Goal: Task Accomplishment & Management: Use online tool/utility

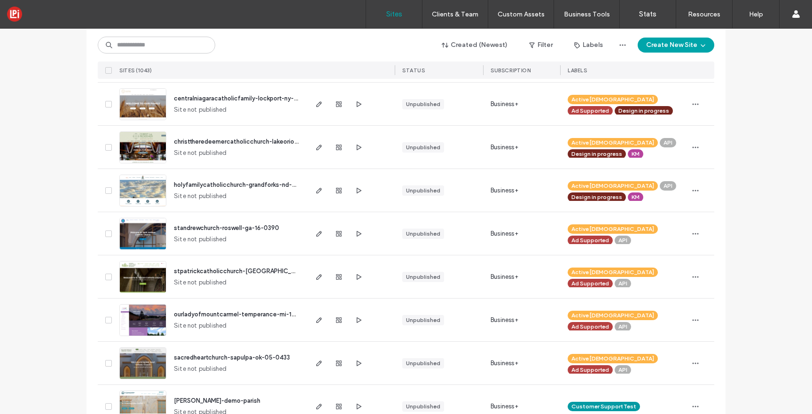
scroll to position [227, 0]
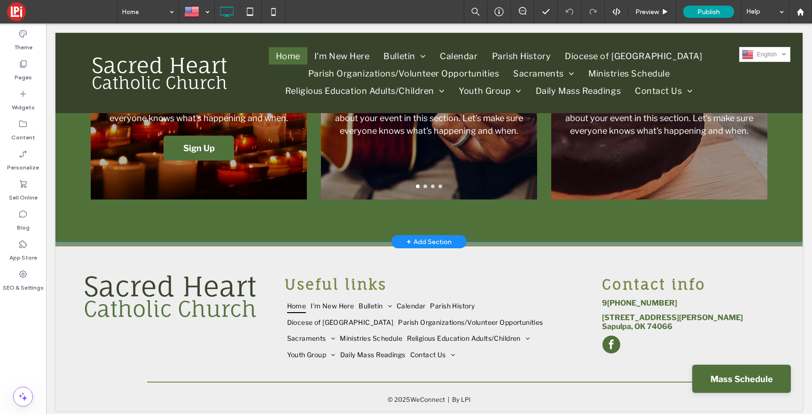
scroll to position [1215, 0]
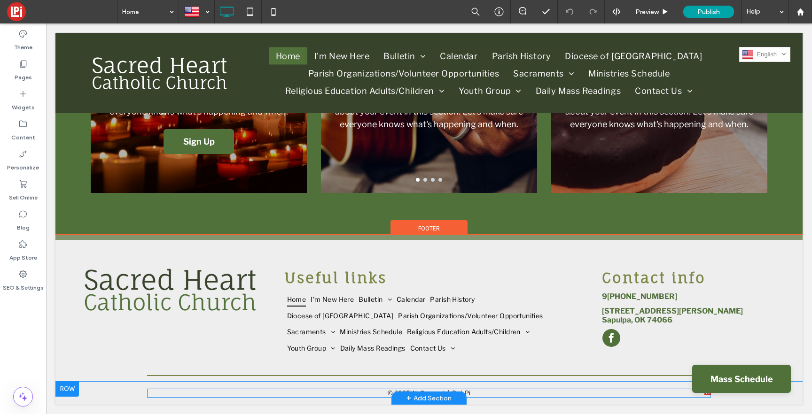
click at [477, 391] on span at bounding box center [429, 393] width 564 height 9
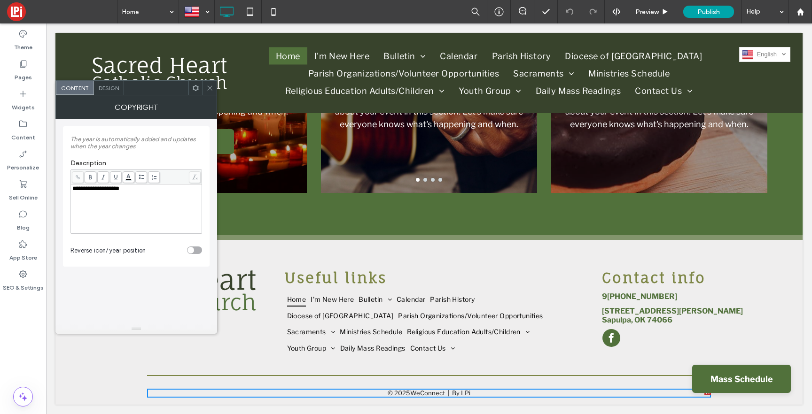
click at [135, 191] on div "**********" at bounding box center [136, 189] width 128 height 7
drag, startPoint x: 131, startPoint y: 191, endPoint x: 122, endPoint y: 191, distance: 8.9
click at [122, 191] on div "**********" at bounding box center [136, 189] width 128 height 7
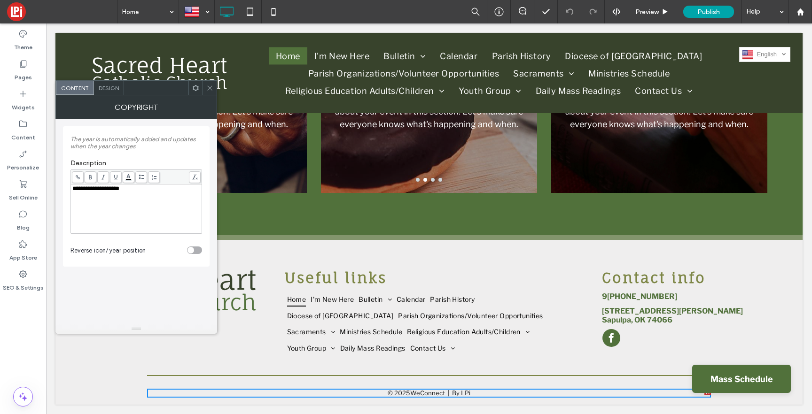
click at [78, 177] on use at bounding box center [78, 177] width 4 height 4
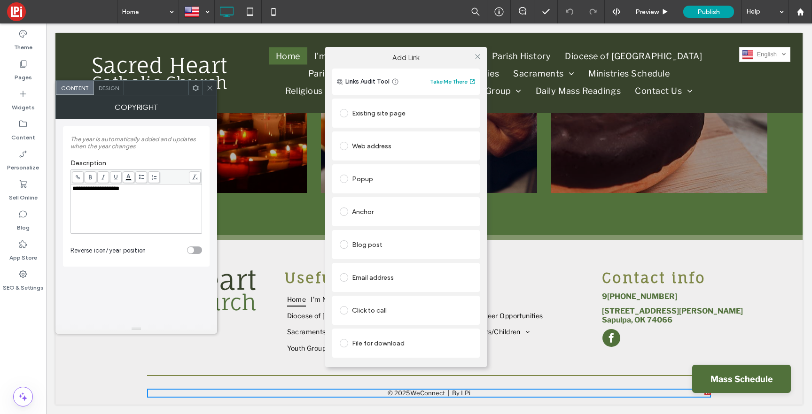
click at [345, 146] on span at bounding box center [344, 146] width 8 height 8
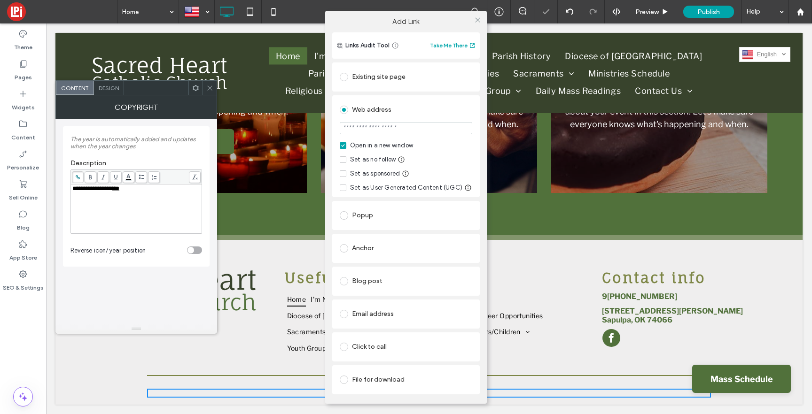
click at [370, 130] on input "url" at bounding box center [406, 128] width 133 height 12
type input "**********"
click at [427, 108] on div "Web address" at bounding box center [406, 109] width 133 height 15
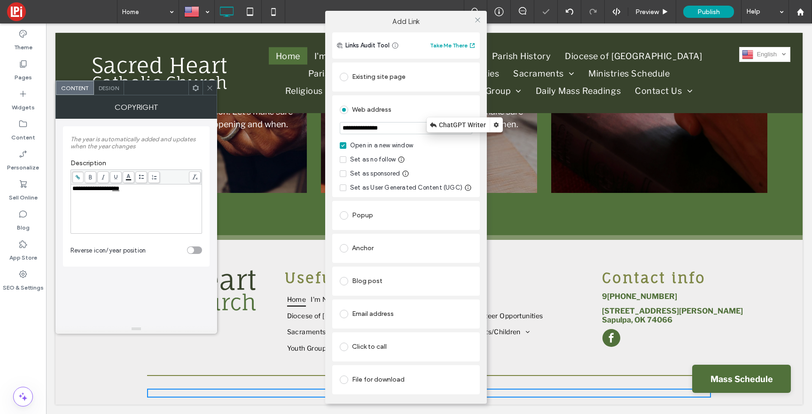
drag, startPoint x: 477, startPoint y: 18, endPoint x: 469, endPoint y: 19, distance: 8.0
click at [477, 18] on icon at bounding box center [477, 19] width 7 height 7
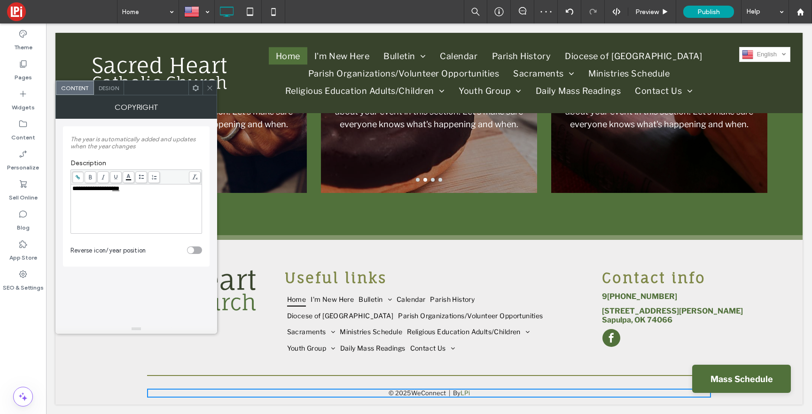
drag, startPoint x: 209, startPoint y: 86, endPoint x: 205, endPoint y: 80, distance: 6.5
click at [209, 86] on icon at bounding box center [209, 88] width 7 height 7
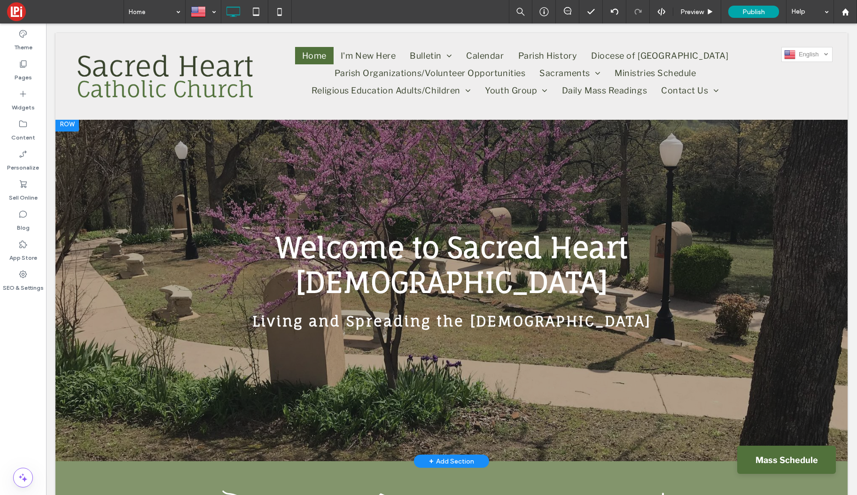
scroll to position [0, 0]
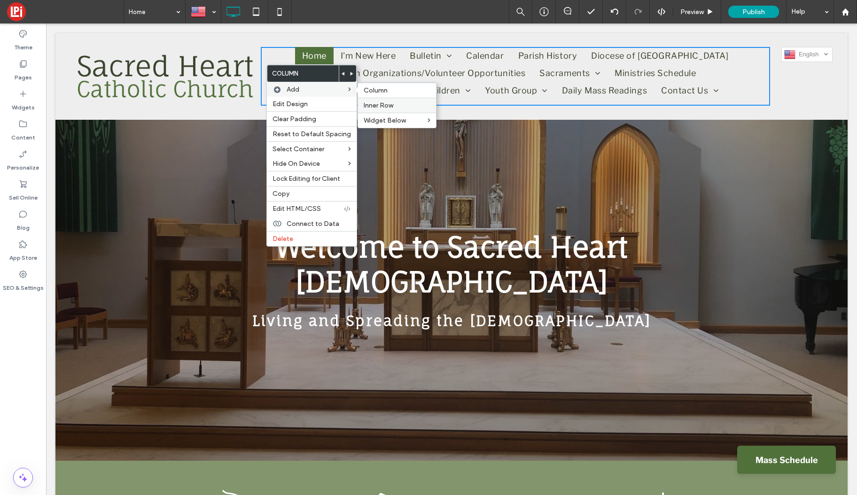
click at [390, 108] on span "Inner Row" at bounding box center [379, 106] width 30 height 8
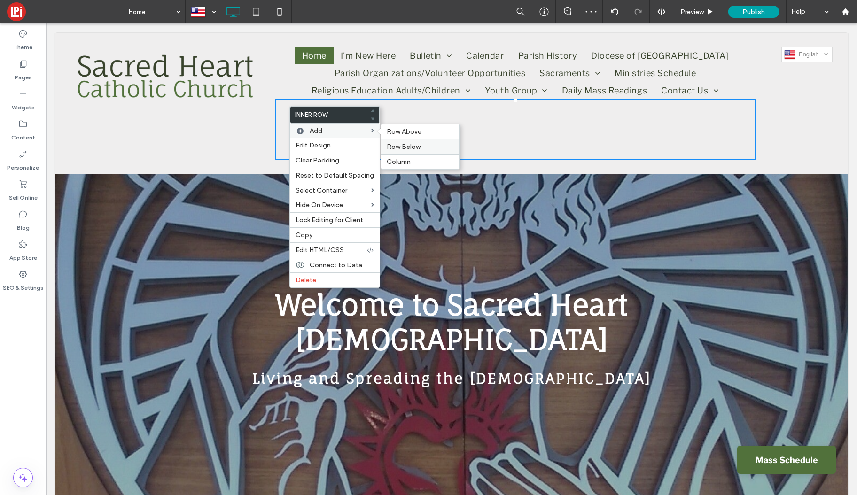
click at [393, 144] on span "Row Below" at bounding box center [404, 147] width 34 height 8
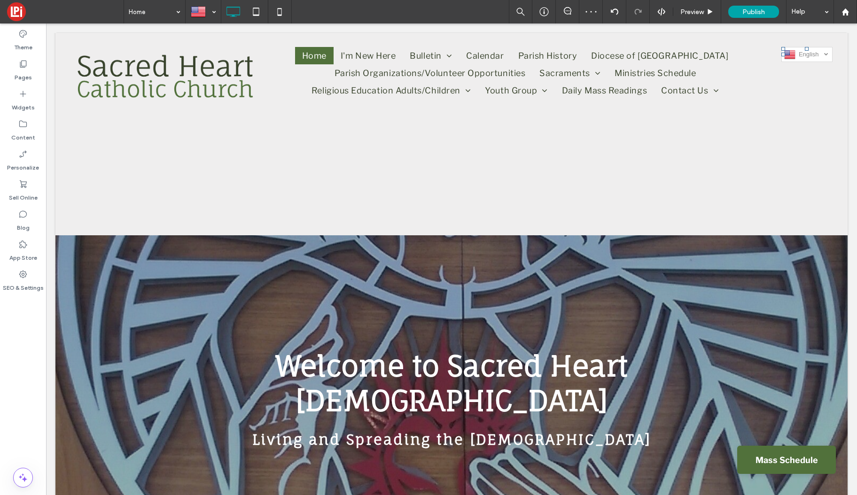
scroll to position [7, 0]
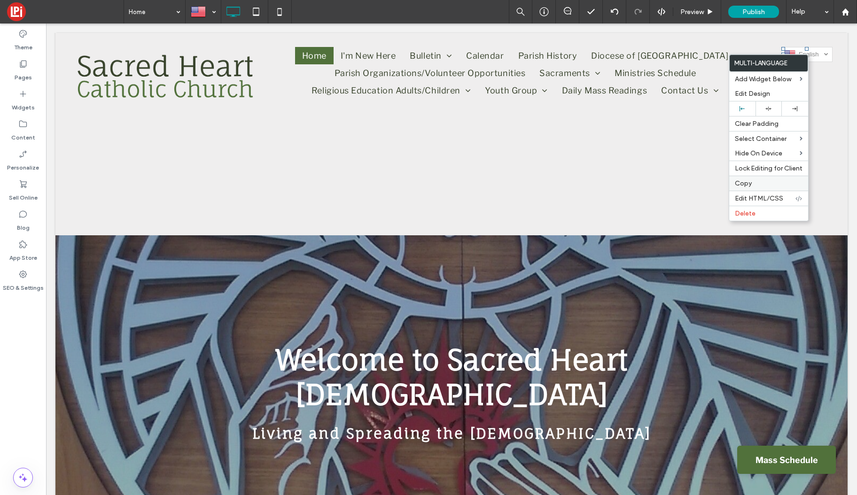
click at [746, 184] on span "Copy" at bounding box center [743, 184] width 17 height 8
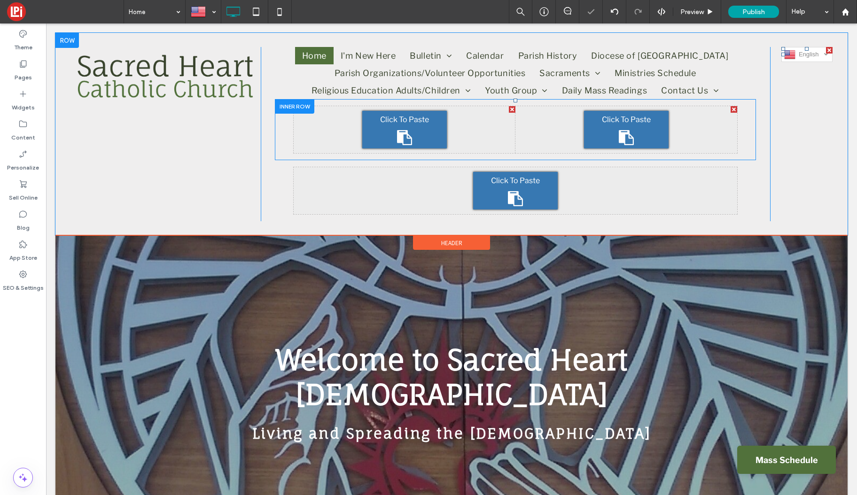
drag, startPoint x: 639, startPoint y: 129, endPoint x: 685, endPoint y: 153, distance: 51.9
click at [639, 129] on div "Click To Paste" at bounding box center [626, 130] width 85 height 38
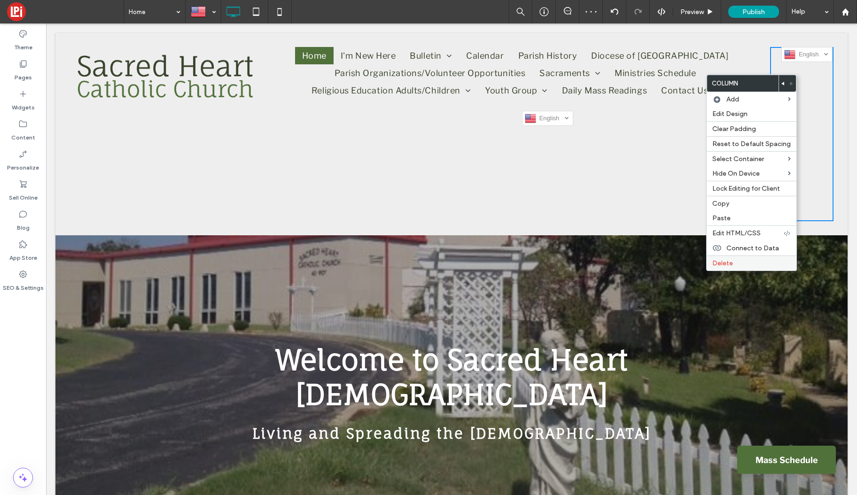
click at [742, 263] on label "Delete" at bounding box center [751, 263] width 78 height 8
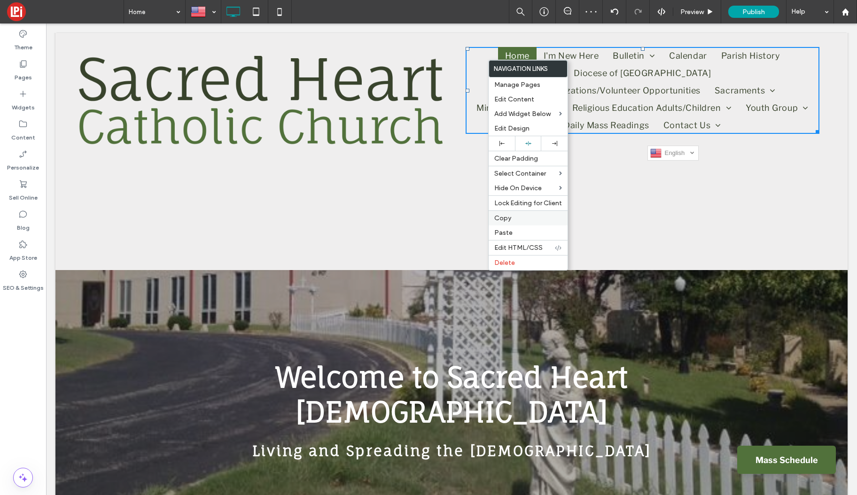
click at [508, 217] on span "Copy" at bounding box center [502, 218] width 17 height 8
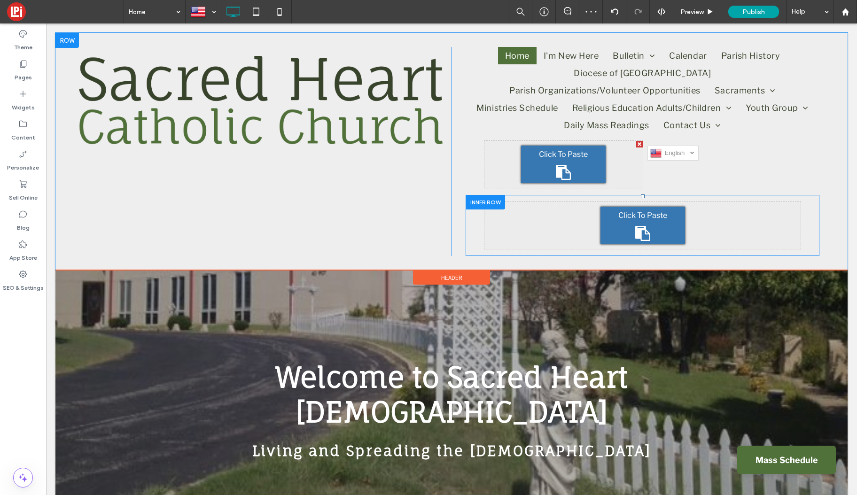
click at [634, 211] on div "Click To Paste" at bounding box center [643, 226] width 85 height 38
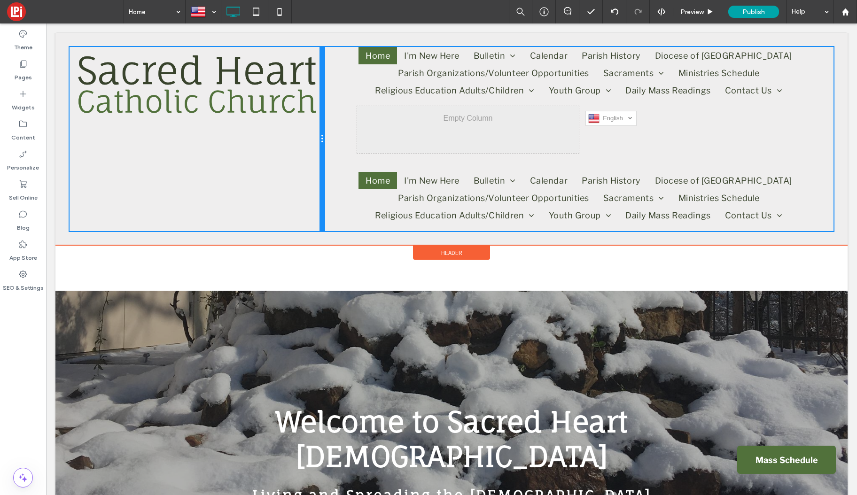
drag, startPoint x: 451, startPoint y: 120, endPoint x: 307, endPoint y: 101, distance: 144.7
click at [307, 101] on div "Click To Paste" at bounding box center [197, 139] width 255 height 184
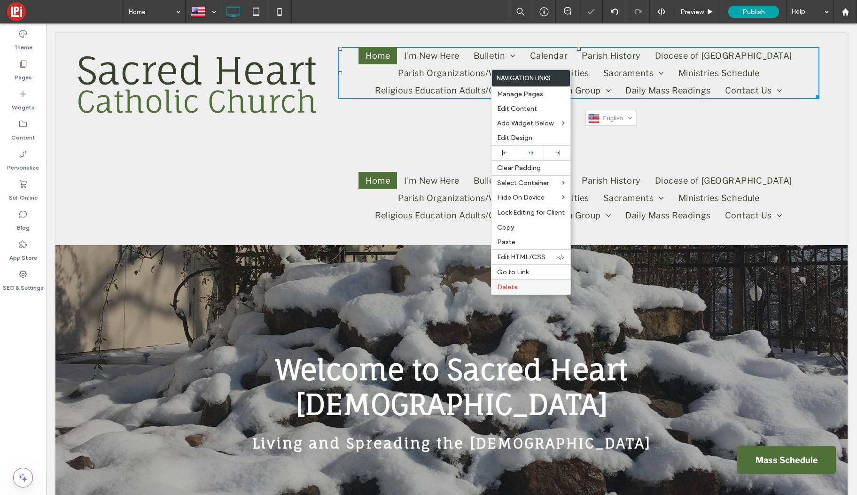
click at [519, 286] on label "Delete" at bounding box center [531, 287] width 68 height 8
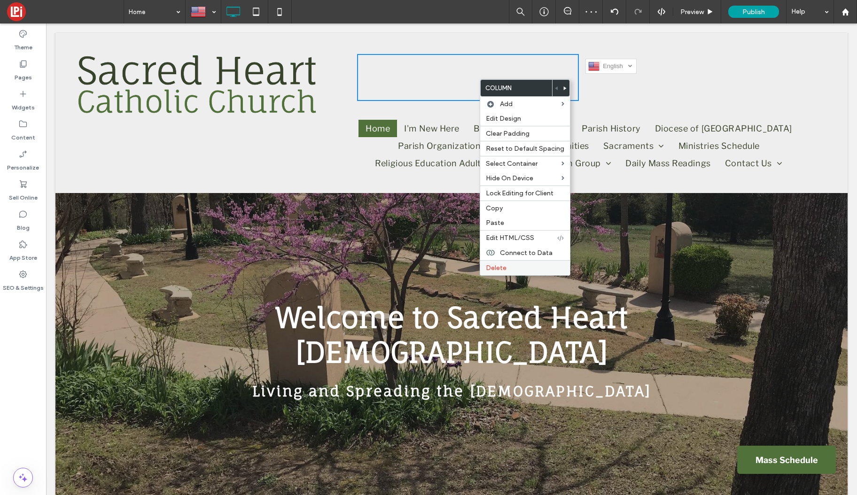
drag, startPoint x: 504, startPoint y: 268, endPoint x: 499, endPoint y: 267, distance: 5.4
click at [504, 268] on span "Delete" at bounding box center [496, 268] width 21 height 8
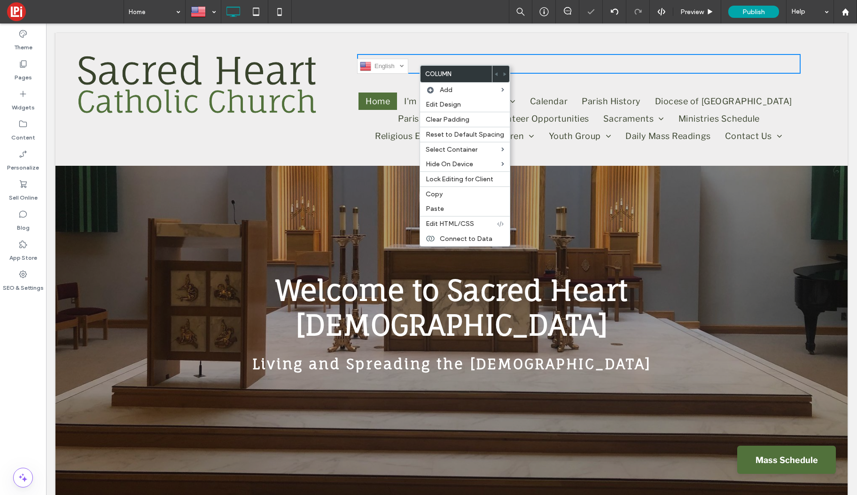
drag, startPoint x: 429, startPoint y: 59, endPoint x: 401, endPoint y: 63, distance: 28.4
click at [429, 59] on div "Click To Paste Click To Paste English en Español es" at bounding box center [579, 64] width 444 height 20
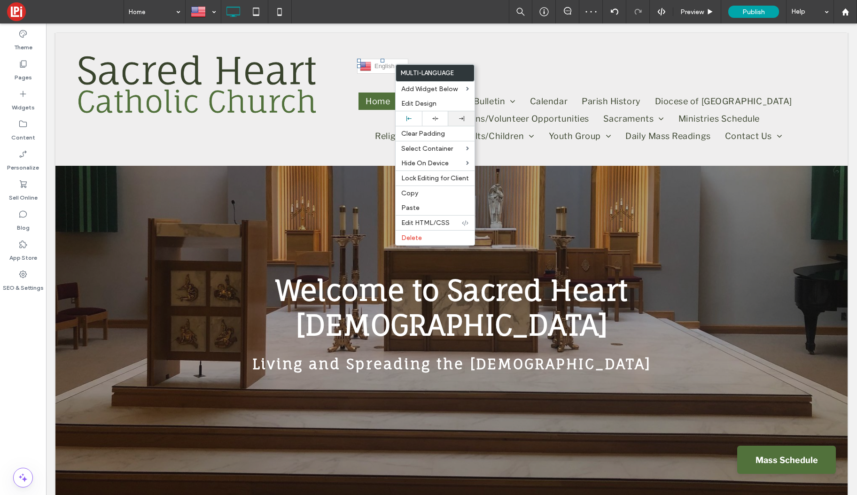
click at [456, 117] on div at bounding box center [461, 118] width 17 height 5
click at [360, 94] on ul "Home I'm New Here Bulletin Our Supporters Calendar Parish History Diocese of Tu…" at bounding box center [579, 119] width 444 height 52
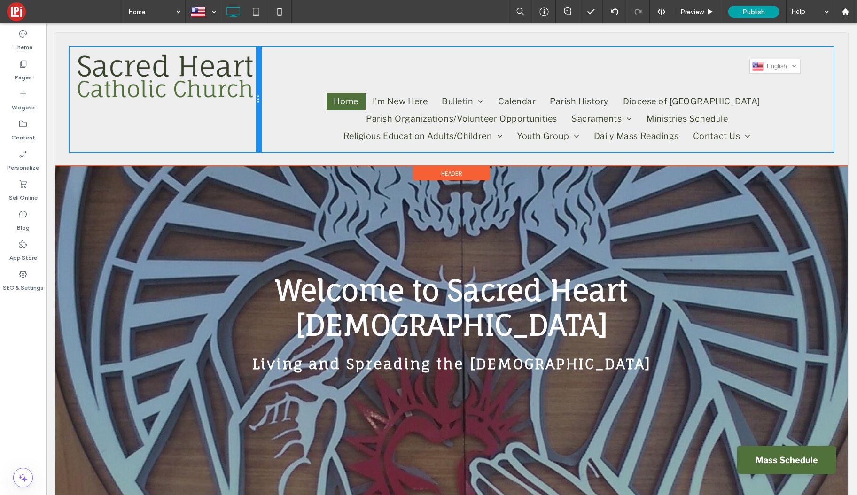
drag, startPoint x: 324, startPoint y: 82, endPoint x: 291, endPoint y: 80, distance: 32.9
click at [291, 80] on div "Click To Paste Click To Paste Click To Paste Click To Paste English en Español …" at bounding box center [452, 99] width 764 height 105
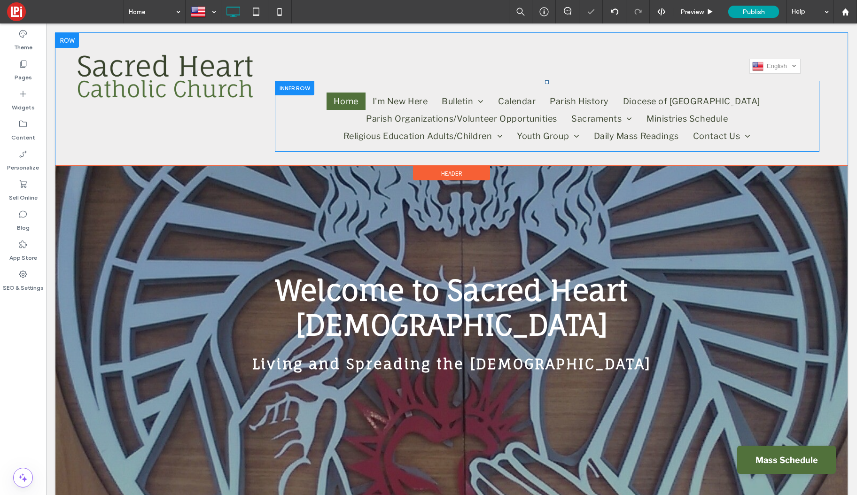
click at [303, 89] on div at bounding box center [294, 88] width 39 height 15
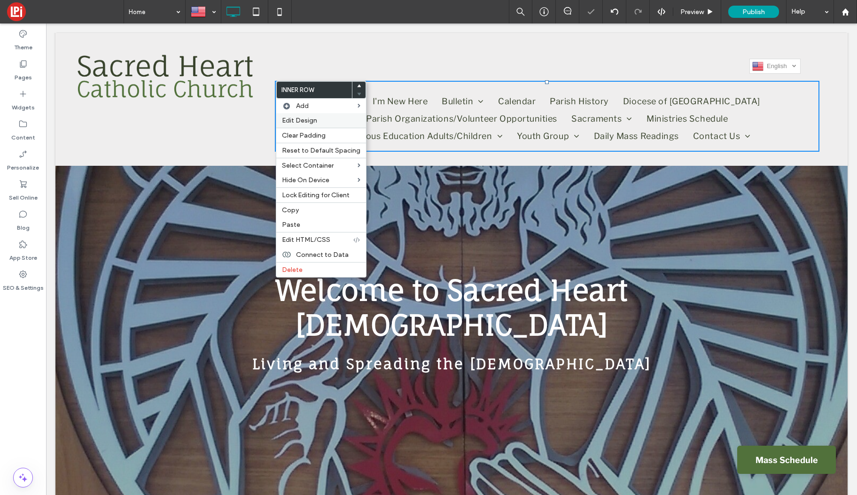
click at [295, 120] on span "Edit Design" at bounding box center [299, 121] width 35 height 8
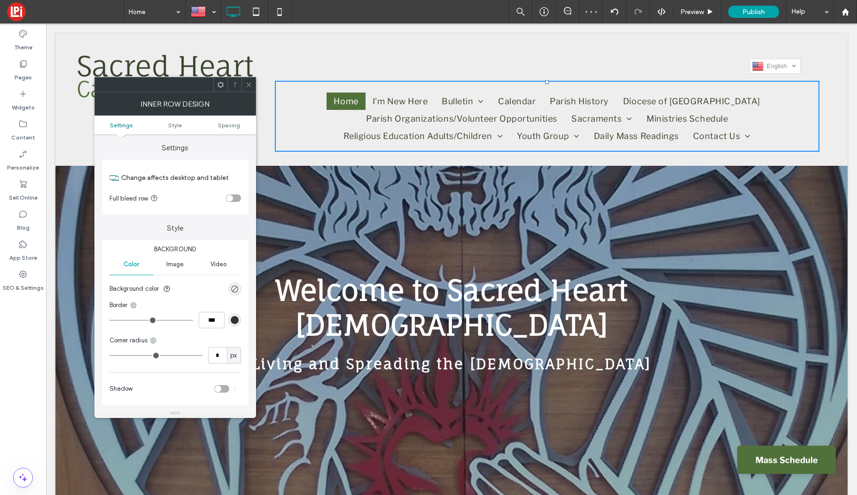
drag, startPoint x: 233, startPoint y: 195, endPoint x: 226, endPoint y: 194, distance: 7.1
click at [232, 195] on div "toggle" at bounding box center [233, 199] width 15 height 8
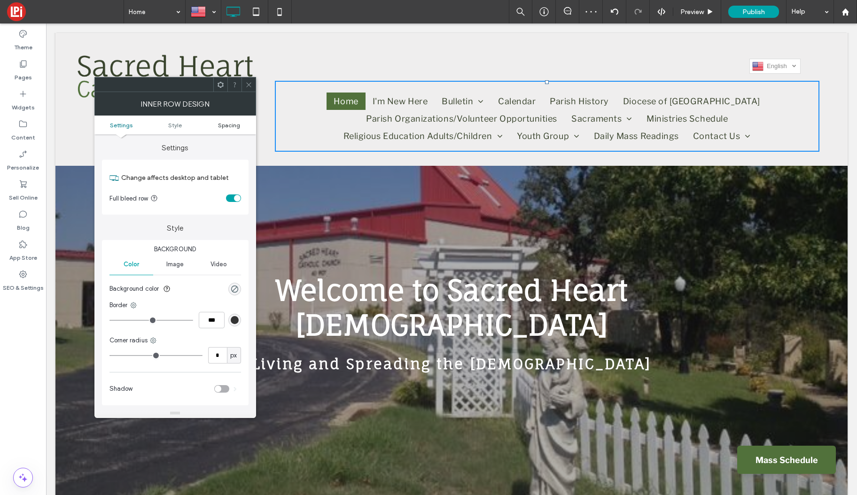
click at [230, 124] on span "Spacing" at bounding box center [229, 125] width 22 height 7
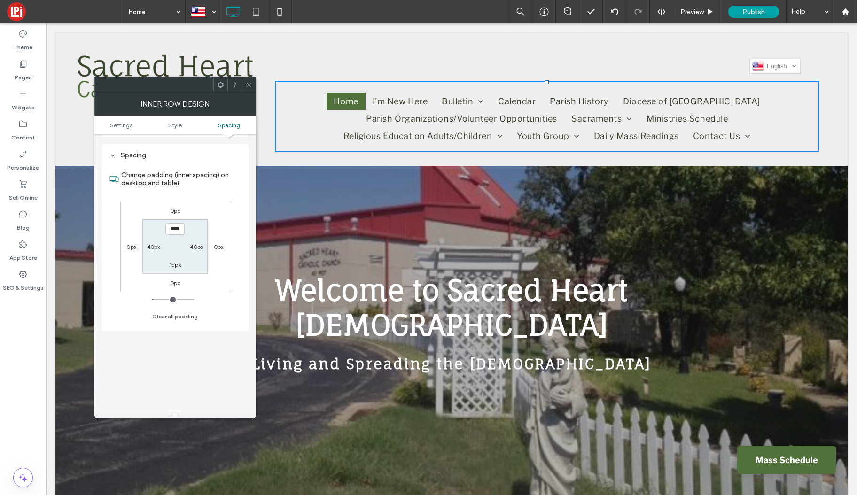
scroll to position [271, 0]
type input "***"
click at [154, 245] on label "40px" at bounding box center [153, 244] width 13 height 7
type input "**"
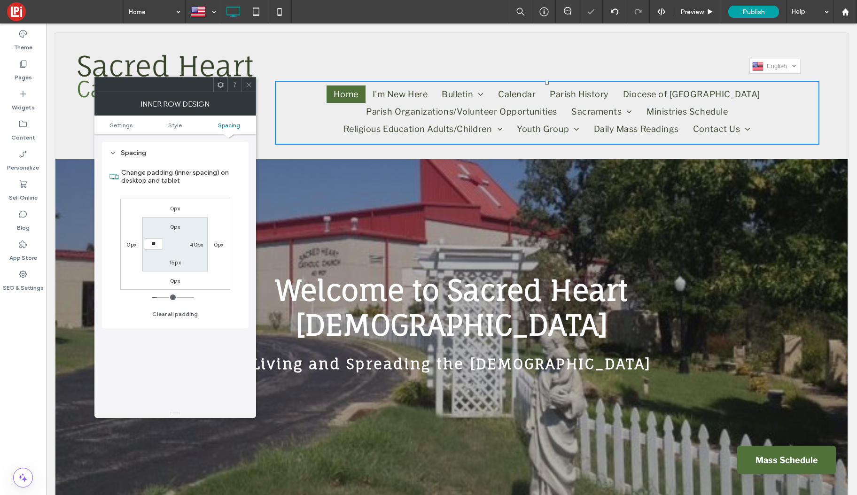
type input "**"
type input "****"
click at [196, 244] on label "40px" at bounding box center [196, 244] width 13 height 7
type input "**"
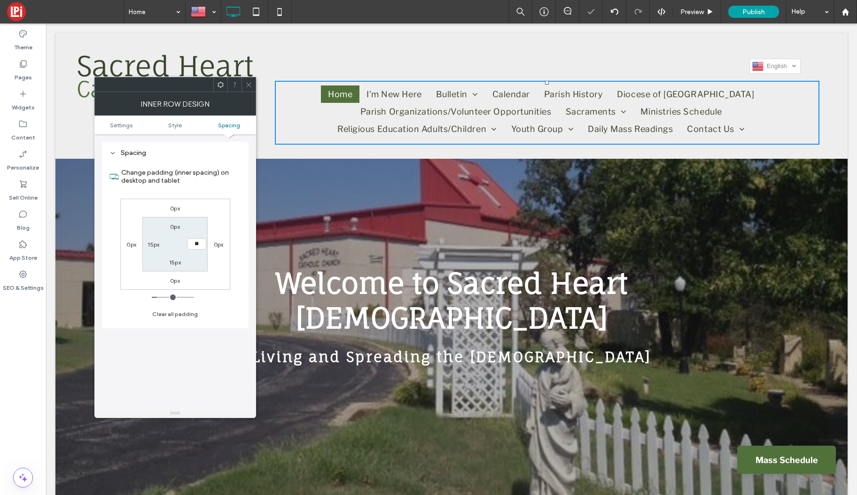
type input "**"
type input "****"
click at [177, 261] on label "15px" at bounding box center [175, 262] width 12 height 7
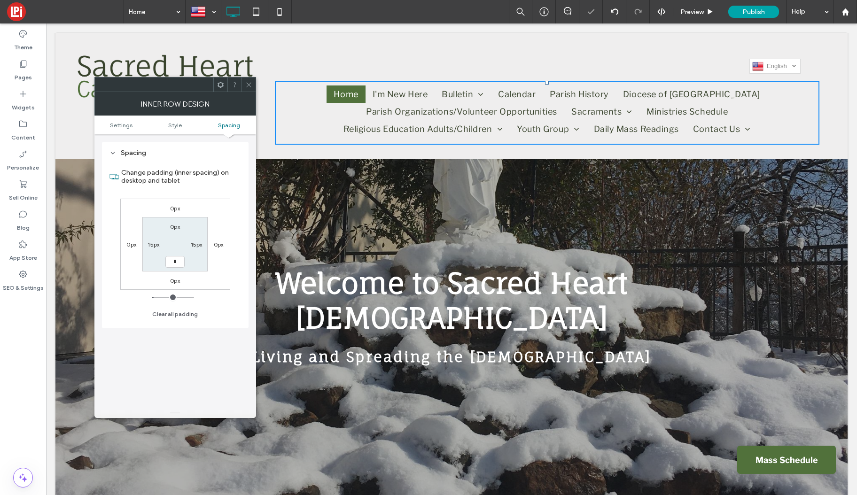
type input "*"
type input "***"
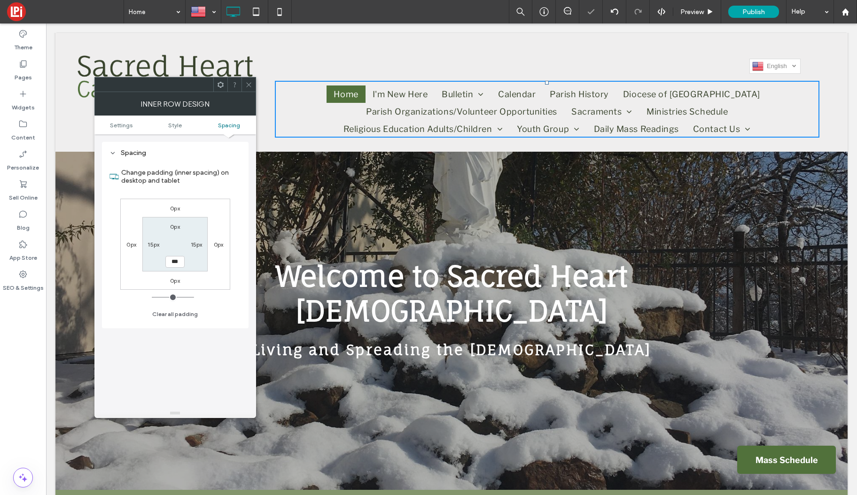
click at [249, 82] on icon at bounding box center [248, 84] width 7 height 7
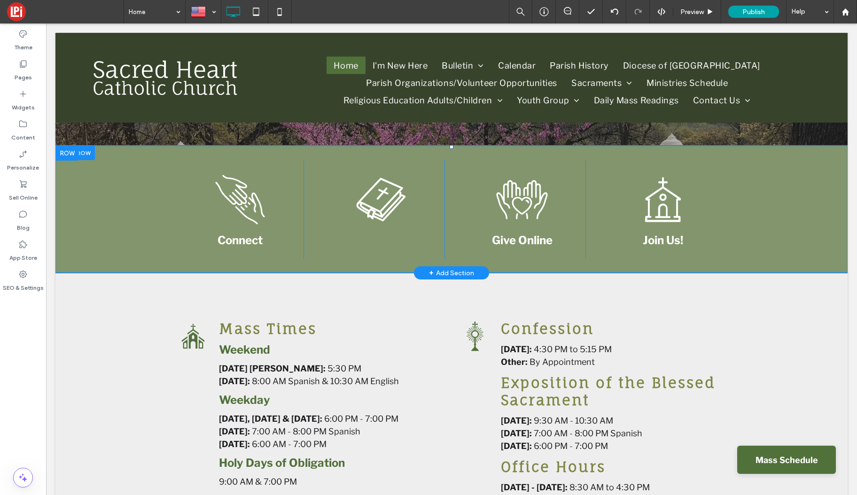
scroll to position [352, 0]
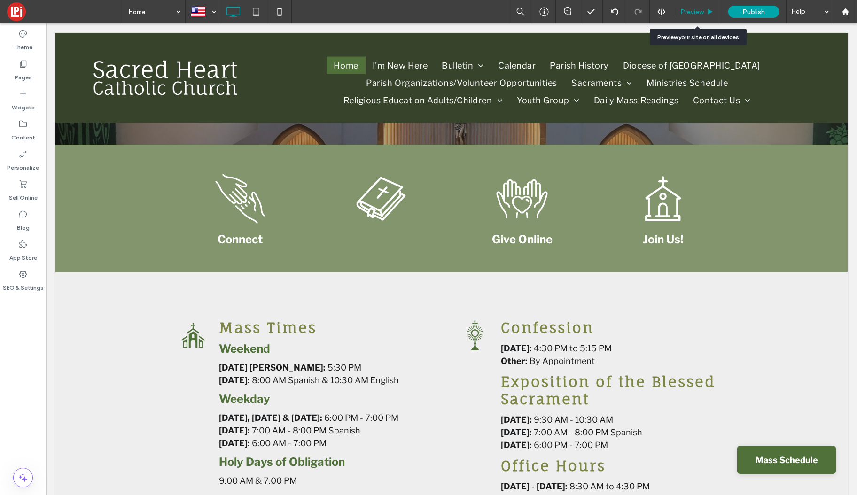
click at [698, 16] on span "Preview" at bounding box center [691, 12] width 23 height 8
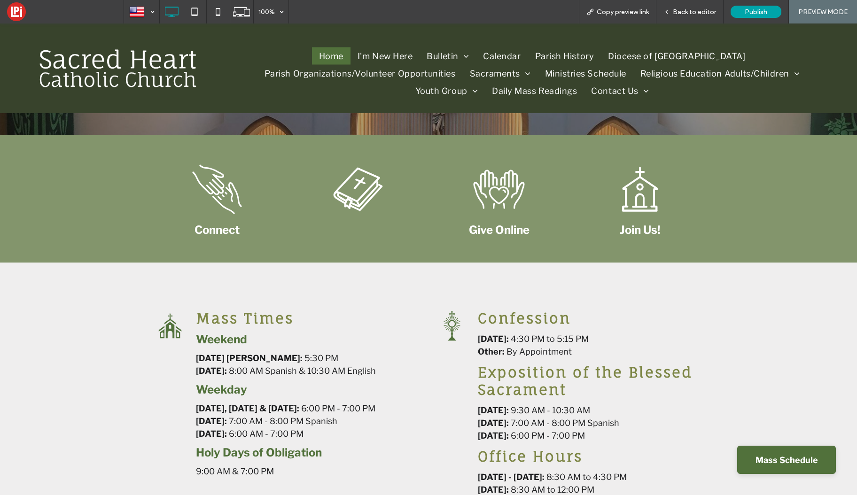
click at [490, 231] on strong "Give Online" at bounding box center [499, 230] width 61 height 14
click at [486, 230] on strong "Give Online" at bounding box center [499, 230] width 61 height 14
drag, startPoint x: 646, startPoint y: 230, endPoint x: 646, endPoint y: 254, distance: 24.0
click at [646, 230] on strong "Join Us!" at bounding box center [640, 230] width 40 height 14
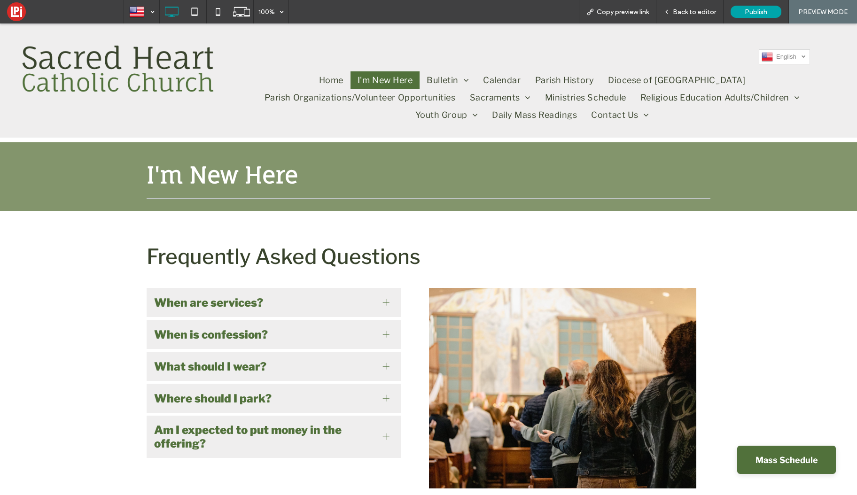
click at [127, 67] on img at bounding box center [117, 69] width 193 height 48
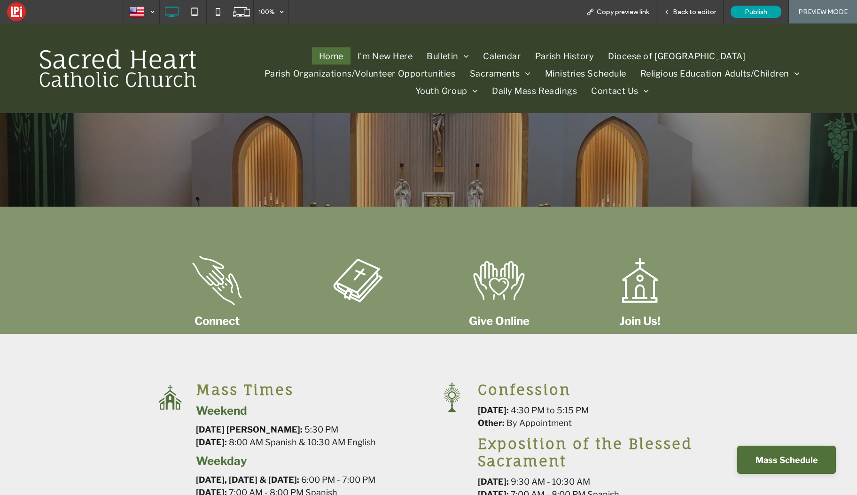
scroll to position [332, 0]
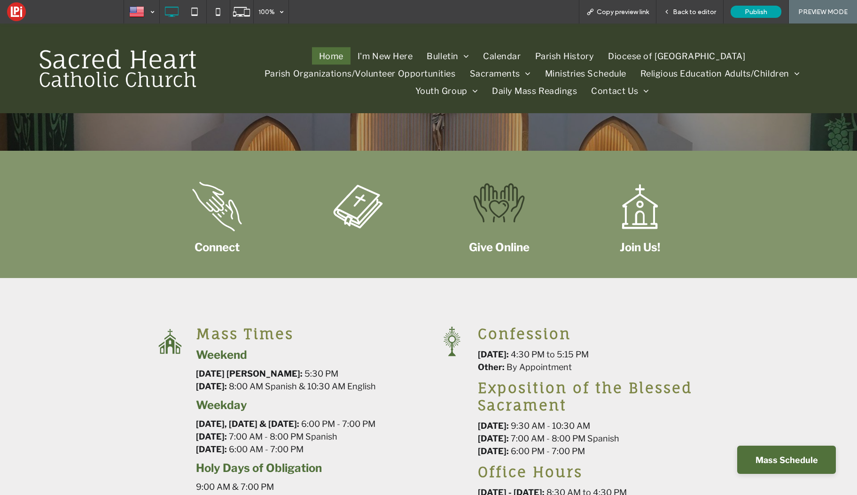
click at [499, 210] on icon at bounding box center [499, 203] width 56 height 56
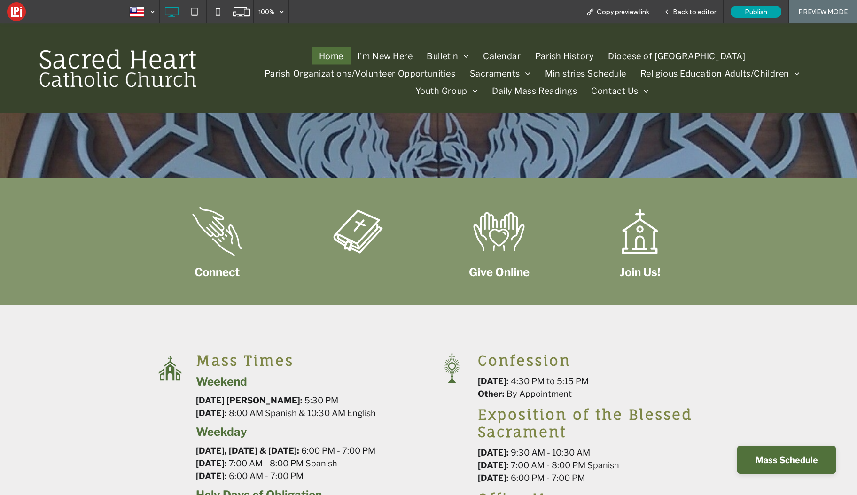
scroll to position [315, 0]
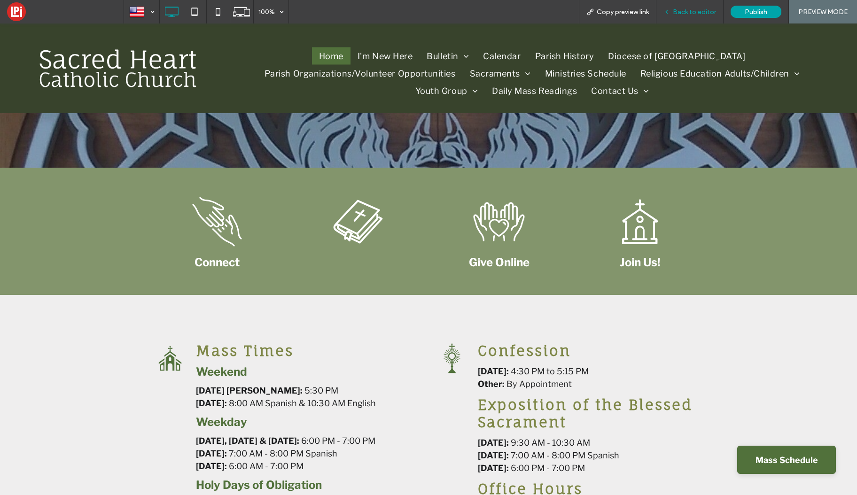
click at [691, 11] on span "Back to editor" at bounding box center [694, 12] width 43 height 8
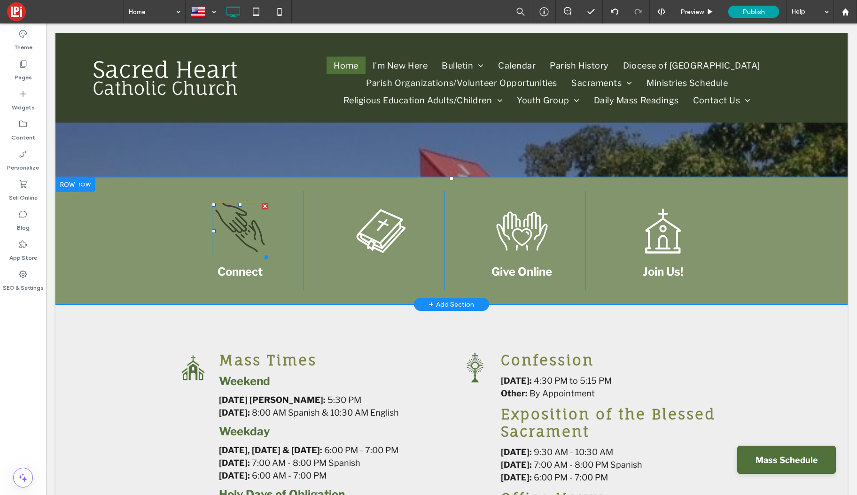
click at [226, 232] on icon at bounding box center [240, 227] width 56 height 56
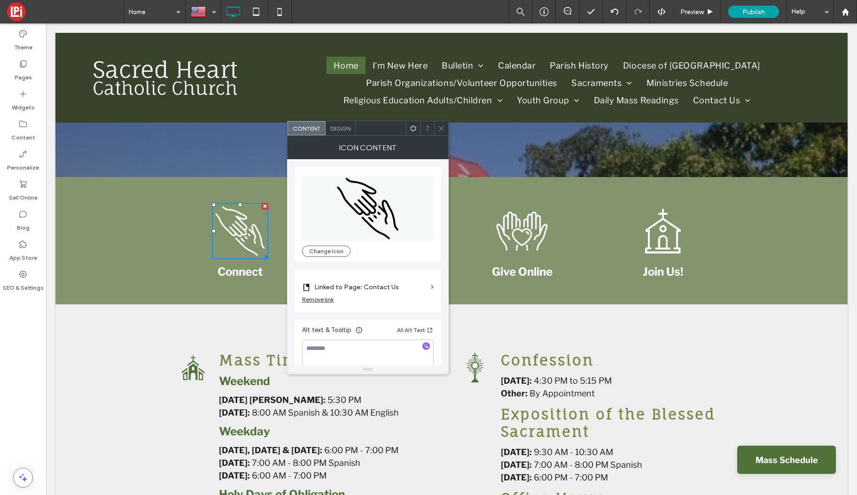
click at [439, 128] on icon at bounding box center [441, 128] width 7 height 7
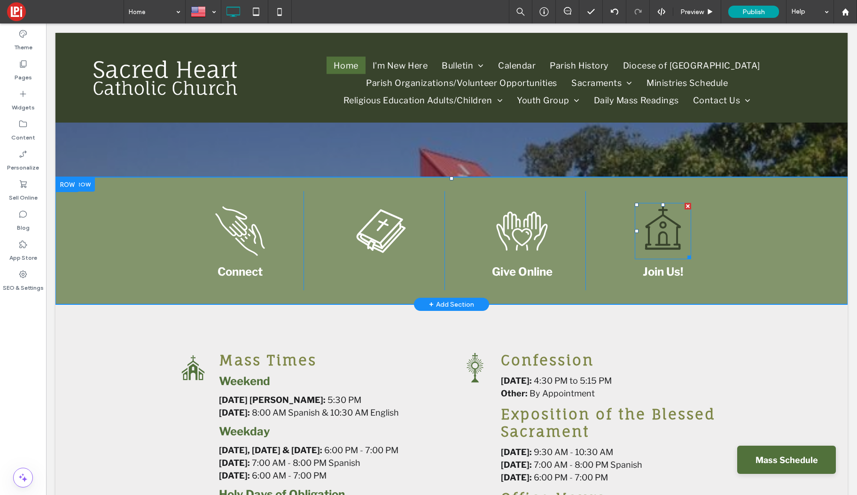
click at [673, 237] on icon at bounding box center [663, 227] width 56 height 56
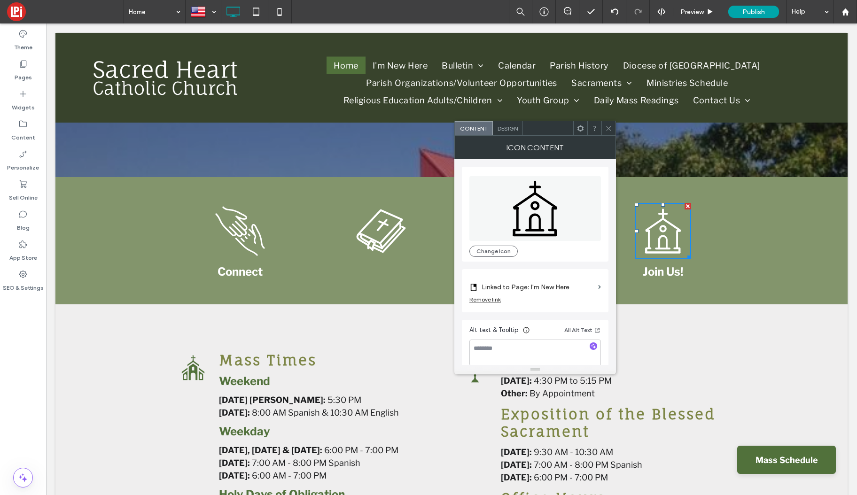
scroll to position [9, 0]
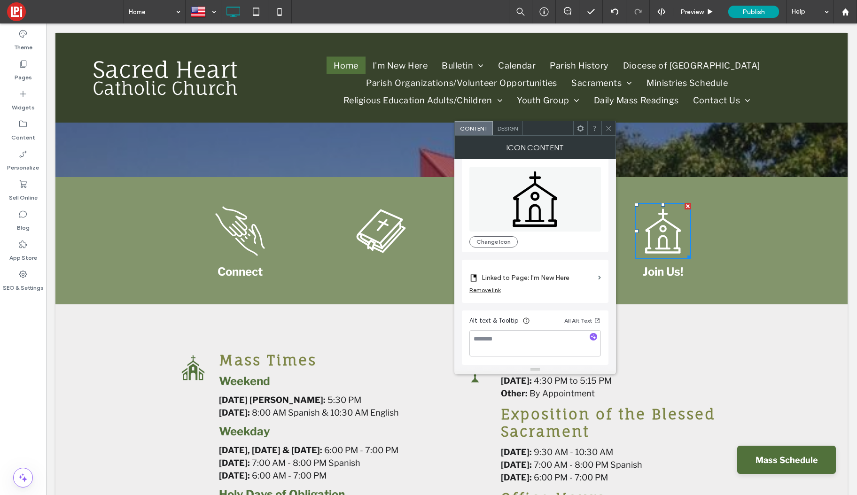
drag, startPoint x: 612, startPoint y: 127, endPoint x: 610, endPoint y: 139, distance: 11.5
click at [612, 127] on div at bounding box center [609, 128] width 14 height 14
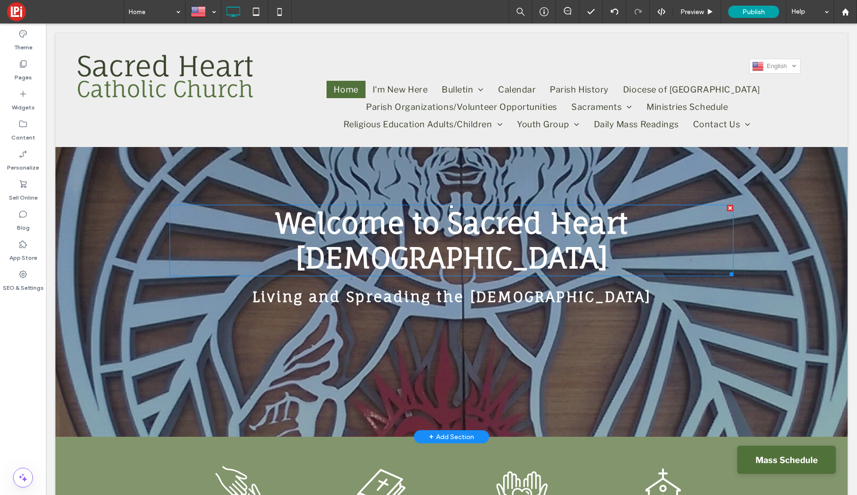
scroll to position [63, 0]
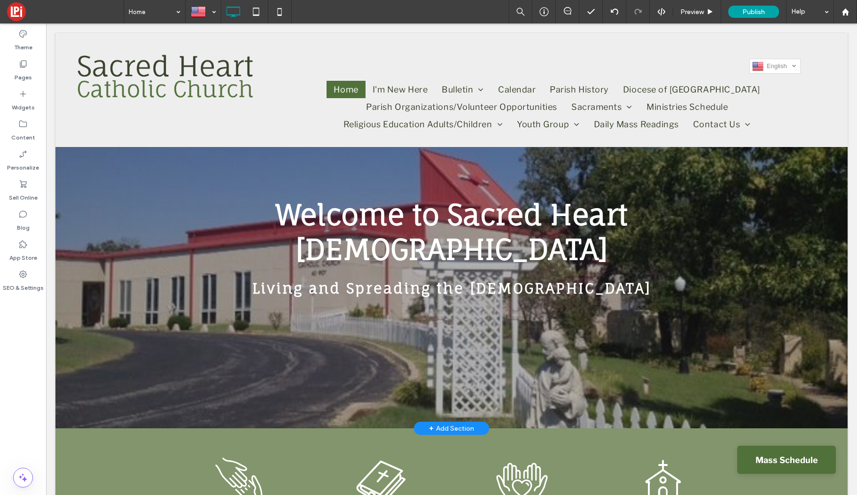
drag, startPoint x: 267, startPoint y: 383, endPoint x: 260, endPoint y: 376, distance: 9.6
click at [266, 382] on div at bounding box center [451, 256] width 792 height 345
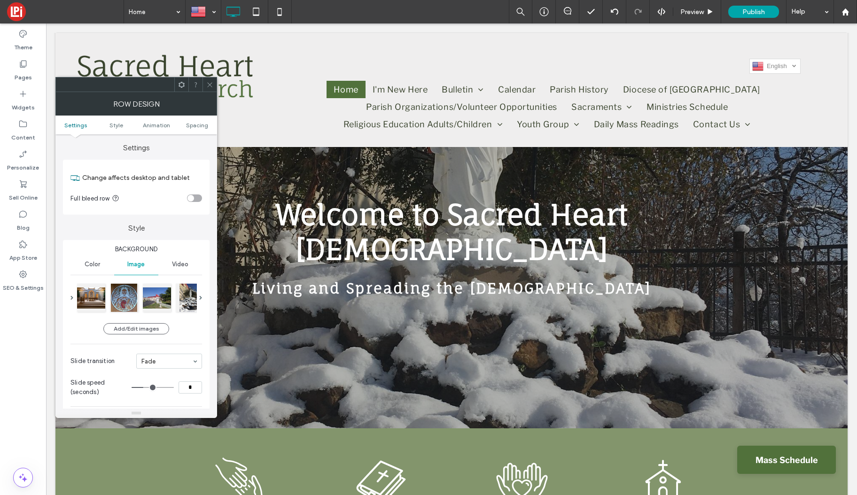
click at [210, 84] on icon at bounding box center [209, 84] width 7 height 7
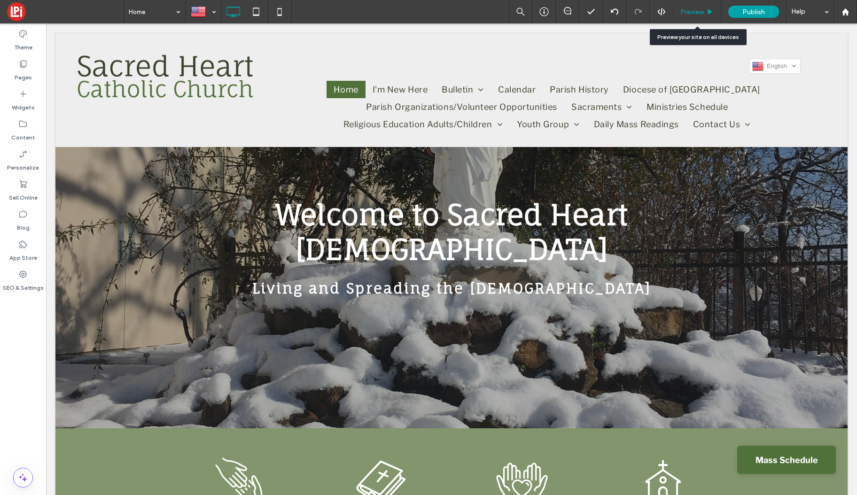
click at [694, 12] on span "Preview" at bounding box center [691, 12] width 23 height 8
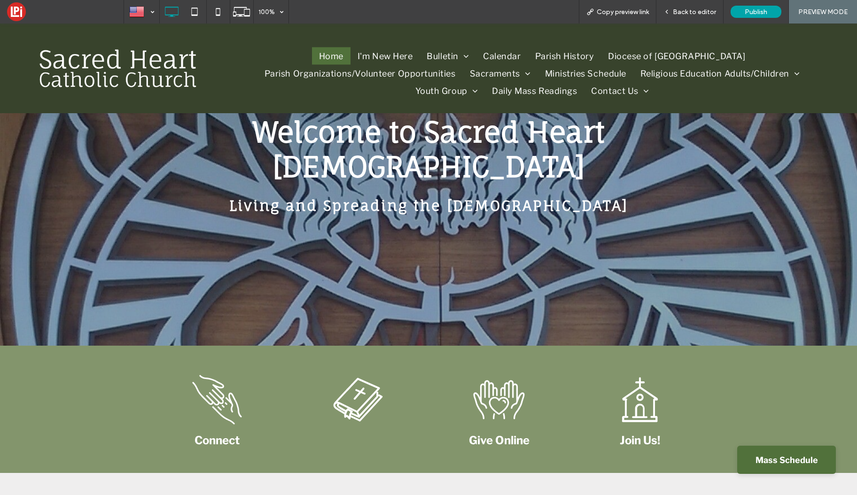
scroll to position [4, 0]
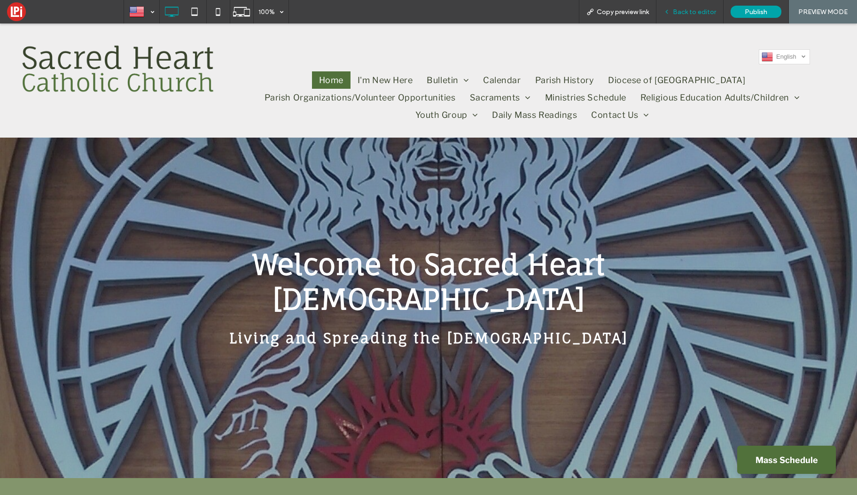
drag, startPoint x: 697, startPoint y: 8, endPoint x: 627, endPoint y: 336, distance: 335.8
click at [697, 8] on span "Back to editor" at bounding box center [694, 12] width 43 height 8
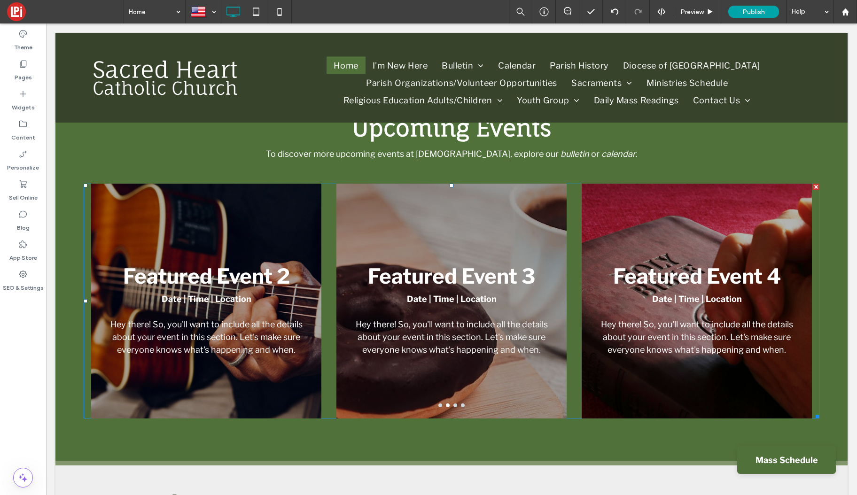
scroll to position [1158, 0]
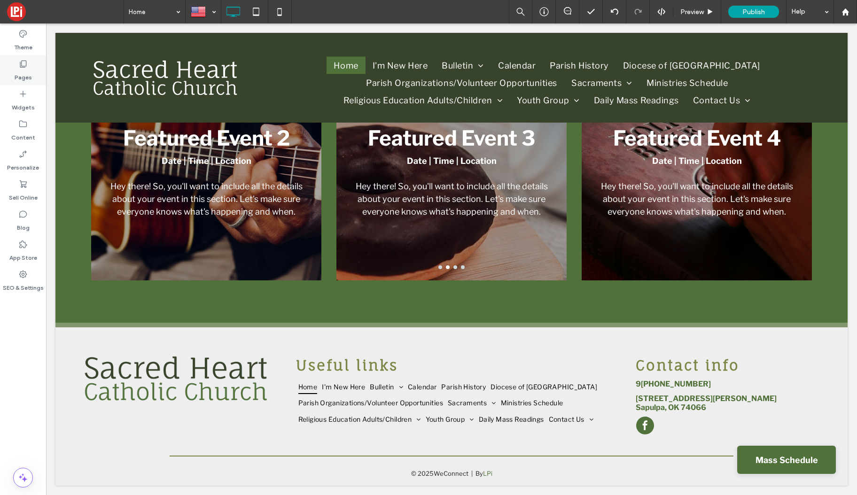
click at [15, 72] on label "Pages" at bounding box center [23, 75] width 17 height 13
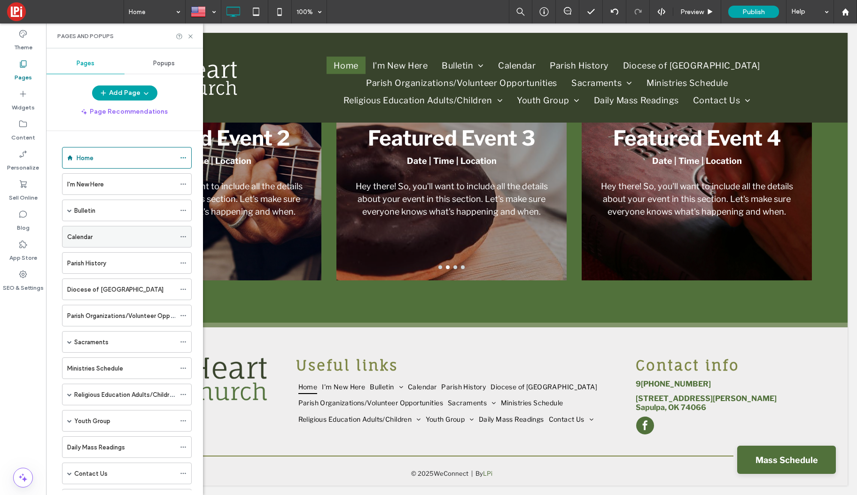
scroll to position [70, 0]
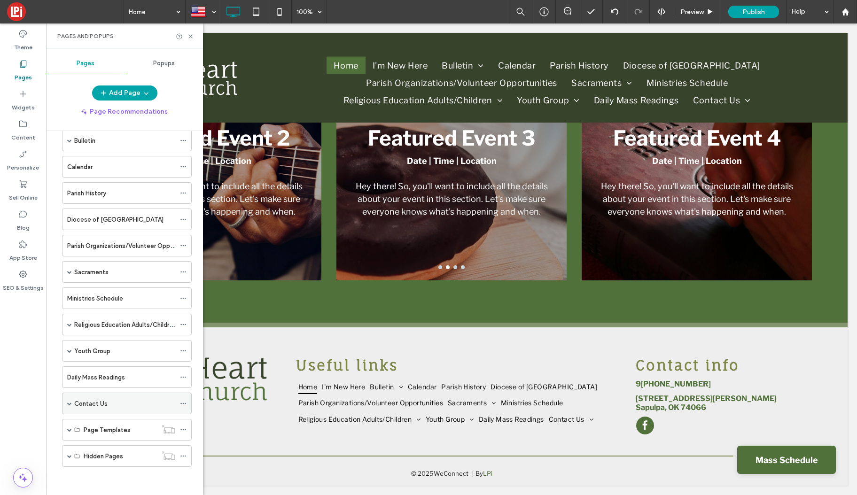
click at [105, 408] on label "Contact Us" at bounding box center [90, 404] width 33 height 16
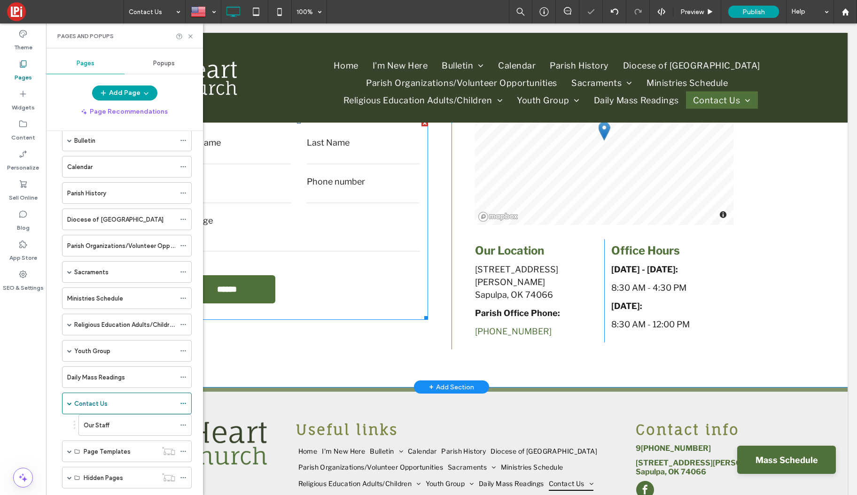
scroll to position [217, 0]
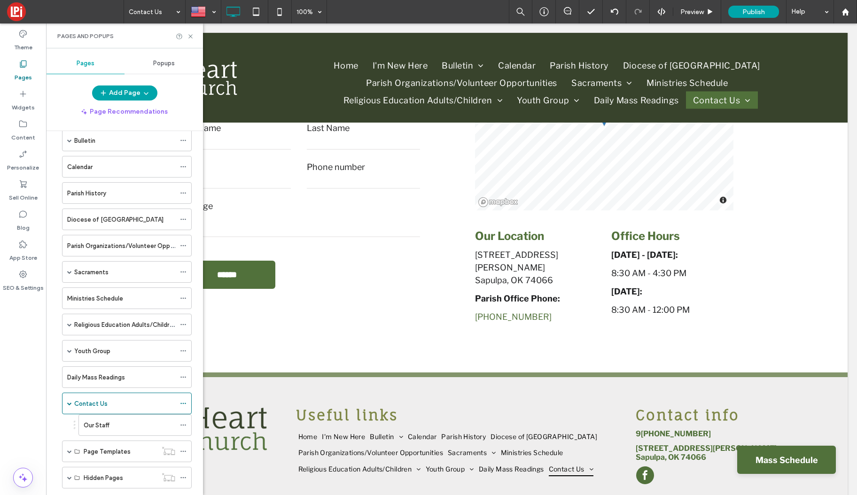
click at [104, 414] on label "Our Staff" at bounding box center [97, 425] width 26 height 16
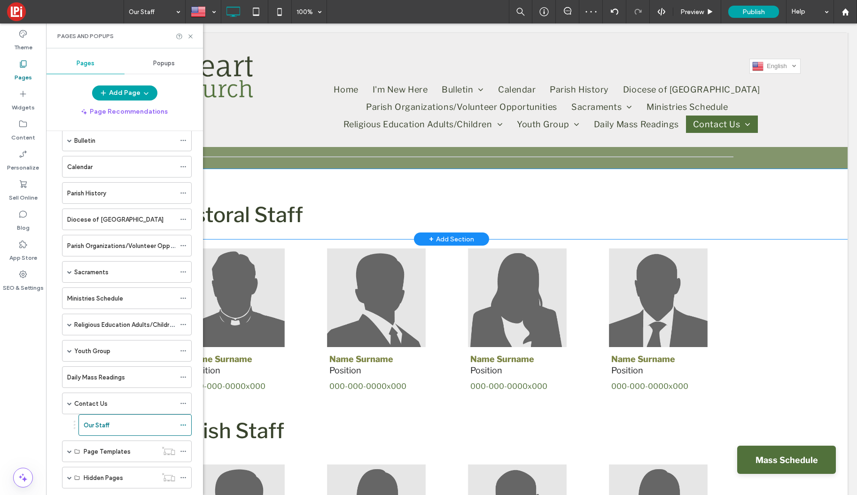
scroll to position [50, 0]
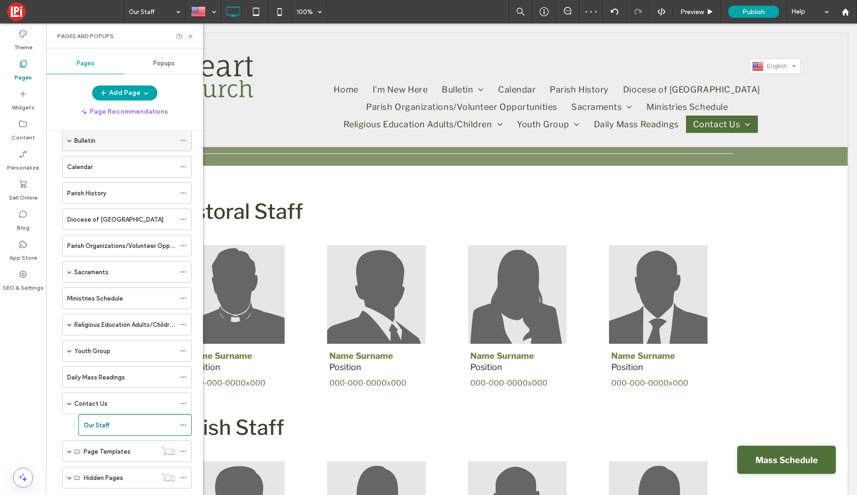
click at [71, 144] on span at bounding box center [69, 140] width 5 height 21
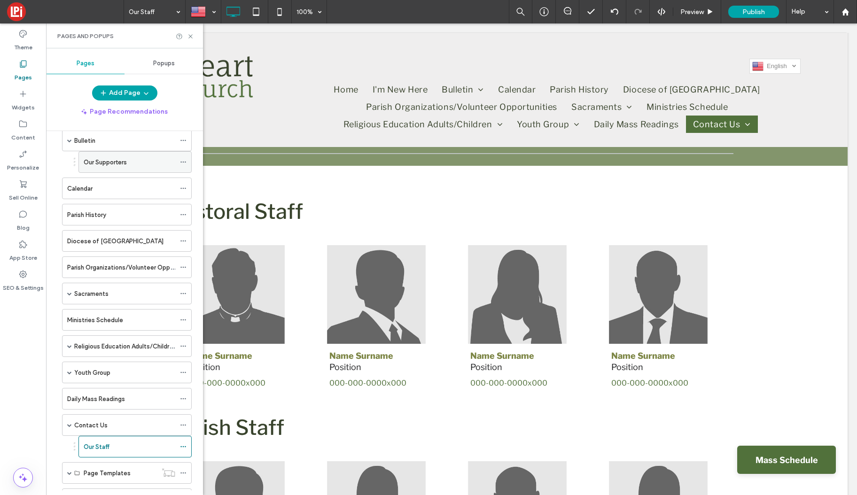
click at [106, 161] on label "Our Supporters" at bounding box center [105, 162] width 43 height 16
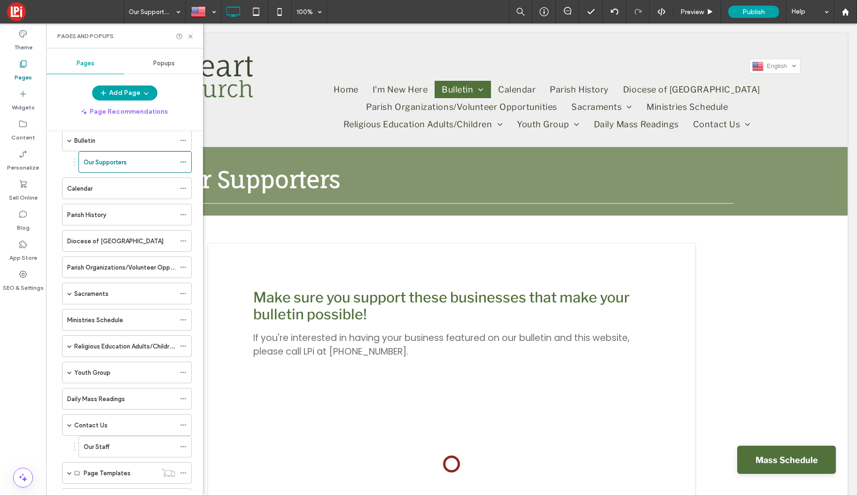
scroll to position [0, 0]
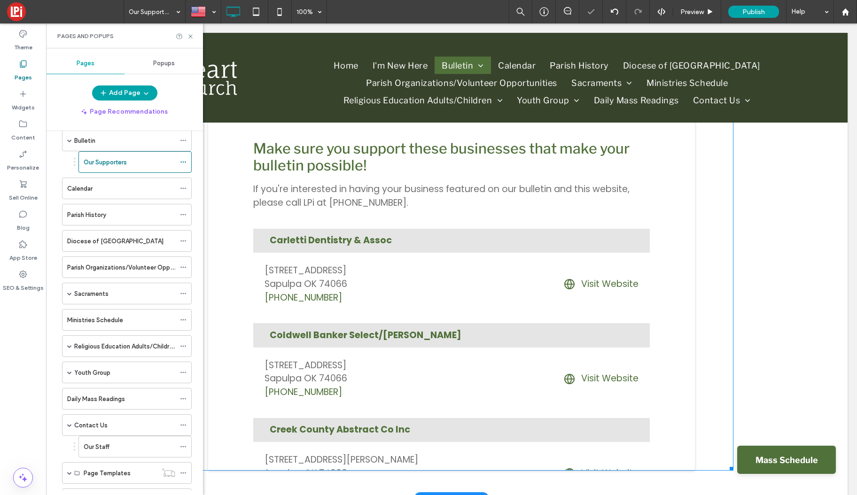
scroll to position [153, 0]
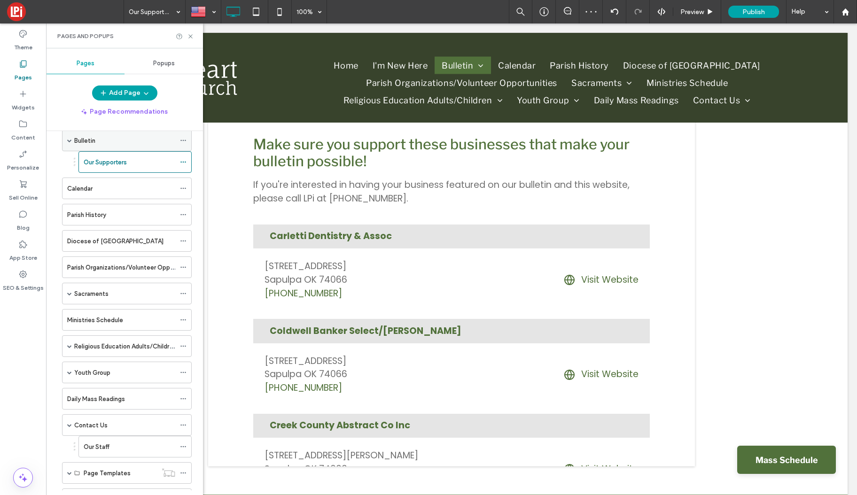
click at [141, 146] on div "Bulletin" at bounding box center [124, 140] width 101 height 21
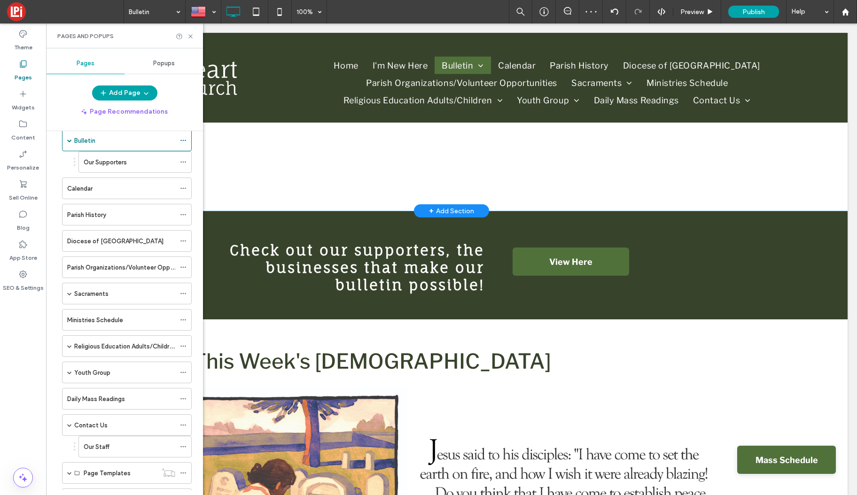
scroll to position [291, 0]
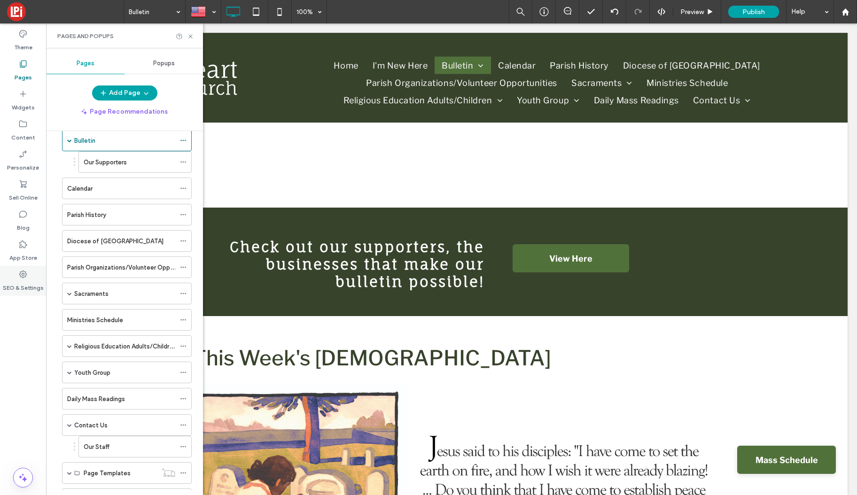
click at [20, 273] on use at bounding box center [23, 275] width 8 height 8
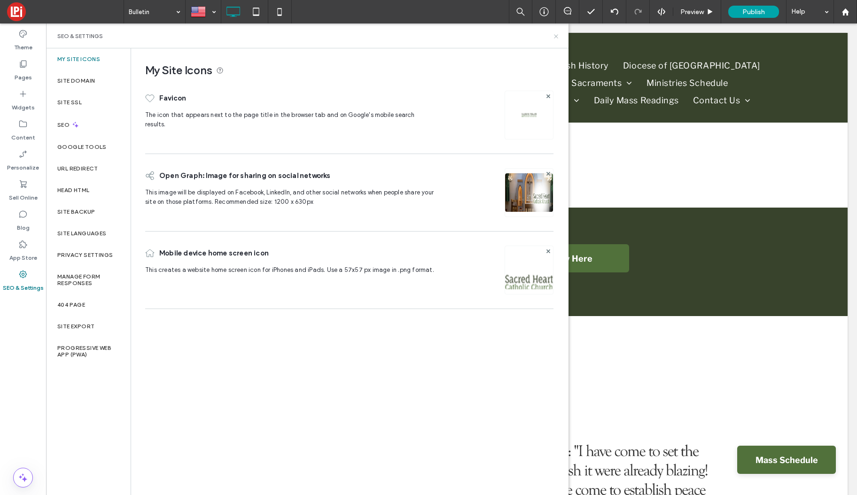
click at [554, 34] on icon at bounding box center [556, 36] width 7 height 7
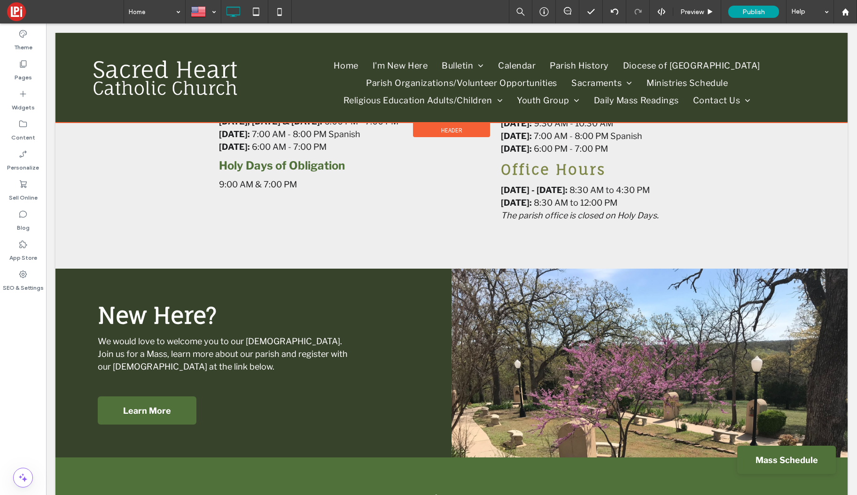
scroll to position [644, 0]
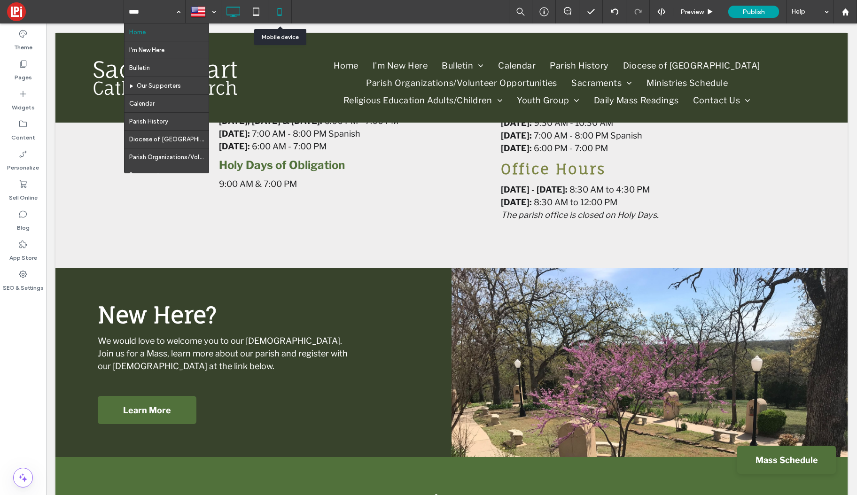
click at [279, 14] on icon at bounding box center [279, 11] width 19 height 19
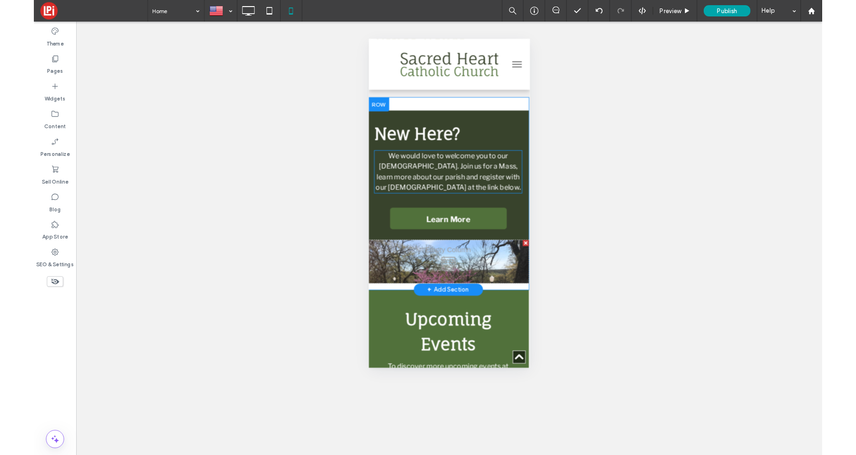
scroll to position [1284, 1]
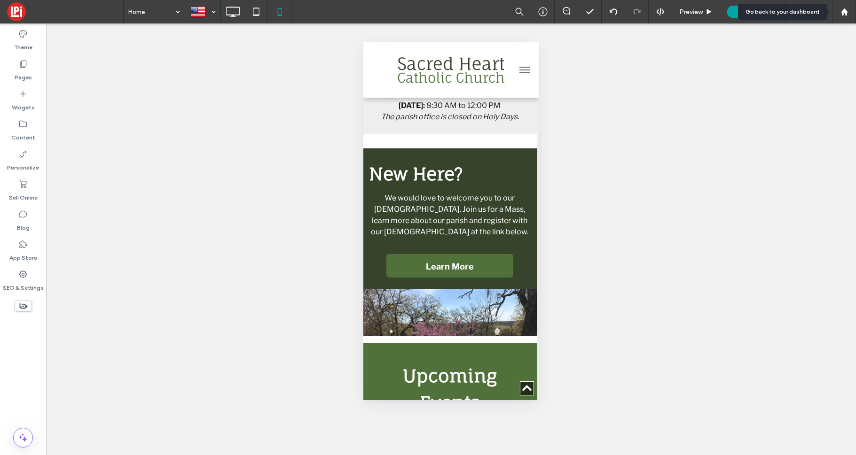
drag, startPoint x: 847, startPoint y: 16, endPoint x: 805, endPoint y: 22, distance: 42.7
click at [812, 16] on div at bounding box center [843, 11] width 23 height 23
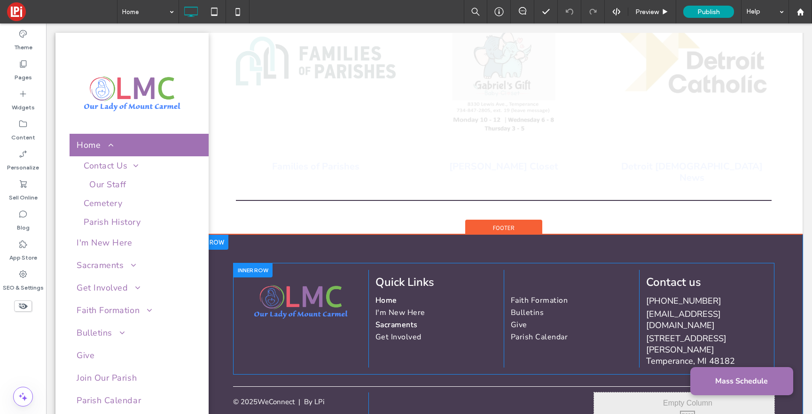
scroll to position [1671, 0]
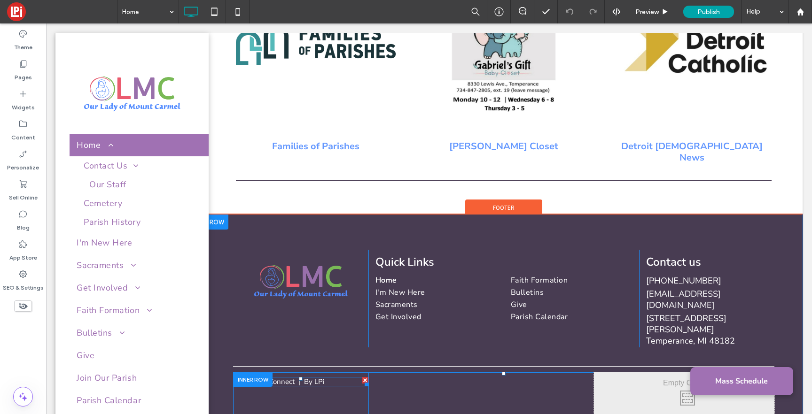
click at [334, 377] on span at bounding box center [300, 381] width 135 height 9
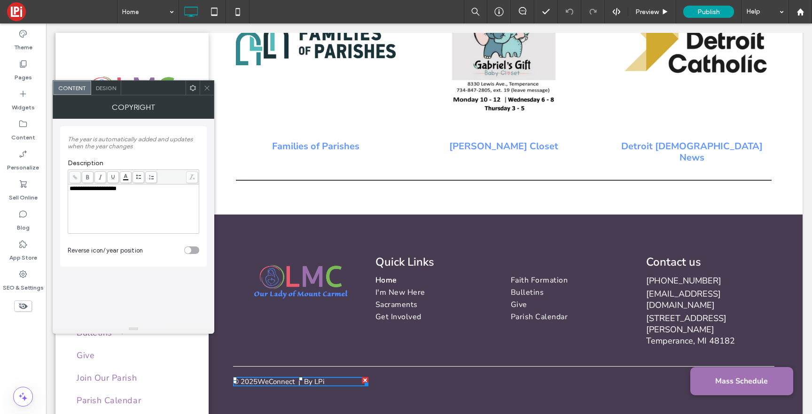
click at [330, 377] on div "© 2025 WeConnect | By LPi" at bounding box center [300, 381] width 135 height 9
drag, startPoint x: 139, startPoint y: 188, endPoint x: 119, endPoint y: 189, distance: 19.7
click at [119, 189] on div "**********" at bounding box center [134, 189] width 128 height 7
click at [74, 178] on icon at bounding box center [74, 177] width 5 height 5
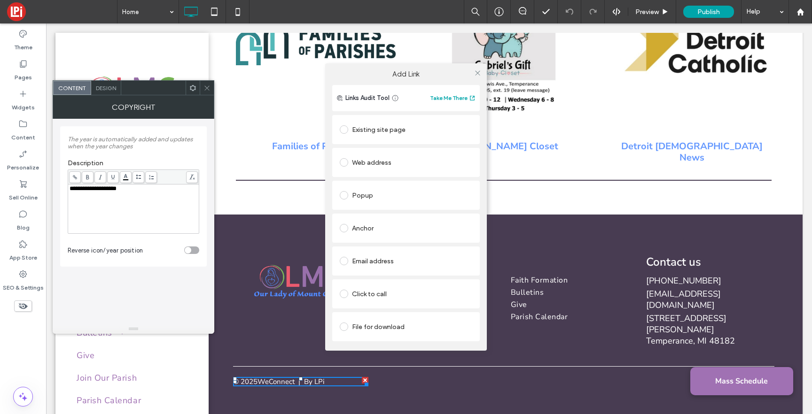
click at [343, 163] on span at bounding box center [344, 162] width 8 height 8
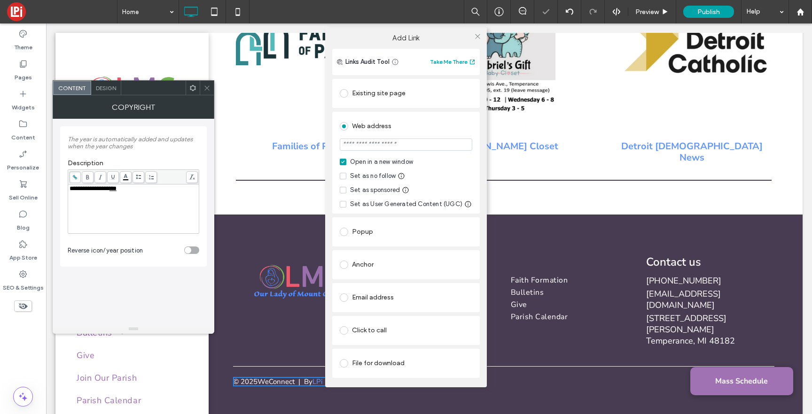
click at [391, 147] on input "url" at bounding box center [406, 145] width 133 height 12
type input "**********"
click at [444, 124] on div "Web address" at bounding box center [406, 126] width 133 height 15
click at [477, 35] on icon at bounding box center [477, 36] width 7 height 7
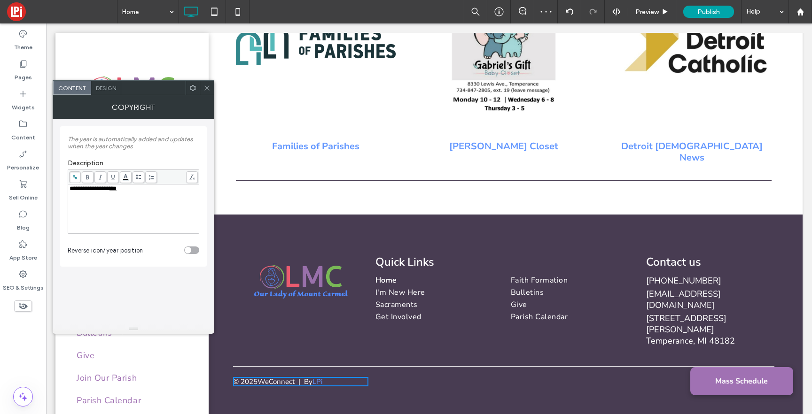
drag, startPoint x: 206, startPoint y: 88, endPoint x: 212, endPoint y: 87, distance: 6.1
click at [206, 87] on icon at bounding box center [206, 88] width 7 height 7
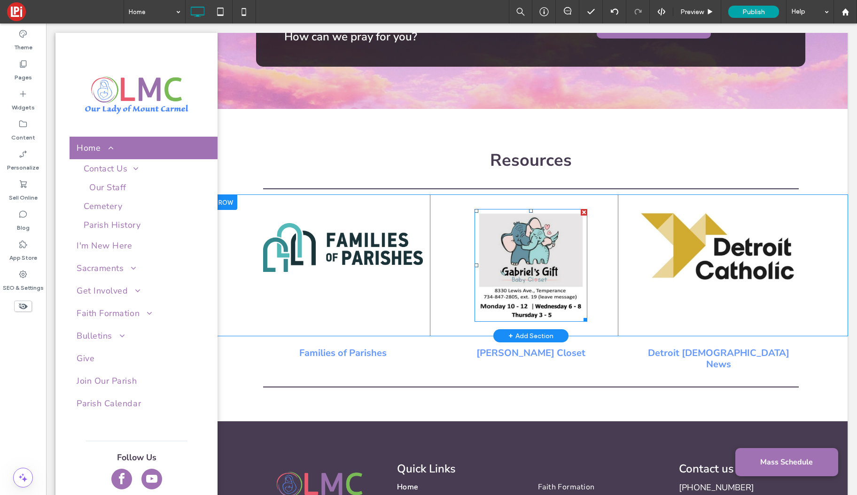
scroll to position [1468, 0]
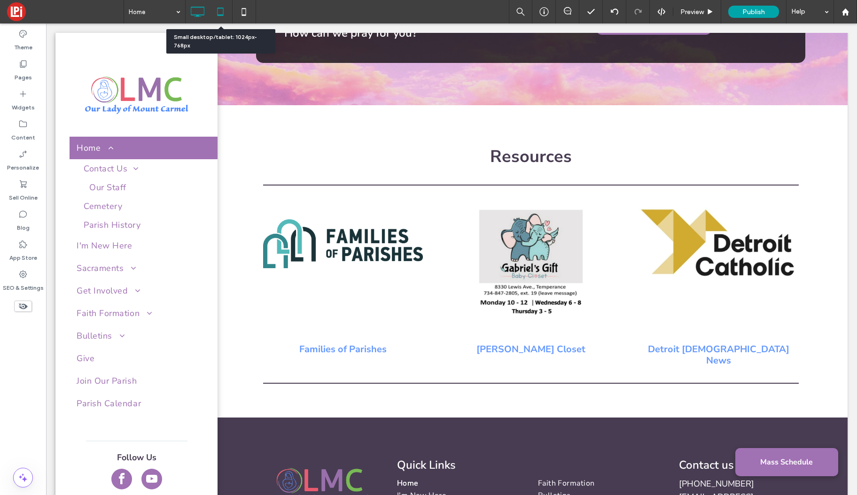
click at [223, 9] on use at bounding box center [221, 12] width 6 height 8
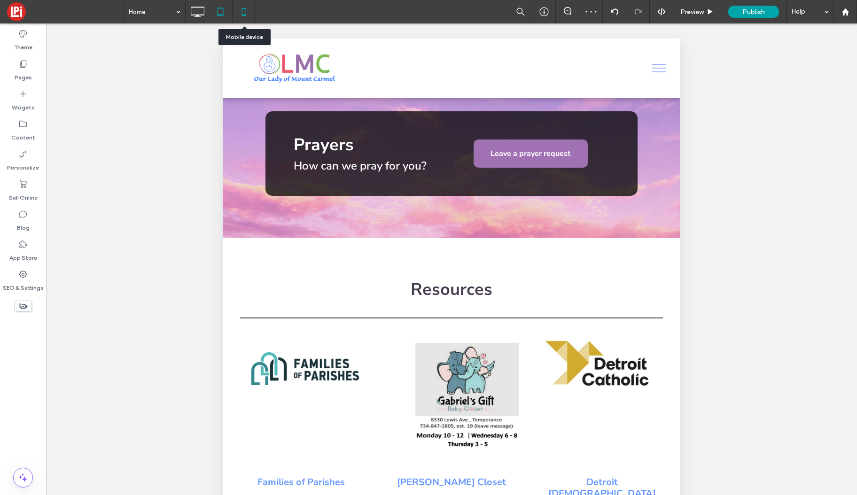
click at [246, 13] on use at bounding box center [244, 12] width 4 height 8
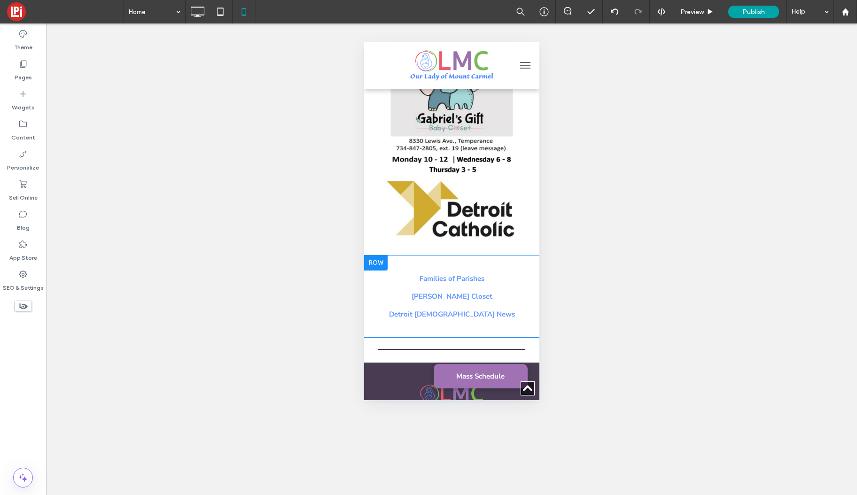
scroll to position [2055, 0]
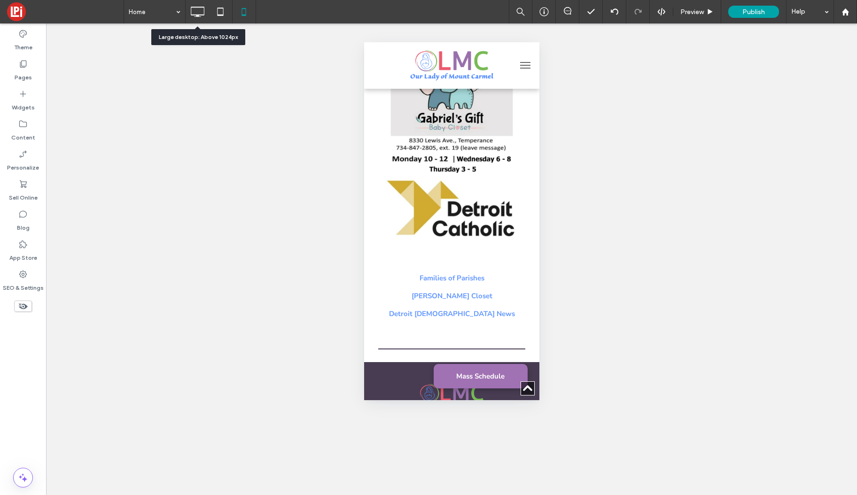
drag, startPoint x: 202, startPoint y: 14, endPoint x: 317, endPoint y: 121, distance: 156.9
click at [202, 14] on icon at bounding box center [197, 11] width 19 height 19
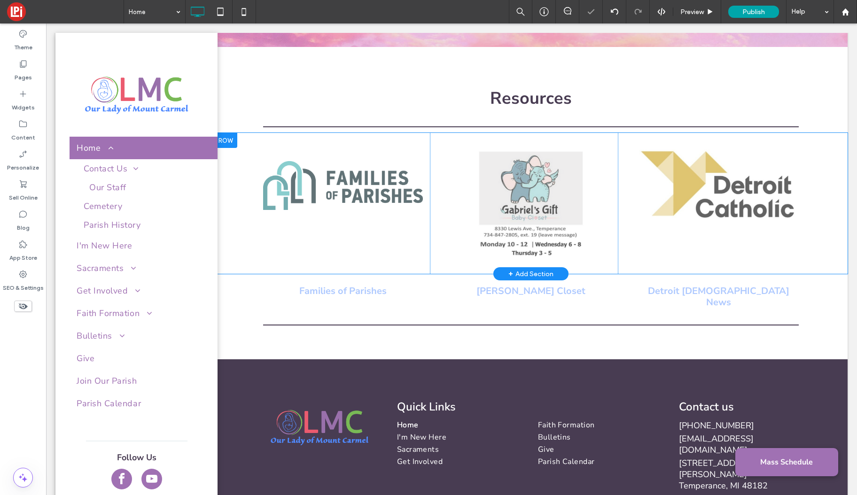
scroll to position [1526, 0]
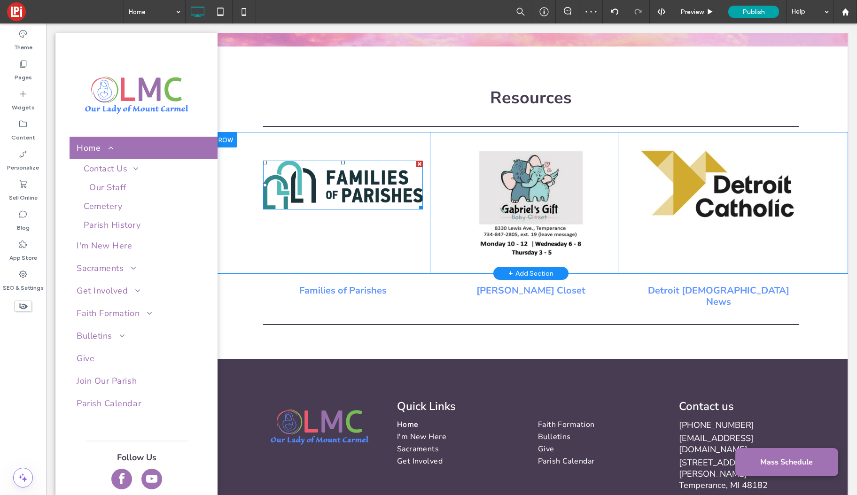
click at [348, 172] on img at bounding box center [343, 185] width 160 height 49
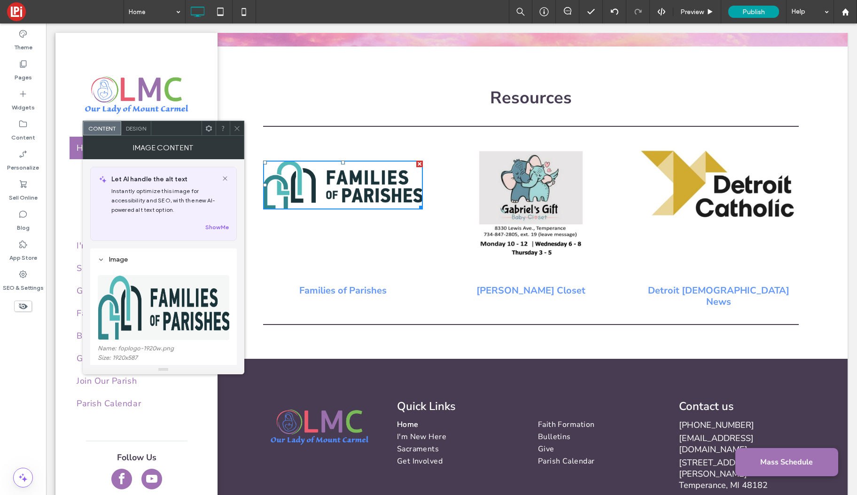
click at [237, 130] on icon at bounding box center [237, 128] width 7 height 7
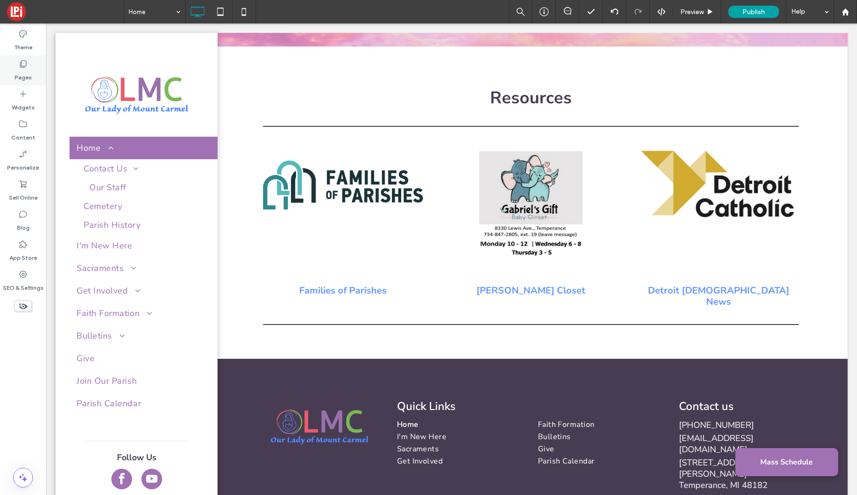
click at [27, 71] on label "Pages" at bounding box center [23, 75] width 17 height 13
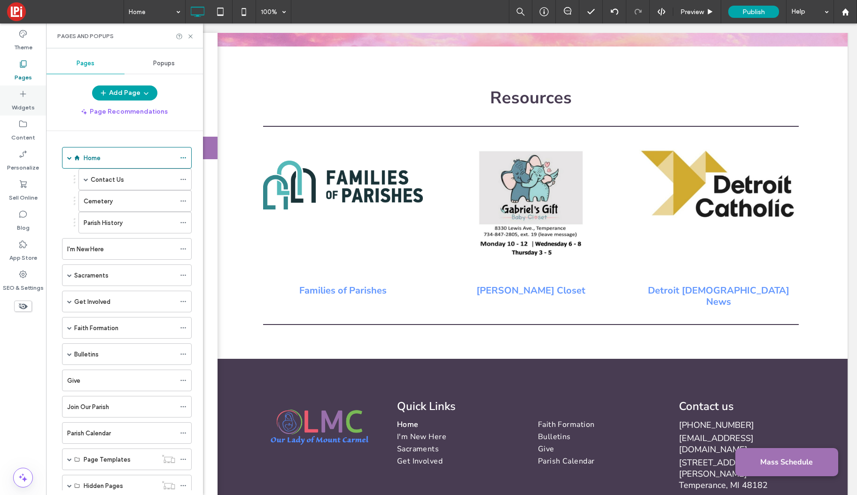
click at [22, 96] on icon at bounding box center [22, 93] width 9 height 9
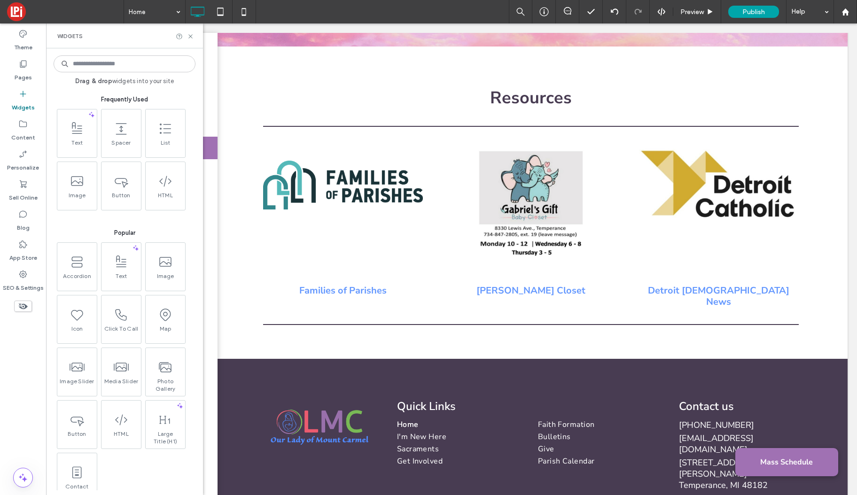
click at [111, 66] on input at bounding box center [125, 63] width 142 height 17
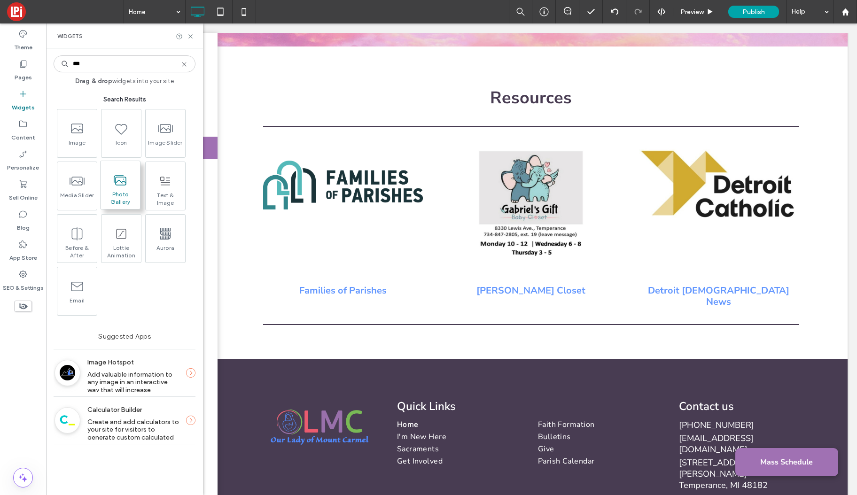
type input "***"
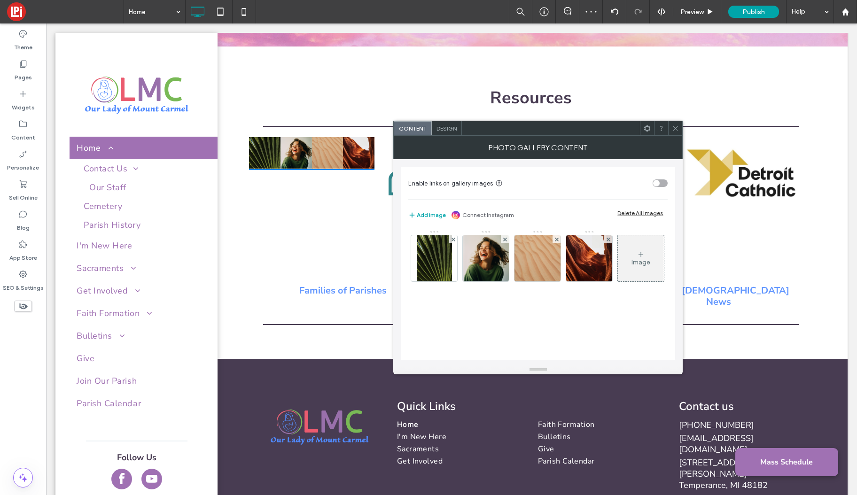
click at [448, 125] on span "Design" at bounding box center [447, 128] width 20 height 7
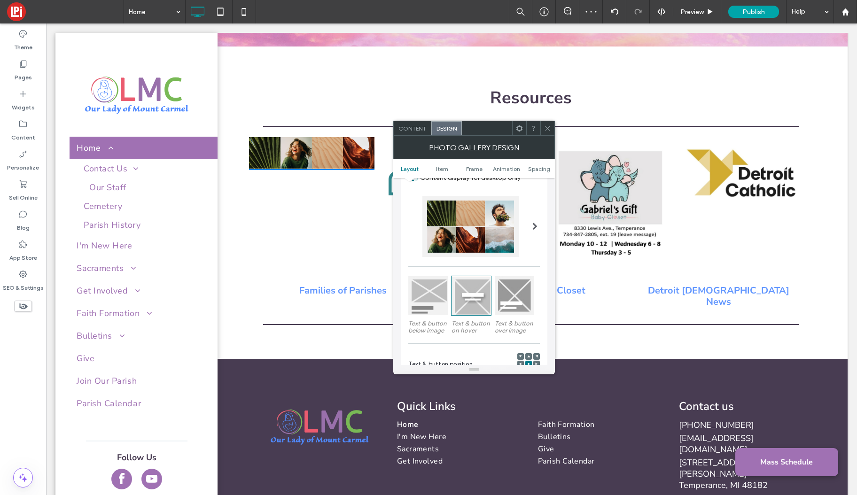
scroll to position [48, 0]
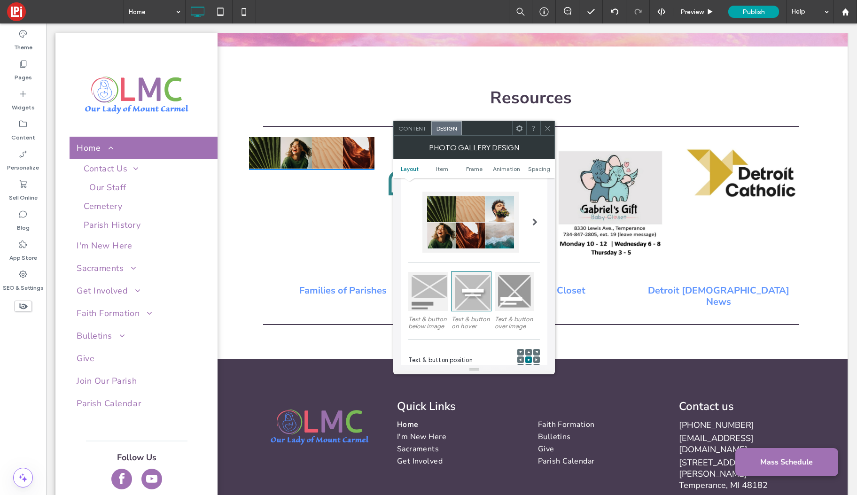
click at [428, 299] on div at bounding box center [427, 291] width 39 height 39
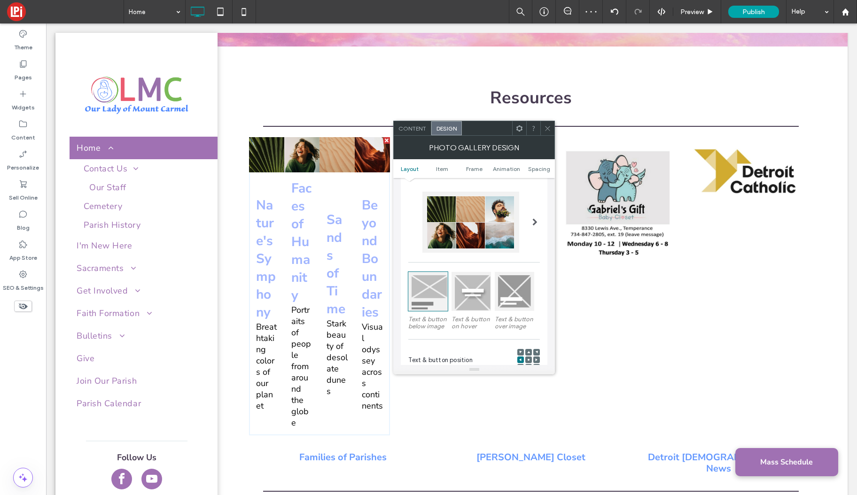
click at [407, 129] on span "Content" at bounding box center [413, 128] width 28 height 7
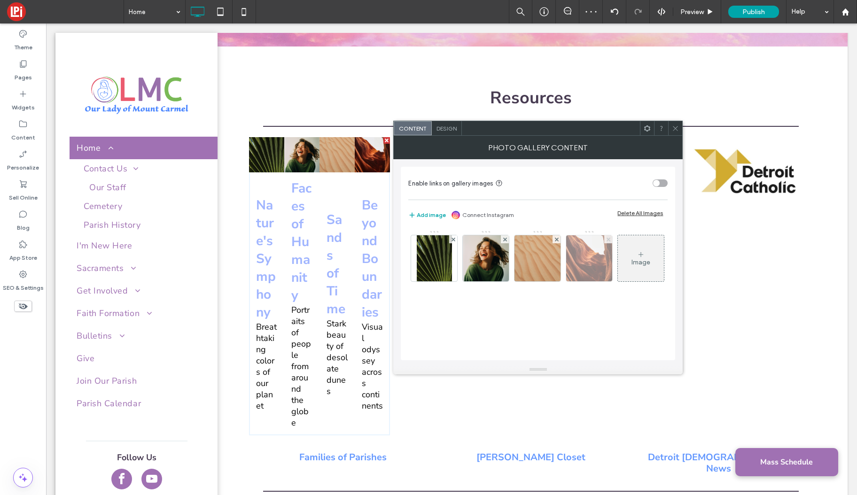
click at [607, 240] on use at bounding box center [609, 239] width 4 height 4
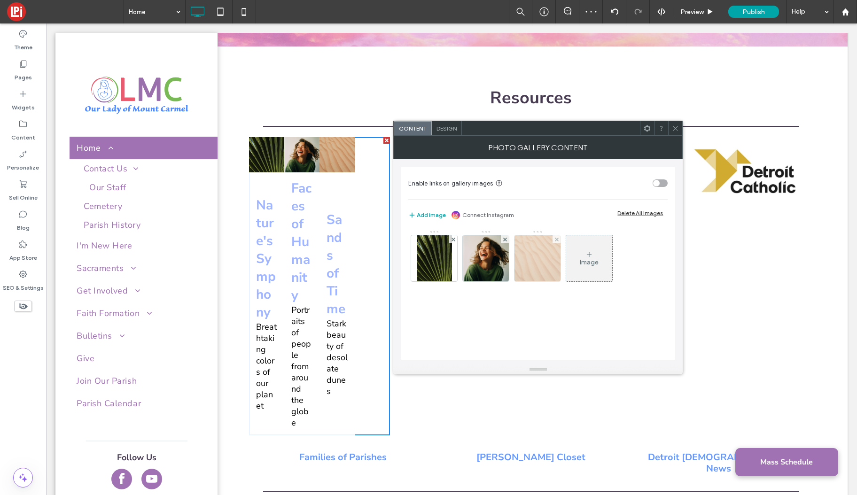
drag, startPoint x: 554, startPoint y: 238, endPoint x: 539, endPoint y: 242, distance: 16.1
click at [554, 238] on div at bounding box center [557, 239] width 8 height 8
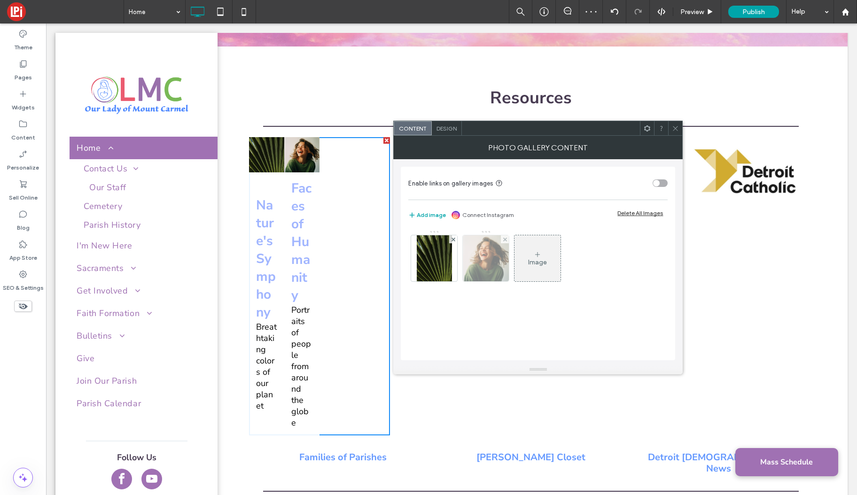
drag, startPoint x: 508, startPoint y: 238, endPoint x: 495, endPoint y: 239, distance: 13.2
click at [508, 238] on div at bounding box center [505, 239] width 8 height 8
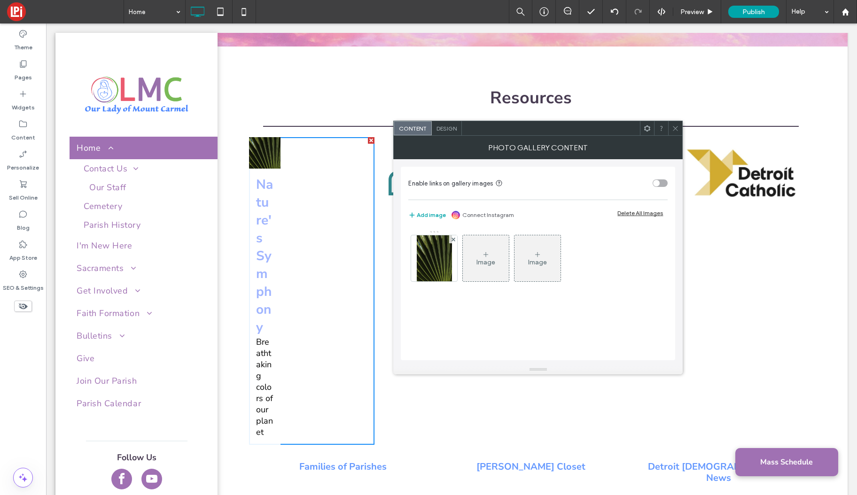
click at [442, 129] on span "Design" at bounding box center [447, 128] width 20 height 7
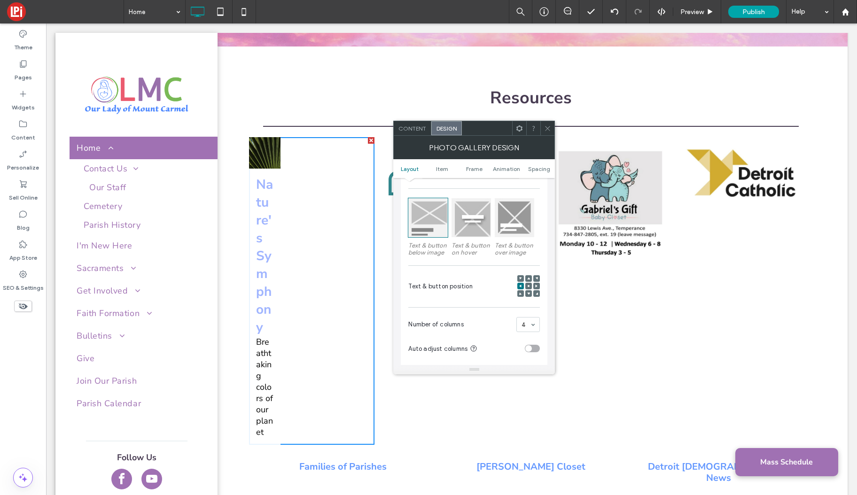
scroll to position [148, 0]
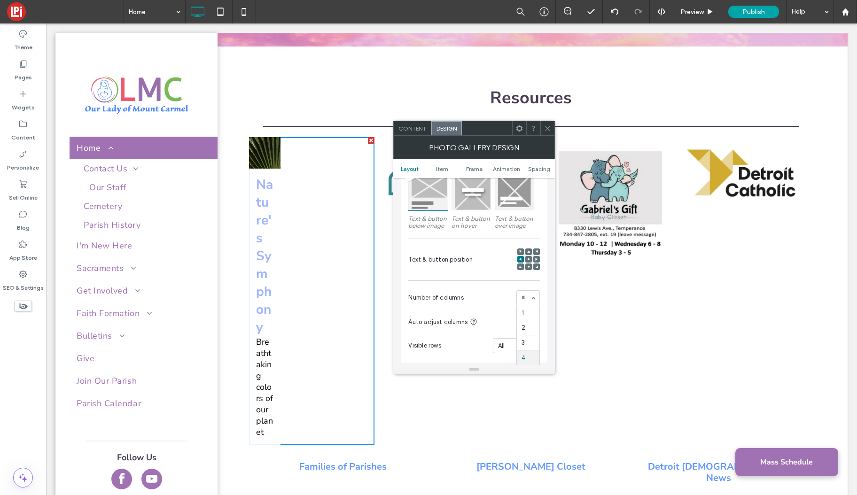
drag, startPoint x: 524, startPoint y: 299, endPoint x: 525, endPoint y: 310, distance: 11.3
drag, startPoint x: 526, startPoint y: 314, endPoint x: 546, endPoint y: 210, distance: 105.6
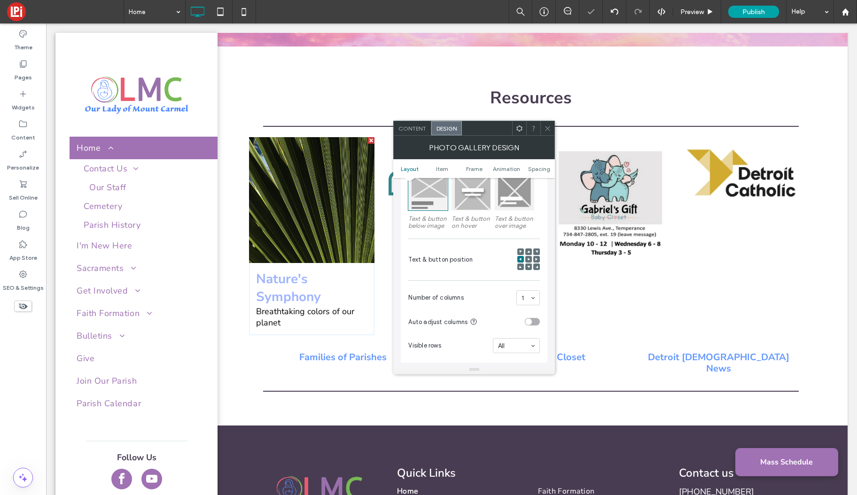
click at [549, 125] on icon at bounding box center [547, 128] width 7 height 7
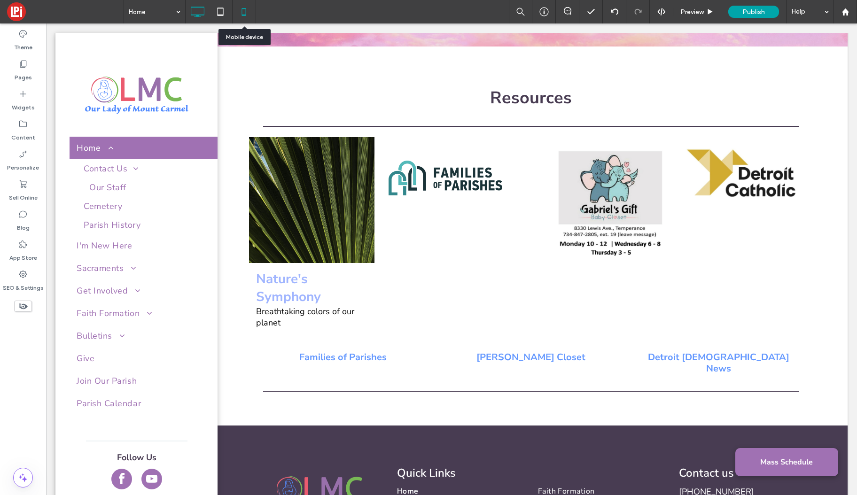
click at [241, 9] on icon at bounding box center [243, 11] width 19 height 19
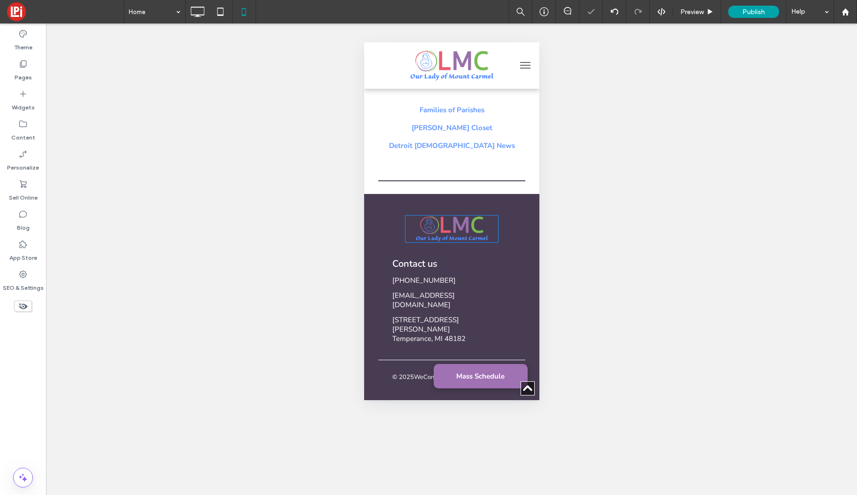
scroll to position [2411, 0]
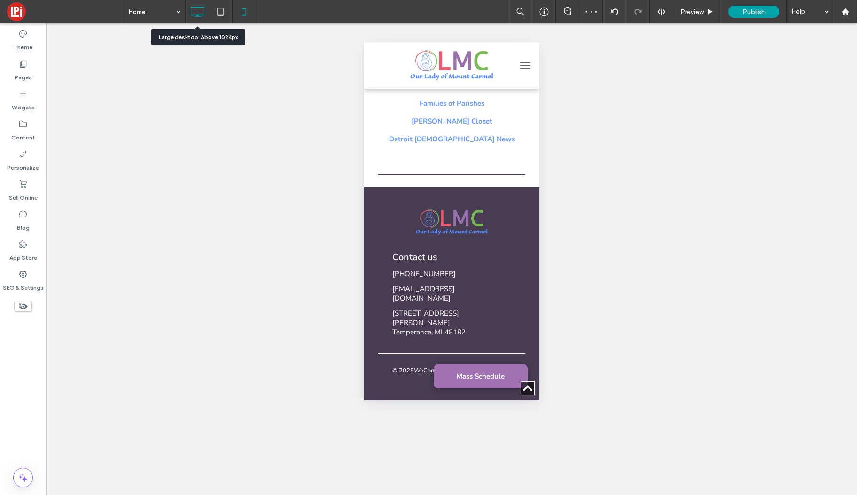
click at [192, 10] on icon at bounding box center [197, 11] width 19 height 19
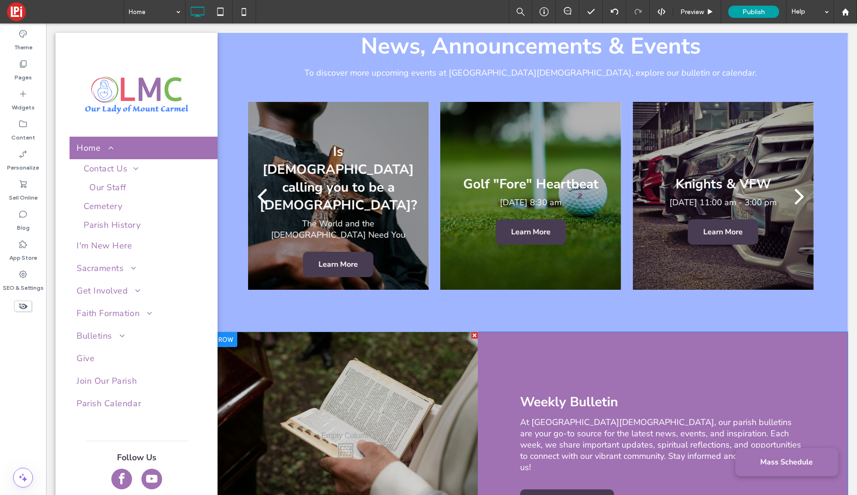
scroll to position [832, 0]
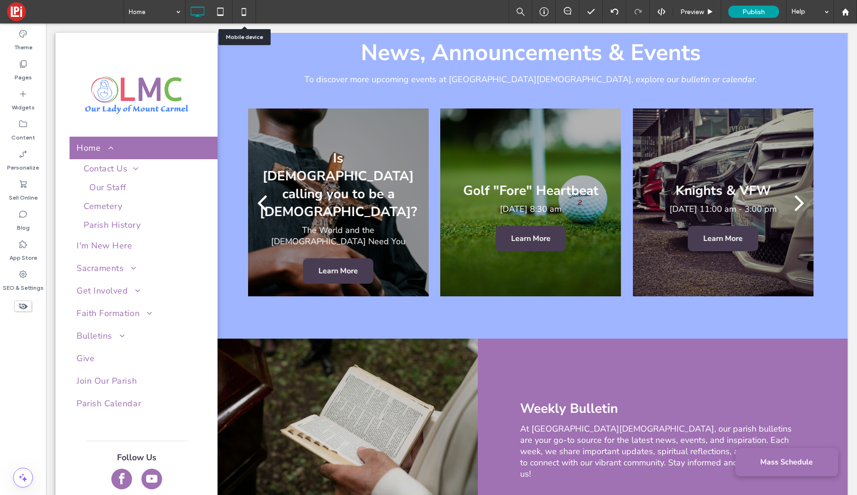
drag, startPoint x: 246, startPoint y: 9, endPoint x: 244, endPoint y: 25, distance: 15.6
click at [246, 9] on use at bounding box center [244, 12] width 4 height 8
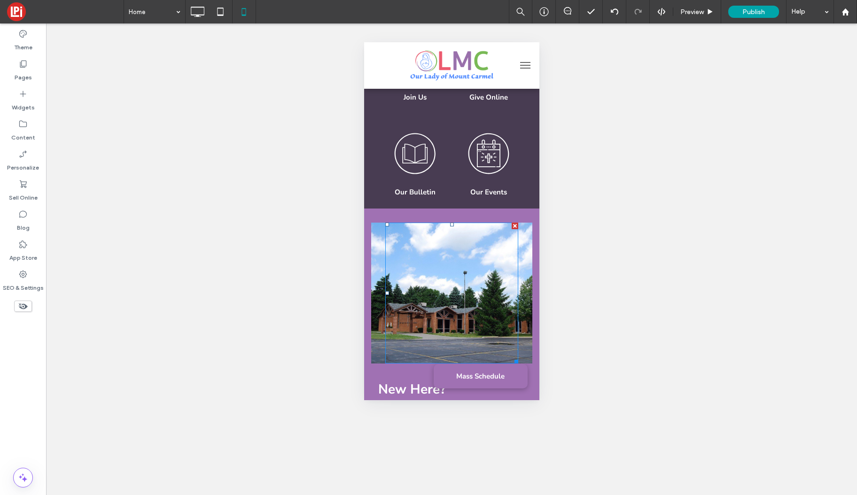
scroll to position [0, 0]
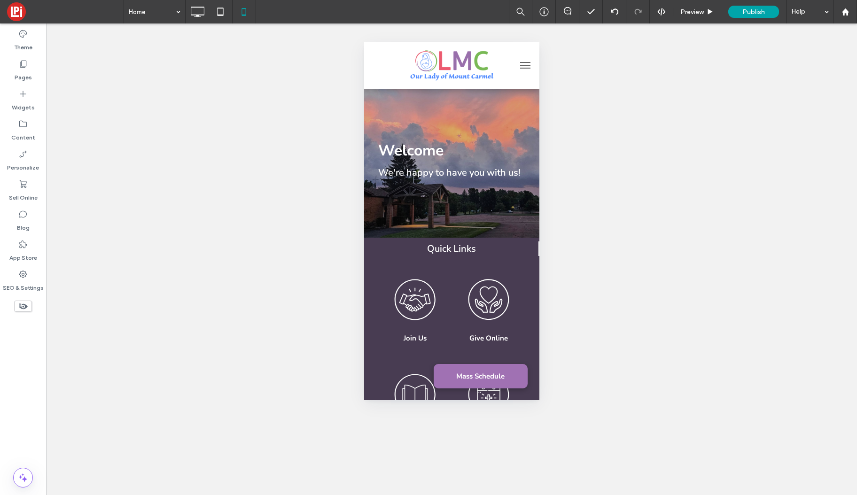
click at [526, 66] on button "menu" at bounding box center [525, 65] width 19 height 19
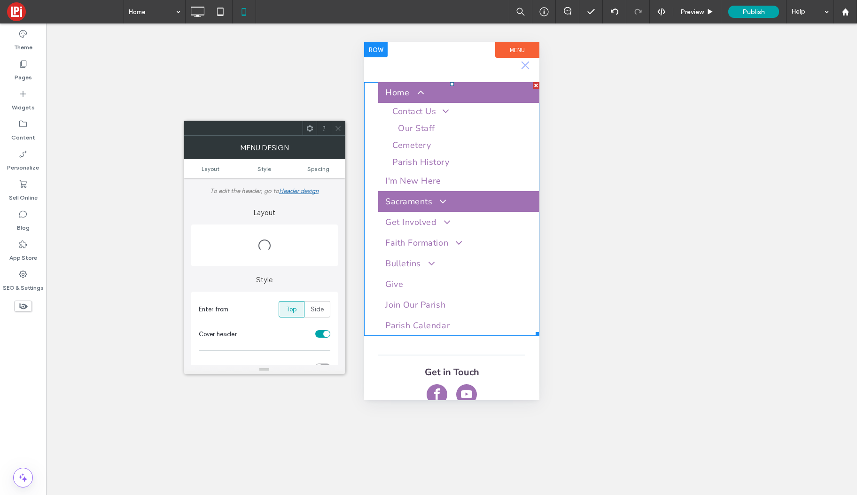
scroll to position [21, 0]
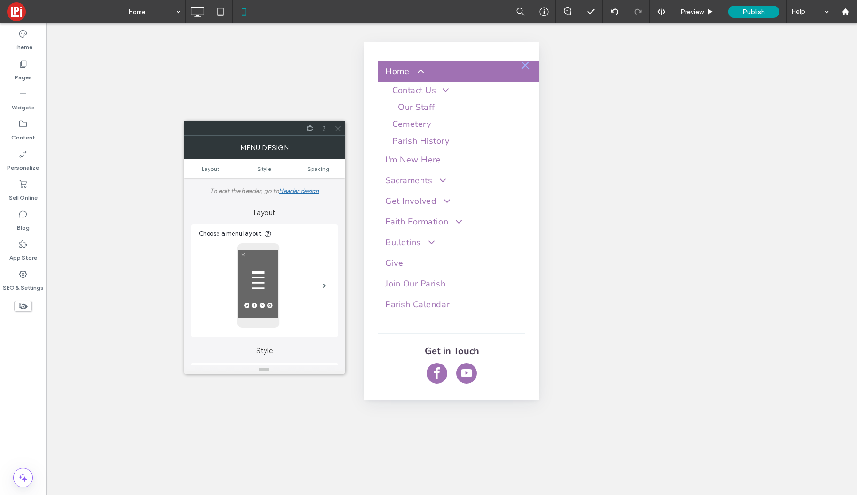
drag, startPoint x: 339, startPoint y: 126, endPoint x: 288, endPoint y: 63, distance: 82.2
click at [340, 124] on span at bounding box center [338, 128] width 7 height 14
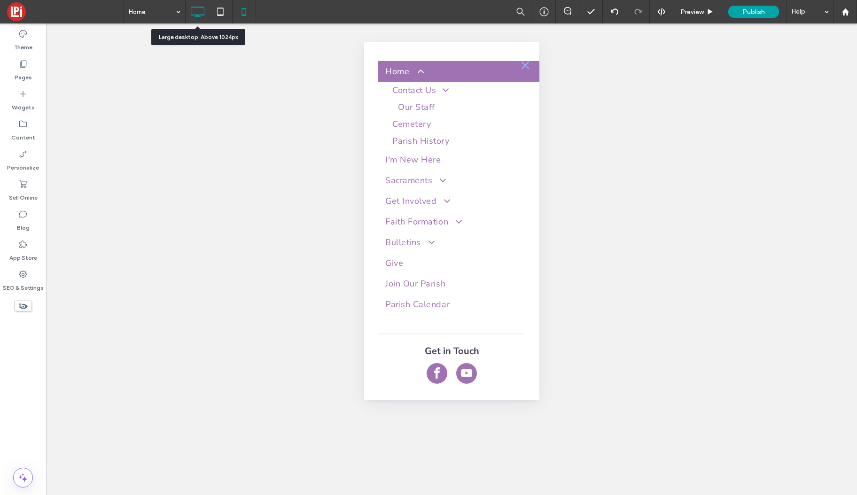
click at [195, 10] on icon at bounding box center [197, 11] width 19 height 19
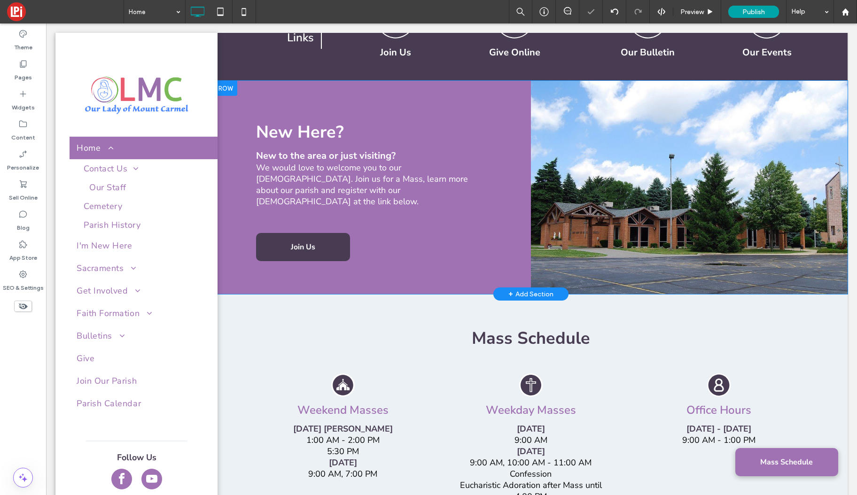
scroll to position [292, 0]
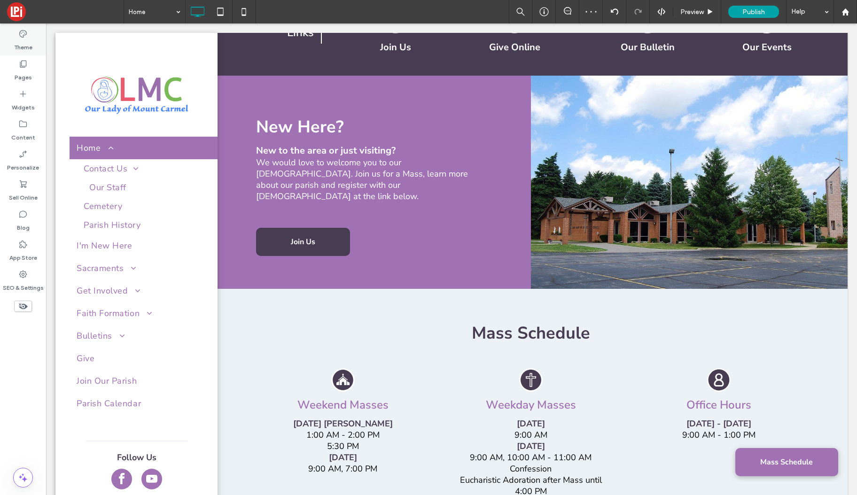
drag, startPoint x: 25, startPoint y: 34, endPoint x: 31, endPoint y: 35, distance: 6.3
click at [25, 34] on icon at bounding box center [22, 33] width 9 height 9
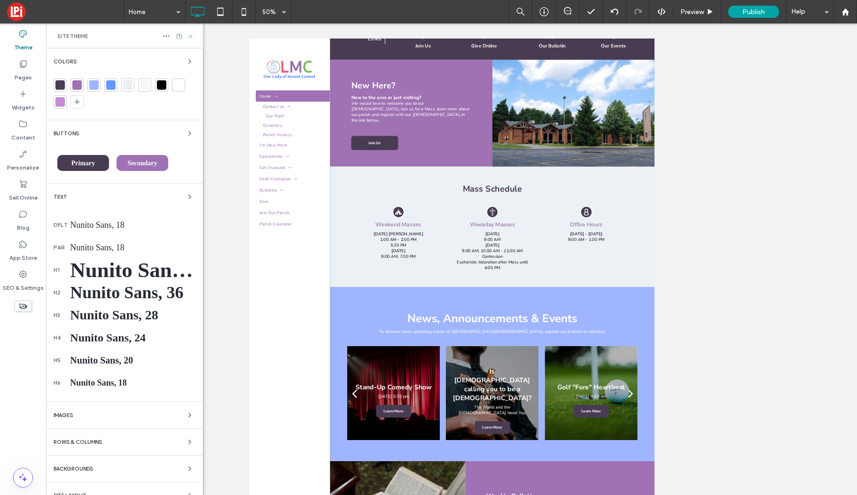
drag, startPoint x: 188, startPoint y: 35, endPoint x: 130, endPoint y: 9, distance: 64.4
click at [188, 35] on icon at bounding box center [190, 36] width 7 height 7
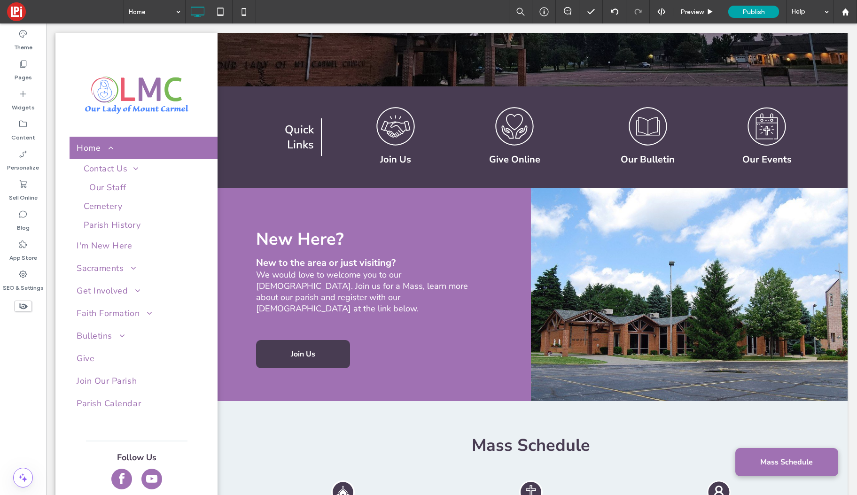
scroll to position [0, 0]
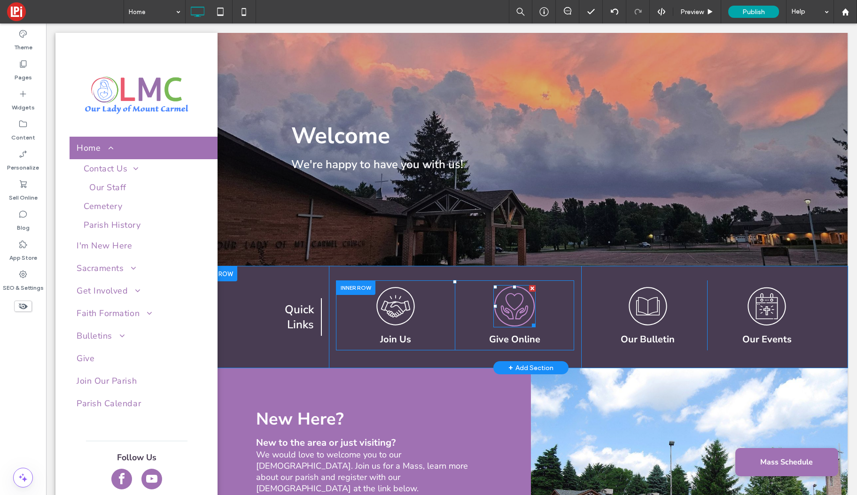
click at [516, 318] on icon at bounding box center [514, 306] width 45 height 45
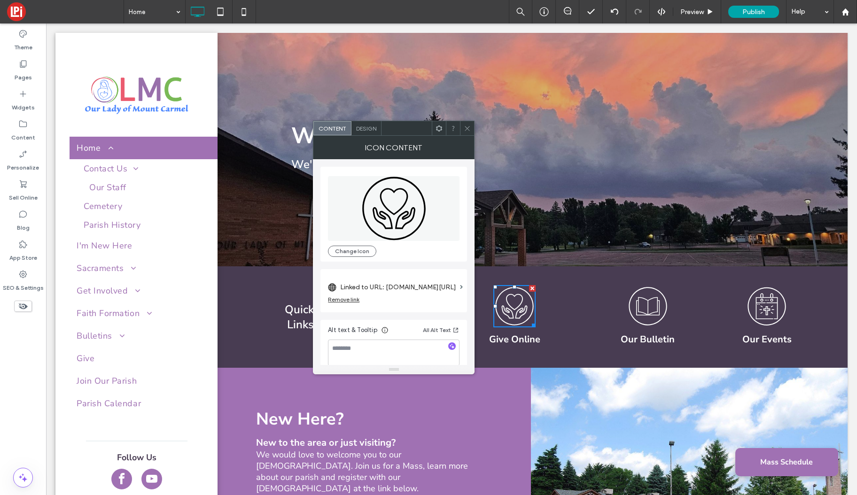
scroll to position [8, 0]
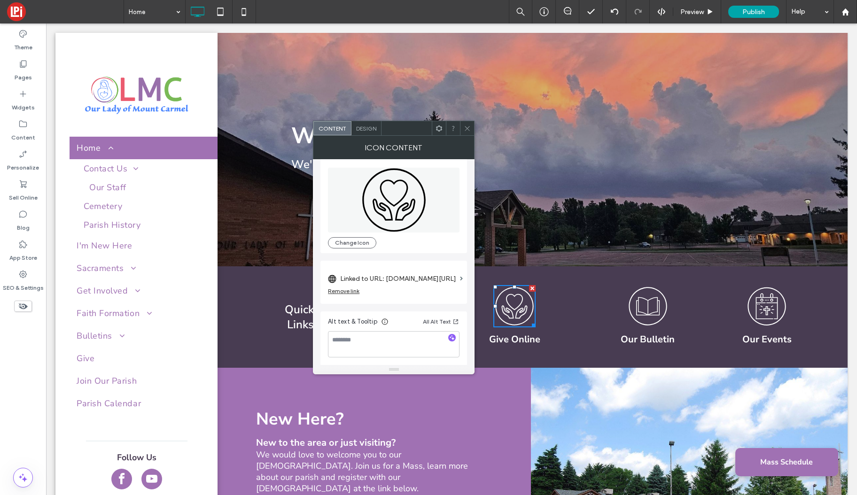
click at [464, 133] on span at bounding box center [467, 128] width 7 height 14
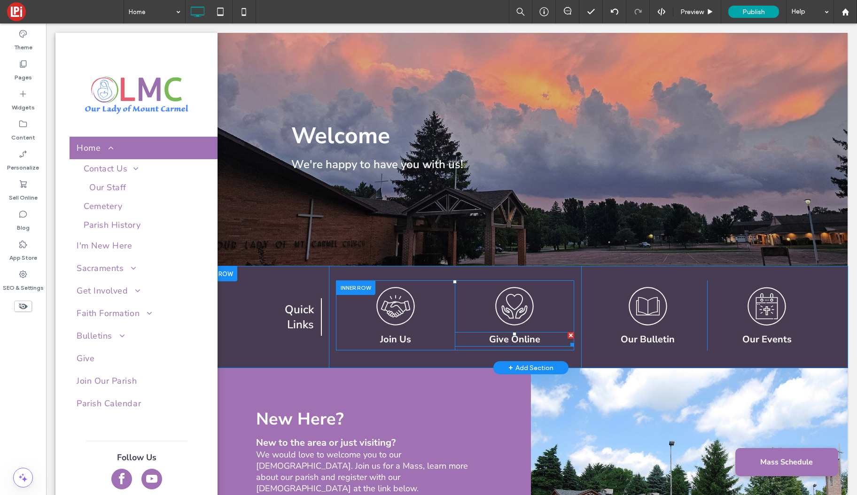
click at [545, 340] on h5 "Give Online" at bounding box center [514, 339] width 119 height 13
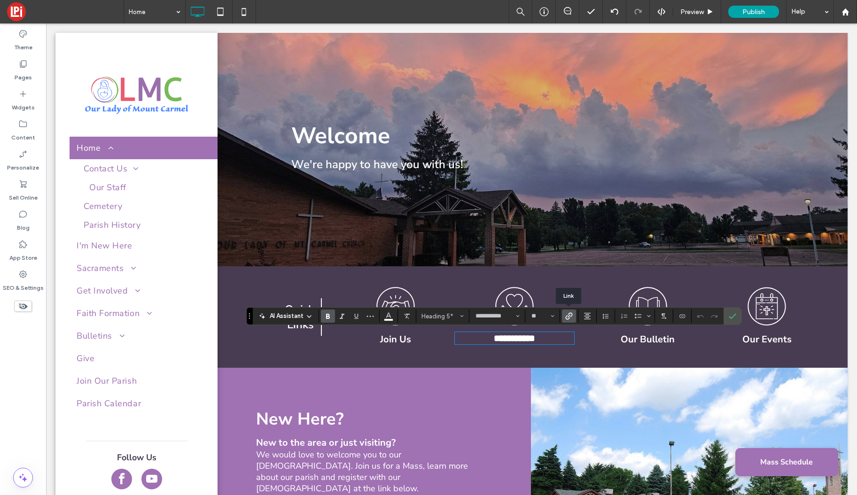
click at [568, 318] on icon "Link" at bounding box center [569, 317] width 8 height 8
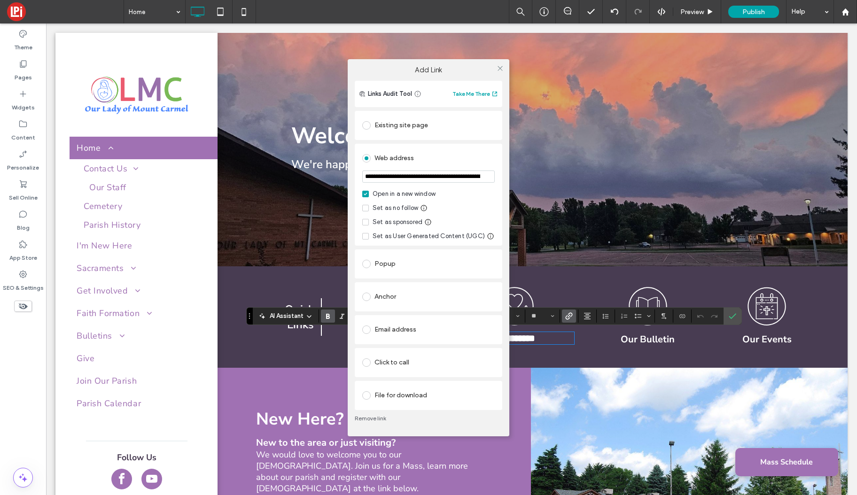
drag, startPoint x: 499, startPoint y: 67, endPoint x: 698, endPoint y: 315, distance: 317.6
click at [499, 67] on icon at bounding box center [500, 68] width 7 height 7
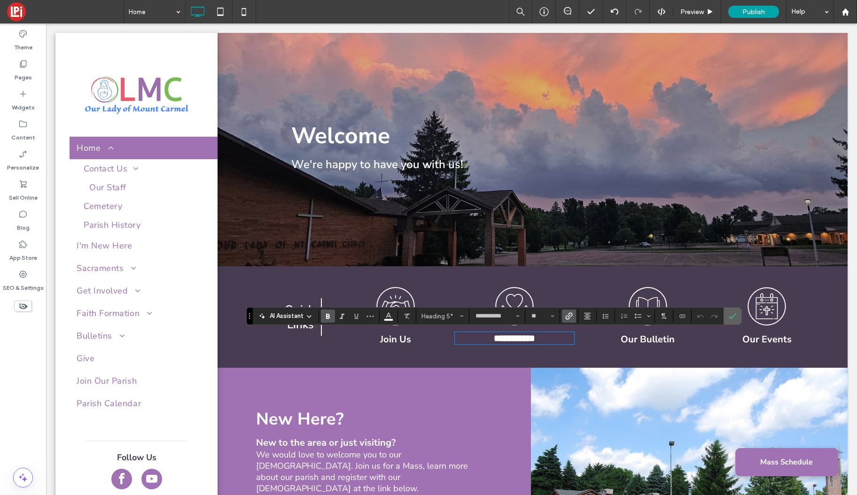
click at [735, 315] on use "Confirm" at bounding box center [733, 316] width 8 height 6
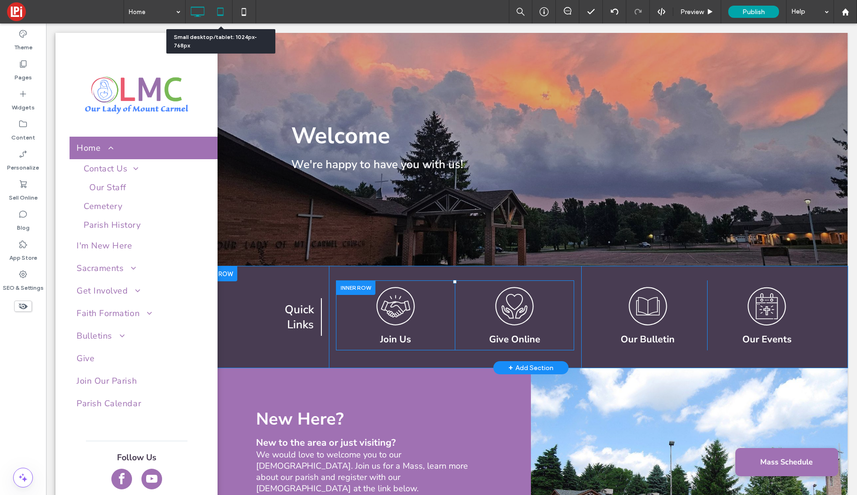
drag, startPoint x: 222, startPoint y: 8, endPoint x: 217, endPoint y: 11, distance: 5.7
click at [222, 8] on use at bounding box center [221, 12] width 6 height 8
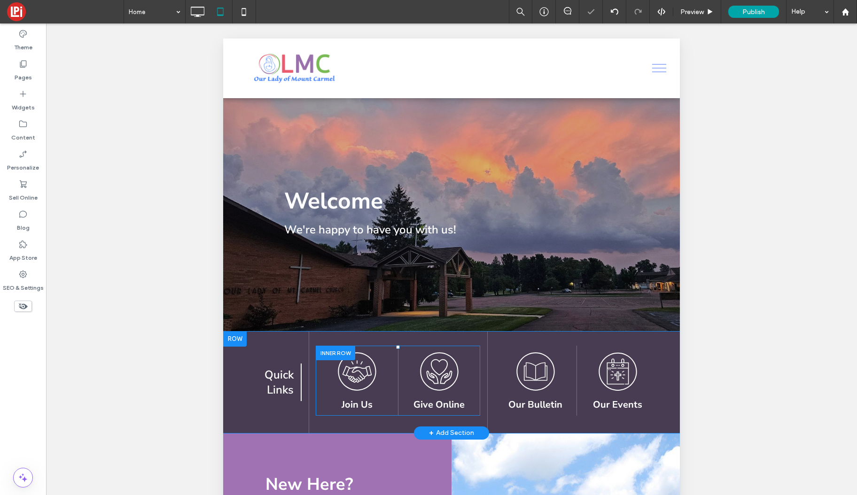
click at [658, 69] on button "menu" at bounding box center [659, 68] width 24 height 24
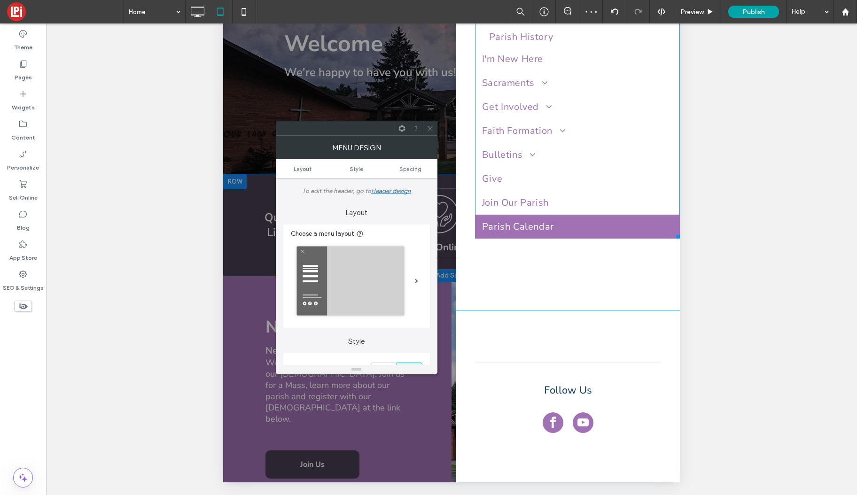
scroll to position [160, 0]
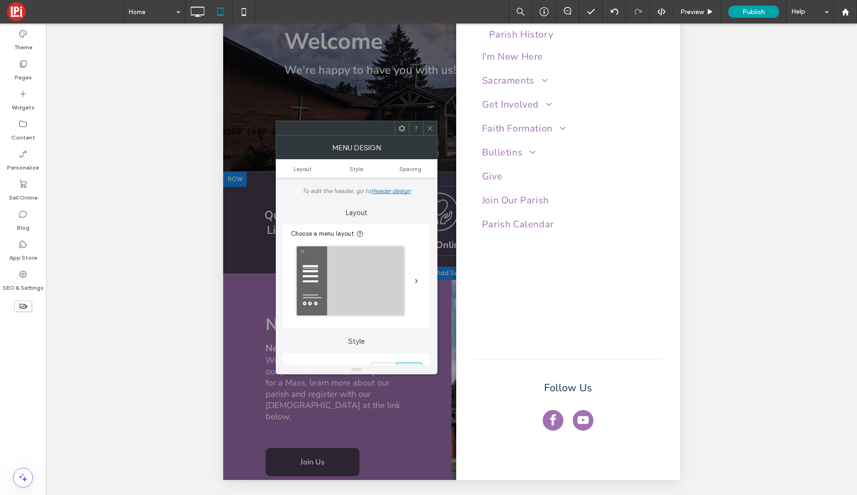
click at [427, 131] on icon at bounding box center [430, 128] width 7 height 7
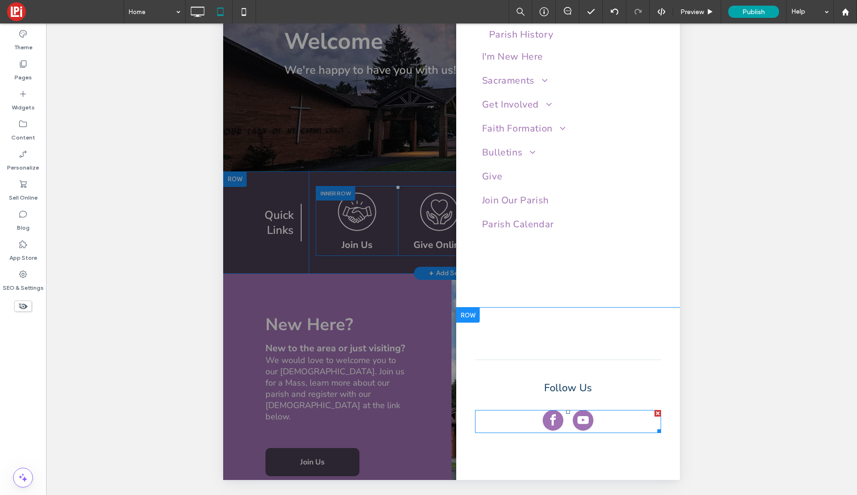
click at [586, 414] on span "youtube" at bounding box center [583, 420] width 21 height 21
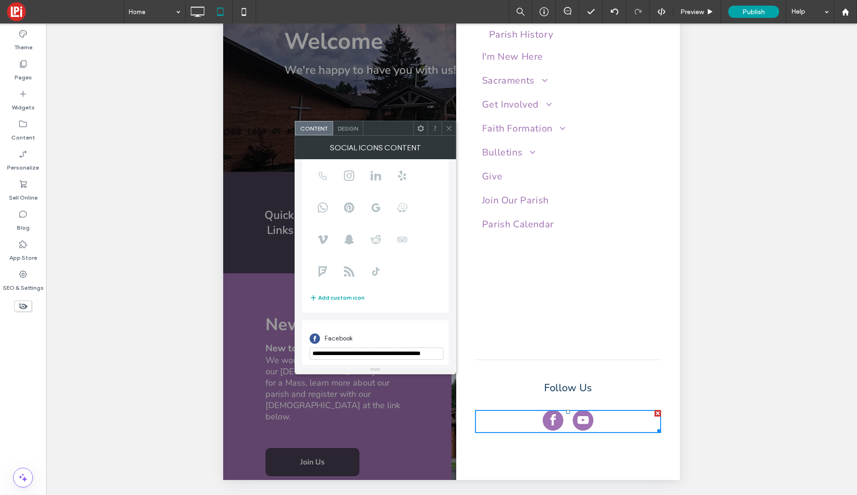
scroll to position [114, 0]
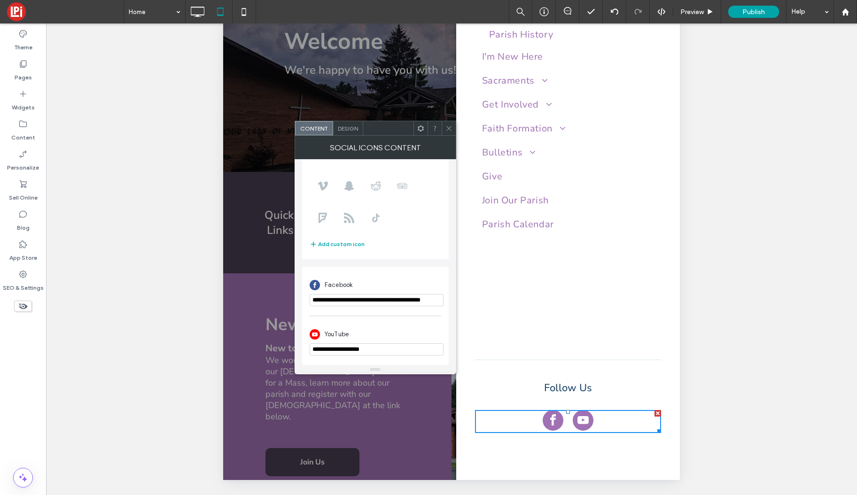
click at [450, 125] on icon at bounding box center [448, 128] width 7 height 7
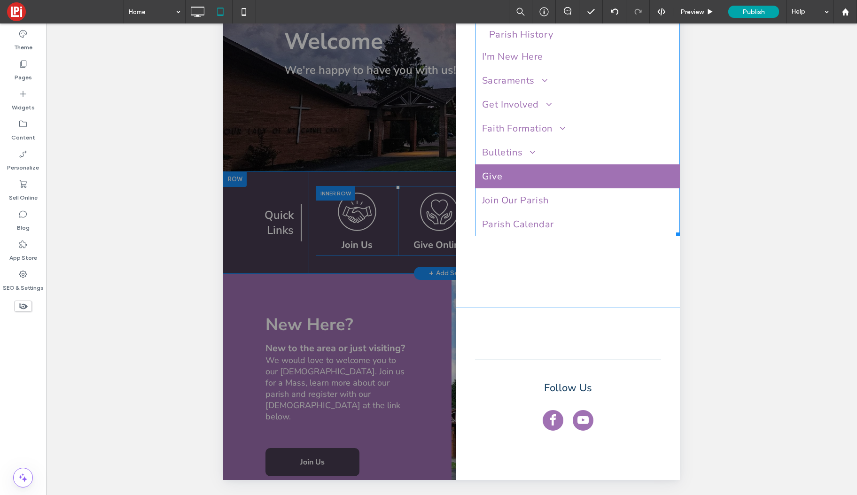
scroll to position [0, 0]
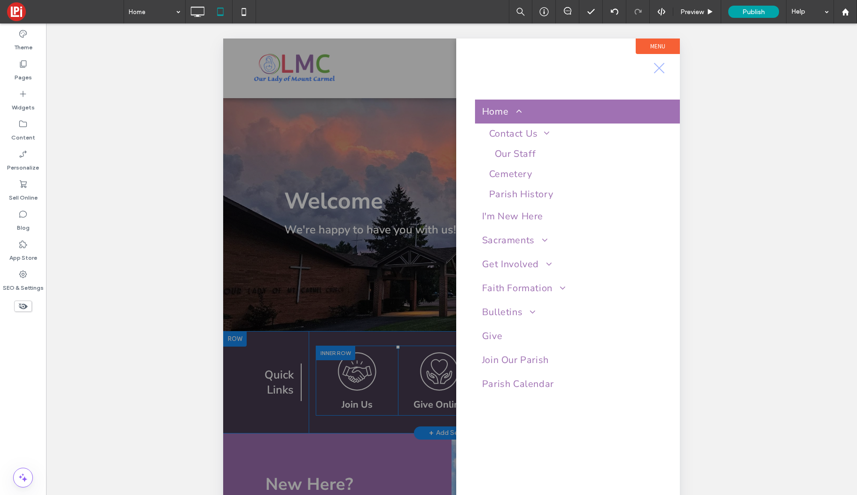
click at [657, 70] on span "menu" at bounding box center [659, 68] width 11 height 11
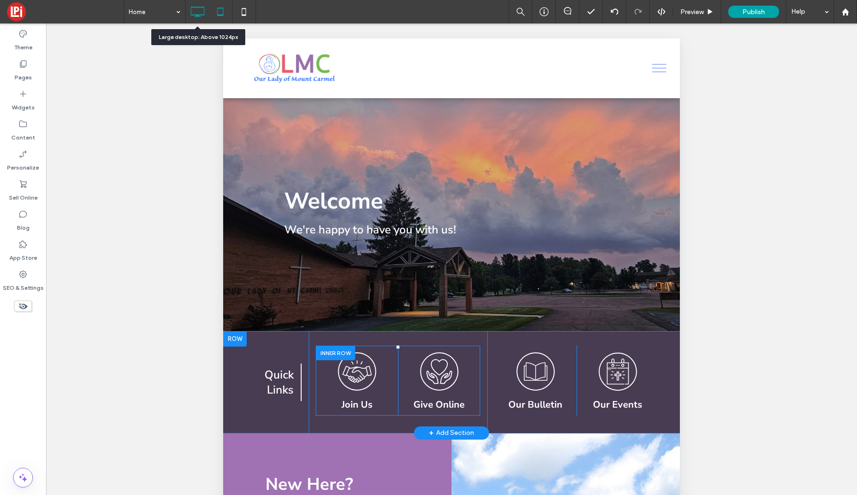
click at [202, 11] on icon at bounding box center [197, 11] width 19 height 19
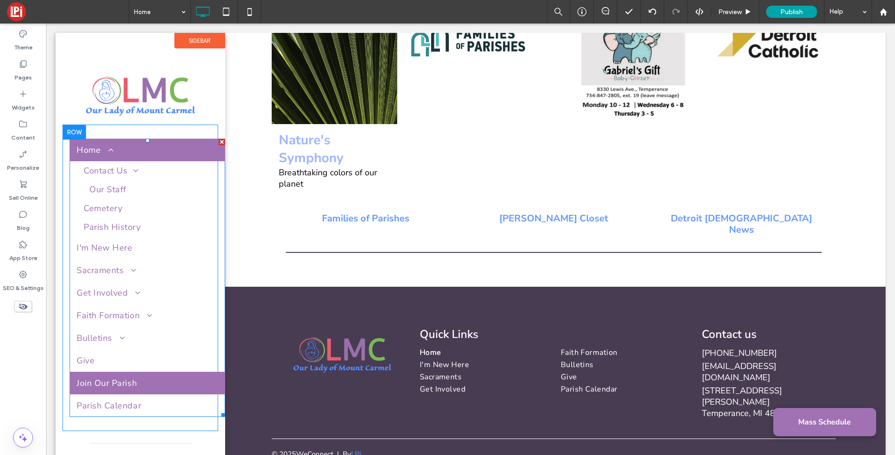
scroll to position [51, 0]
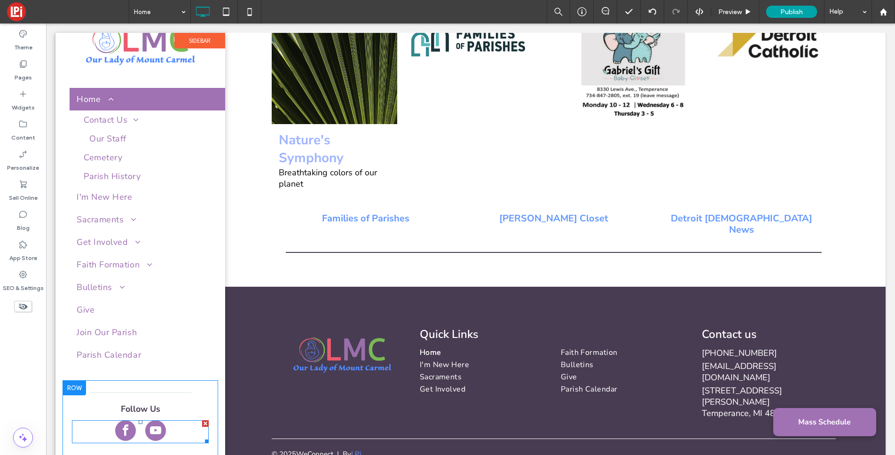
click at [161, 414] on span "youtube" at bounding box center [155, 430] width 21 height 21
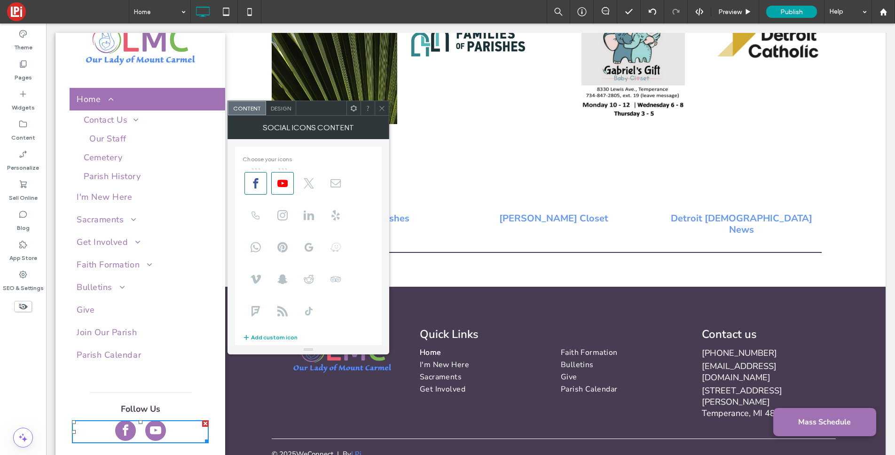
scroll to position [114, 0]
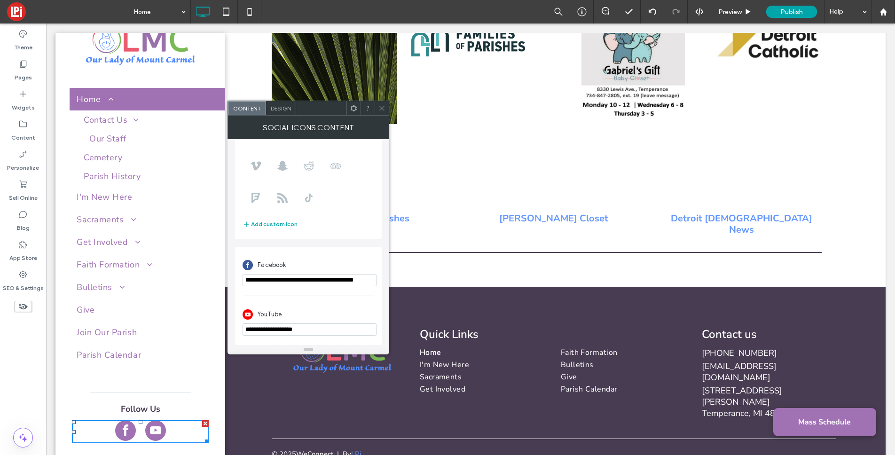
click at [383, 107] on icon at bounding box center [381, 108] width 7 height 7
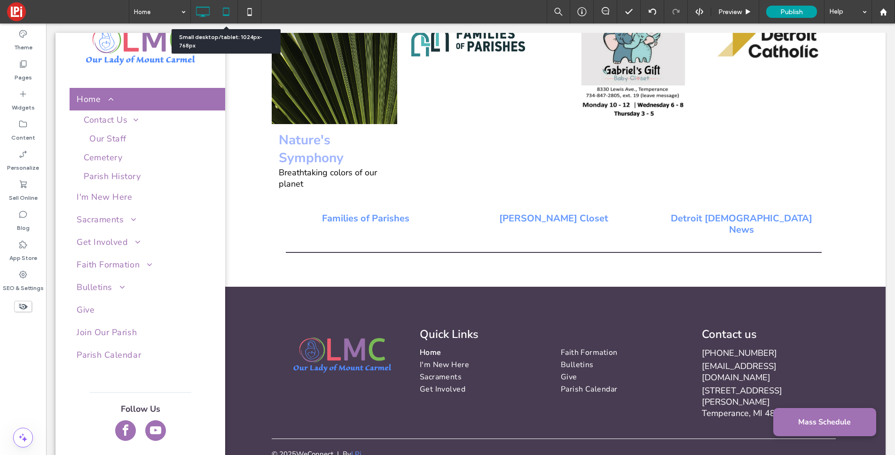
click at [223, 5] on icon at bounding box center [226, 11] width 19 height 19
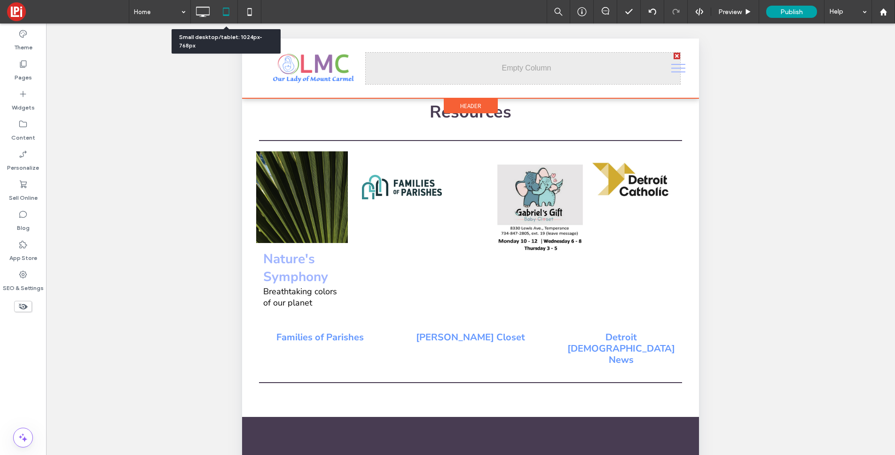
scroll to position [1583, 0]
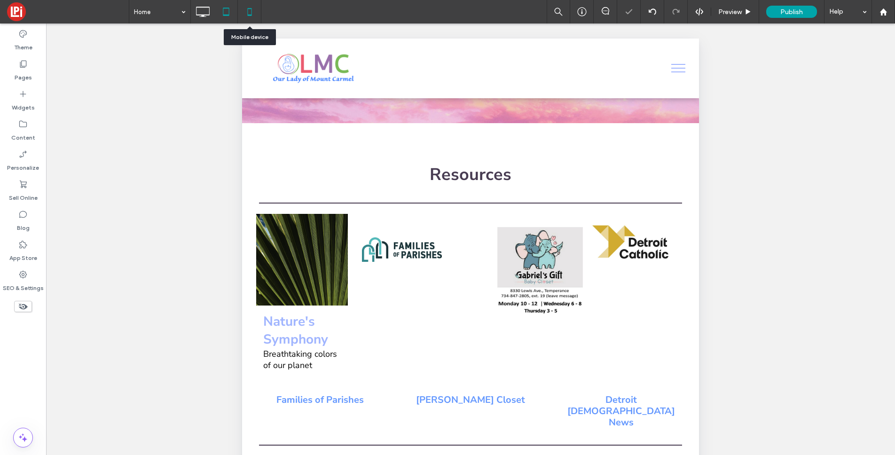
click at [251, 7] on icon at bounding box center [249, 11] width 19 height 19
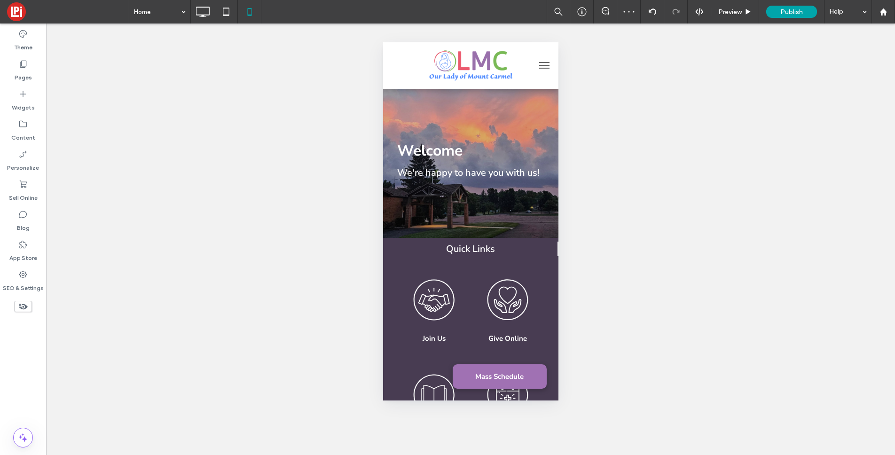
scroll to position [0, 0]
drag, startPoint x: 545, startPoint y: 69, endPoint x: 548, endPoint y: 209, distance: 139.6
click at [545, 69] on button "menu" at bounding box center [543, 65] width 19 height 19
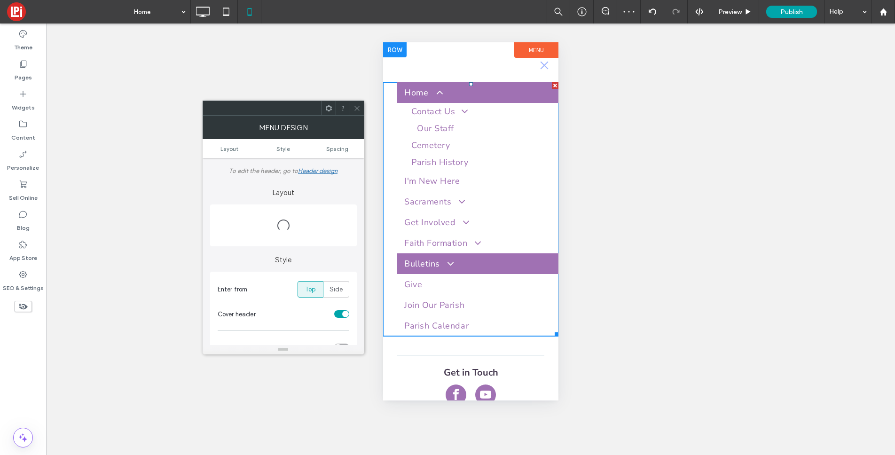
scroll to position [21, 0]
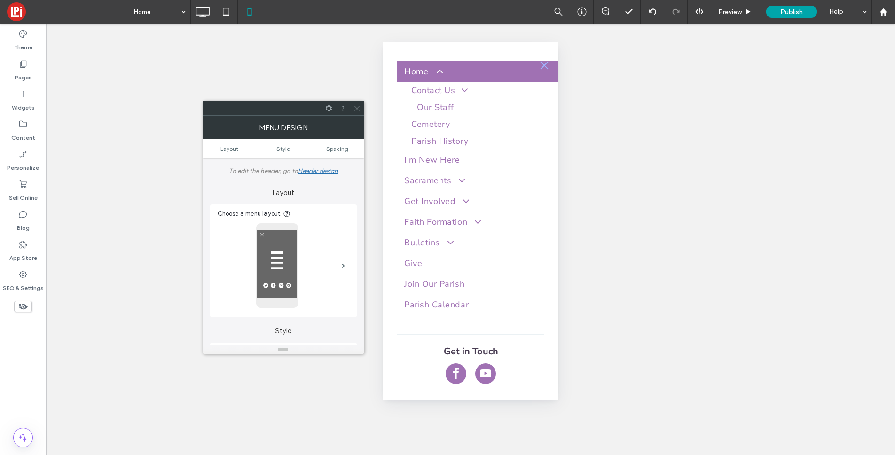
click at [359, 109] on icon at bounding box center [356, 108] width 7 height 7
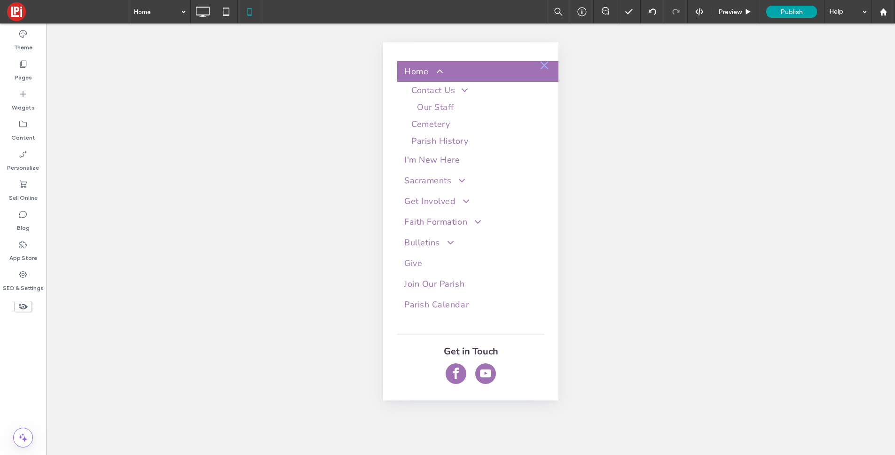
click at [545, 66] on span "menu" at bounding box center [544, 66] width 8 height 8
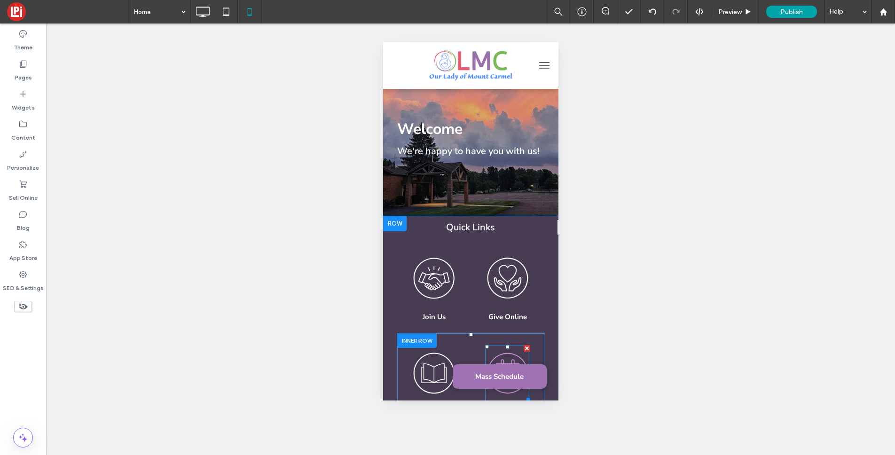
scroll to position [0, 0]
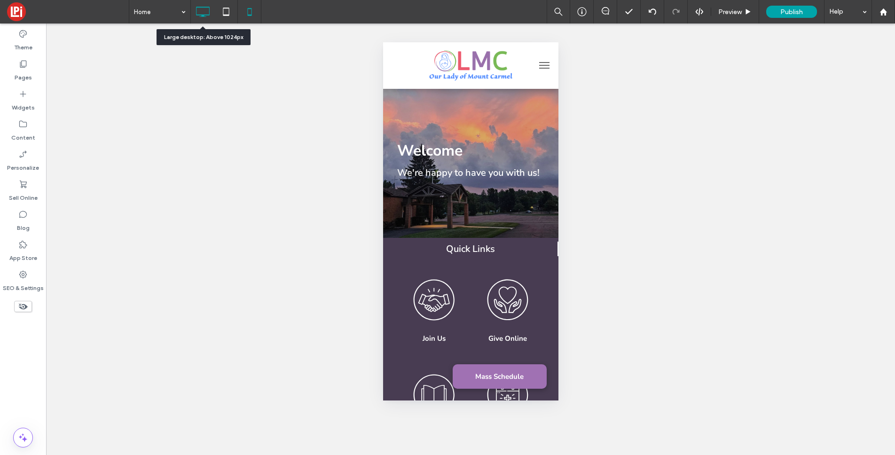
click at [206, 6] on icon at bounding box center [202, 11] width 19 height 19
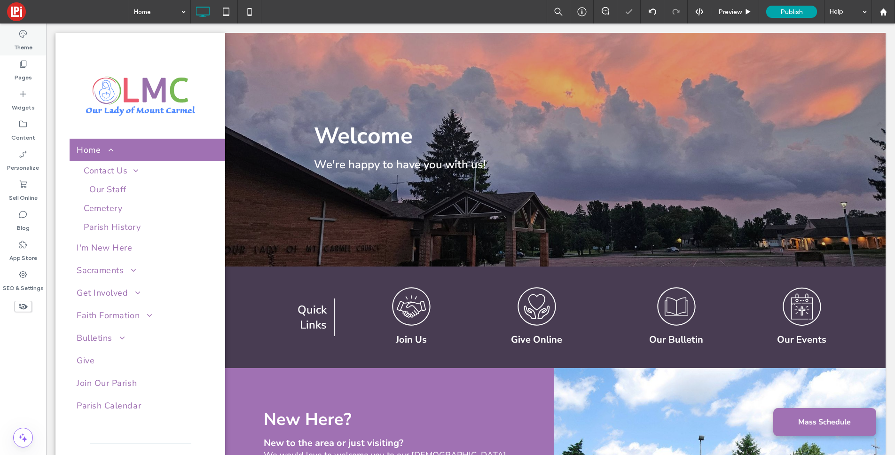
click at [21, 37] on use at bounding box center [23, 34] width 8 height 8
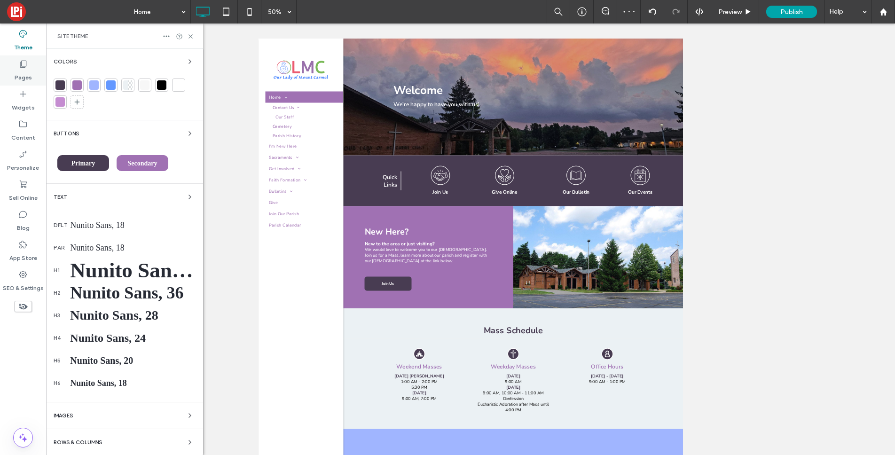
click at [22, 61] on use at bounding box center [23, 64] width 7 height 7
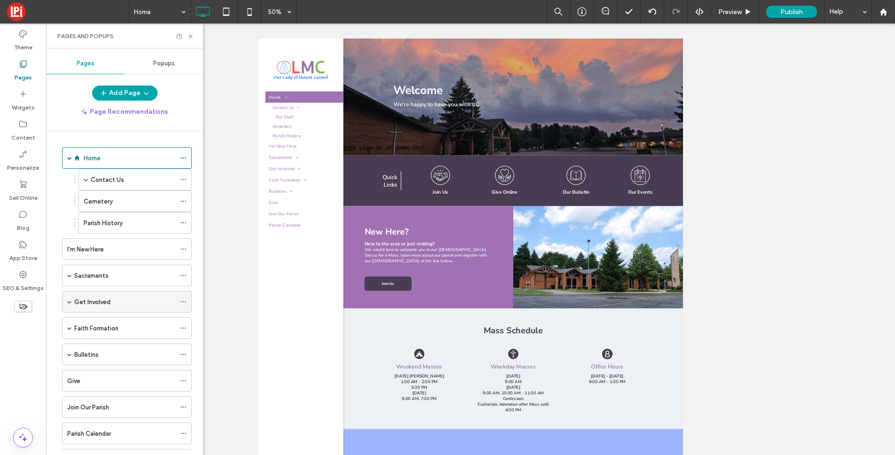
scroll to position [70, 0]
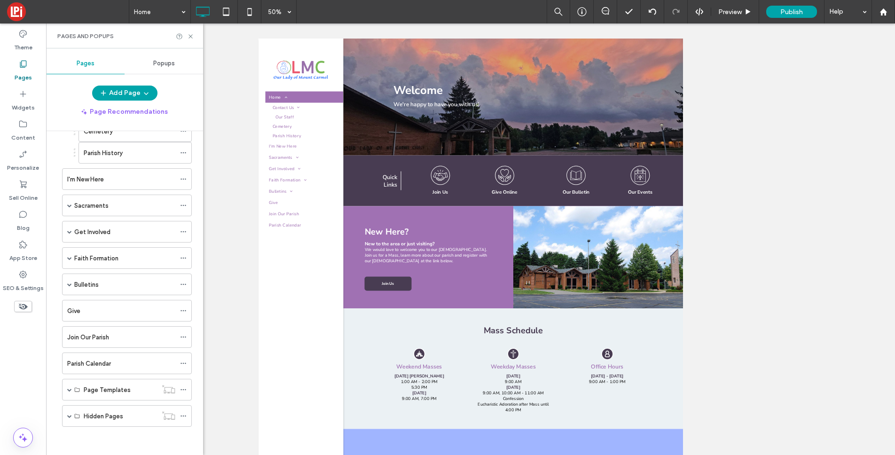
click at [106, 361] on label "Parish Calendar" at bounding box center [89, 363] width 44 height 16
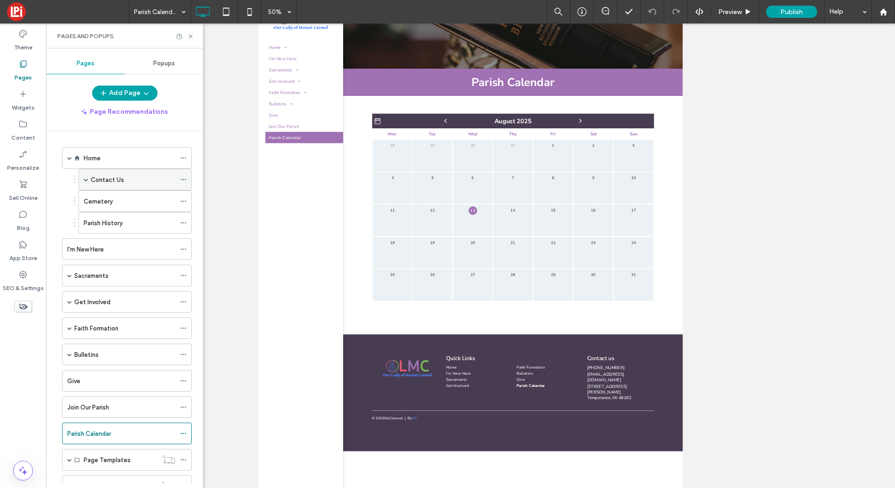
click at [124, 180] on div "Contact Us" at bounding box center [133, 180] width 85 height 10
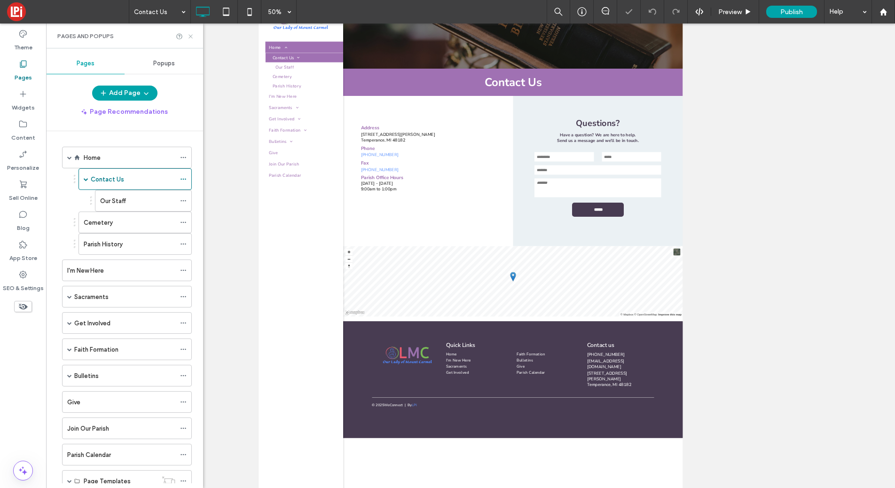
click at [192, 36] on icon at bounding box center [190, 36] width 7 height 7
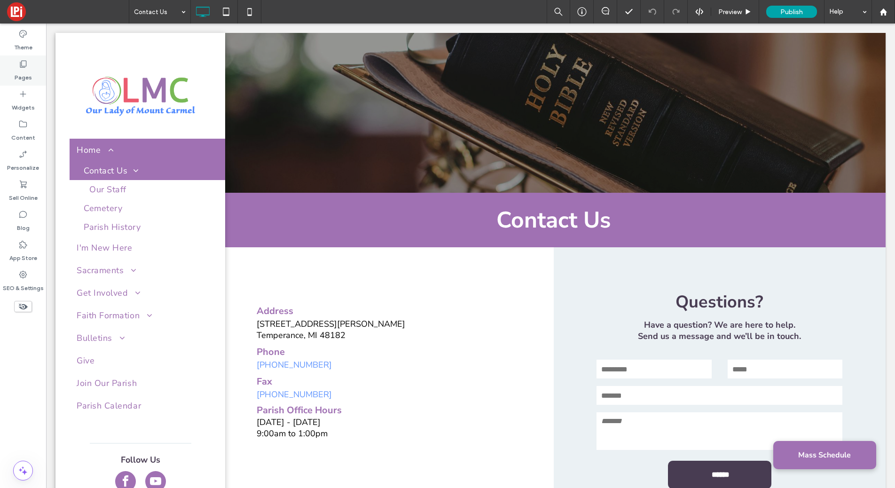
click at [26, 71] on label "Pages" at bounding box center [23, 75] width 17 height 13
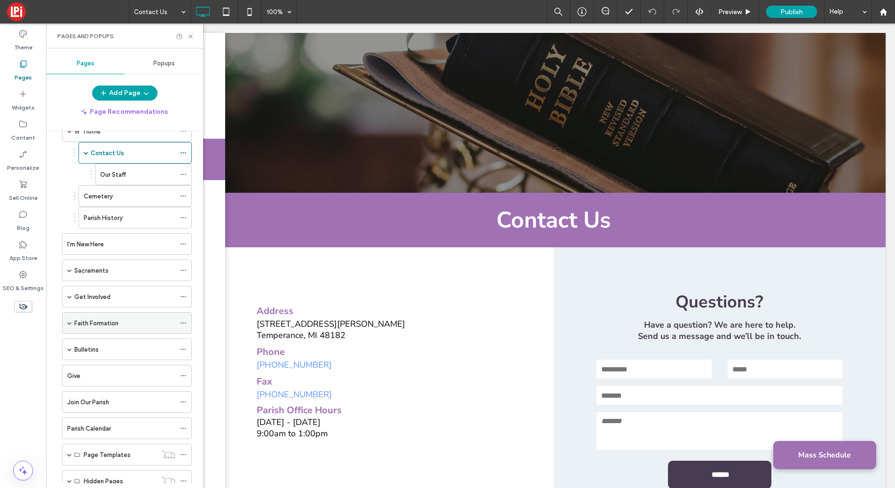
scroll to position [59, 0]
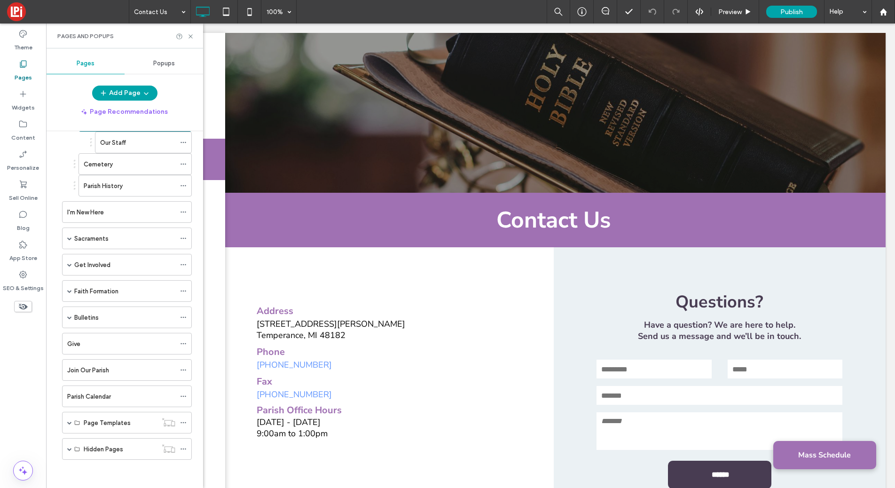
click at [102, 322] on div "Bulletins" at bounding box center [124, 317] width 101 height 21
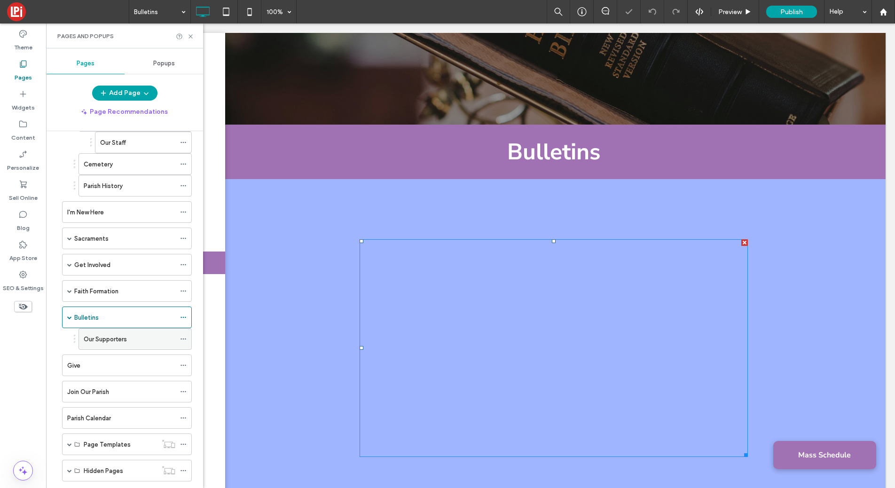
scroll to position [124, 0]
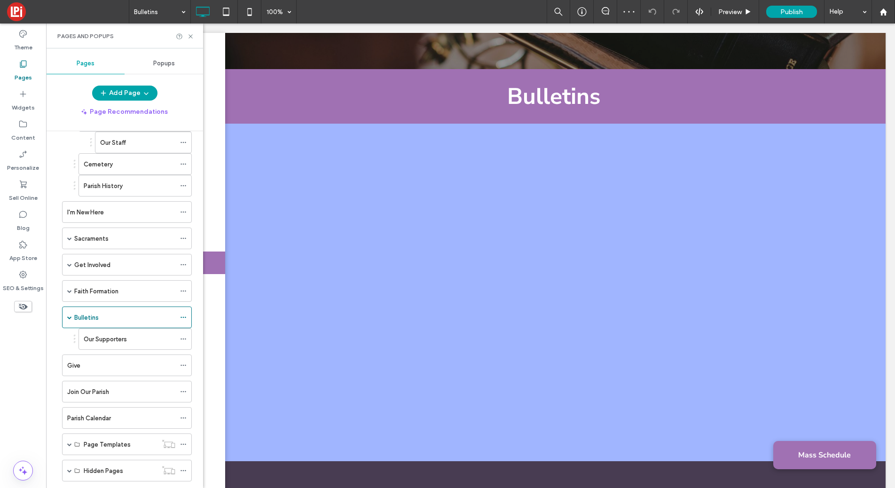
drag, startPoint x: 90, startPoint y: 338, endPoint x: 83, endPoint y: 343, distance: 8.5
click at [89, 338] on label "Our Supporters" at bounding box center [105, 339] width 43 height 16
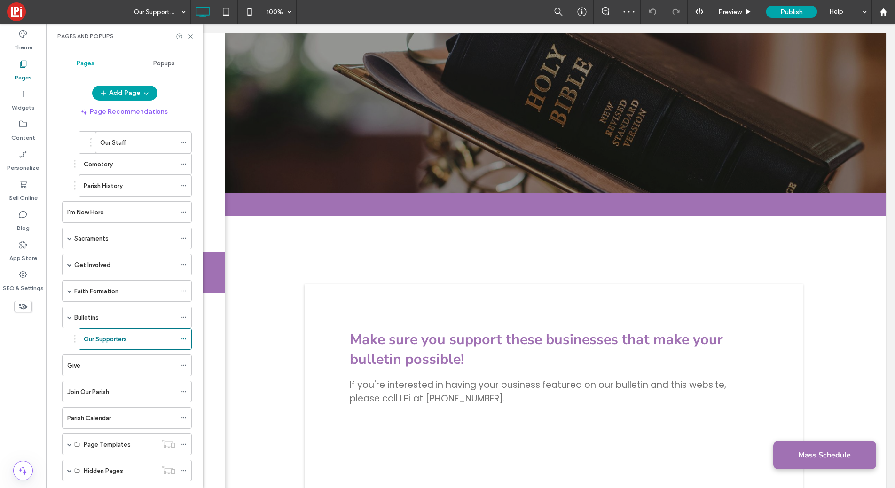
scroll to position [0, 0]
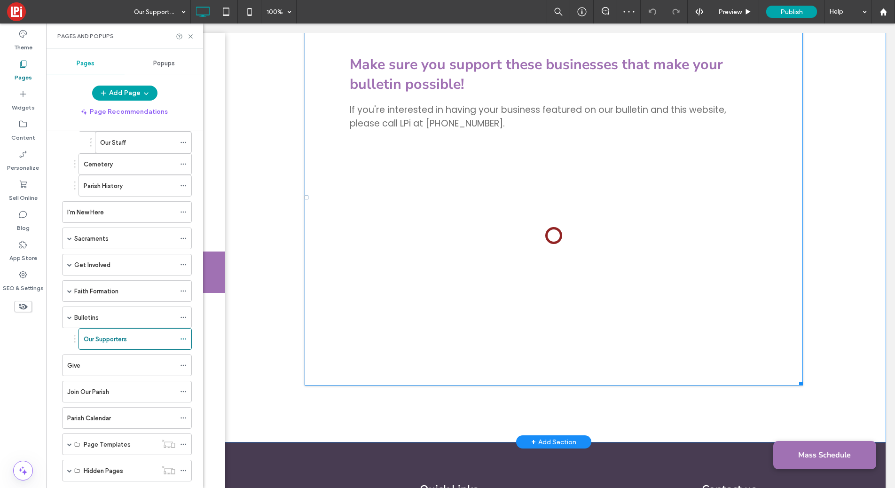
scroll to position [366, 0]
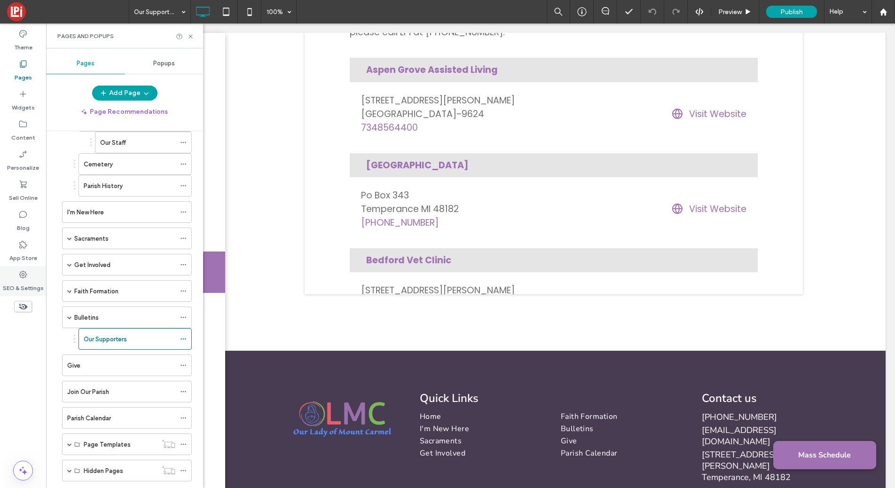
click at [26, 286] on label "SEO & Settings" at bounding box center [23, 285] width 41 height 13
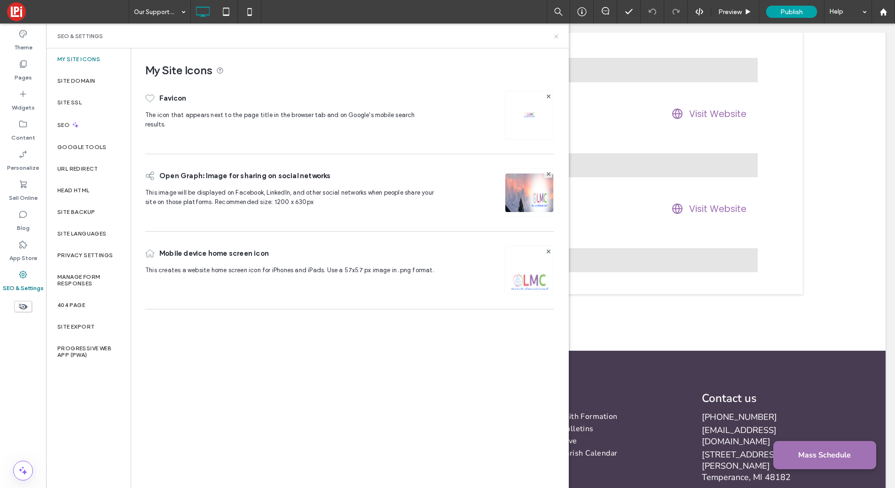
click at [555, 35] on icon at bounding box center [556, 36] width 7 height 7
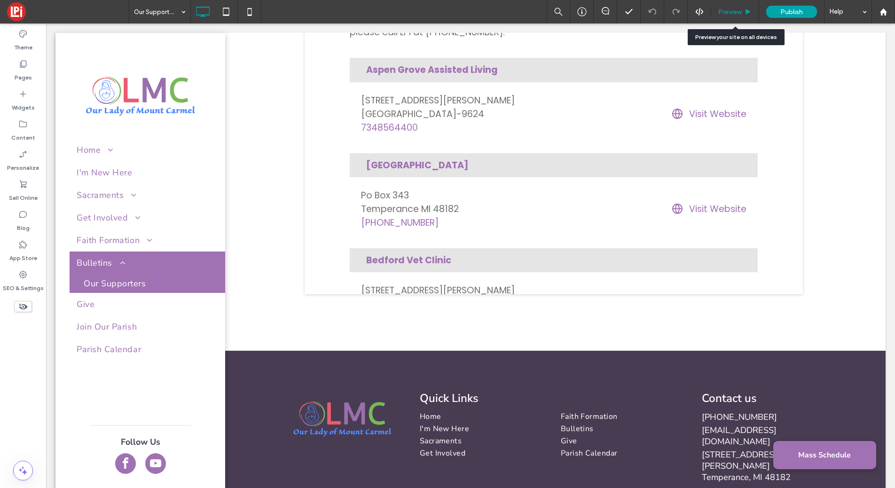
click at [734, 10] on span "Preview" at bounding box center [729, 12] width 23 height 8
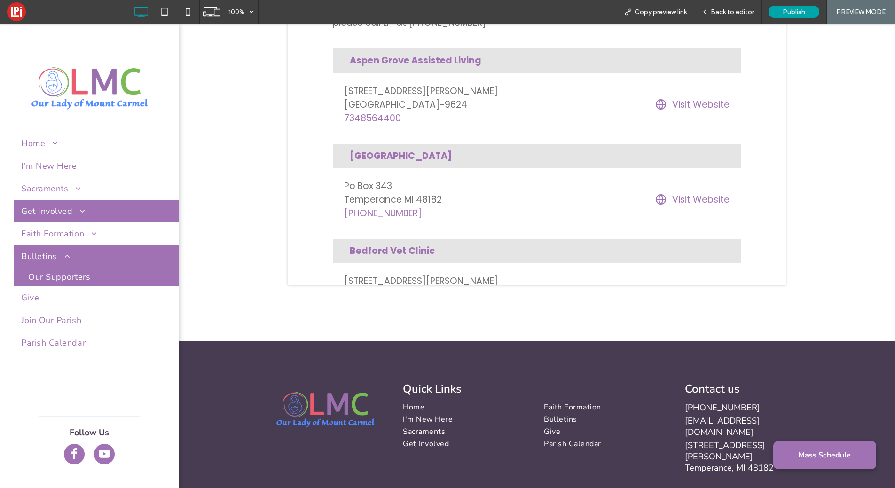
click at [81, 215] on span "Get Involved" at bounding box center [53, 210] width 64 height 11
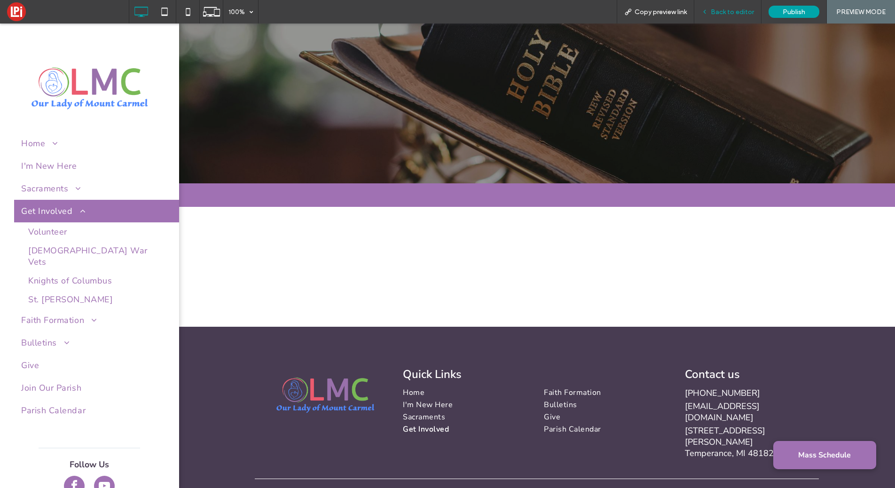
click at [727, 13] on span "Back to editor" at bounding box center [732, 12] width 43 height 8
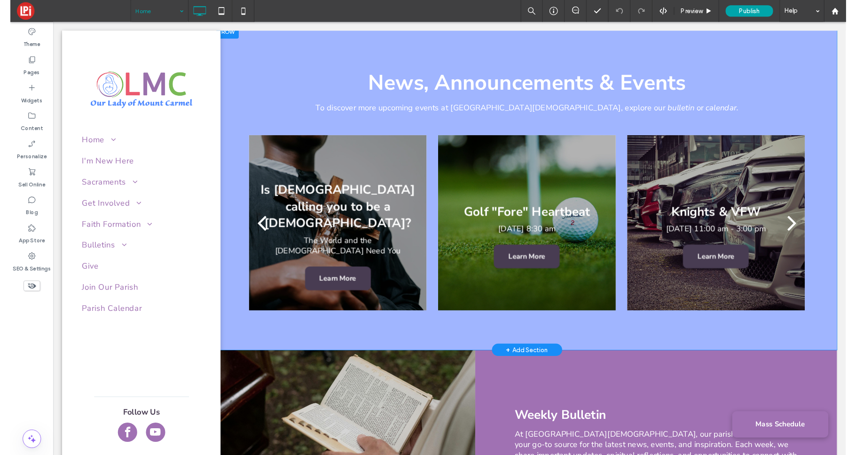
scroll to position [787, 0]
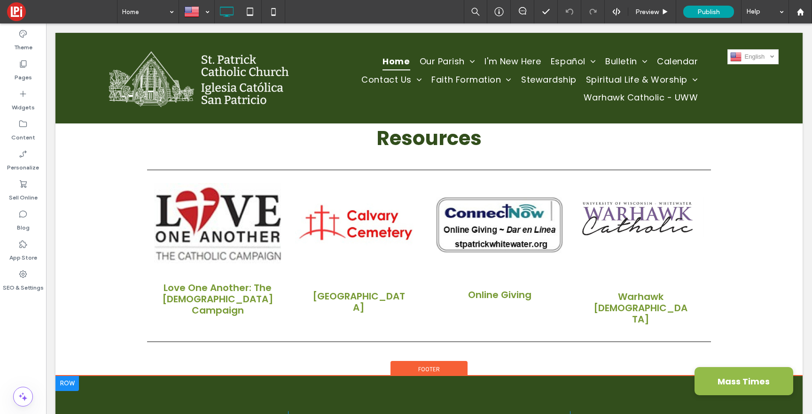
scroll to position [1701, 0]
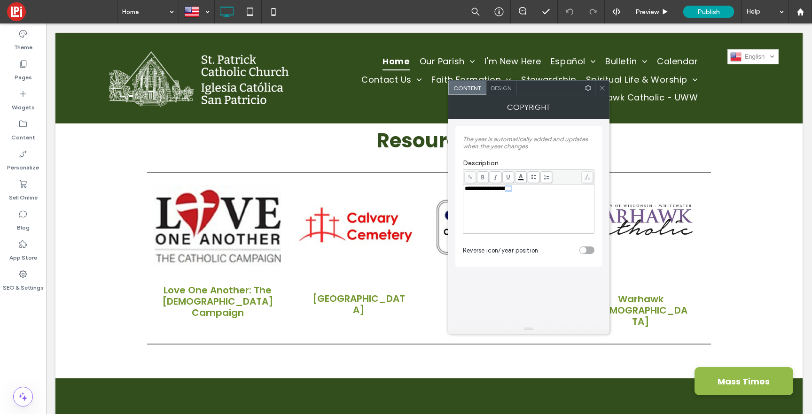
drag, startPoint x: 536, startPoint y: 188, endPoint x: 500, endPoint y: 187, distance: 36.2
click at [514, 189] on div "**********" at bounding box center [529, 189] width 128 height 7
click at [470, 178] on icon at bounding box center [470, 177] width 5 height 5
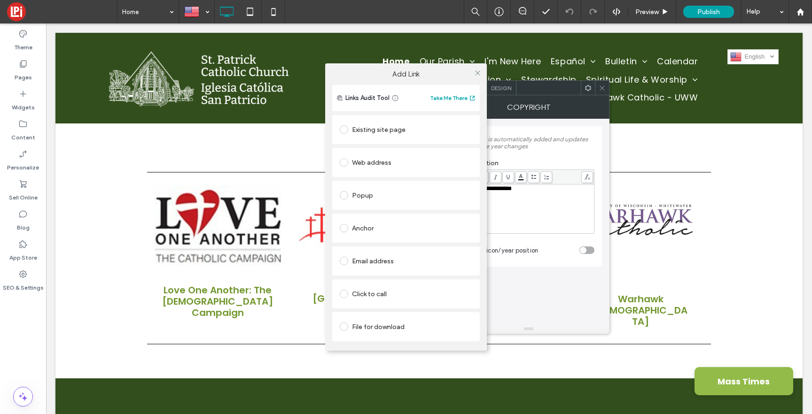
click at [340, 162] on span at bounding box center [344, 162] width 8 height 8
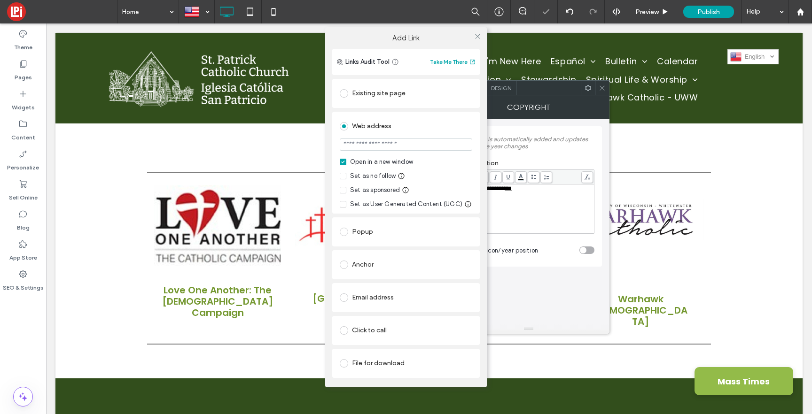
click at [406, 147] on input "url" at bounding box center [406, 145] width 133 height 12
type input "**********"
click at [435, 125] on div "Web address" at bounding box center [406, 126] width 133 height 15
drag, startPoint x: 478, startPoint y: 35, endPoint x: 530, endPoint y: 64, distance: 59.6
click at [480, 35] on icon at bounding box center [477, 36] width 7 height 7
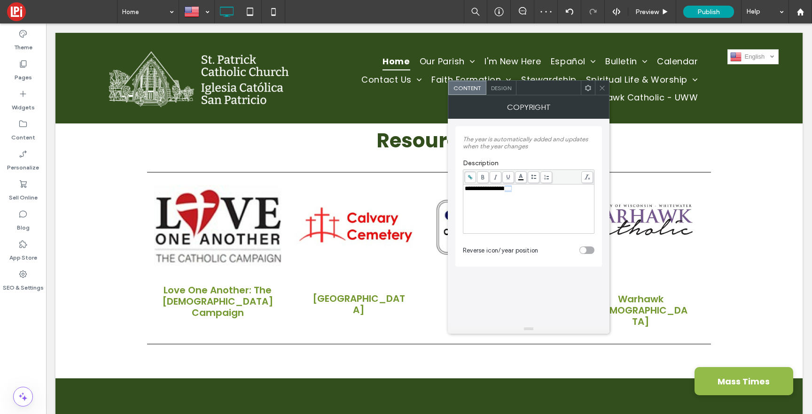
drag, startPoint x: 602, startPoint y: 88, endPoint x: 595, endPoint y: 84, distance: 8.2
click at [602, 88] on use at bounding box center [602, 88] width 5 height 5
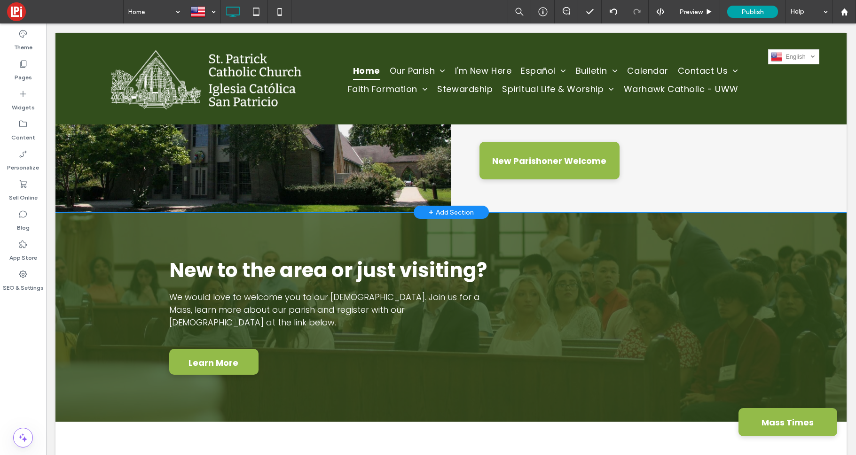
scroll to position [7, 0]
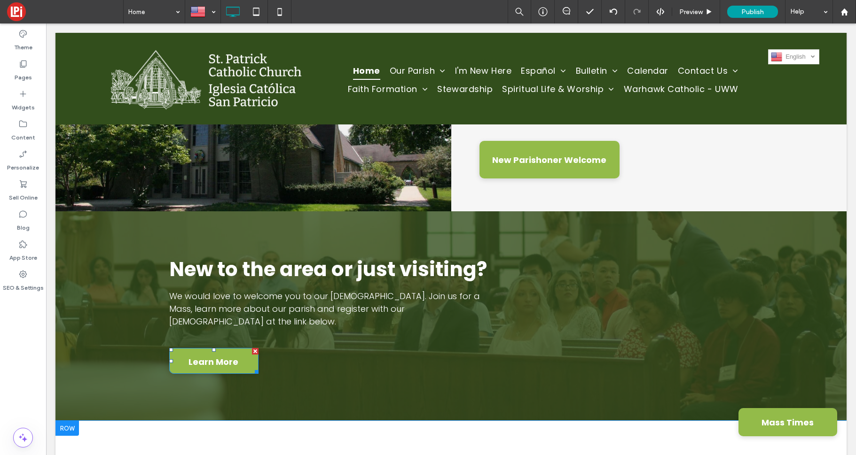
drag, startPoint x: 237, startPoint y: 253, endPoint x: 250, endPoint y: 320, distance: 67.6
click at [237, 348] on link "Learn More" at bounding box center [213, 361] width 89 height 26
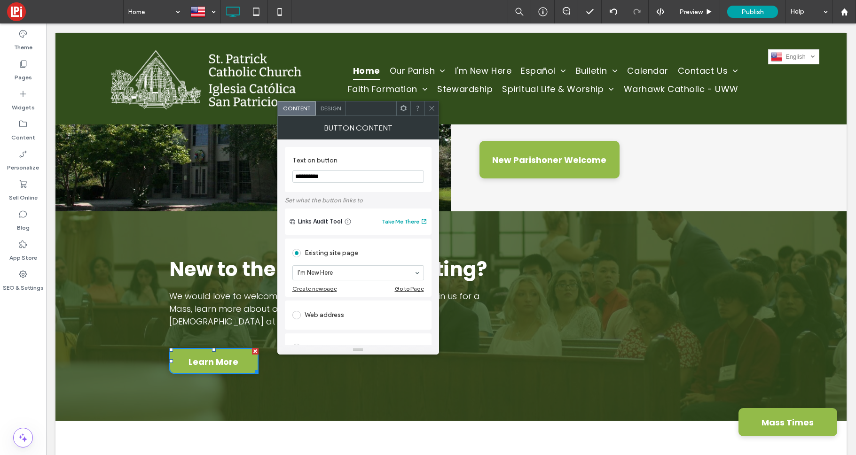
scroll to position [50, 0]
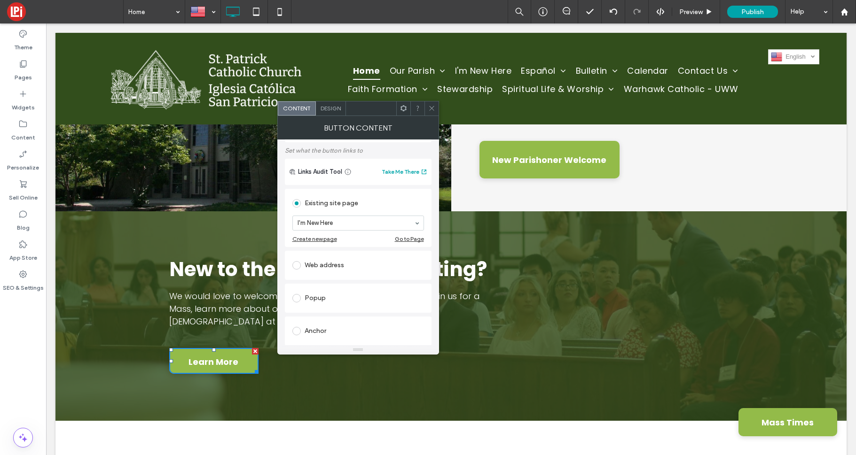
drag, startPoint x: 432, startPoint y: 108, endPoint x: 435, endPoint y: 115, distance: 7.8
click at [432, 108] on icon at bounding box center [431, 108] width 7 height 7
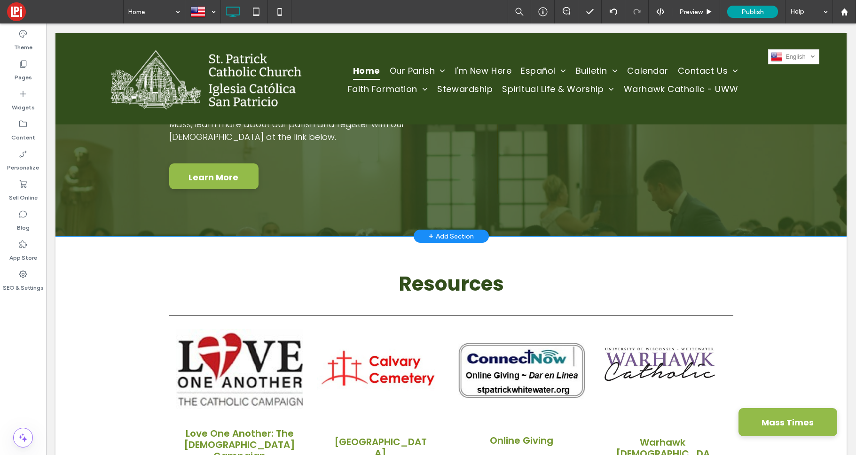
scroll to position [1563, 0]
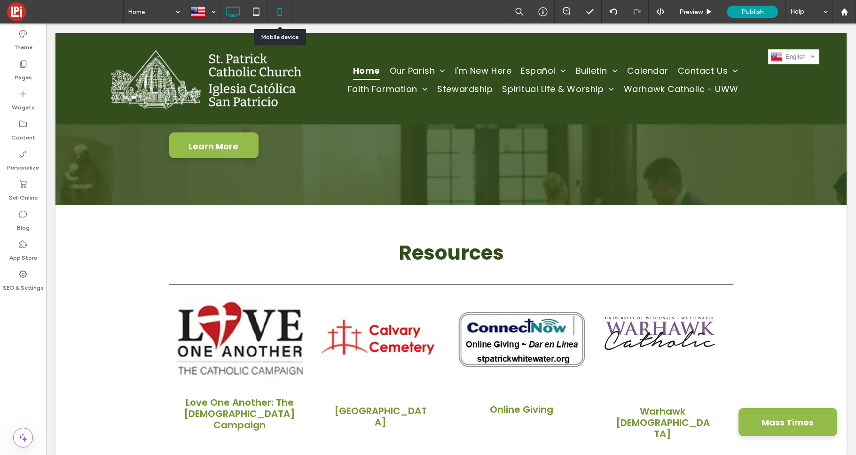
click at [277, 14] on icon at bounding box center [279, 11] width 19 height 19
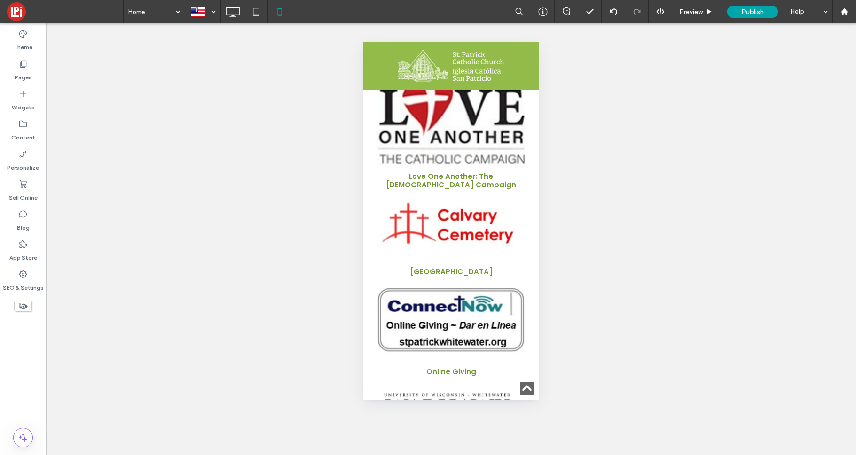
scroll to position [2350, 0]
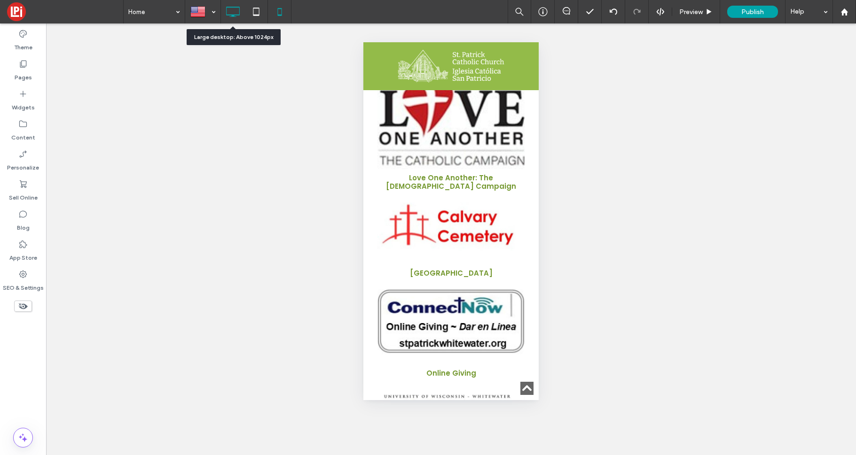
click at [228, 9] on icon at bounding box center [232, 11] width 19 height 19
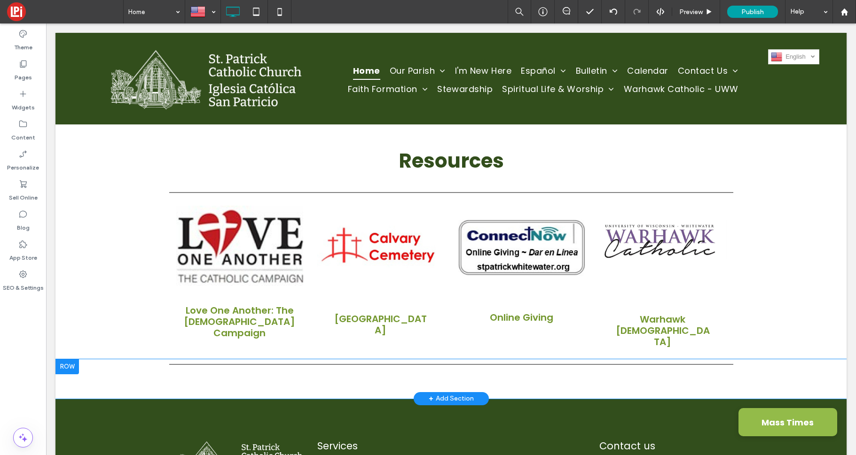
scroll to position [1662, 0]
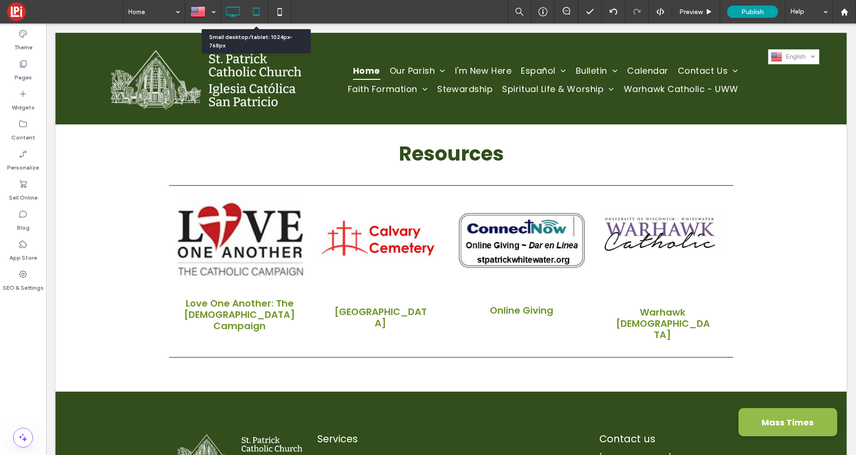
click at [262, 10] on icon at bounding box center [256, 11] width 19 height 19
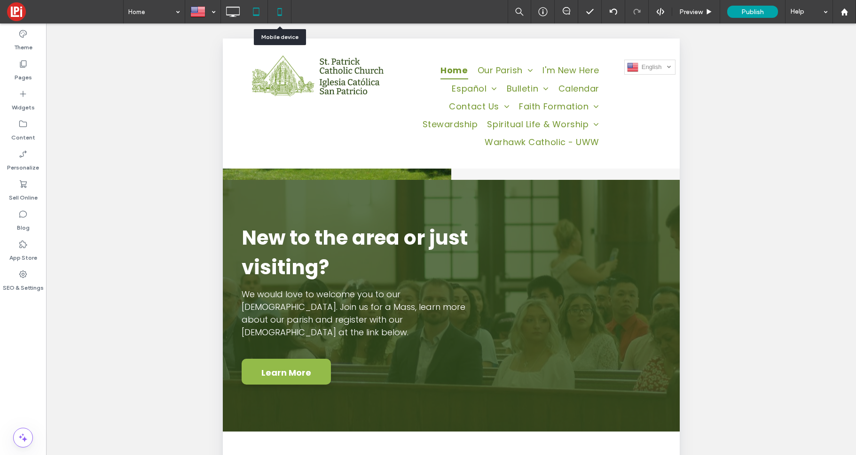
click at [283, 14] on icon at bounding box center [279, 11] width 19 height 19
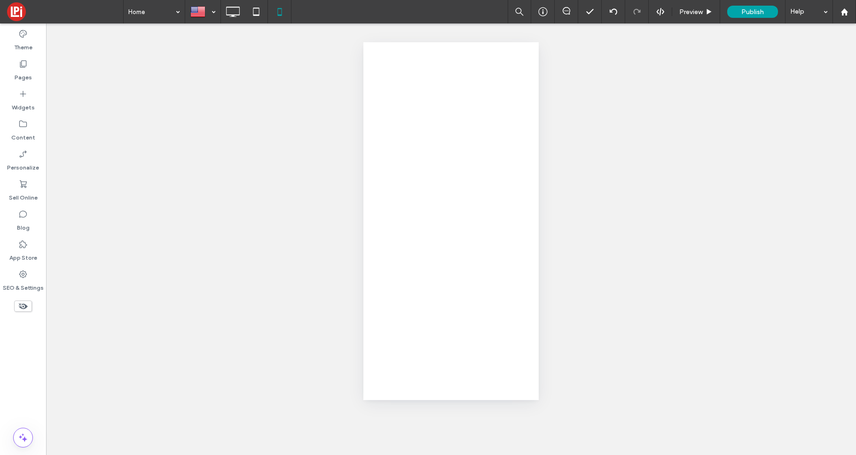
scroll to position [0, 0]
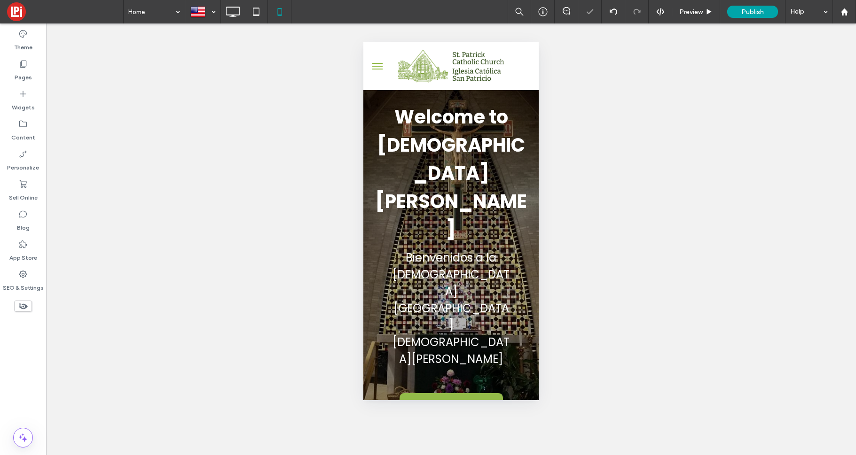
drag, startPoint x: 375, startPoint y: 64, endPoint x: 383, endPoint y: 63, distance: 8.0
click at [377, 63] on button "menu" at bounding box center [377, 66] width 19 height 19
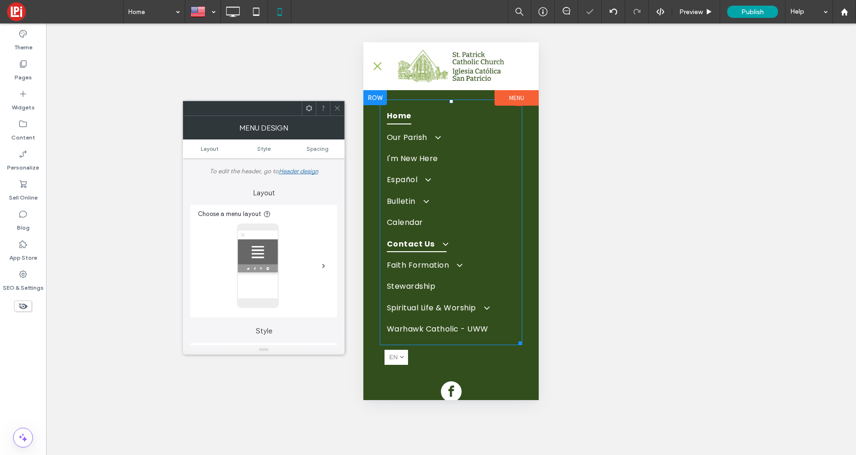
scroll to position [11, 0]
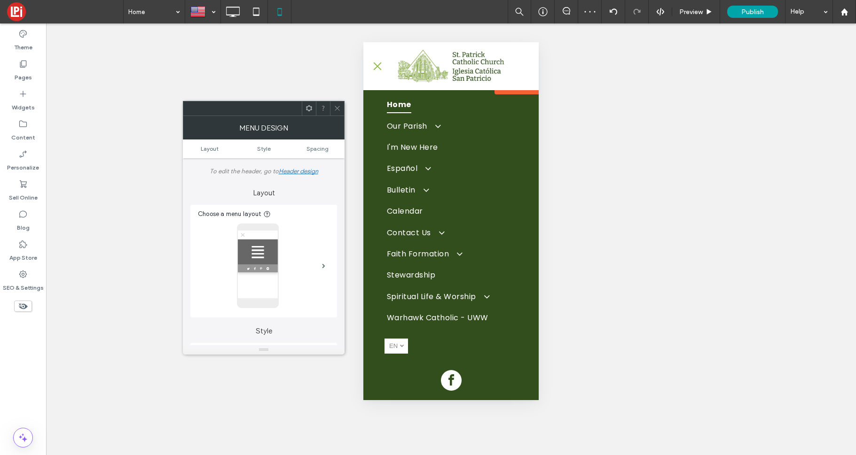
drag, startPoint x: 338, startPoint y: 109, endPoint x: 342, endPoint y: 115, distance: 6.9
click at [338, 109] on icon at bounding box center [337, 108] width 7 height 7
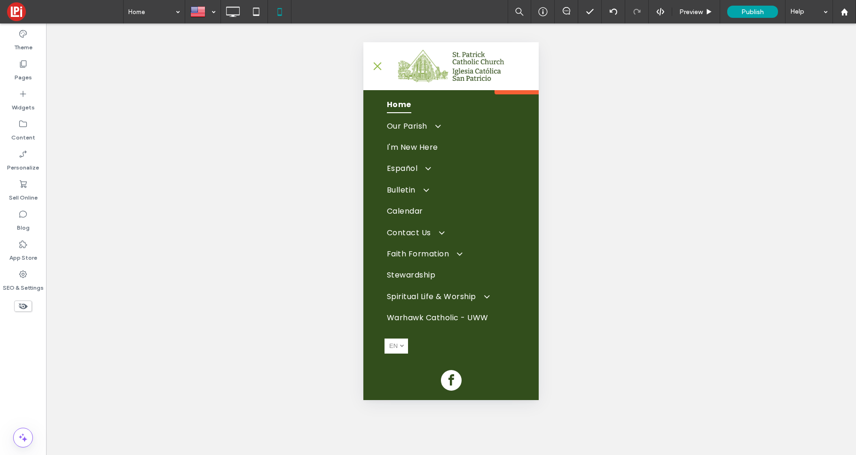
click at [376, 63] on button "menu" at bounding box center [377, 66] width 19 height 19
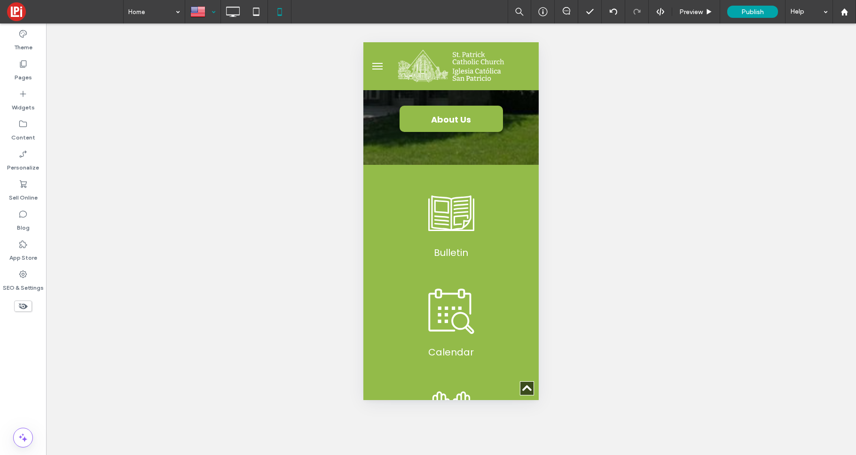
scroll to position [297, 0]
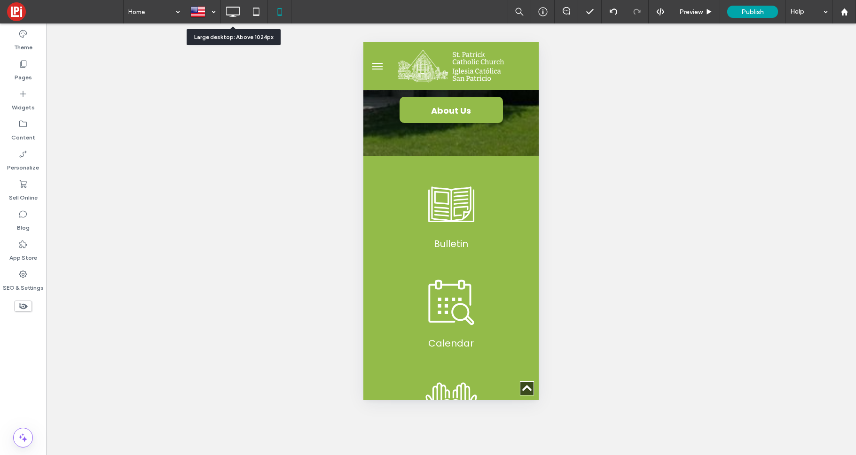
drag, startPoint x: 231, startPoint y: 8, endPoint x: 551, endPoint y: 425, distance: 526.5
click at [231, 8] on icon at bounding box center [232, 11] width 19 height 19
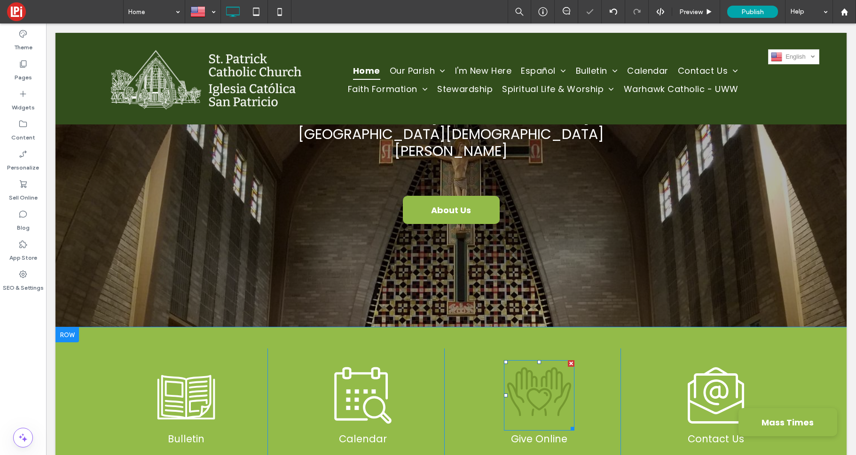
scroll to position [230, 0]
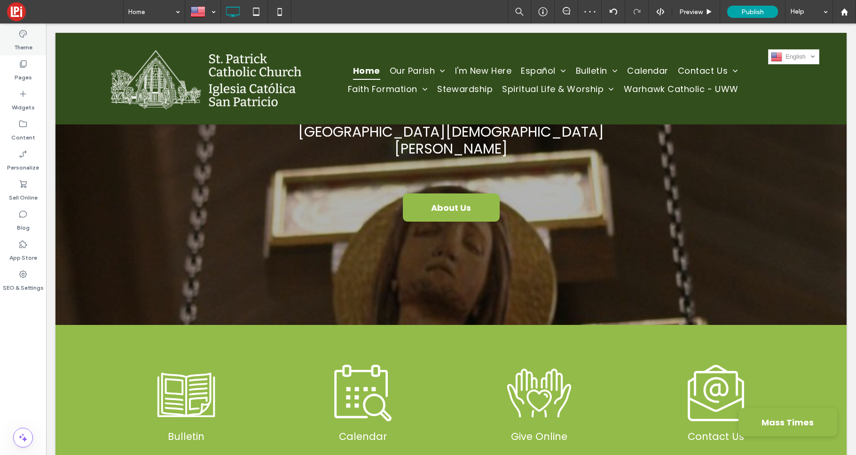
click at [24, 36] on icon at bounding box center [22, 33] width 9 height 9
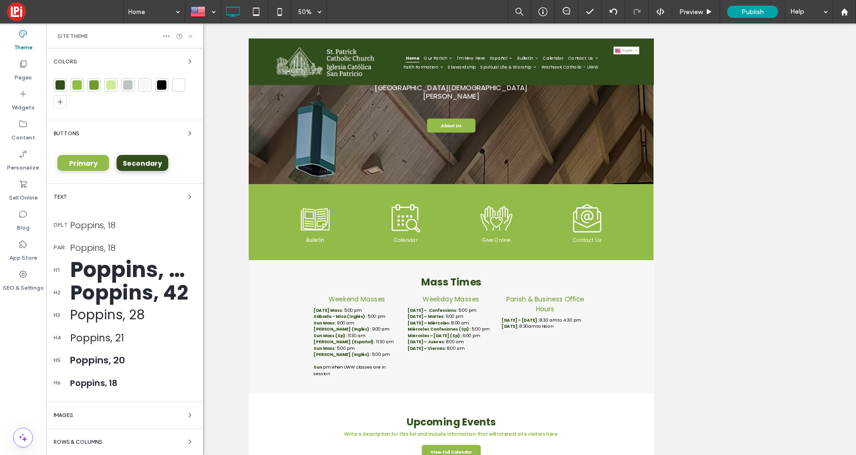
click at [191, 35] on use at bounding box center [190, 36] width 4 height 4
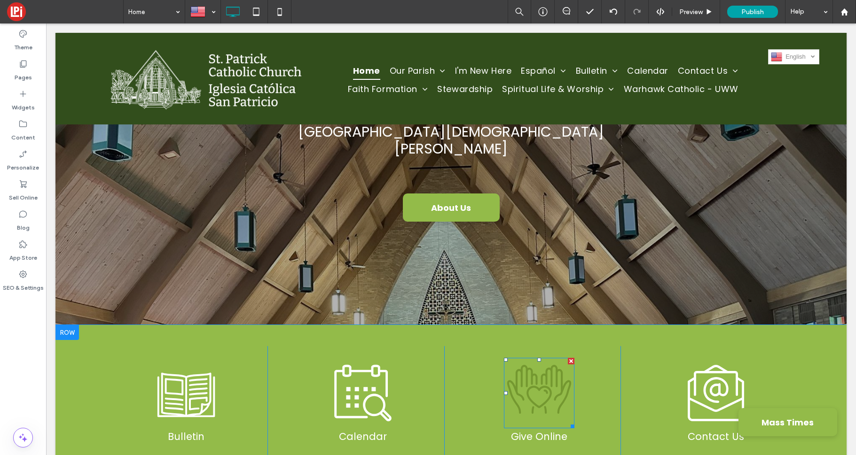
click at [549, 354] on icon at bounding box center [539, 389] width 70 height 70
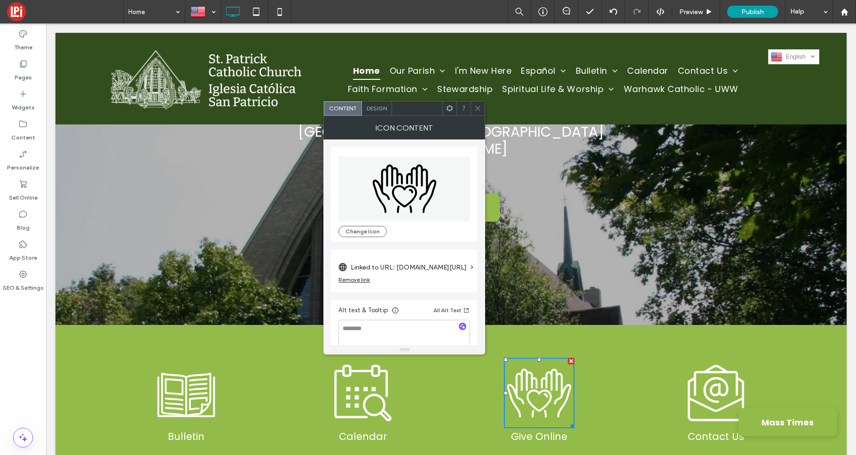
click at [377, 106] on span "Design" at bounding box center [377, 108] width 20 height 7
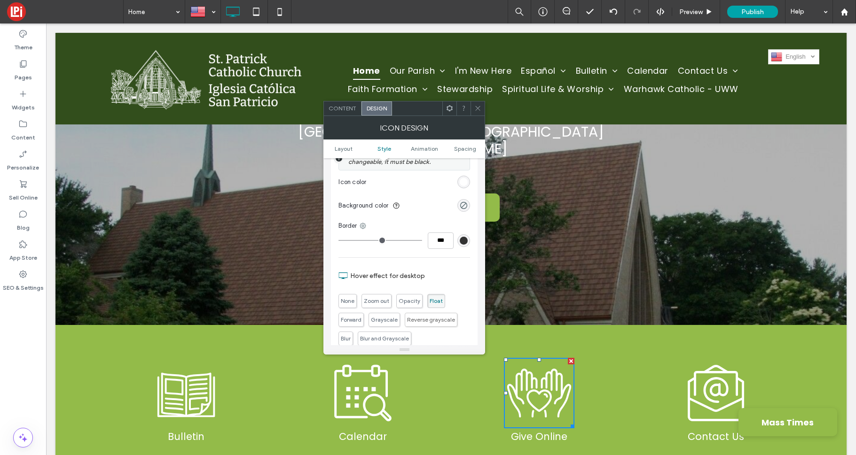
scroll to position [268, 0]
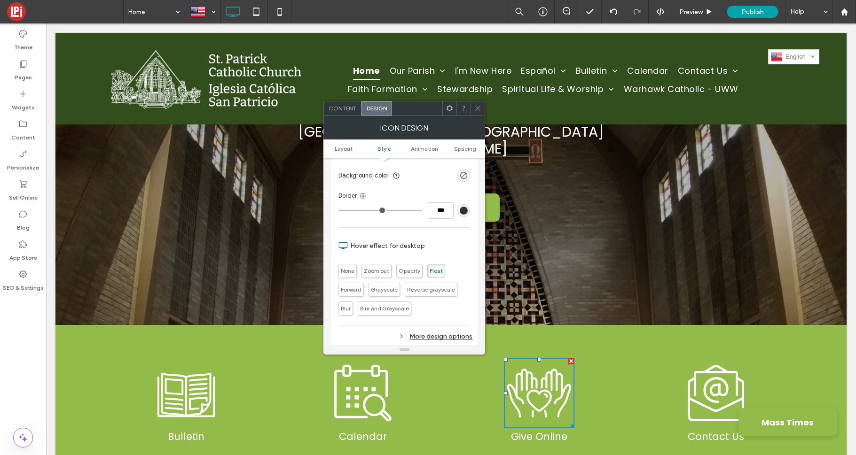
click at [476, 108] on icon at bounding box center [477, 108] width 7 height 7
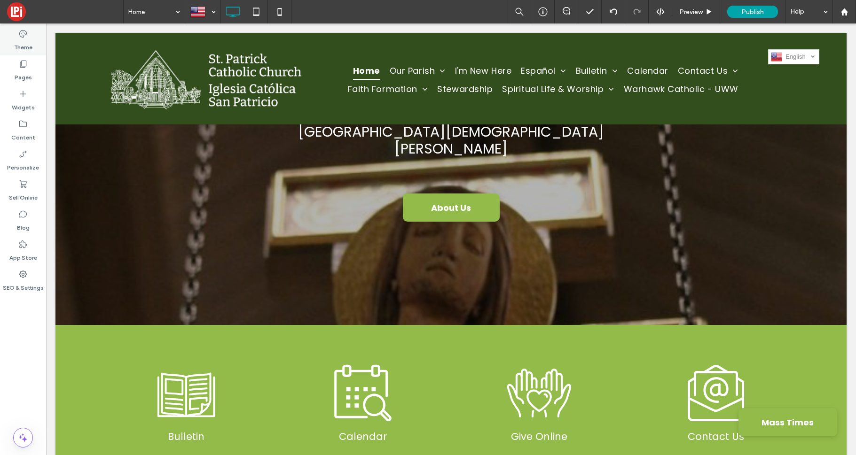
click at [18, 36] on icon at bounding box center [22, 33] width 9 height 9
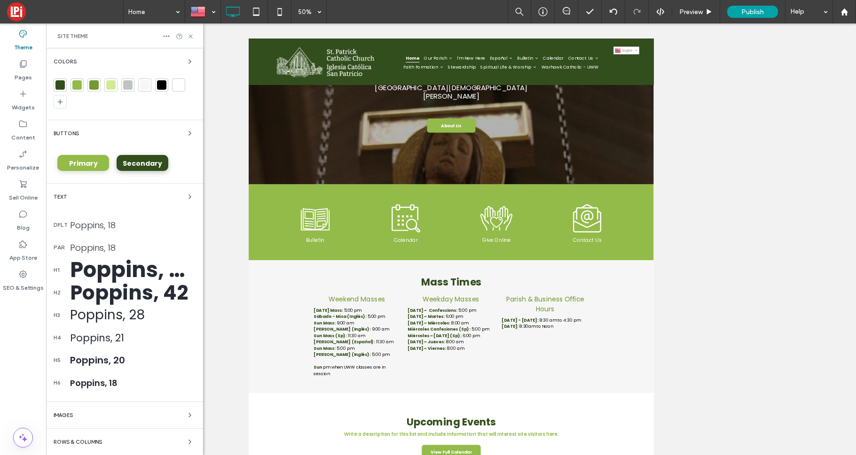
click at [86, 229] on div "Poppins, 18" at bounding box center [132, 225] width 125 height 13
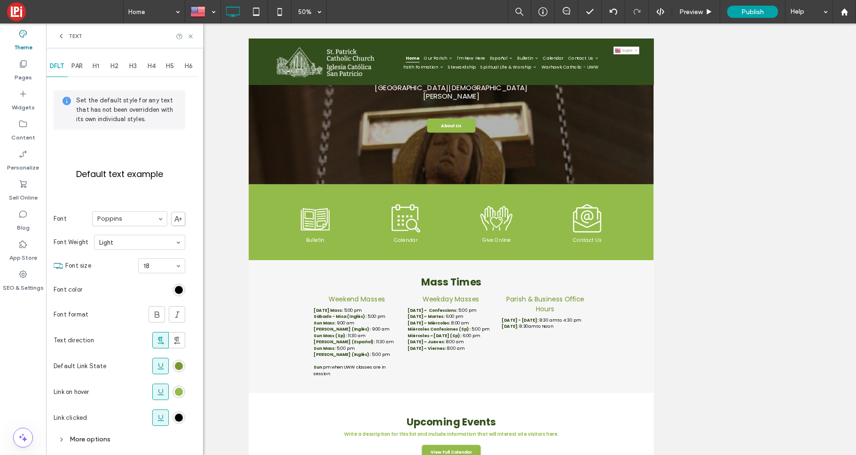
scroll to position [12, 0]
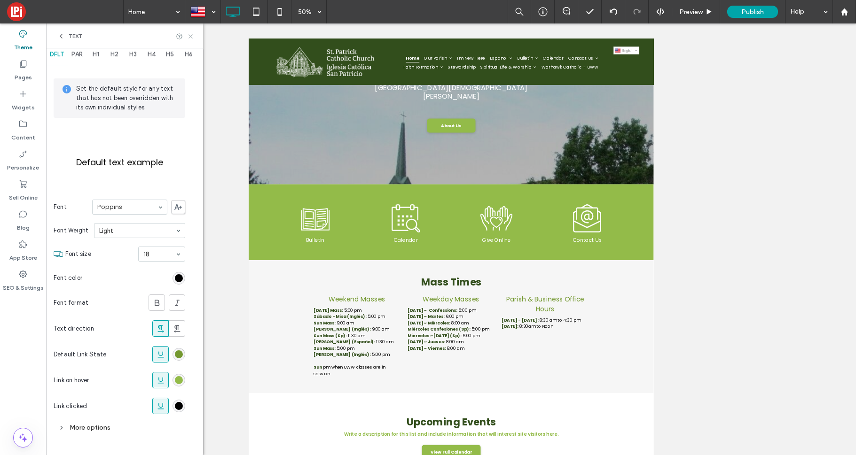
click at [190, 37] on icon at bounding box center [190, 36] width 7 height 7
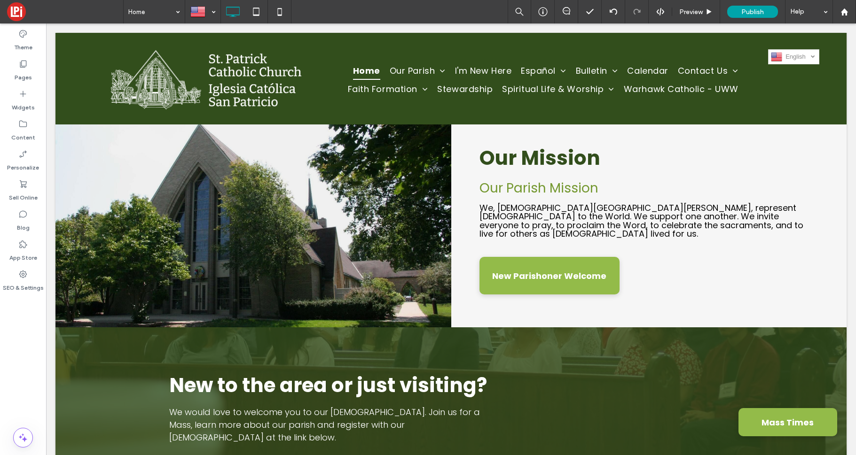
scroll to position [1329, 0]
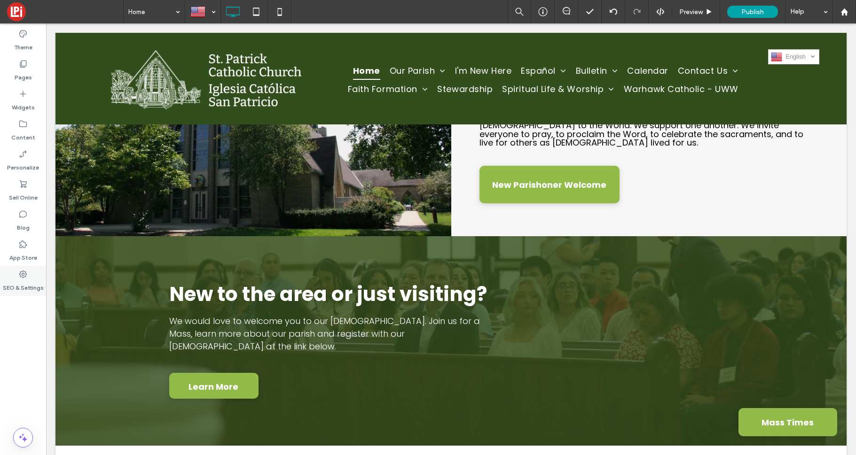
click at [34, 280] on label "SEO & Settings" at bounding box center [23, 285] width 41 height 13
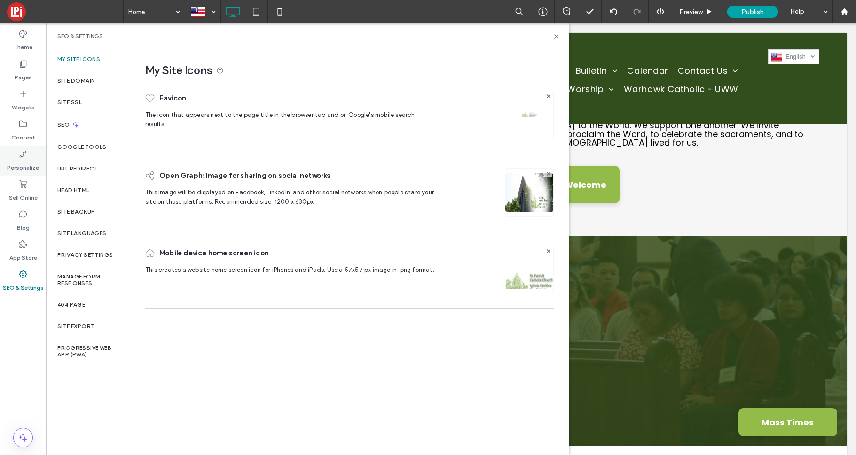
drag, startPoint x: 31, startPoint y: 66, endPoint x: 41, endPoint y: 159, distance: 94.1
click at [31, 66] on div "Pages" at bounding box center [23, 70] width 46 height 30
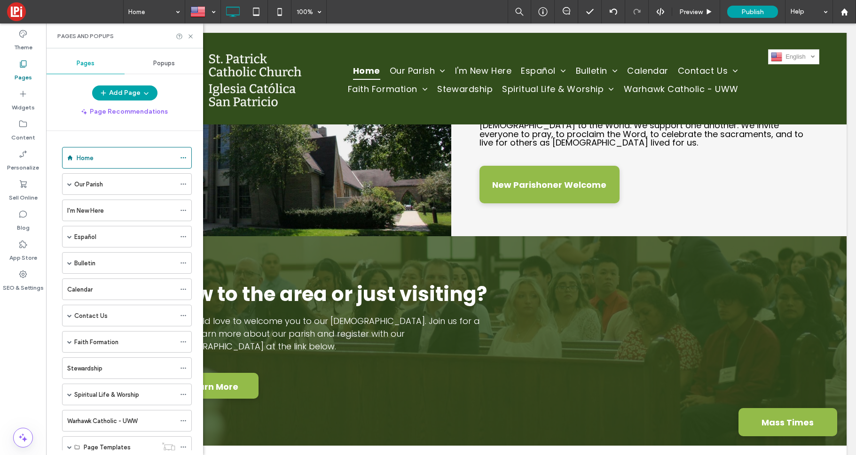
click at [97, 269] on div "Bulletin" at bounding box center [124, 263] width 101 height 21
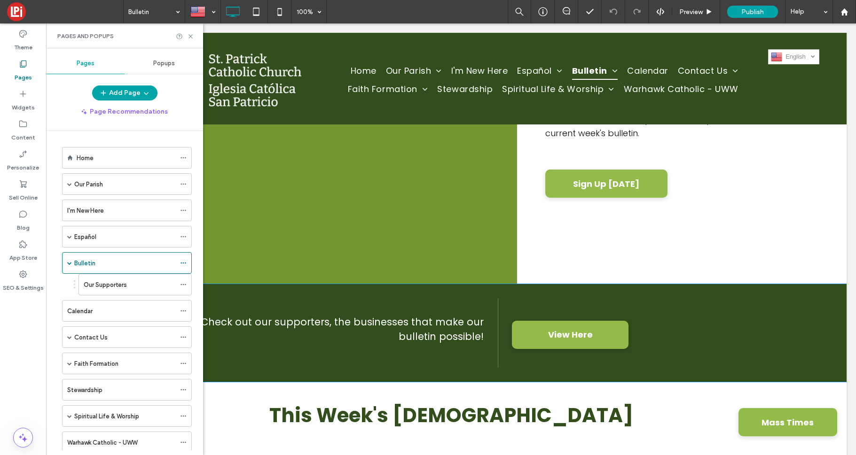
scroll to position [204, 0]
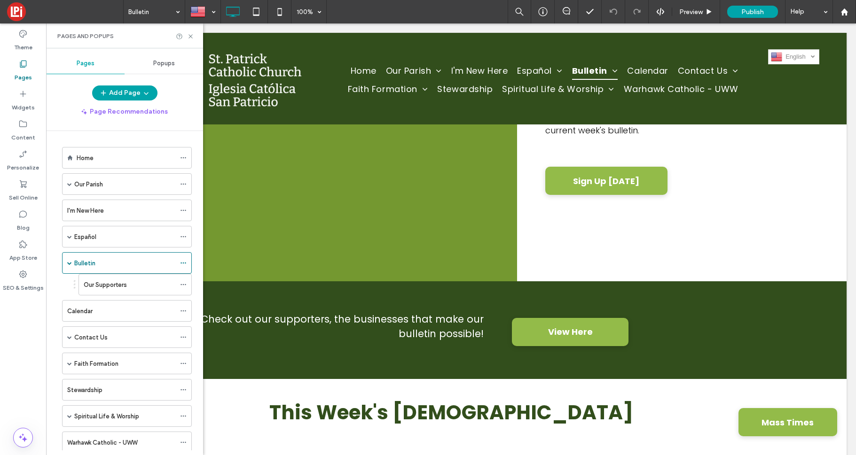
click at [95, 288] on label "Our Supporters" at bounding box center [105, 285] width 43 height 16
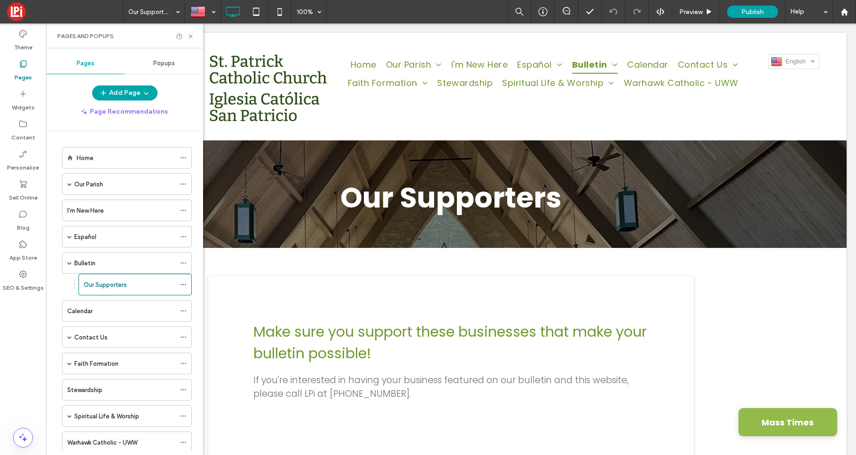
scroll to position [0, 0]
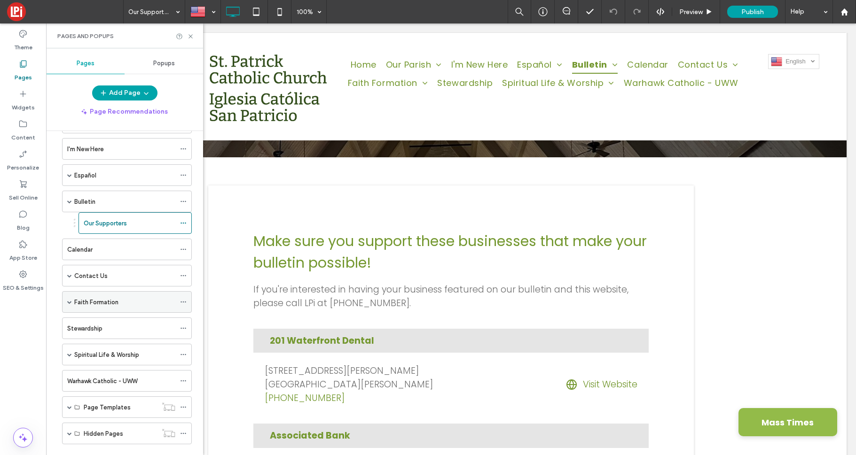
scroll to position [79, 0]
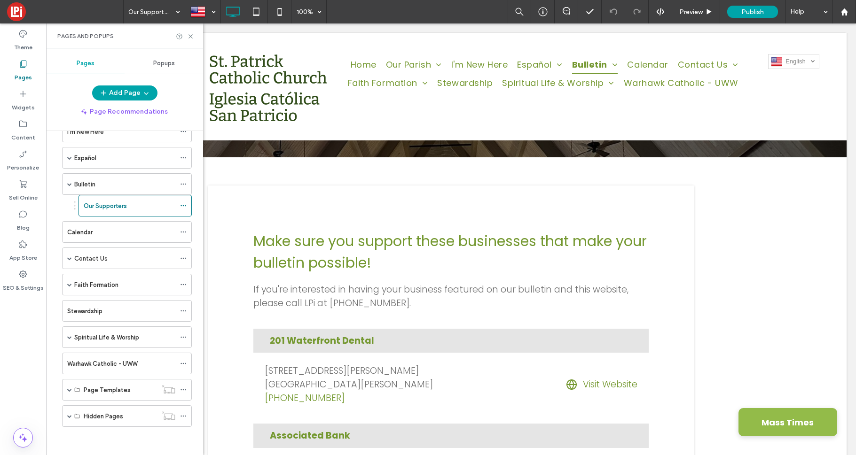
drag, startPoint x: 90, startPoint y: 260, endPoint x: 86, endPoint y: 268, distance: 8.4
click at [90, 260] on label "Contact Us" at bounding box center [90, 258] width 33 height 16
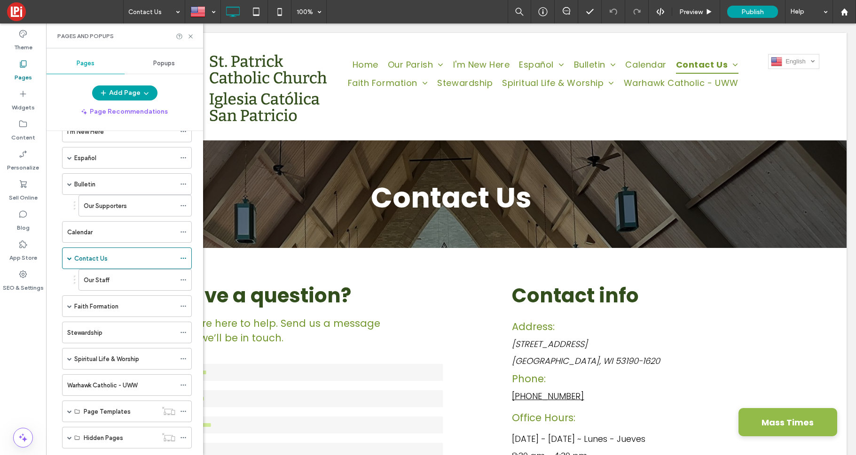
scroll to position [0, 0]
click at [191, 35] on icon at bounding box center [190, 36] width 7 height 7
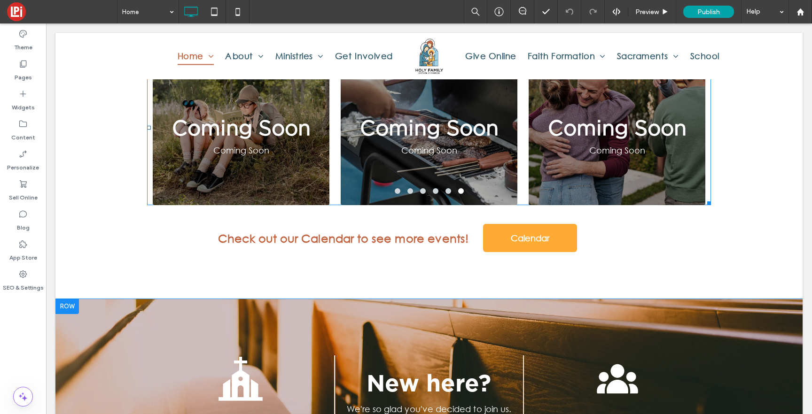
scroll to position [1943, 0]
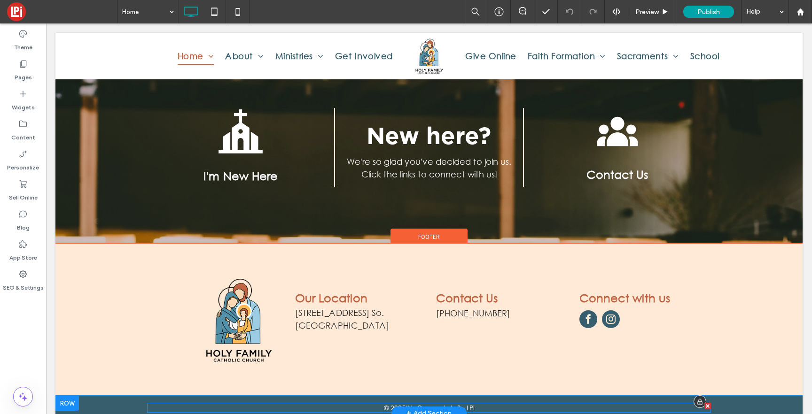
click at [489, 403] on span at bounding box center [429, 408] width 564 height 10
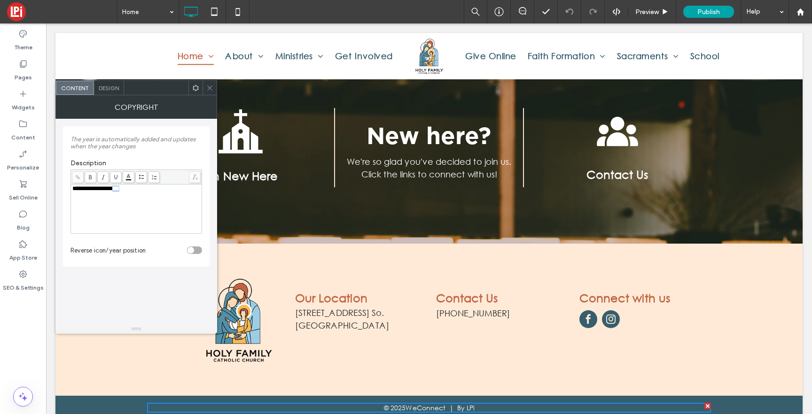
drag, startPoint x: 137, startPoint y: 193, endPoint x: 121, endPoint y: 191, distance: 16.0
click at [121, 191] on div "**********" at bounding box center [136, 209] width 128 height 47
click at [77, 177] on use at bounding box center [78, 177] width 4 height 4
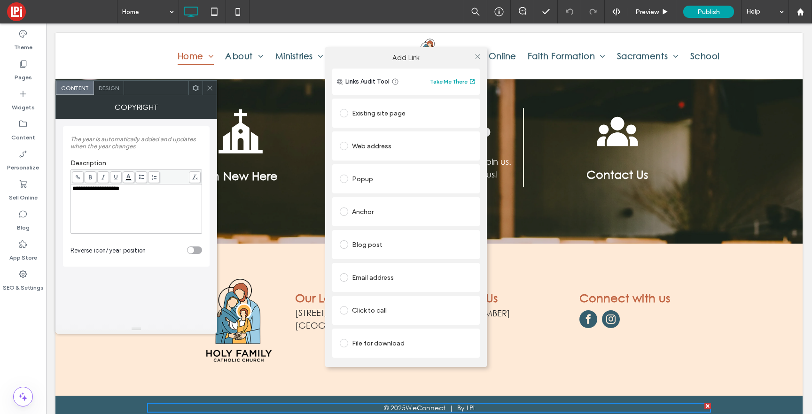
click at [346, 146] on span at bounding box center [344, 146] width 8 height 8
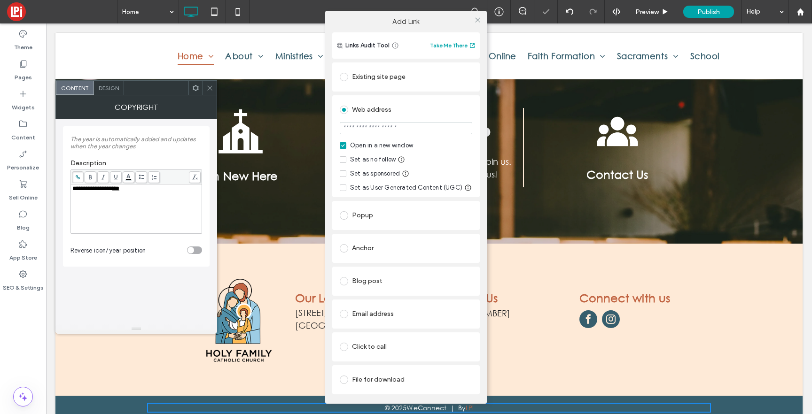
click at [384, 133] on input "url" at bounding box center [406, 128] width 133 height 12
type input "**********"
click at [415, 106] on div "Web address" at bounding box center [406, 109] width 133 height 15
click at [482, 20] on div at bounding box center [477, 20] width 14 height 14
drag, startPoint x: 477, startPoint y: 18, endPoint x: 358, endPoint y: 81, distance: 134.5
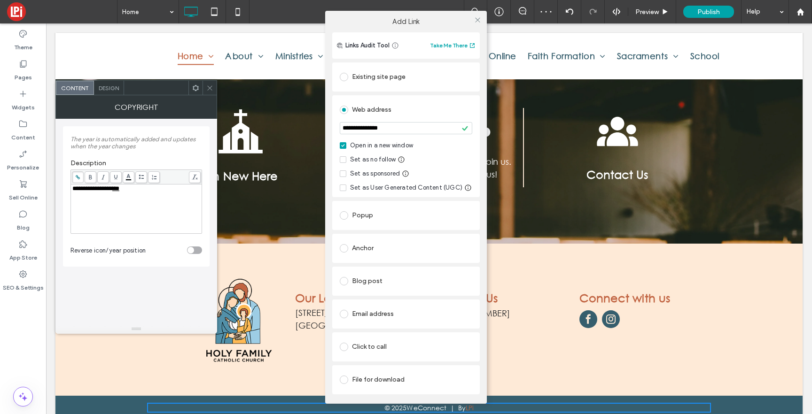
click at [477, 18] on icon at bounding box center [477, 19] width 7 height 7
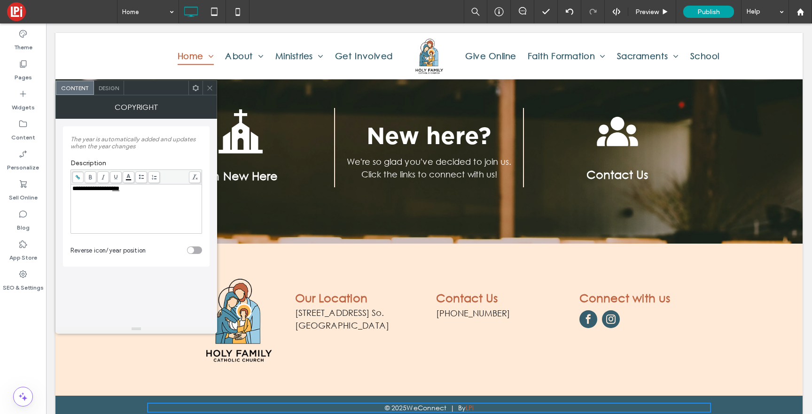
click at [211, 86] on icon at bounding box center [209, 88] width 7 height 7
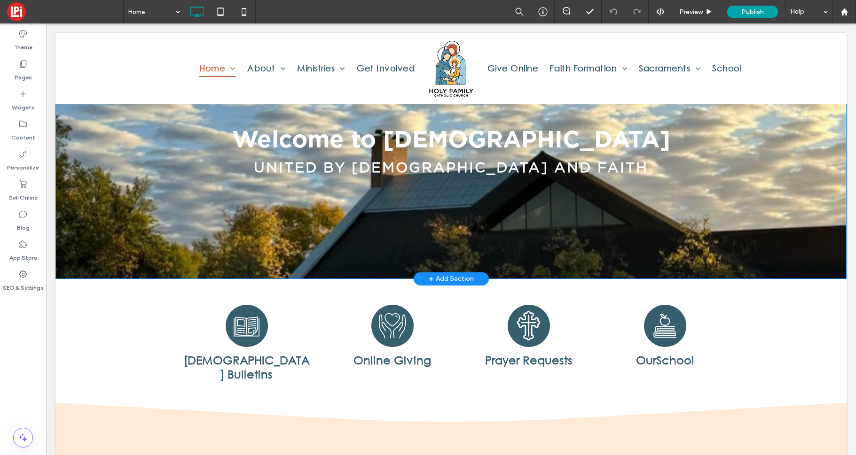
scroll to position [17, 0]
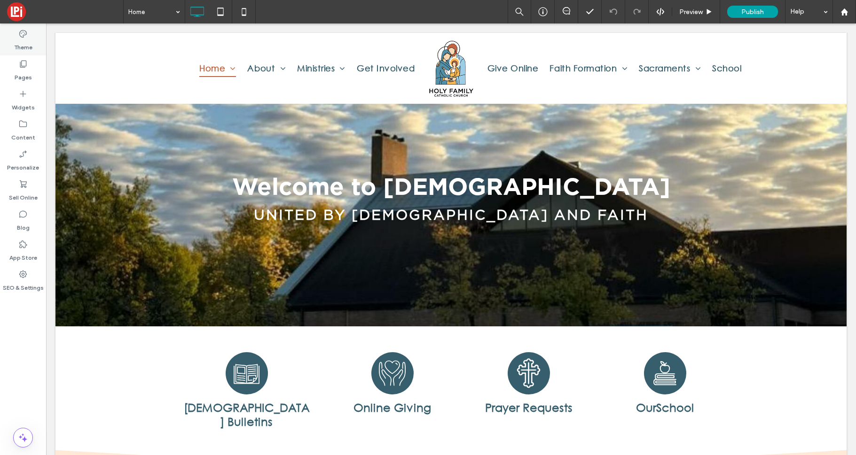
drag, startPoint x: 16, startPoint y: 34, endPoint x: 21, endPoint y: 40, distance: 8.0
click at [16, 34] on div "Theme" at bounding box center [23, 40] width 46 height 30
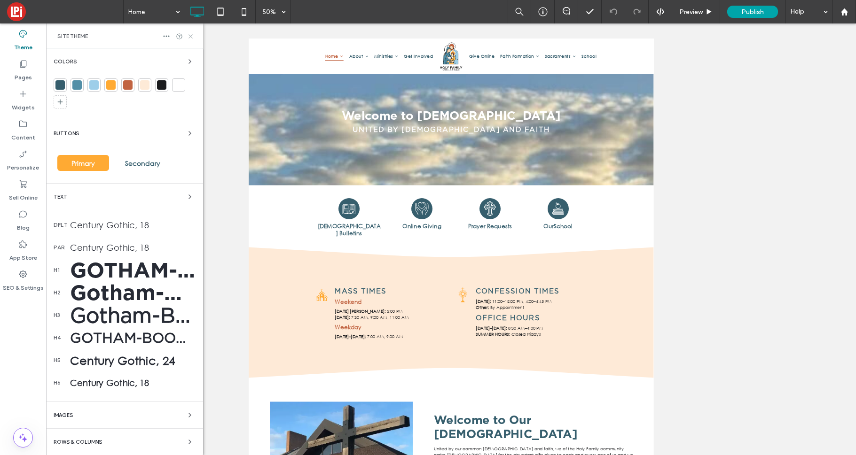
click at [191, 34] on icon at bounding box center [190, 36] width 7 height 7
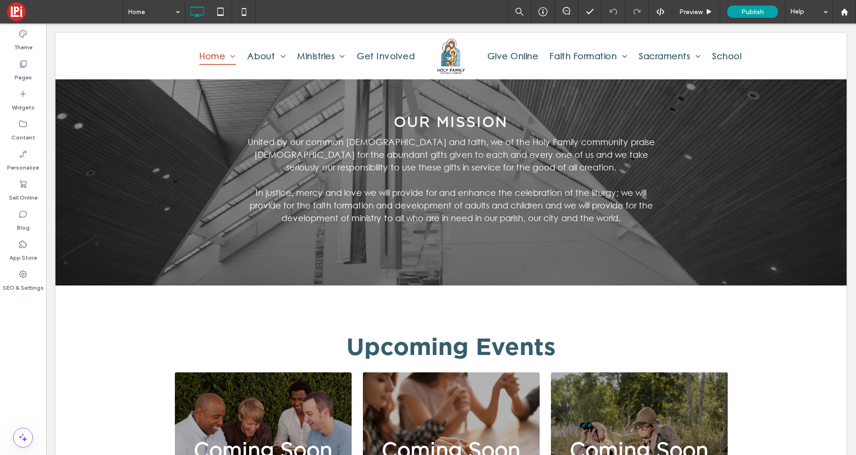
scroll to position [1334, 0]
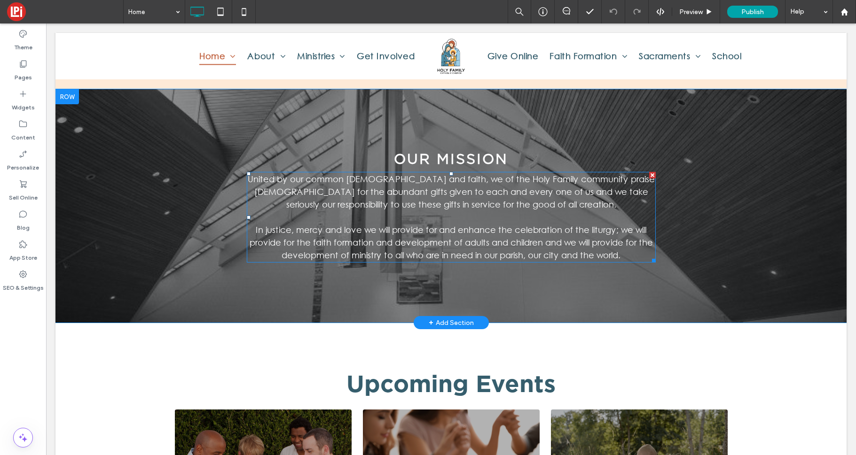
drag, startPoint x: 562, startPoint y: 223, endPoint x: 559, endPoint y: 227, distance: 5.4
click at [562, 223] on p "﻿" at bounding box center [451, 217] width 409 height 13
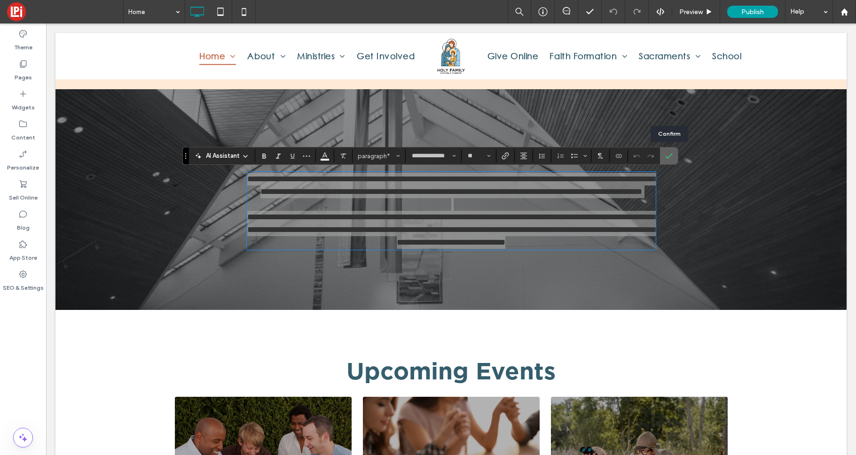
click at [672, 157] on label "Confirm" at bounding box center [669, 156] width 14 height 17
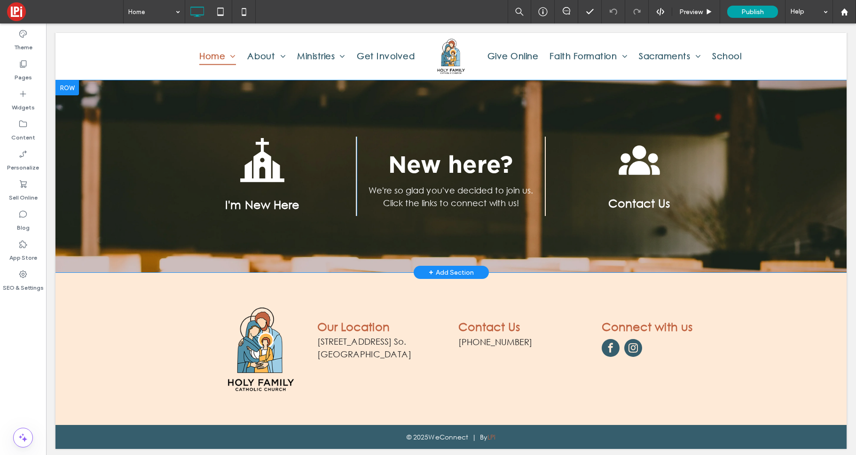
scroll to position [1915, 0]
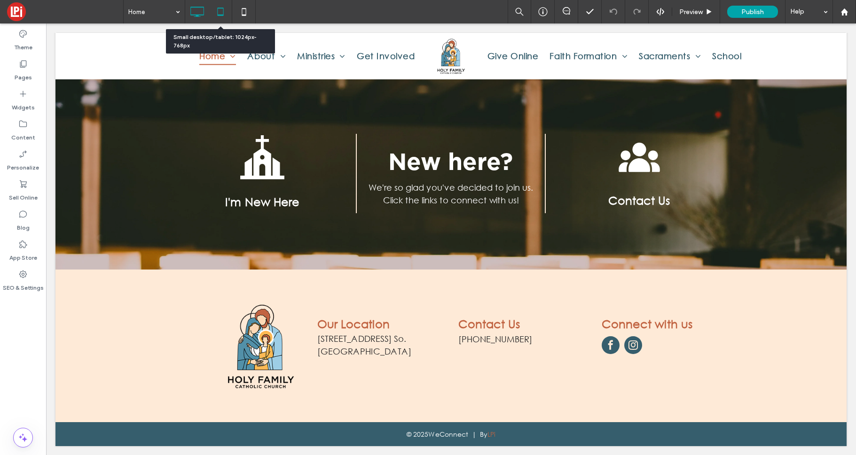
click at [220, 17] on icon at bounding box center [220, 11] width 19 height 19
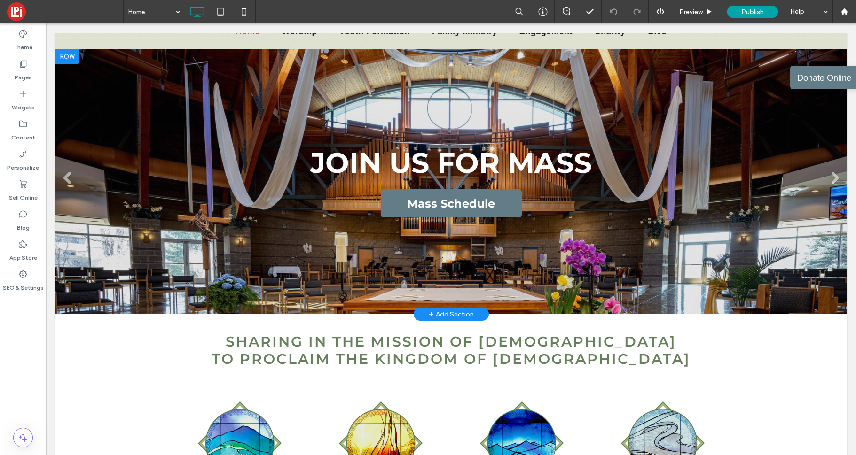
scroll to position [143, 0]
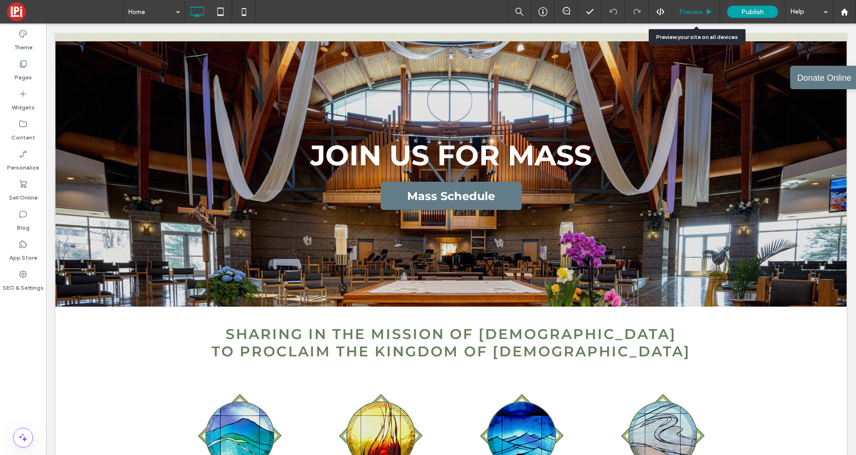
click at [696, 11] on span "Preview" at bounding box center [690, 12] width 23 height 8
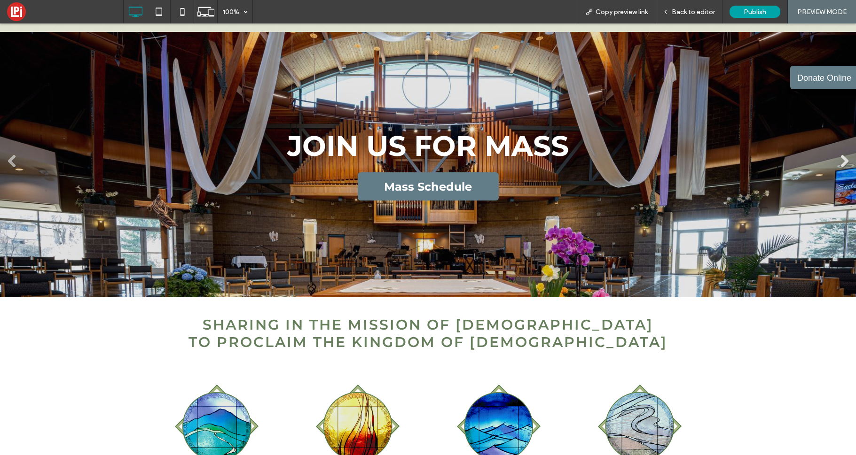
click at [812, 162] on link "Next" at bounding box center [844, 161] width 14 height 14
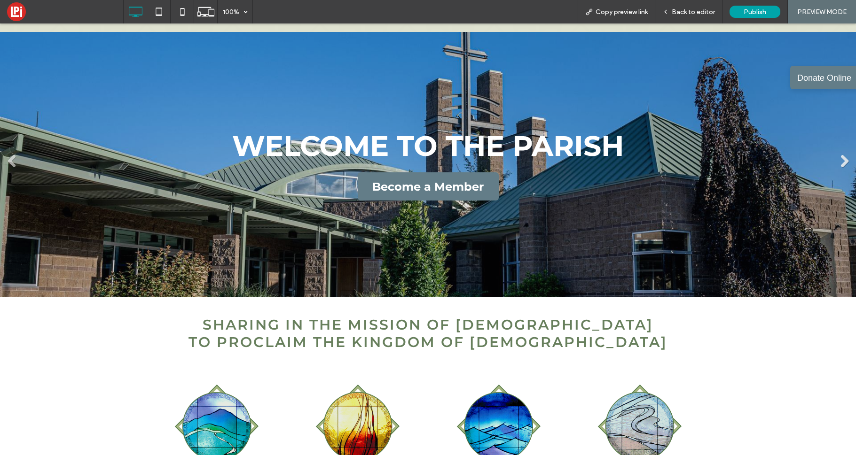
click at [812, 162] on link "Next" at bounding box center [844, 161] width 14 height 14
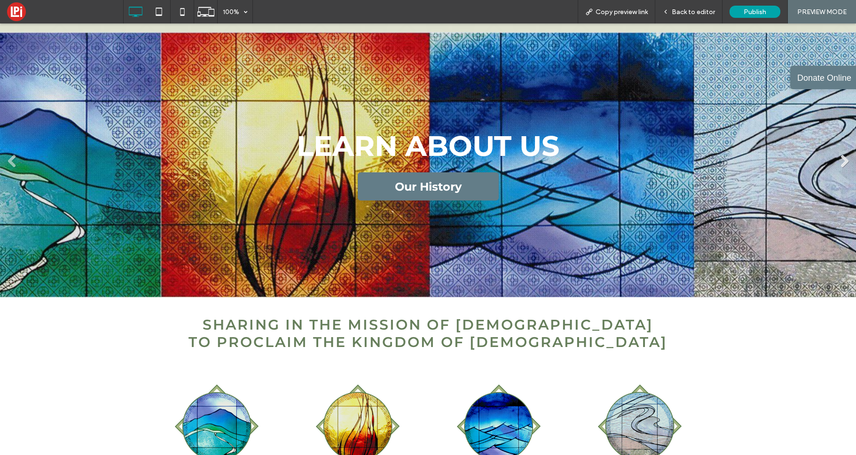
click at [812, 162] on link "Next" at bounding box center [844, 161] width 14 height 14
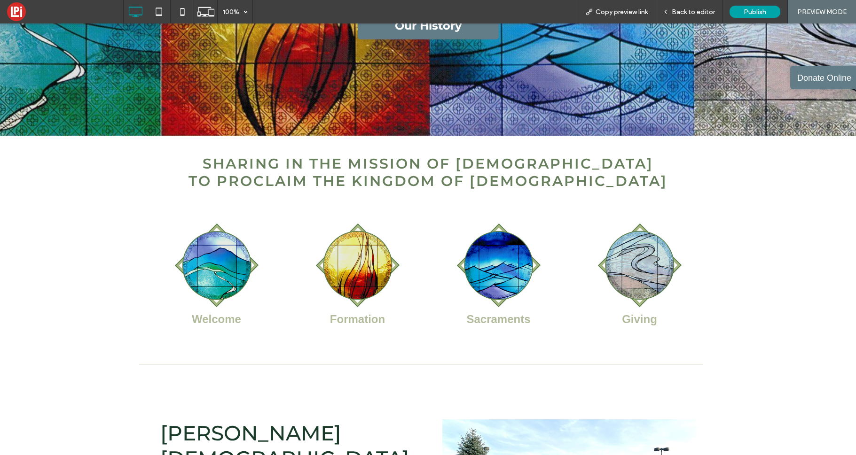
scroll to position [303, 0]
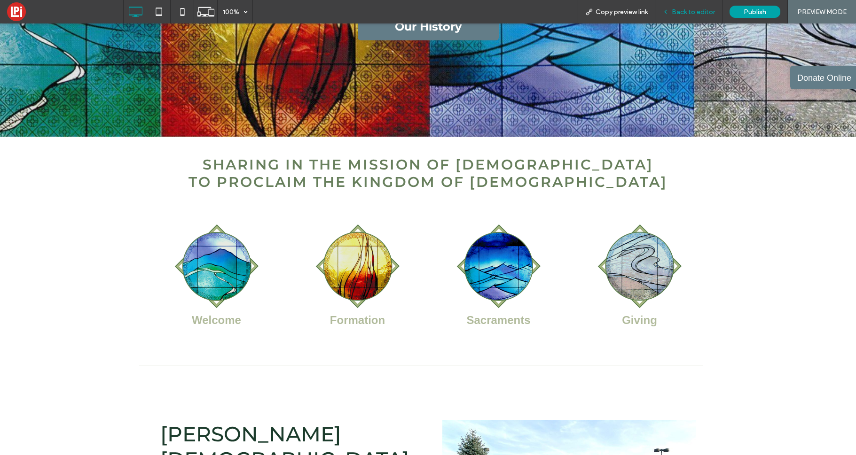
click at [688, 14] on span "Back to editor" at bounding box center [693, 12] width 43 height 8
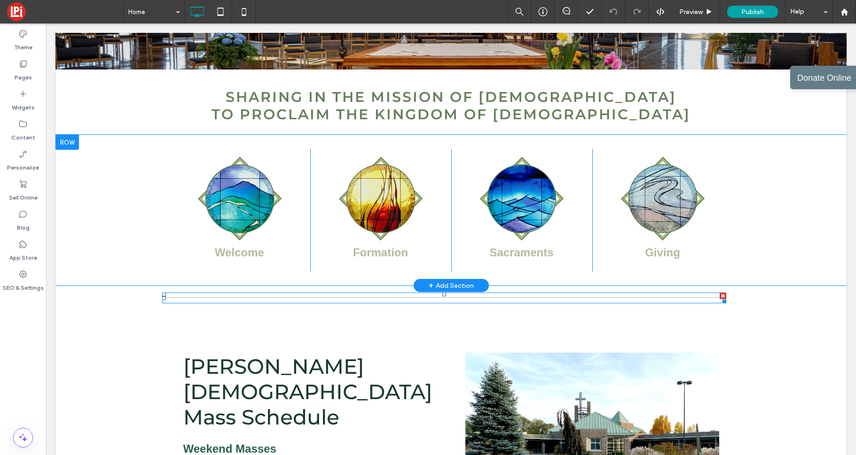
scroll to position [310, 0]
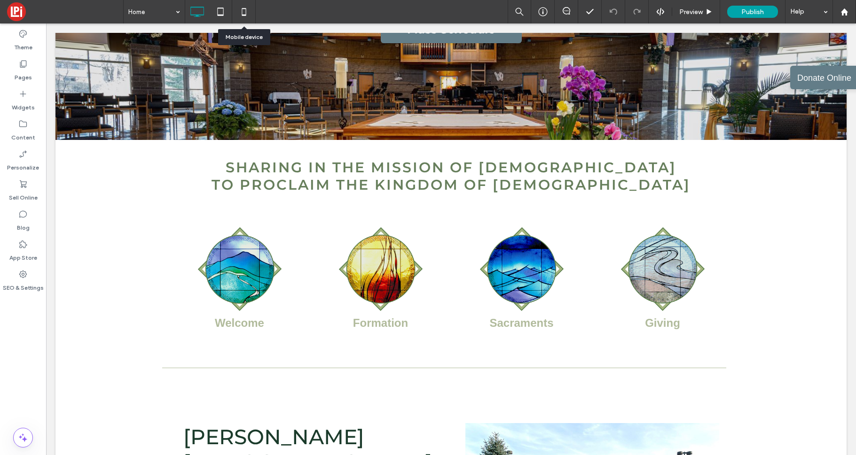
click at [244, 19] on icon at bounding box center [243, 11] width 19 height 19
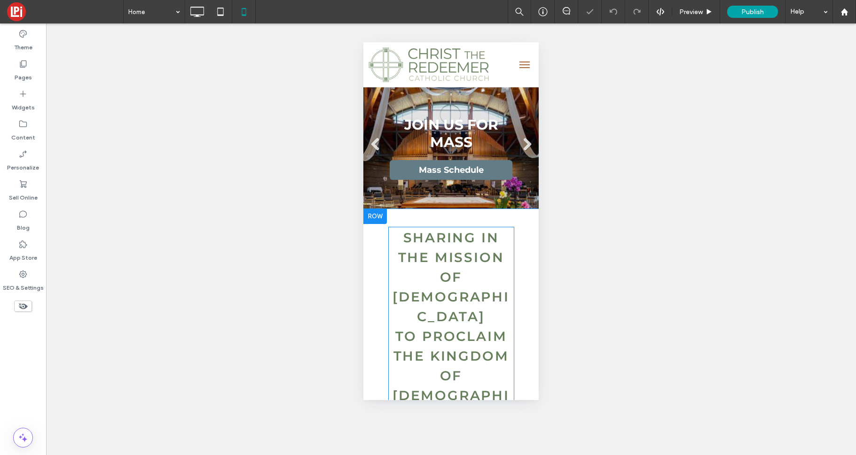
scroll to position [0, 0]
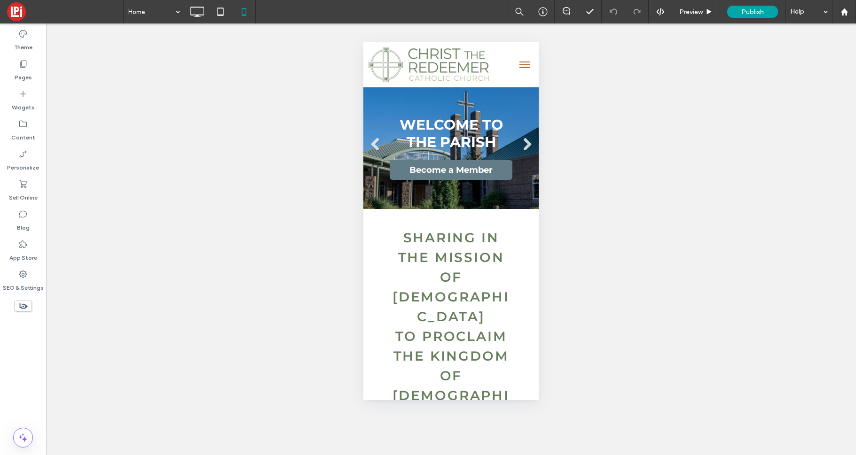
click at [520, 66] on button "menu" at bounding box center [524, 64] width 19 height 19
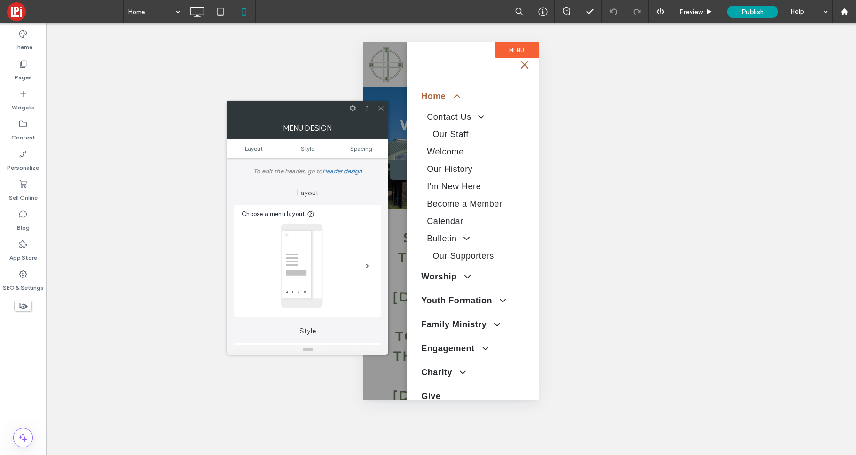
click at [381, 110] on icon at bounding box center [380, 108] width 7 height 7
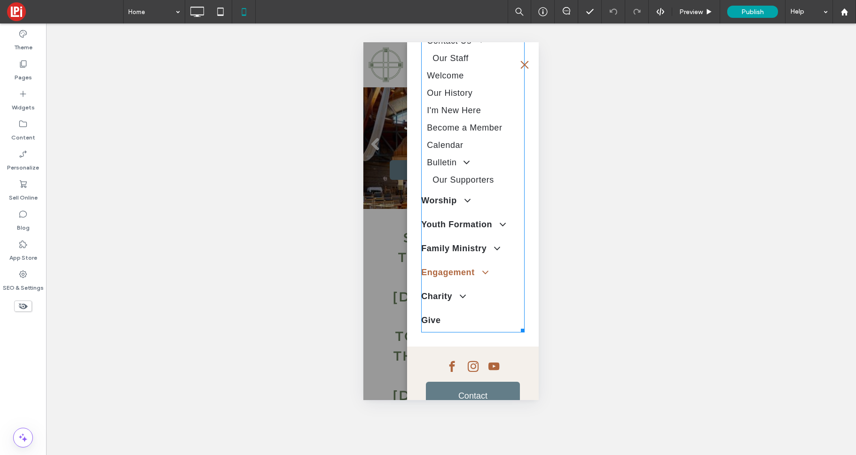
scroll to position [100, 0]
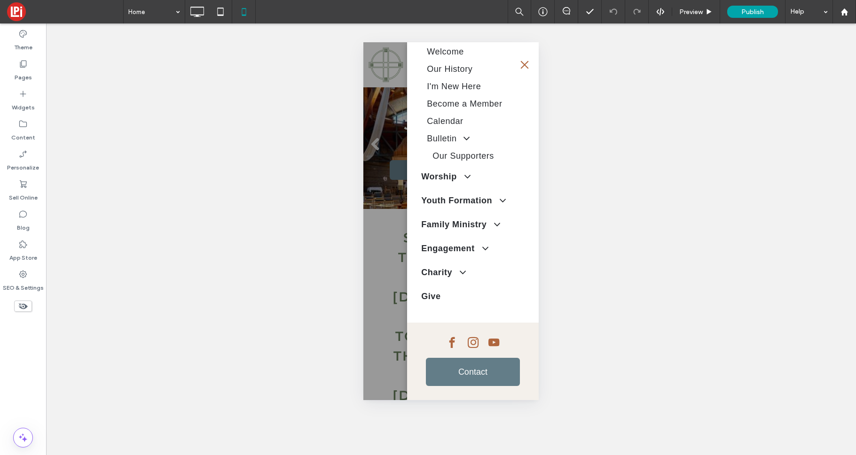
click at [525, 71] on button "menu" at bounding box center [524, 64] width 19 height 19
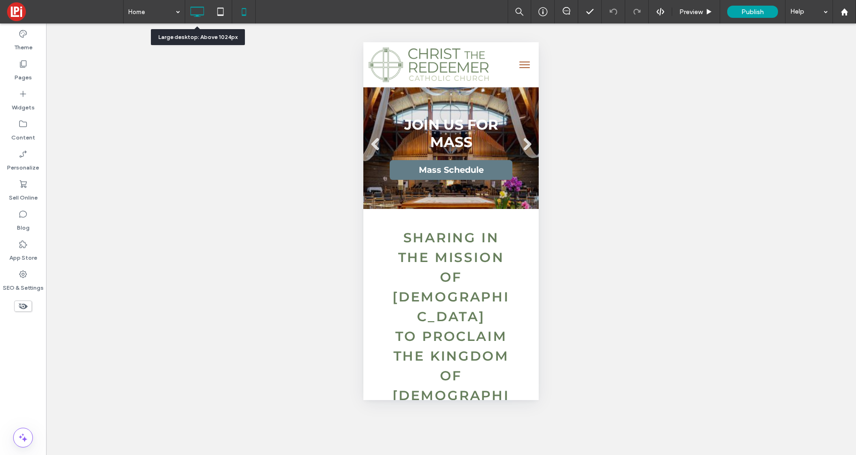
click at [207, 13] on div at bounding box center [196, 11] width 23 height 19
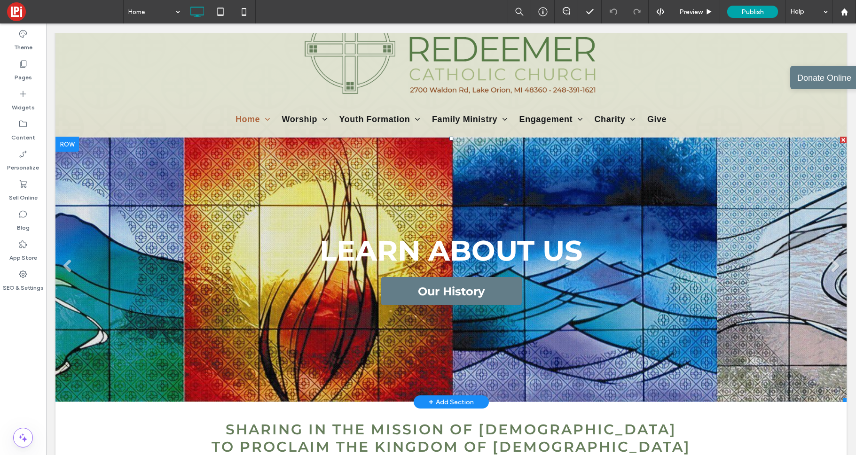
scroll to position [84, 0]
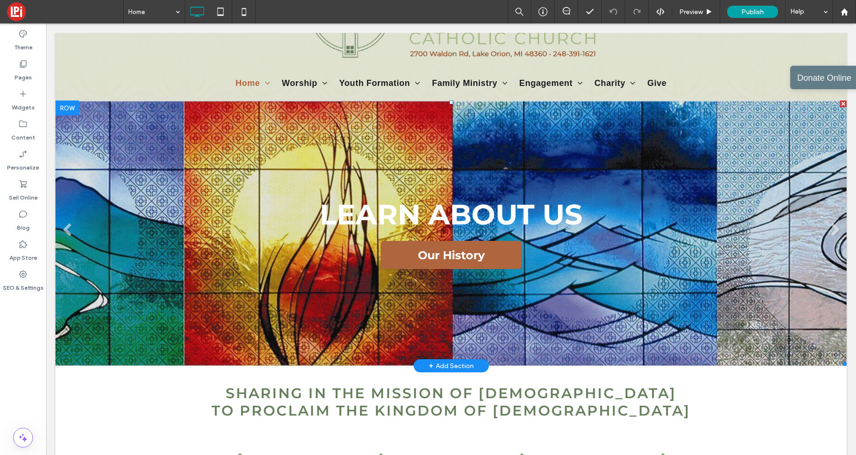
click at [449, 260] on span "Our History" at bounding box center [451, 255] width 141 height 23
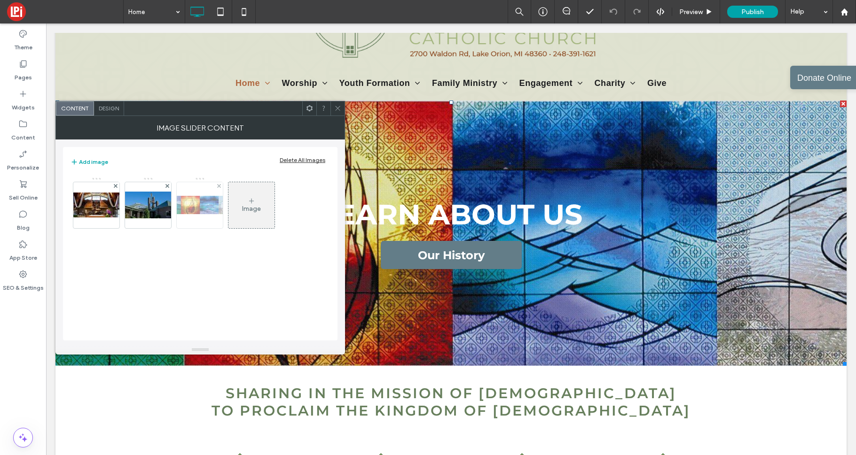
click at [203, 195] on div at bounding box center [200, 205] width 46 height 46
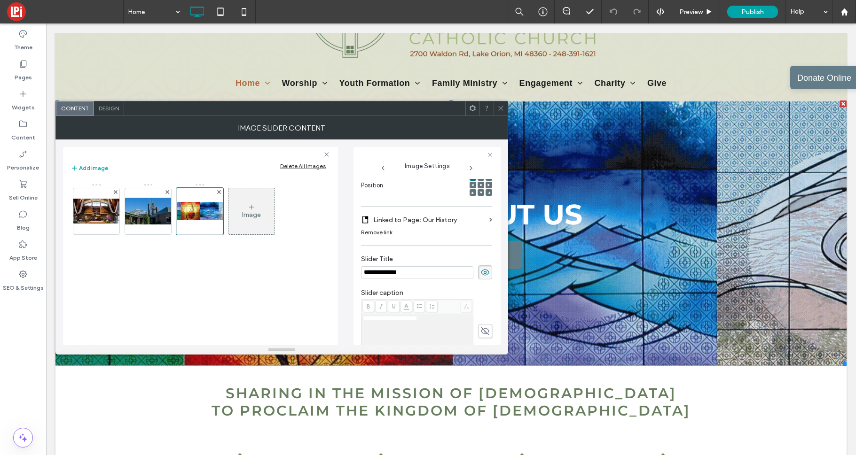
scroll to position [0, 0]
click at [154, 217] on img at bounding box center [147, 211] width 75 height 27
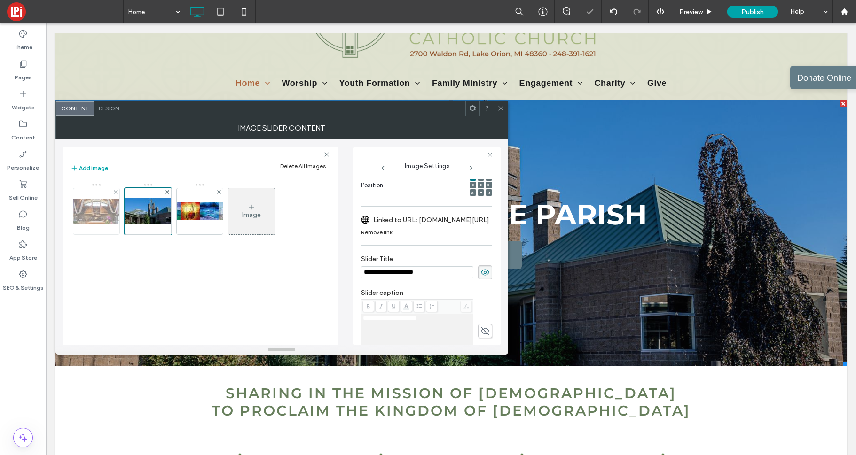
click at [82, 208] on img at bounding box center [96, 211] width 75 height 25
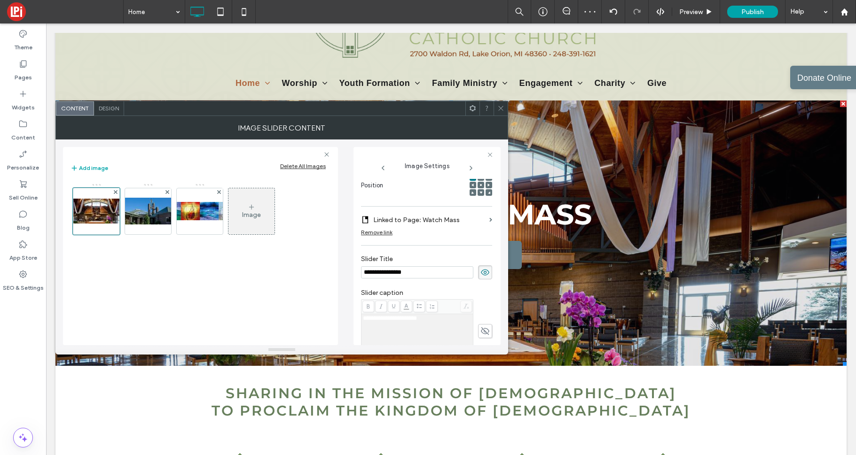
click at [502, 109] on icon at bounding box center [500, 108] width 7 height 7
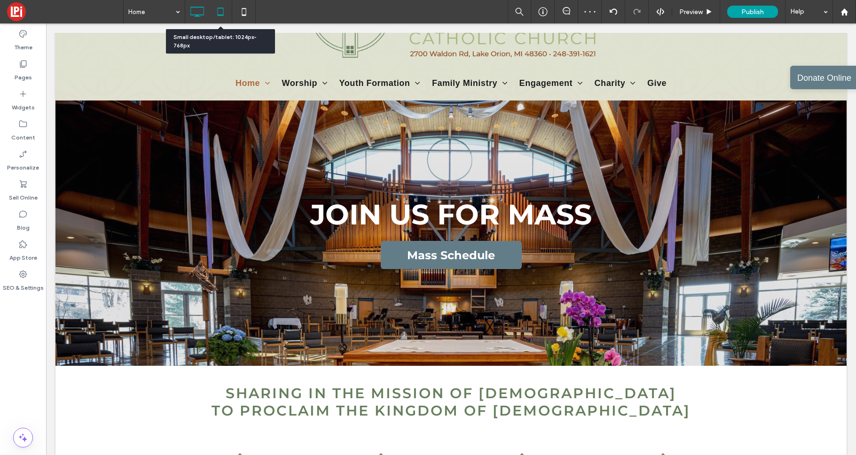
click at [220, 14] on icon at bounding box center [220, 11] width 19 height 19
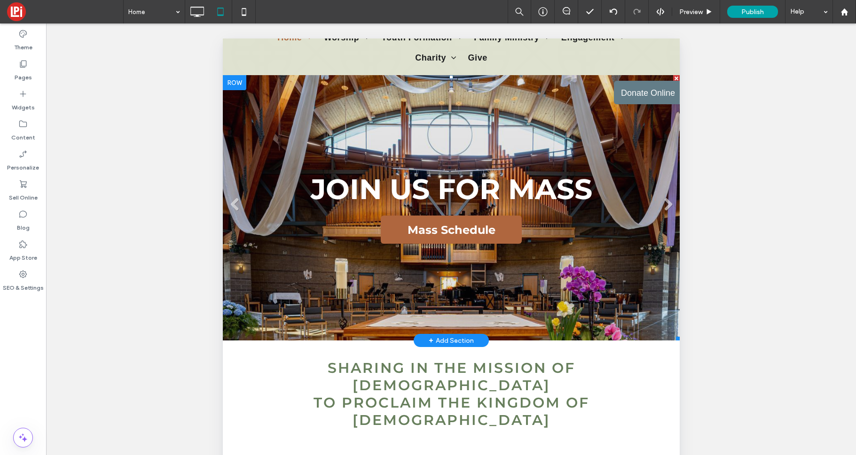
drag, startPoint x: 470, startPoint y: 219, endPoint x: 470, endPoint y: 229, distance: 10.3
click at [470, 223] on span "Mass Schedule" at bounding box center [450, 230] width 141 height 23
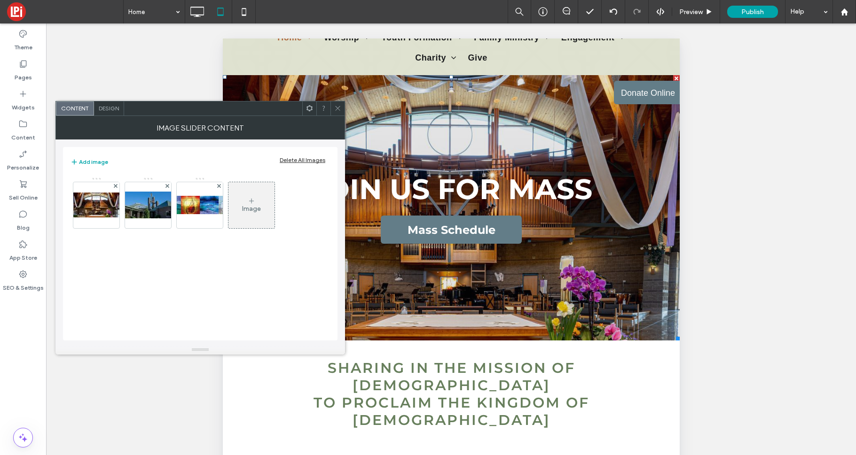
click at [337, 112] on span at bounding box center [337, 109] width 7 height 14
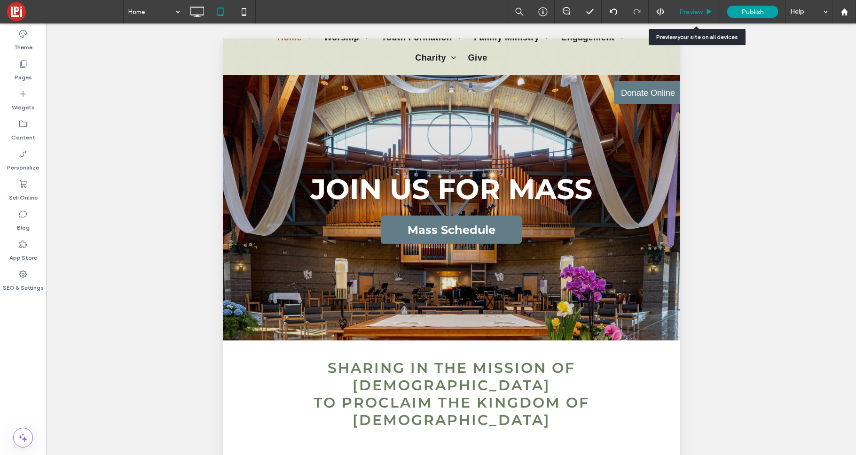
click at [693, 15] on span "Preview" at bounding box center [690, 12] width 23 height 8
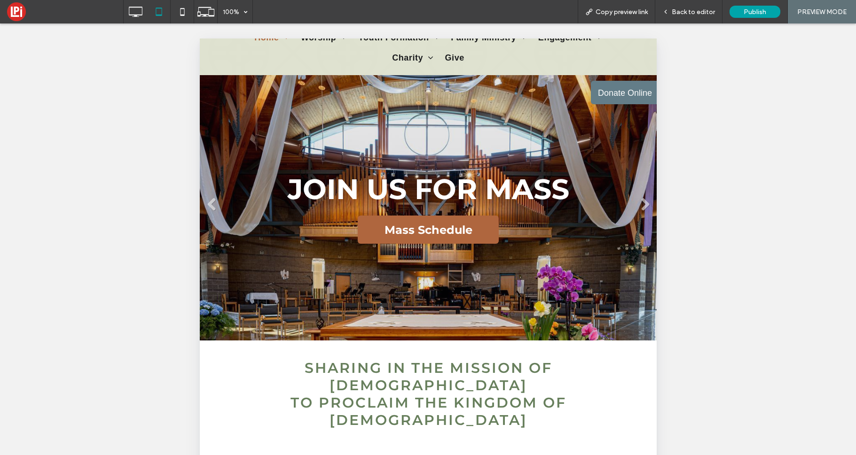
click at [440, 233] on span "Mass Schedule" at bounding box center [427, 230] width 141 height 23
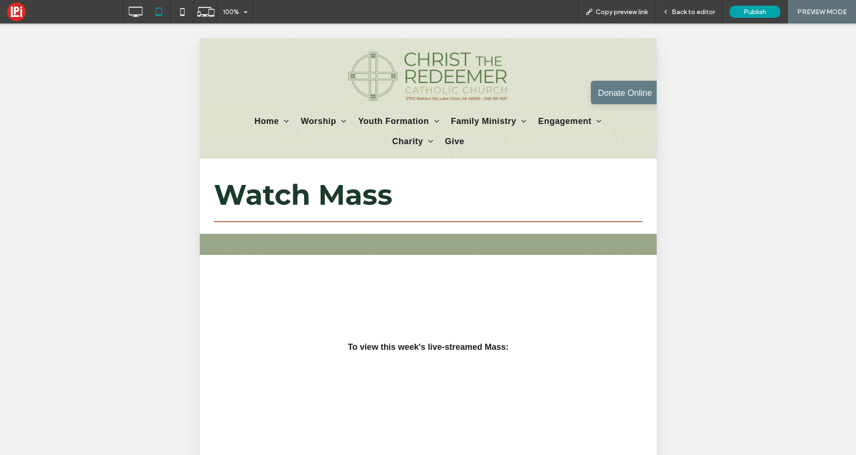
drag, startPoint x: 443, startPoint y: 84, endPoint x: 745, endPoint y: 305, distance: 374.3
click at [443, 84] on img at bounding box center [427, 76] width 165 height 61
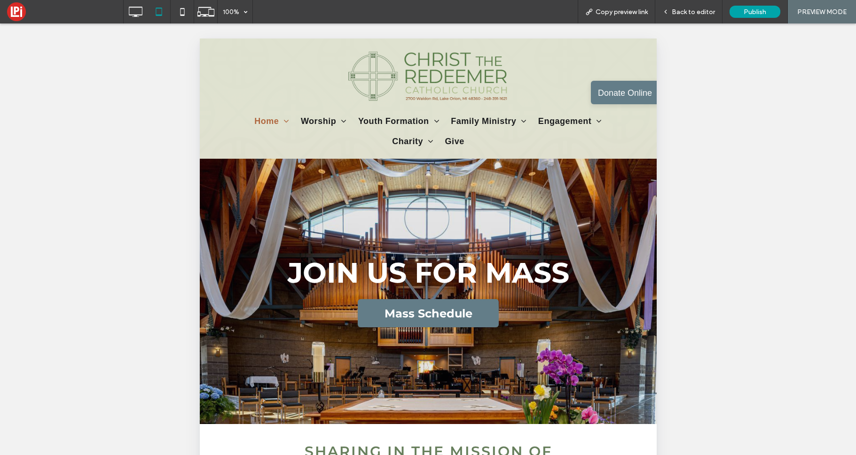
scroll to position [45, 0]
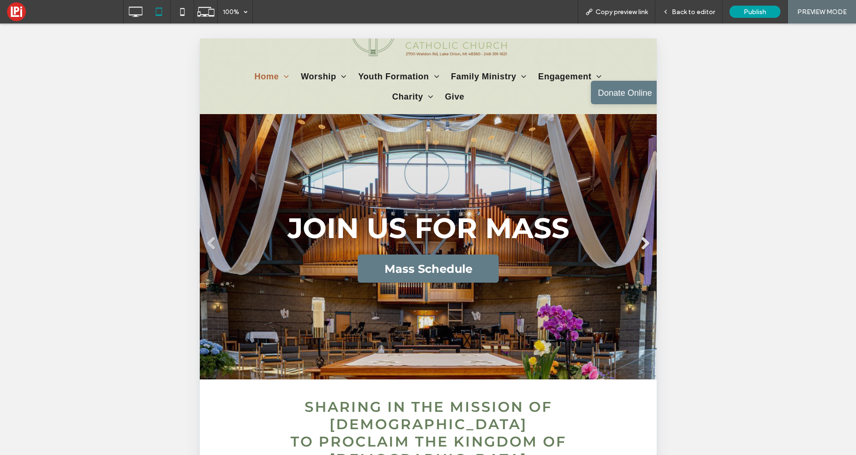
drag, startPoint x: 641, startPoint y: 242, endPoint x: 642, endPoint y: 246, distance: 5.1
click at [641, 242] on link "Next" at bounding box center [644, 243] width 14 height 14
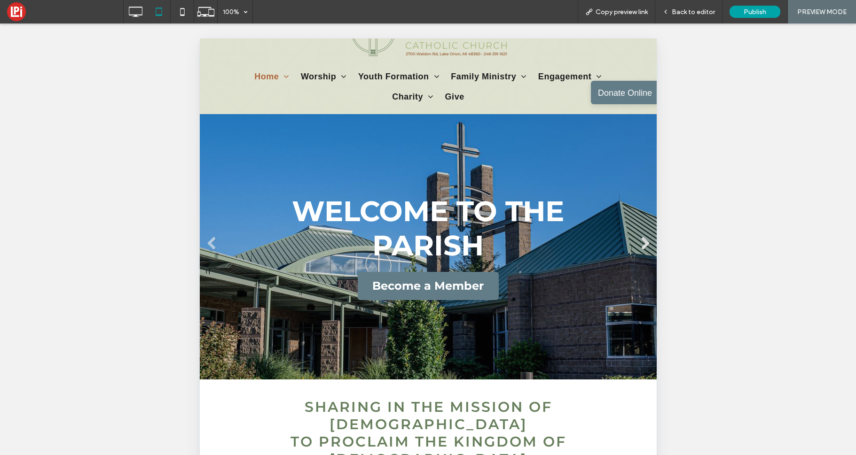
click at [648, 245] on link "Next" at bounding box center [644, 243] width 14 height 14
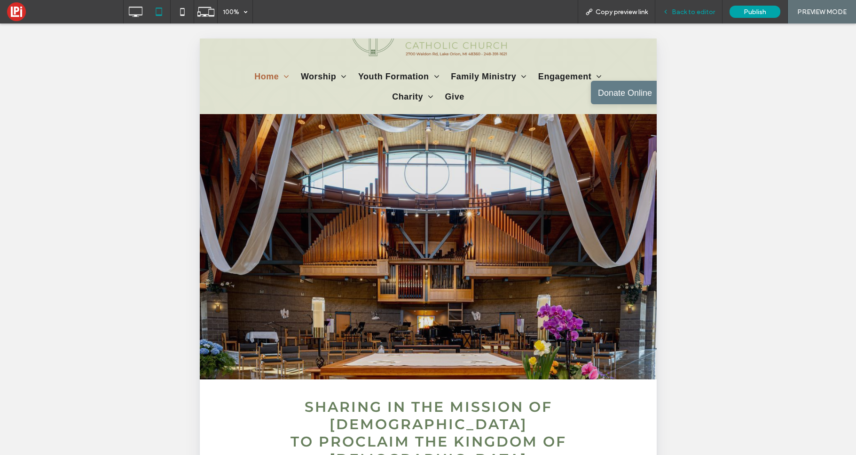
click at [681, 13] on span "Back to editor" at bounding box center [693, 12] width 43 height 8
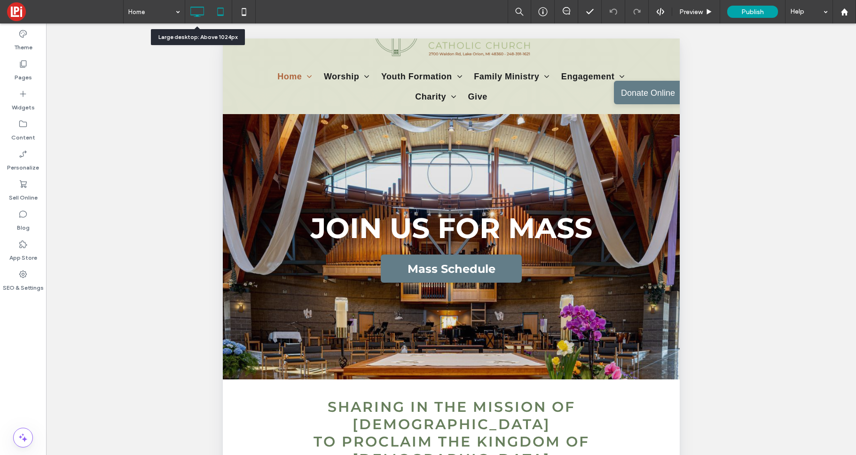
drag, startPoint x: 199, startPoint y: 16, endPoint x: 207, endPoint y: 15, distance: 8.6
click at [199, 16] on icon at bounding box center [197, 11] width 19 height 19
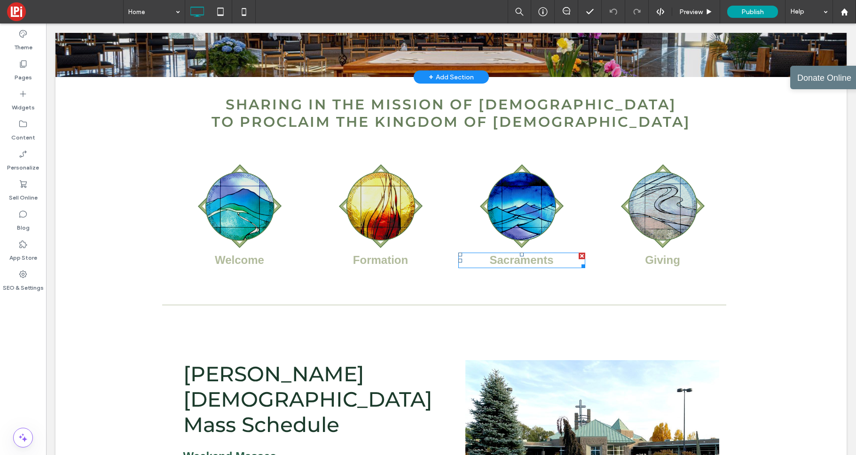
scroll to position [373, 0]
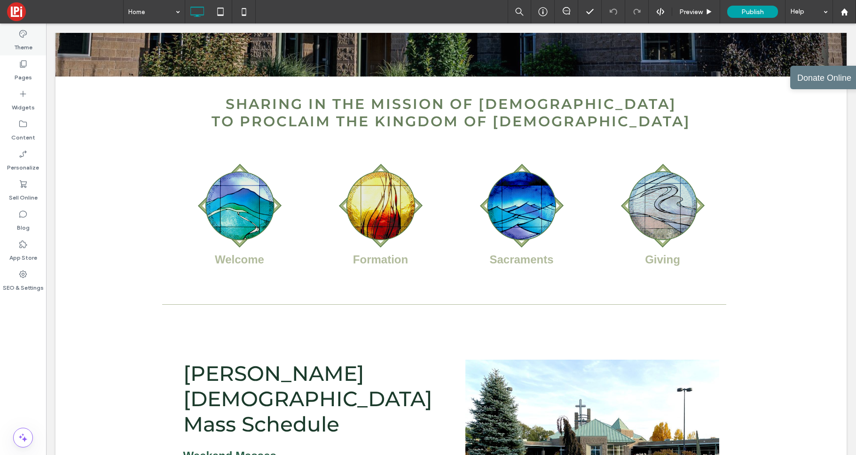
click at [20, 31] on icon at bounding box center [22, 33] width 9 height 9
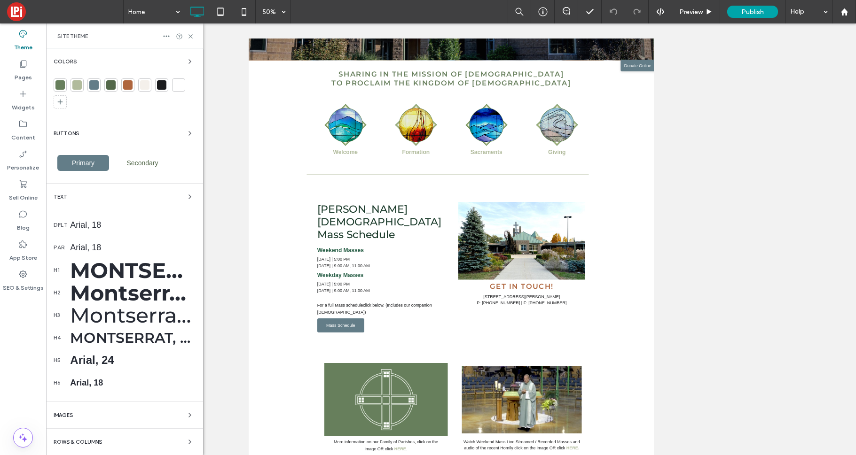
drag, startPoint x: 101, startPoint y: 222, endPoint x: 111, endPoint y: 227, distance: 11.4
click at [101, 222] on div "Arial, 18" at bounding box center [132, 225] width 125 height 10
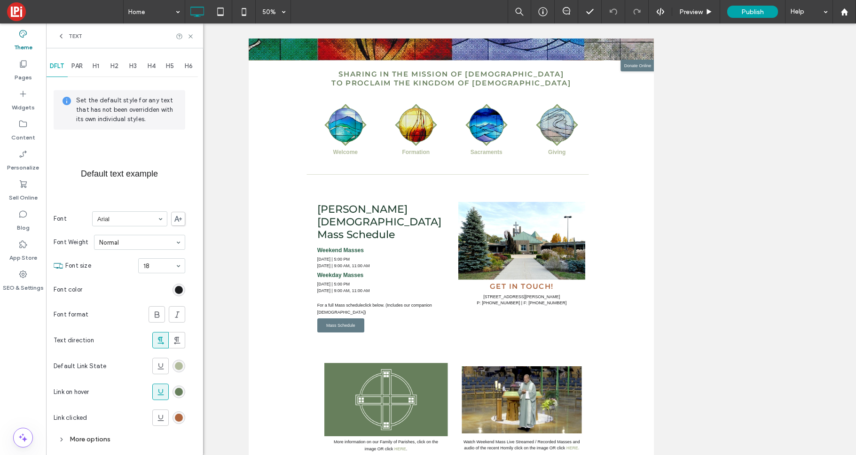
scroll to position [12, 0]
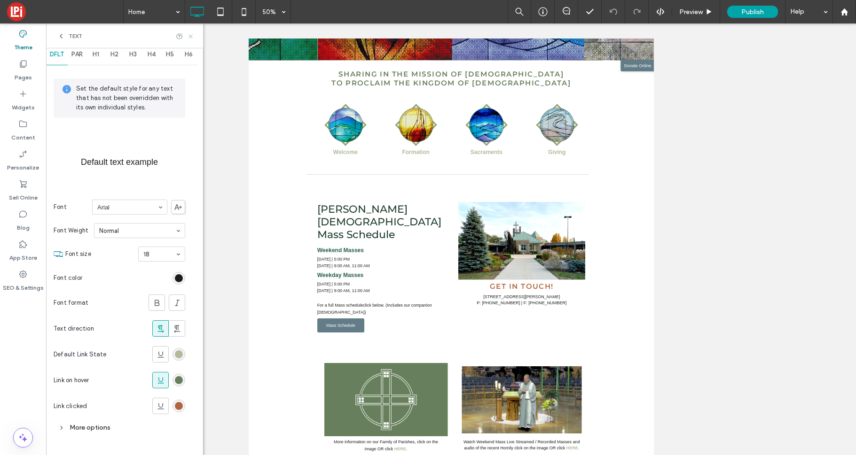
click at [192, 37] on icon at bounding box center [190, 36] width 7 height 7
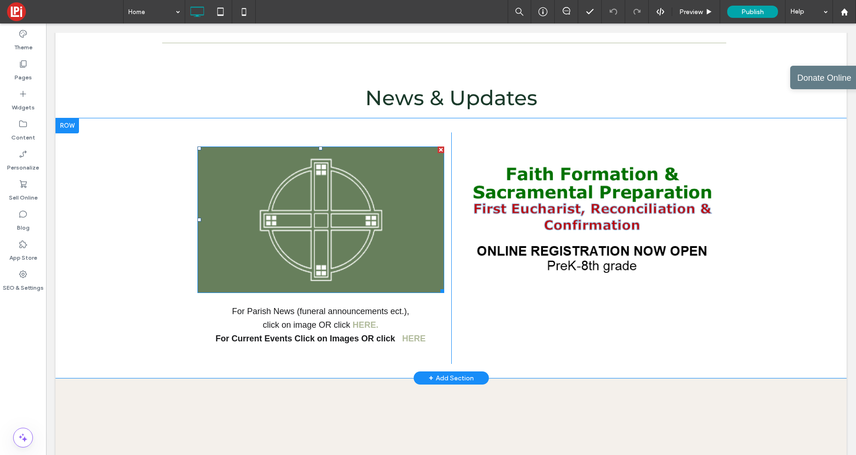
scroll to position [1239, 0]
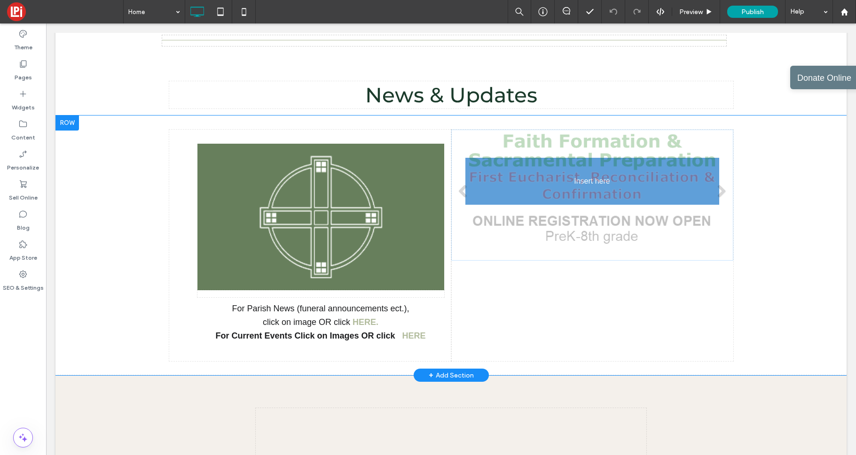
drag, startPoint x: 595, startPoint y: 189, endPoint x: 595, endPoint y: 194, distance: 5.2
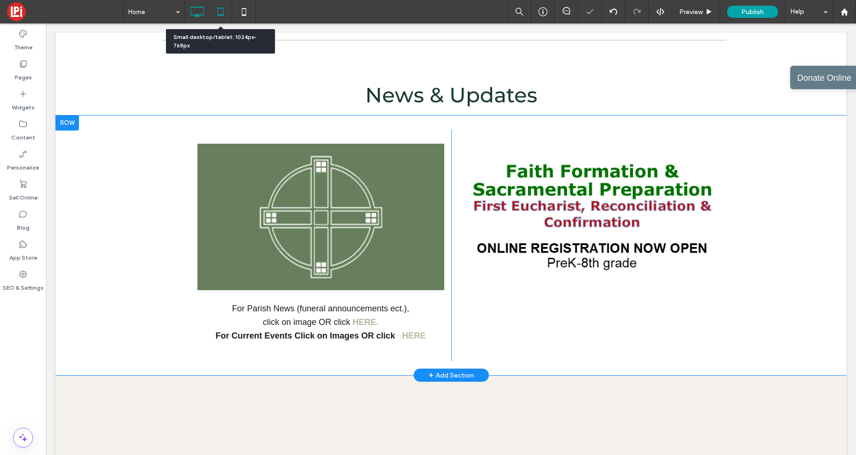
click at [220, 9] on icon at bounding box center [220, 11] width 19 height 19
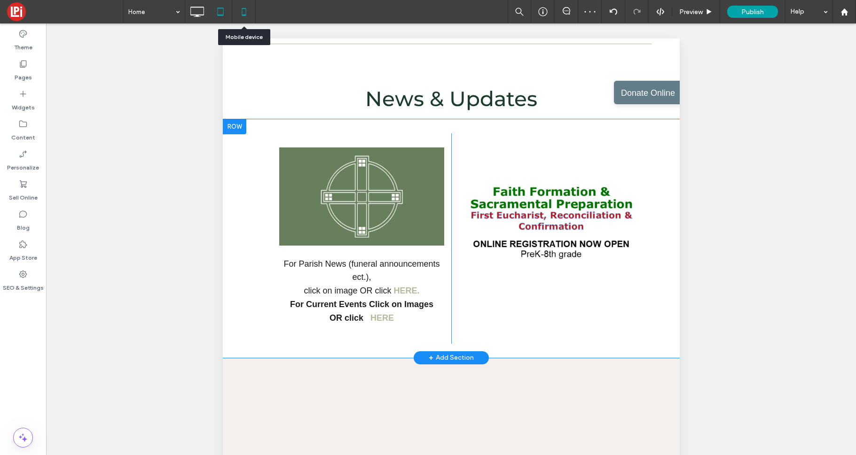
click at [243, 13] on icon at bounding box center [243, 11] width 19 height 19
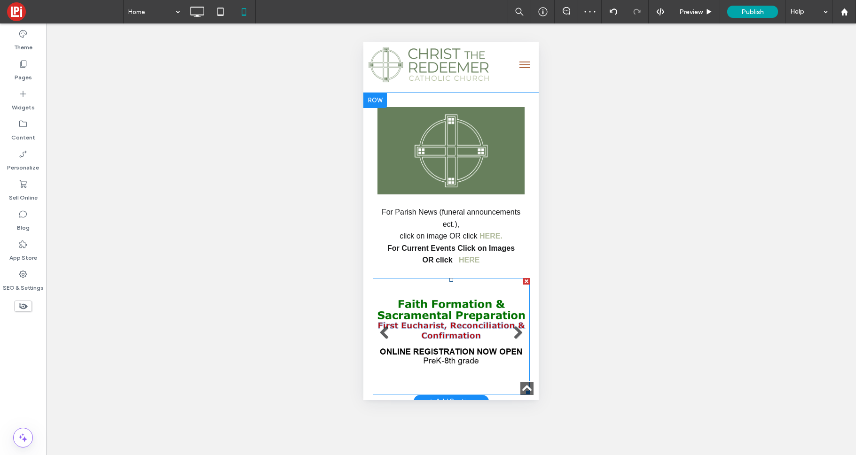
scroll to position [1467, 0]
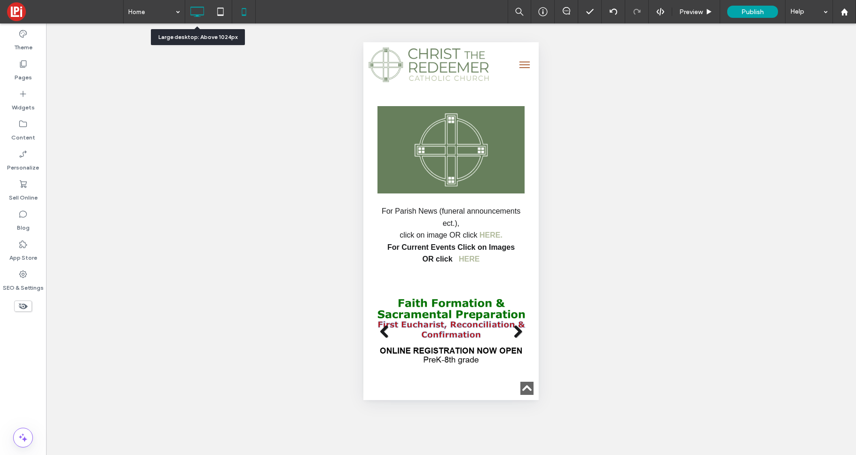
click at [195, 10] on icon at bounding box center [197, 11] width 19 height 19
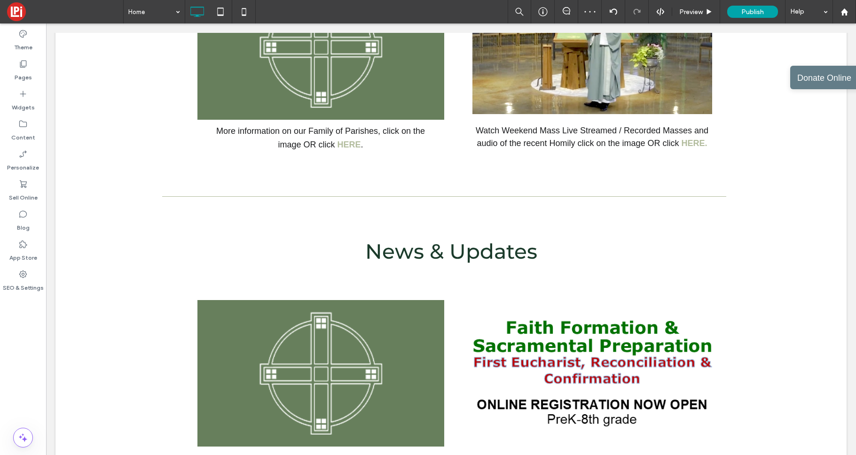
scroll to position [1204, 0]
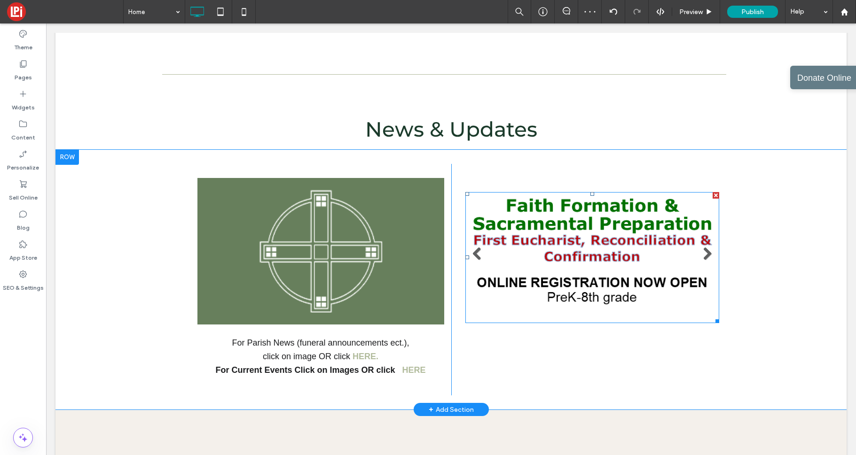
click at [597, 240] on li "Slide title Write your caption here Button" at bounding box center [592, 257] width 254 height 131
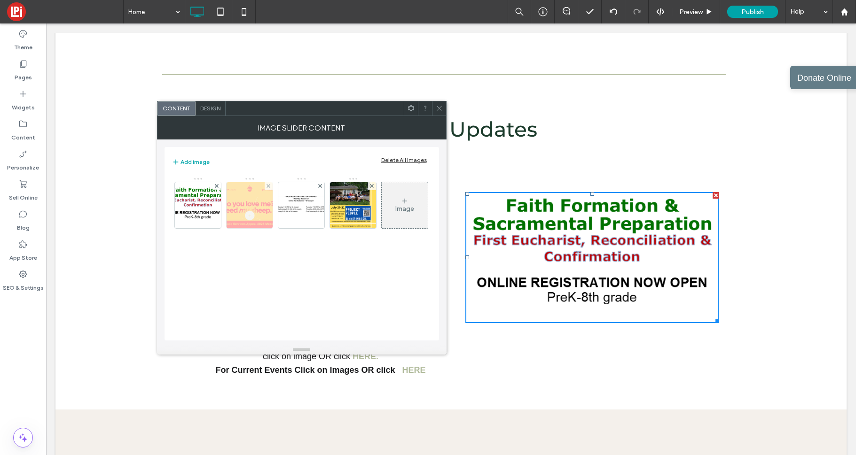
click at [258, 195] on img at bounding box center [248, 205] width 59 height 46
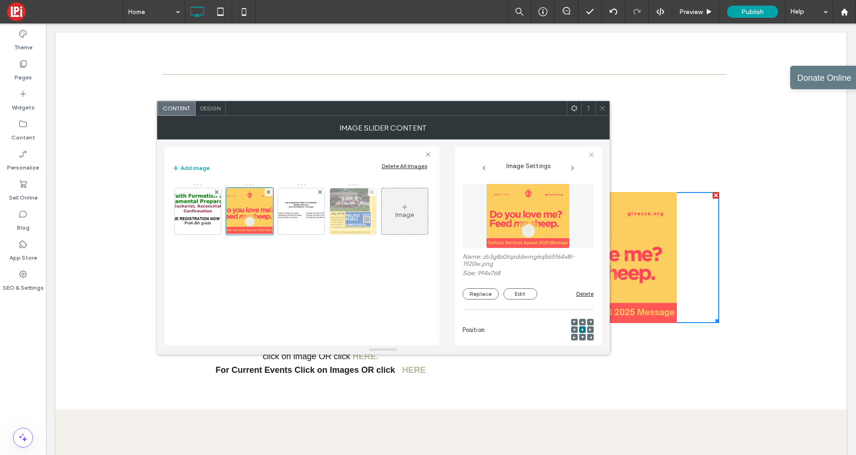
drag, startPoint x: 312, startPoint y: 215, endPoint x: 341, endPoint y: 218, distance: 29.3
click at [312, 215] on img at bounding box center [301, 212] width 75 height 20
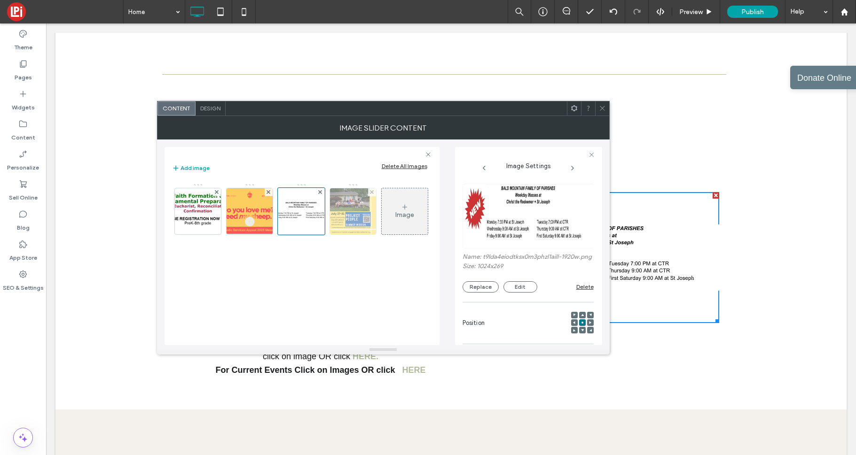
click at [366, 216] on img at bounding box center [353, 211] width 46 height 46
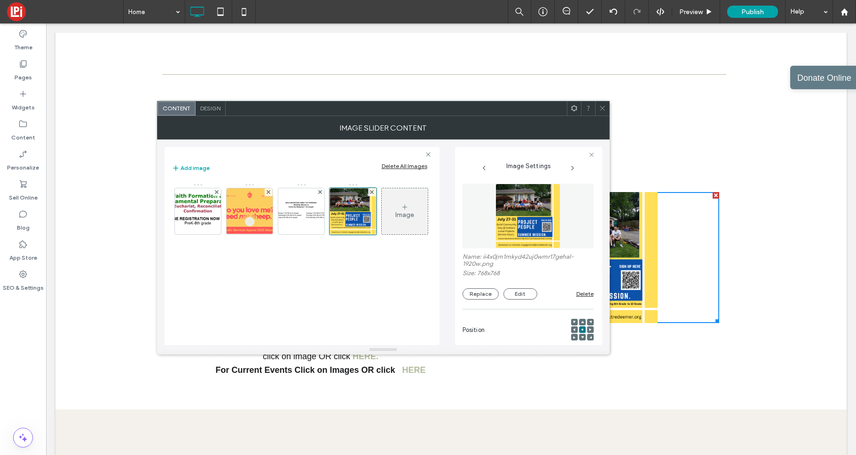
click at [602, 107] on icon at bounding box center [602, 108] width 7 height 7
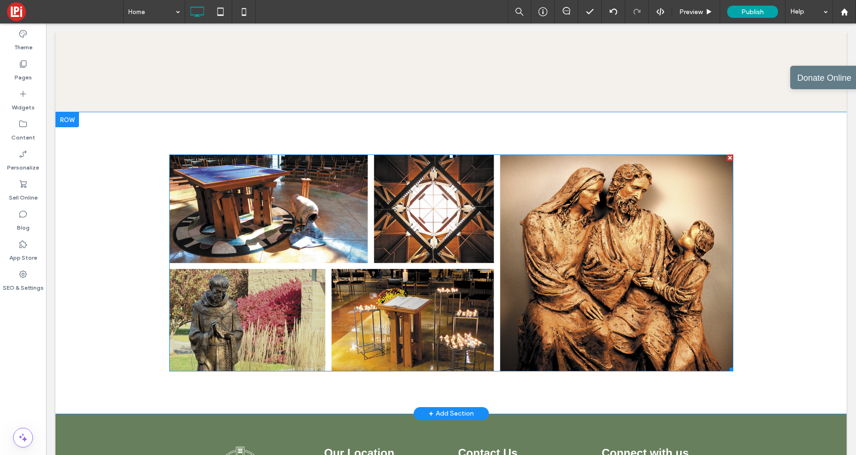
scroll to position [1865, 0]
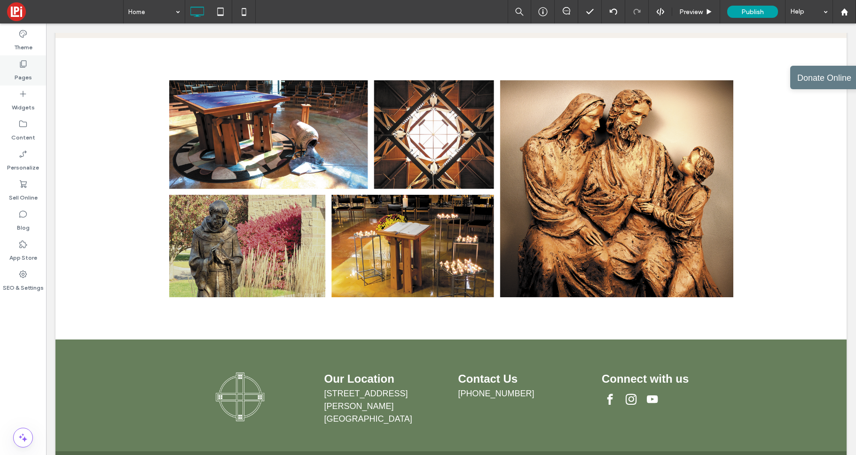
click at [23, 74] on label "Pages" at bounding box center [23, 75] width 17 height 13
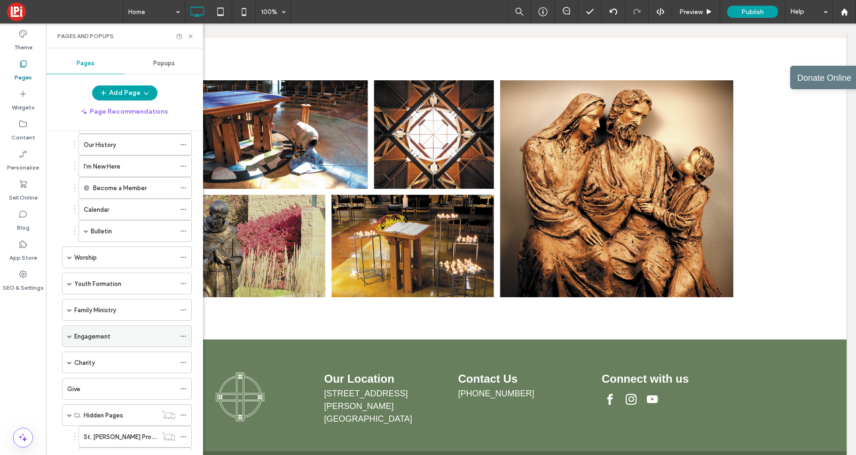
scroll to position [0, 0]
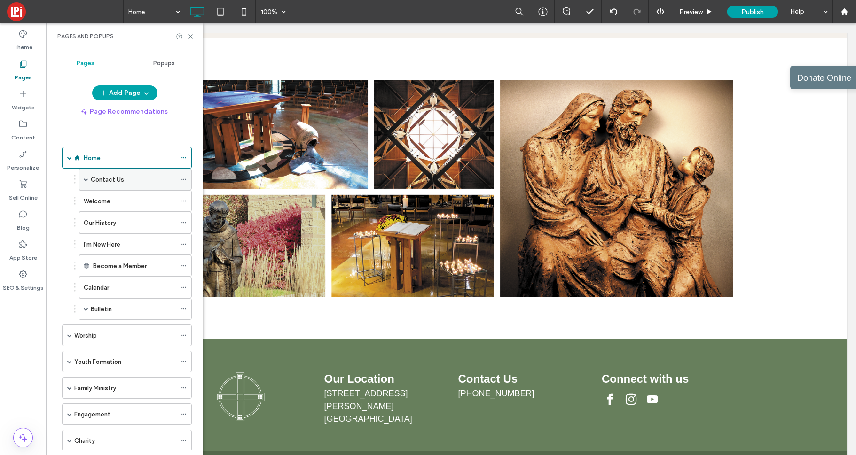
click at [133, 185] on div "Contact Us" at bounding box center [133, 179] width 85 height 21
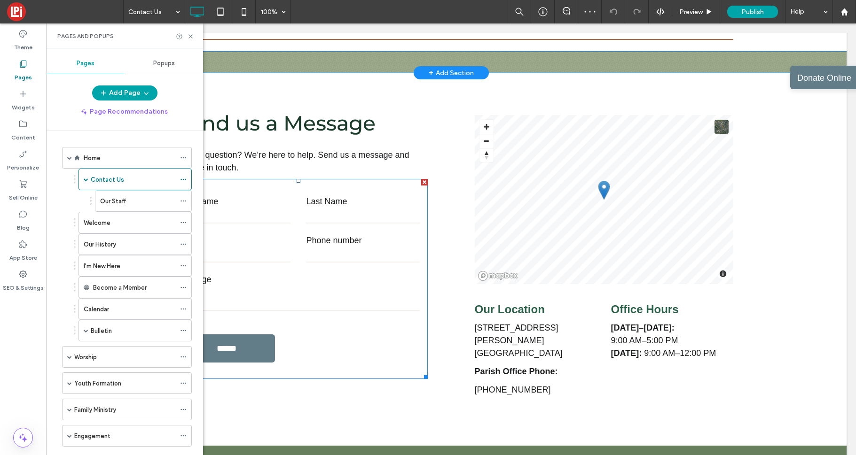
scroll to position [209, 0]
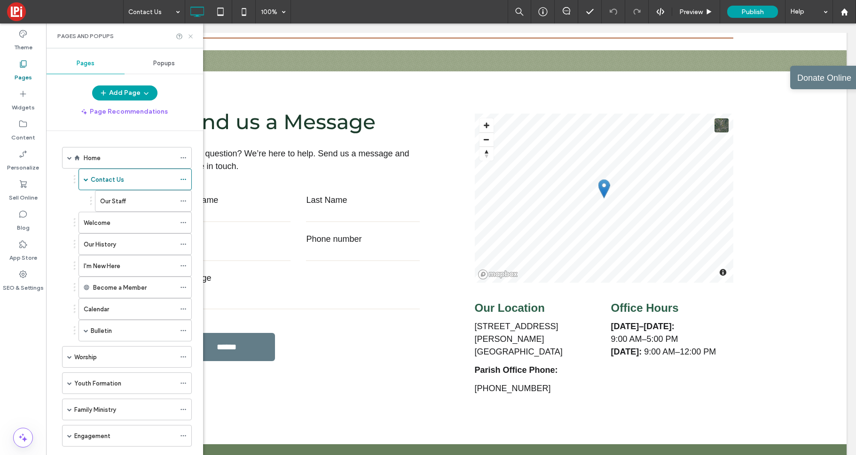
click at [193, 36] on icon at bounding box center [190, 36] width 7 height 7
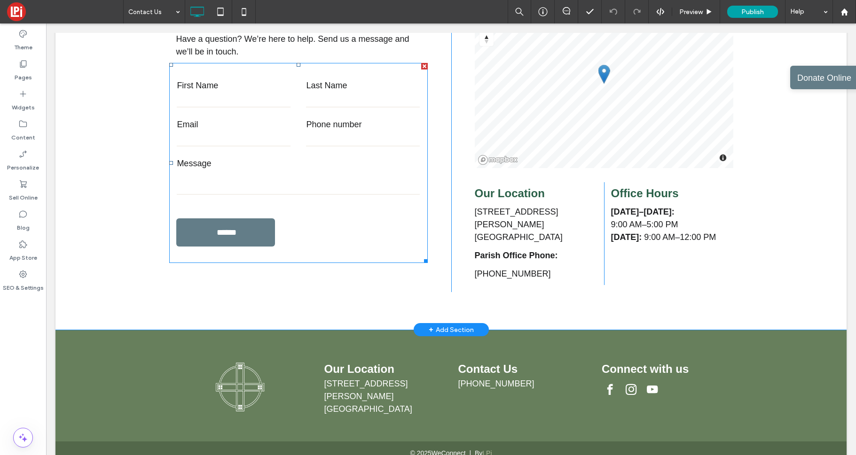
scroll to position [327, 0]
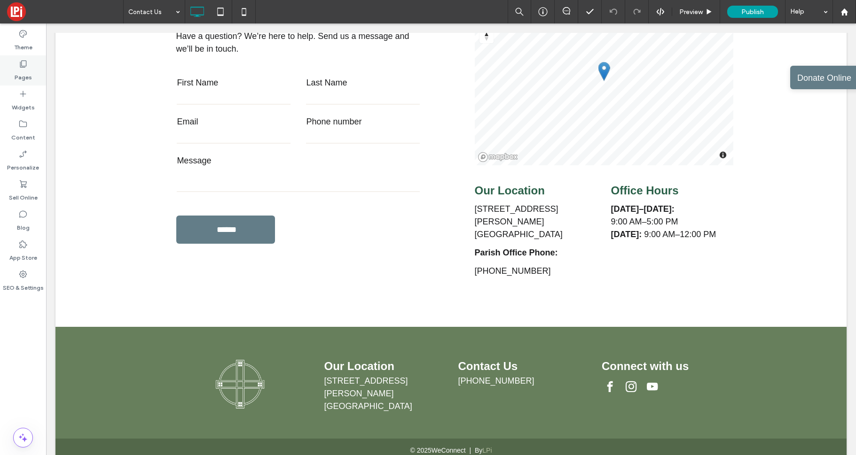
click at [14, 67] on div "Pages" at bounding box center [23, 70] width 46 height 30
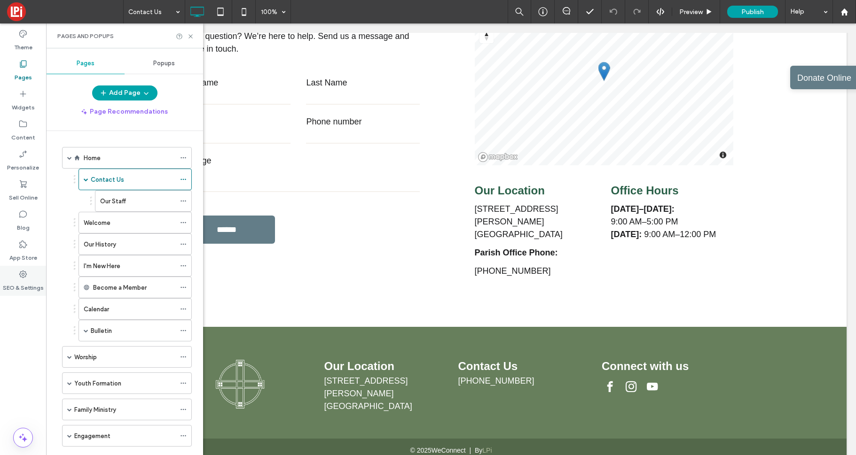
drag, startPoint x: 23, startPoint y: 270, endPoint x: 24, endPoint y: 277, distance: 6.8
click at [23, 270] on icon at bounding box center [22, 274] width 9 height 9
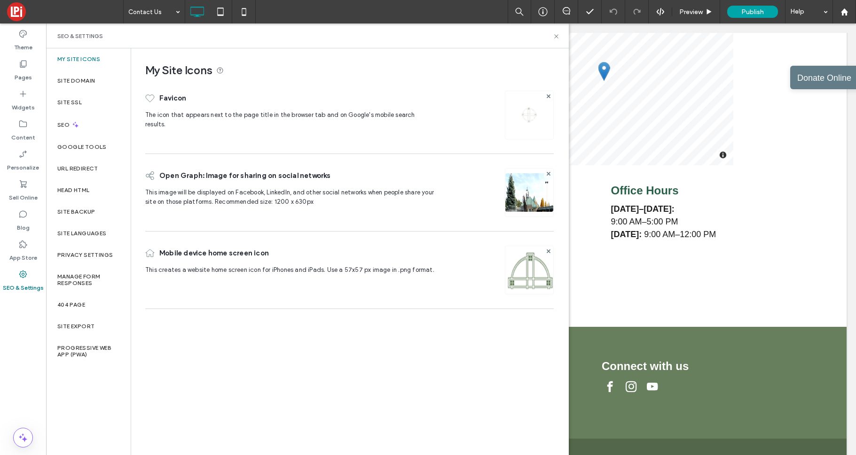
click at [561, 36] on div "SEO & Settings" at bounding box center [307, 35] width 523 height 25
click at [555, 39] on icon at bounding box center [556, 36] width 7 height 7
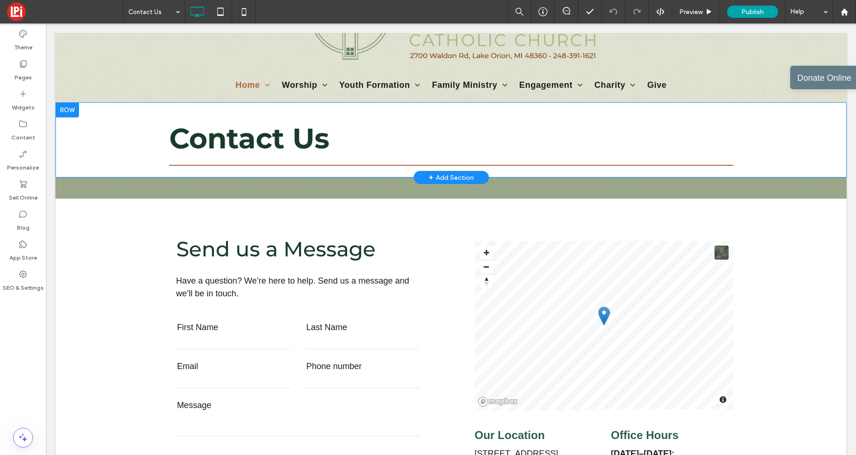
scroll to position [0, 0]
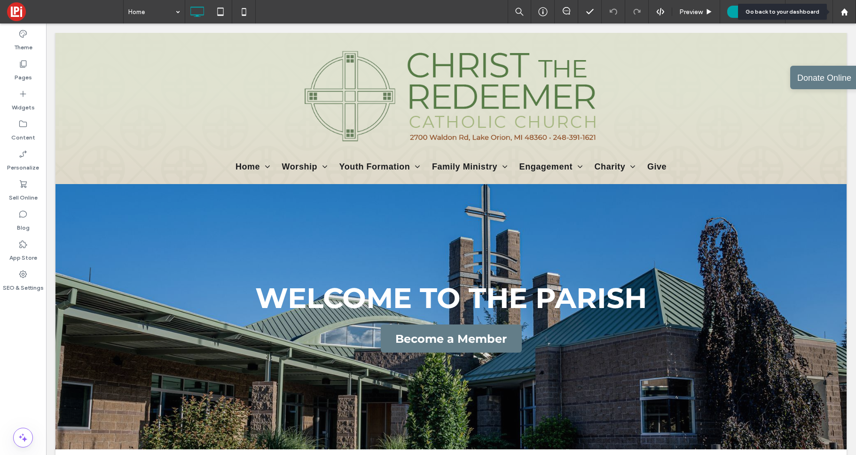
drag, startPoint x: 844, startPoint y: 13, endPoint x: 447, endPoint y: 22, distance: 396.3
click at [812, 13] on icon at bounding box center [844, 12] width 8 height 8
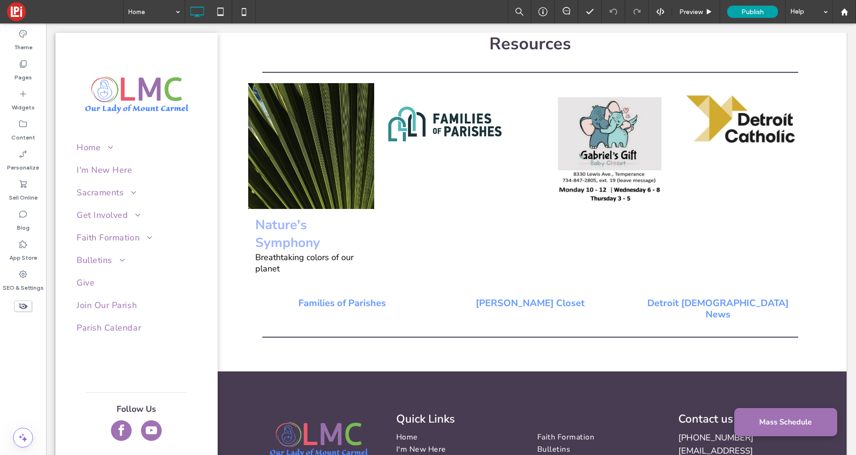
scroll to position [1685, 0]
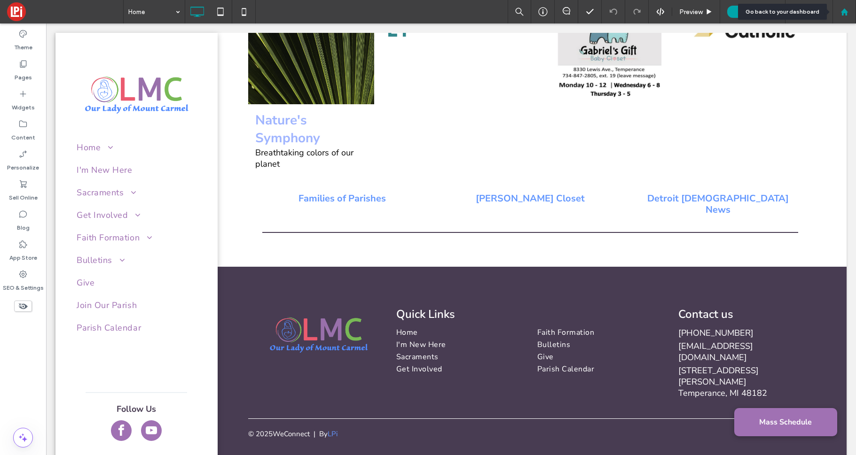
click at [844, 14] on icon at bounding box center [844, 12] width 8 height 8
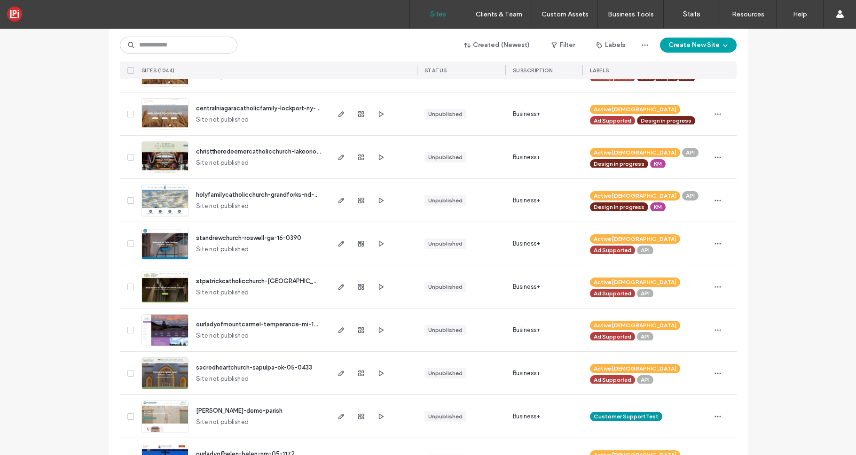
scroll to position [271, 0]
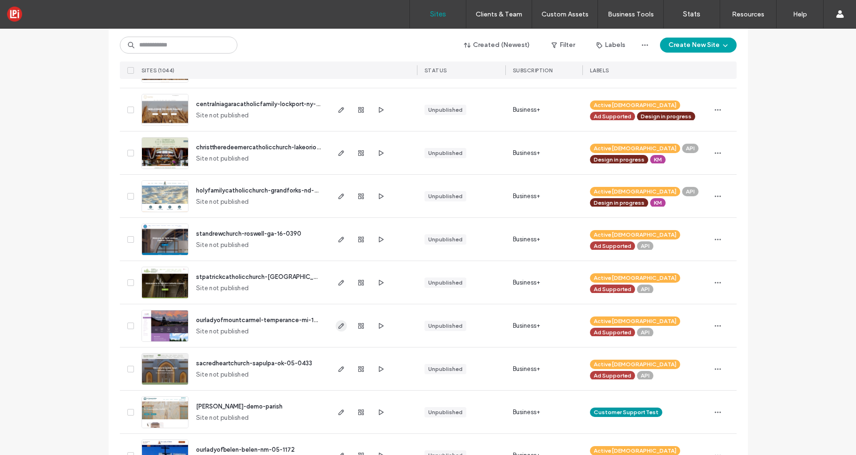
click at [340, 327] on icon "button" at bounding box center [341, 326] width 8 height 8
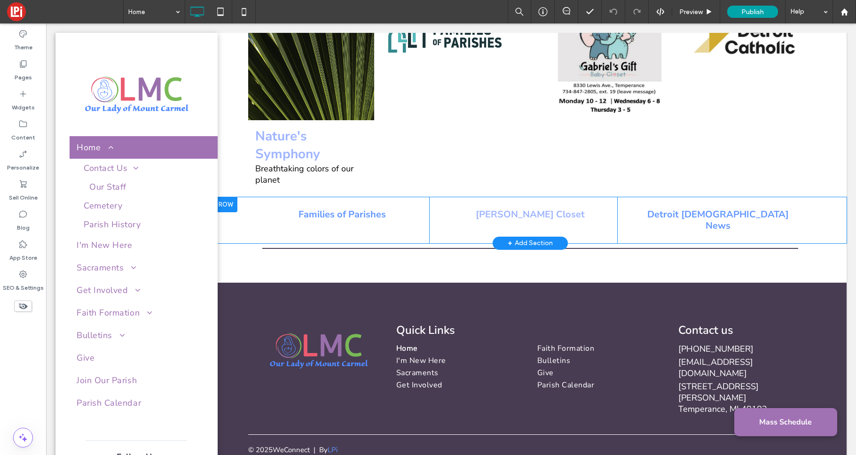
scroll to position [1674, 0]
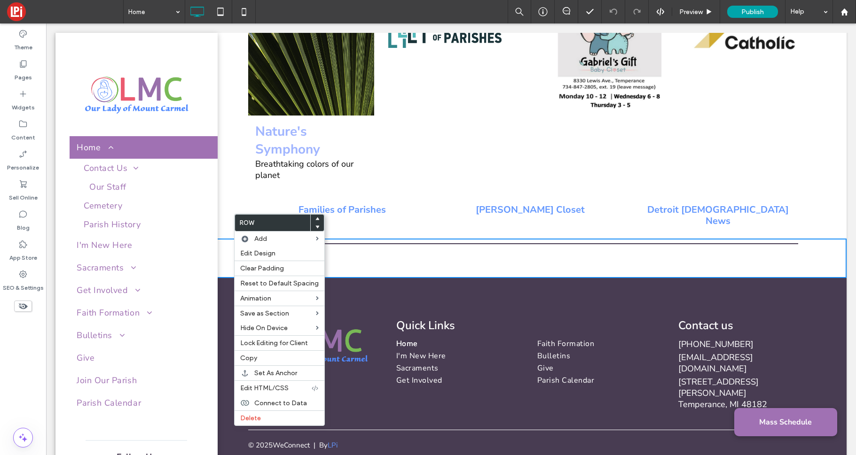
click at [523, 239] on div "Click To Paste Row + Add Section" at bounding box center [530, 258] width 633 height 39
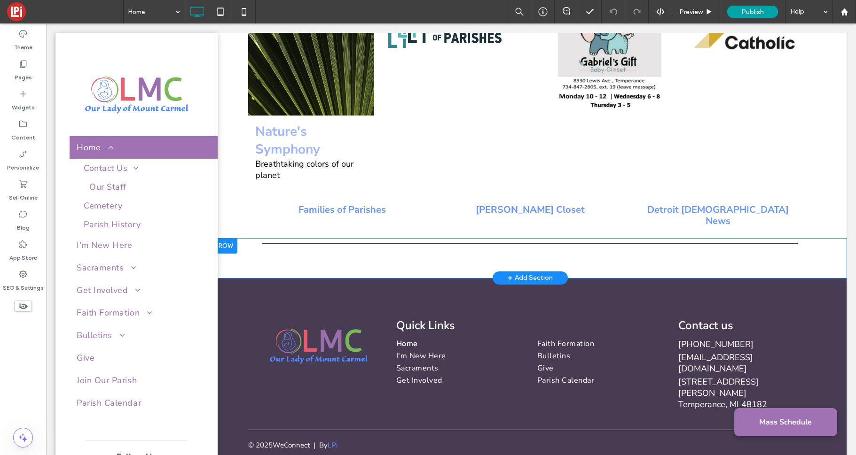
click at [527, 273] on div "+ Add Section" at bounding box center [530, 278] width 45 height 10
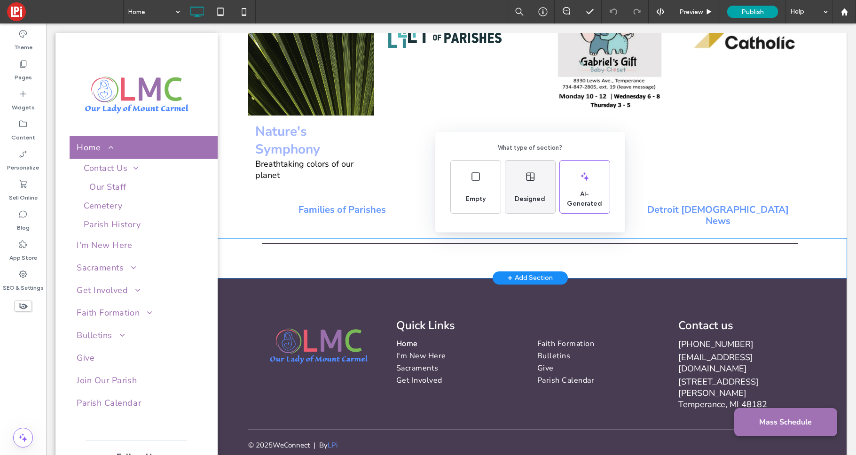
click at [533, 204] on div "Designed" at bounding box center [530, 199] width 38 height 21
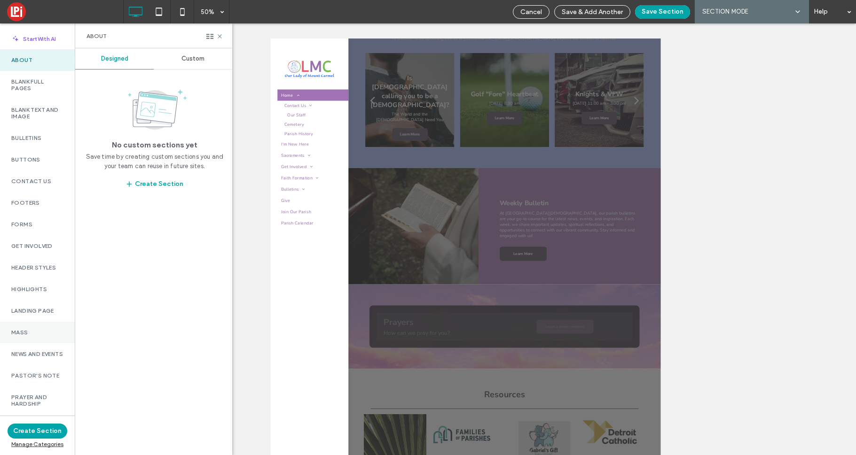
scroll to position [169, 0]
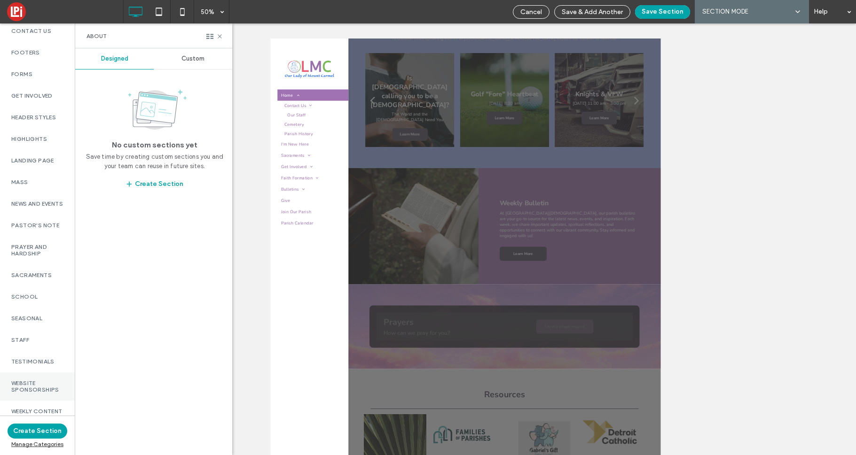
click at [31, 380] on label "Website Sponsorships" at bounding box center [37, 386] width 52 height 13
click at [185, 57] on span "Custom" at bounding box center [192, 59] width 23 height 8
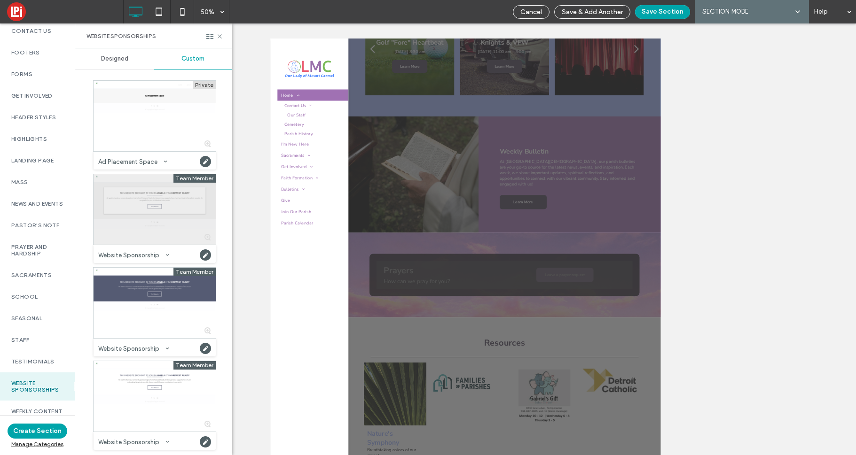
scroll to position [1, 0]
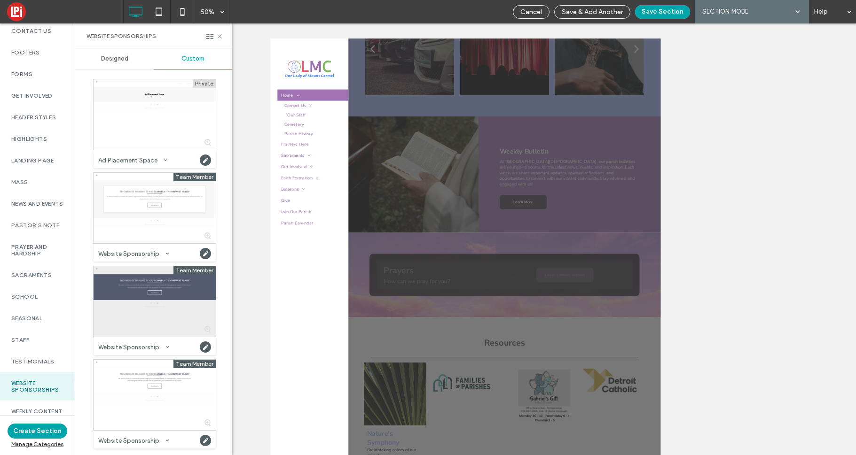
click at [176, 304] on div at bounding box center [155, 301] width 122 height 70
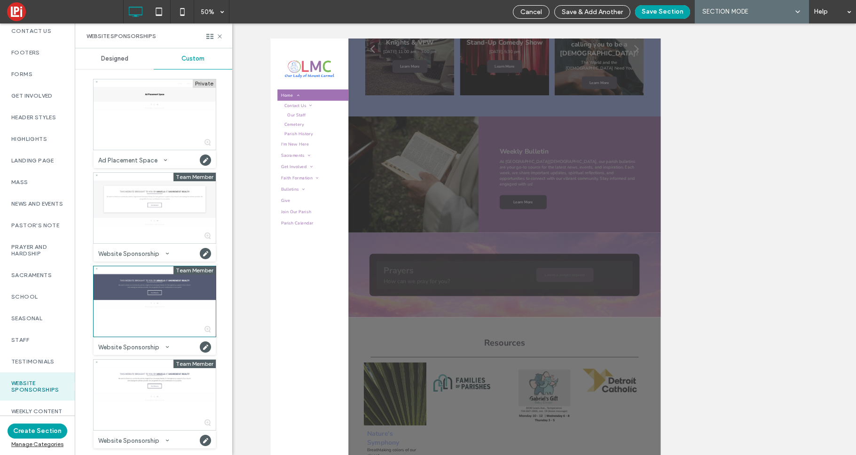
scroll to position [1033, 0]
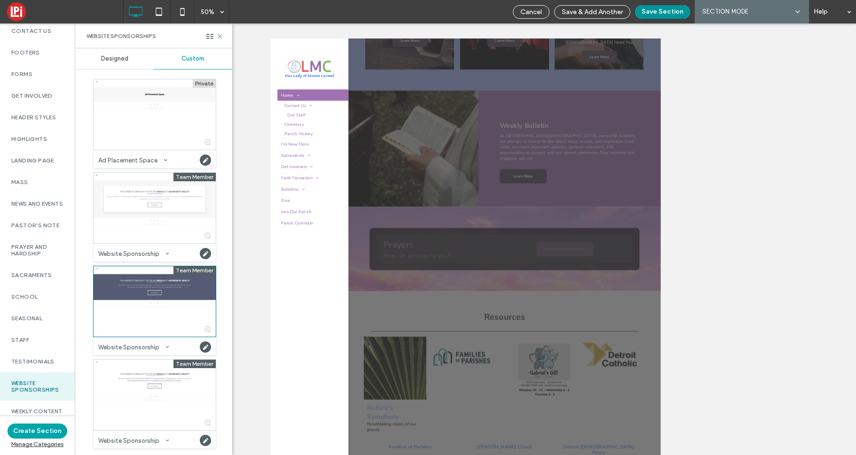
drag, startPoint x: 675, startPoint y: 10, endPoint x: 673, endPoint y: 15, distance: 5.1
click at [675, 10] on button "Save Section" at bounding box center [662, 12] width 55 height 14
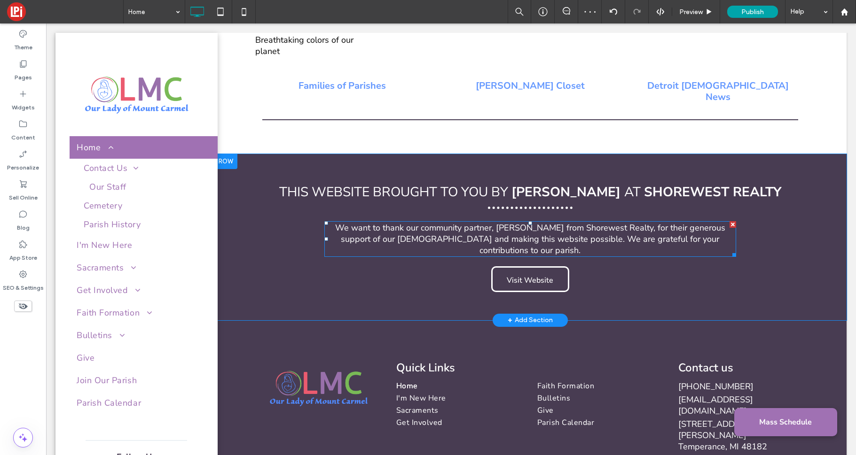
scroll to position [1800, 0]
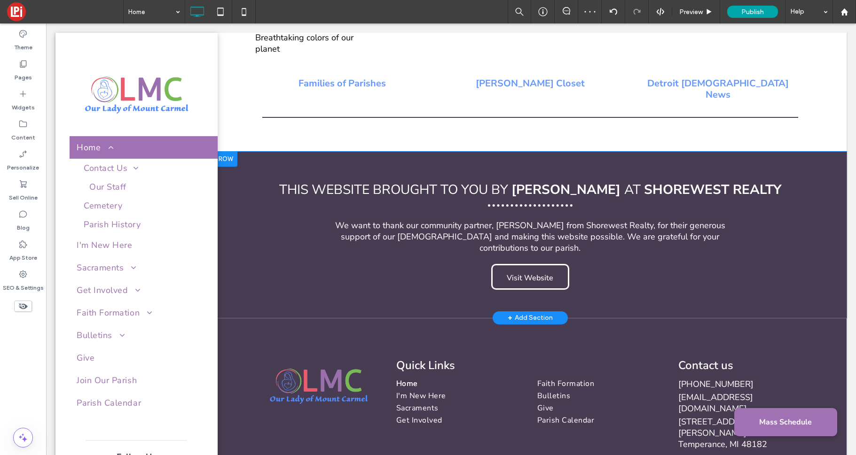
click at [256, 152] on div "This Website Brought to you by ANGELA AT Shorewest realty We want to thank our …" at bounding box center [530, 235] width 633 height 166
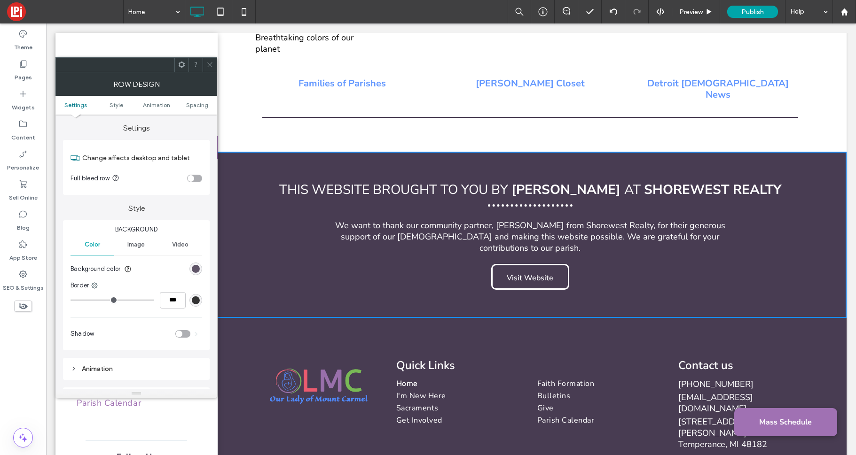
click at [197, 270] on div "rgb(72, 60, 82)" at bounding box center [196, 269] width 8 height 8
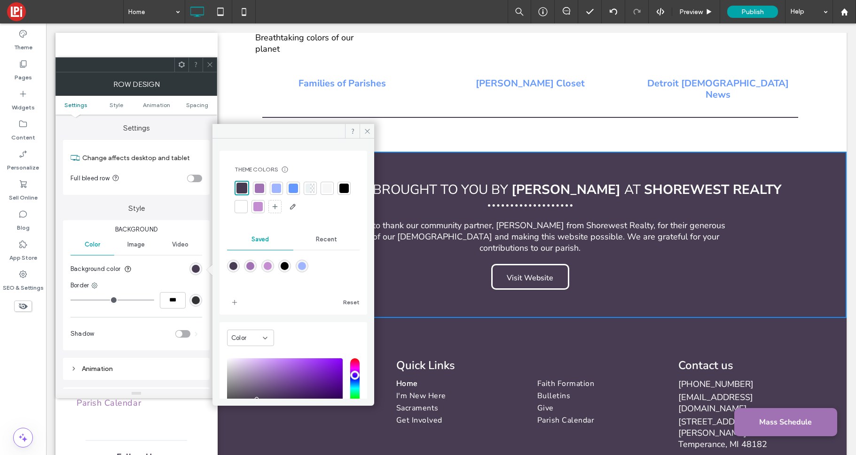
click at [263, 207] on div at bounding box center [257, 206] width 9 height 9
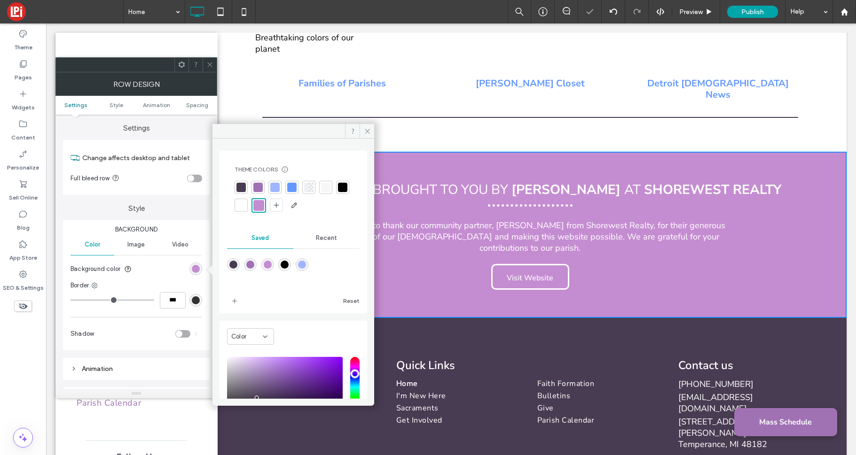
click at [258, 190] on div at bounding box center [257, 187] width 9 height 9
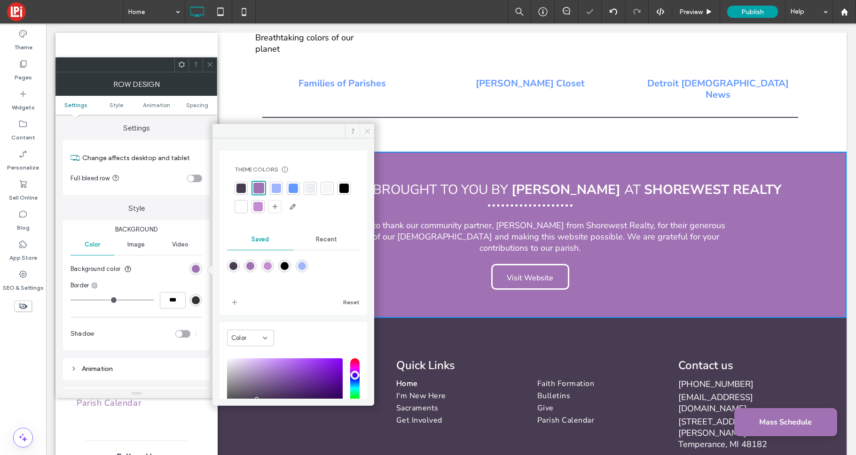
click at [369, 131] on icon at bounding box center [367, 131] width 7 height 7
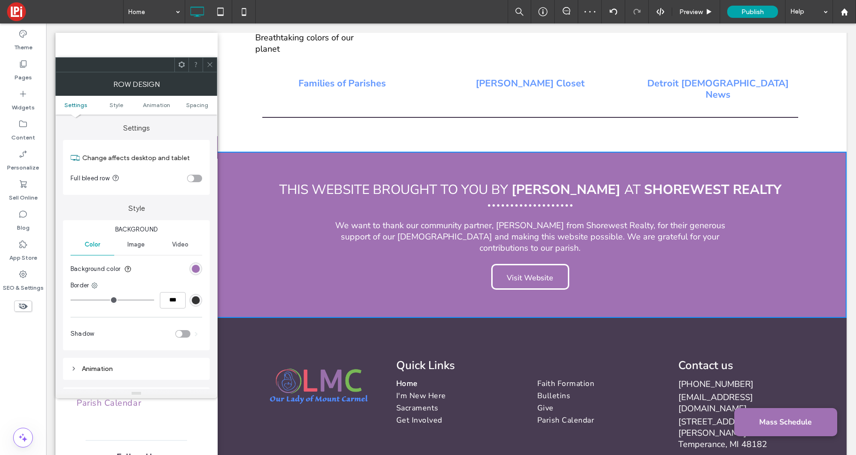
drag, startPoint x: 209, startPoint y: 67, endPoint x: 203, endPoint y: 66, distance: 6.2
click at [209, 67] on icon at bounding box center [209, 64] width 7 height 7
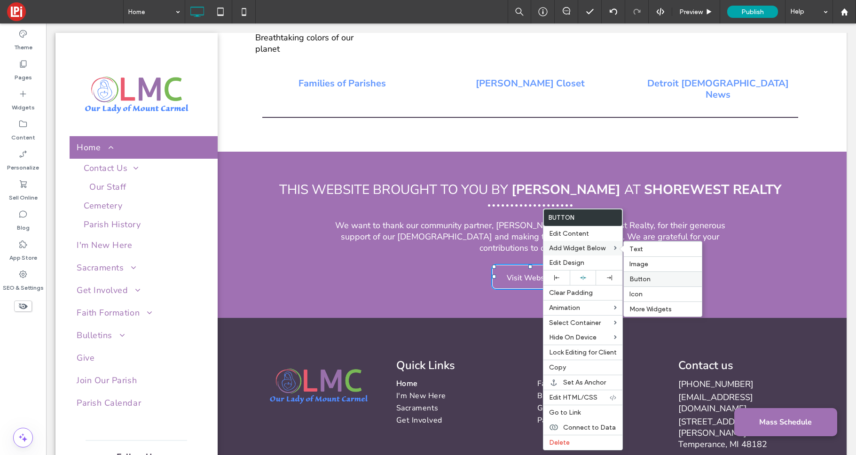
click at [639, 281] on span "Button" at bounding box center [639, 279] width 21 height 8
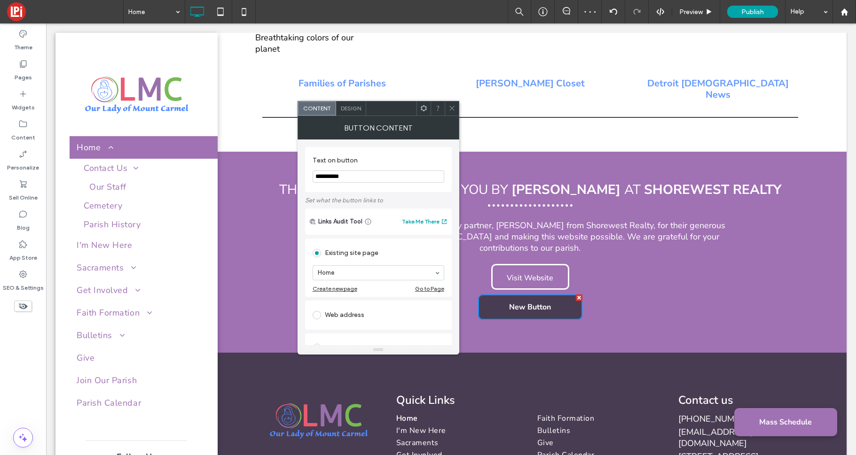
drag, startPoint x: 344, startPoint y: 194, endPoint x: 273, endPoint y: 166, distance: 75.6
type input "**********"
click at [314, 316] on span at bounding box center [317, 315] width 8 height 8
click at [334, 306] on input "url" at bounding box center [379, 304] width 132 height 12
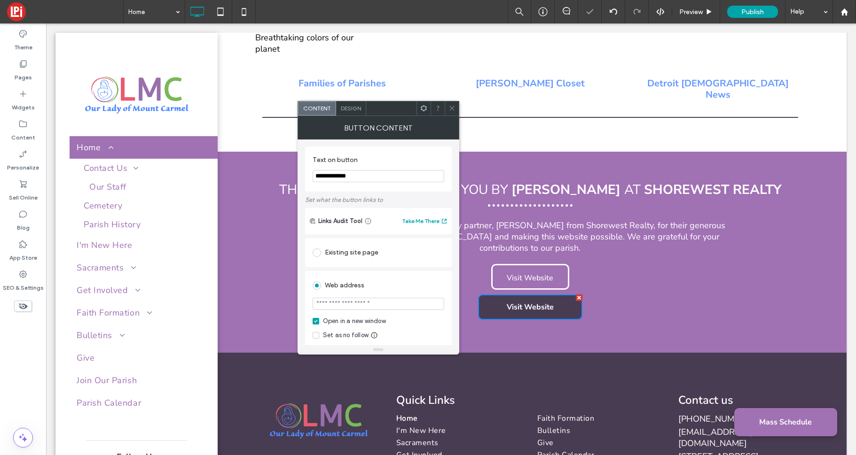
paste input "**********"
type input "**********"
click at [392, 286] on div "Web address" at bounding box center [379, 285] width 132 height 15
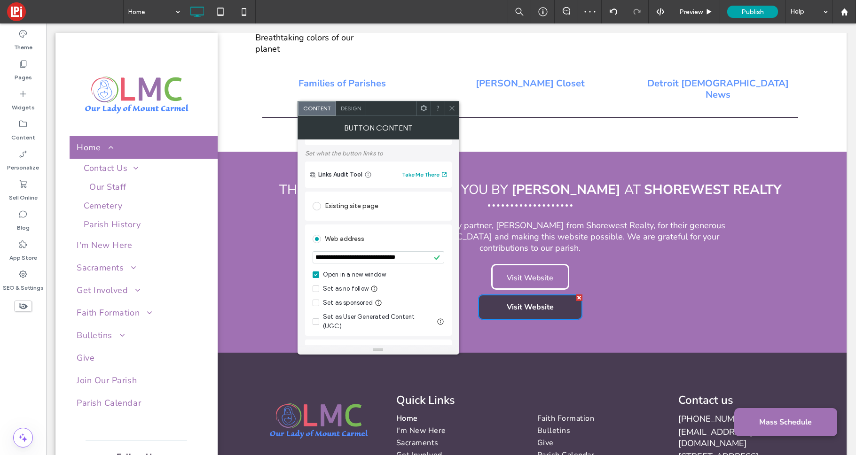
scroll to position [53, 0]
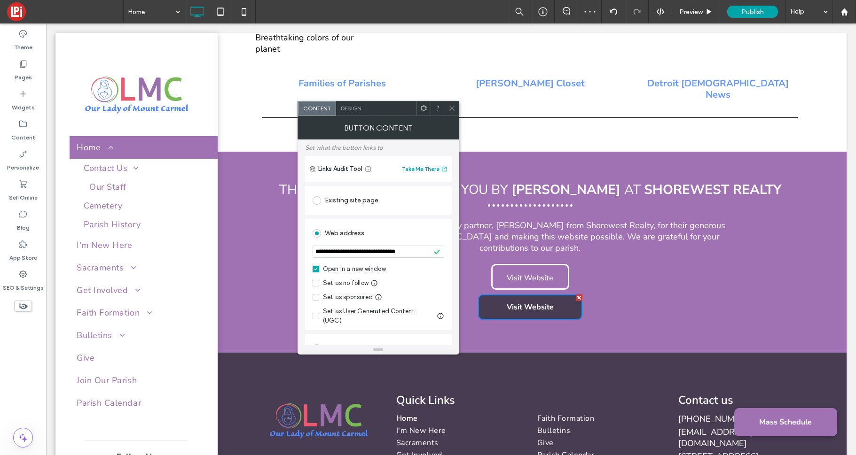
click at [317, 298] on icon at bounding box center [316, 297] width 4 height 3
click at [450, 108] on icon at bounding box center [451, 108] width 7 height 7
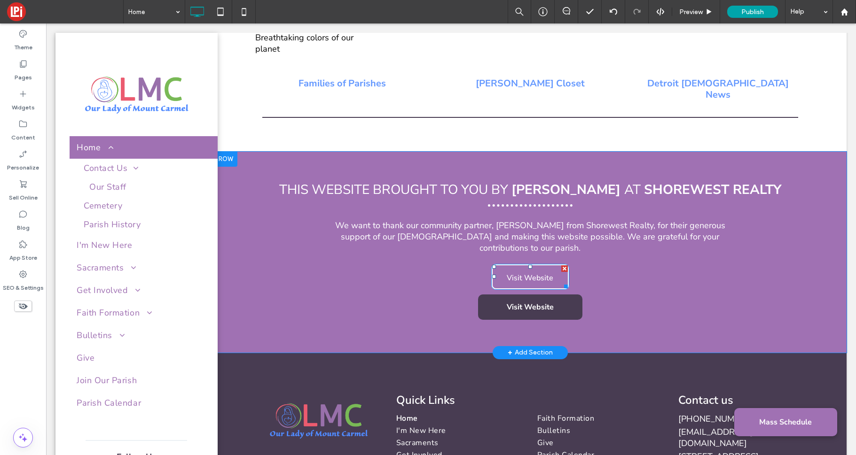
click at [563, 266] on div at bounding box center [564, 269] width 7 height 7
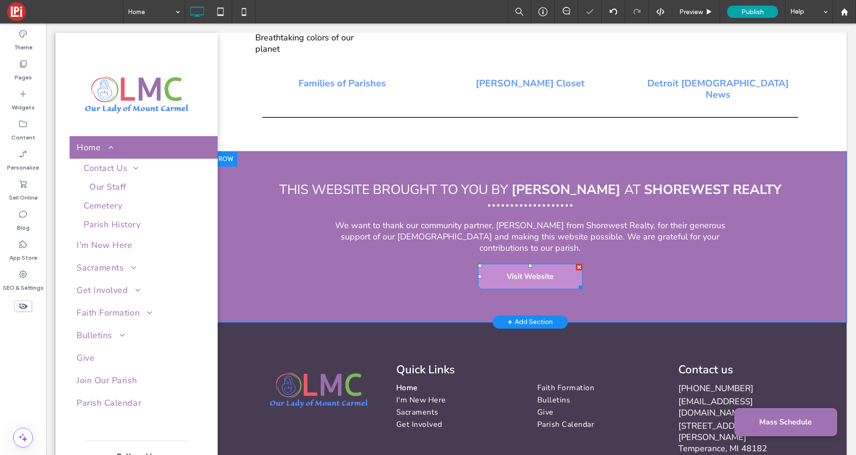
click at [556, 264] on link "Visit Website" at bounding box center [530, 276] width 104 height 25
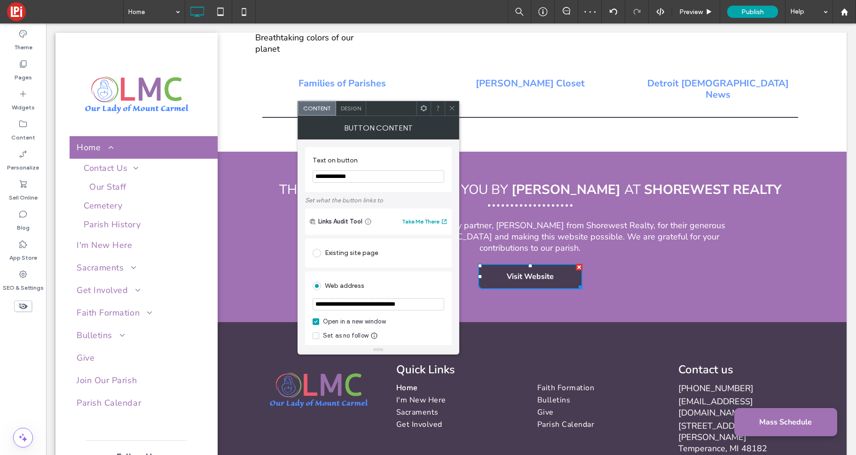
click at [452, 106] on icon at bounding box center [451, 108] width 7 height 7
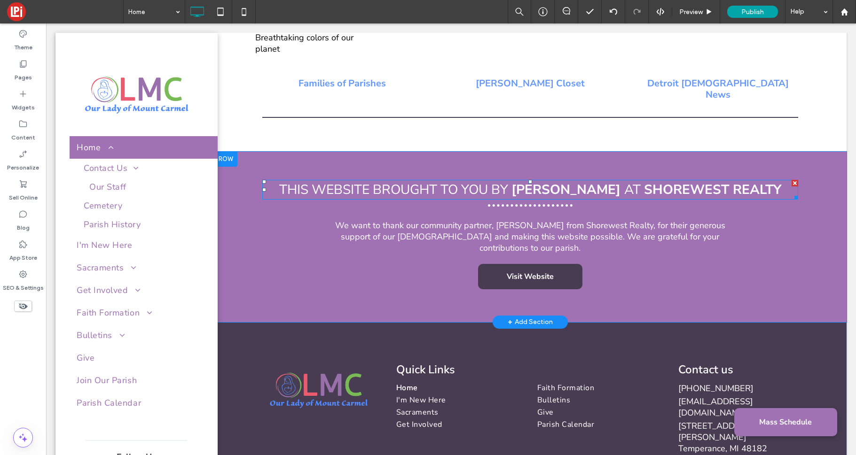
click at [644, 181] on strong "Shorewest realty" at bounding box center [712, 190] width 137 height 18
type input "**********"
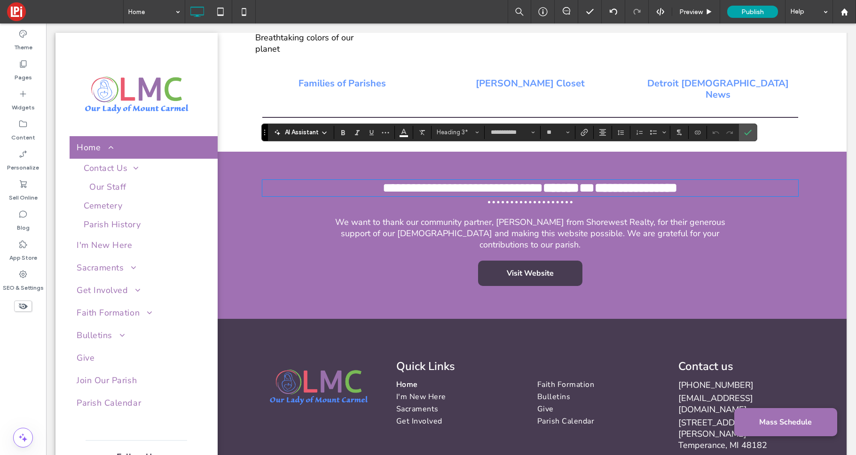
click at [677, 181] on strong "**********" at bounding box center [635, 187] width 83 height 13
drag, startPoint x: 726, startPoint y: 159, endPoint x: 591, endPoint y: 155, distance: 134.9
click at [591, 181] on strong "**********" at bounding box center [636, 187] width 181 height 13
click at [571, 181] on strong "******" at bounding box center [553, 187] width 36 height 13
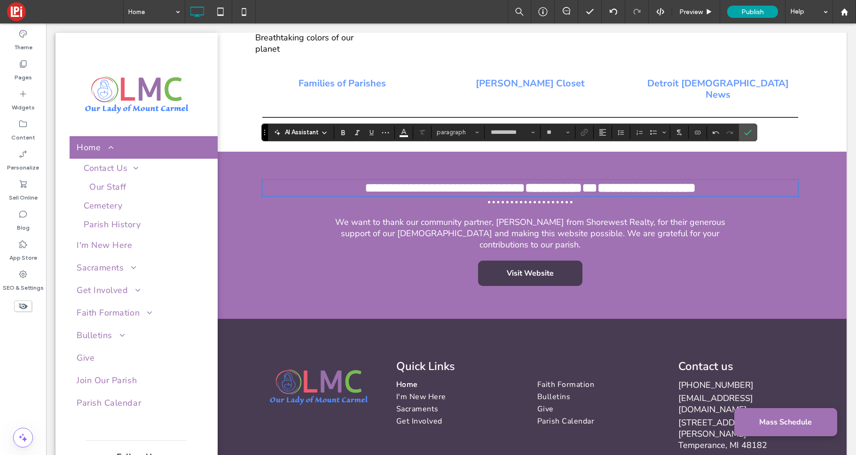
type input "**"
click at [562, 181] on strong "**********" at bounding box center [553, 187] width 57 height 13
click at [750, 130] on use "Confirm" at bounding box center [748, 133] width 8 height 6
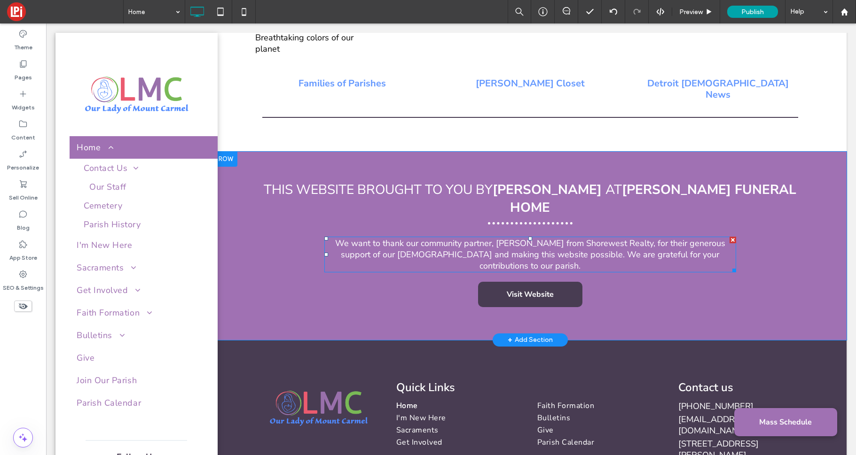
click at [548, 238] on span "We want to thank our community partner, Angela from Shorewest Realty, for their…" at bounding box center [530, 255] width 390 height 34
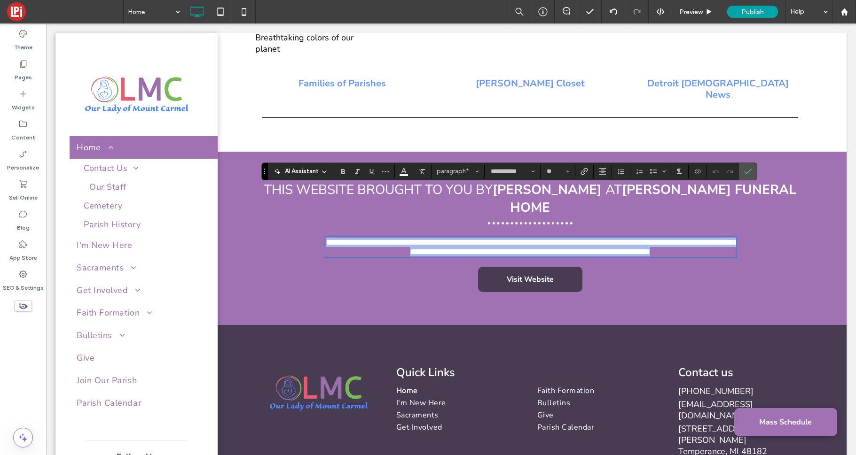
click at [604, 238] on span "**********" at bounding box center [531, 247] width 411 height 18
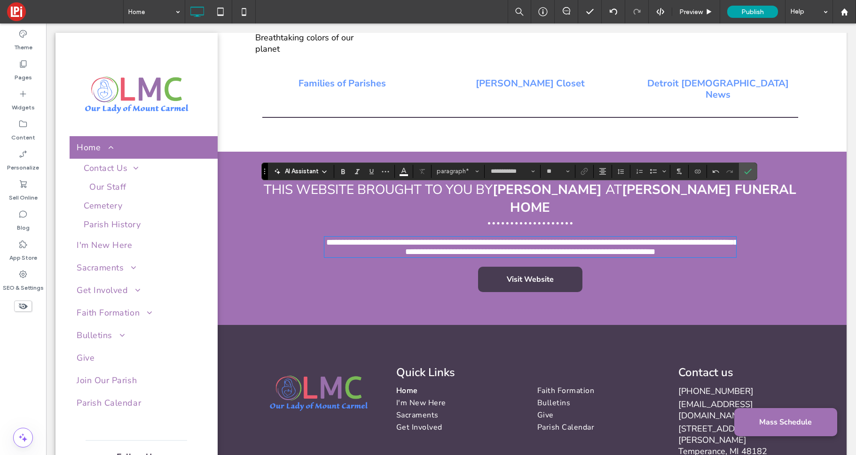
click at [513, 238] on span "**********" at bounding box center [531, 247] width 411 height 18
click at [747, 168] on icon "Confirm" at bounding box center [748, 172] width 8 height 8
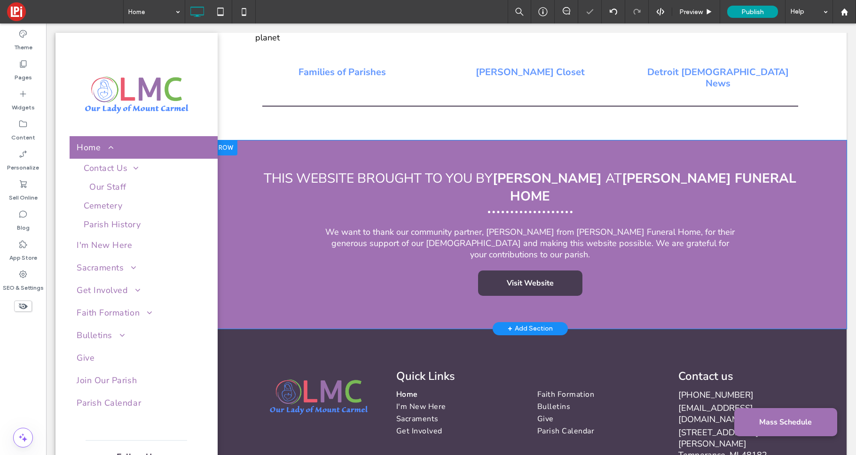
scroll to position [1815, 0]
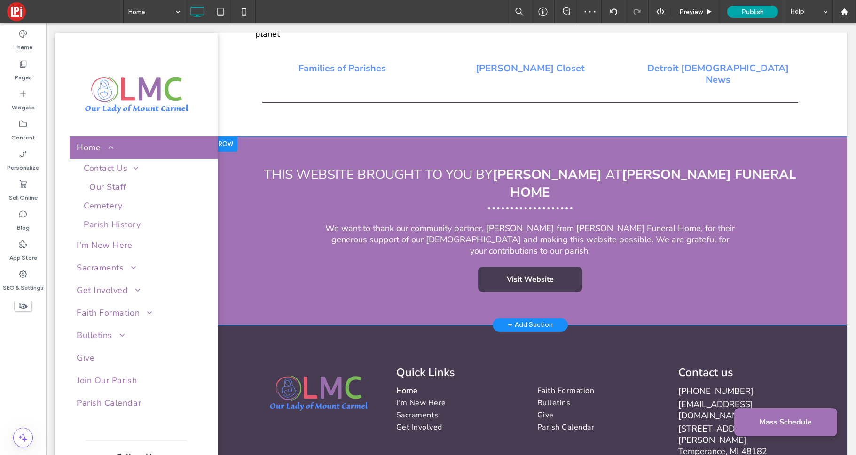
click at [228, 137] on div at bounding box center [225, 144] width 23 height 15
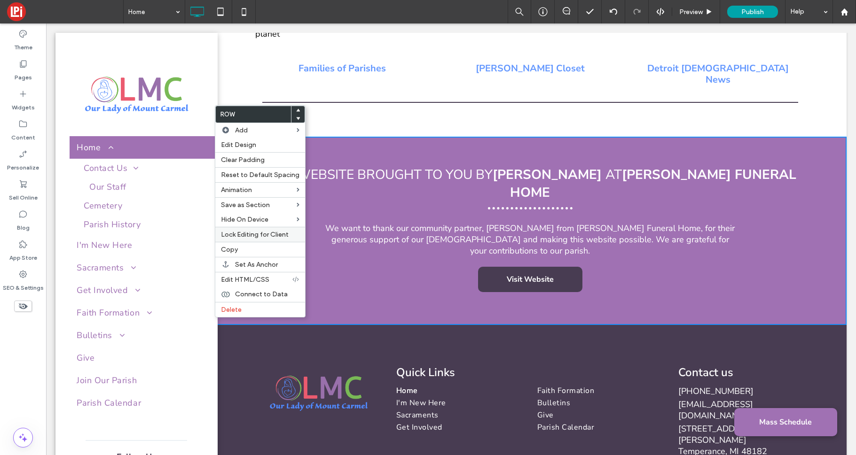
click at [277, 234] on span "Lock Editing for Client" at bounding box center [255, 235] width 68 height 8
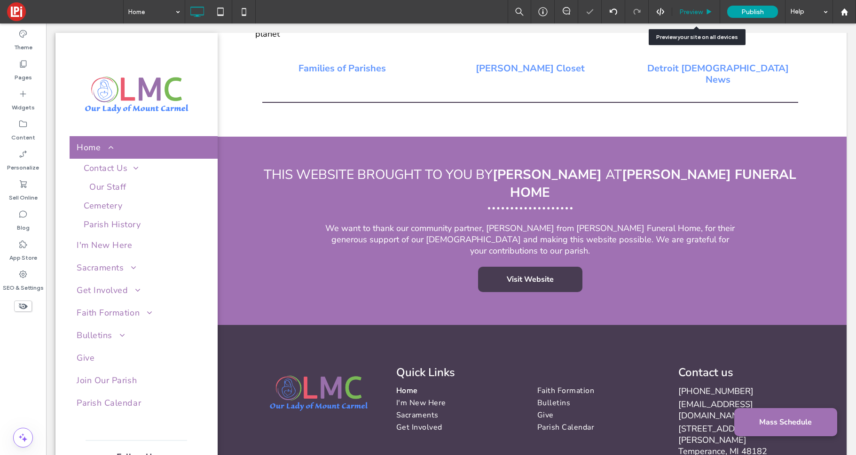
click at [681, 10] on span "Preview" at bounding box center [690, 12] width 23 height 8
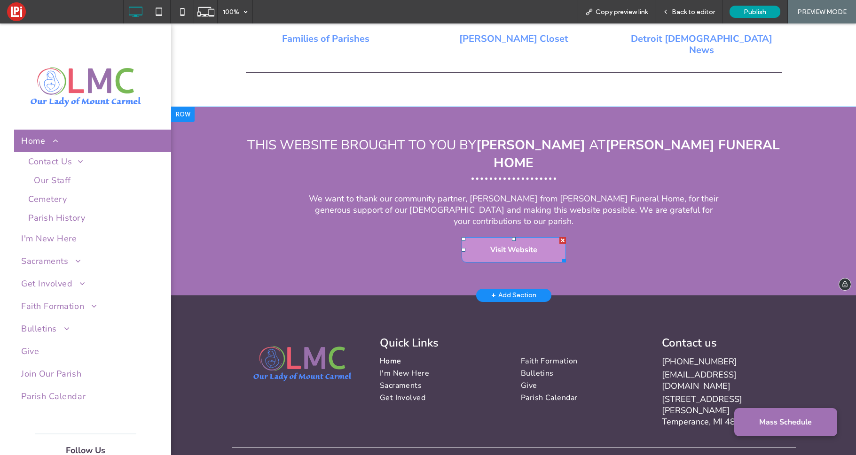
click at [519, 245] on span "Visit Website" at bounding box center [513, 250] width 47 height 10
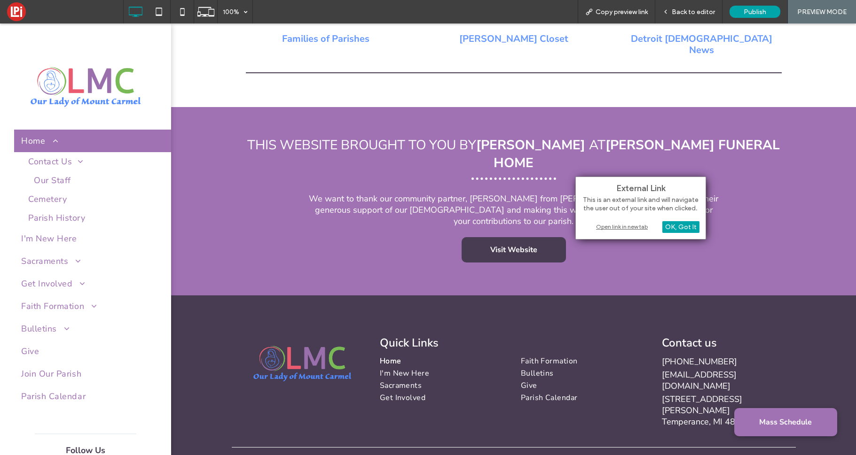
click at [637, 229] on div "Open link in new tab" at bounding box center [640, 227] width 117 height 10
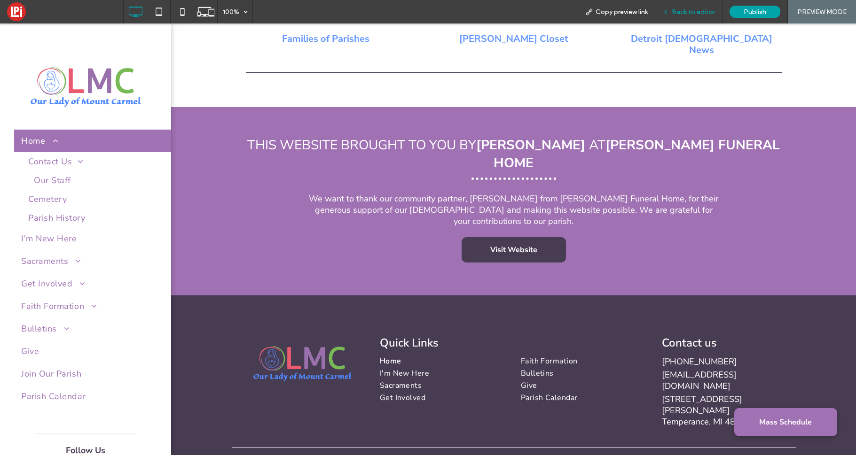
click at [699, 12] on span "Back to editor" at bounding box center [693, 12] width 43 height 8
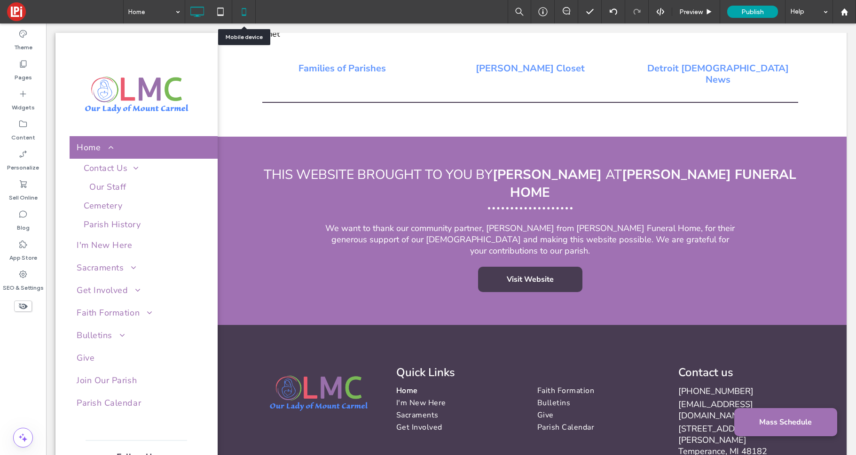
click at [242, 9] on icon at bounding box center [243, 11] width 19 height 19
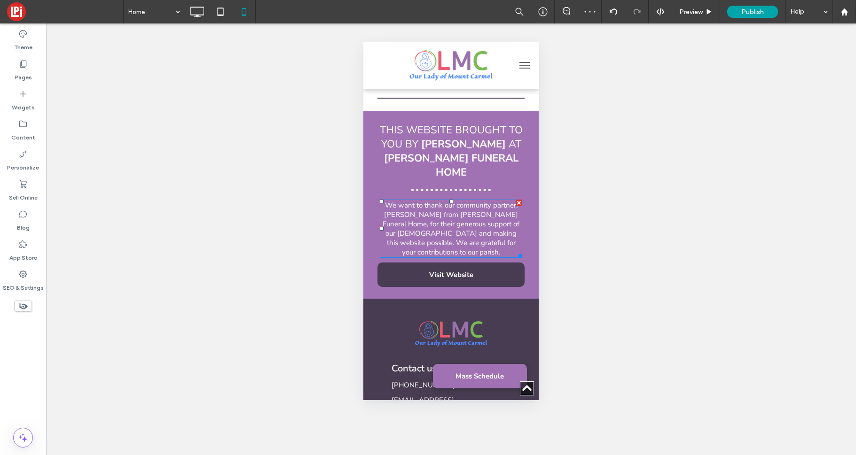
scroll to position [2488, 0]
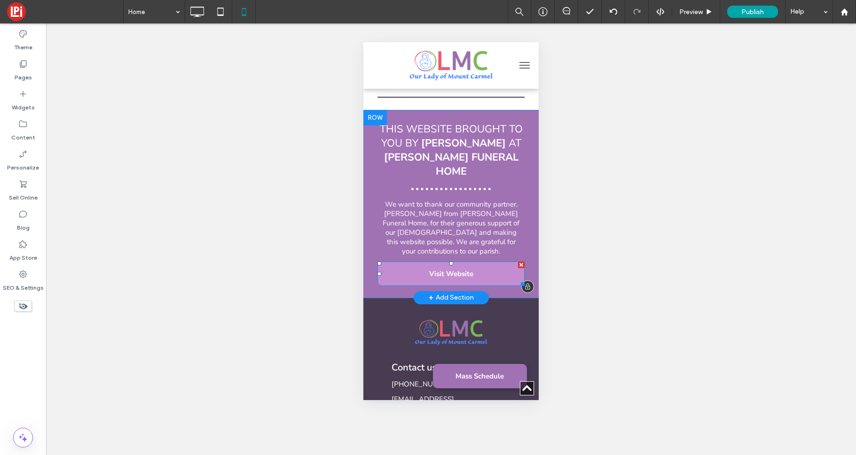
click at [463, 269] on span "Visit Website" at bounding box center [451, 273] width 44 height 9
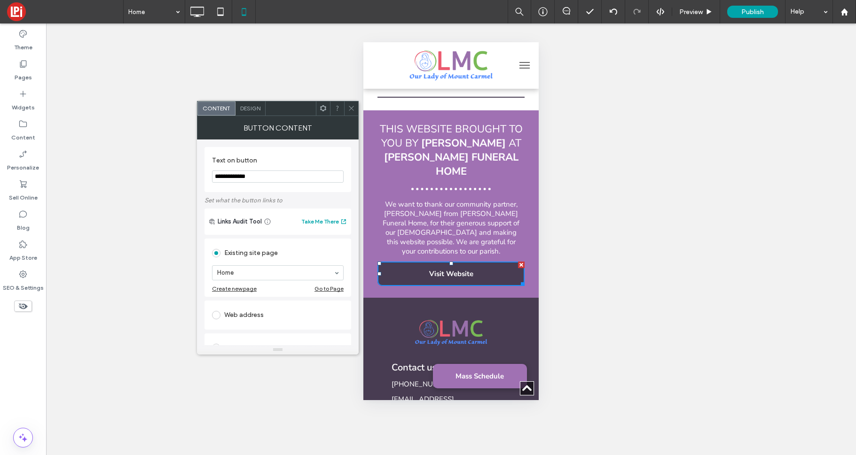
drag, startPoint x: 351, startPoint y: 106, endPoint x: 216, endPoint y: 45, distance: 148.3
click at [351, 106] on icon at bounding box center [351, 108] width 7 height 7
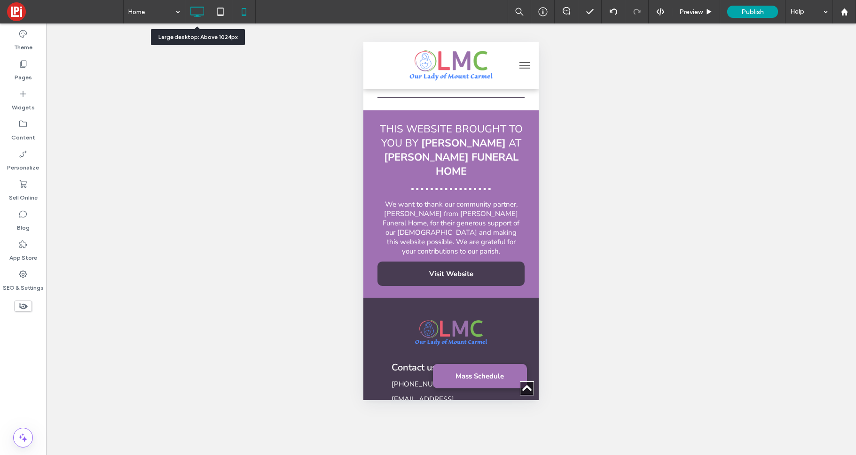
click at [190, 11] on icon at bounding box center [197, 11] width 19 height 19
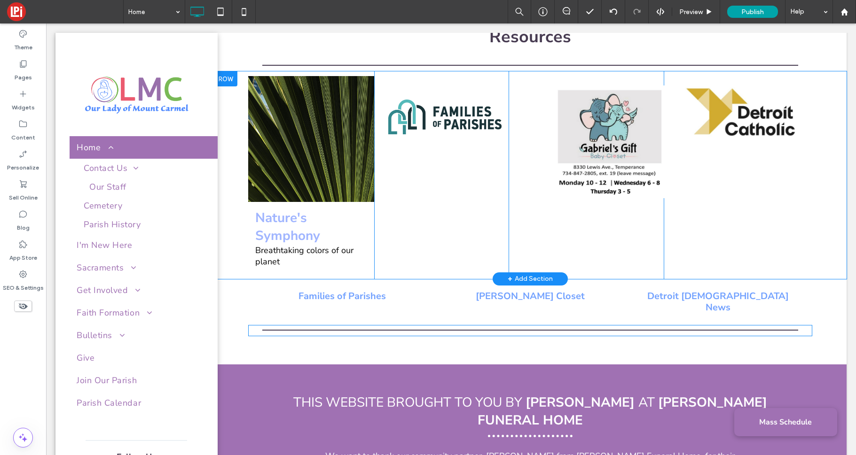
scroll to position [1674, 0]
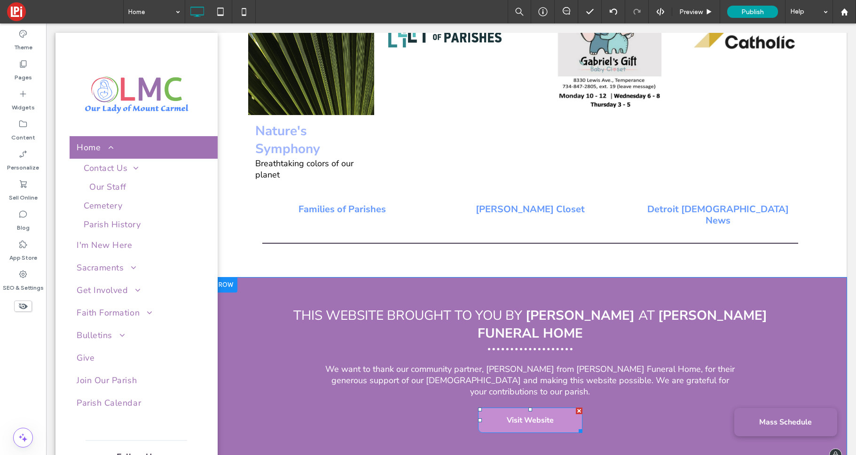
click at [525, 415] on span "Visit Website" at bounding box center [530, 420] width 47 height 10
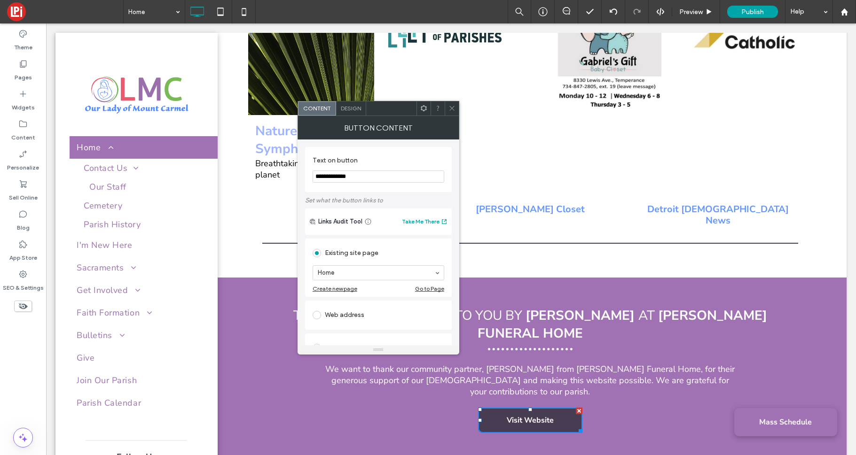
click at [317, 314] on span at bounding box center [317, 315] width 8 height 8
click at [359, 305] on input "url" at bounding box center [379, 304] width 132 height 12
paste input "**********"
type input "**********"
click at [385, 290] on div "Web address" at bounding box center [379, 286] width 132 height 15
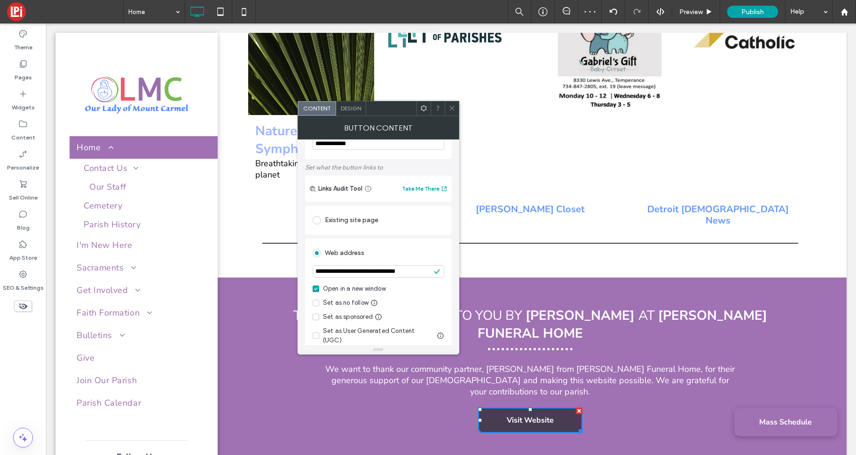
scroll to position [34, 0]
click at [317, 315] on icon at bounding box center [316, 315] width 4 height 3
click at [423, 238] on div "**********" at bounding box center [378, 292] width 147 height 111
click at [452, 110] on icon at bounding box center [451, 108] width 7 height 7
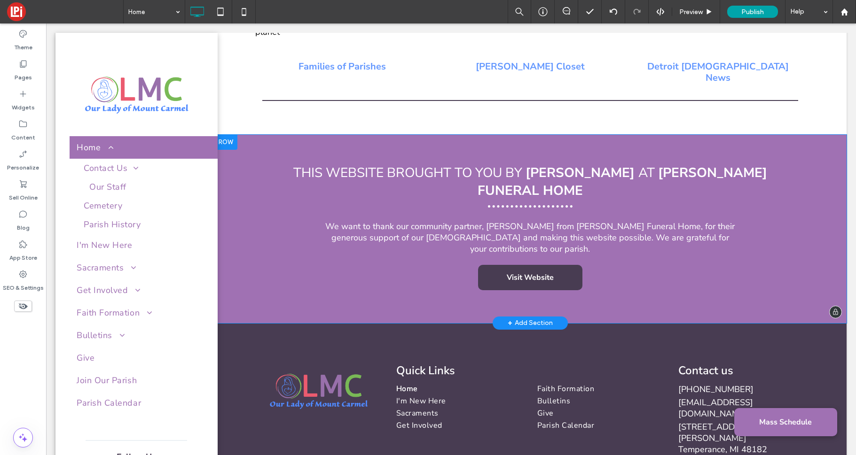
scroll to position [1818, 0]
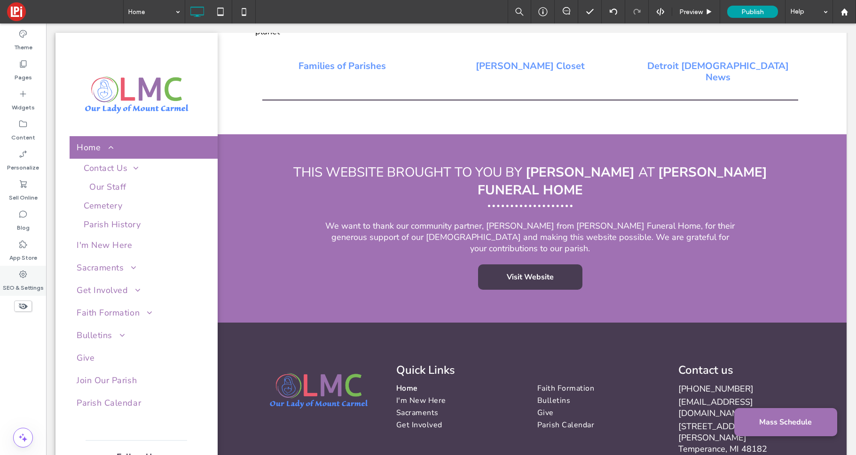
click at [28, 280] on label "SEO & Settings" at bounding box center [23, 285] width 41 height 13
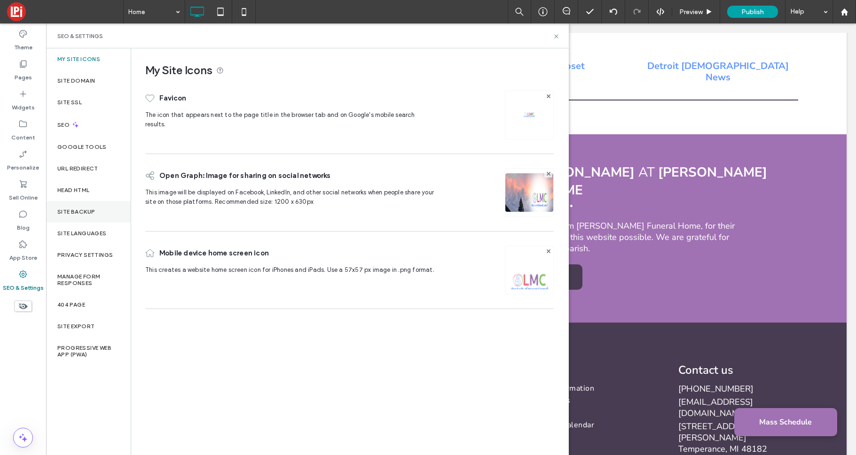
click at [83, 207] on div "Site Backup" at bounding box center [88, 212] width 85 height 22
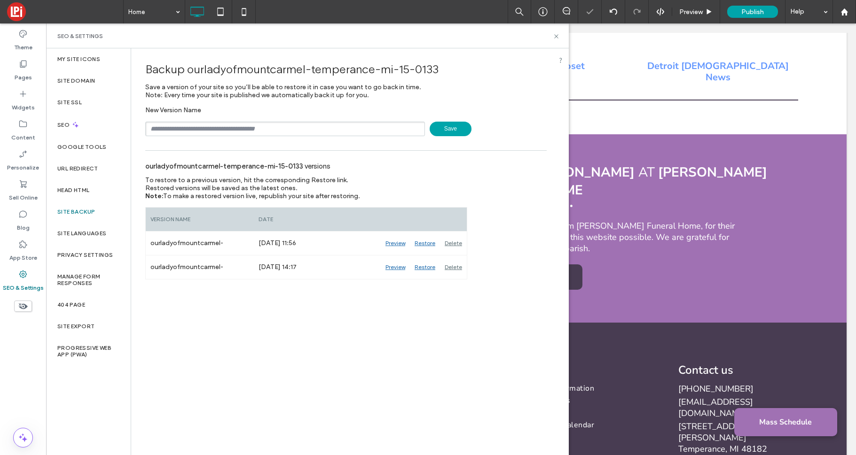
click at [457, 132] on span "Save" at bounding box center [451, 129] width 42 height 15
click at [556, 38] on icon at bounding box center [556, 36] width 7 height 7
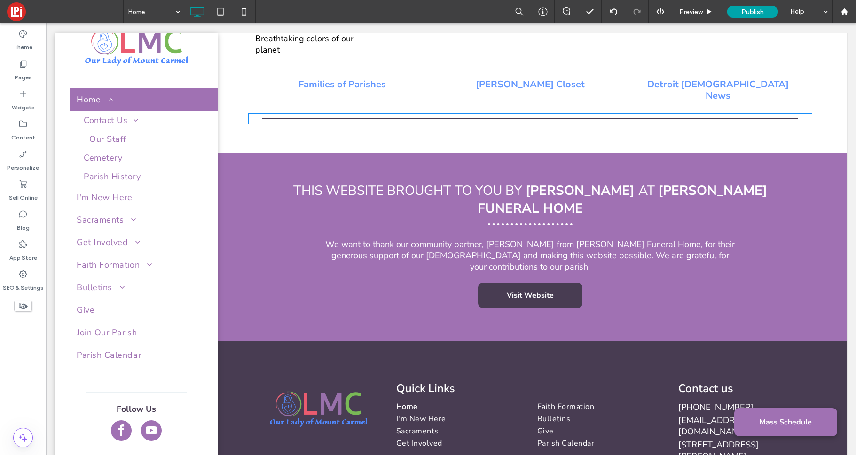
scroll to position [1844, 0]
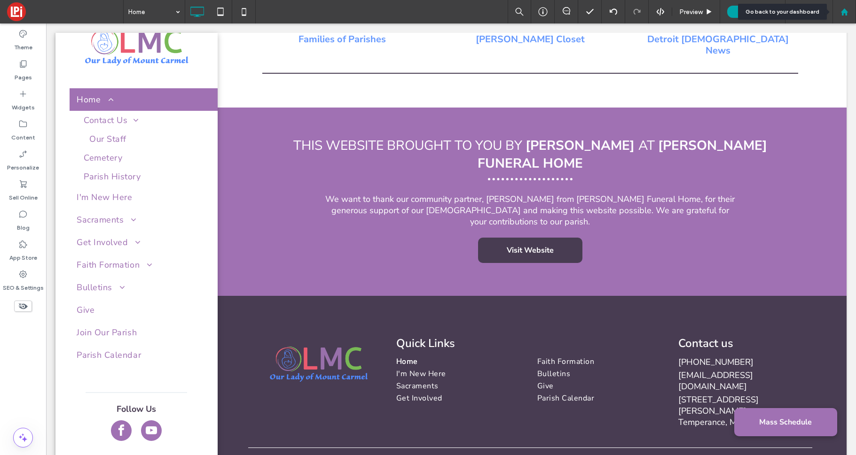
click at [842, 11] on use at bounding box center [843, 11] width 7 height 7
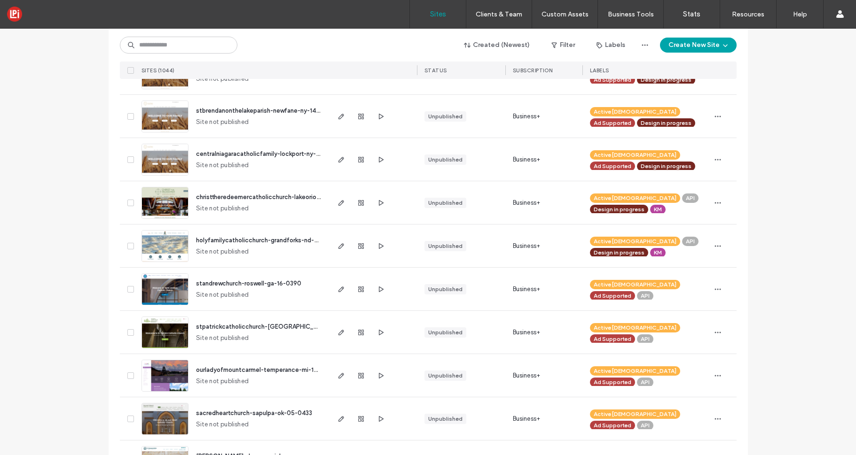
scroll to position [222, 0]
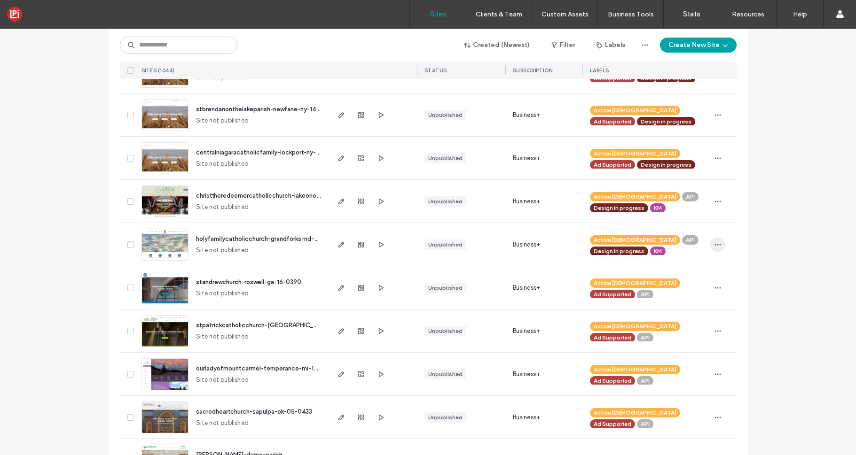
click at [715, 243] on icon "button" at bounding box center [718, 245] width 8 height 8
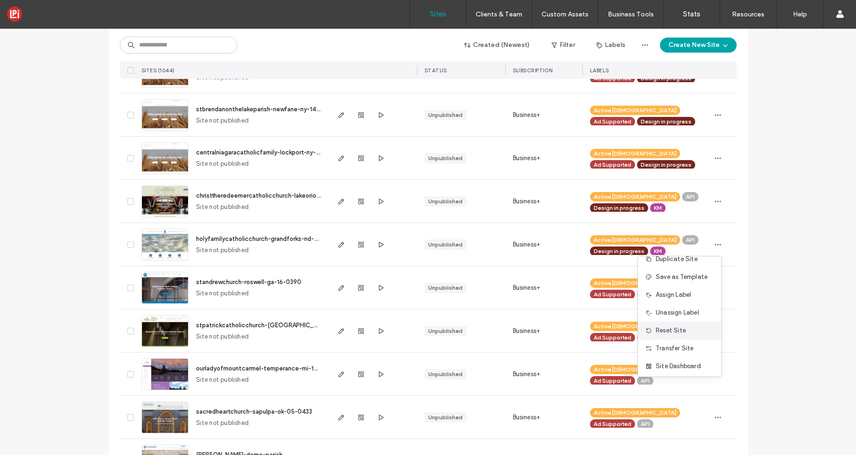
scroll to position [28, 0]
click at [677, 313] on span "Unassign Label" at bounding box center [677, 312] width 43 height 9
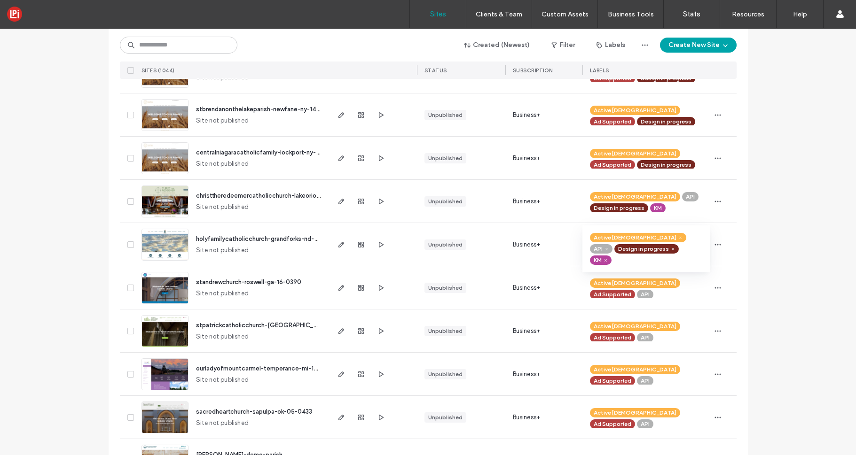
click at [671, 249] on icon at bounding box center [673, 249] width 4 height 4
click at [696, 205] on div "Active [DEMOGRAPHIC_DATA] API Design in progress KM" at bounding box center [646, 201] width 112 height 21
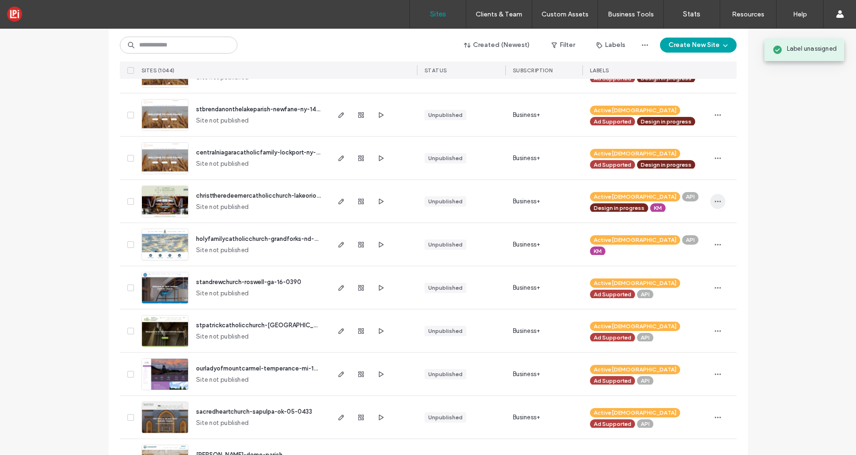
click at [714, 200] on icon "button" at bounding box center [718, 202] width 8 height 8
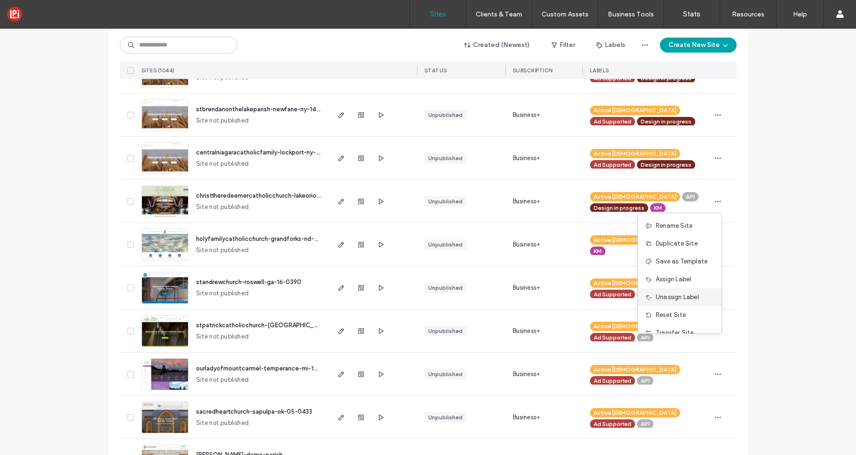
click at [682, 299] on span "Unassign Label" at bounding box center [677, 297] width 43 height 9
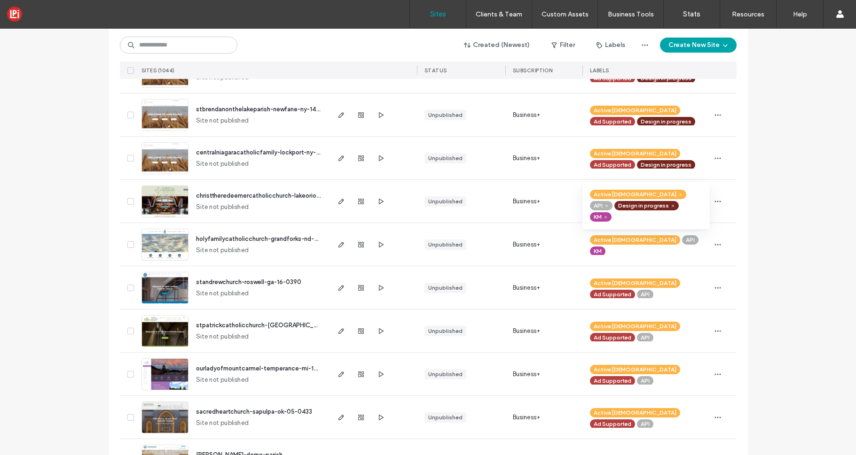
click at [646, 206] on div "Design in progress" at bounding box center [646, 205] width 64 height 9
click at [671, 207] on icon at bounding box center [673, 206] width 4 height 4
click at [710, 290] on span "button" at bounding box center [717, 288] width 15 height 15
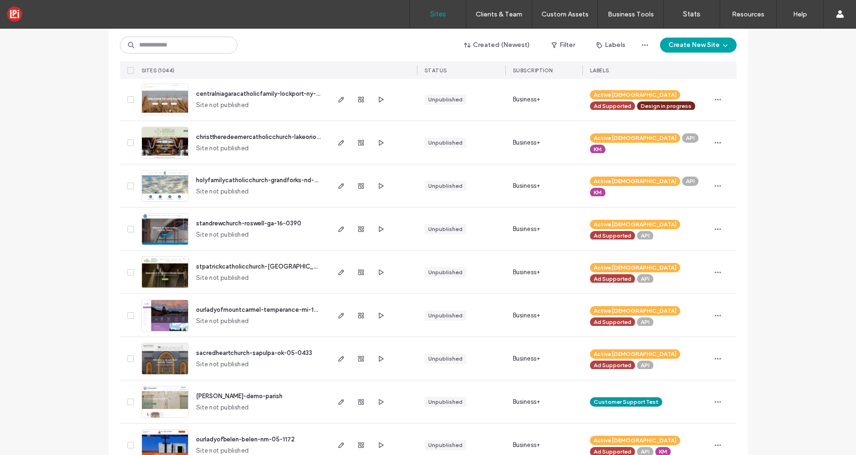
scroll to position [286, 0]
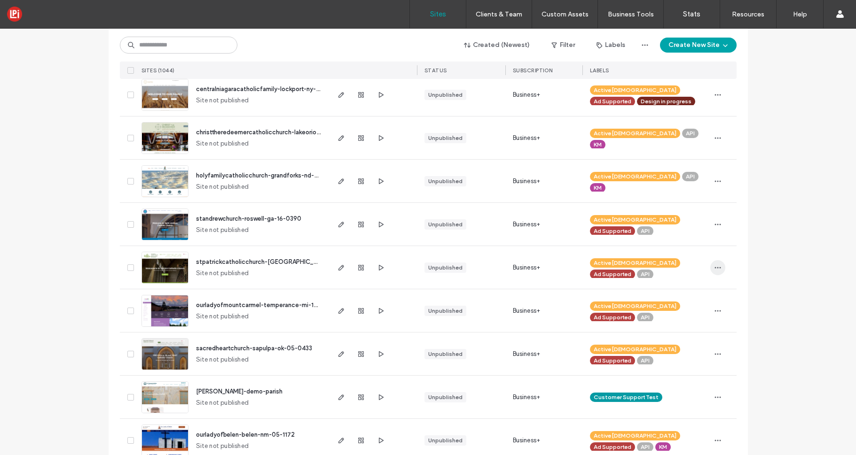
click at [716, 269] on icon "button" at bounding box center [718, 268] width 8 height 8
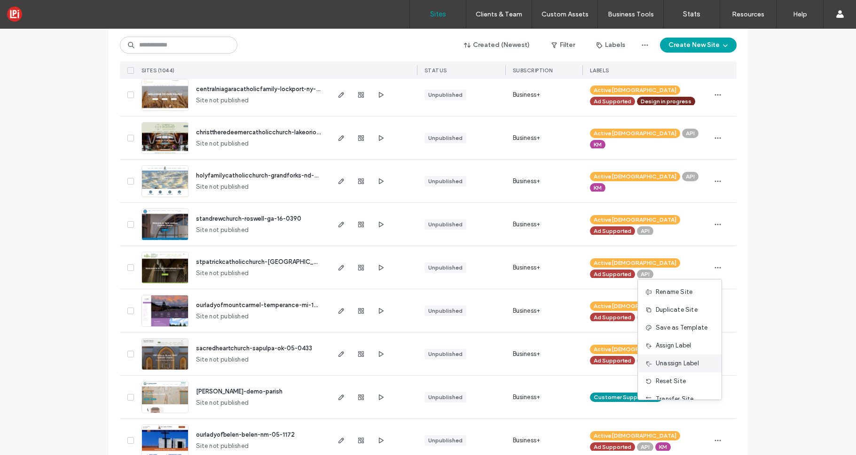
click at [667, 363] on span "Unassign Label" at bounding box center [677, 363] width 43 height 9
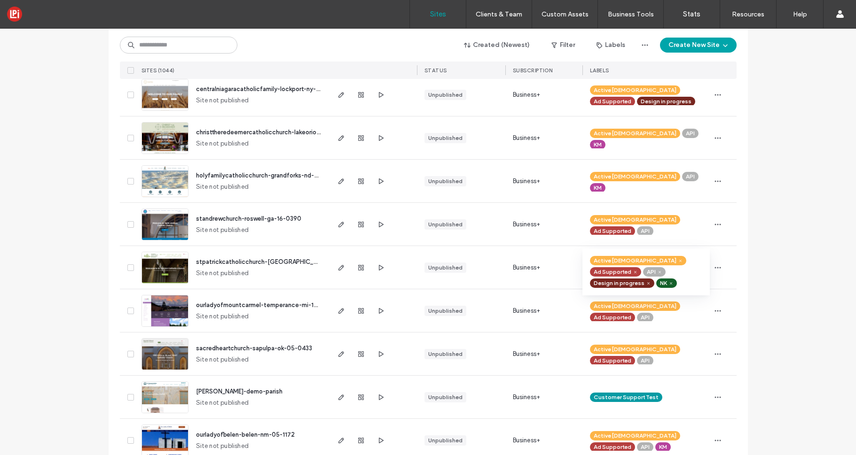
click at [650, 281] on icon at bounding box center [648, 283] width 4 height 4
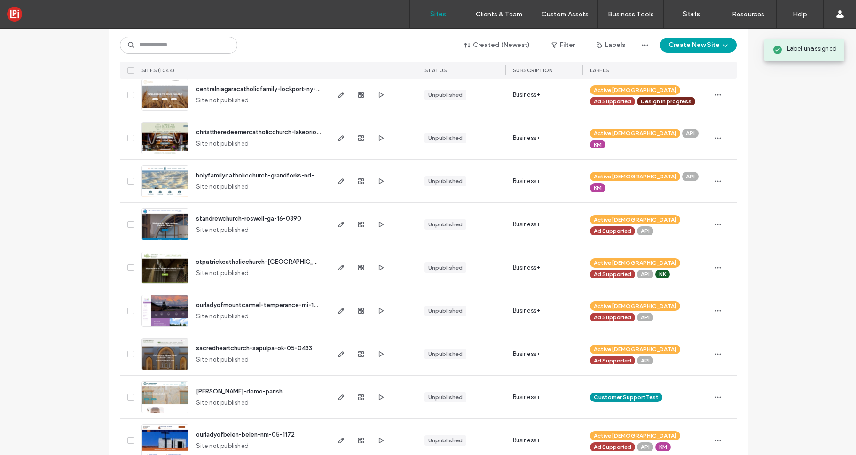
click at [731, 317] on div at bounding box center [723, 310] width 26 height 43
click at [716, 312] on icon "button" at bounding box center [718, 311] width 8 height 8
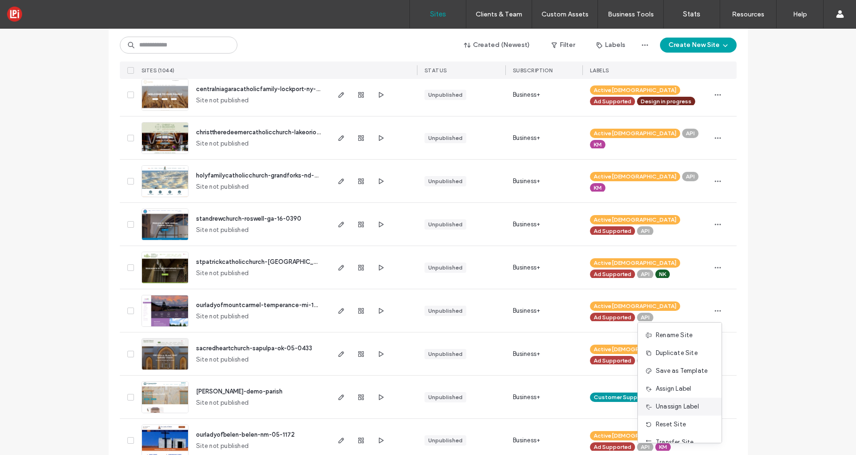
click at [676, 408] on span "Unassign Label" at bounding box center [677, 406] width 43 height 9
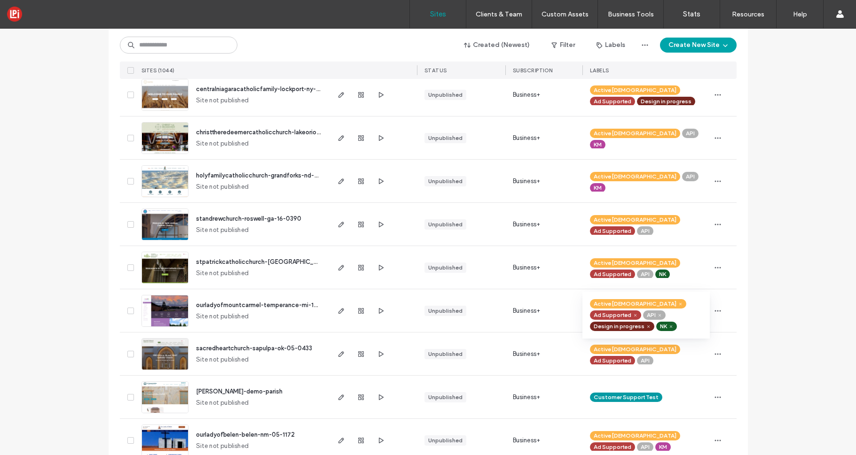
click at [650, 325] on icon at bounding box center [648, 327] width 4 height 4
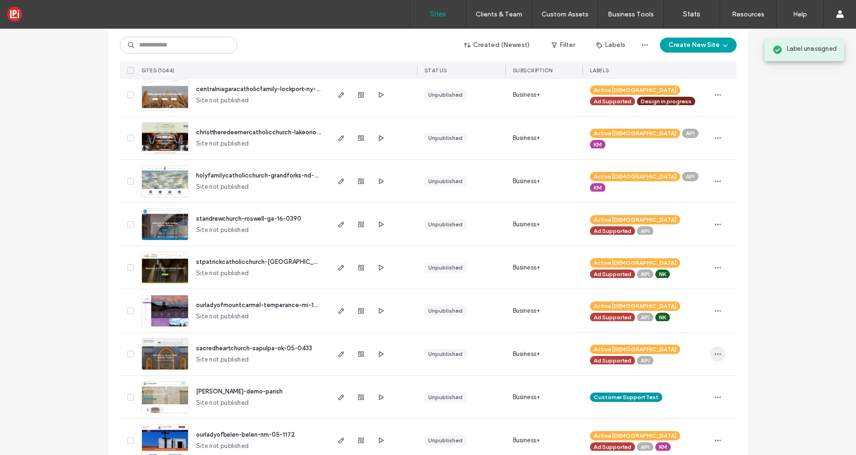
click at [715, 356] on icon "button" at bounding box center [718, 355] width 8 height 8
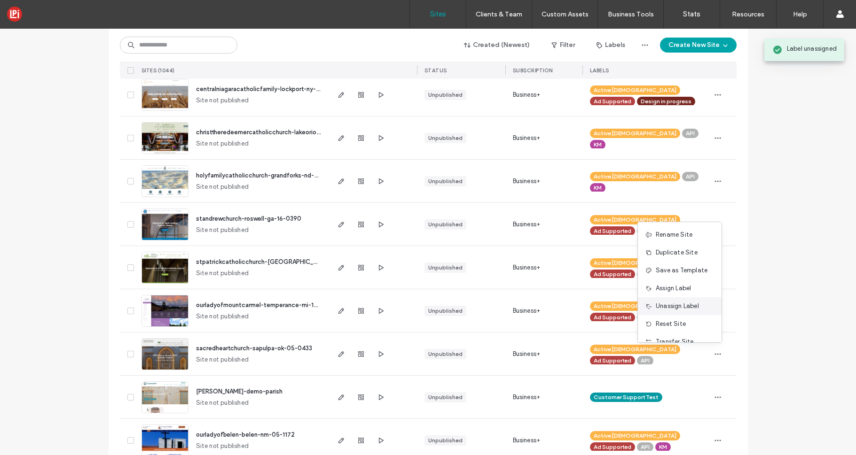
click at [675, 310] on span "Unassign Label" at bounding box center [677, 306] width 43 height 9
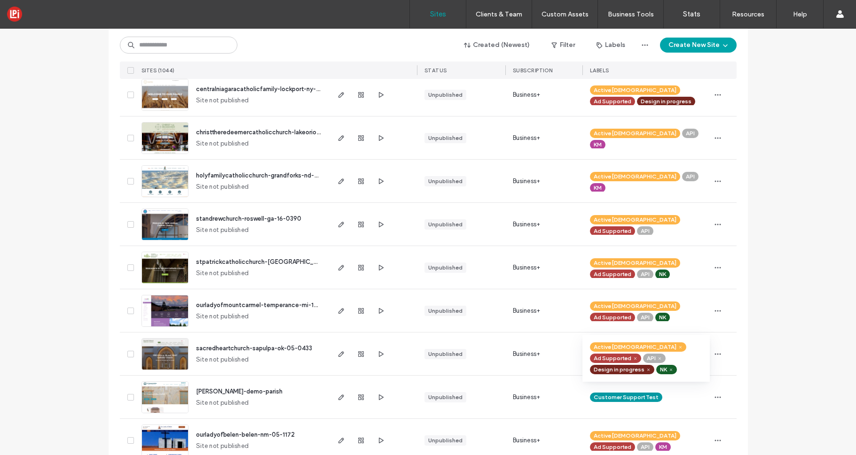
click at [650, 368] on icon at bounding box center [648, 370] width 4 height 4
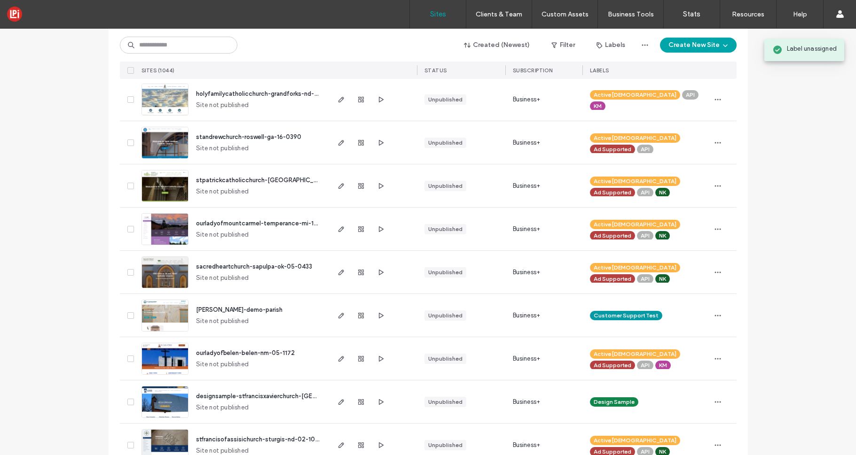
scroll to position [365, 0]
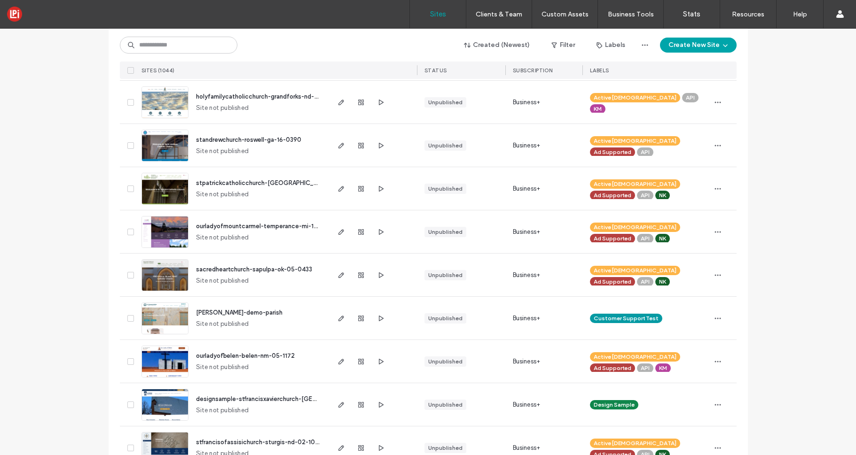
click at [378, 273] on icon "button" at bounding box center [381, 276] width 8 height 8
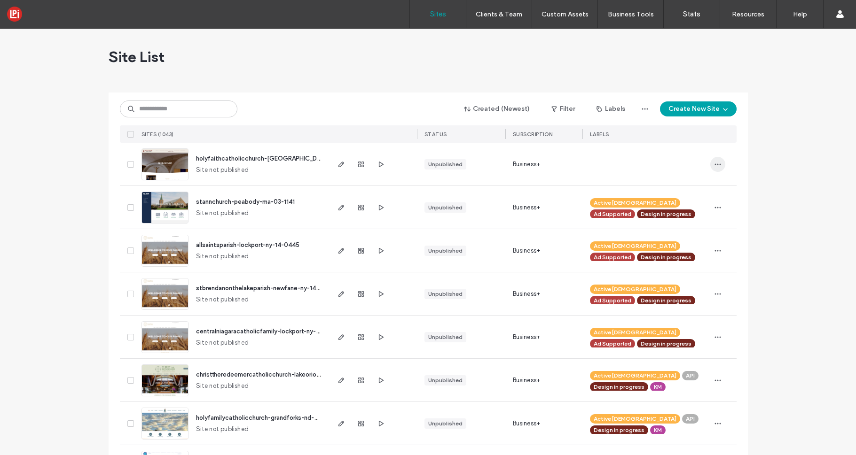
click at [710, 163] on span "button" at bounding box center [717, 164] width 15 height 15
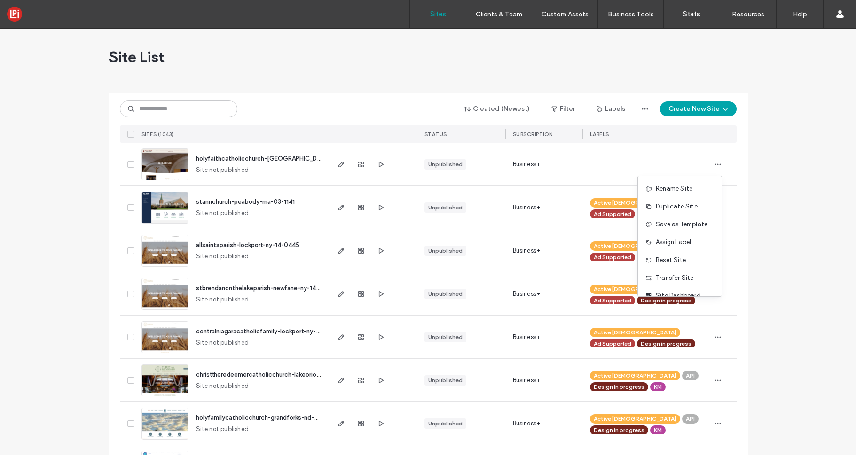
click at [666, 243] on span "Assign Label" at bounding box center [673, 242] width 35 height 9
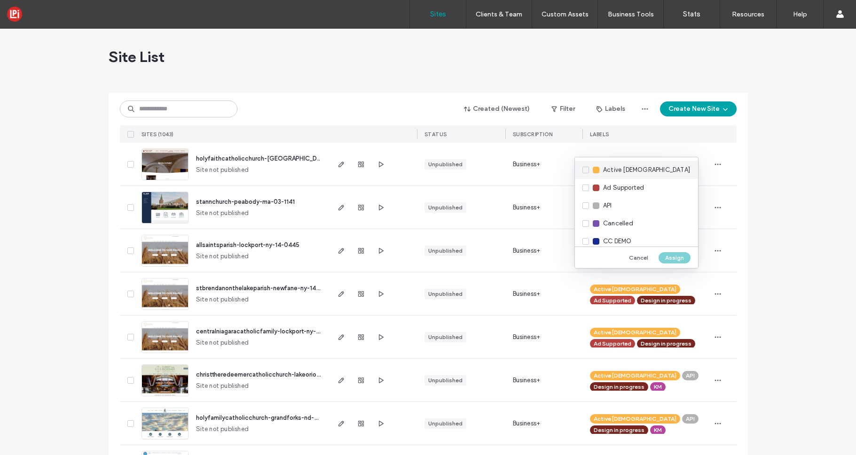
click at [585, 171] on div "Active [DEMOGRAPHIC_DATA]" at bounding box center [636, 170] width 123 height 18
click at [586, 188] on div "Ad Supported" at bounding box center [636, 188] width 123 height 18
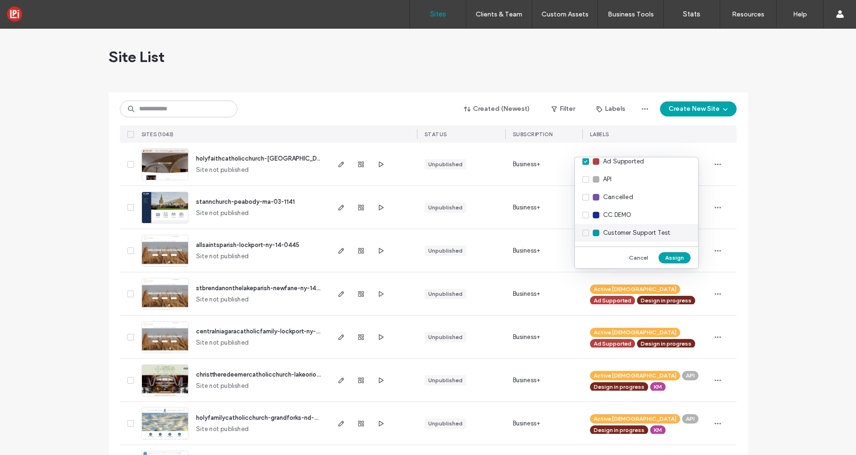
scroll to position [51, 0]
drag, startPoint x: 678, startPoint y: 258, endPoint x: 710, endPoint y: 297, distance: 50.1
click at [678, 258] on button "Assign" at bounding box center [674, 257] width 32 height 11
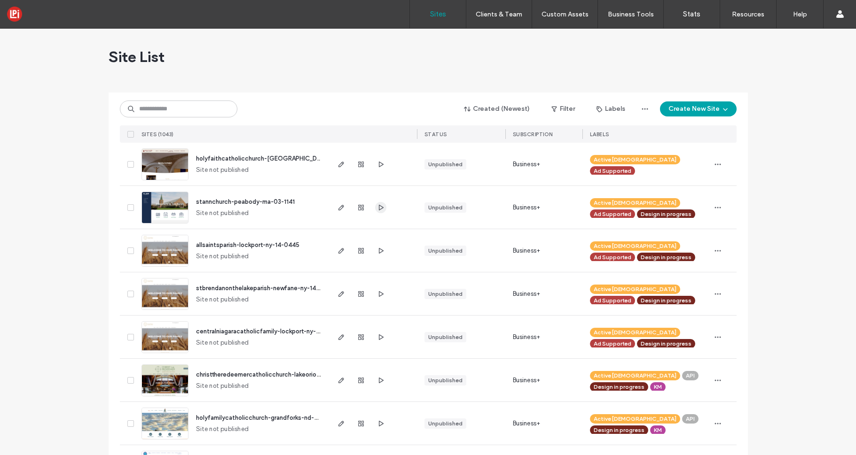
click at [378, 209] on use "button" at bounding box center [380, 207] width 5 height 6
click at [377, 166] on icon "button" at bounding box center [381, 165] width 8 height 8
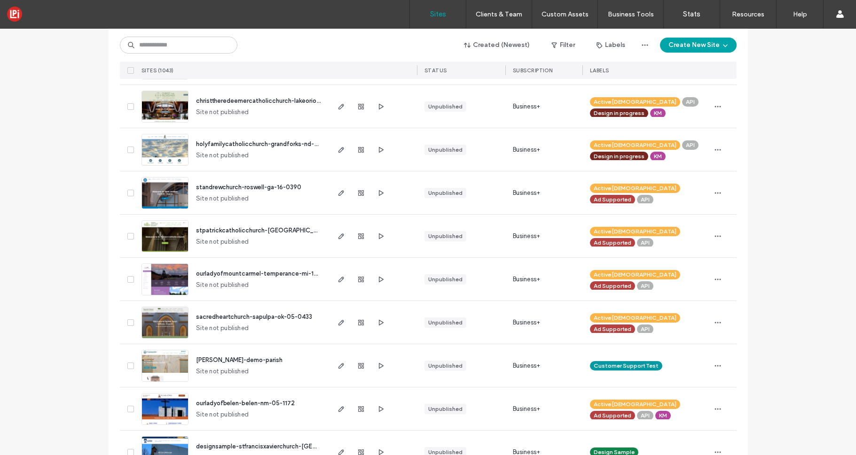
scroll to position [277, 0]
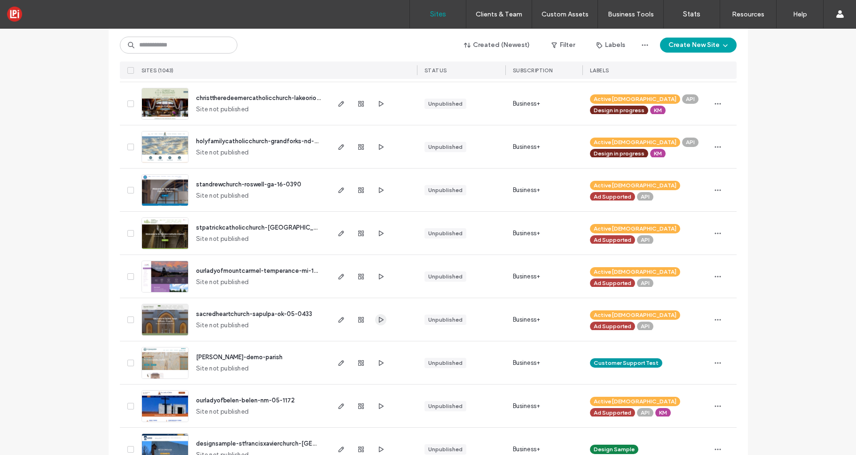
click at [381, 321] on span "button" at bounding box center [380, 319] width 11 height 11
click at [207, 45] on input at bounding box center [178, 45] width 117 height 17
paste input "*******"
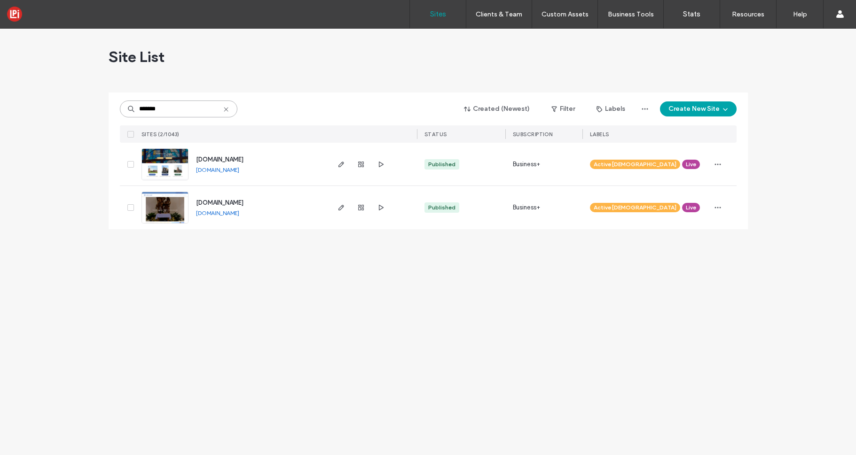
scroll to position [0, 0]
type input "*******"
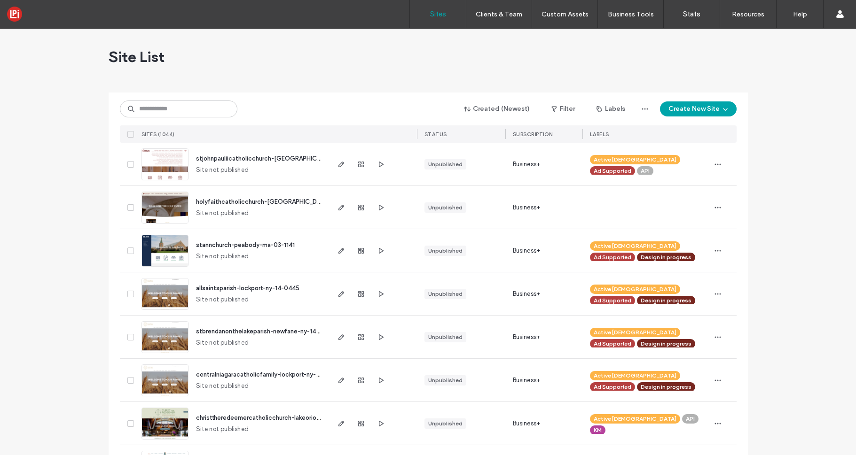
scroll to position [365, 0]
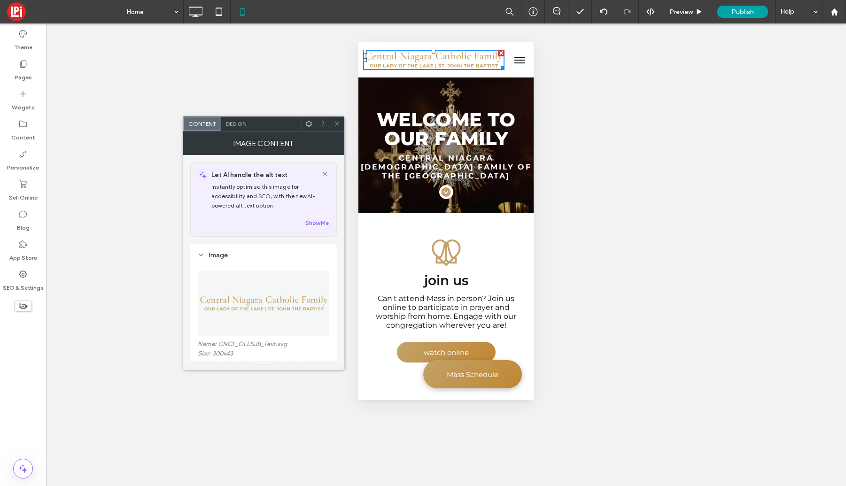
scroll to position [16, 0]
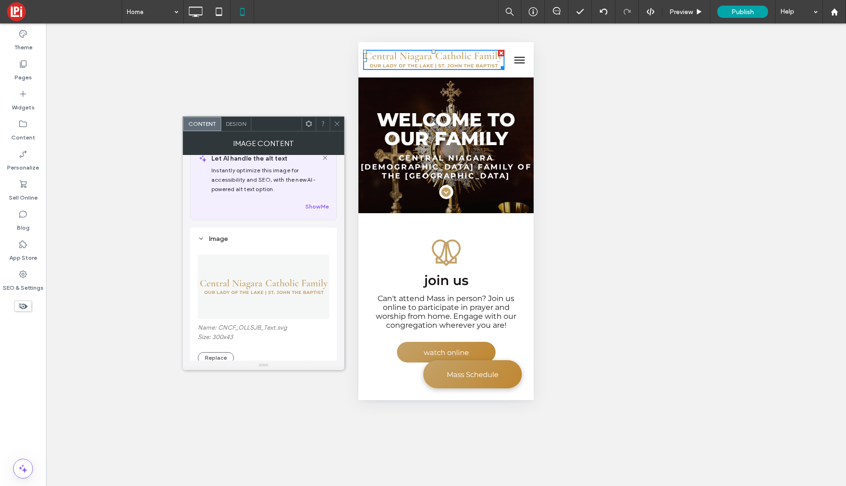
click at [336, 129] on span at bounding box center [337, 124] width 7 height 14
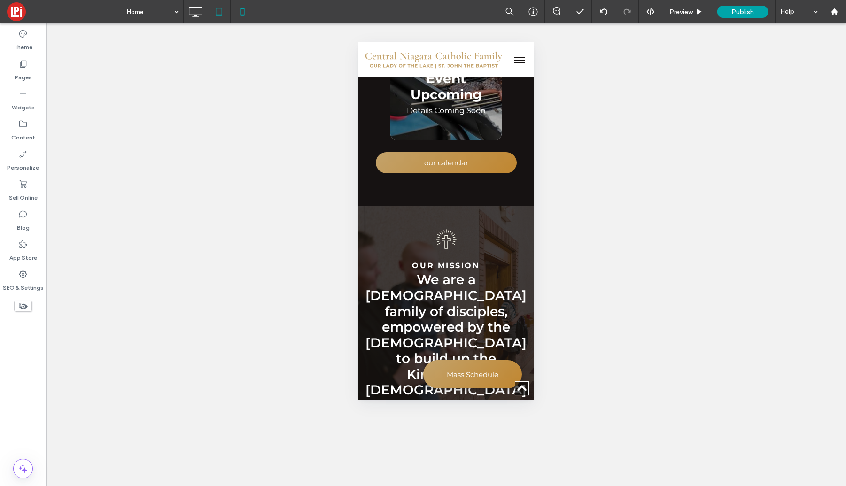
scroll to position [2226, 0]
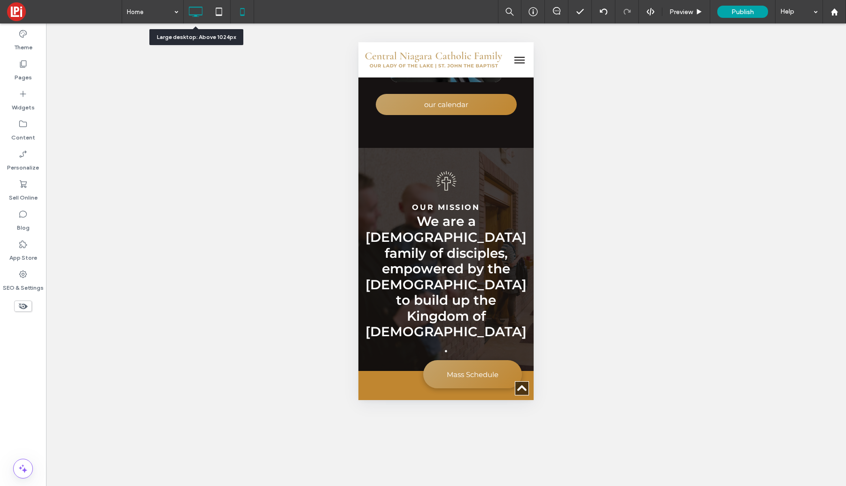
click at [201, 12] on icon at bounding box center [195, 11] width 19 height 19
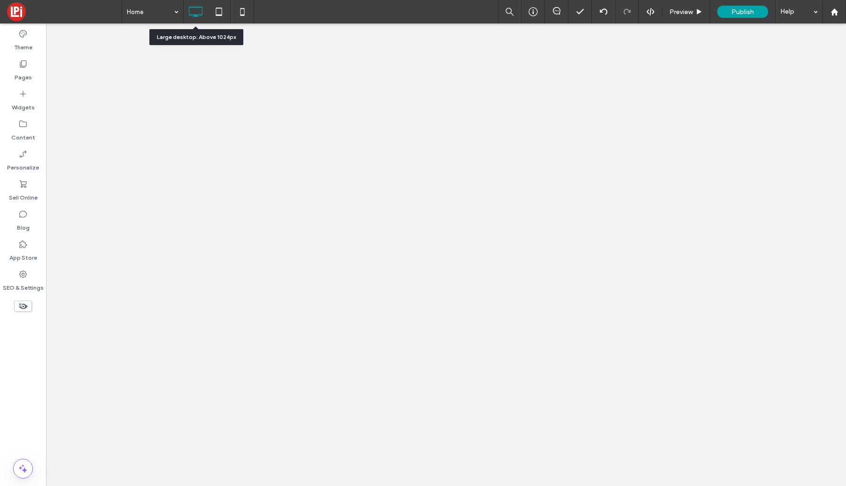
scroll to position [0, 0]
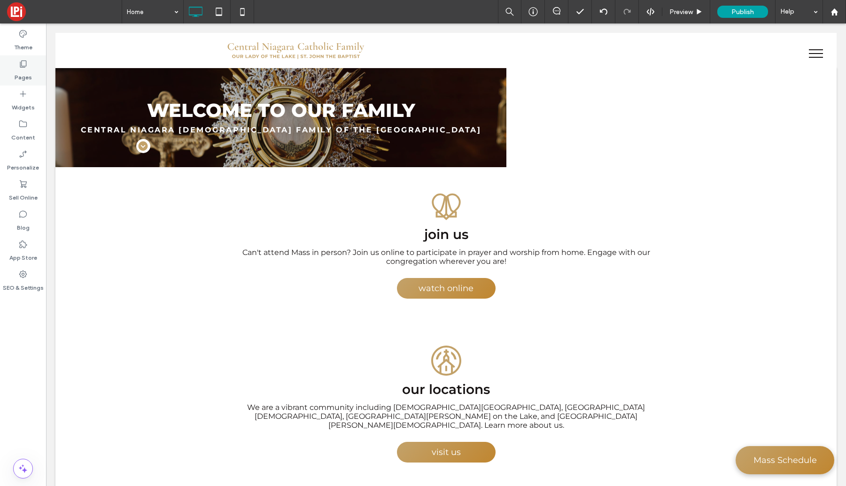
click at [31, 70] on label "Pages" at bounding box center [23, 75] width 17 height 13
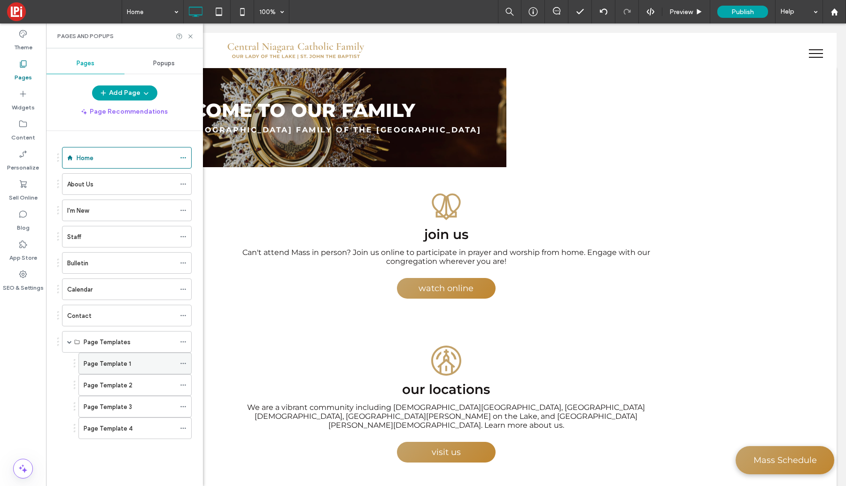
click at [125, 369] on div "Page Template 1" at bounding box center [130, 363] width 92 height 21
click at [113, 390] on label "Page Template 2" at bounding box center [108, 385] width 49 height 16
click at [148, 404] on div "Page Template 3" at bounding box center [130, 407] width 92 height 10
click at [118, 427] on label "Page Template 4" at bounding box center [108, 429] width 49 height 16
click at [182, 430] on icon at bounding box center [183, 428] width 7 height 7
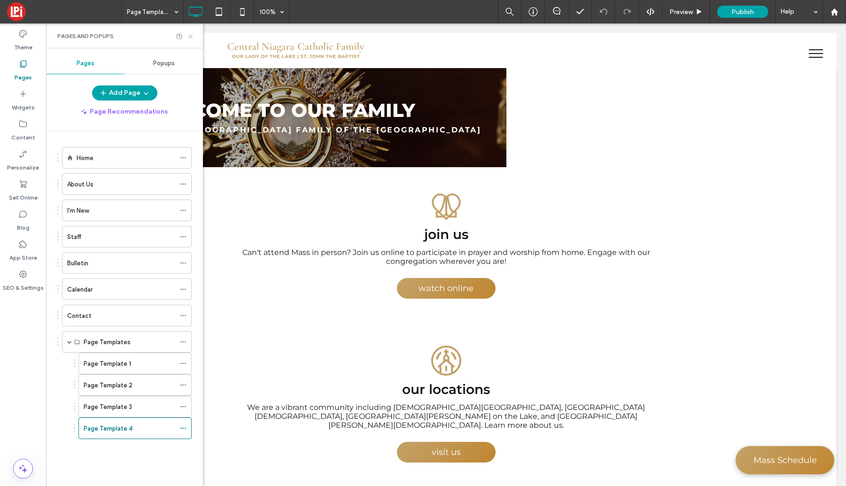
click at [192, 36] on icon at bounding box center [190, 36] width 7 height 7
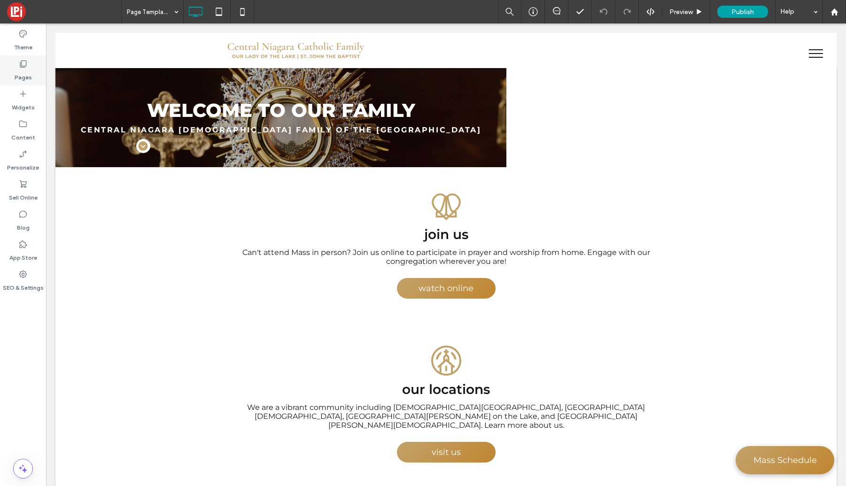
click at [23, 63] on icon at bounding box center [22, 63] width 9 height 9
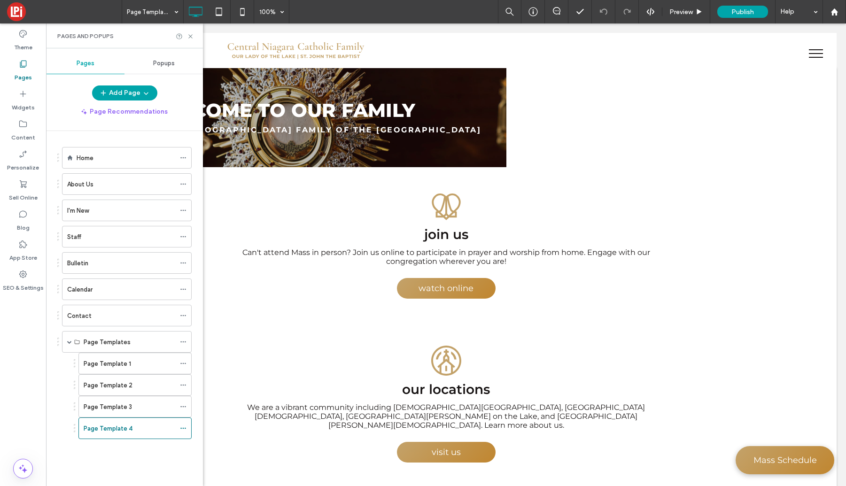
click at [113, 360] on label "Page Template 1" at bounding box center [107, 364] width 47 height 16
click at [190, 36] on icon at bounding box center [190, 36] width 7 height 7
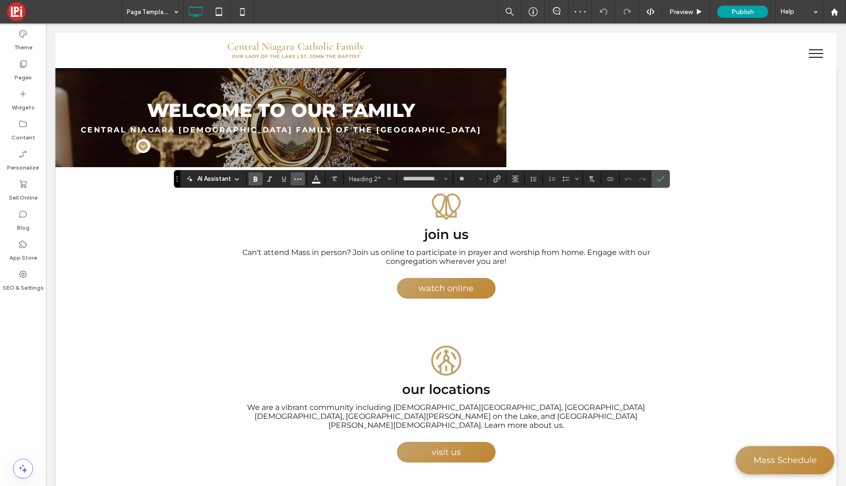
click at [300, 178] on icon "More" at bounding box center [298, 179] width 8 height 8
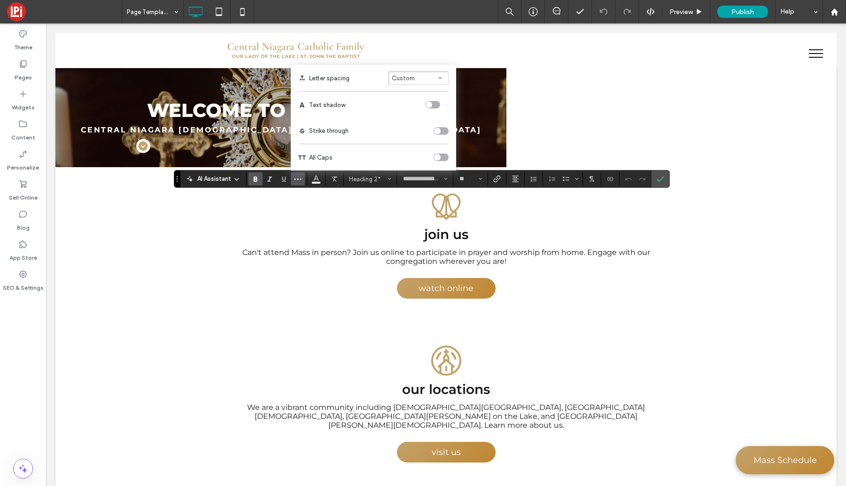
click at [432, 106] on div "toggle" at bounding box center [432, 105] width 15 height 8
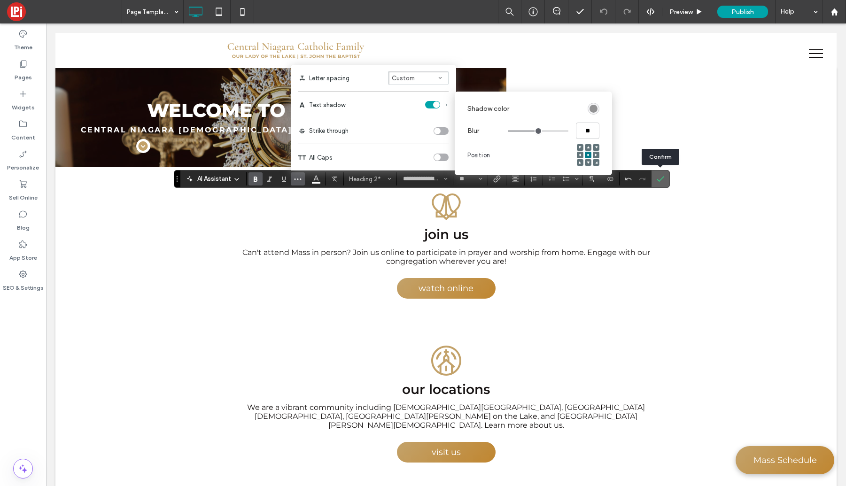
click at [659, 180] on icon "Confirm" at bounding box center [661, 179] width 8 height 8
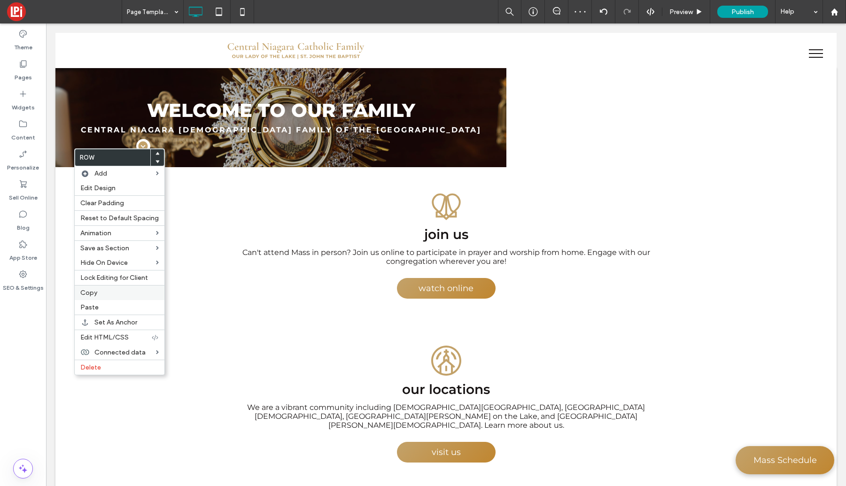
click at [86, 291] on span "Copy" at bounding box center [88, 293] width 17 height 8
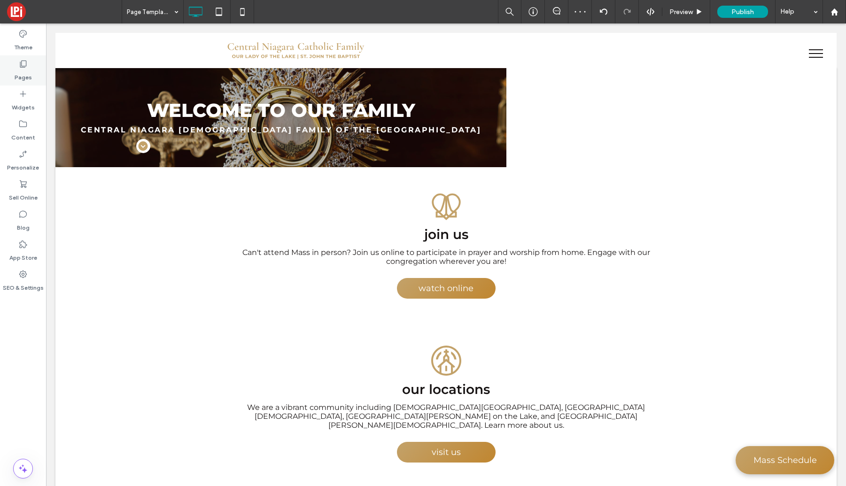
click at [21, 62] on icon at bounding box center [22, 63] width 9 height 9
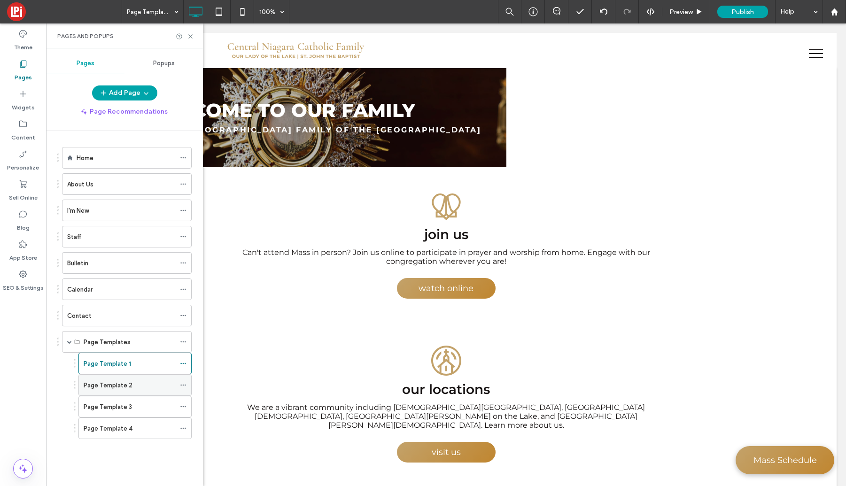
click at [145, 385] on div "Page Template 2" at bounding box center [130, 386] width 92 height 10
click at [191, 35] on icon at bounding box center [190, 36] width 7 height 7
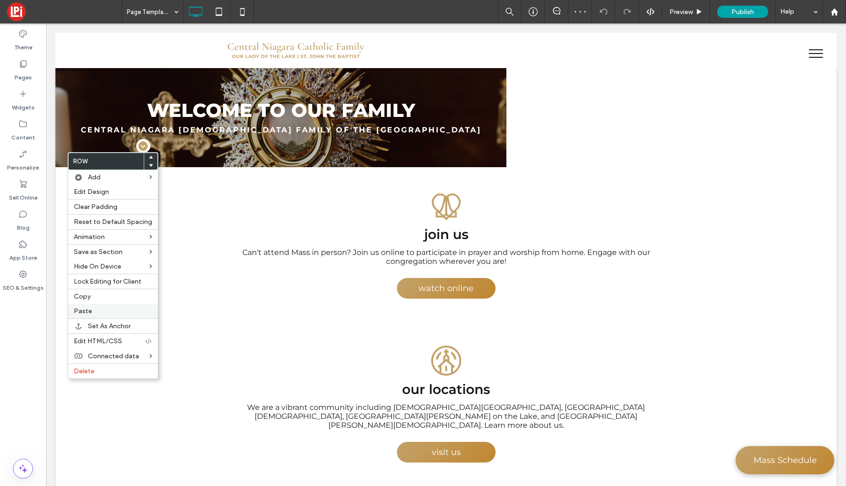
click at [76, 310] on span "Paste" at bounding box center [83, 311] width 18 height 8
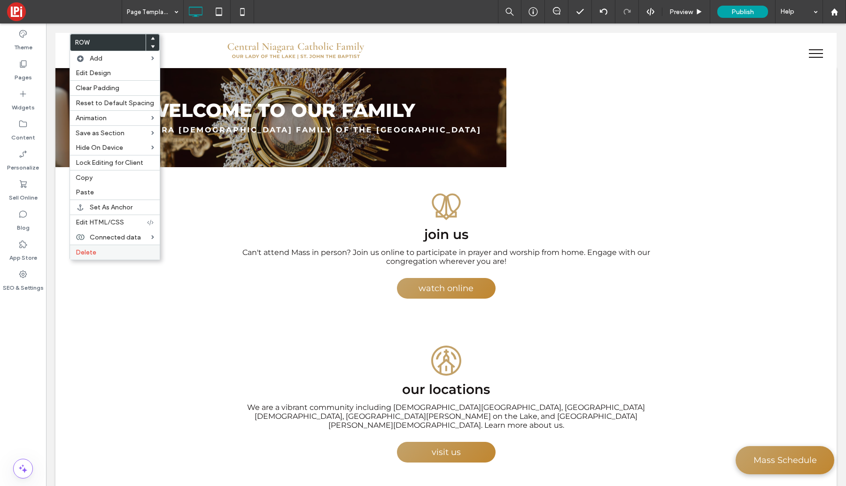
click at [99, 252] on label "Delete" at bounding box center [115, 253] width 78 height 8
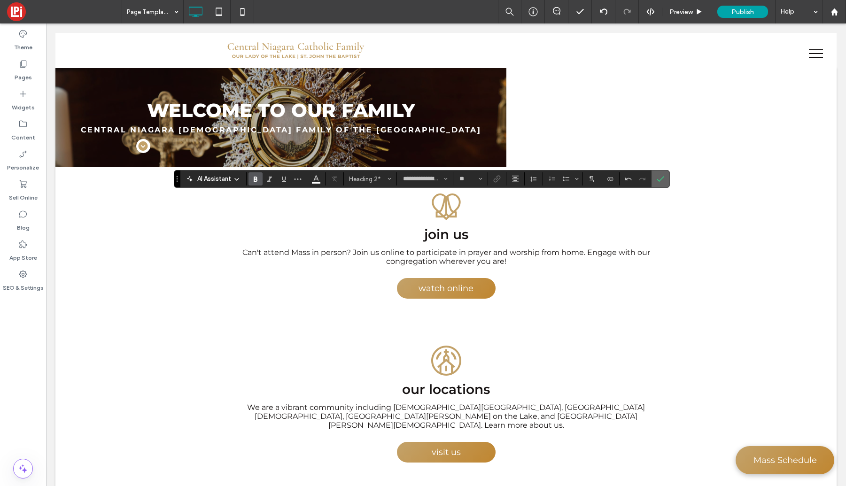
click at [657, 179] on icon "Confirm" at bounding box center [661, 179] width 8 height 8
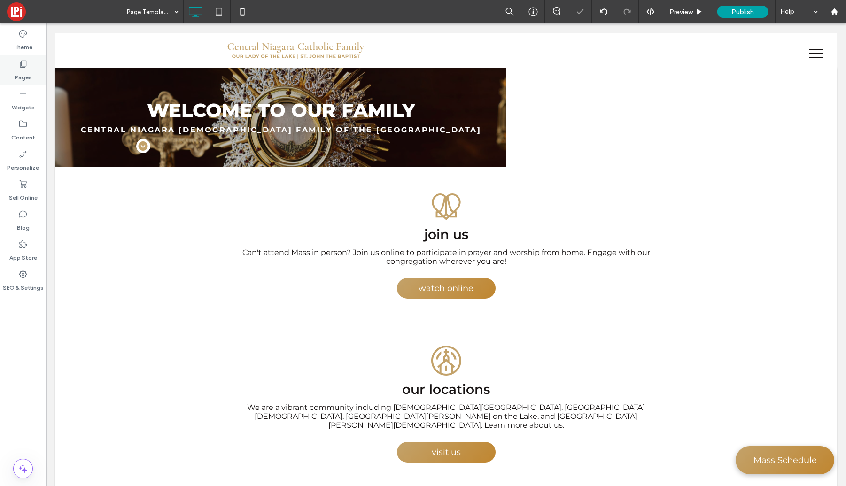
click at [16, 66] on div "Pages" at bounding box center [23, 70] width 46 height 30
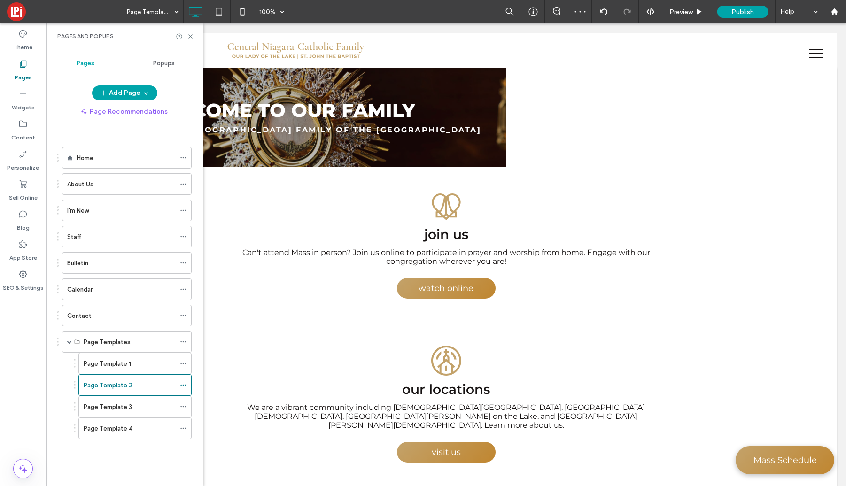
click at [154, 402] on div "Page Template 3" at bounding box center [130, 407] width 92 height 10
click at [190, 34] on icon at bounding box center [190, 36] width 7 height 7
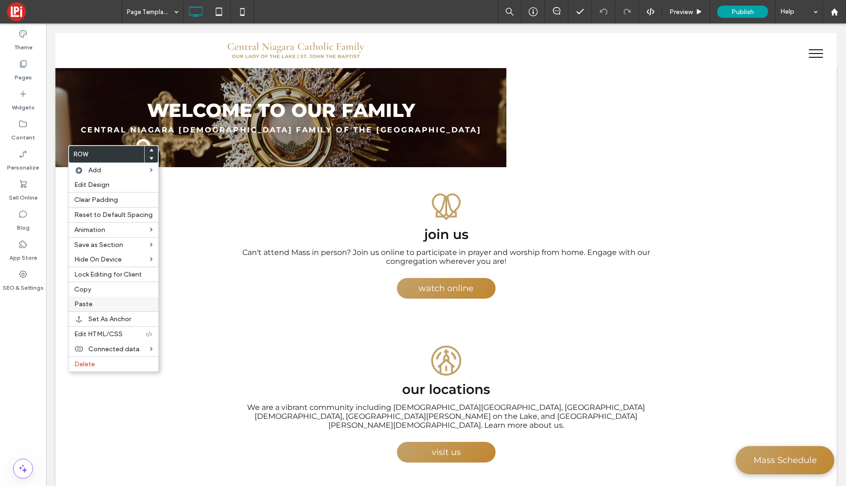
click at [89, 304] on span "Paste" at bounding box center [83, 304] width 18 height 8
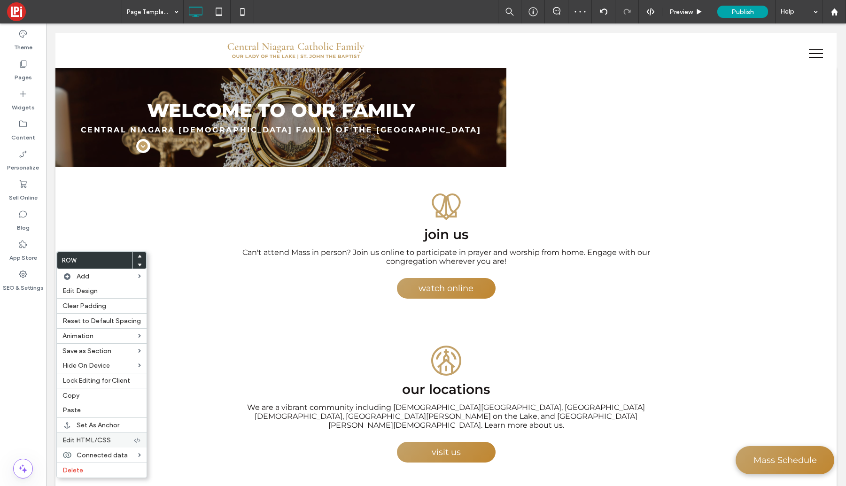
drag, startPoint x: 73, startPoint y: 473, endPoint x: 109, endPoint y: 438, distance: 49.8
click at [73, 473] on span "Delete" at bounding box center [73, 471] width 21 height 8
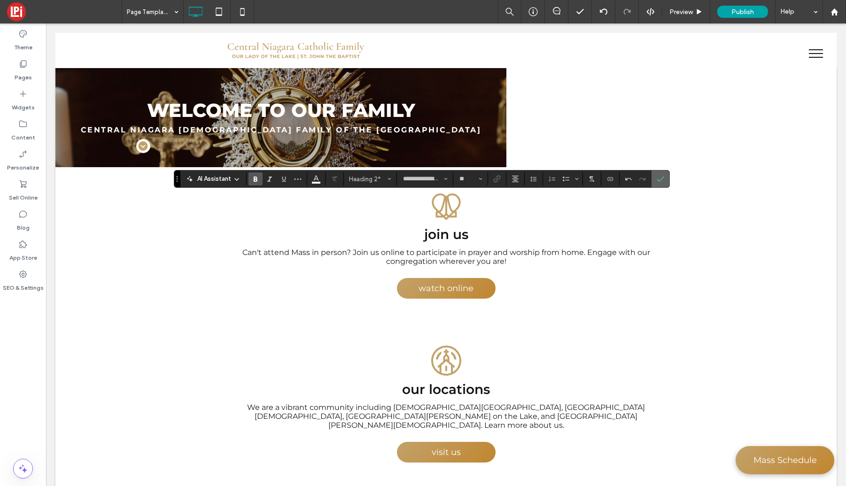
click at [661, 182] on icon "Confirm" at bounding box center [661, 179] width 8 height 8
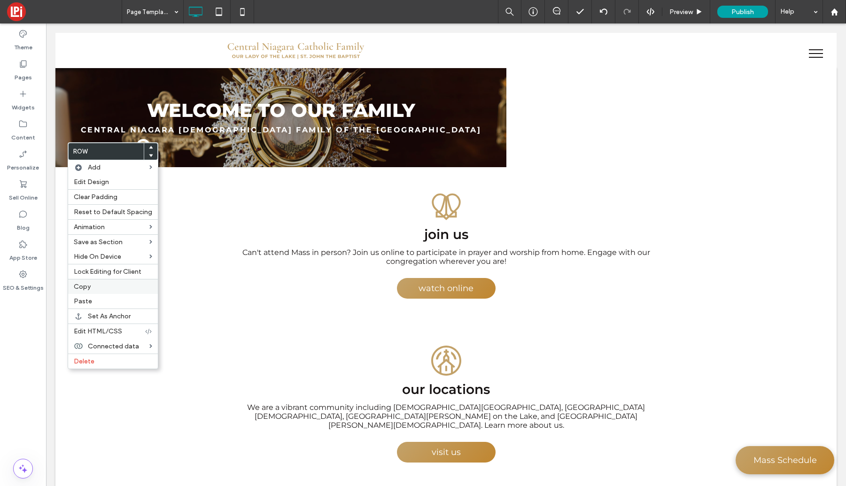
click at [86, 286] on span "Copy" at bounding box center [82, 287] width 17 height 8
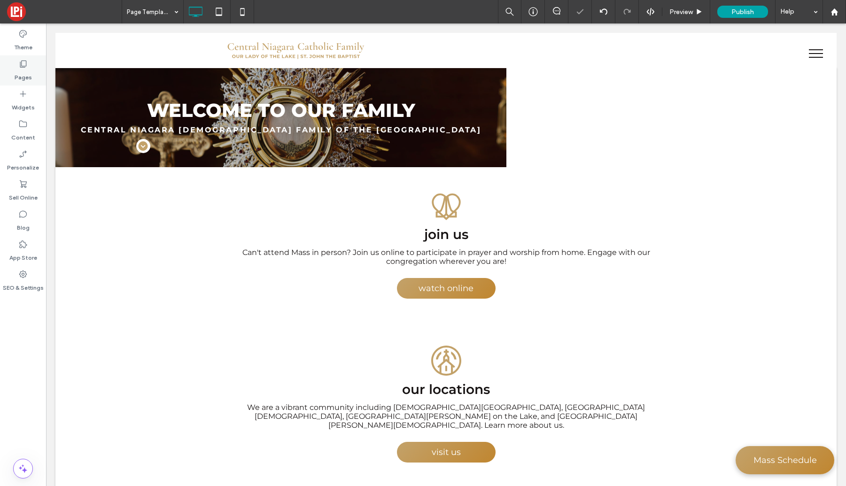
click at [16, 63] on div "Pages" at bounding box center [23, 70] width 46 height 30
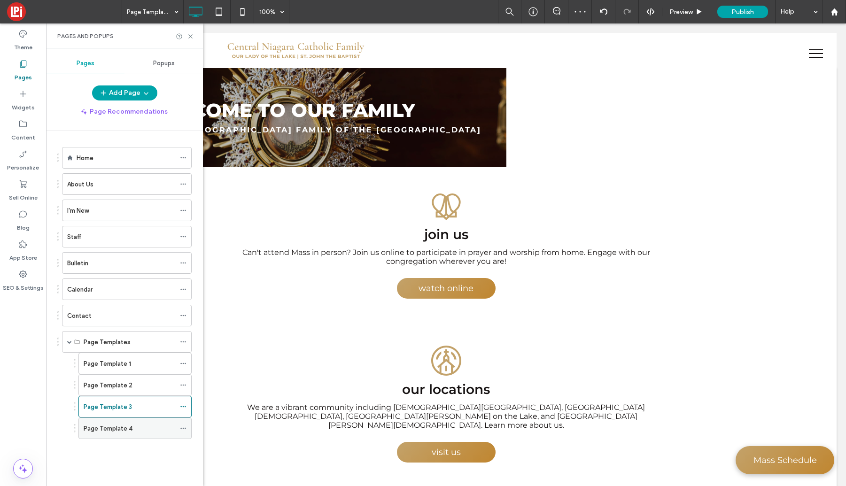
click at [106, 432] on label "Page Template 4" at bounding box center [108, 429] width 49 height 16
click at [190, 37] on icon at bounding box center [190, 36] width 7 height 7
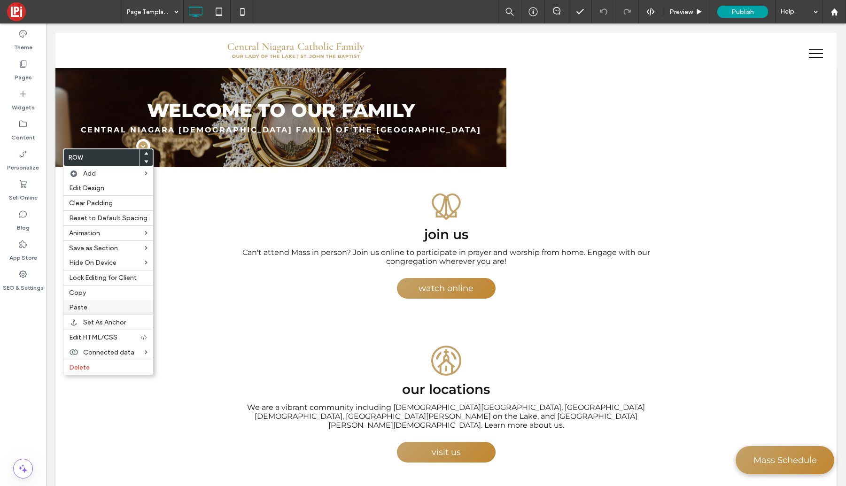
click at [73, 310] on span "Paste" at bounding box center [78, 308] width 18 height 8
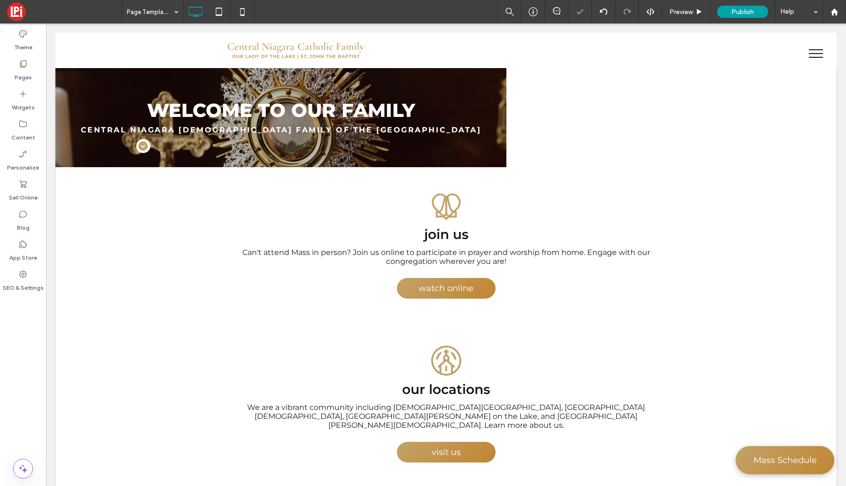
type input "**********"
type input "**"
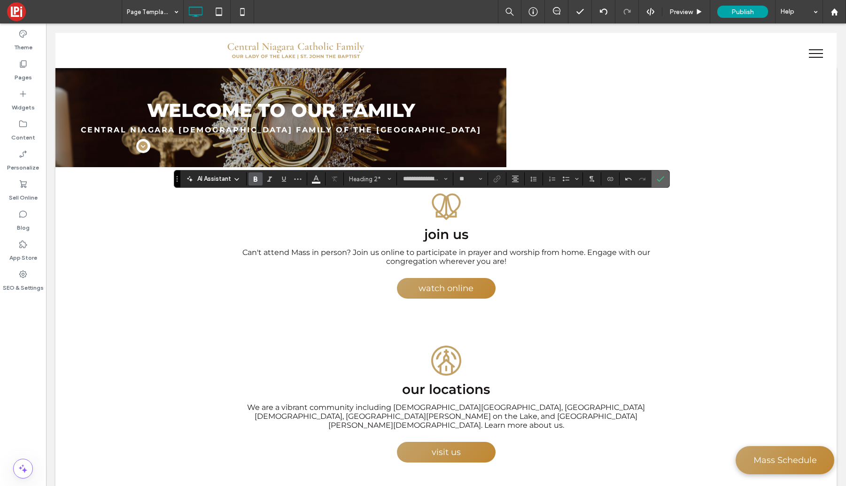
click at [657, 180] on icon "Confirm" at bounding box center [661, 179] width 8 height 8
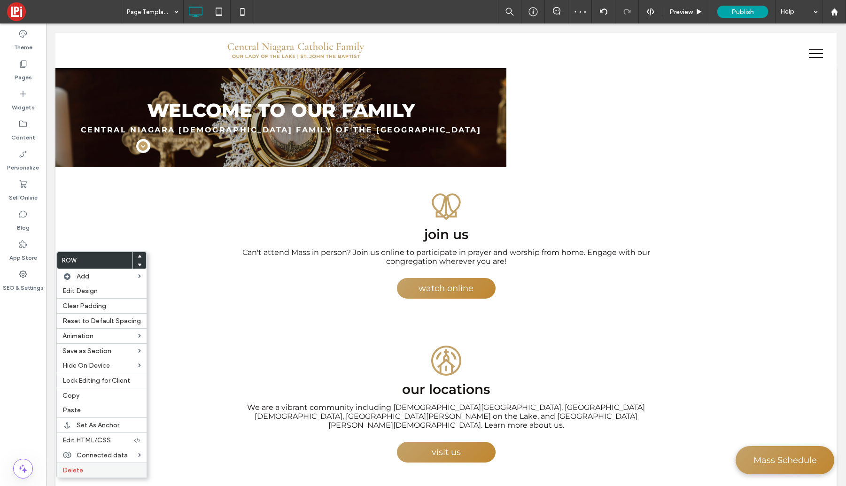
drag, startPoint x: 85, startPoint y: 471, endPoint x: 80, endPoint y: 468, distance: 5.5
click at [85, 469] on label "Delete" at bounding box center [102, 471] width 78 height 8
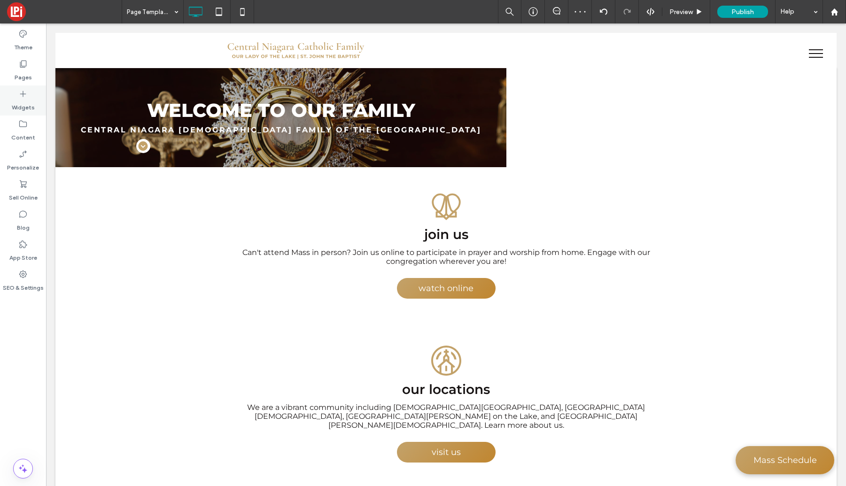
drag, startPoint x: 18, startPoint y: 70, endPoint x: 38, endPoint y: 107, distance: 41.4
click at [18, 70] on label "Pages" at bounding box center [23, 75] width 17 height 13
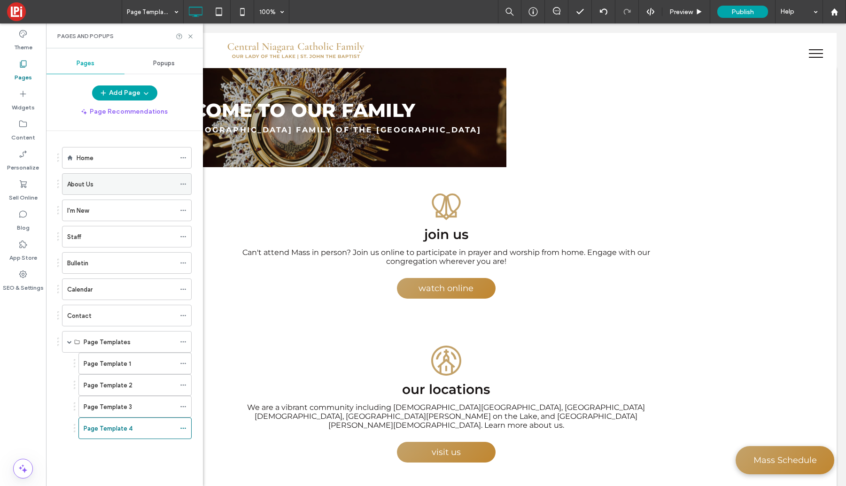
click at [102, 182] on div "About Us" at bounding box center [121, 185] width 108 height 10
click at [189, 38] on icon at bounding box center [190, 36] width 7 height 7
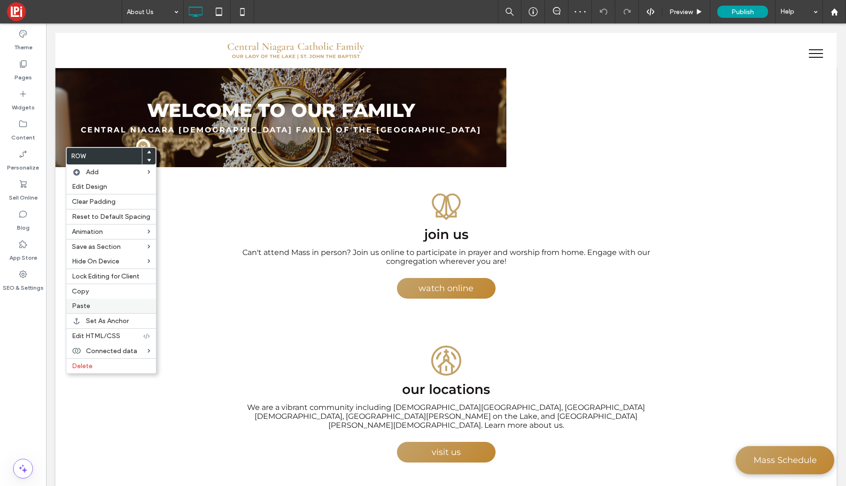
click at [82, 305] on span "Paste" at bounding box center [81, 306] width 18 height 8
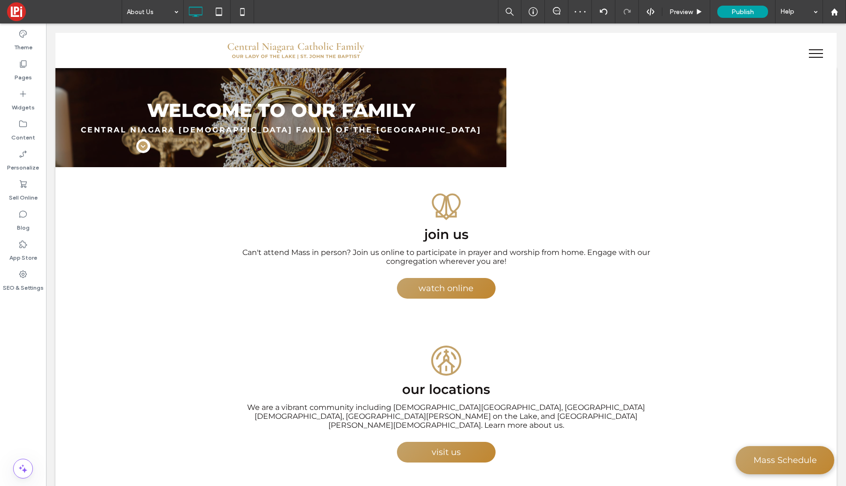
type input "**********"
type input "**"
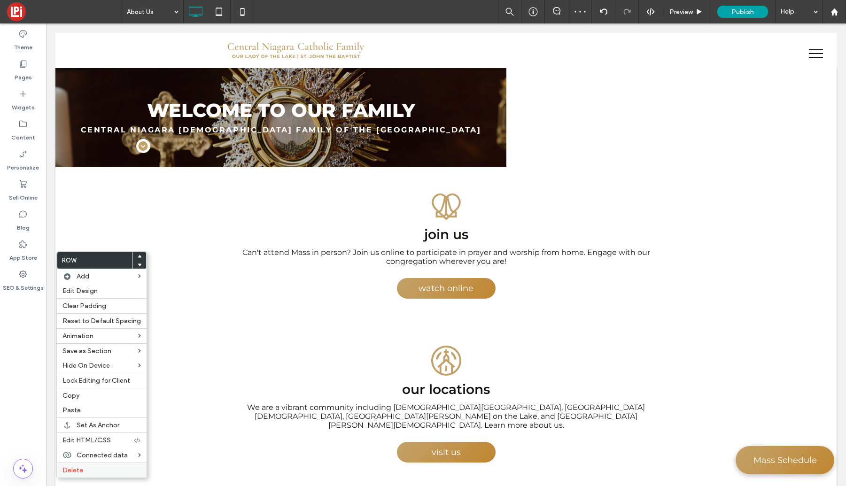
click at [72, 471] on span "Delete" at bounding box center [73, 471] width 21 height 8
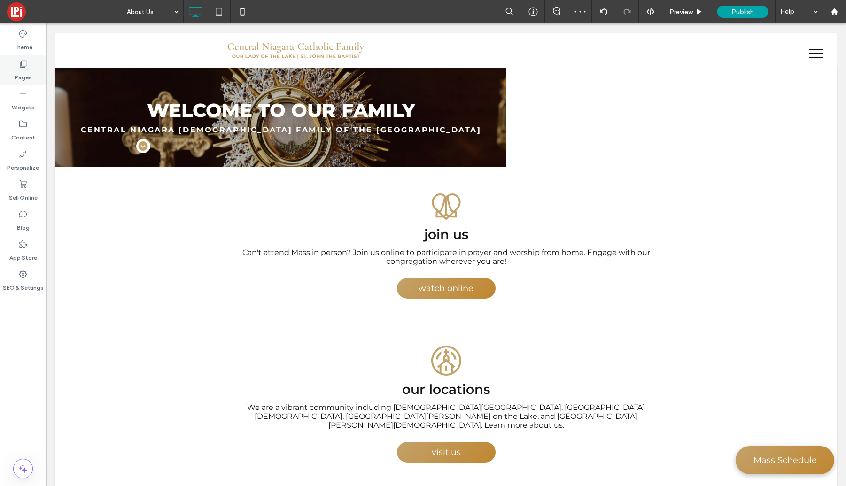
click at [23, 66] on icon at bounding box center [22, 63] width 9 height 9
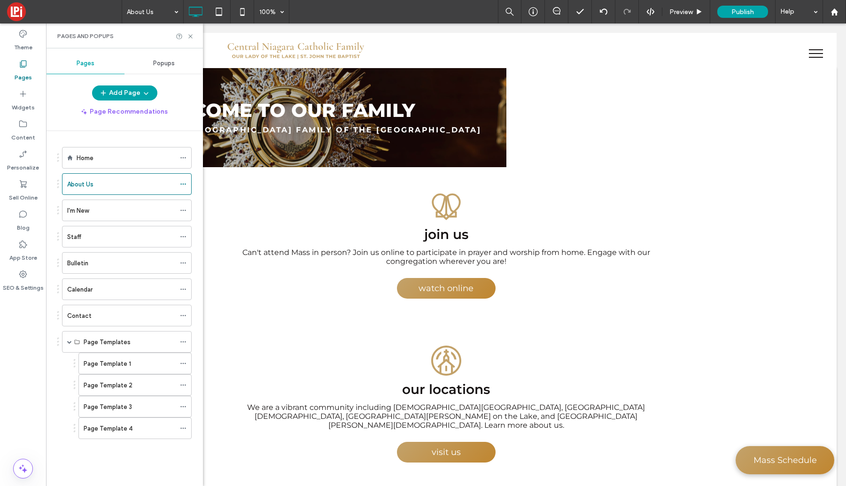
click at [100, 212] on div "I'm New" at bounding box center [121, 211] width 108 height 10
click at [190, 35] on icon at bounding box center [190, 36] width 7 height 7
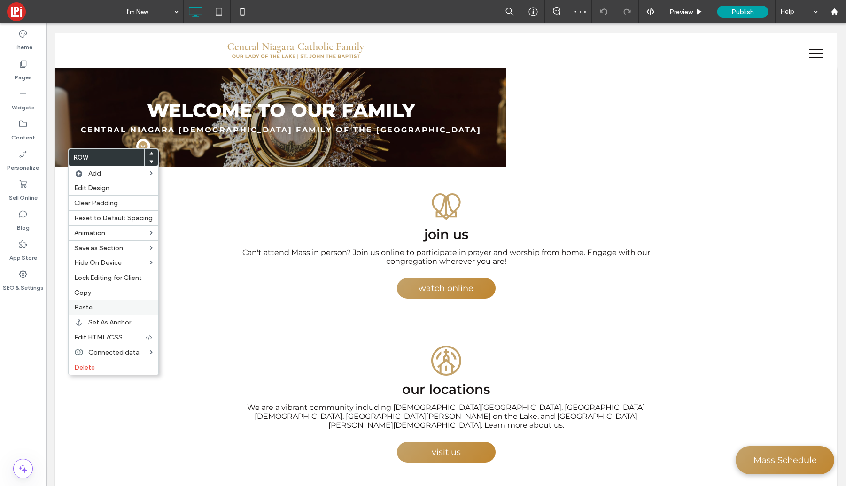
click at [87, 307] on span "Paste" at bounding box center [83, 308] width 18 height 8
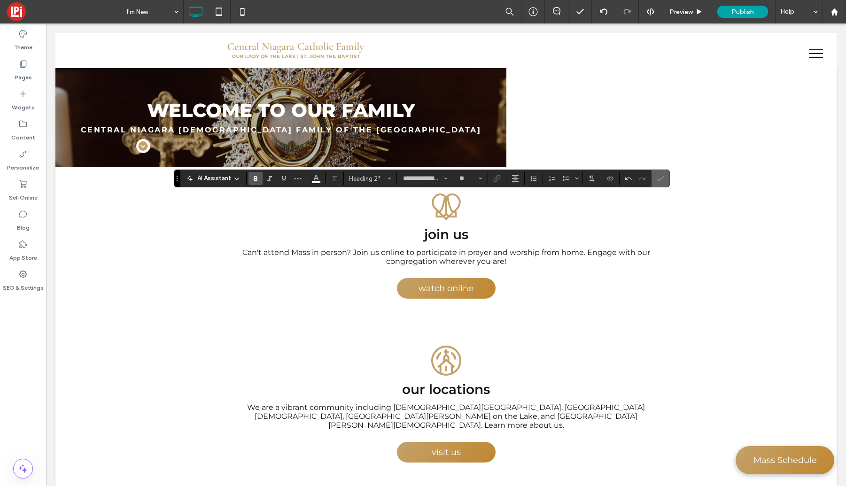
drag, startPoint x: 669, startPoint y: 177, endPoint x: 660, endPoint y: 183, distance: 11.1
click at [669, 177] on div "**********" at bounding box center [422, 179] width 496 height 18
click at [660, 180] on use "Confirm" at bounding box center [661, 179] width 8 height 6
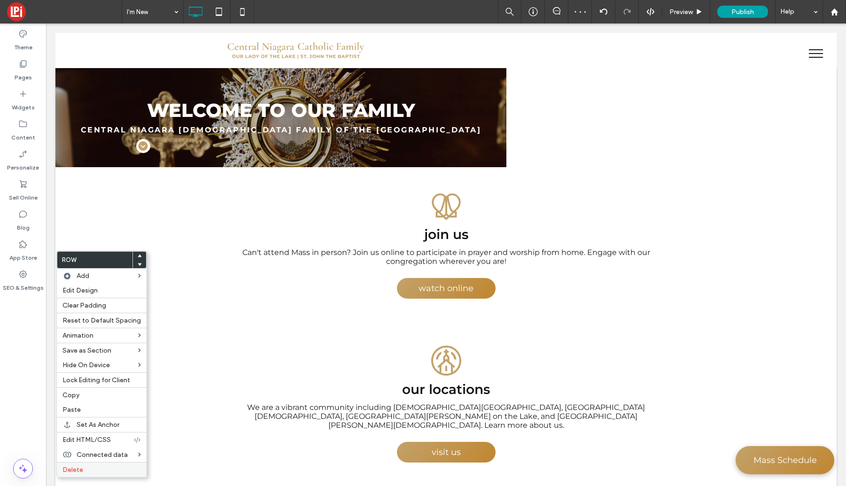
drag, startPoint x: 71, startPoint y: 469, endPoint x: 72, endPoint y: 376, distance: 93.1
click at [71, 469] on span "Delete" at bounding box center [73, 470] width 21 height 8
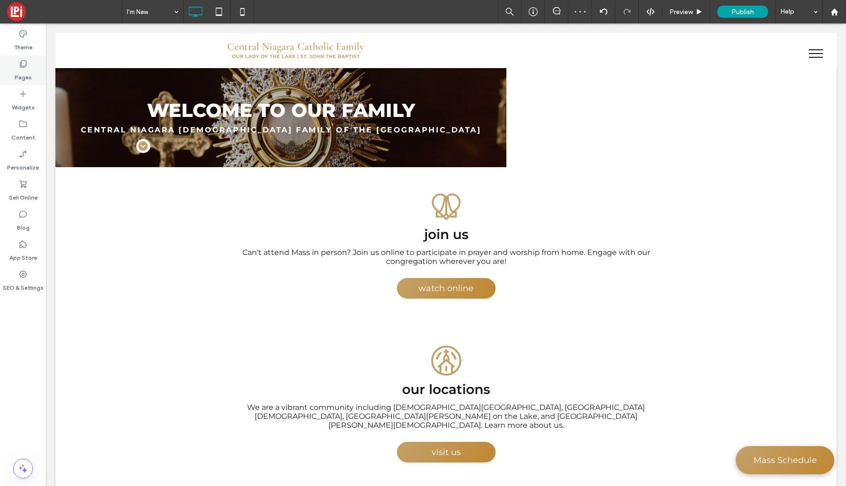
click at [21, 63] on use at bounding box center [23, 64] width 7 height 7
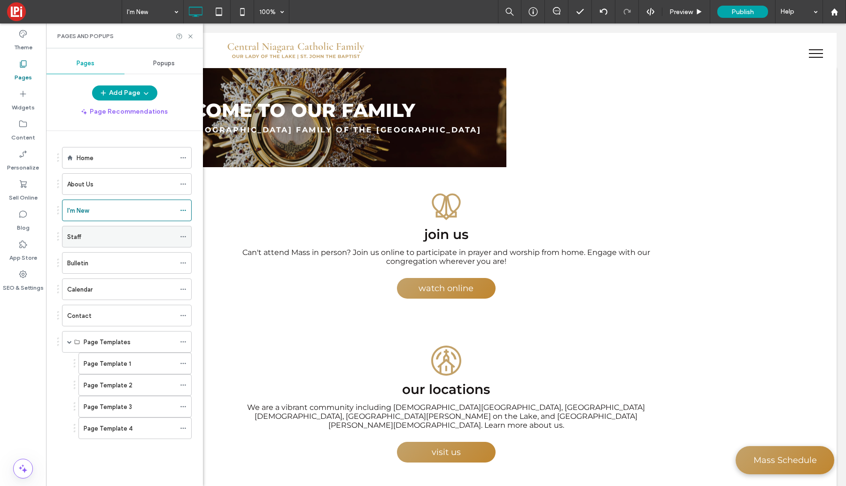
click at [89, 231] on div "Staff" at bounding box center [121, 237] width 108 height 21
click at [190, 34] on icon at bounding box center [190, 36] width 7 height 7
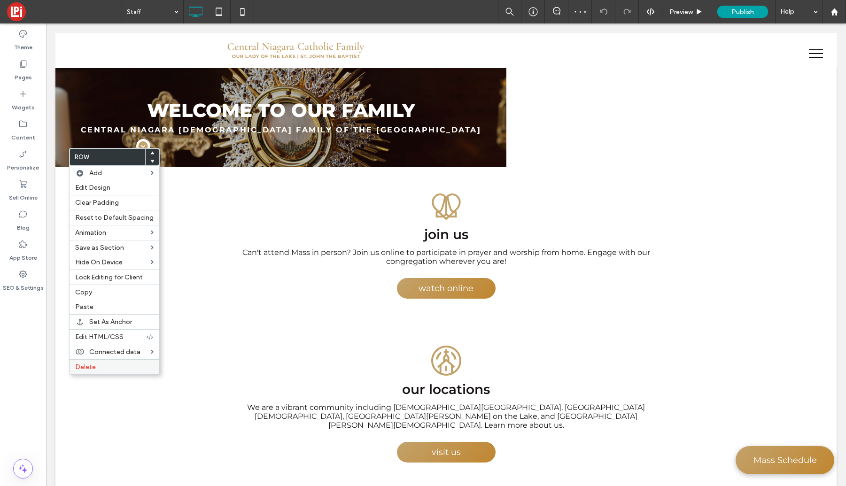
click at [92, 367] on span "Delete" at bounding box center [85, 367] width 21 height 8
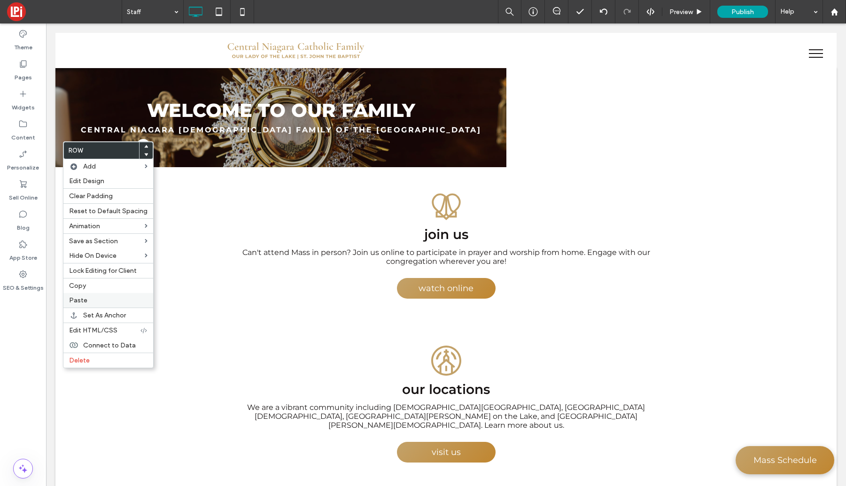
click at [88, 300] on label "Paste" at bounding box center [108, 301] width 78 height 8
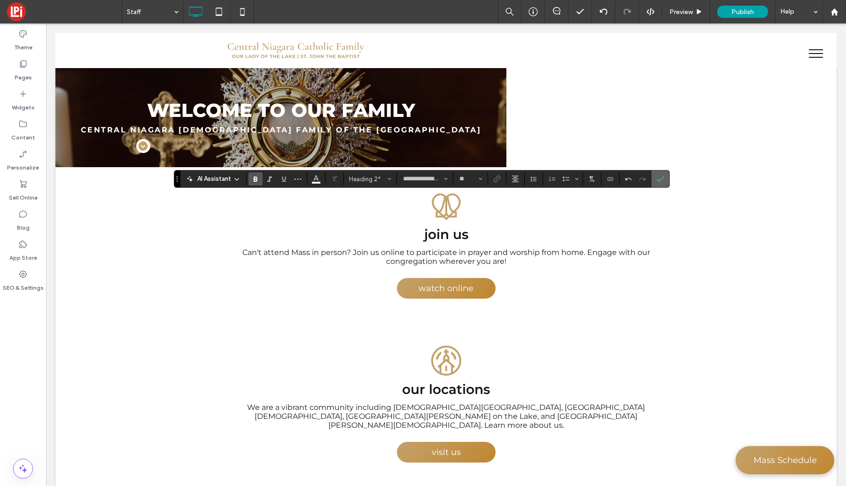
click at [667, 180] on section at bounding box center [661, 179] width 18 height 17
click at [659, 178] on icon "Confirm" at bounding box center [661, 179] width 8 height 8
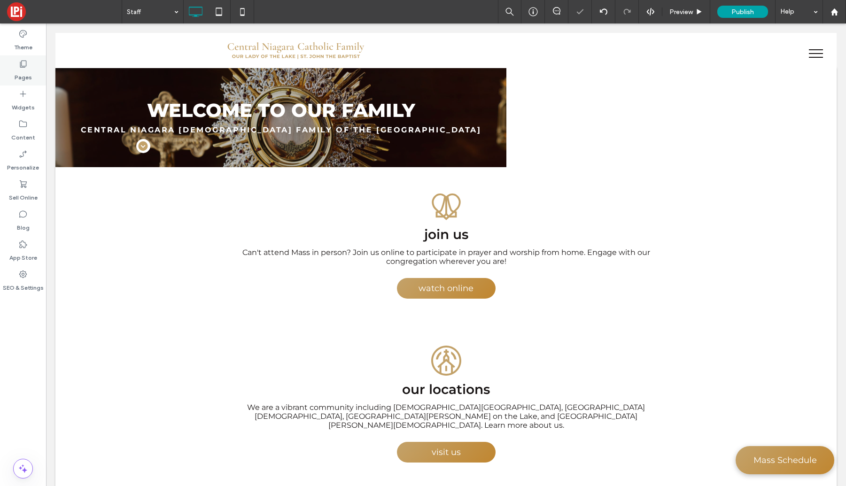
click at [26, 69] on label "Pages" at bounding box center [23, 75] width 17 height 13
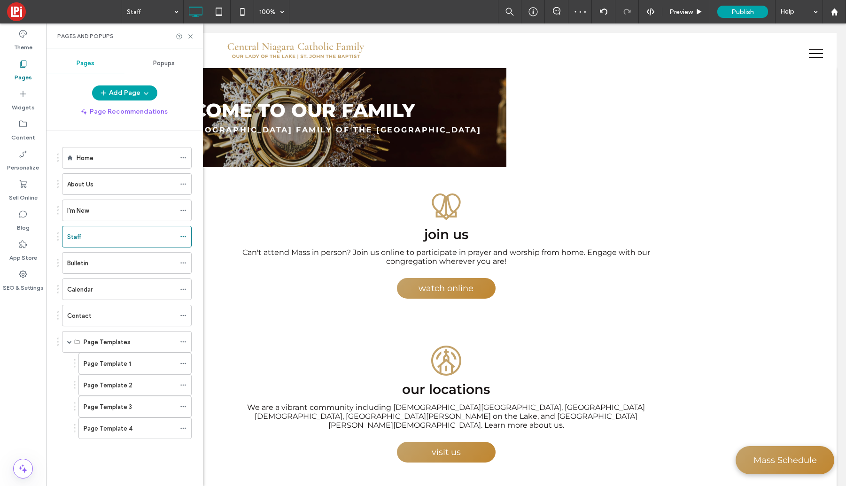
click at [99, 261] on div "Bulletin" at bounding box center [121, 263] width 108 height 10
click at [190, 37] on use at bounding box center [190, 36] width 4 height 4
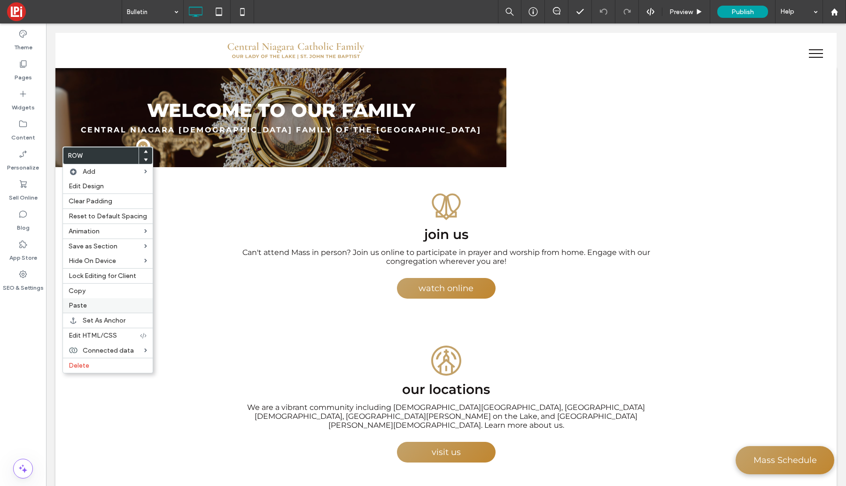
click at [78, 305] on span "Paste" at bounding box center [78, 306] width 18 height 8
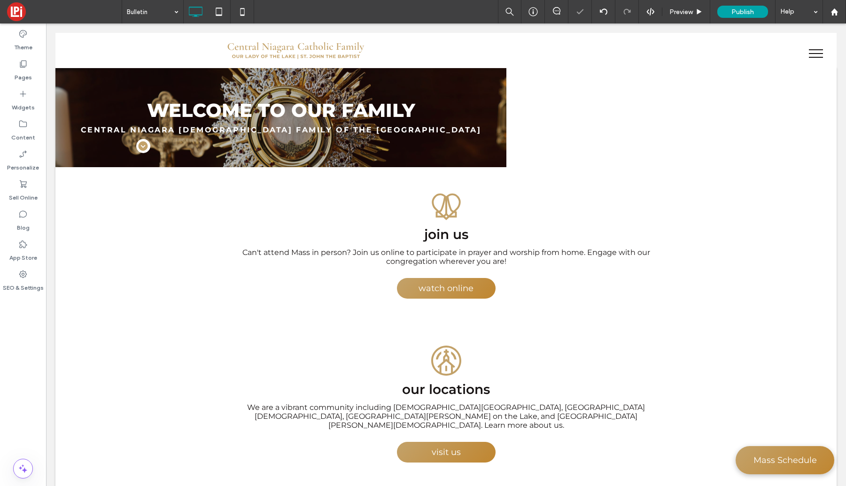
type input "**********"
type input "**"
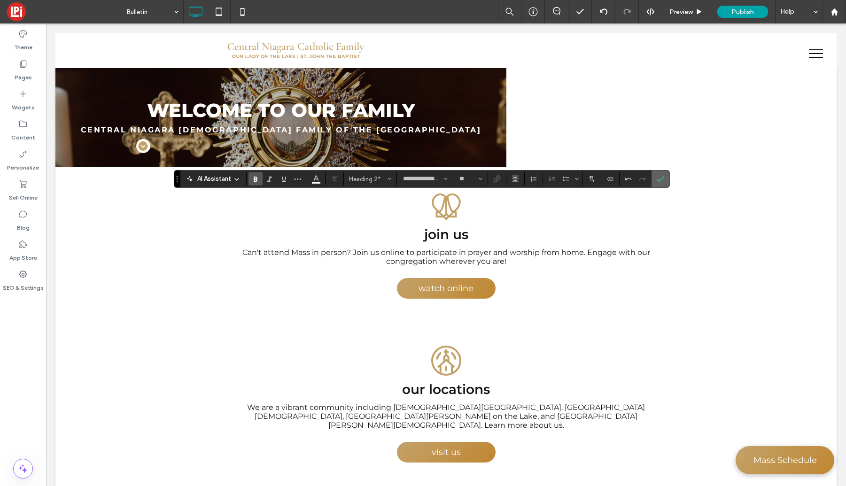
click at [663, 176] on icon "Confirm" at bounding box center [661, 179] width 8 height 8
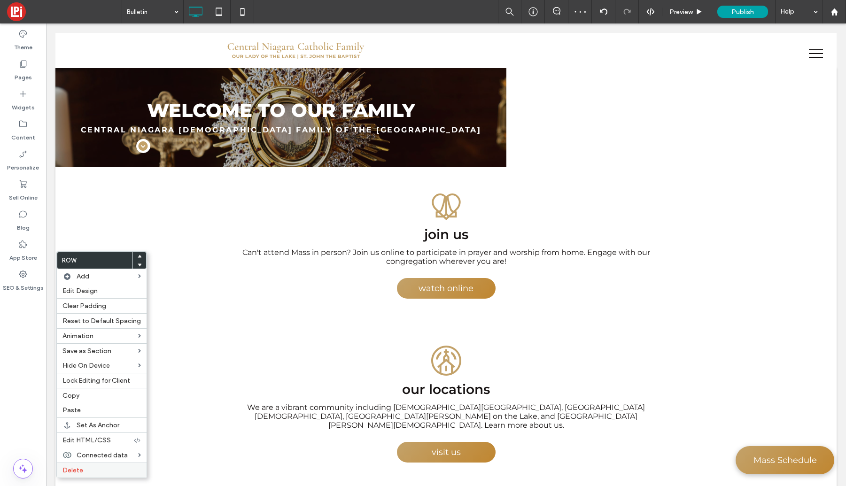
drag, startPoint x: 69, startPoint y: 467, endPoint x: 63, endPoint y: 467, distance: 5.2
click at [68, 467] on span "Delete" at bounding box center [73, 471] width 21 height 8
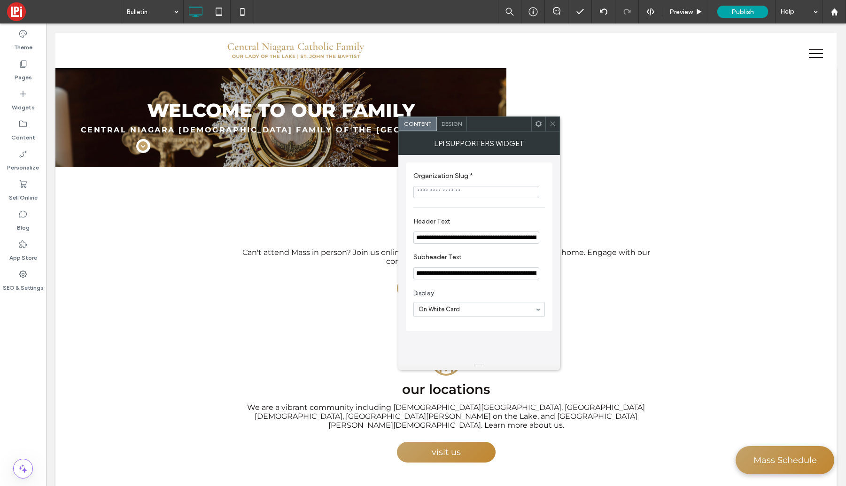
paste input "**********"
type input "**********"
drag, startPoint x: 486, startPoint y: 167, endPoint x: 479, endPoint y: 168, distance: 7.2
click at [486, 167] on section "**********" at bounding box center [480, 185] width 132 height 36
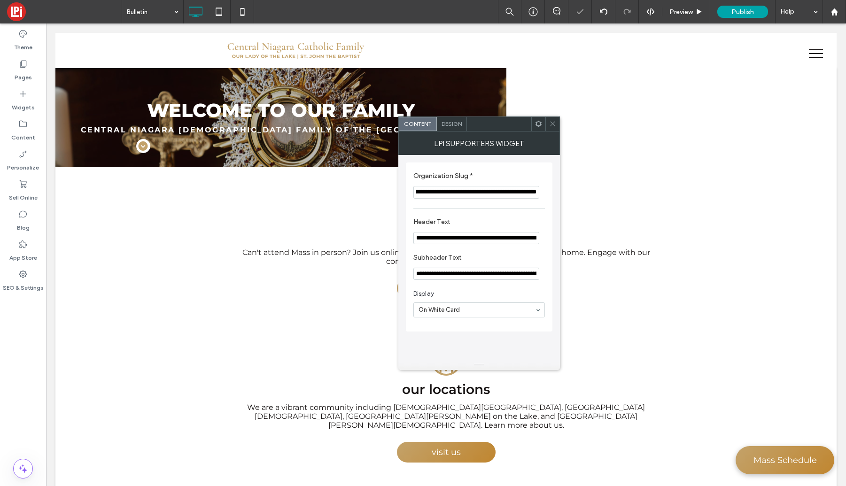
scroll to position [0, 0]
click at [555, 125] on icon at bounding box center [552, 123] width 7 height 7
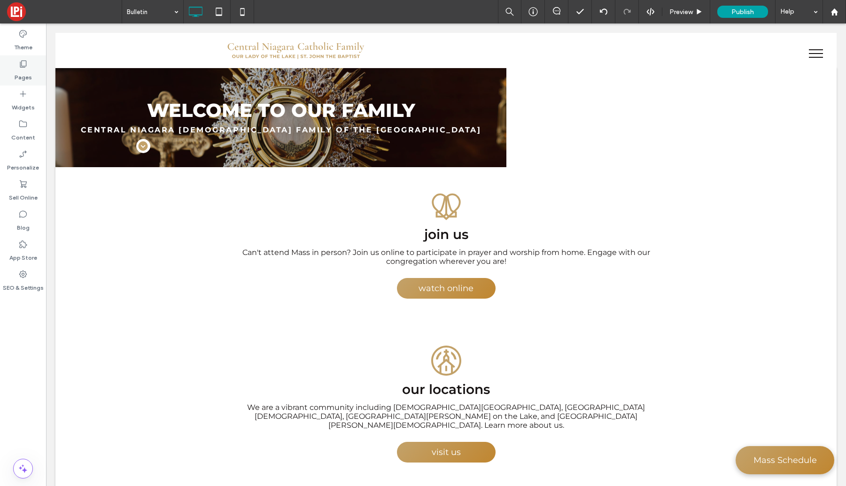
click at [27, 70] on label "Pages" at bounding box center [23, 75] width 17 height 13
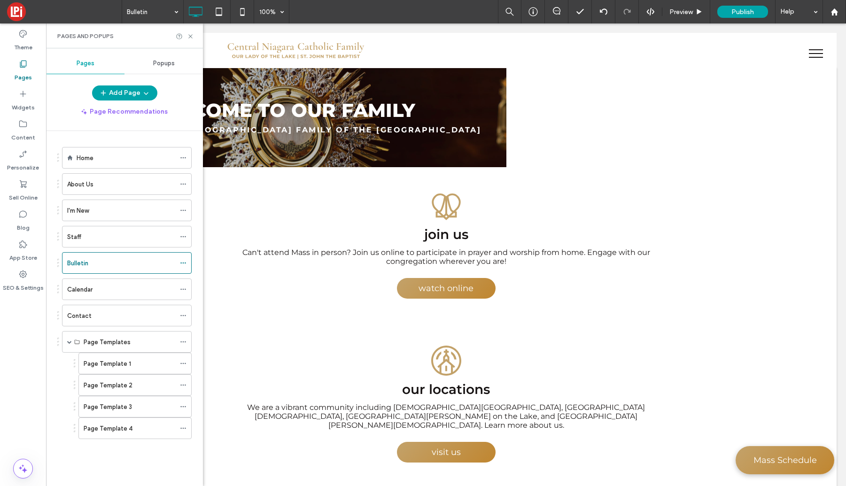
click at [103, 239] on div "Staff" at bounding box center [121, 237] width 108 height 10
click at [191, 39] on icon at bounding box center [190, 36] width 7 height 7
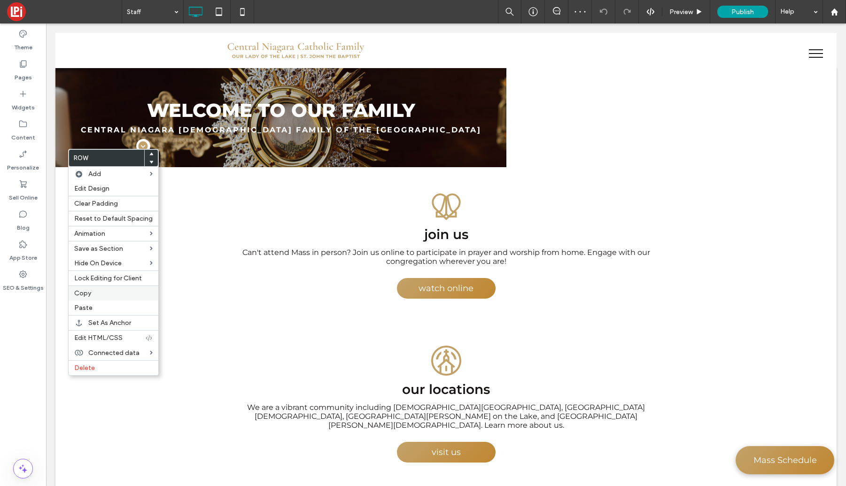
drag, startPoint x: 93, startPoint y: 293, endPoint x: 48, endPoint y: 147, distance: 152.2
click at [92, 289] on label "Copy" at bounding box center [113, 293] width 78 height 8
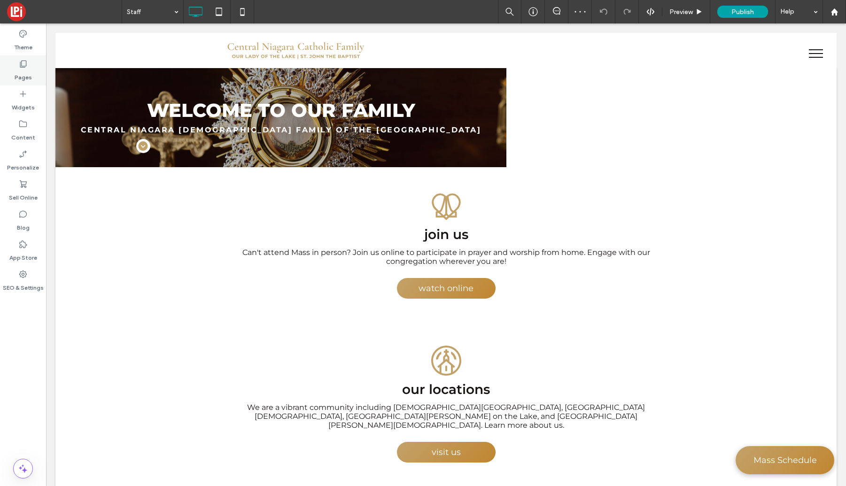
click at [29, 76] on label "Pages" at bounding box center [23, 75] width 17 height 13
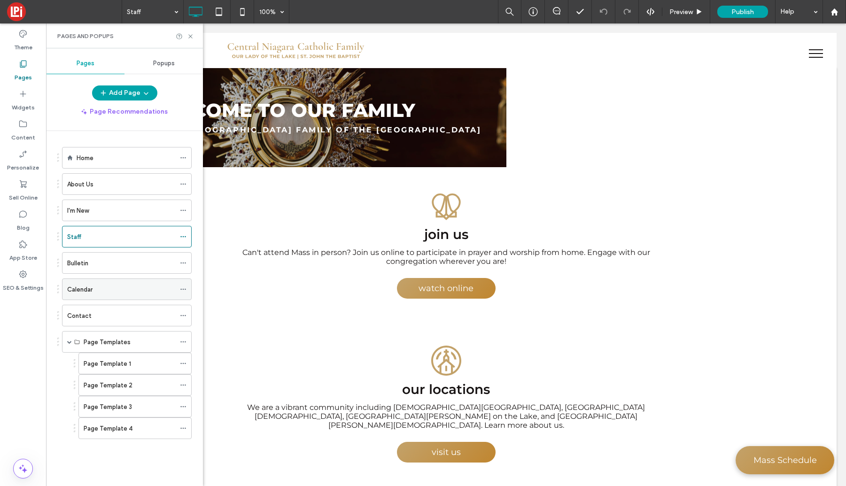
click at [92, 290] on label "Calendar" at bounding box center [79, 289] width 25 height 16
click at [191, 37] on icon at bounding box center [190, 36] width 7 height 7
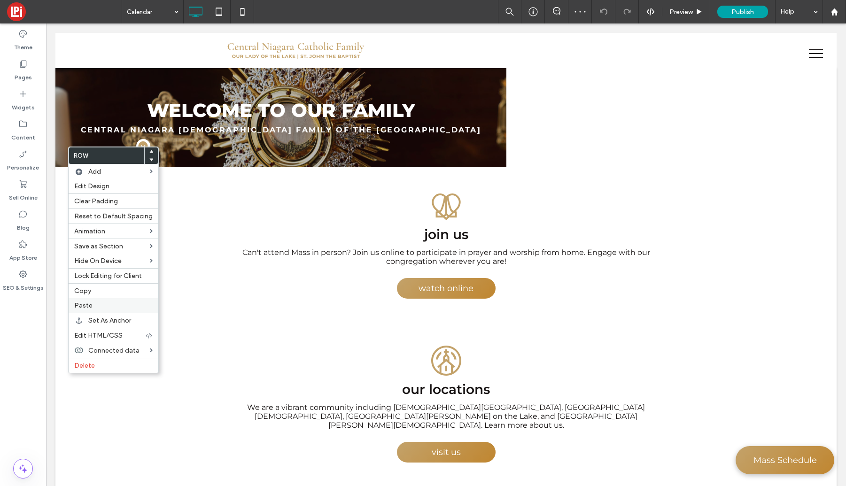
click at [86, 306] on span "Paste" at bounding box center [83, 306] width 18 height 8
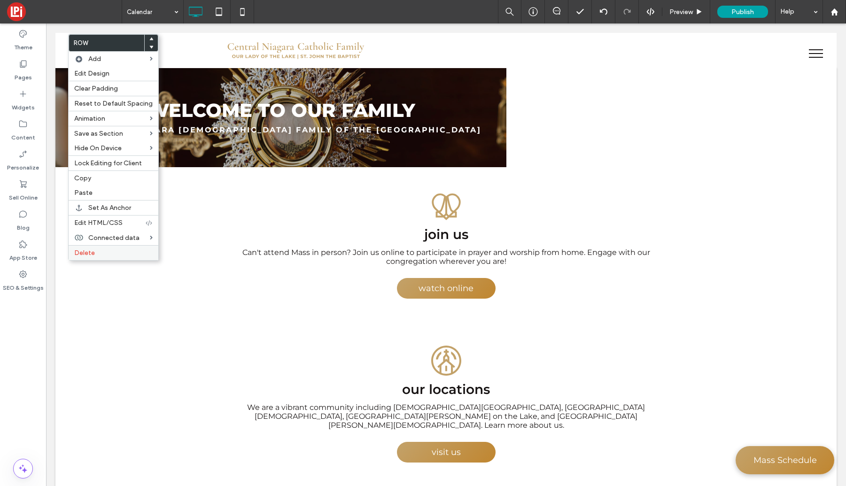
click at [79, 255] on span "Delete" at bounding box center [84, 253] width 21 height 8
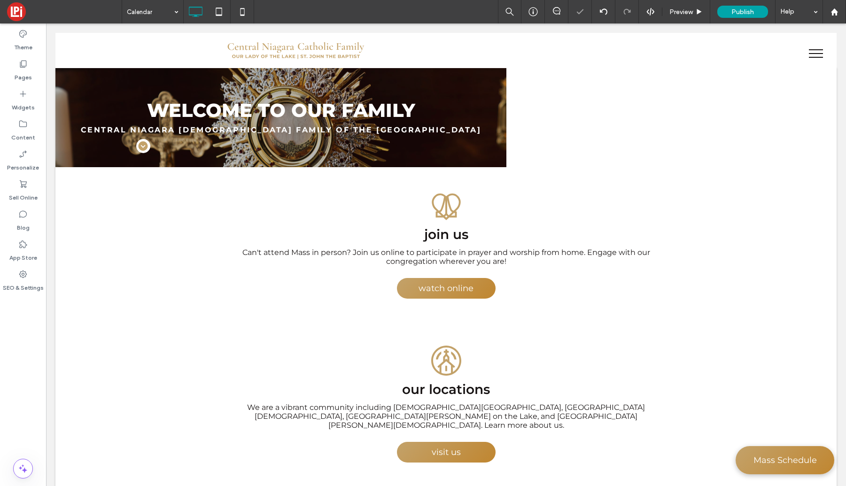
type input "**********"
type input "**"
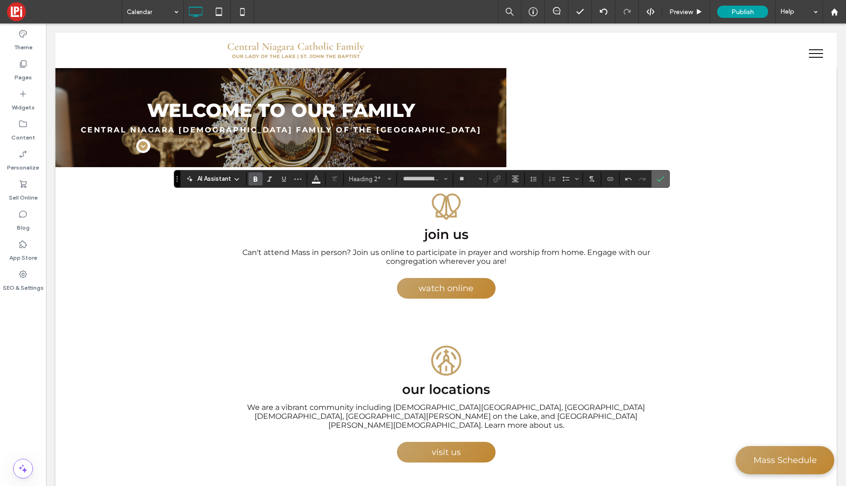
click at [656, 177] on label "Confirm" at bounding box center [661, 179] width 14 height 17
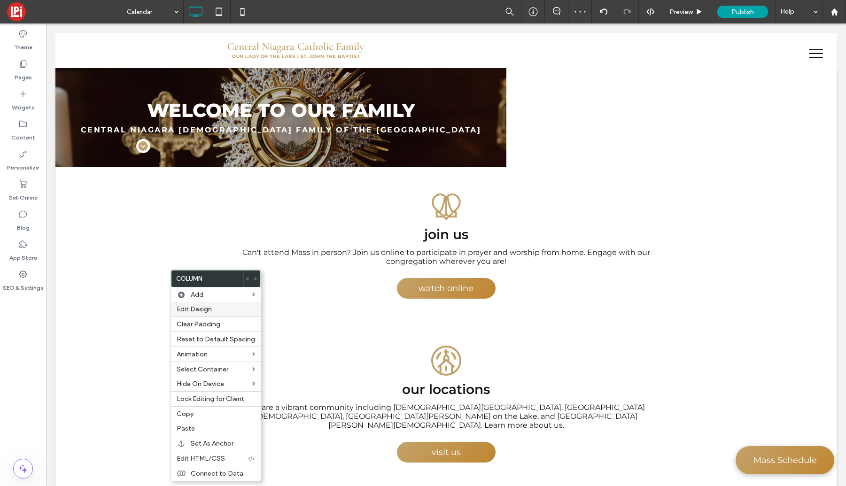
click at [186, 310] on span "Edit Design" at bounding box center [194, 309] width 35 height 8
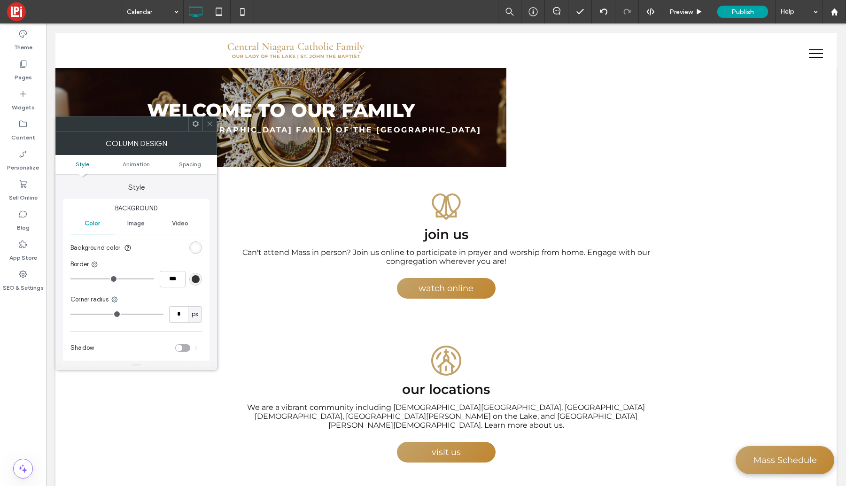
drag, startPoint x: 190, startPoint y: 163, endPoint x: 160, endPoint y: 221, distance: 66.0
click at [190, 163] on span "Spacing" at bounding box center [190, 164] width 22 height 7
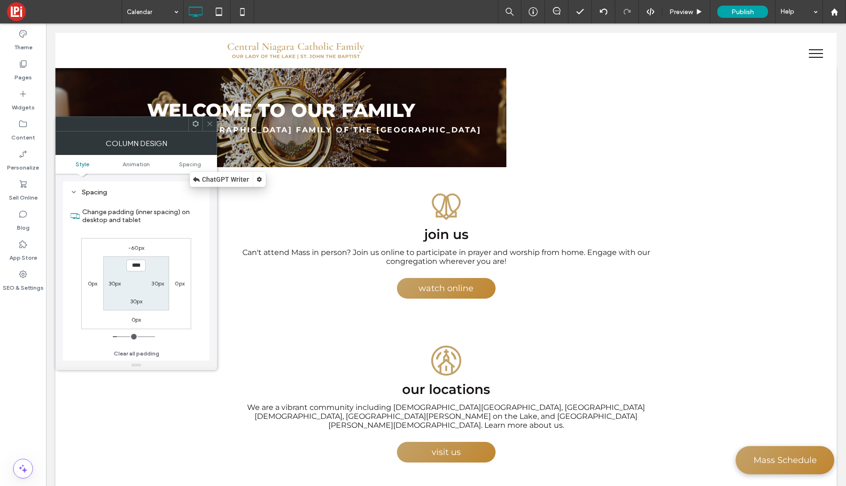
scroll to position [220, 0]
click at [136, 249] on label "-60px" at bounding box center [136, 247] width 16 height 7
type input "*"
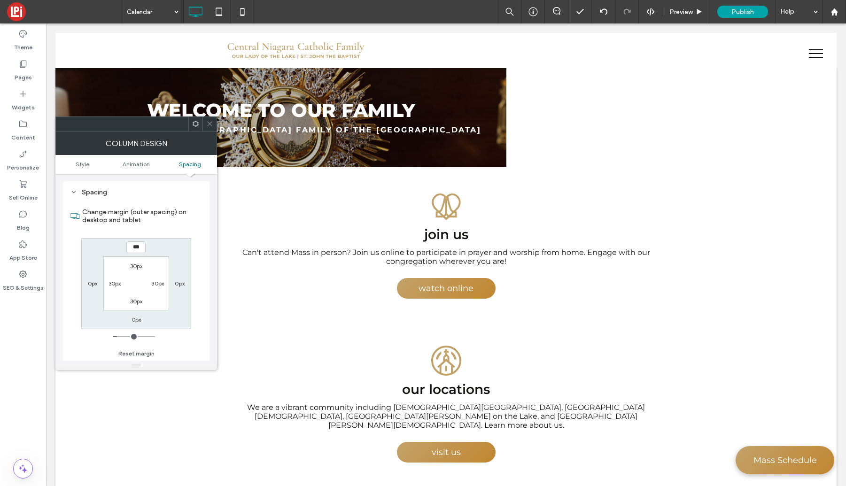
type input "***"
type input "*"
type input "*****"
click at [207, 121] on icon at bounding box center [209, 123] width 7 height 7
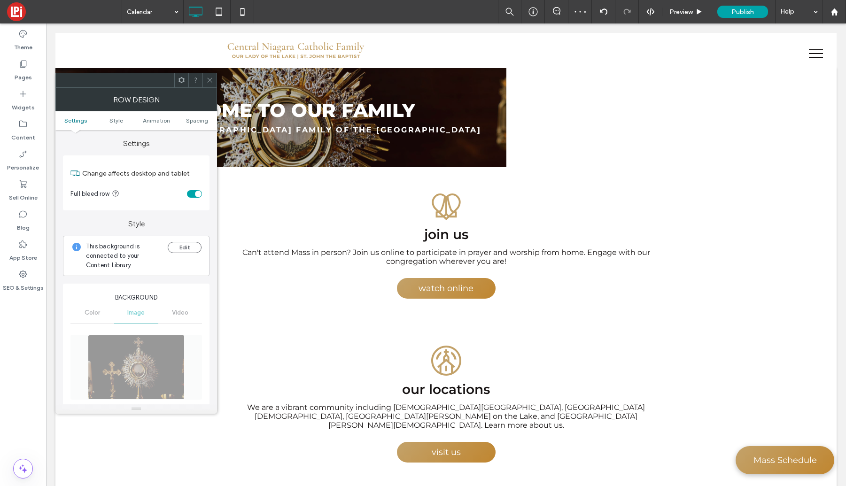
drag, startPoint x: 191, startPoint y: 121, endPoint x: 174, endPoint y: 131, distance: 19.6
click at [191, 121] on span "Spacing" at bounding box center [197, 120] width 22 height 7
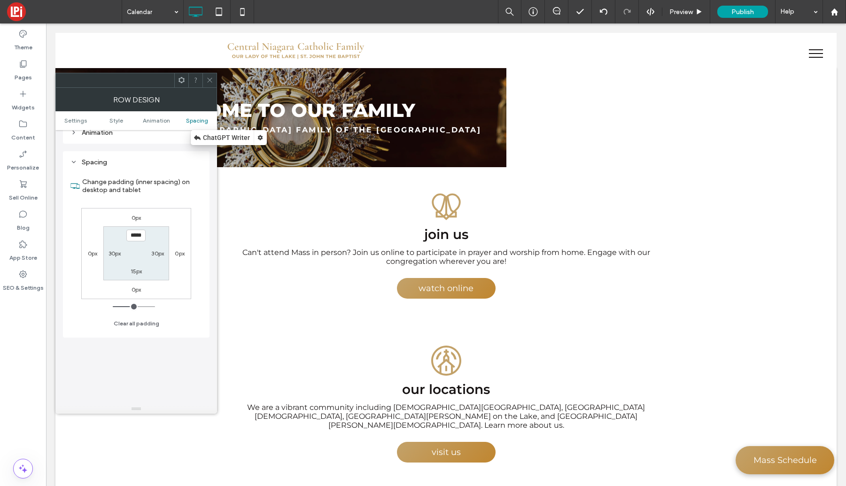
scroll to position [629, 0]
click at [133, 263] on label "15px" at bounding box center [137, 266] width 12 height 7
type input "**"
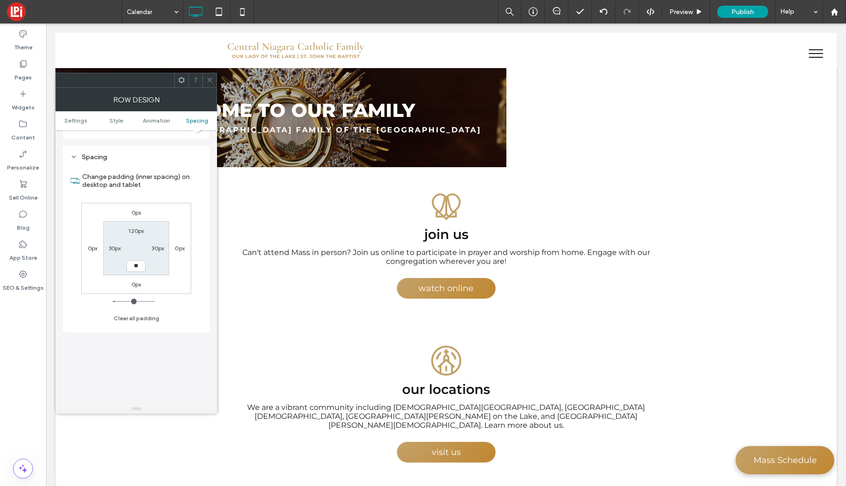
type input "**"
type input "****"
drag, startPoint x: 211, startPoint y: 79, endPoint x: 164, endPoint y: 101, distance: 51.5
click at [211, 79] on icon at bounding box center [209, 80] width 7 height 7
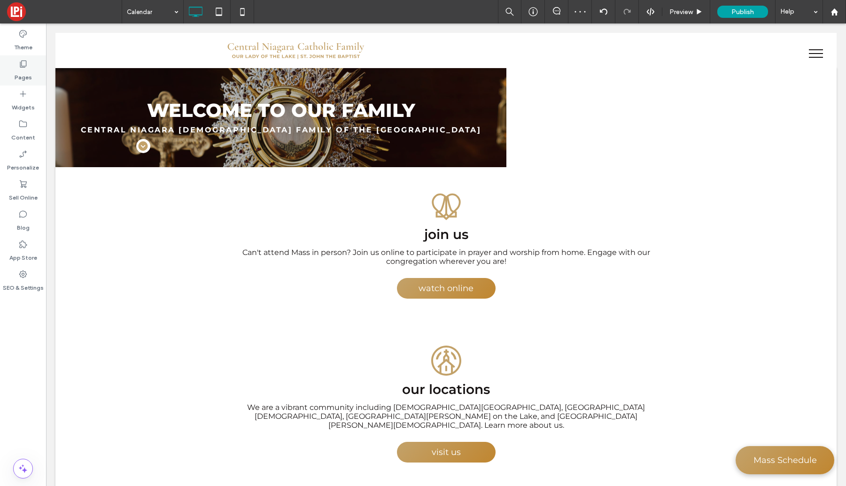
click at [32, 72] on div "Pages" at bounding box center [23, 70] width 46 height 30
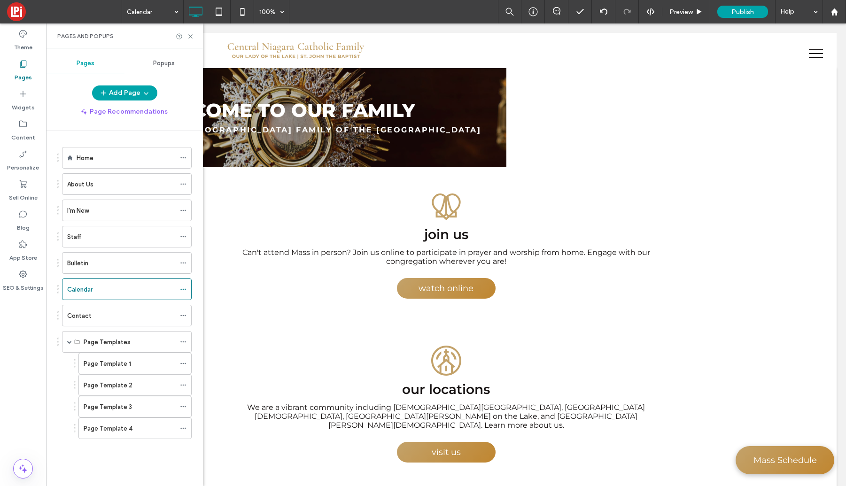
click at [104, 322] on div "Contact" at bounding box center [121, 315] width 108 height 21
click at [193, 36] on icon at bounding box center [190, 36] width 7 height 7
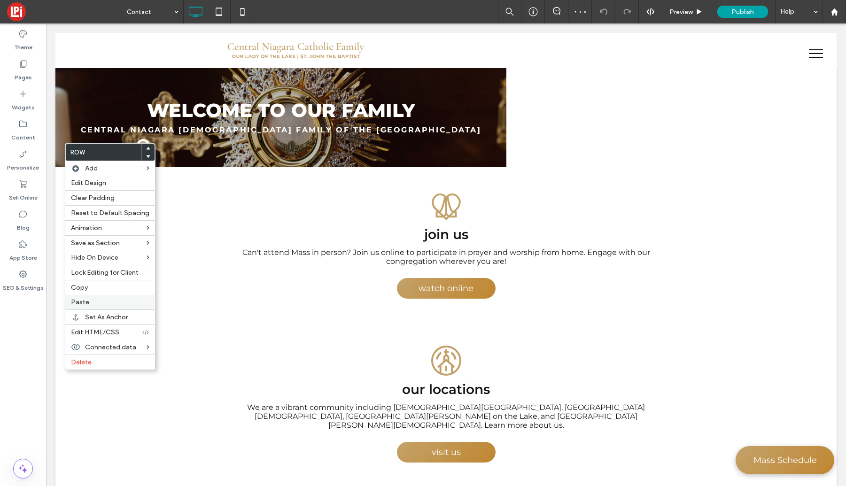
click at [88, 304] on span "Paste" at bounding box center [80, 302] width 18 height 8
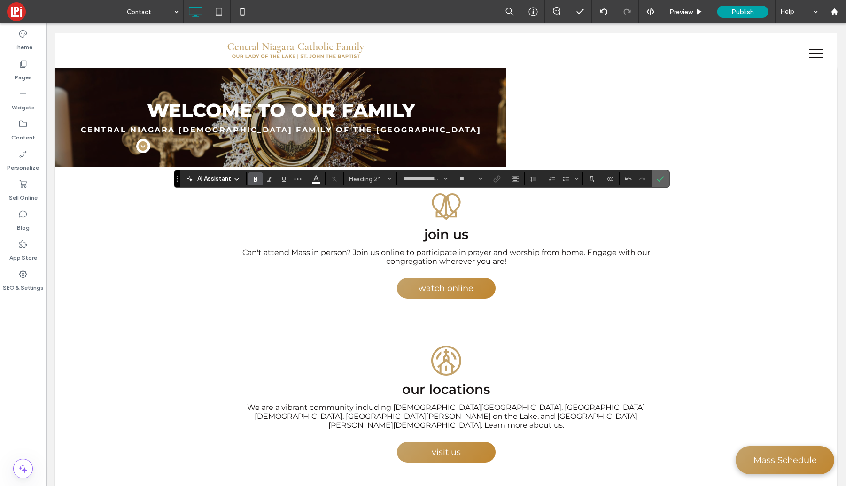
click at [662, 176] on icon "Confirm" at bounding box center [661, 179] width 8 height 8
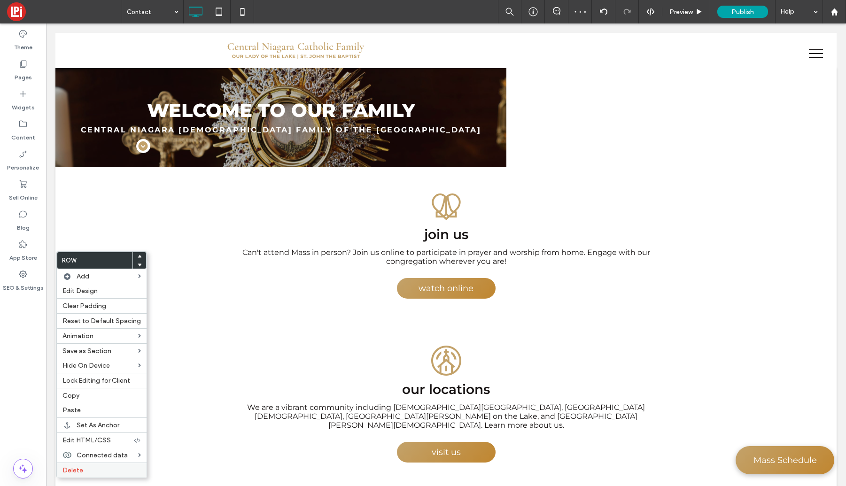
drag, startPoint x: 96, startPoint y: 472, endPoint x: 88, endPoint y: 467, distance: 9.8
click at [96, 471] on label "Delete" at bounding box center [102, 471] width 78 height 8
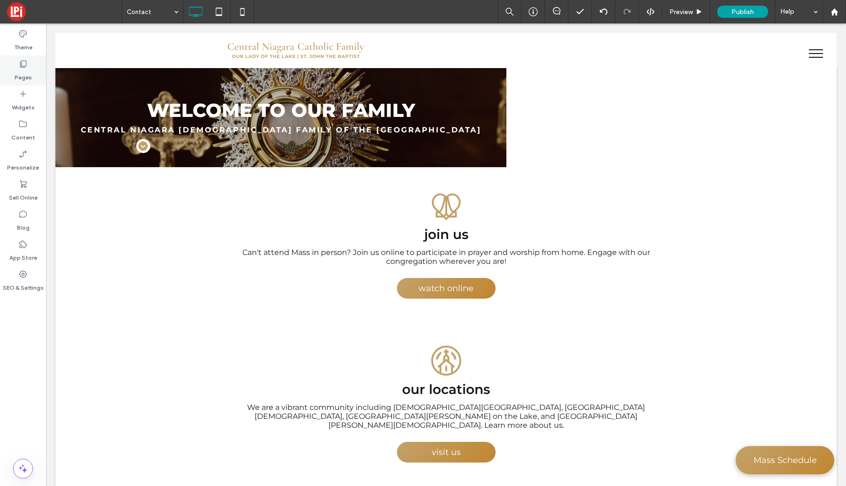
click at [22, 73] on label "Pages" at bounding box center [23, 75] width 17 height 13
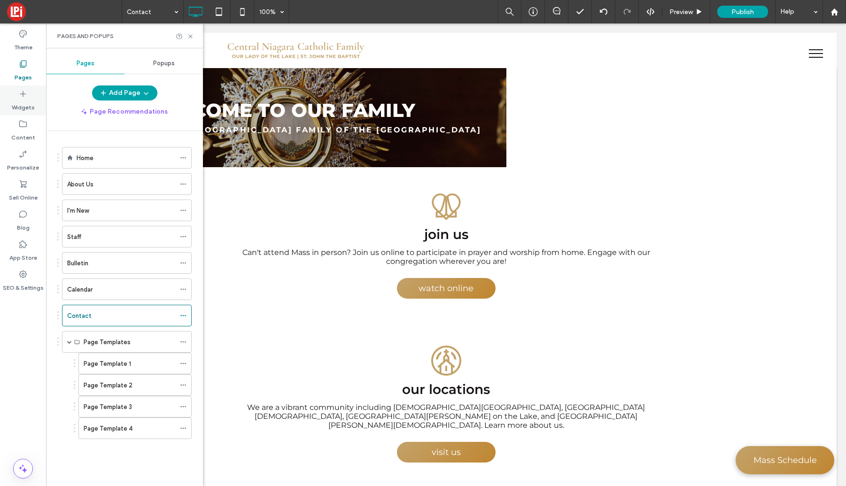
drag, startPoint x: 21, startPoint y: 107, endPoint x: 12, endPoint y: 108, distance: 9.5
click at [21, 107] on label "Widgets" at bounding box center [23, 105] width 23 height 13
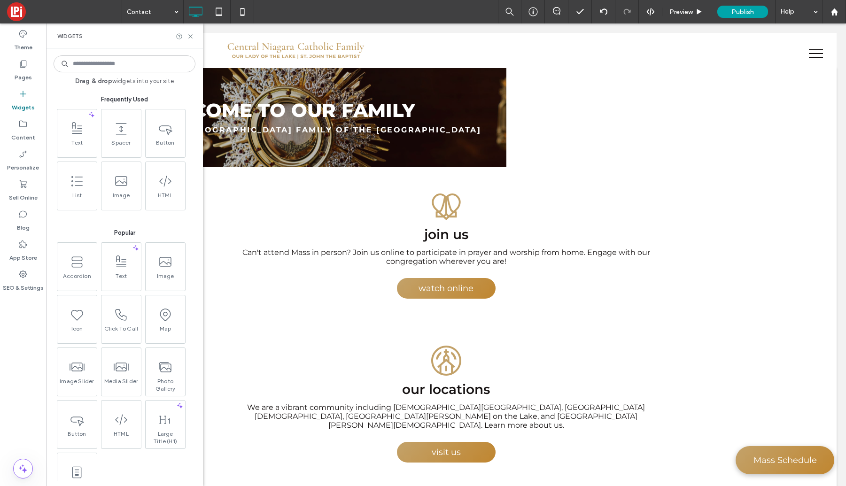
click at [125, 72] on div "Drag & drop widgets into your site Frequently Used Text Spacer Button List Imag…" at bounding box center [125, 267] width 142 height 429
click at [125, 68] on input at bounding box center [125, 63] width 142 height 17
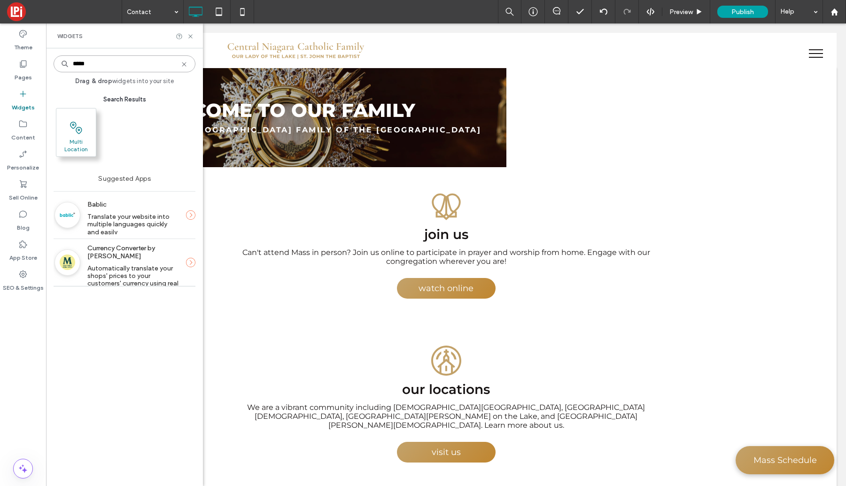
type input "*****"
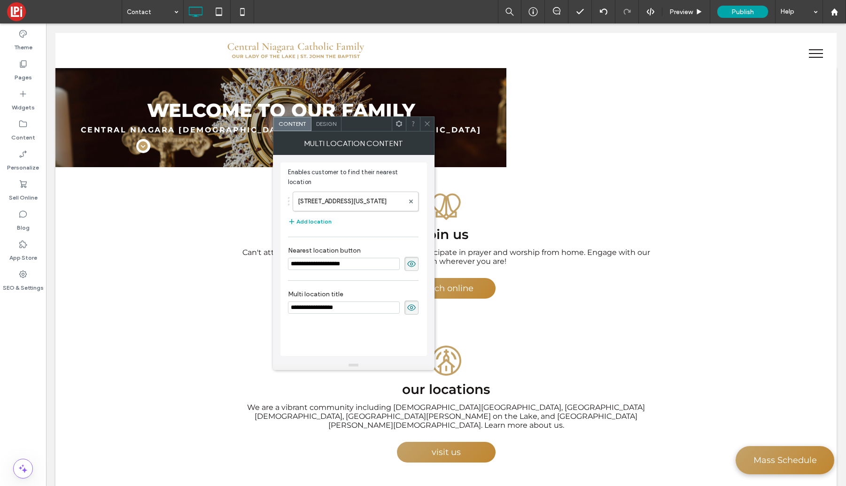
click at [429, 125] on icon at bounding box center [427, 123] width 7 height 7
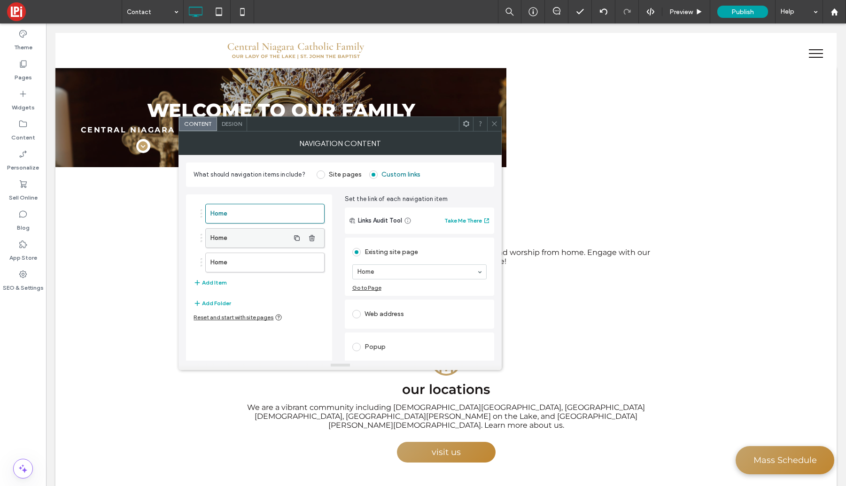
click at [247, 237] on label "Home" at bounding box center [250, 238] width 78 height 19
drag, startPoint x: 376, startPoint y: 315, endPoint x: 306, endPoint y: 266, distance: 85.1
click at [276, 265] on label "Home" at bounding box center [250, 262] width 78 height 19
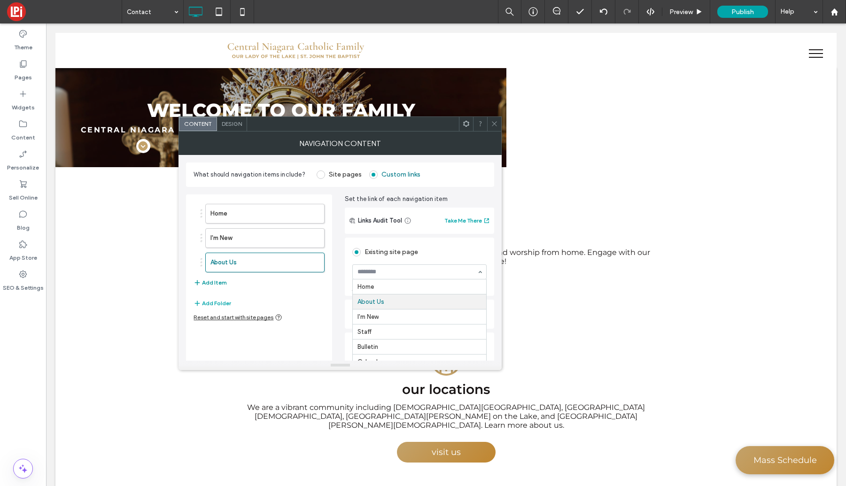
scroll to position [15, 0]
click at [494, 125] on icon at bounding box center [494, 123] width 7 height 7
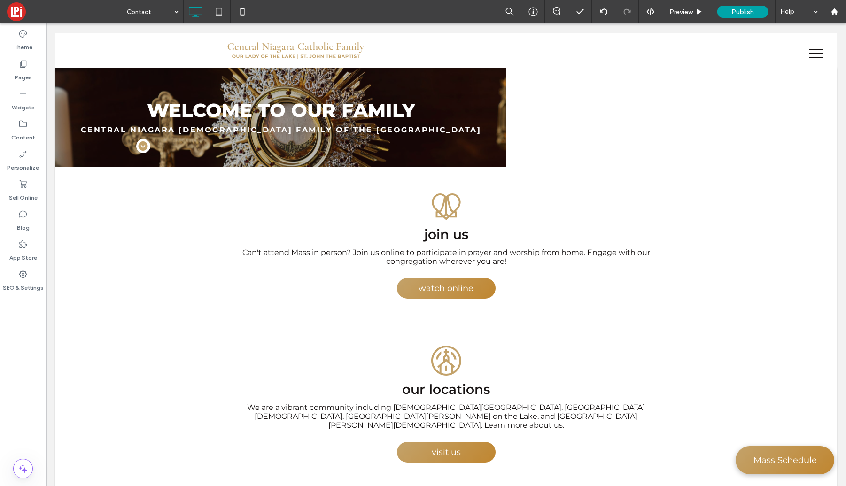
type input "**********"
type input "**"
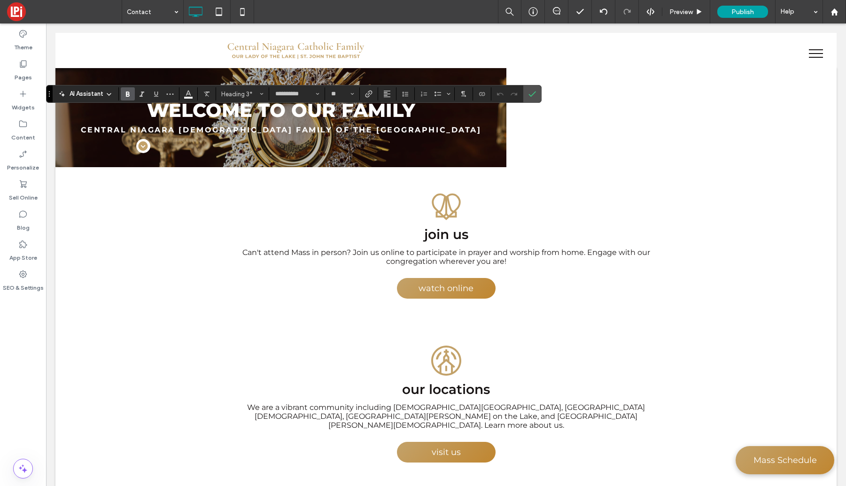
drag, startPoint x: 228, startPoint y: 91, endPoint x: 222, endPoint y: 102, distance: 12.6
click at [227, 91] on span "Heading 3*" at bounding box center [239, 94] width 37 height 7
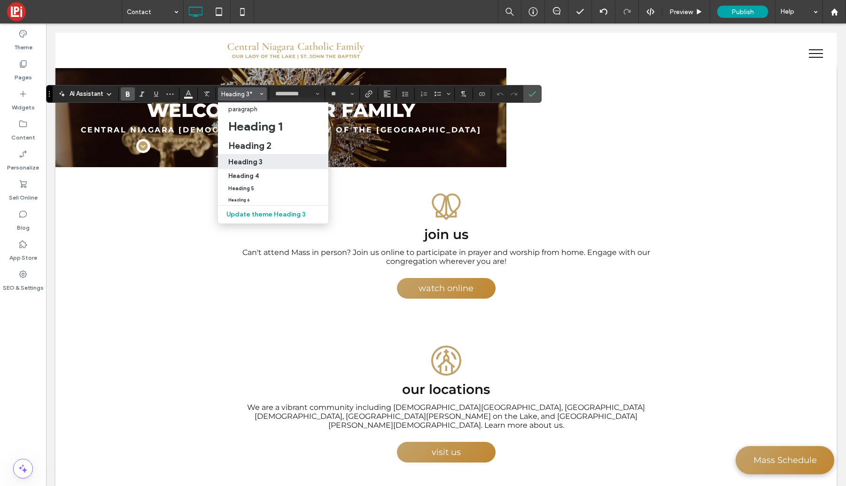
click at [237, 164] on h3 "Heading 3" at bounding box center [245, 161] width 34 height 9
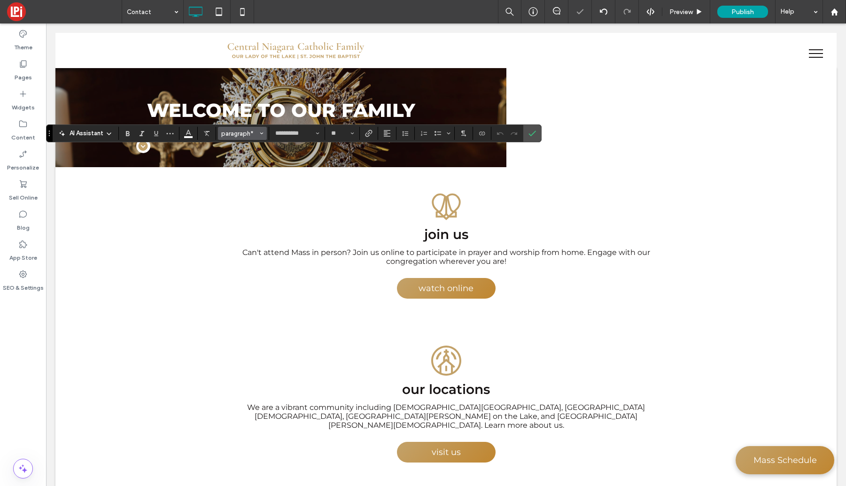
click at [241, 135] on span "paragraph*" at bounding box center [239, 133] width 37 height 7
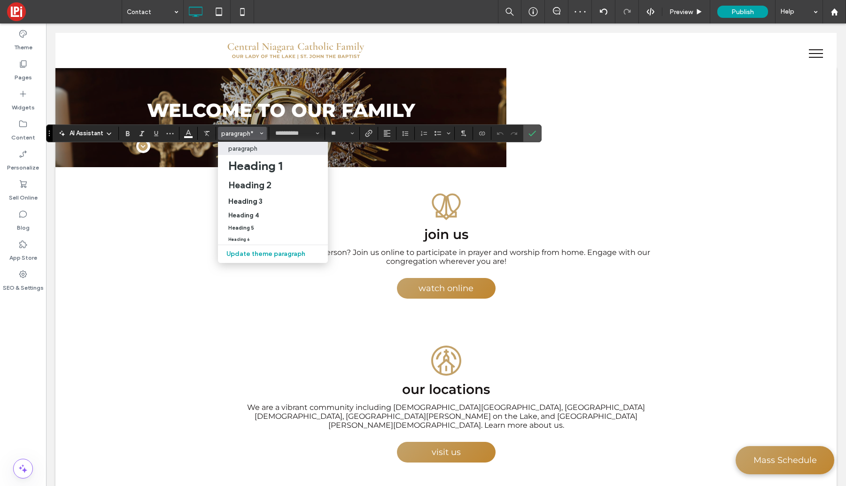
click at [240, 152] on p "paragraph" at bounding box center [242, 148] width 29 height 7
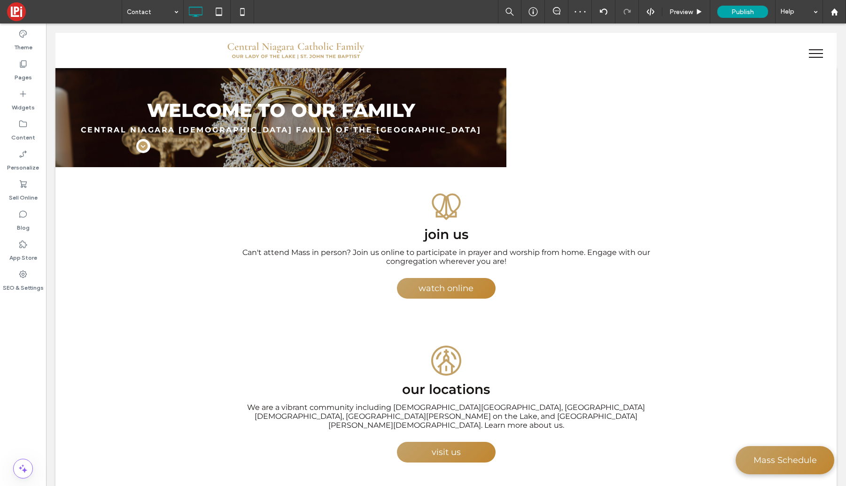
type input "**********"
type input "**"
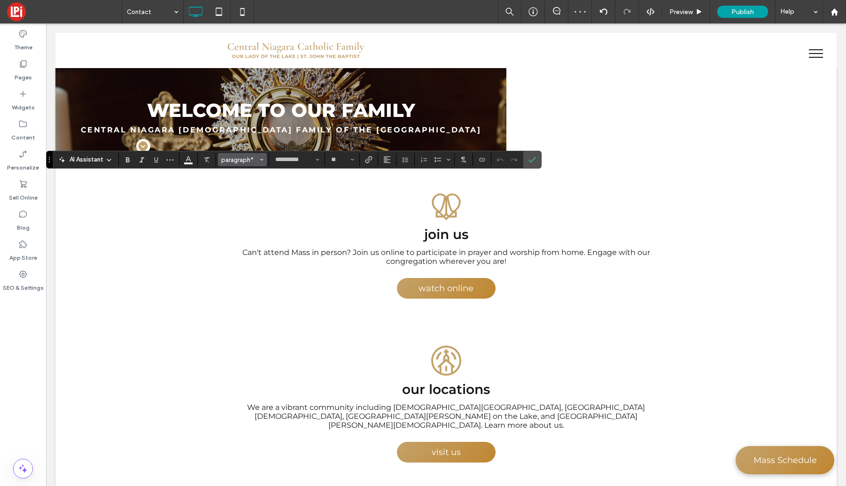
click at [233, 159] on span "paragraph*" at bounding box center [239, 159] width 37 height 7
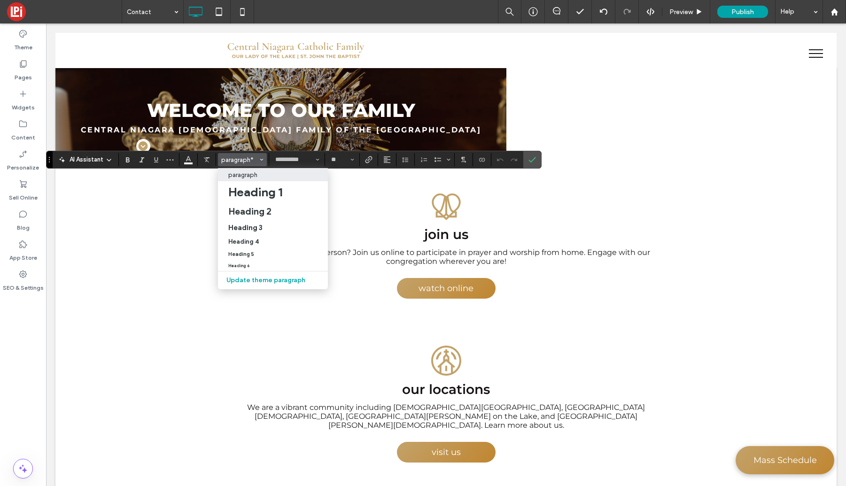
click at [239, 176] on p "paragraph" at bounding box center [242, 175] width 29 height 7
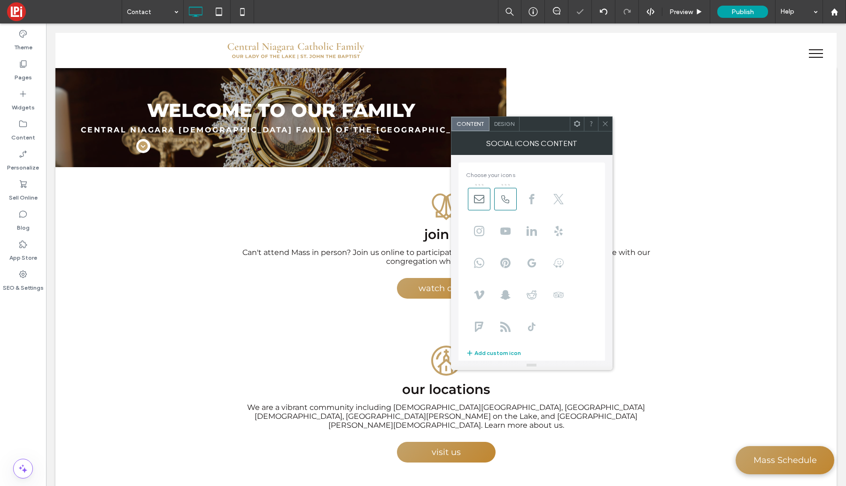
click at [507, 125] on span "Design" at bounding box center [504, 123] width 20 height 7
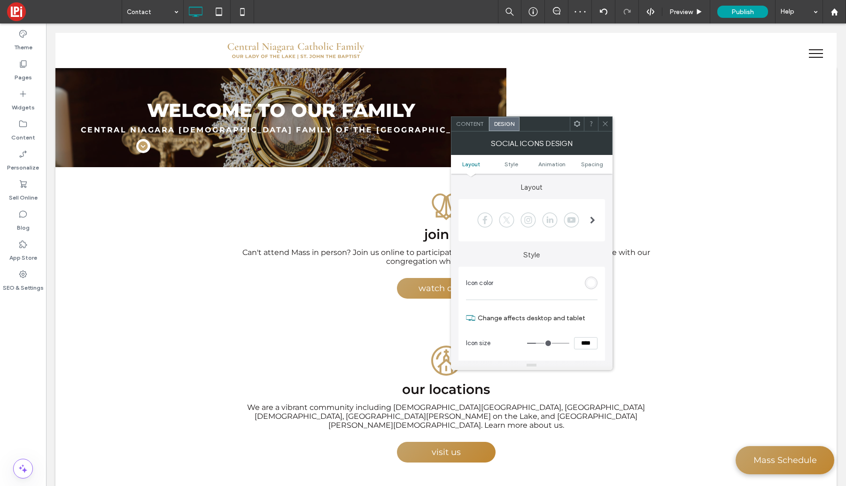
click at [593, 281] on div "rgb(255, 255, 255)" at bounding box center [591, 283] width 8 height 8
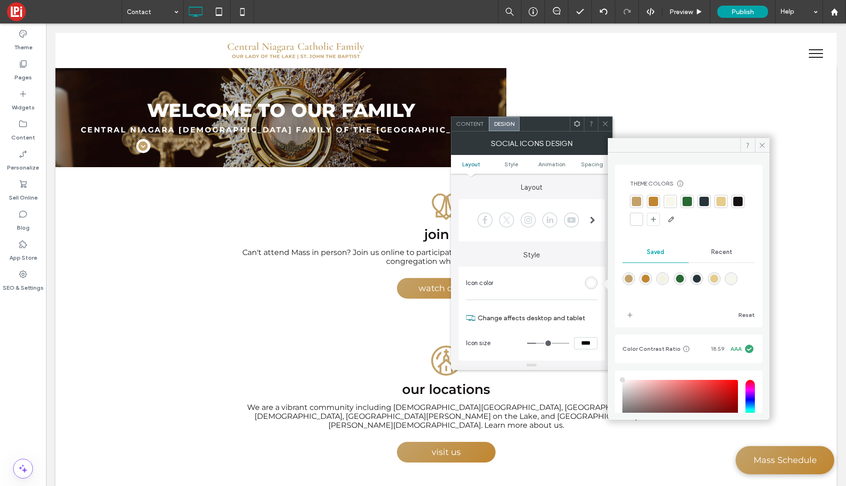
click at [634, 203] on div at bounding box center [636, 201] width 9 height 9
click at [764, 143] on icon at bounding box center [762, 145] width 7 height 7
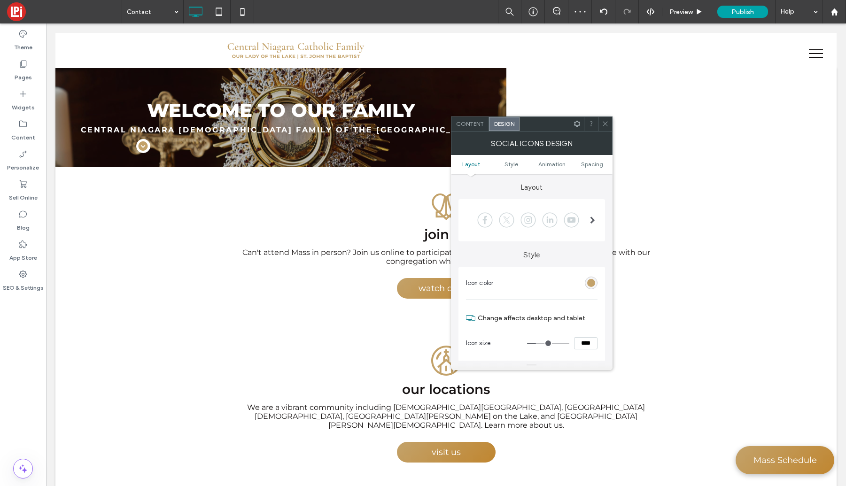
click at [603, 122] on icon at bounding box center [605, 123] width 7 height 7
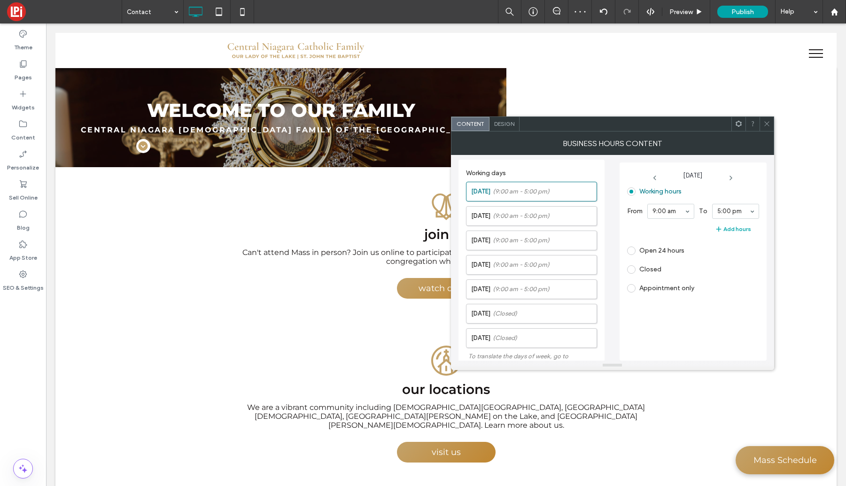
scroll to position [204, 0]
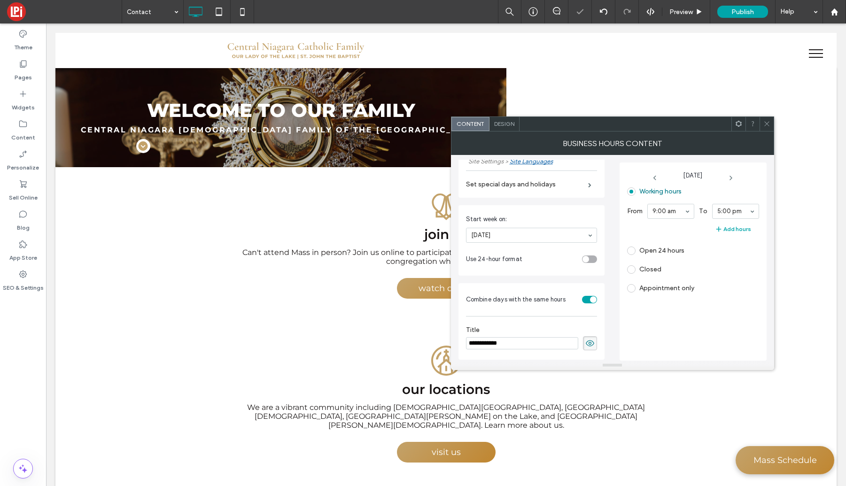
click at [507, 123] on span "Design" at bounding box center [504, 123] width 20 height 7
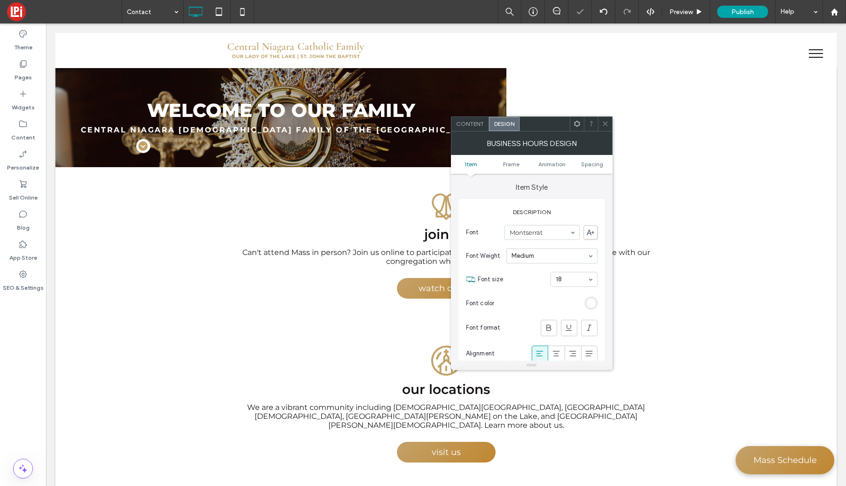
drag, startPoint x: 592, startPoint y: 301, endPoint x: 586, endPoint y: 302, distance: 6.2
click at [592, 301] on div "rgb(255, 255, 255)" at bounding box center [591, 303] width 8 height 8
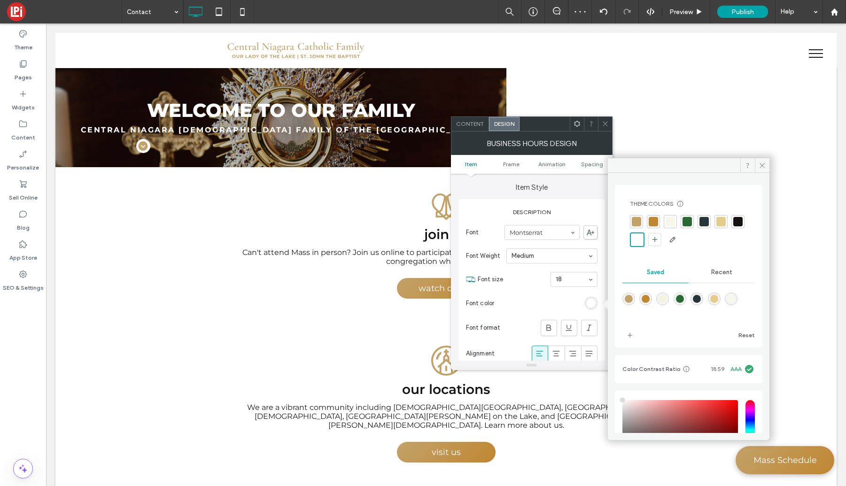
click at [734, 227] on div at bounding box center [738, 221] width 9 height 9
click at [763, 163] on icon at bounding box center [762, 165] width 7 height 7
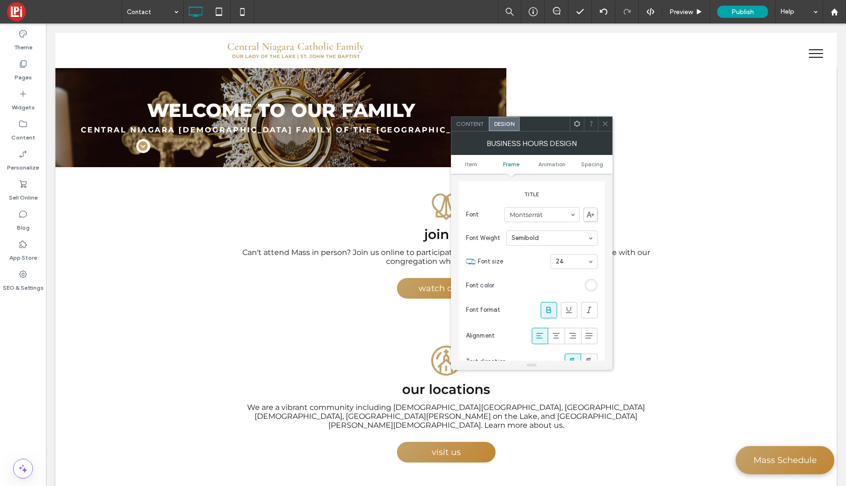
scroll to position [343, 0]
click at [594, 285] on div "rgb(255, 255, 255)" at bounding box center [591, 284] width 8 height 8
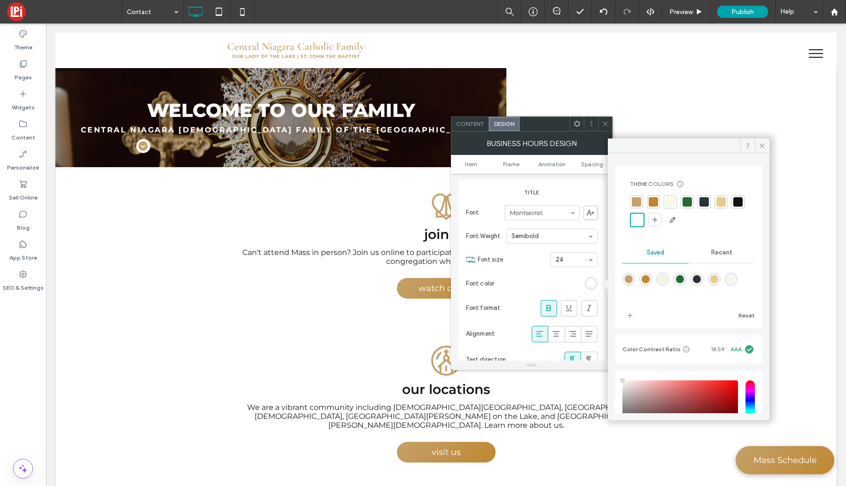
drag, startPoint x: 638, startPoint y: 201, endPoint x: 632, endPoint y: 202, distance: 5.7
click at [638, 201] on div at bounding box center [636, 201] width 9 height 9
click at [765, 145] on icon at bounding box center [762, 145] width 7 height 7
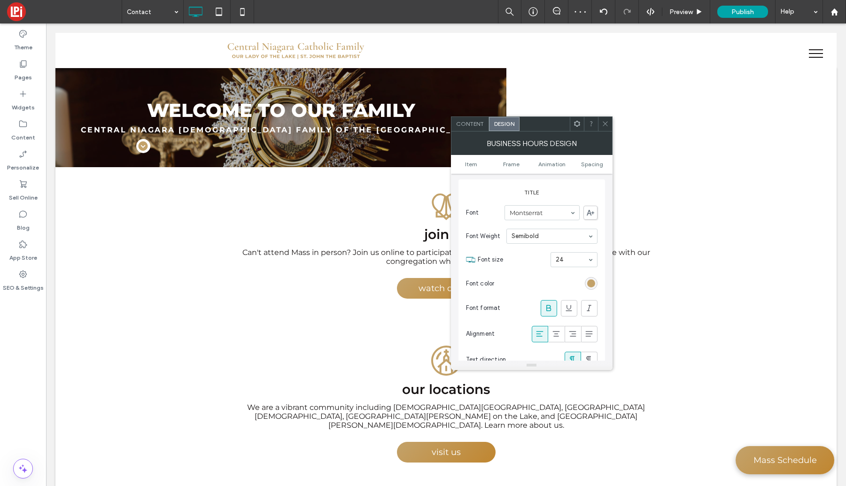
drag, startPoint x: 607, startPoint y: 121, endPoint x: 473, endPoint y: 171, distance: 142.9
click at [608, 121] on icon at bounding box center [605, 123] width 7 height 7
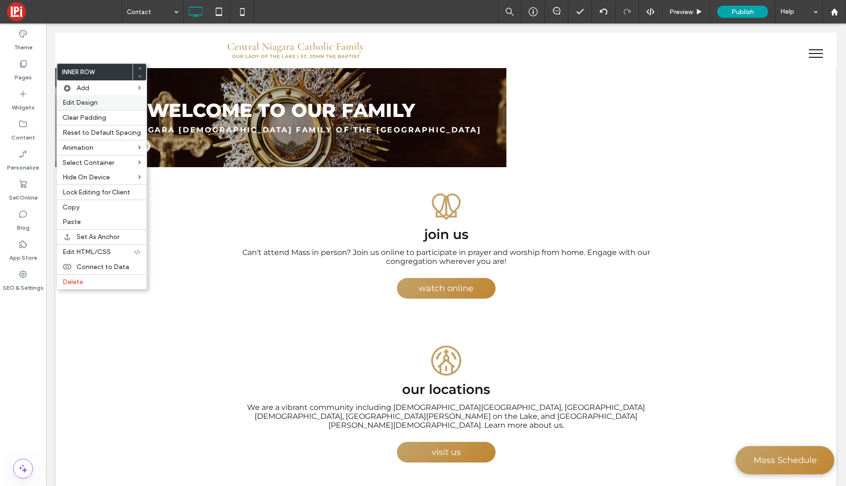
click at [73, 105] on span "Edit Design" at bounding box center [80, 103] width 35 height 8
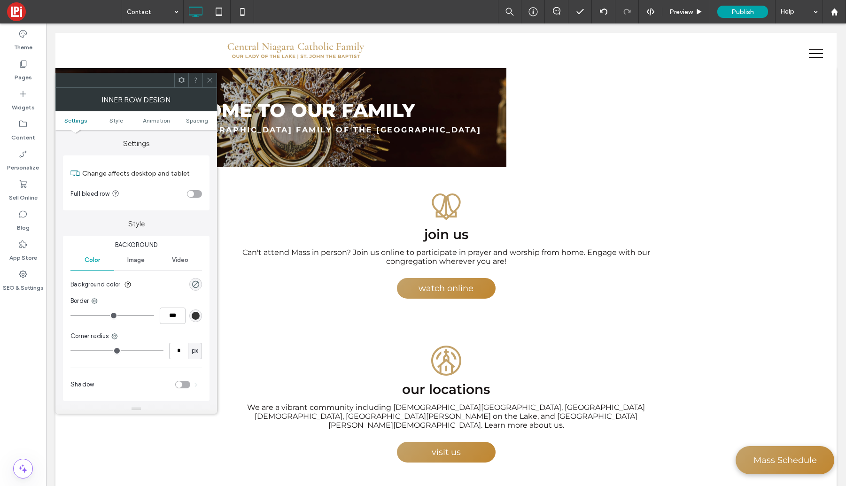
click at [211, 78] on icon at bounding box center [209, 80] width 7 height 7
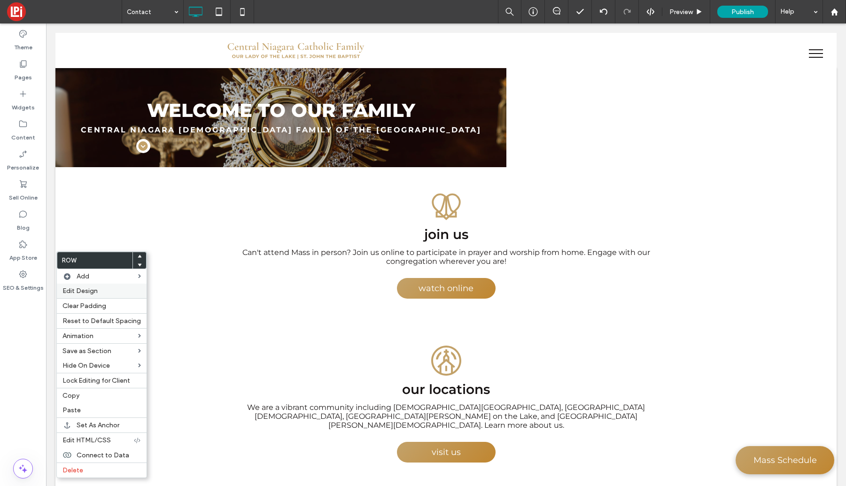
click at [74, 293] on span "Edit Design" at bounding box center [80, 291] width 35 height 8
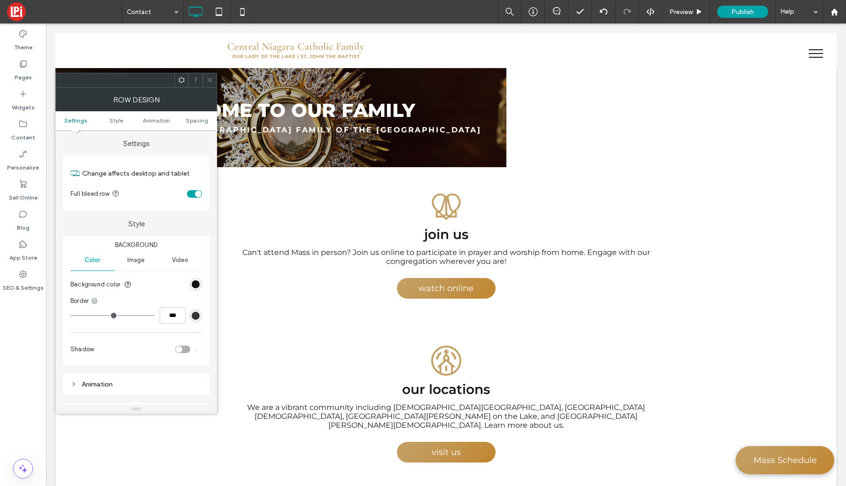
click at [193, 286] on div "rgb(22, 18, 18)" at bounding box center [196, 285] width 8 height 8
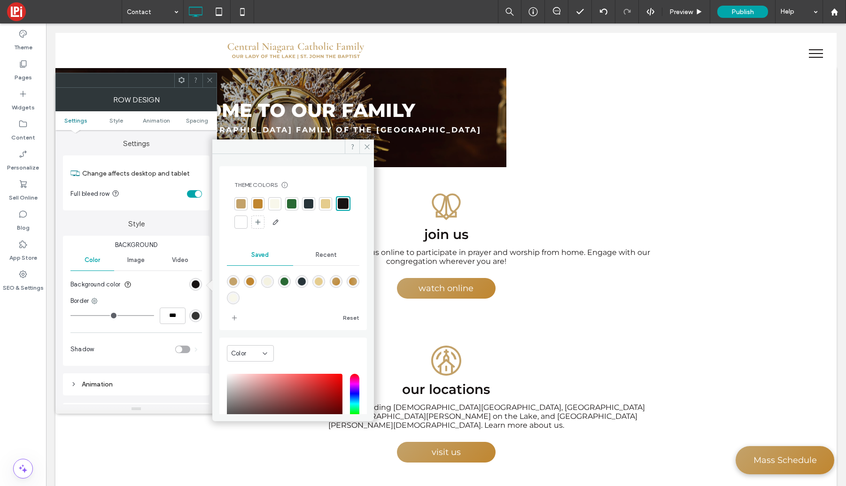
drag, startPoint x: 322, startPoint y: 245, endPoint x: 322, endPoint y: 251, distance: 6.1
click at [322, 246] on div "Recent" at bounding box center [326, 255] width 66 height 21
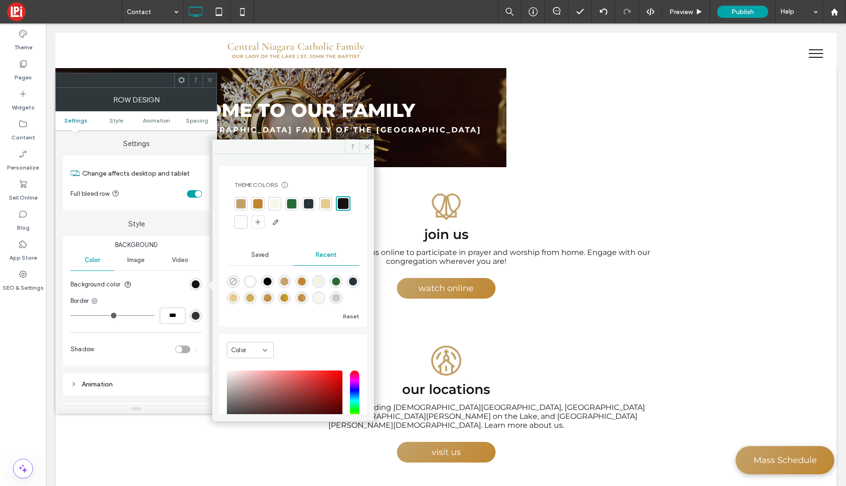
click at [234, 278] on icon "rgba(0, 0, 0, 0)" at bounding box center [233, 282] width 8 height 8
type input "*******"
type input "*"
type input "**"
click at [366, 149] on icon at bounding box center [367, 146] width 7 height 7
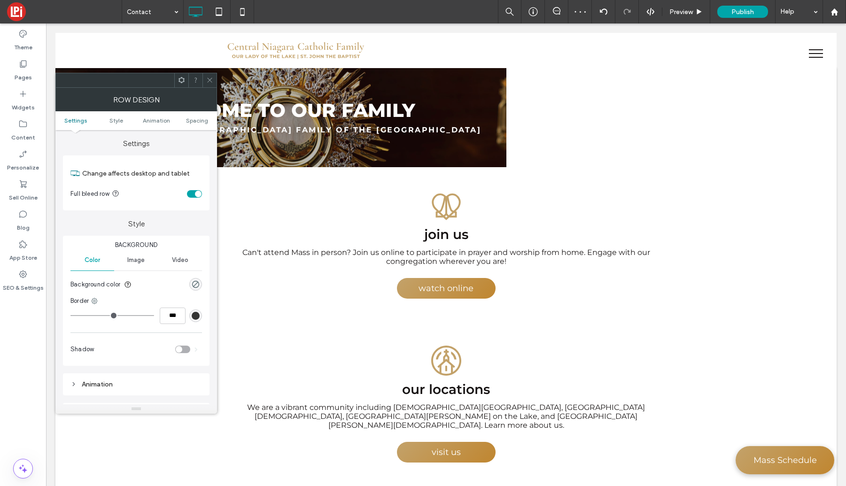
click at [209, 78] on icon at bounding box center [209, 80] width 7 height 7
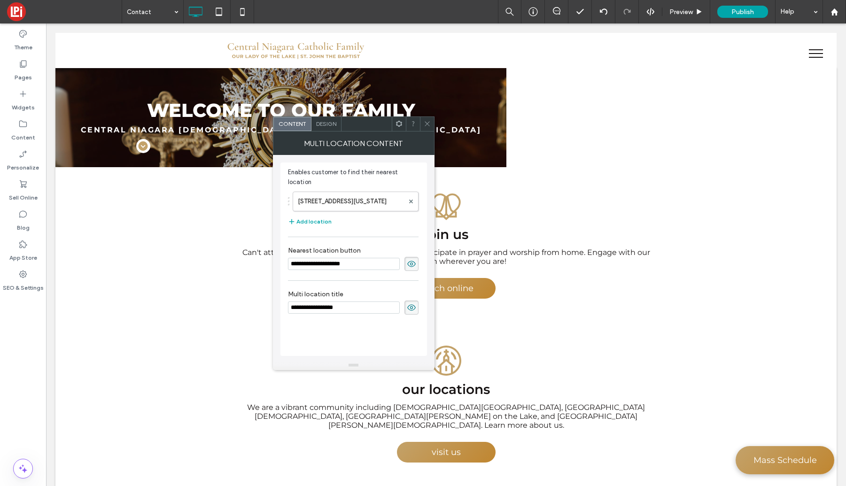
click at [314, 309] on input "**********" at bounding box center [344, 308] width 112 height 12
type input "**********"
click at [377, 339] on div "**********" at bounding box center [354, 259] width 132 height 184
click at [410, 306] on use at bounding box center [411, 308] width 8 height 6
drag, startPoint x: 428, startPoint y: 124, endPoint x: 430, endPoint y: 129, distance: 5.9
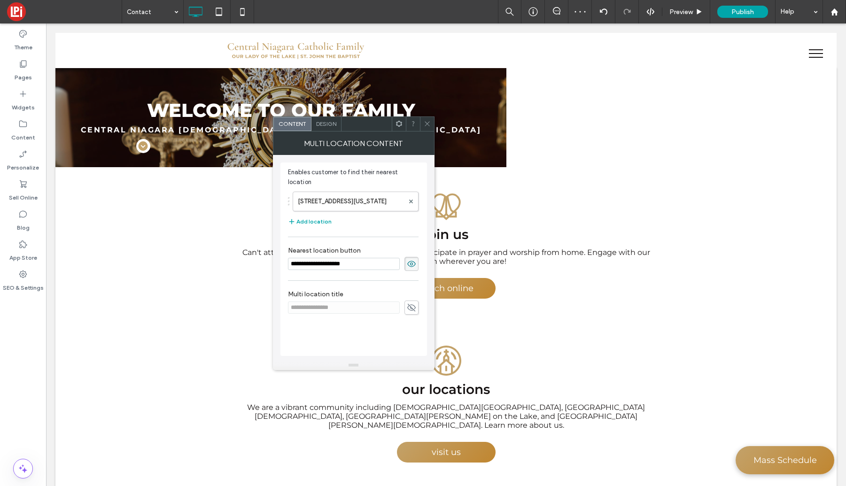
click at [429, 126] on icon at bounding box center [427, 123] width 7 height 7
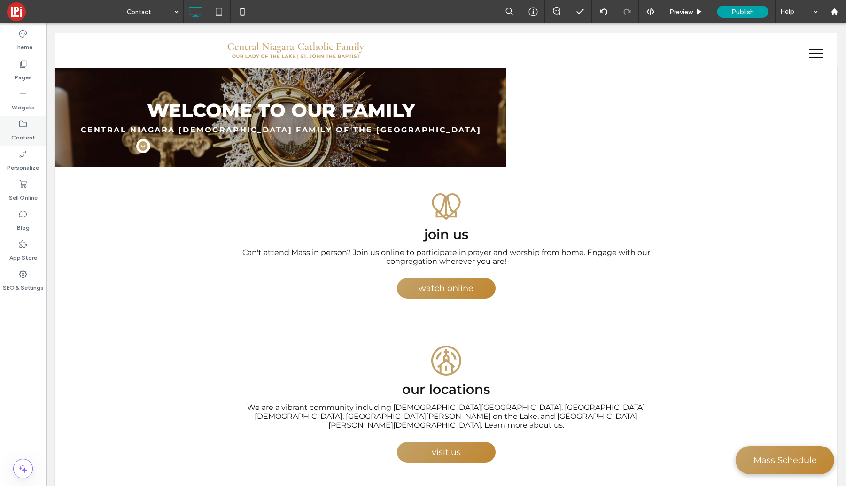
drag, startPoint x: 25, startPoint y: 130, endPoint x: 16, endPoint y: 131, distance: 8.5
click at [25, 130] on label "Content" at bounding box center [23, 135] width 24 height 13
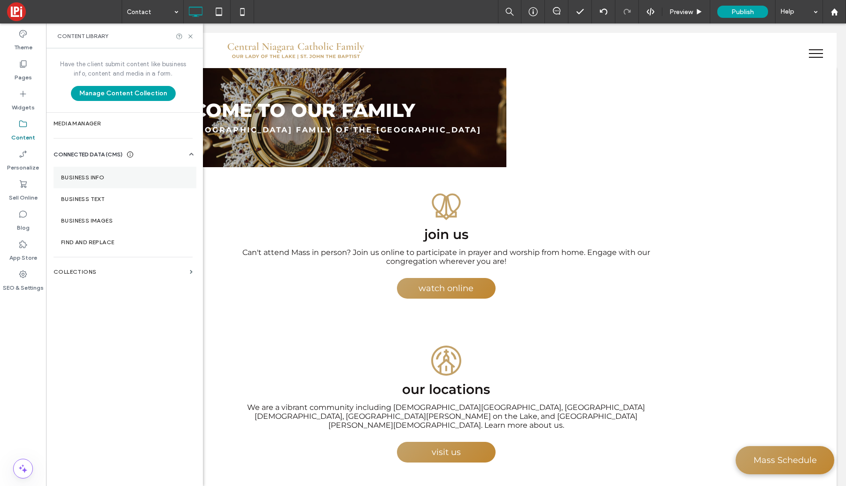
click at [80, 179] on label "Business Info" at bounding box center [125, 177] width 128 height 7
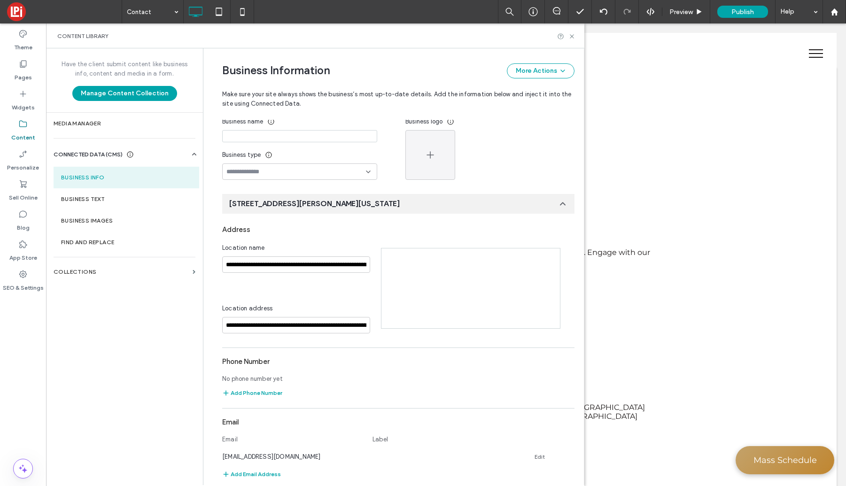
scroll to position [67, 0]
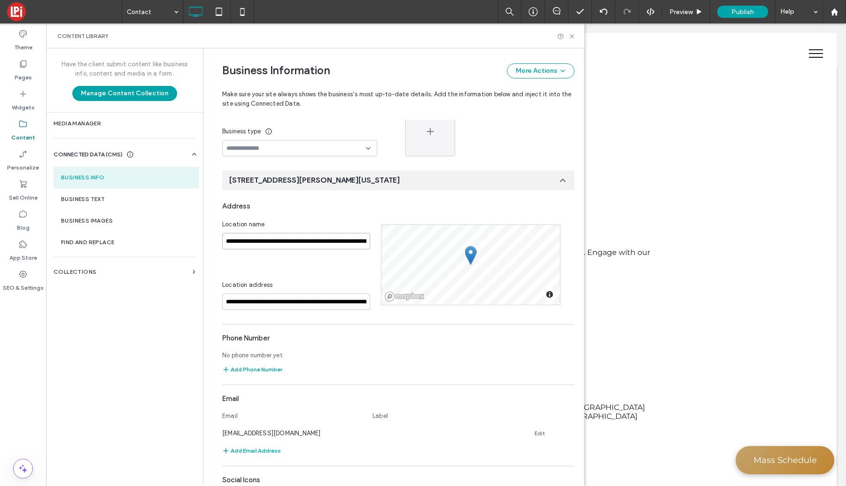
click at [318, 246] on input "**********" at bounding box center [296, 241] width 148 height 16
click at [305, 301] on input "**********" at bounding box center [296, 302] width 148 height 16
paste input "**********"
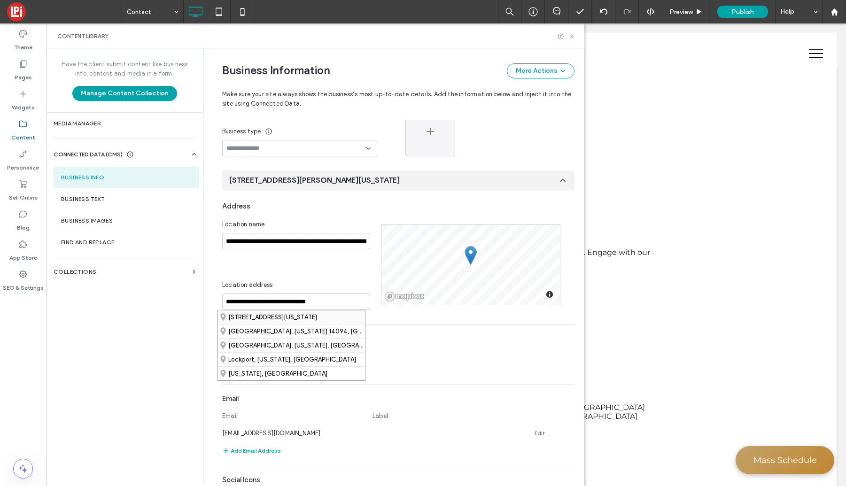
click at [262, 318] on div "168 Chestnut Street, Lockport, New York 14094, United States" at bounding box center [291, 318] width 147 height 14
type input "**********"
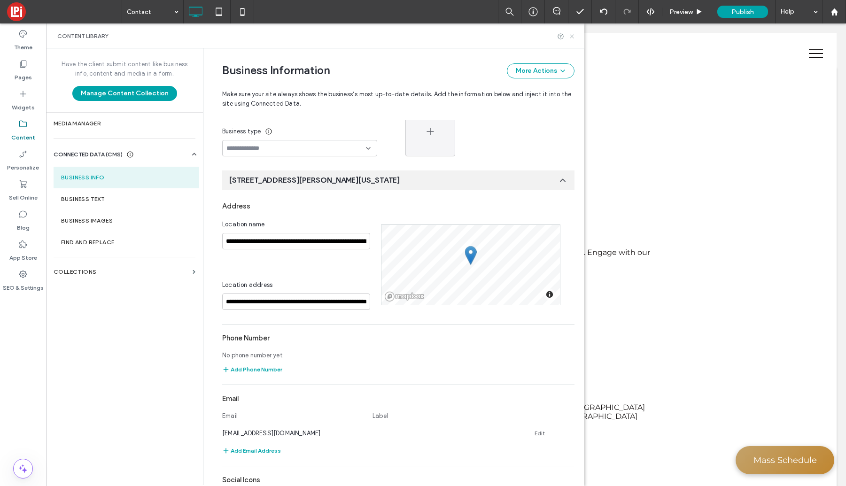
click at [572, 37] on icon at bounding box center [572, 36] width 7 height 7
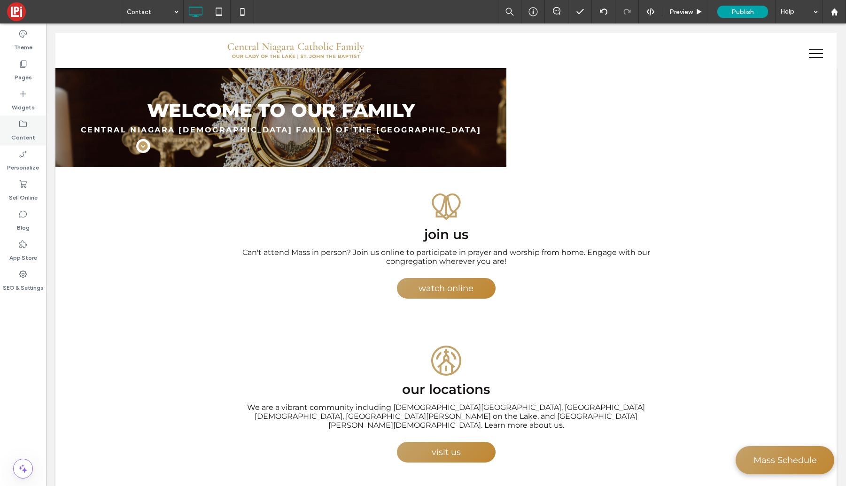
click at [19, 125] on use at bounding box center [23, 124] width 8 height 7
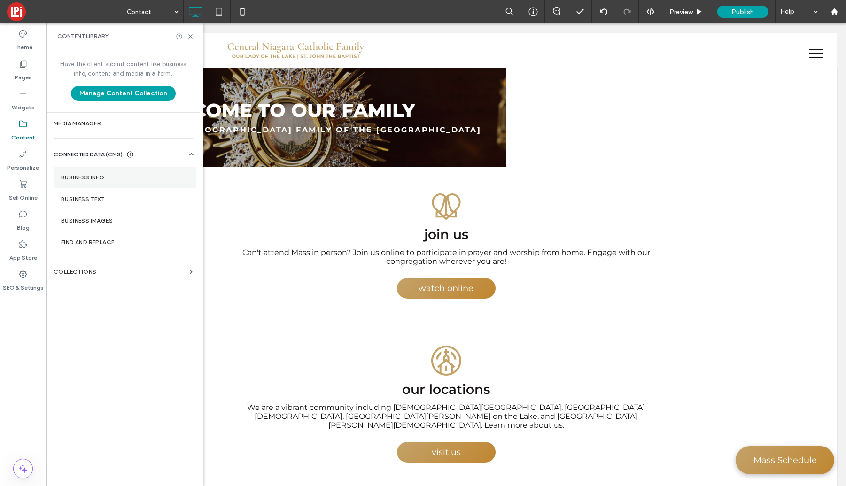
click at [93, 181] on section "Business Info" at bounding box center [125, 178] width 143 height 22
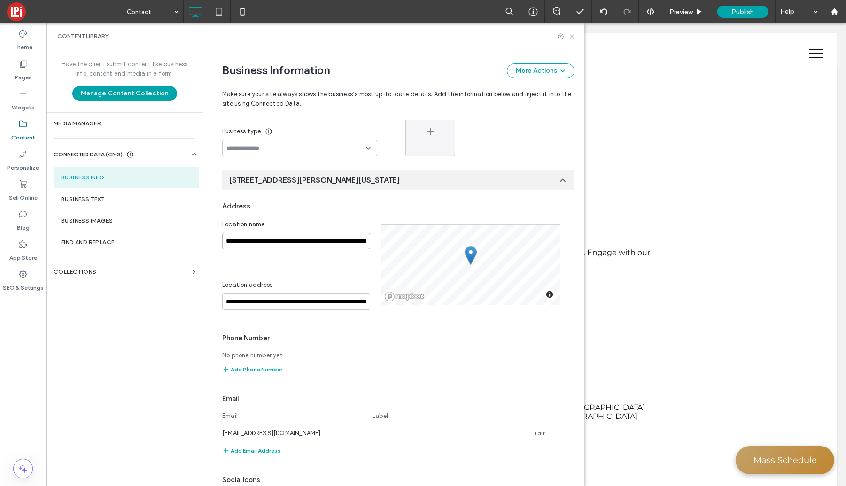
click at [281, 244] on input "**********" at bounding box center [296, 241] width 148 height 16
paste input "**********"
type input "**********"
drag, startPoint x: 292, startPoint y: 262, endPoint x: 286, endPoint y: 263, distance: 5.7
click at [292, 262] on div "**********" at bounding box center [301, 265] width 159 height 90
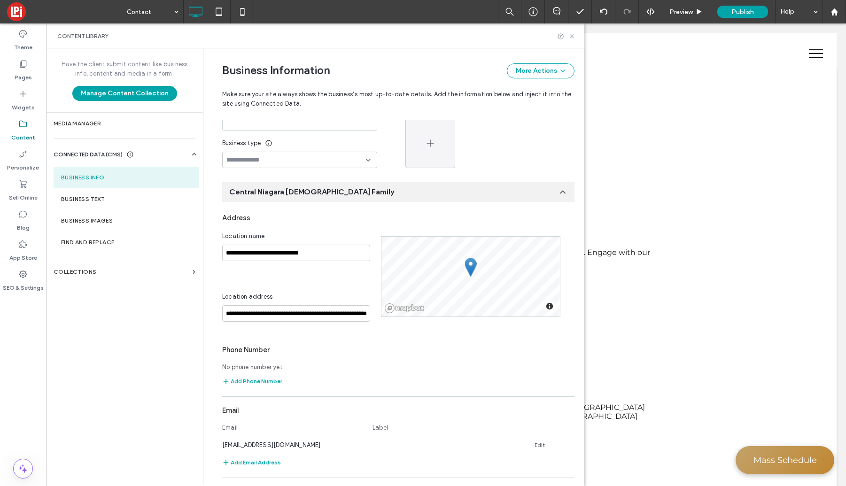
scroll to position [0, 0]
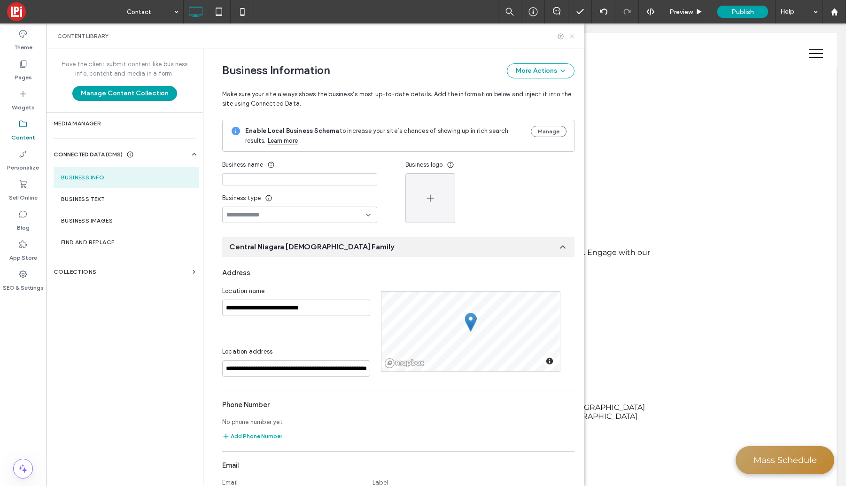
click at [570, 37] on use at bounding box center [572, 36] width 4 height 4
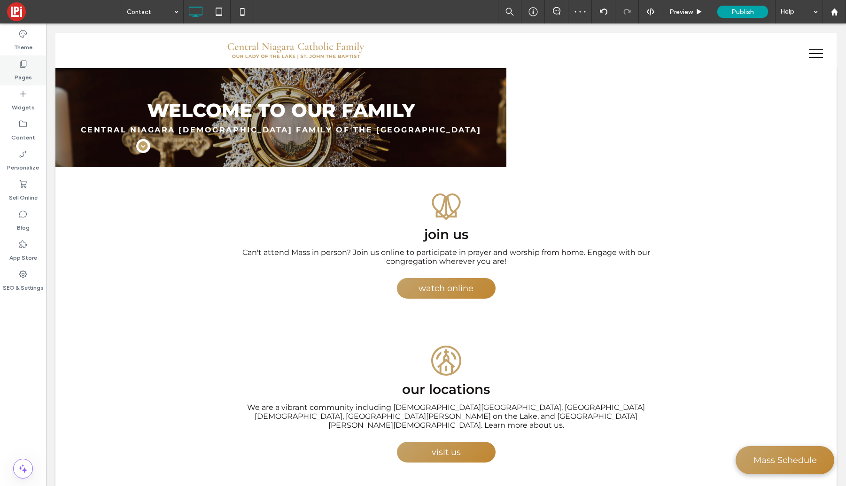
click at [21, 70] on label "Pages" at bounding box center [23, 75] width 17 height 13
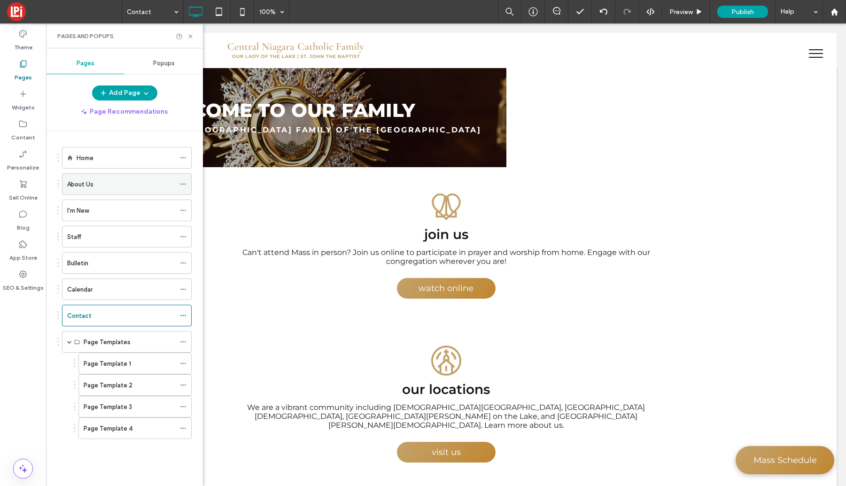
click at [102, 192] on div "About Us" at bounding box center [121, 184] width 108 height 21
click at [194, 34] on div "Pages and Popups" at bounding box center [124, 35] width 157 height 25
click at [189, 34] on use at bounding box center [190, 36] width 4 height 4
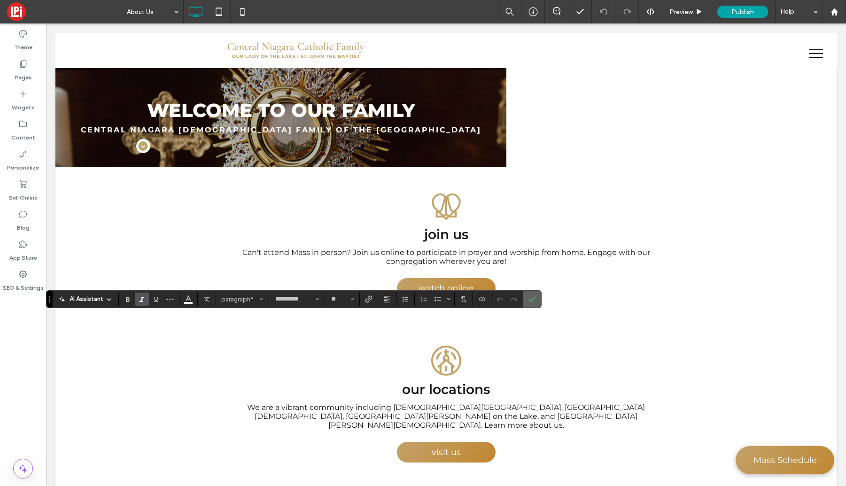
click at [536, 299] on icon "Confirm" at bounding box center [533, 300] width 8 height 8
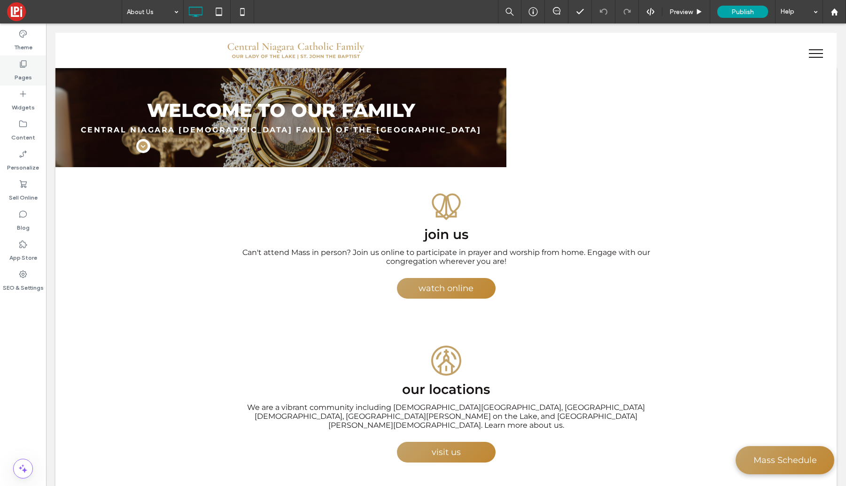
click at [23, 69] on label "Pages" at bounding box center [23, 75] width 17 height 13
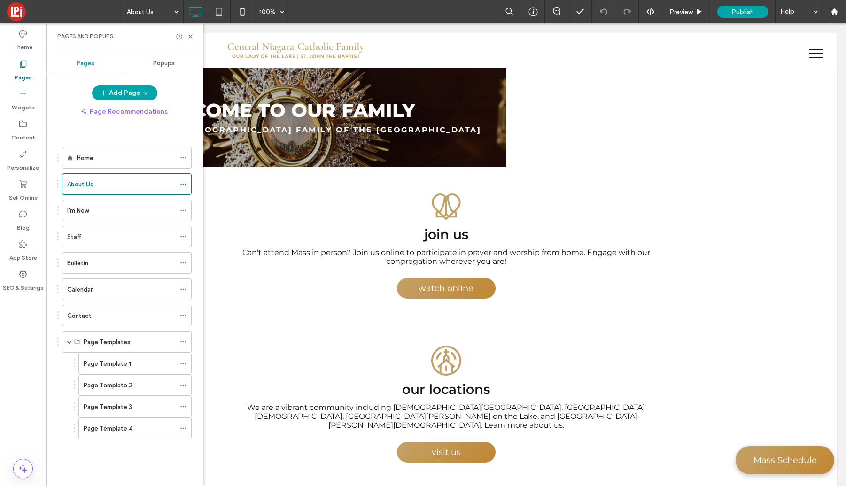
click at [86, 319] on label "Contact" at bounding box center [79, 316] width 24 height 16
click at [188, 37] on icon at bounding box center [190, 36] width 7 height 7
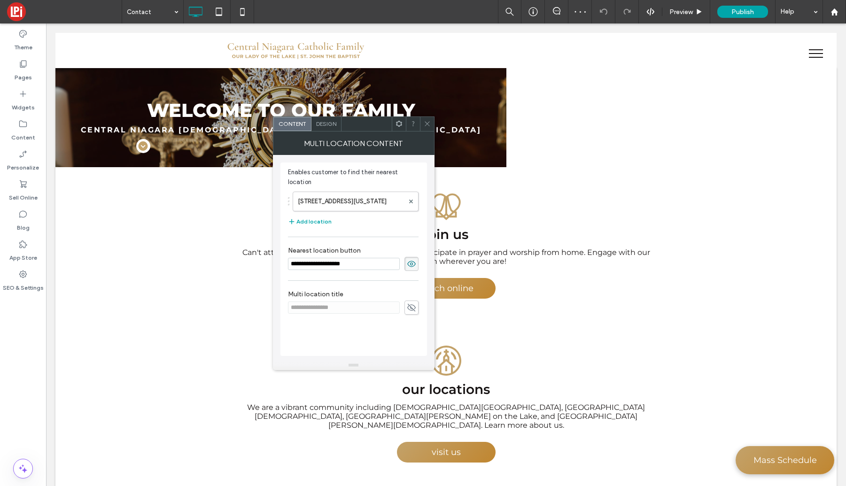
click at [409, 263] on icon at bounding box center [411, 264] width 9 height 10
click at [306, 221] on button "Add location" at bounding box center [310, 221] width 44 height 11
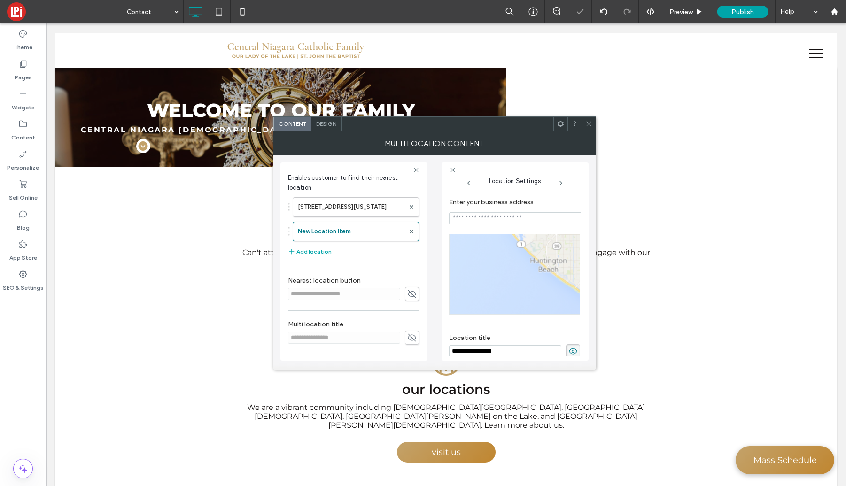
click at [500, 220] on input at bounding box center [516, 218] width 134 height 12
paste input "**********"
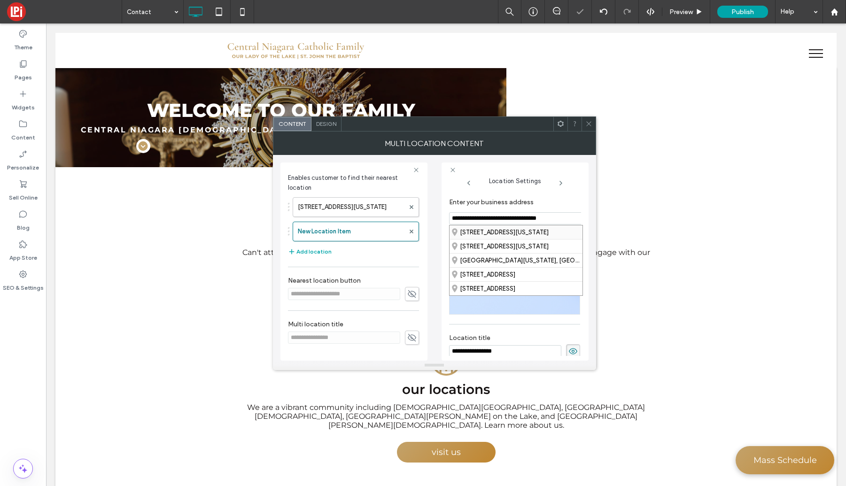
click at [496, 233] on div "76 Church Street, Lockport, New York 14094, United States" at bounding box center [516, 233] width 133 height 14
type input "**********"
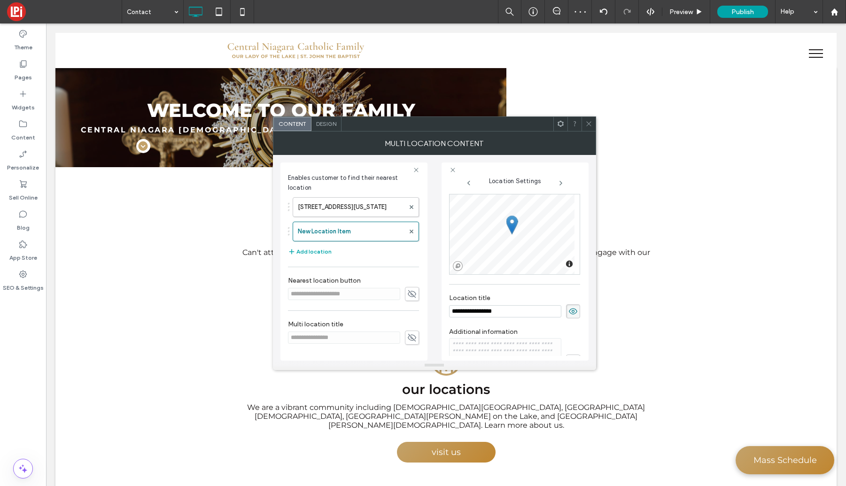
scroll to position [47, 0]
drag, startPoint x: 515, startPoint y: 310, endPoint x: 443, endPoint y: 301, distance: 71.9
click at [443, 301] on div "**********" at bounding box center [515, 262] width 147 height 198
type input "**********"
click at [510, 287] on div "**********" at bounding box center [514, 300] width 131 height 34
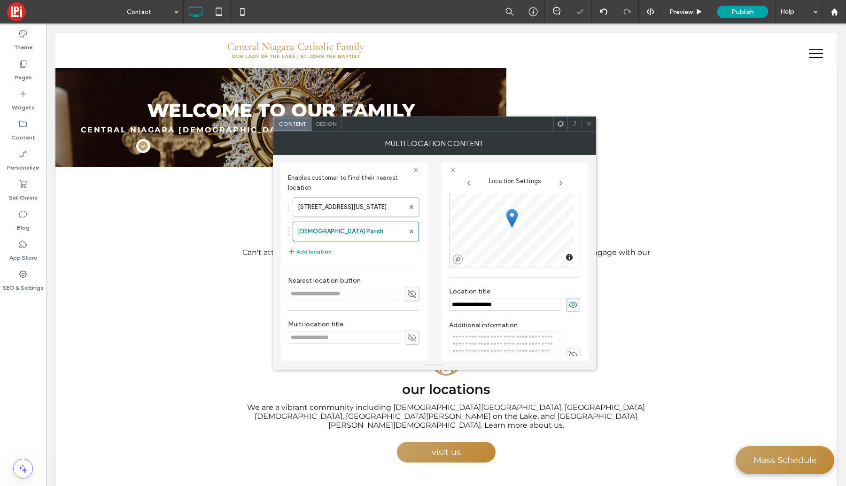
drag, startPoint x: 587, startPoint y: 119, endPoint x: 573, endPoint y: 124, distance: 15.5
click at [587, 119] on span at bounding box center [589, 124] width 7 height 14
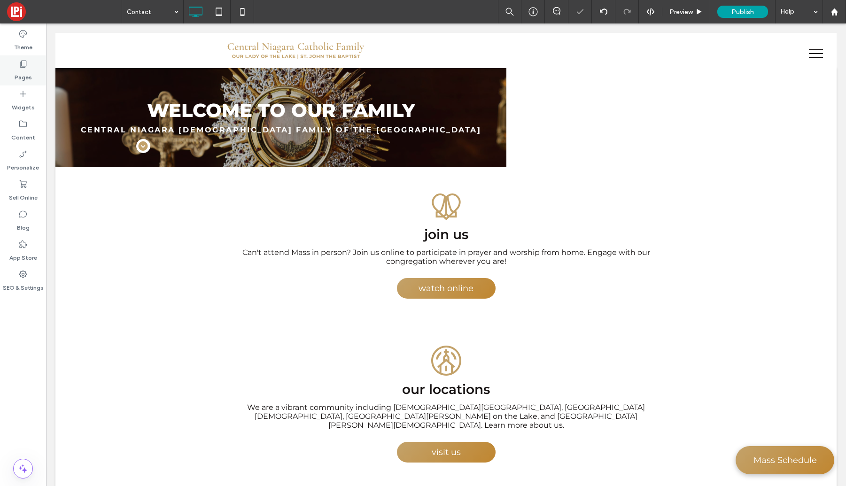
click at [28, 69] on label "Pages" at bounding box center [23, 75] width 17 height 13
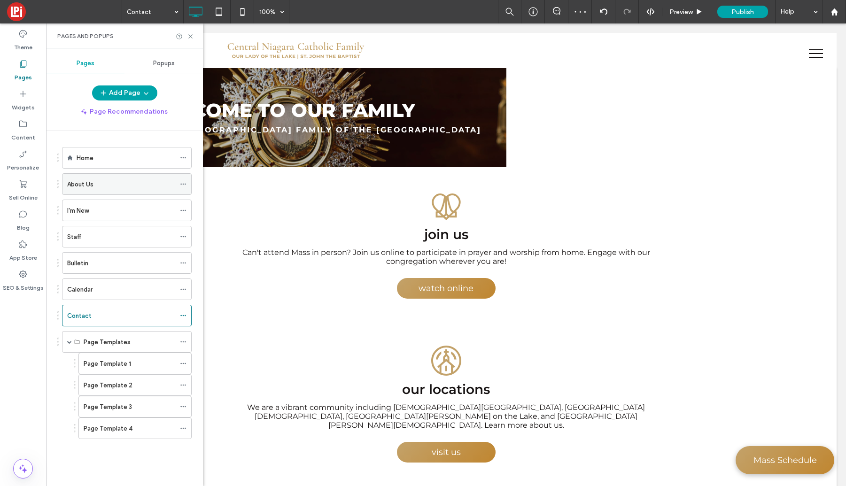
click at [113, 183] on div "About Us" at bounding box center [121, 185] width 108 height 10
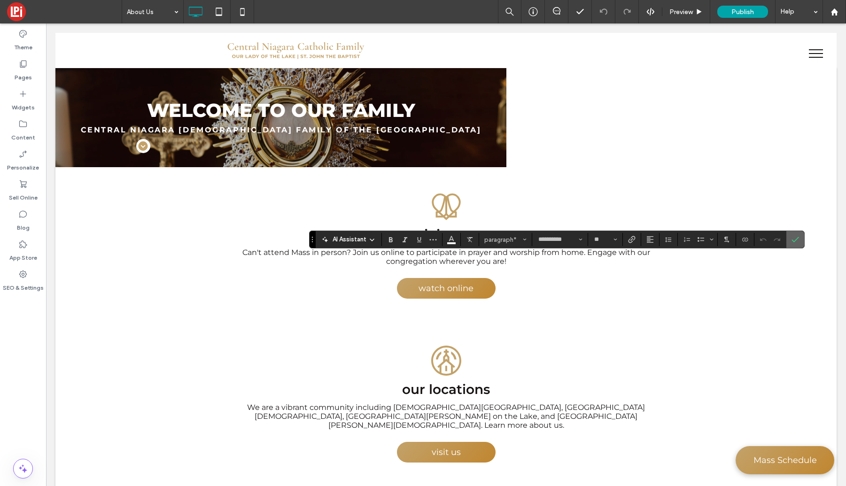
click at [796, 238] on icon "Confirm" at bounding box center [796, 240] width 8 height 8
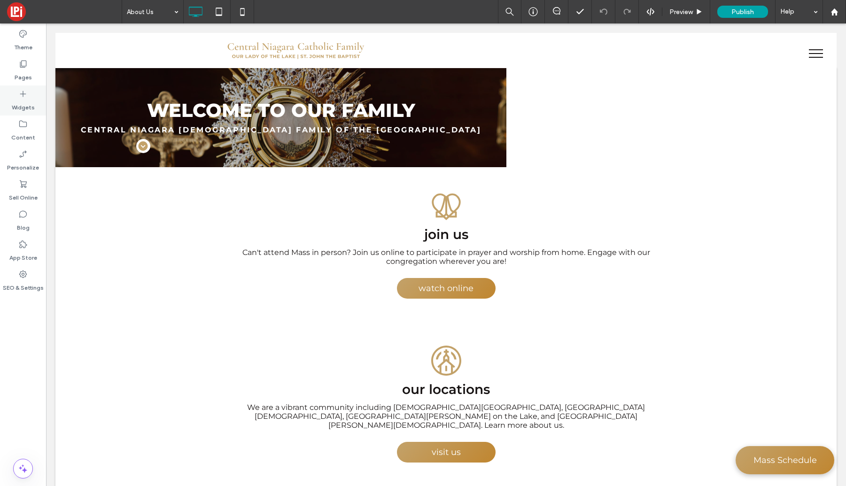
drag, startPoint x: 14, startPoint y: 66, endPoint x: 39, endPoint y: 104, distance: 45.6
click at [14, 66] on div "Pages" at bounding box center [23, 70] width 46 height 30
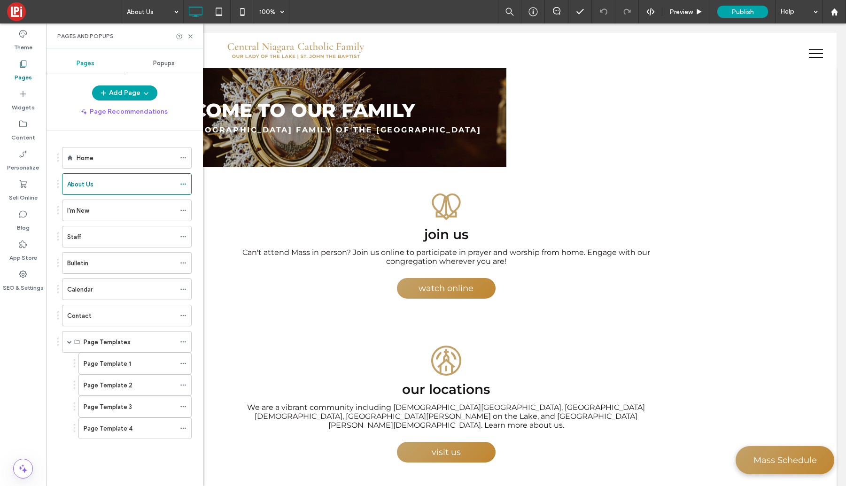
click at [87, 318] on label "Contact" at bounding box center [79, 316] width 24 height 16
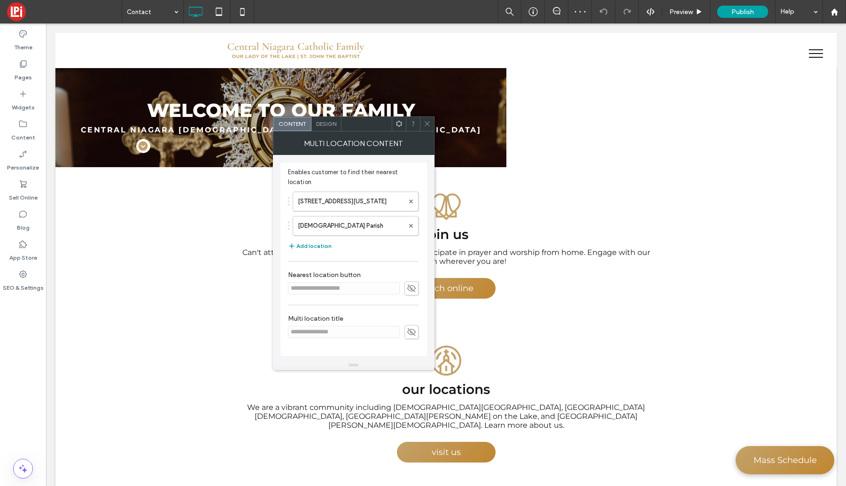
click at [313, 243] on button "Add location" at bounding box center [310, 246] width 44 height 11
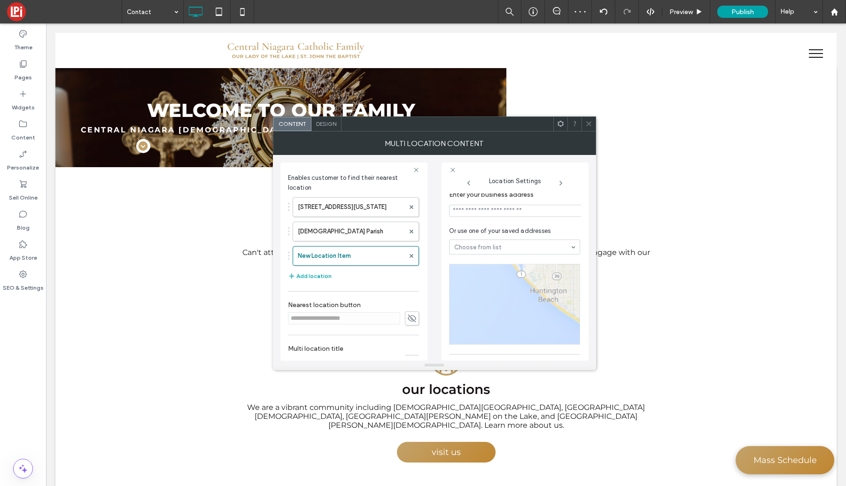
click at [492, 214] on input at bounding box center [516, 211] width 134 height 12
paste input "**********"
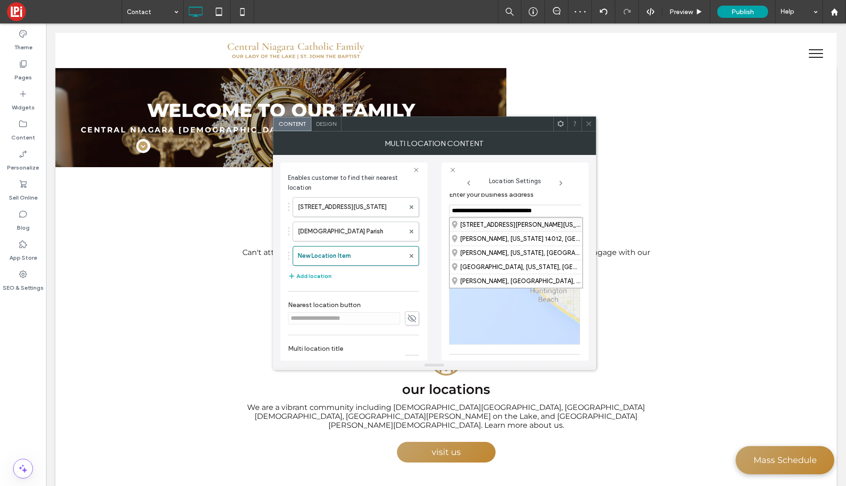
click at [500, 227] on div "1726 Quaker Road, Barker, New York 14012, United States" at bounding box center [516, 225] width 133 height 14
type input "**********"
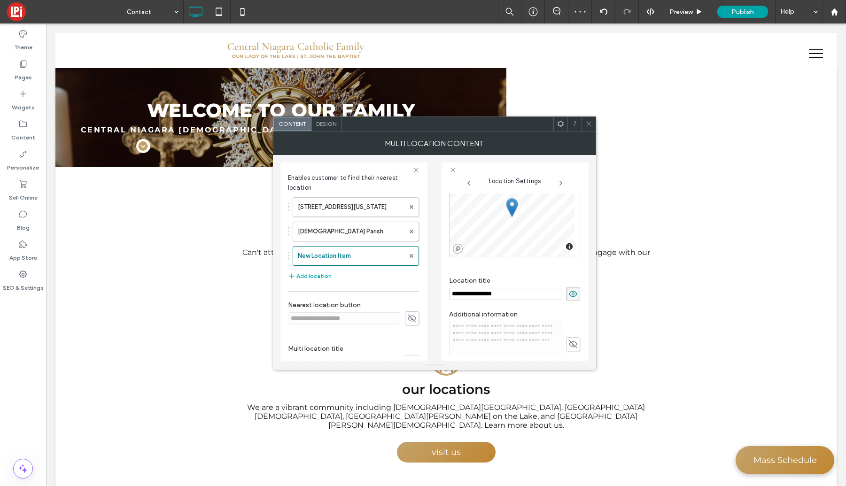
scroll to position [102, 0]
drag, startPoint x: 508, startPoint y: 287, endPoint x: 419, endPoint y: 281, distance: 89.0
click at [419, 281] on div "**********" at bounding box center [435, 258] width 308 height 206
type input "**********"
click at [492, 268] on div "**********" at bounding box center [514, 283] width 131 height 34
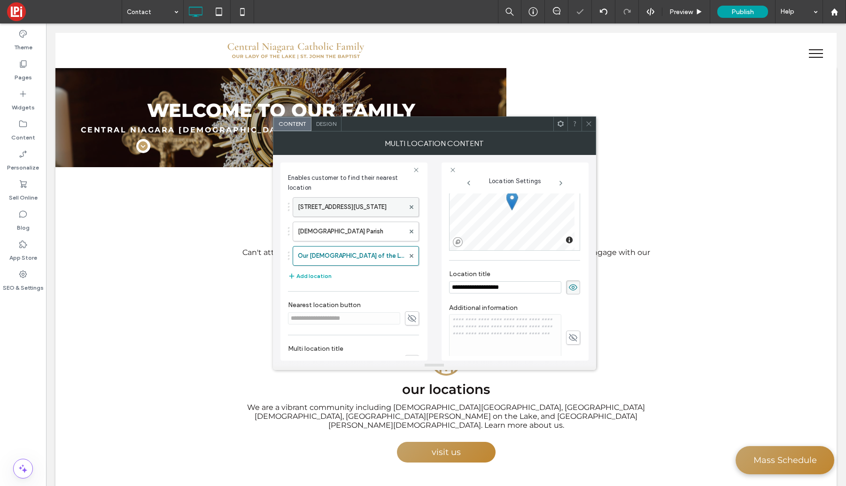
click at [409, 207] on use at bounding box center [411, 207] width 4 height 4
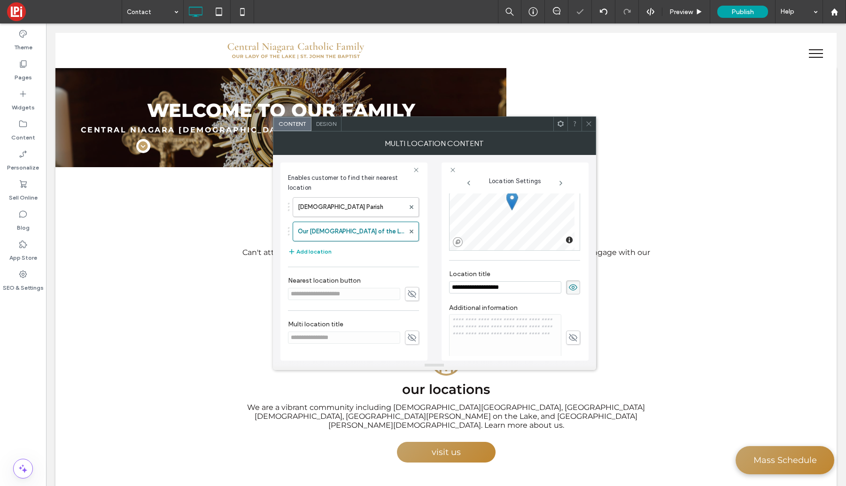
click at [592, 125] on icon at bounding box center [589, 123] width 7 height 7
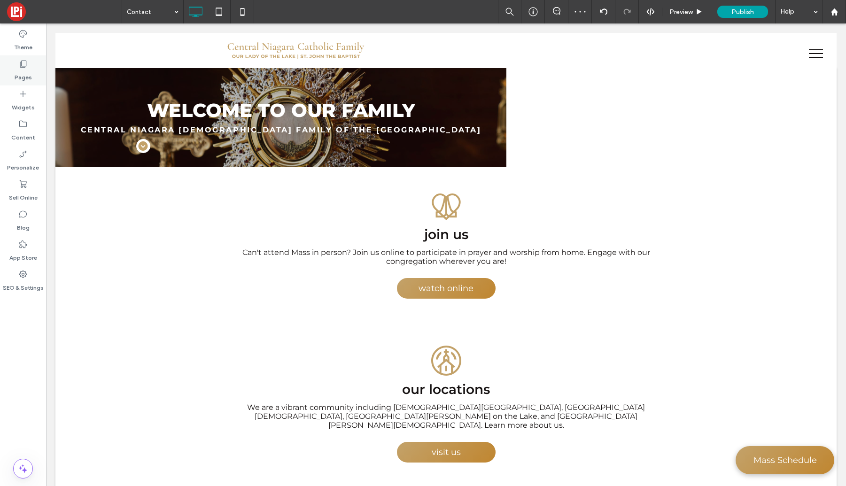
click at [24, 62] on icon at bounding box center [22, 63] width 9 height 9
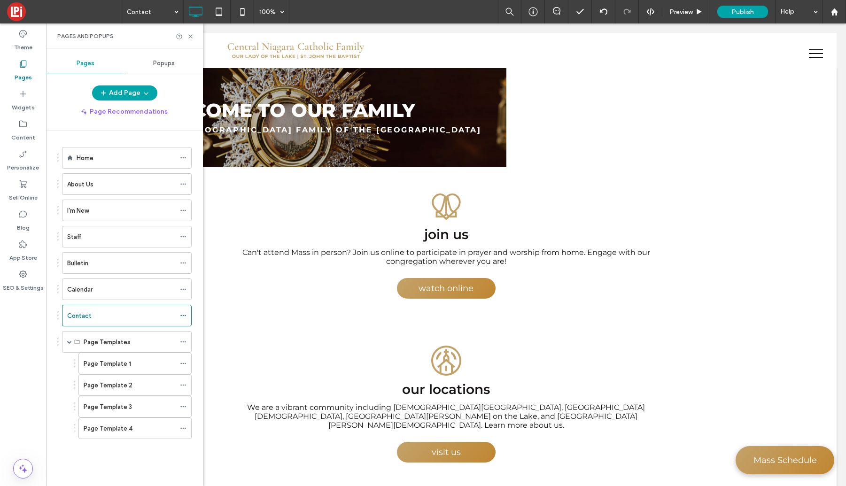
click at [94, 182] on div "About Us" at bounding box center [121, 185] width 108 height 10
click at [192, 36] on icon at bounding box center [190, 36] width 7 height 7
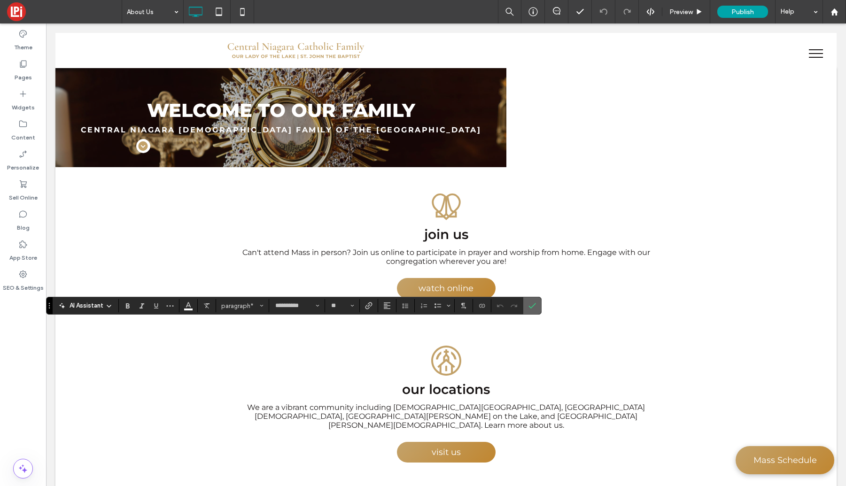
click at [527, 306] on label "Confirm" at bounding box center [532, 305] width 14 height 17
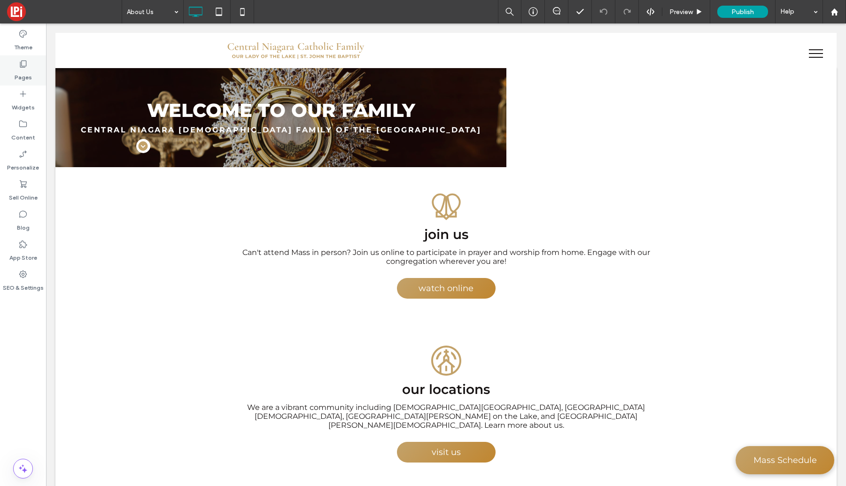
click at [22, 70] on label "Pages" at bounding box center [23, 75] width 17 height 13
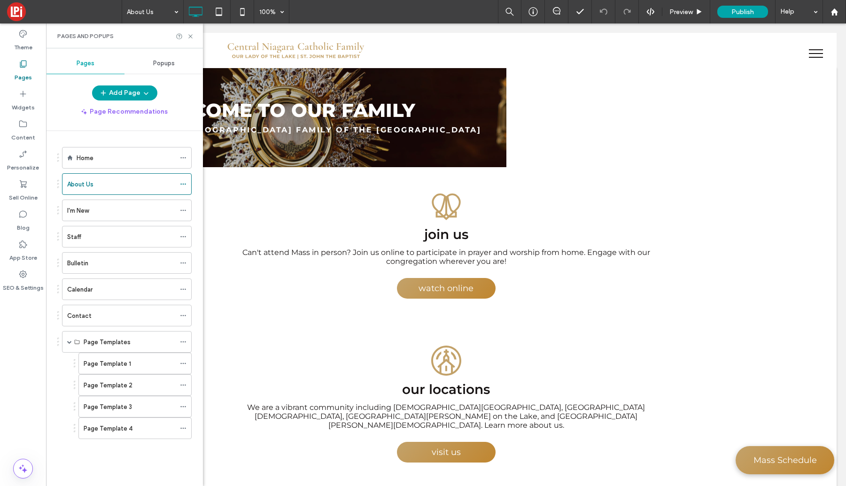
drag, startPoint x: 93, startPoint y: 310, endPoint x: 89, endPoint y: 313, distance: 5.3
click at [93, 310] on div "Contact" at bounding box center [121, 315] width 108 height 21
click at [191, 37] on use at bounding box center [190, 36] width 4 height 4
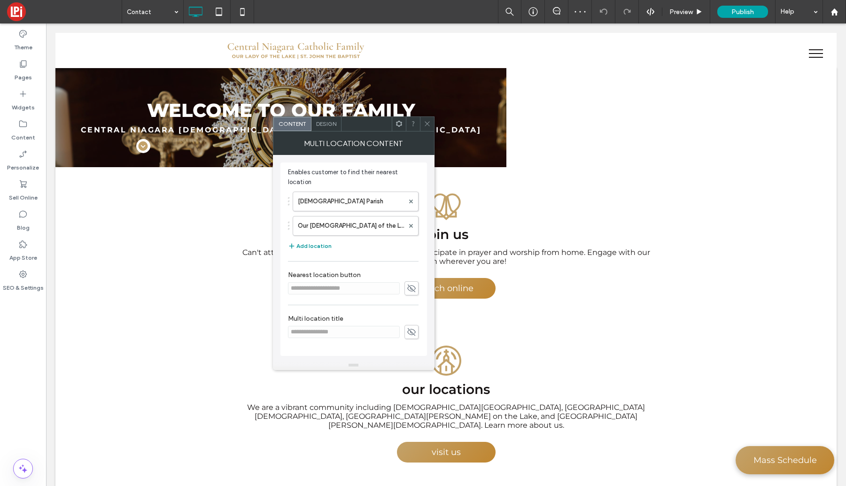
click at [305, 246] on button "Add location" at bounding box center [310, 246] width 44 height 11
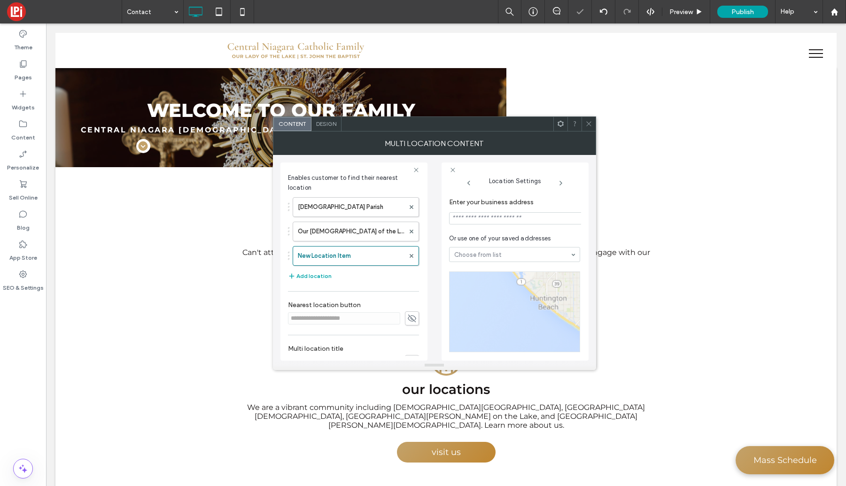
click at [489, 220] on input at bounding box center [516, 218] width 134 height 12
paste input "**********"
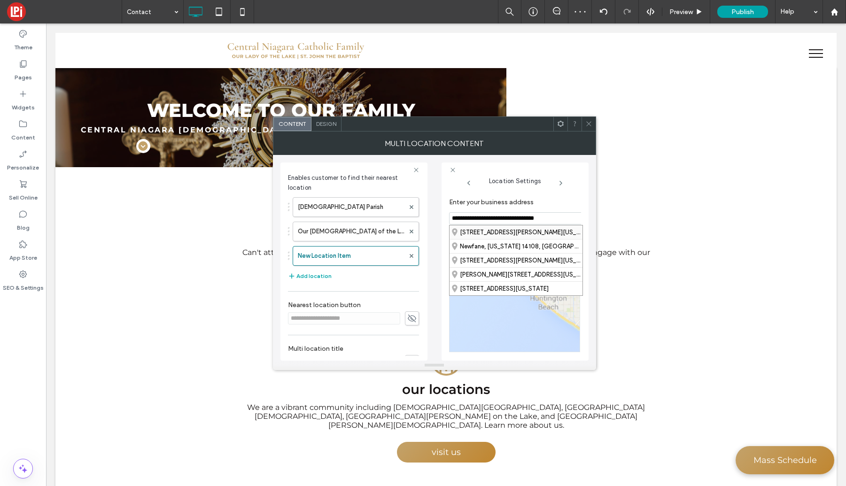
click at [487, 231] on div "3455 Ewings Road, Lockport, New York 14094, United States" at bounding box center [516, 233] width 133 height 14
type input "**********"
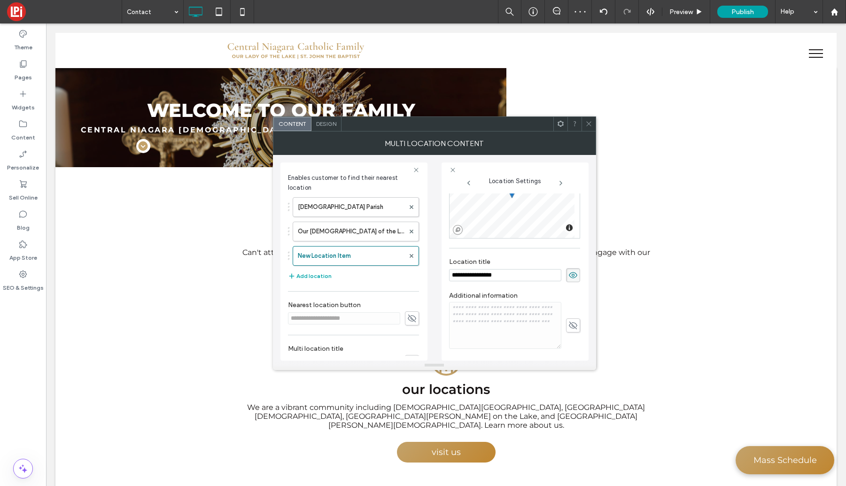
scroll to position [116, 0]
drag, startPoint x: 503, startPoint y: 276, endPoint x: 451, endPoint y: 273, distance: 52.7
click at [451, 273] on input "**********" at bounding box center [505, 273] width 112 height 12
type input "**********"
drag, startPoint x: 569, startPoint y: 324, endPoint x: 511, endPoint y: 322, distance: 57.4
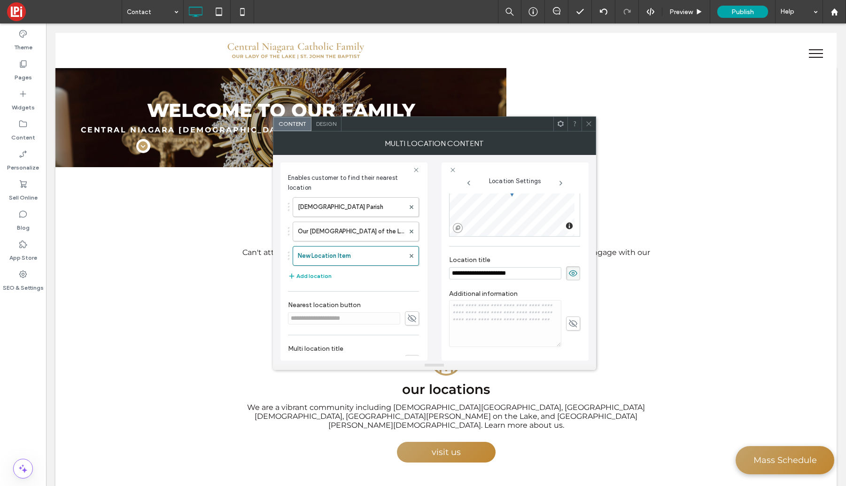
click at [569, 324] on icon at bounding box center [573, 324] width 9 height 10
click at [513, 322] on textarea at bounding box center [505, 323] width 112 height 47
type textarea "**********"
click at [318, 273] on button "Add location" at bounding box center [310, 276] width 44 height 11
type input "**********"
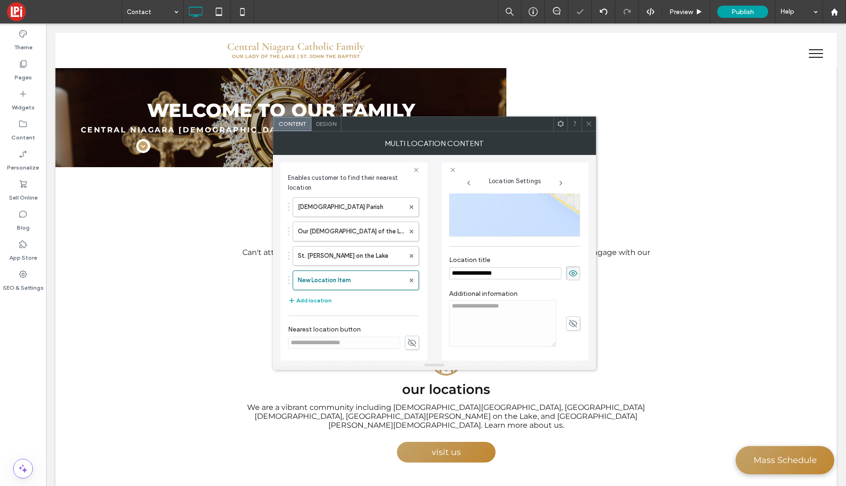
click at [588, 126] on icon at bounding box center [589, 123] width 7 height 7
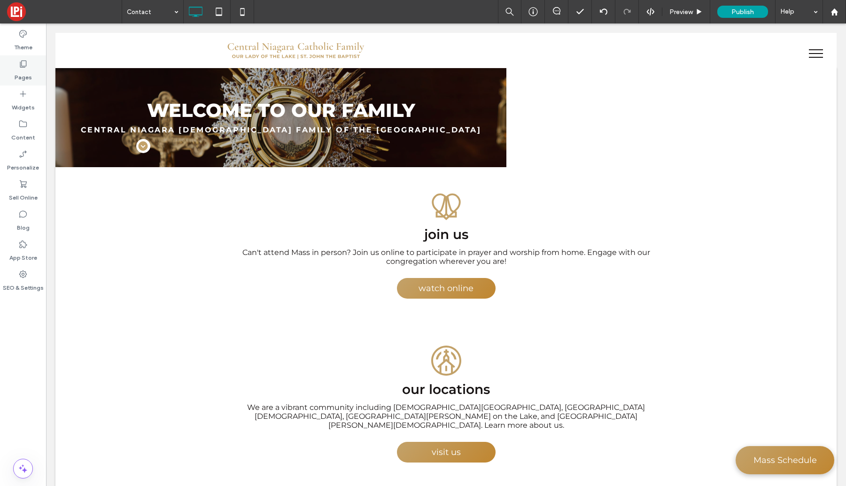
click at [16, 65] on div "Pages" at bounding box center [23, 70] width 46 height 30
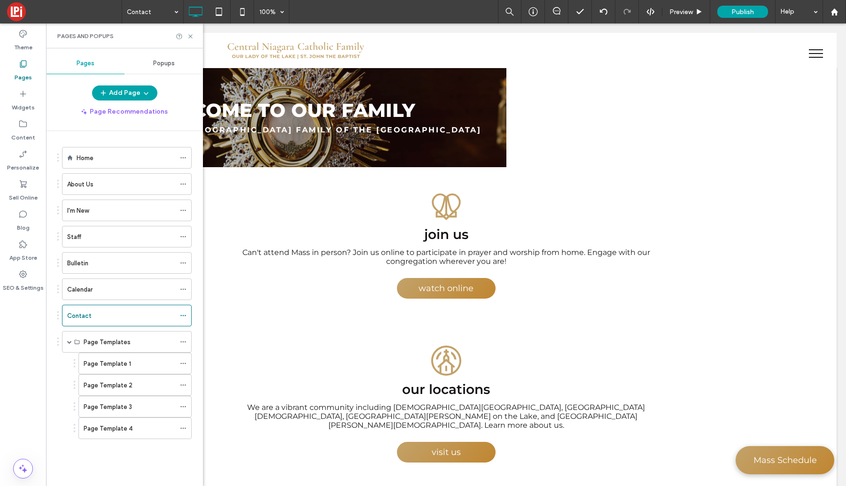
click at [98, 180] on div "About Us" at bounding box center [121, 185] width 108 height 10
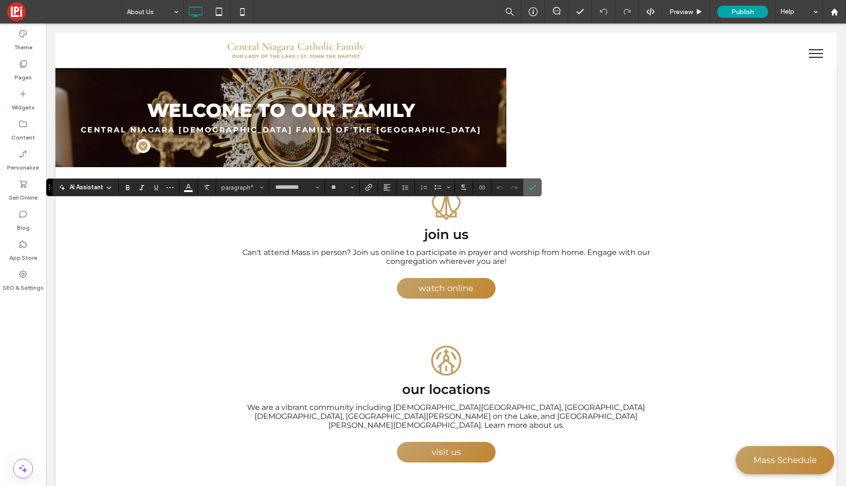
click at [537, 187] on label "Confirm" at bounding box center [532, 187] width 14 height 17
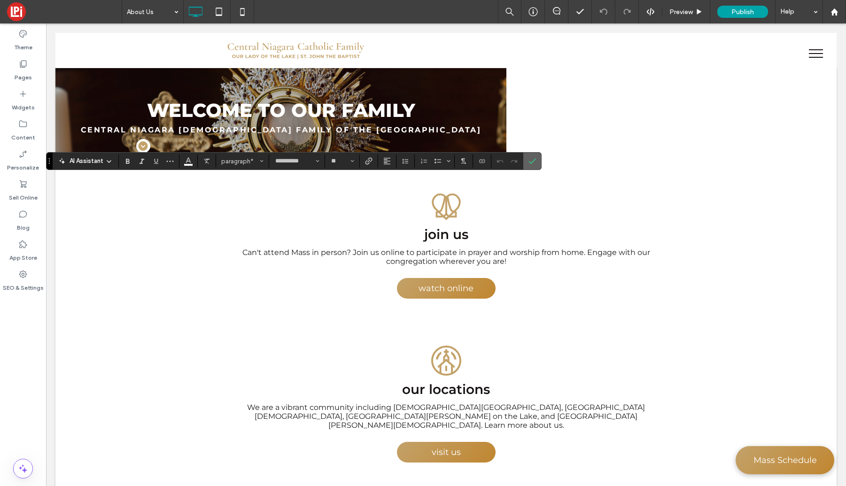
click at [536, 160] on label "Confirm" at bounding box center [532, 161] width 14 height 17
copy body "Bullets Close 168 Chestnut Street, Lockport, New York 14094, United States Lock…"
click at [536, 163] on label "Confirm" at bounding box center [532, 161] width 14 height 17
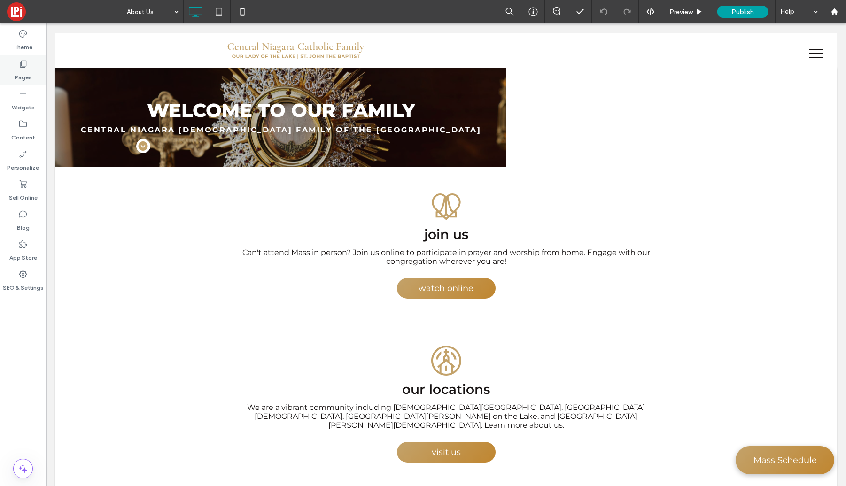
click at [12, 75] on div "Pages" at bounding box center [23, 70] width 46 height 30
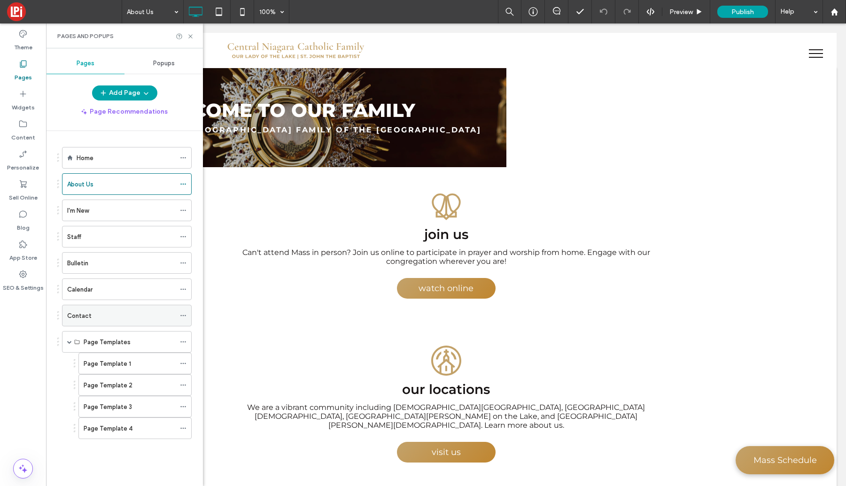
click at [92, 314] on div "Contact" at bounding box center [121, 316] width 108 height 10
click at [188, 34] on icon at bounding box center [190, 36] width 7 height 7
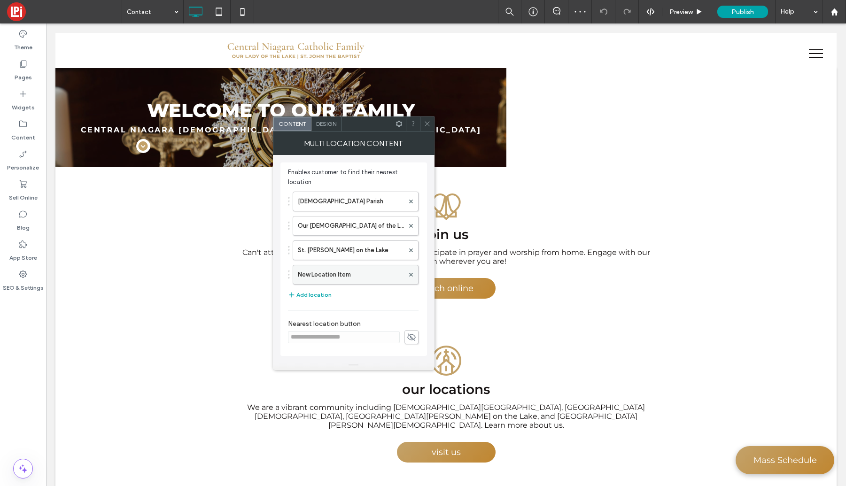
click at [321, 278] on label "New Location Item" at bounding box center [351, 275] width 106 height 19
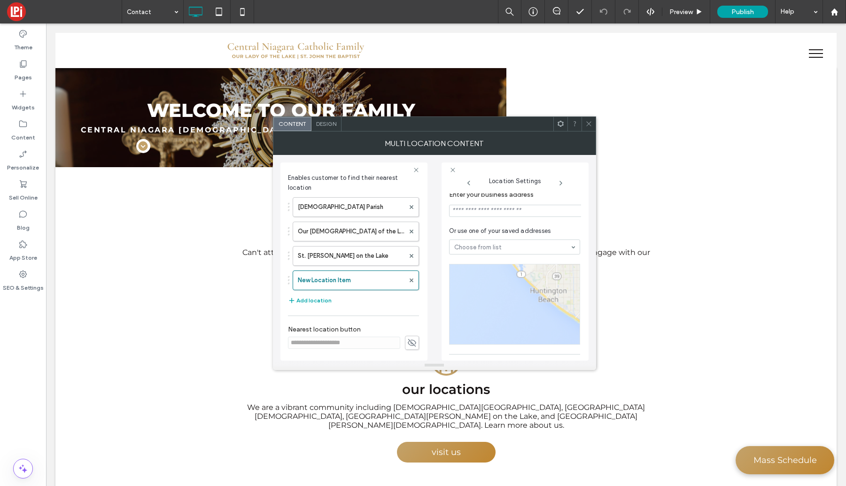
click at [511, 213] on input at bounding box center [516, 211] width 134 height 12
click at [498, 214] on input at bounding box center [516, 211] width 134 height 12
click at [495, 209] on input at bounding box center [514, 211] width 134 height 12
click at [589, 122] on icon at bounding box center [589, 123] width 7 height 7
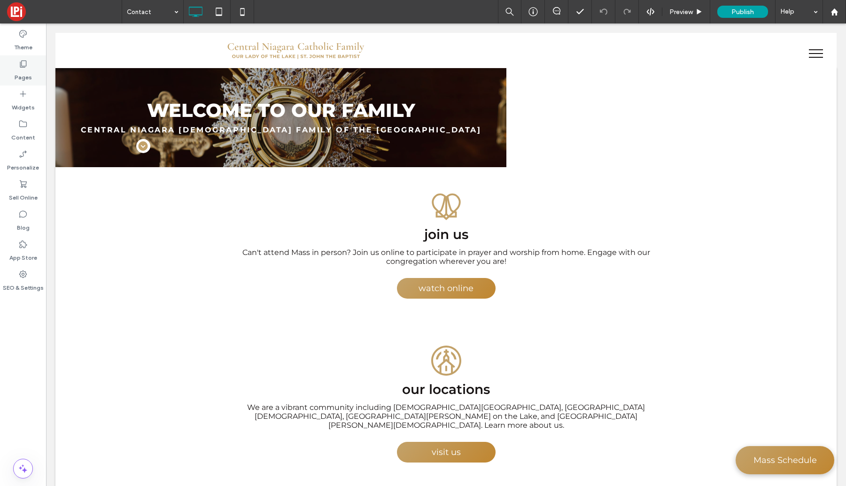
drag, startPoint x: 27, startPoint y: 63, endPoint x: 29, endPoint y: 67, distance: 5.1
click at [27, 63] on icon at bounding box center [22, 63] width 9 height 9
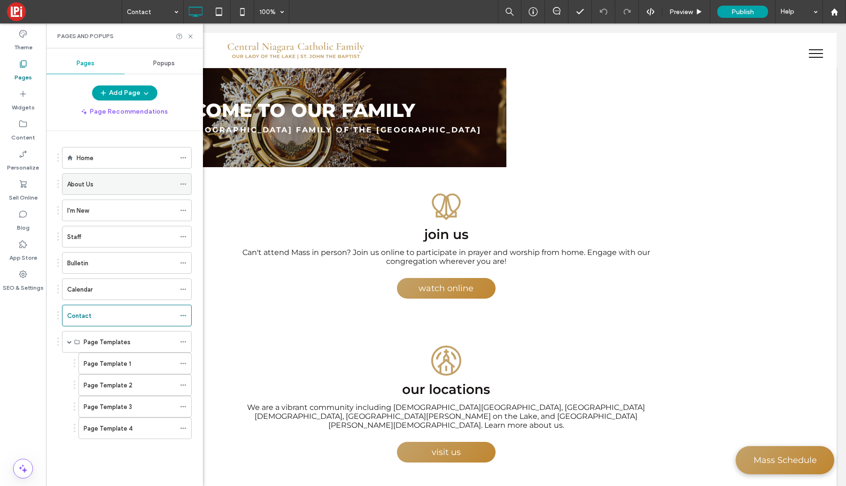
click at [93, 189] on div "About Us" at bounding box center [121, 184] width 108 height 21
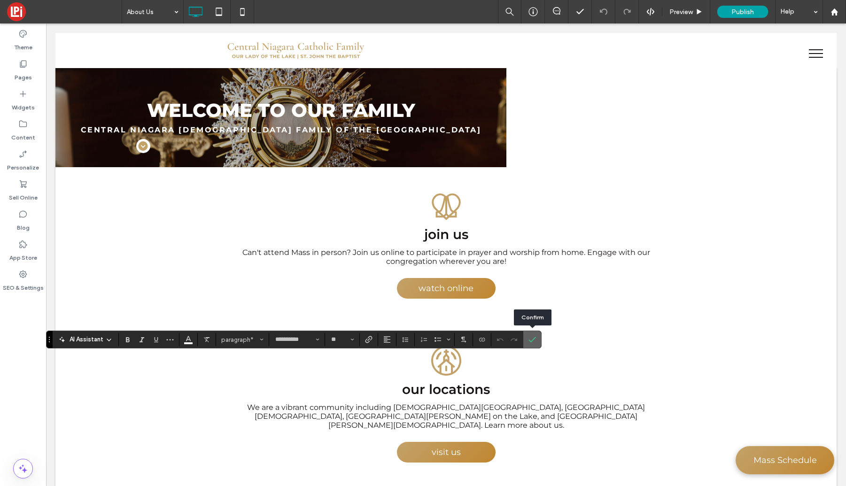
click at [533, 336] on icon "Confirm" at bounding box center [533, 340] width 8 height 8
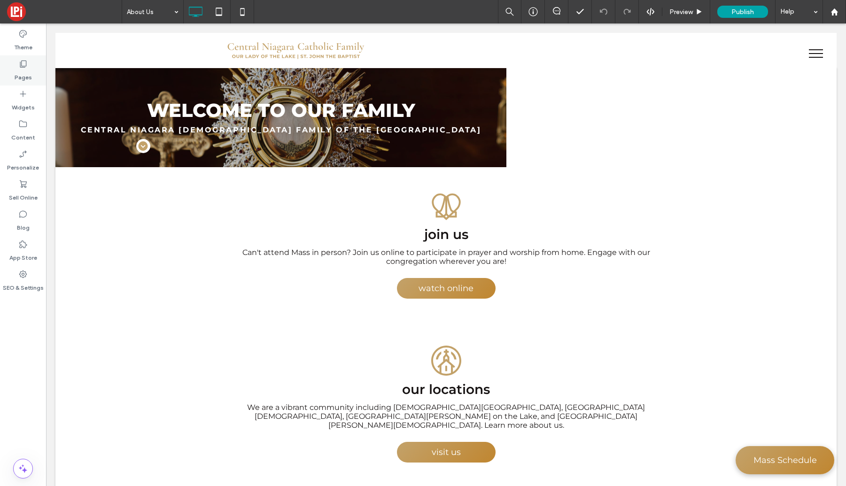
click at [25, 70] on label "Pages" at bounding box center [23, 75] width 17 height 13
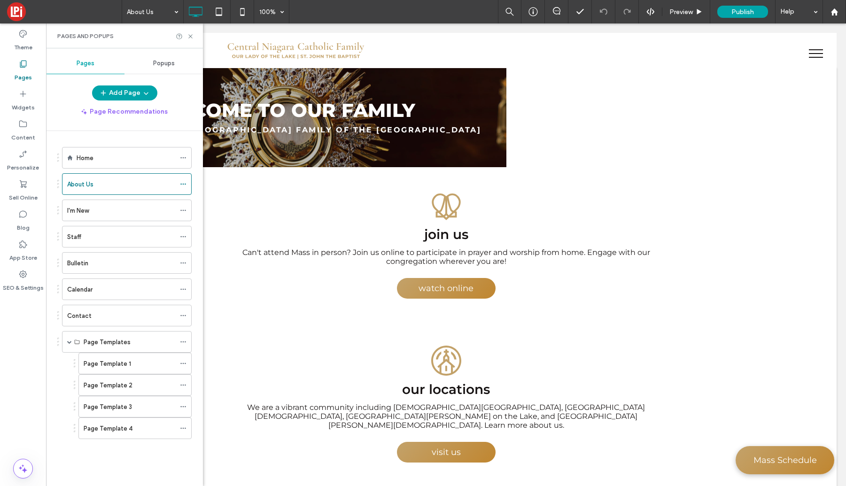
drag, startPoint x: 117, startPoint y: 314, endPoint x: 111, endPoint y: 313, distance: 5.7
click at [117, 314] on div "Contact" at bounding box center [121, 316] width 108 height 10
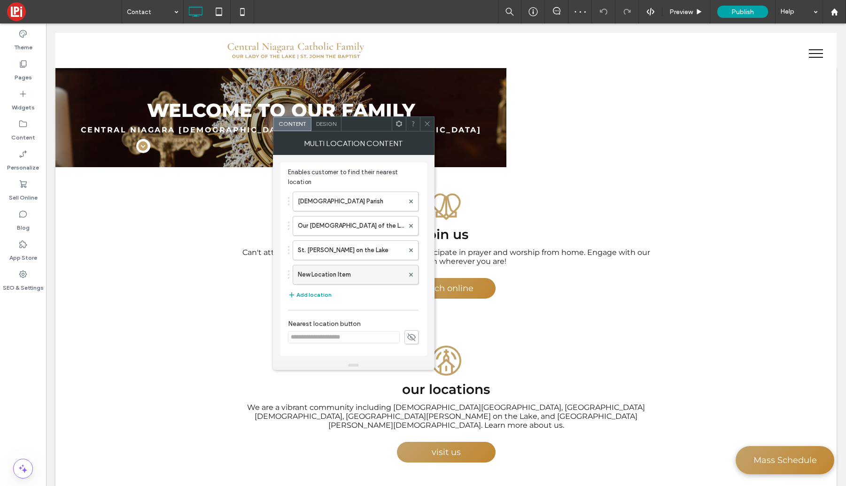
click at [320, 274] on label "New Location Item" at bounding box center [351, 275] width 106 height 19
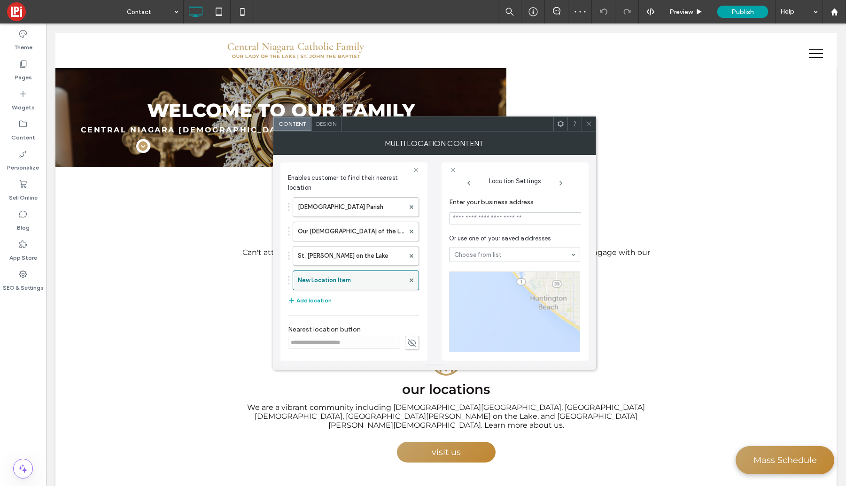
scroll to position [8, 0]
click at [469, 210] on input at bounding box center [516, 211] width 134 height 12
paste input "**********"
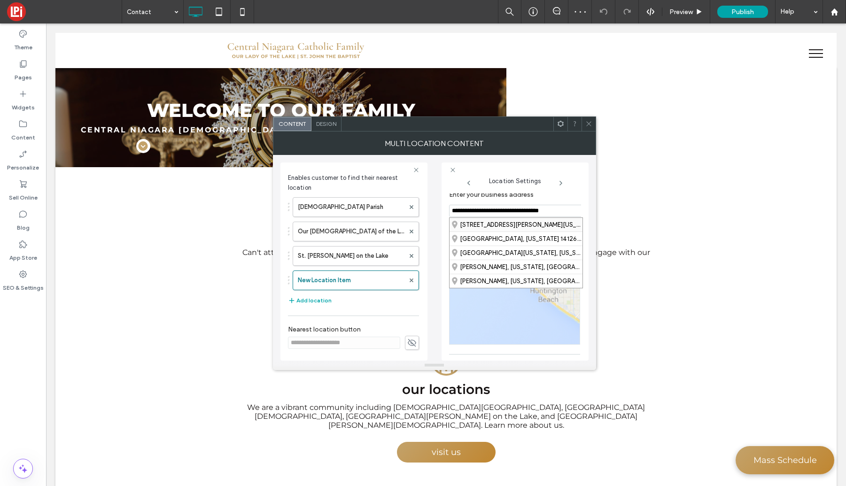
click at [471, 224] on div "5972 East Main Street, Olcott, New York 14126, United States" at bounding box center [516, 225] width 133 height 14
type input "**********"
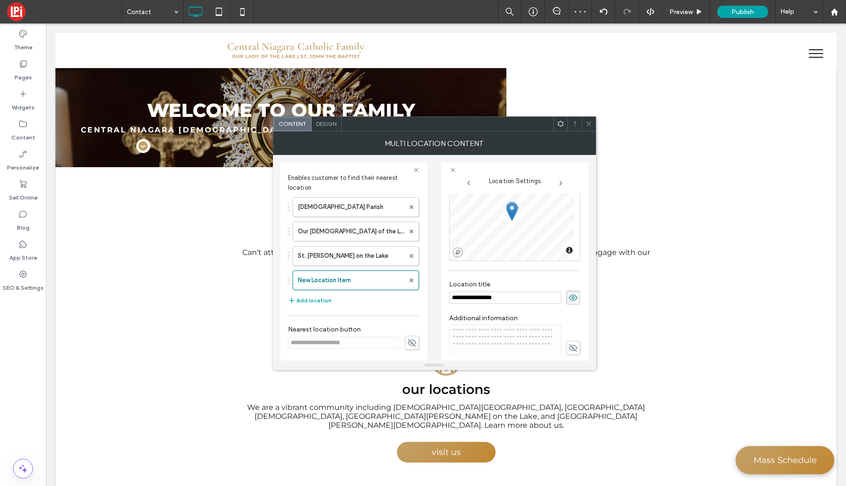
scroll to position [92, 0]
drag, startPoint x: 506, startPoint y: 299, endPoint x: 425, endPoint y: 292, distance: 81.6
click at [425, 292] on div "**********" at bounding box center [435, 258] width 308 height 206
type input "**********"
click at [569, 346] on icon at bounding box center [573, 348] width 9 height 10
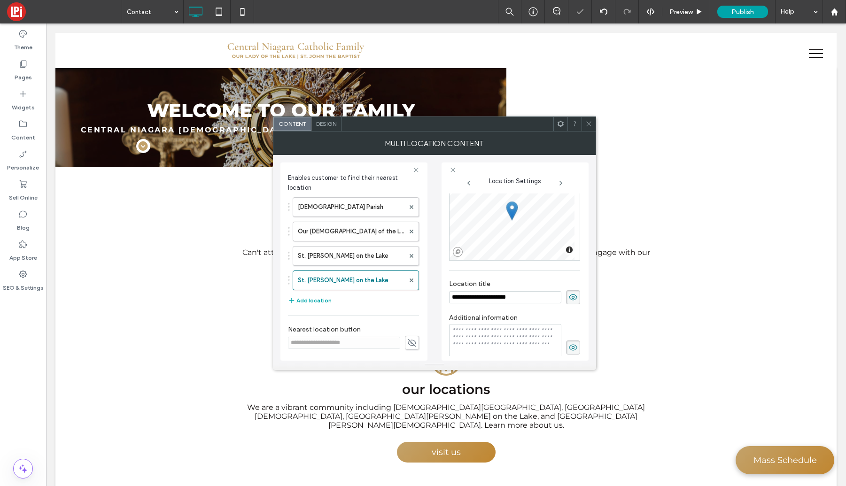
click at [525, 344] on textarea at bounding box center [505, 347] width 112 height 47
type textarea "**********"
click at [571, 313] on div "**********" at bounding box center [514, 342] width 131 height 67
click at [591, 125] on icon at bounding box center [589, 123] width 7 height 7
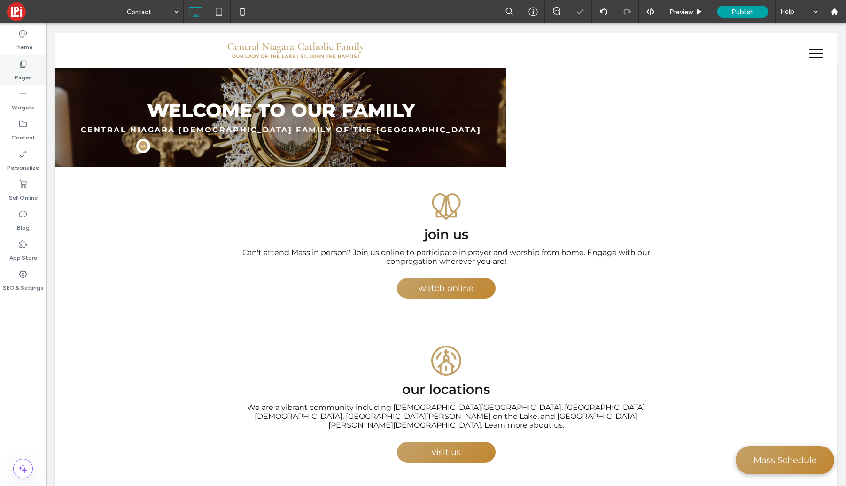
click at [31, 72] on div "Pages" at bounding box center [23, 70] width 46 height 30
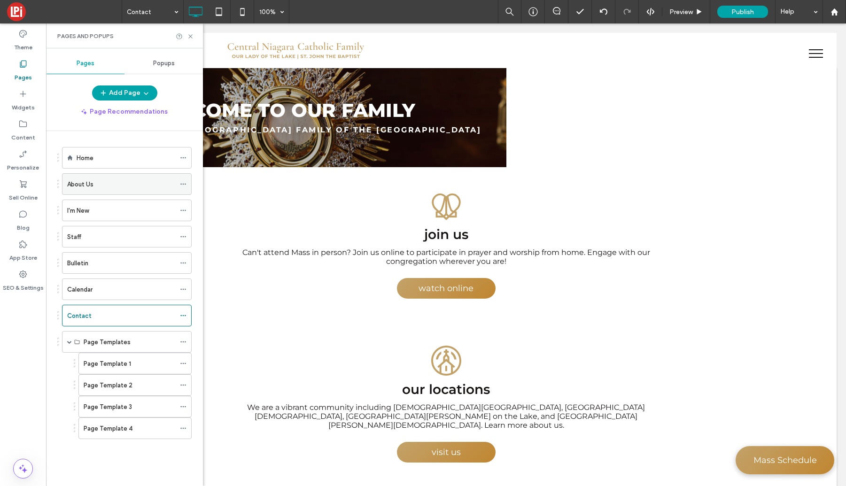
click at [104, 186] on div "About Us" at bounding box center [121, 185] width 108 height 10
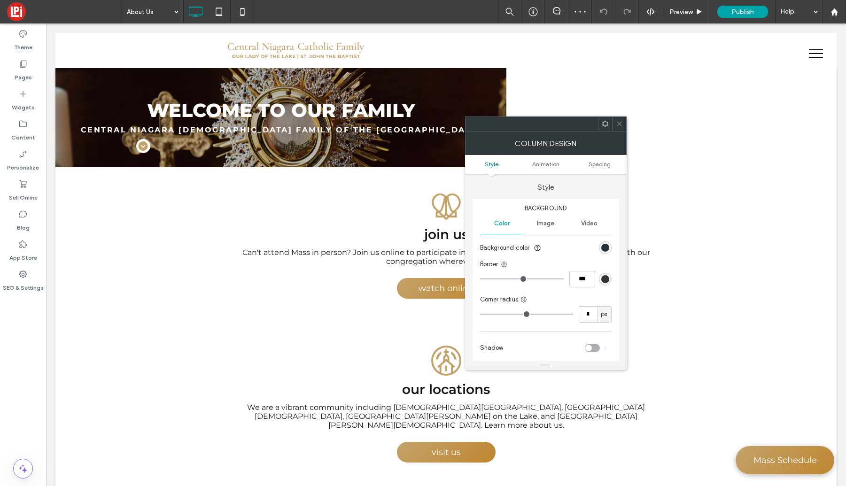
click at [621, 120] on icon at bounding box center [619, 123] width 7 height 7
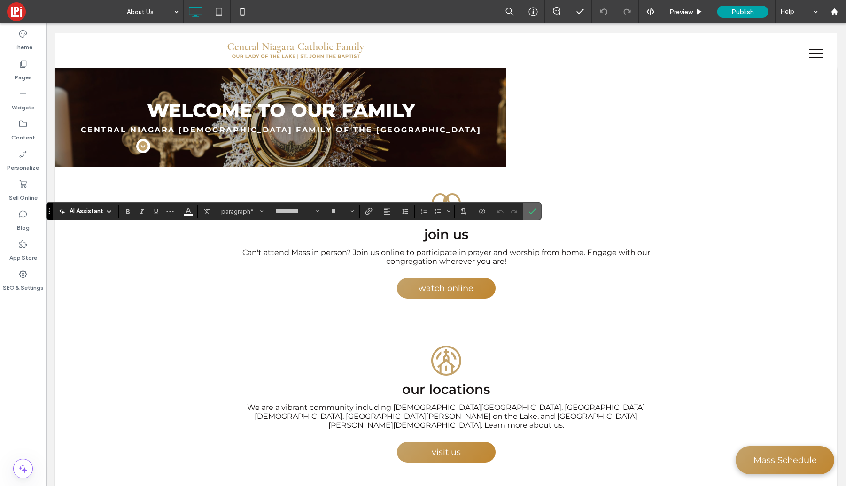
click at [532, 211] on icon "Confirm" at bounding box center [533, 212] width 8 height 8
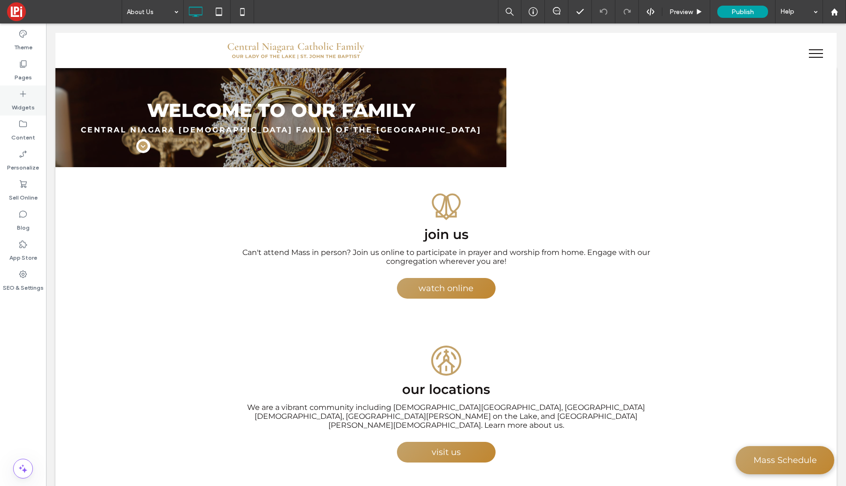
drag, startPoint x: 20, startPoint y: 64, endPoint x: 31, endPoint y: 87, distance: 25.0
click at [20, 64] on icon at bounding box center [22, 63] width 9 height 9
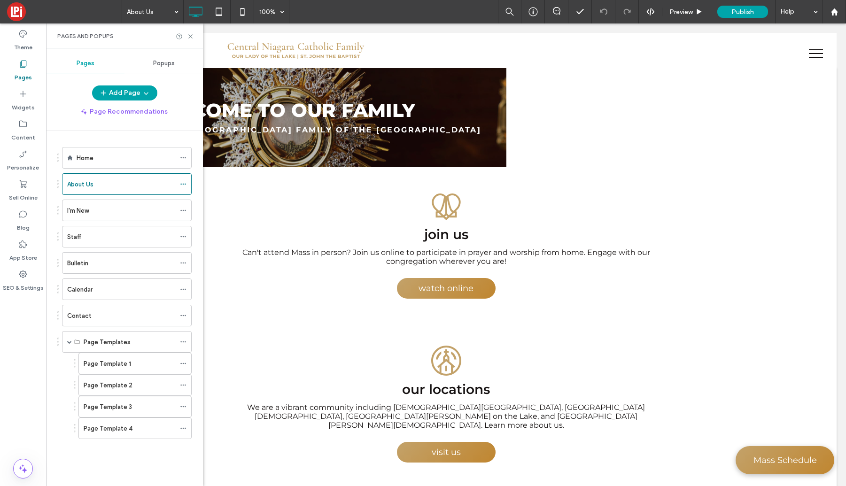
click at [88, 321] on div "Contact" at bounding box center [121, 315] width 108 height 21
click at [190, 33] on icon at bounding box center [190, 36] width 7 height 7
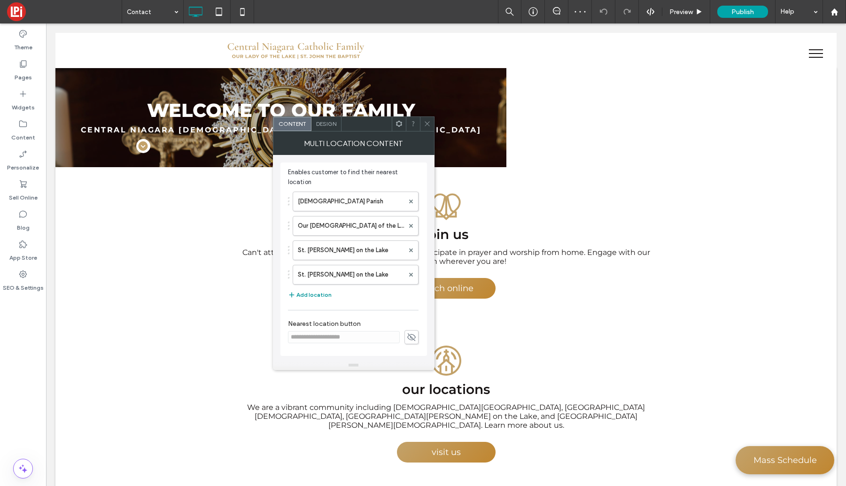
click at [310, 293] on button "Add location" at bounding box center [310, 294] width 44 height 11
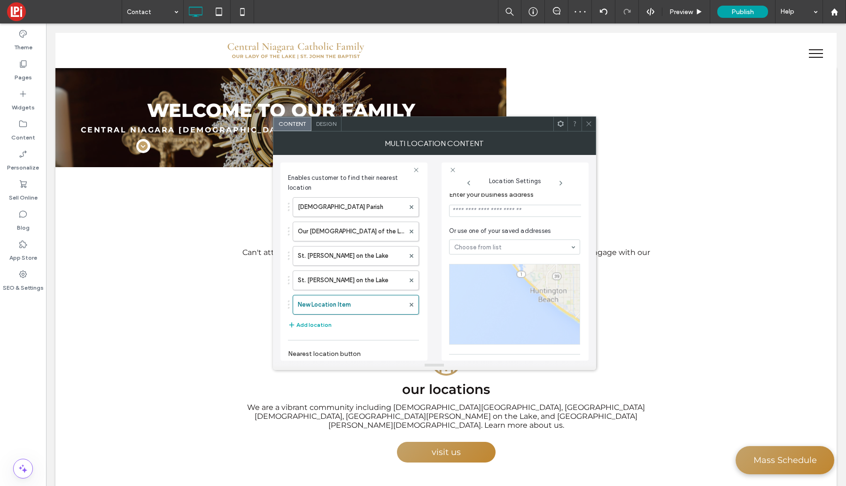
click at [500, 210] on input at bounding box center [516, 211] width 134 height 12
paste input "**********"
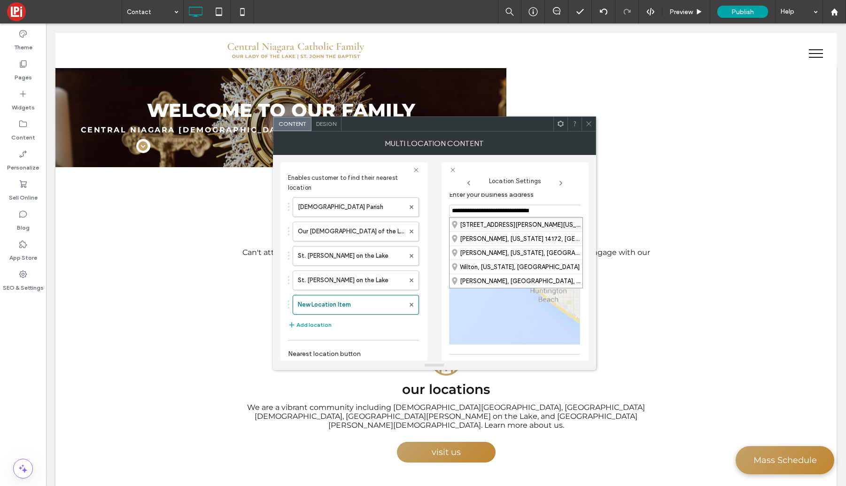
click at [492, 227] on div "345 Lake Street, Wilson, New York 14172, United States" at bounding box center [516, 225] width 133 height 14
type input "**********"
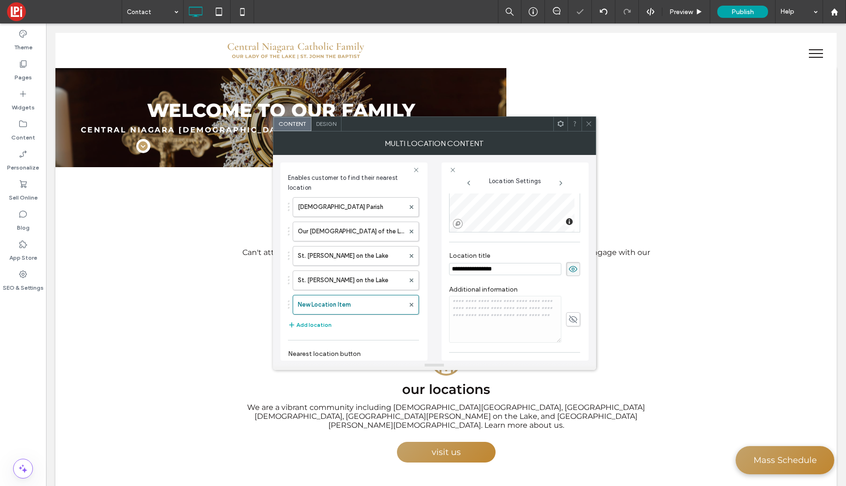
scroll to position [123, 0]
drag, startPoint x: 498, startPoint y: 268, endPoint x: 444, endPoint y: 266, distance: 54.1
click at [444, 266] on div "**********" at bounding box center [515, 262] width 147 height 198
type input "**********"
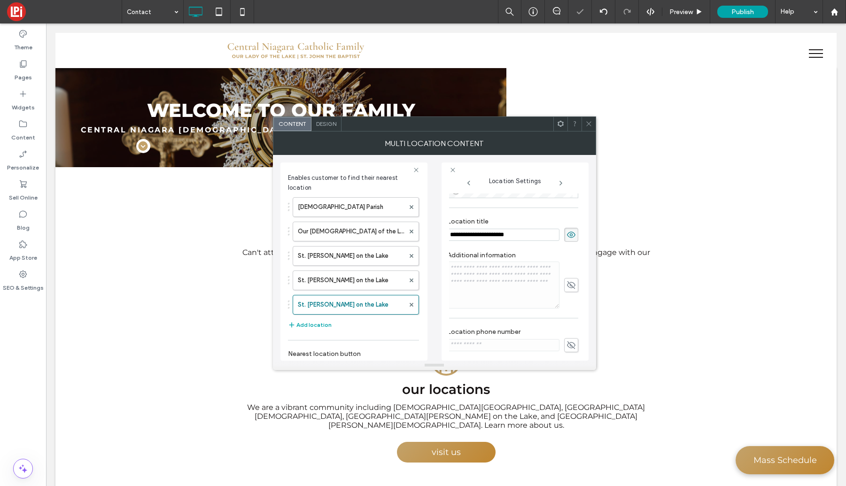
click at [567, 289] on icon at bounding box center [571, 285] width 9 height 10
click at [514, 282] on textarea at bounding box center [503, 285] width 112 height 47
type textarea "**********"
click at [424, 318] on div "**********" at bounding box center [354, 262] width 147 height 198
click at [363, 287] on label "St. Brendan on the Lake" at bounding box center [351, 280] width 107 height 19
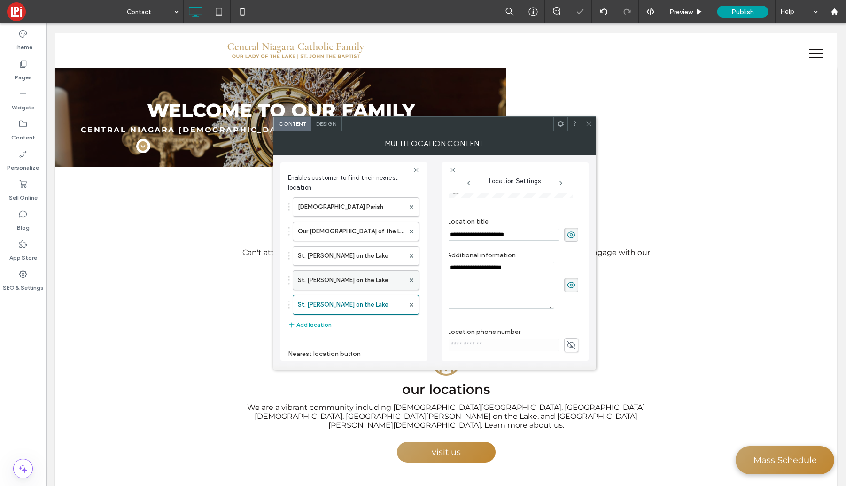
type input "**********"
type textarea "**********"
click at [337, 258] on label "St. Brendan on the Lake" at bounding box center [351, 256] width 107 height 19
type input "**********"
type textarea "**********"
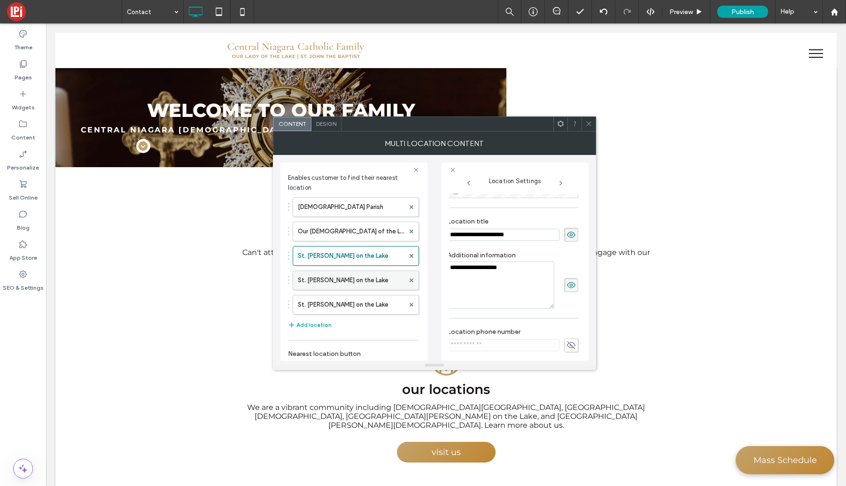
click at [333, 282] on label "St. Brendan on the Lake" at bounding box center [351, 280] width 107 height 19
type input "**********"
click at [518, 273] on textarea "**********" at bounding box center [500, 285] width 107 height 47
type textarea "**********"
click at [346, 308] on label "St. Brendan on the Lake" at bounding box center [351, 305] width 107 height 19
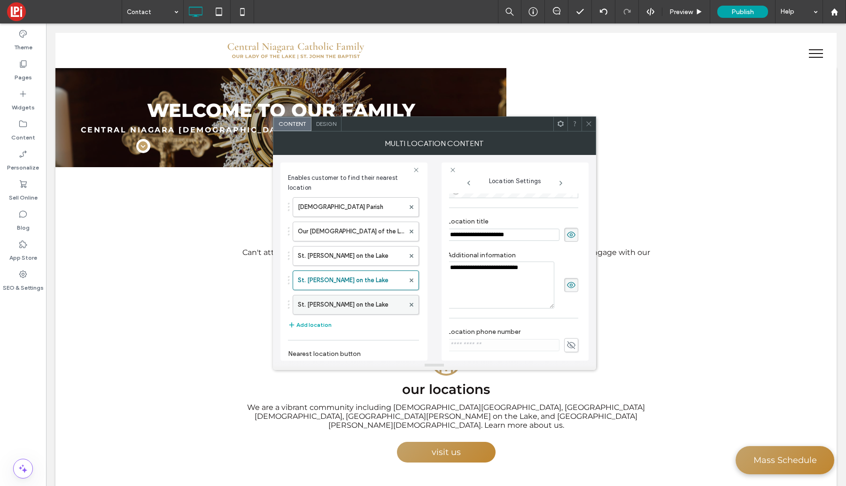
type input "**********"
click at [496, 282] on textarea "**********" at bounding box center [500, 285] width 107 height 47
click at [503, 293] on textarea "**********" at bounding box center [500, 285] width 107 height 47
type textarea "**********"
click at [592, 122] on icon at bounding box center [589, 123] width 7 height 7
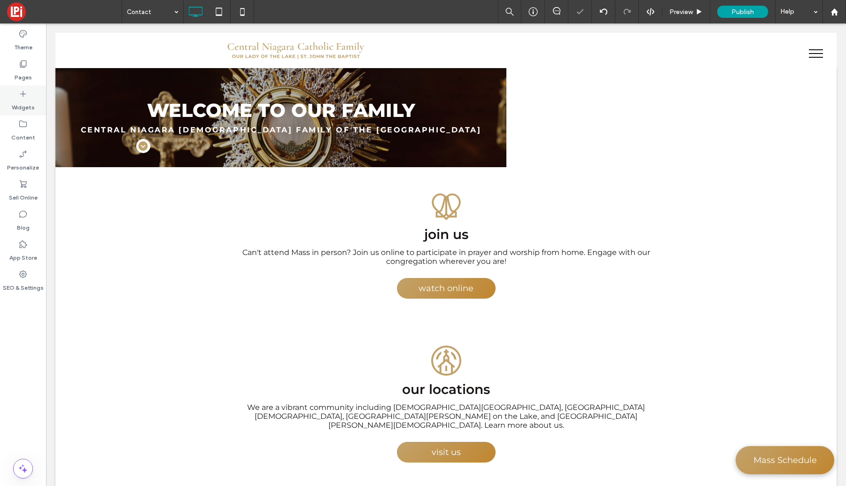
drag, startPoint x: 24, startPoint y: 73, endPoint x: 43, endPoint y: 100, distance: 33.4
click at [24, 73] on label "Pages" at bounding box center [23, 75] width 17 height 13
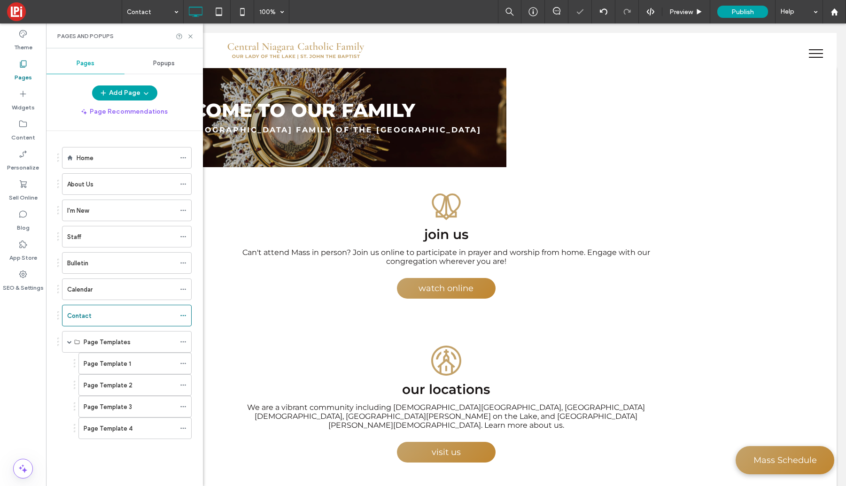
drag, startPoint x: 85, startPoint y: 185, endPoint x: 114, endPoint y: 111, distance: 79.5
click at [85, 185] on label "About Us" at bounding box center [80, 184] width 26 height 16
click at [189, 34] on use at bounding box center [190, 36] width 4 height 4
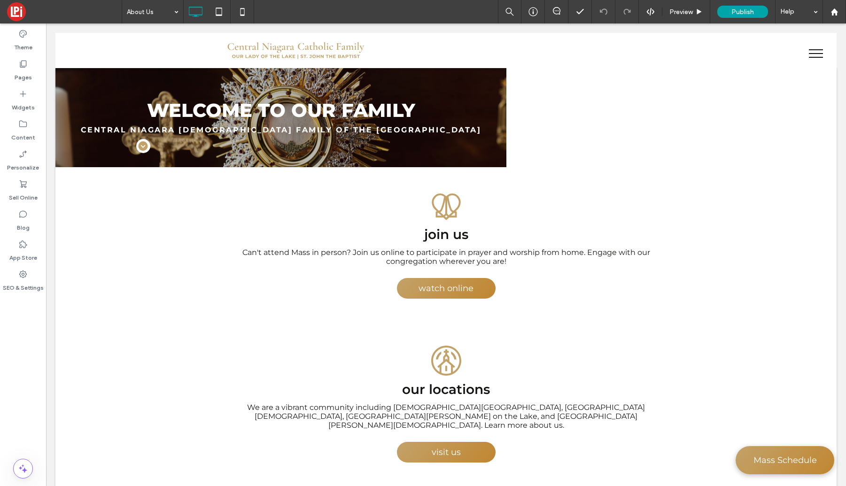
type input "**********"
type input "**"
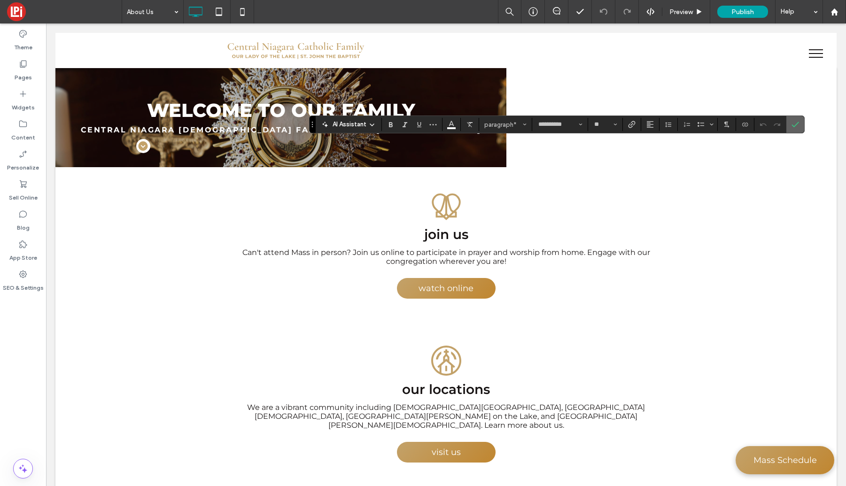
click at [798, 125] on icon "Confirm" at bounding box center [796, 125] width 8 height 8
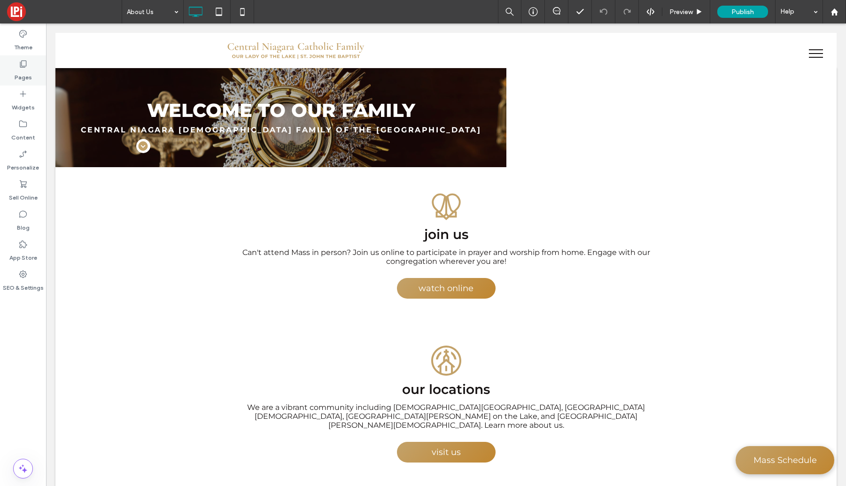
click at [16, 63] on div "Pages" at bounding box center [23, 70] width 46 height 30
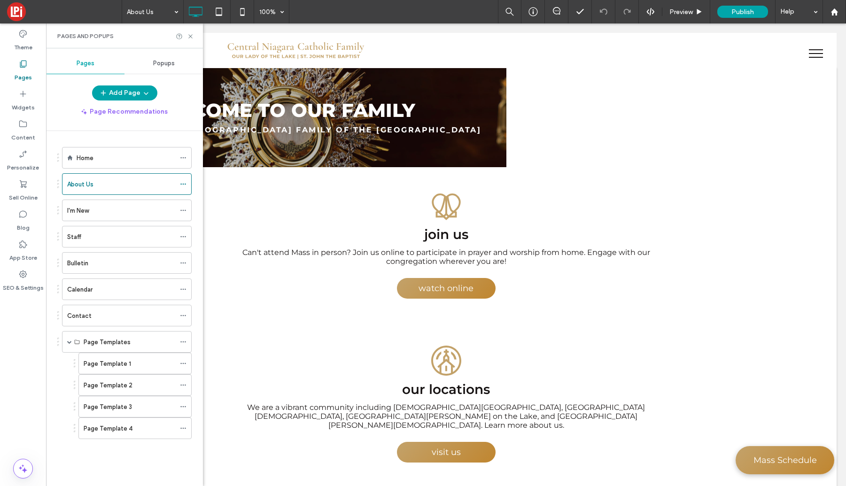
drag, startPoint x: 107, startPoint y: 311, endPoint x: 96, endPoint y: 319, distance: 13.6
click at [107, 311] on div "Contact" at bounding box center [121, 316] width 108 height 10
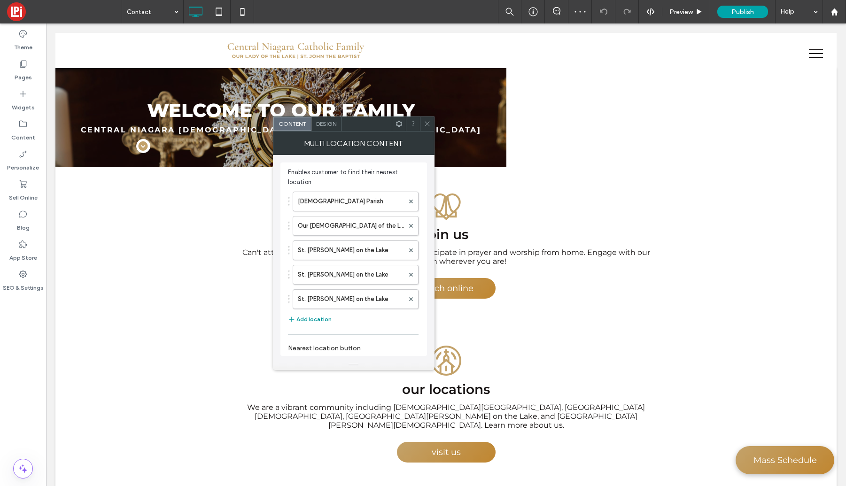
click at [312, 317] on button "Add location" at bounding box center [310, 319] width 44 height 11
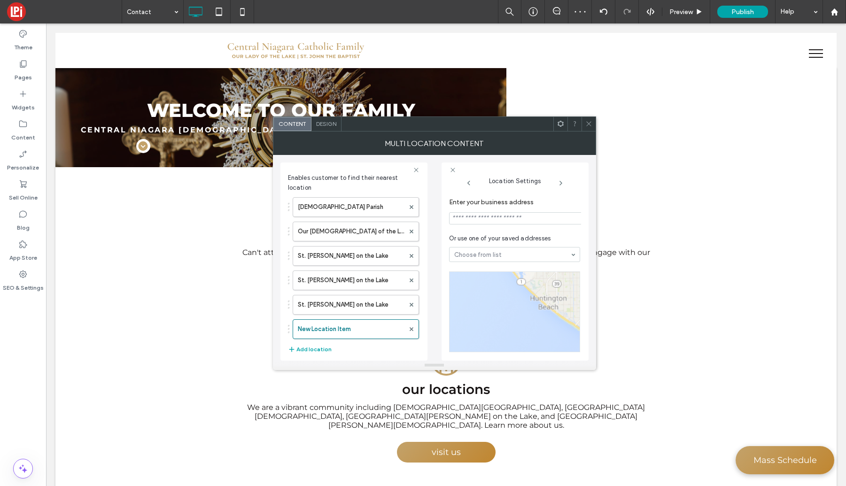
click at [522, 223] on input at bounding box center [516, 218] width 134 height 12
paste input "**********"
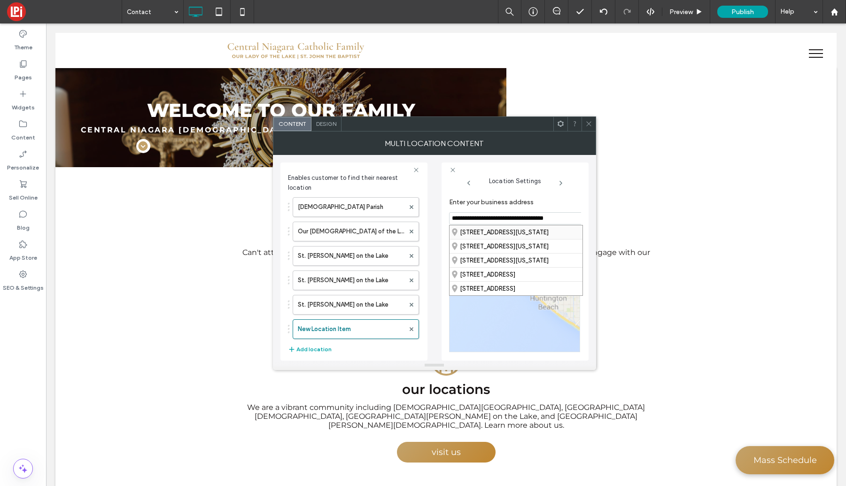
click at [523, 232] on div "168 Chestnut Street, Lockport, New York 14094, United States" at bounding box center [516, 233] width 133 height 14
type input "**********"
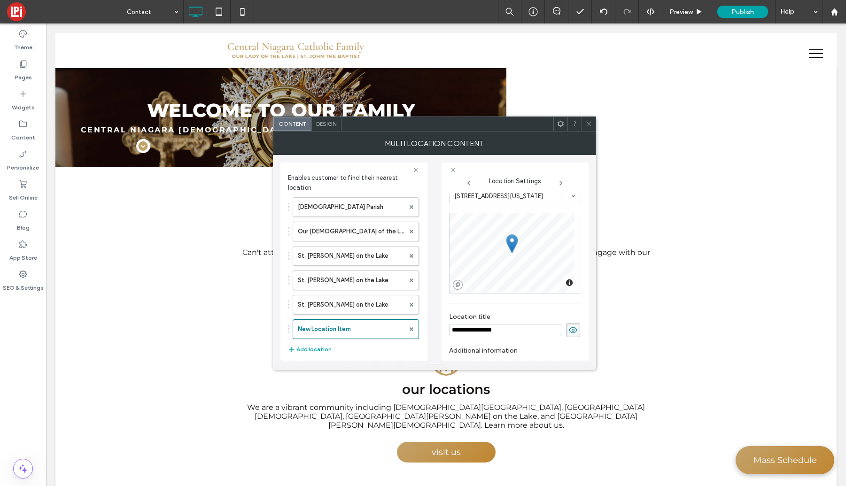
scroll to position [86, 0]
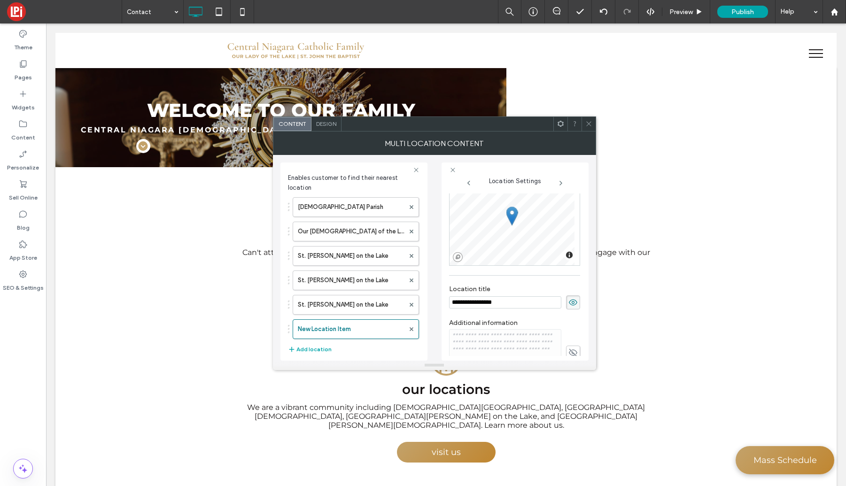
click at [510, 308] on input "**********" at bounding box center [505, 303] width 112 height 12
type input "**********"
click at [519, 289] on label "Location title" at bounding box center [514, 290] width 131 height 10
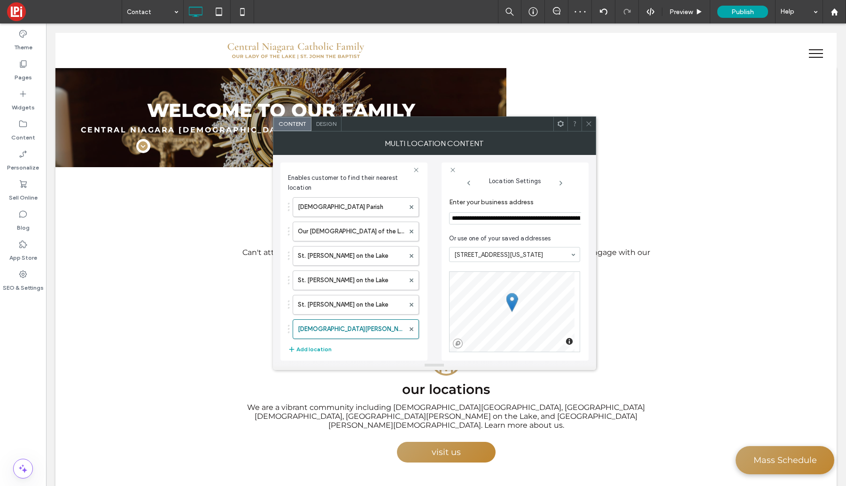
click at [588, 124] on use at bounding box center [588, 124] width 5 height 5
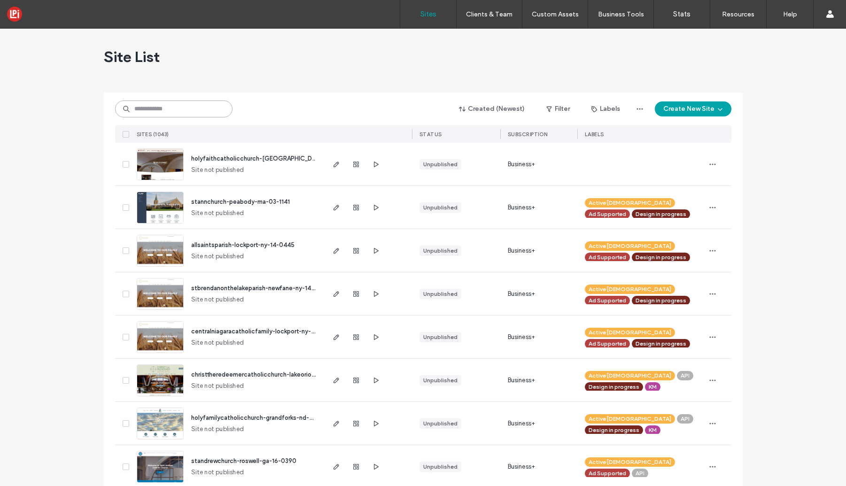
click at [141, 110] on input at bounding box center [173, 109] width 117 height 17
paste input "*******"
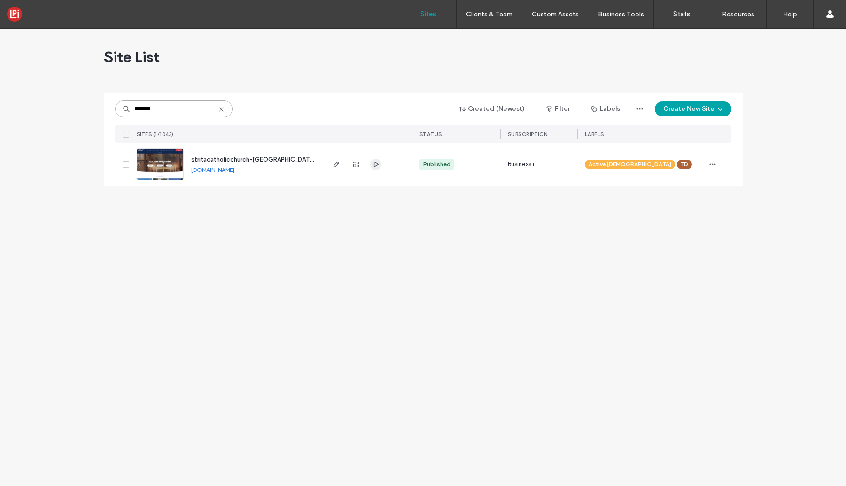
type input "*******"
click at [376, 166] on icon "button" at bounding box center [376, 165] width 8 height 8
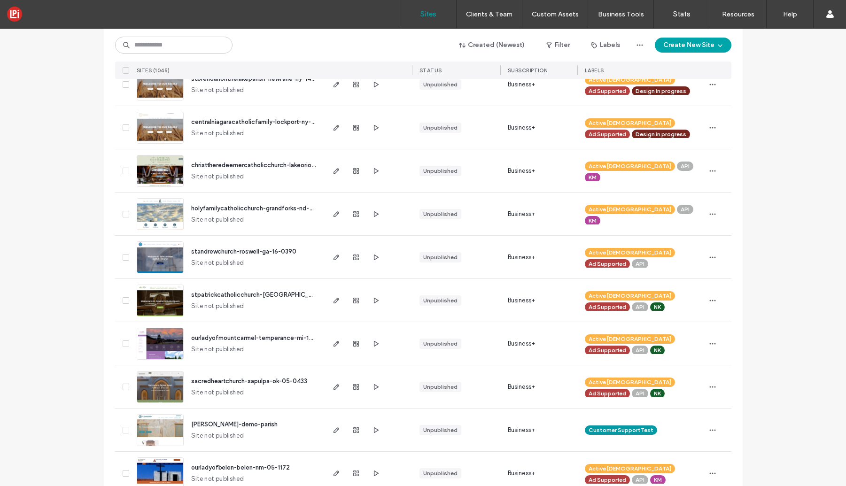
scroll to position [307, 0]
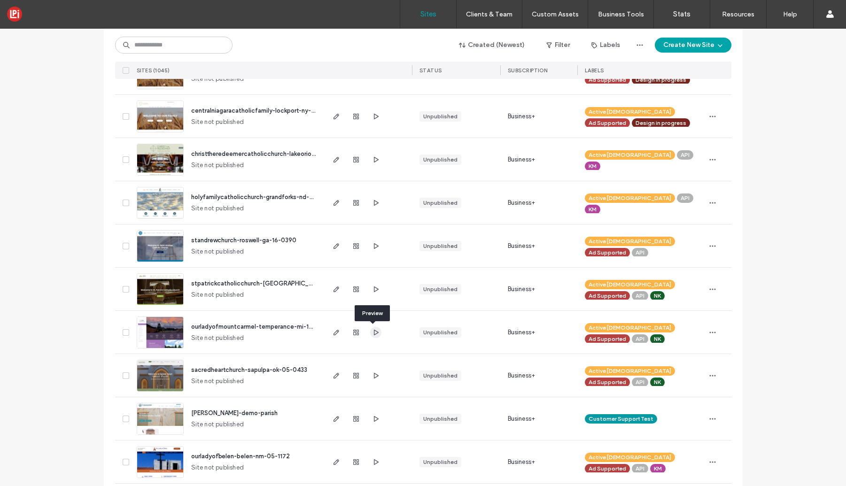
click at [373, 332] on icon "button" at bounding box center [376, 333] width 8 height 8
click at [372, 379] on icon "button" at bounding box center [376, 376] width 8 height 8
click at [372, 288] on icon "button" at bounding box center [376, 290] width 8 height 8
click at [374, 291] on use "button" at bounding box center [376, 289] width 5 height 6
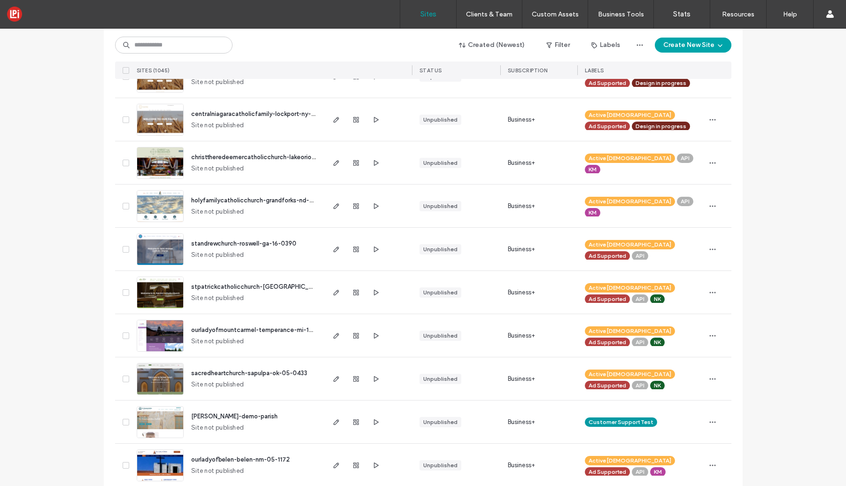
scroll to position [305, 0]
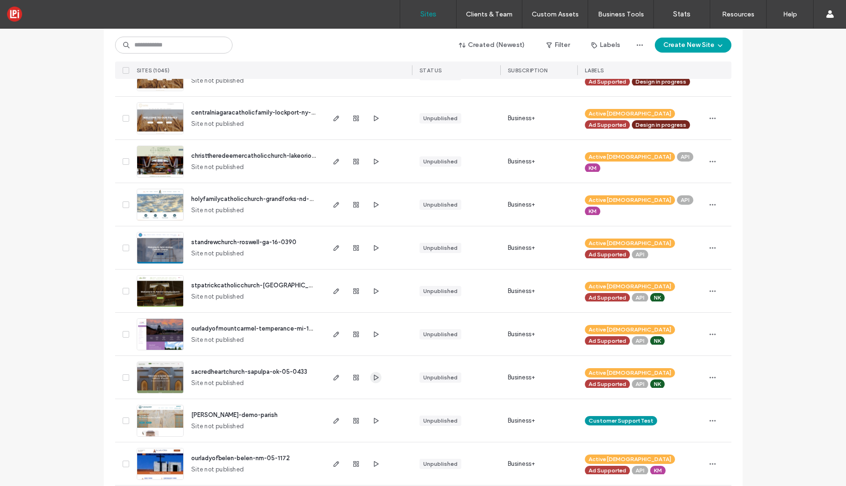
click at [376, 376] on span "button" at bounding box center [375, 377] width 11 height 11
click at [373, 293] on icon "button" at bounding box center [376, 292] width 8 height 8
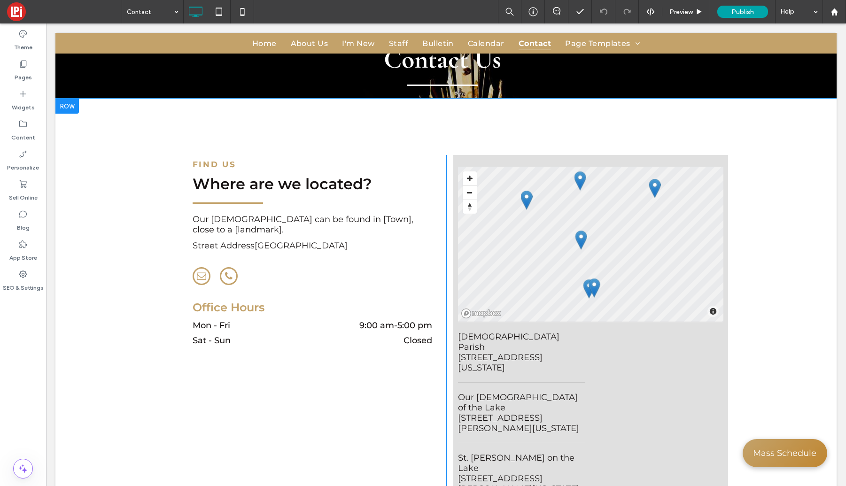
scroll to position [154, 0]
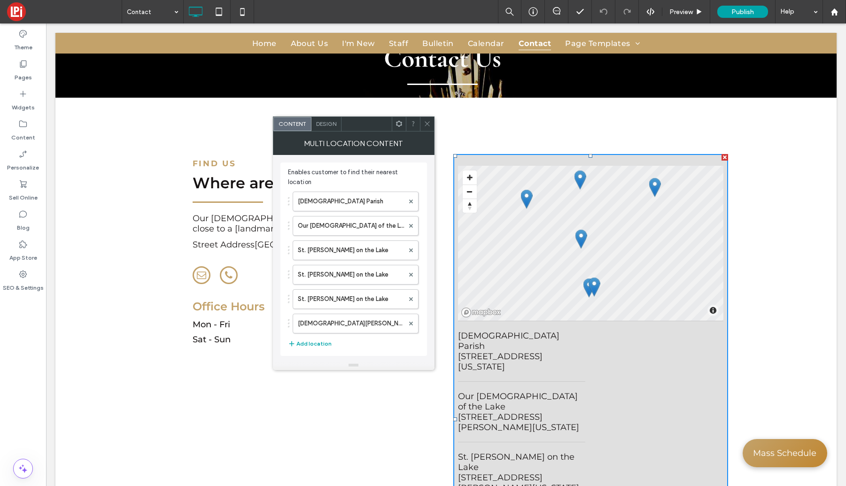
click at [324, 128] on div "Design" at bounding box center [327, 124] width 30 height 14
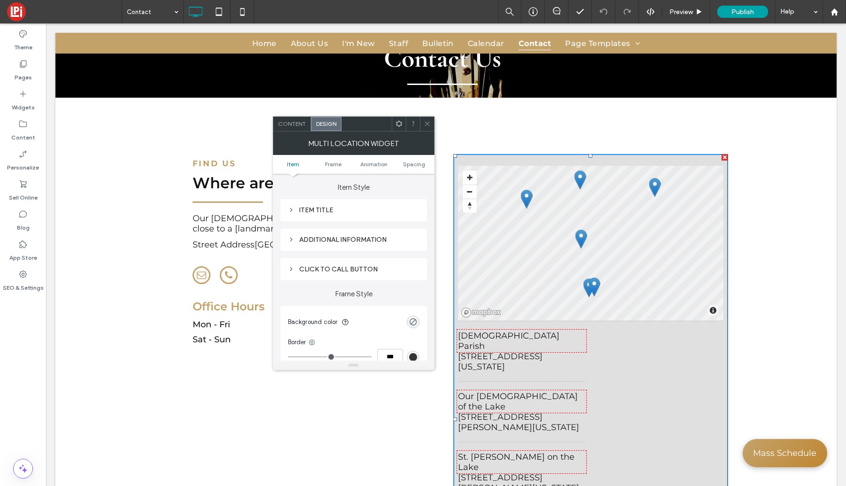
click at [291, 211] on icon at bounding box center [291, 210] width 7 height 7
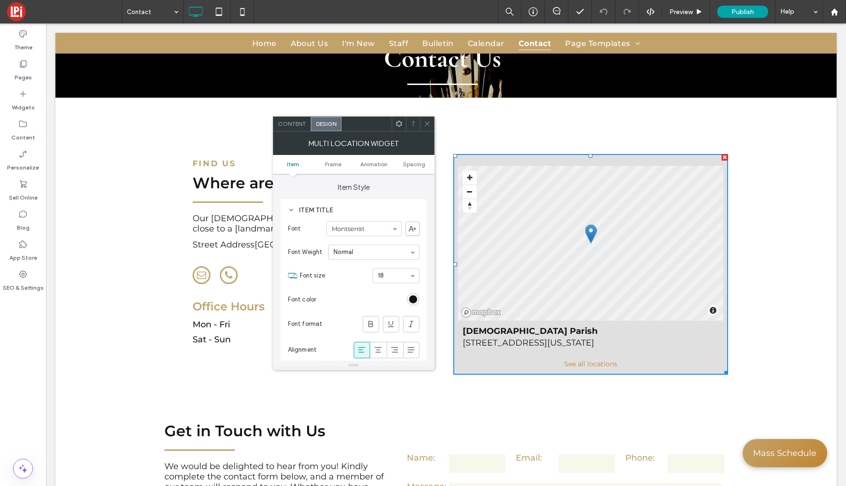
click at [427, 122] on icon at bounding box center [427, 123] width 7 height 7
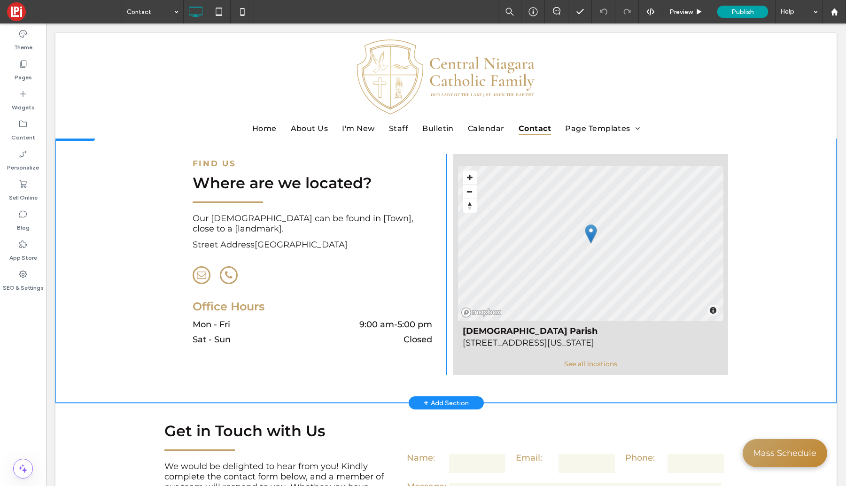
scroll to position [0, 0]
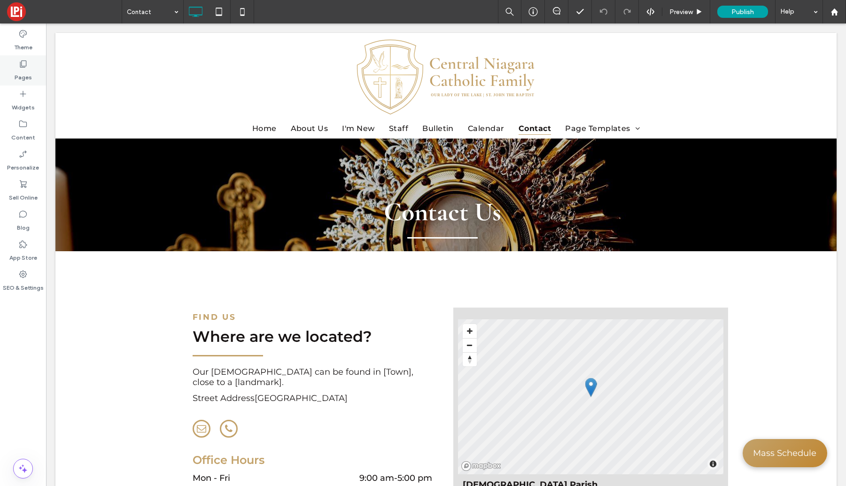
click at [18, 73] on label "Pages" at bounding box center [23, 75] width 17 height 13
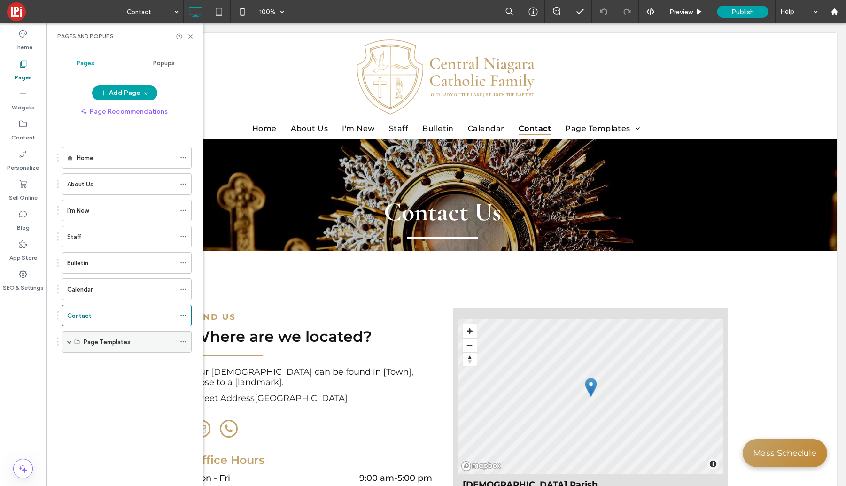
click at [185, 341] on icon at bounding box center [183, 342] width 7 height 7
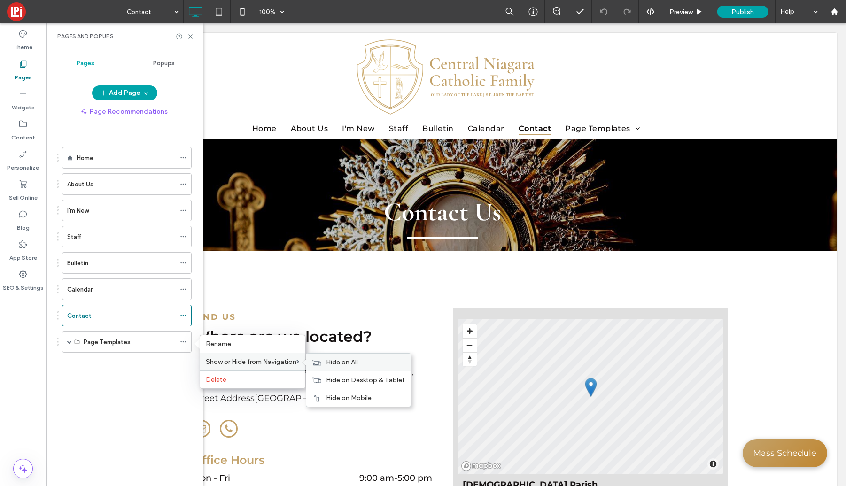
click at [341, 367] on div "Hide on All" at bounding box center [358, 362] width 104 height 17
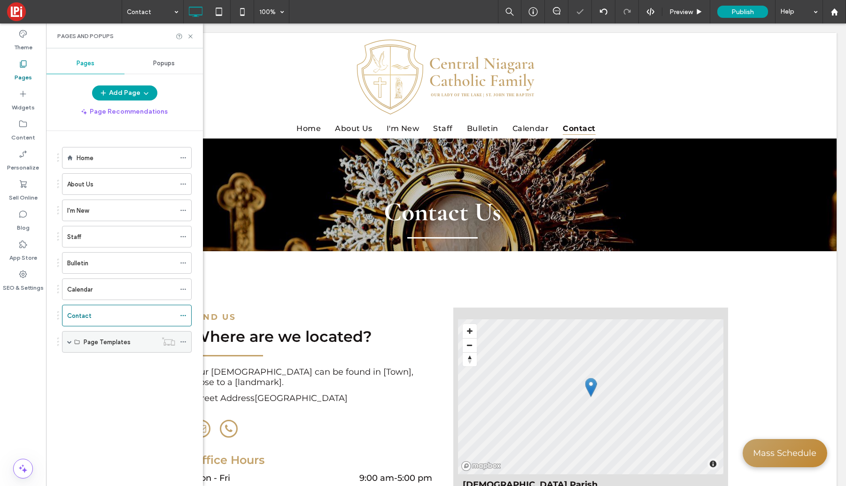
click at [70, 344] on span at bounding box center [69, 342] width 5 height 21
click at [187, 364] on div at bounding box center [185, 364] width 11 height 14
click at [184, 363] on icon at bounding box center [183, 363] width 7 height 7
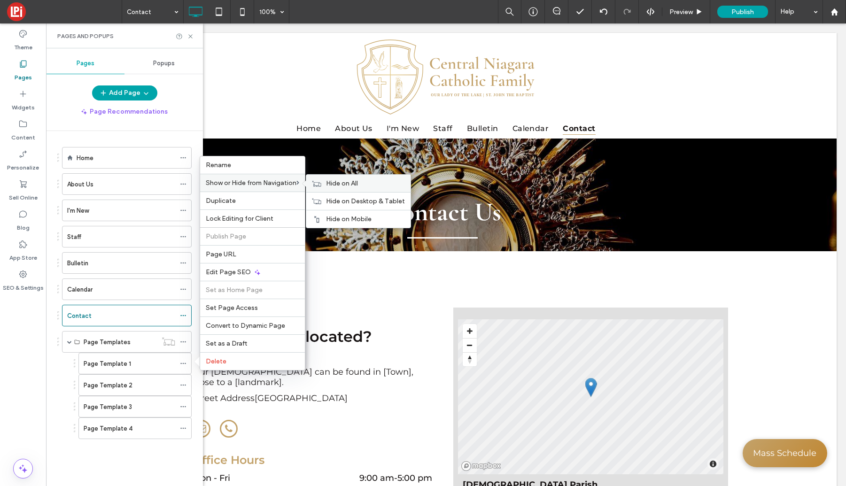
click at [340, 183] on span "Hide on All" at bounding box center [342, 184] width 32 height 8
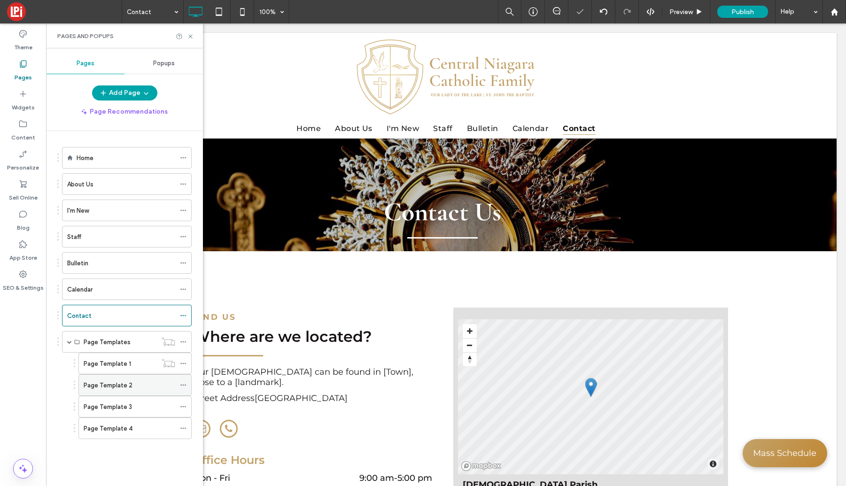
click at [181, 385] on use at bounding box center [182, 385] width 5 height 1
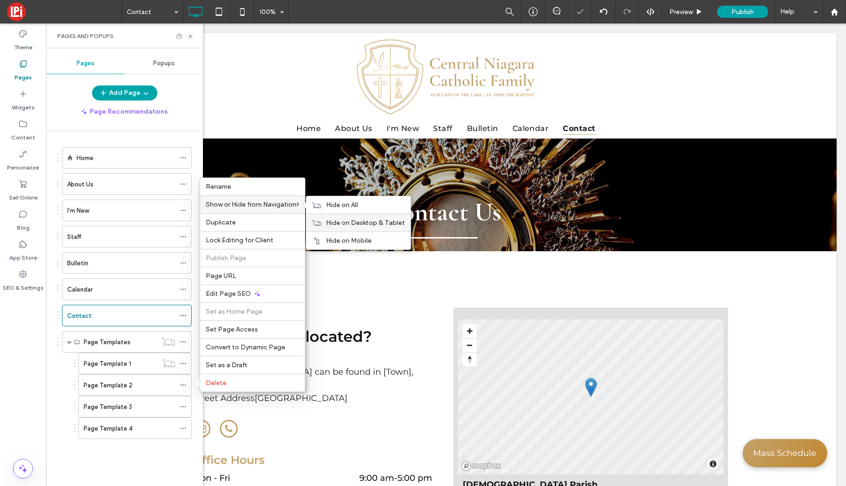
drag, startPoint x: 353, startPoint y: 205, endPoint x: 349, endPoint y: 218, distance: 13.2
click at [353, 205] on span "Hide on All" at bounding box center [342, 205] width 32 height 8
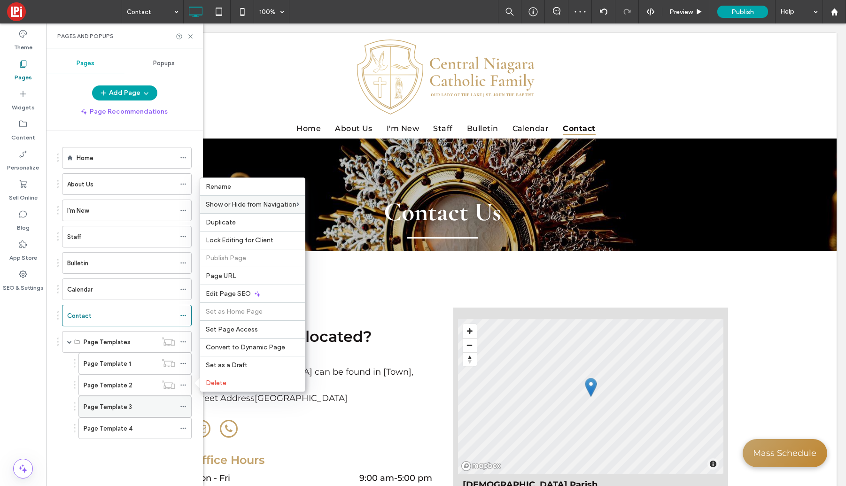
click at [183, 406] on use at bounding box center [182, 406] width 5 height 1
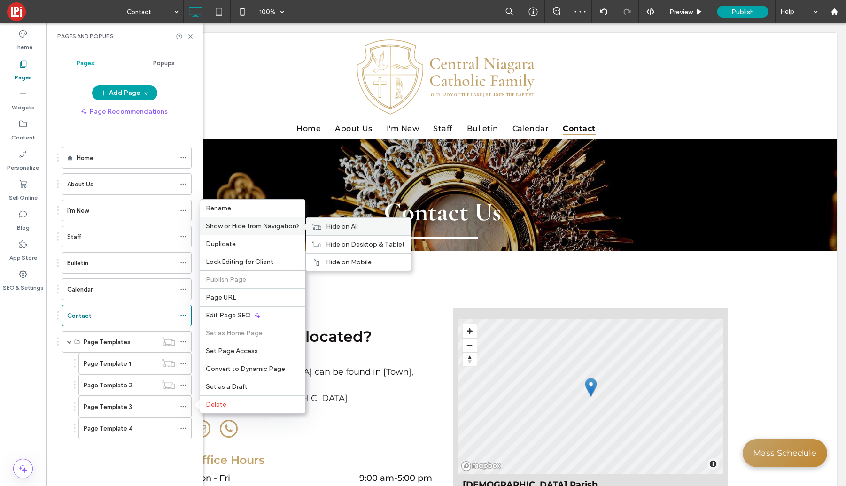
click at [344, 226] on span "Hide on All" at bounding box center [342, 227] width 32 height 8
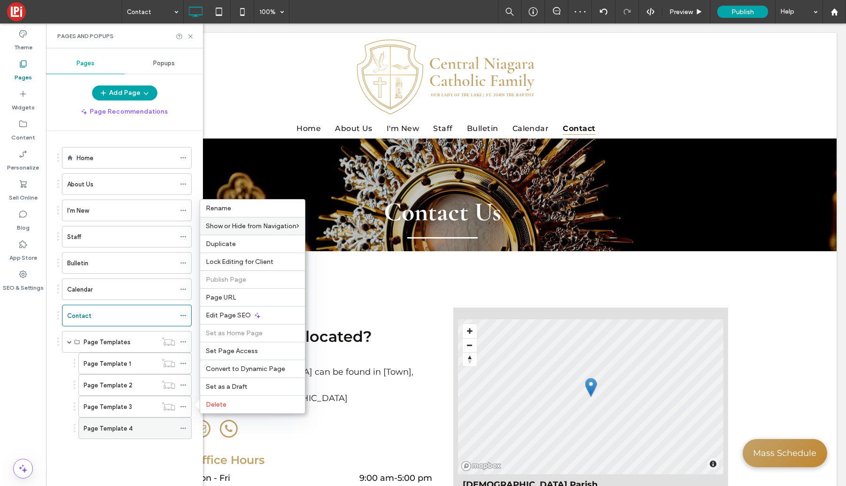
click at [184, 429] on icon at bounding box center [183, 428] width 7 height 7
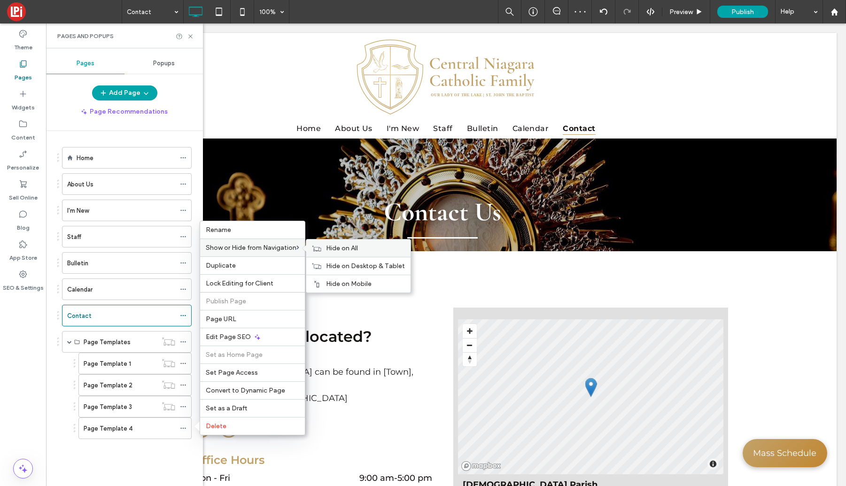
click at [364, 250] on label "Hide on All" at bounding box center [365, 248] width 79 height 8
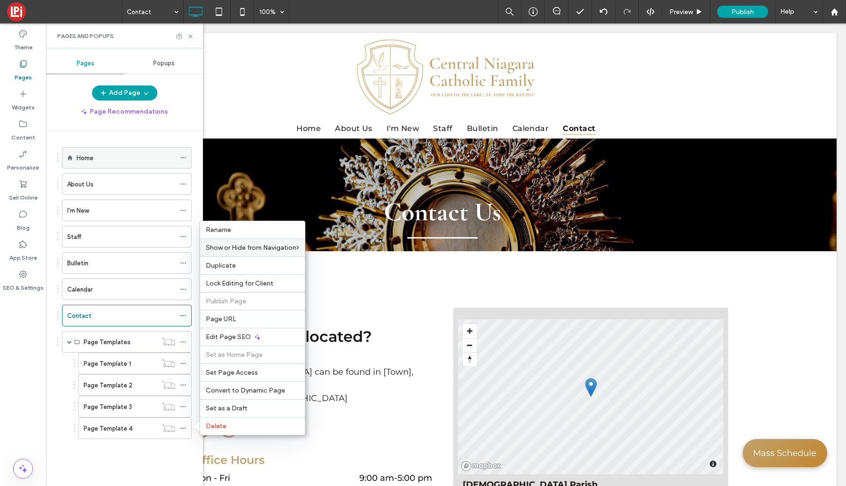
click at [78, 158] on label "Home" at bounding box center [85, 158] width 17 height 16
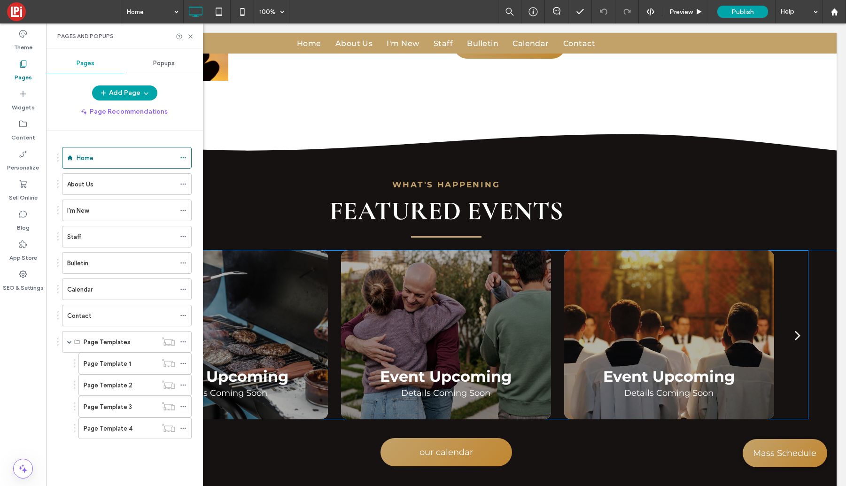
scroll to position [1309, 0]
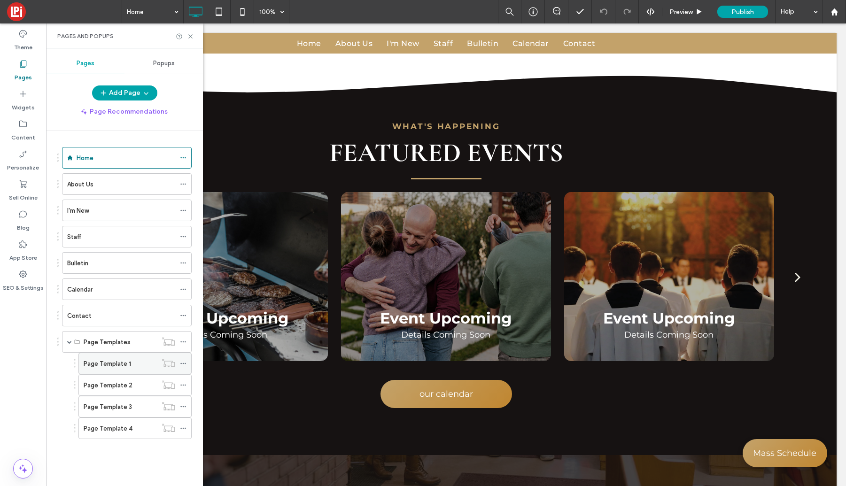
click at [184, 363] on icon at bounding box center [183, 363] width 7 height 7
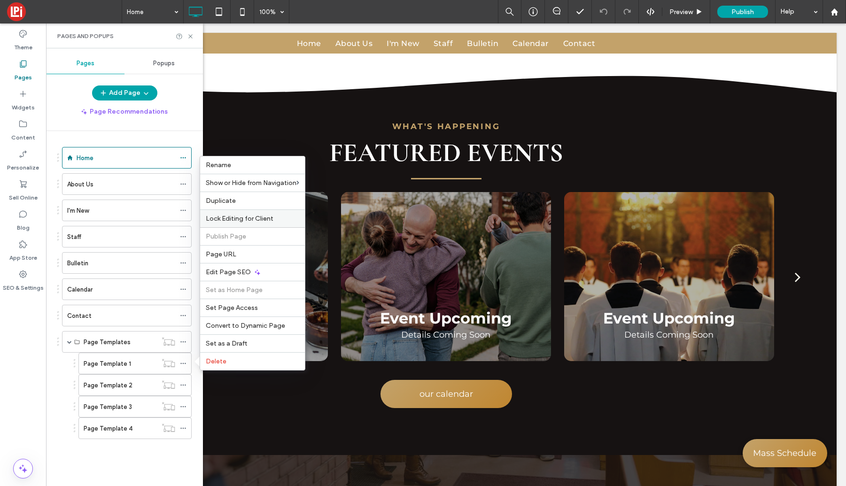
click at [249, 220] on span "Lock Editing for Client" at bounding box center [240, 219] width 68 height 8
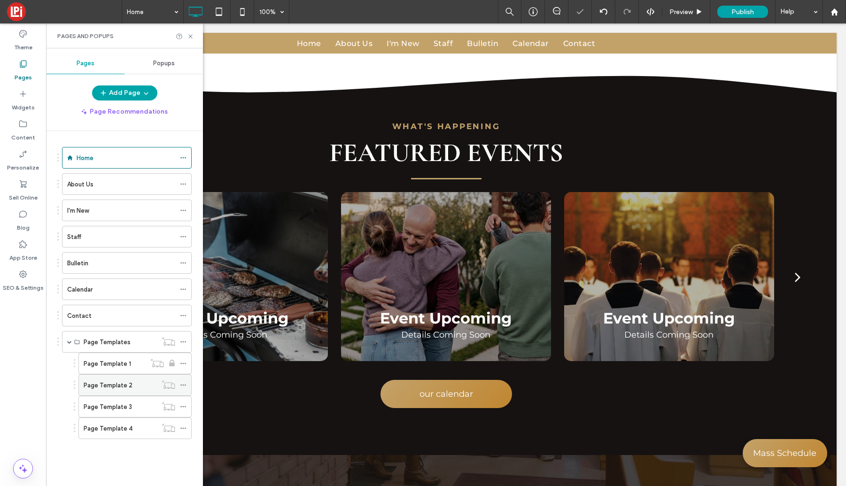
click at [187, 382] on div at bounding box center [185, 385] width 11 height 14
click at [183, 386] on icon at bounding box center [183, 385] width 7 height 7
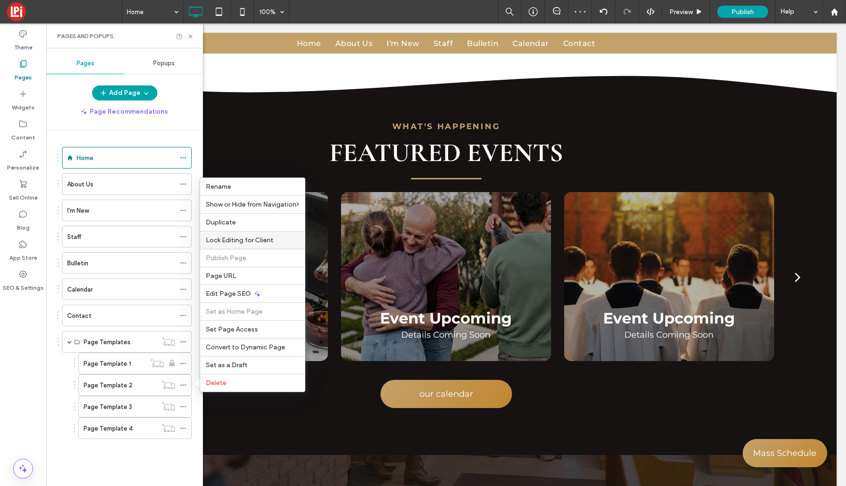
click at [226, 240] on span "Lock Editing for Client" at bounding box center [240, 240] width 68 height 8
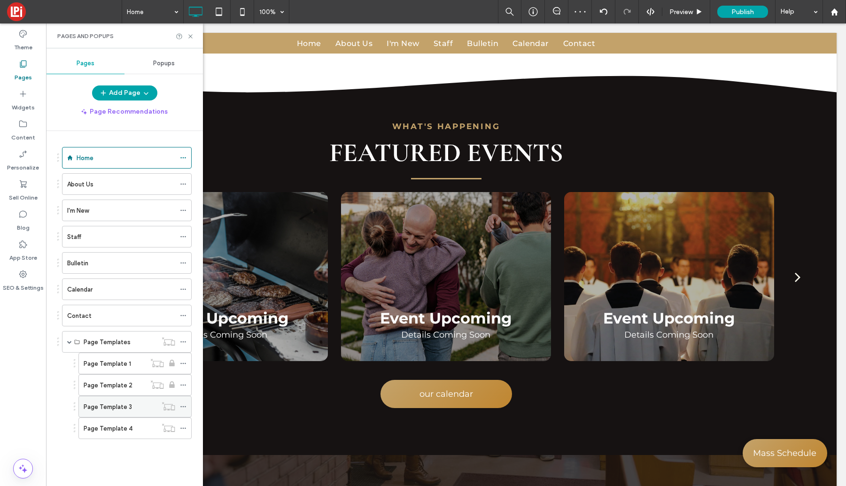
click at [184, 412] on span at bounding box center [183, 407] width 7 height 14
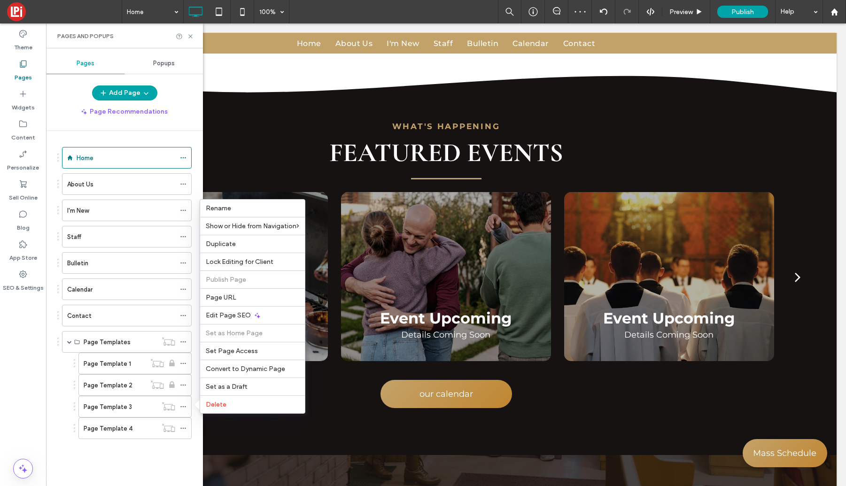
drag, startPoint x: 229, startPoint y: 263, endPoint x: 208, endPoint y: 419, distance: 157.5
click at [229, 263] on span "Lock Editing for Client" at bounding box center [240, 262] width 68 height 8
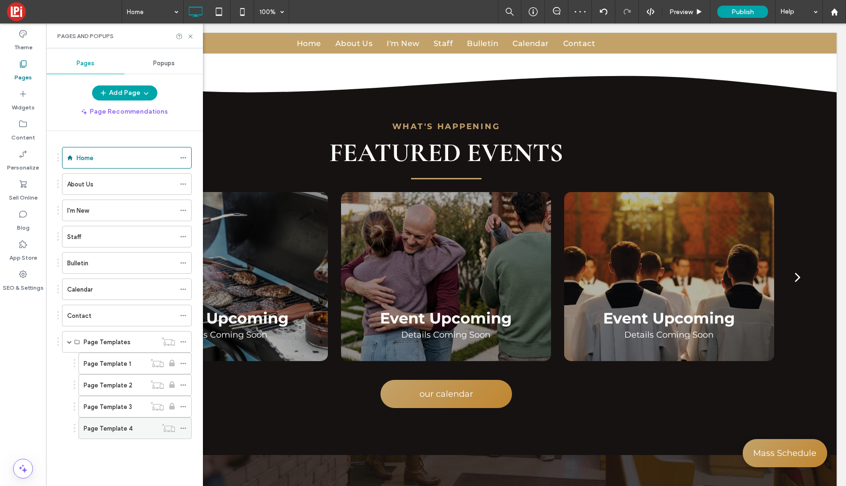
click at [187, 430] on div at bounding box center [185, 429] width 11 height 14
click at [183, 430] on icon at bounding box center [183, 428] width 7 height 7
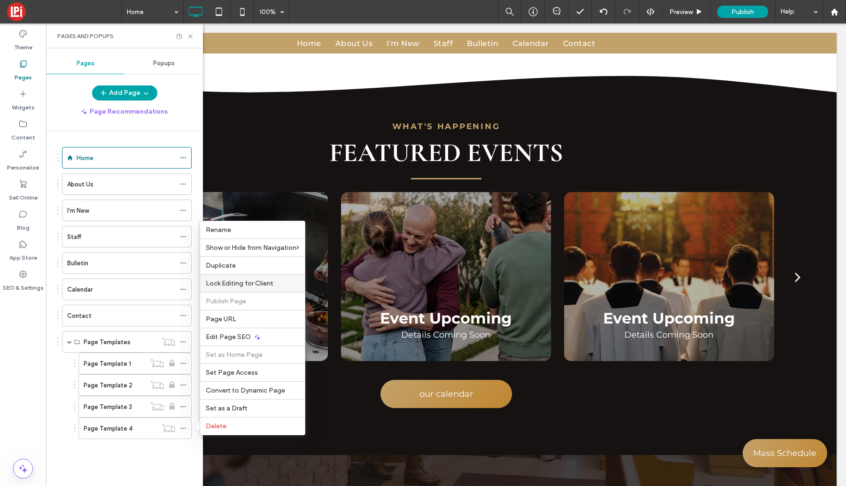
click at [232, 287] on span "Lock Editing for Client" at bounding box center [240, 284] width 68 height 8
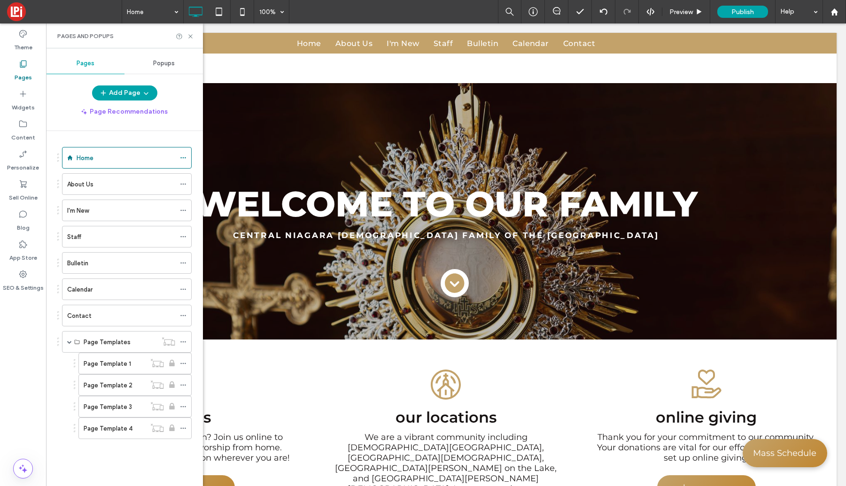
scroll to position [0, 0]
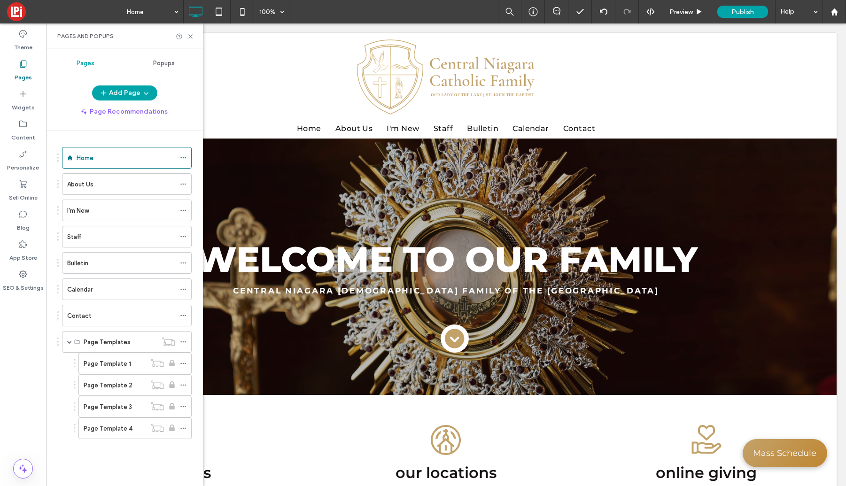
click at [115, 426] on label "Page Template 4" at bounding box center [108, 429] width 49 height 16
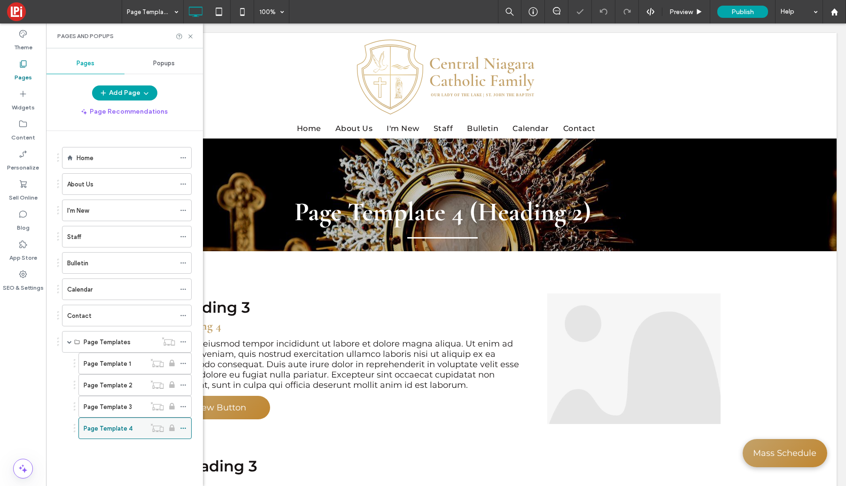
click at [184, 427] on icon at bounding box center [183, 428] width 7 height 7
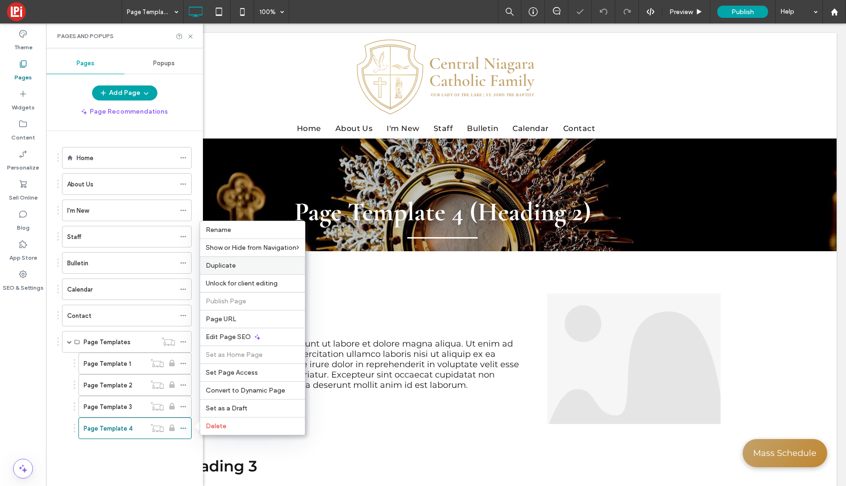
click at [234, 265] on span "Duplicate" at bounding box center [221, 266] width 30 height 8
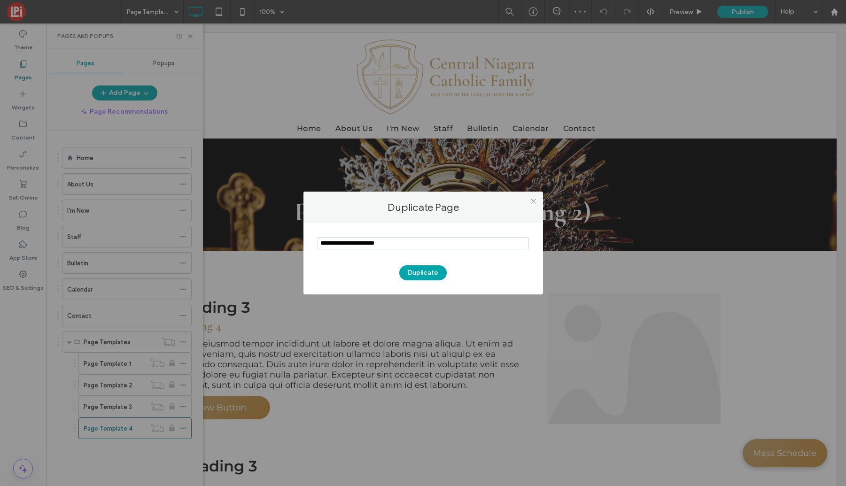
drag, startPoint x: 402, startPoint y: 244, endPoint x: 244, endPoint y: 231, distance: 159.0
click at [244, 231] on div "Duplicate Page Duplicate" at bounding box center [423, 243] width 846 height 486
type input "**********"
click at [420, 271] on button "Duplicate" at bounding box center [422, 273] width 47 height 15
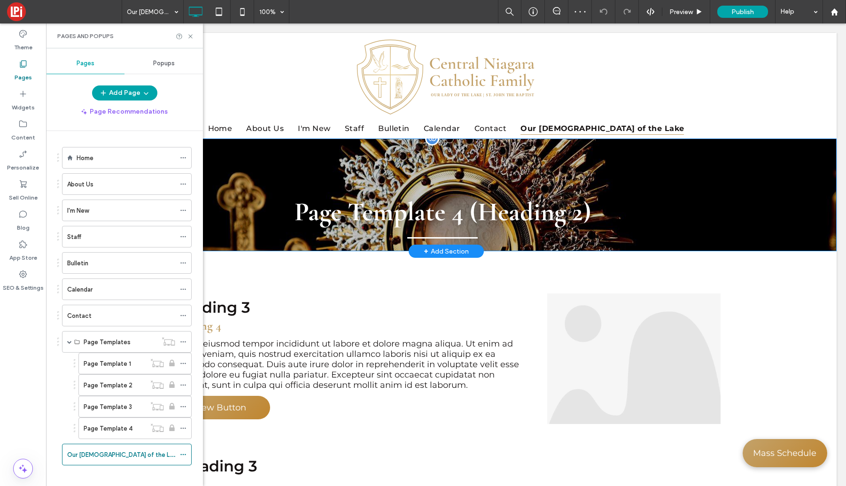
click at [457, 248] on div "+ Add Section" at bounding box center [446, 251] width 45 height 10
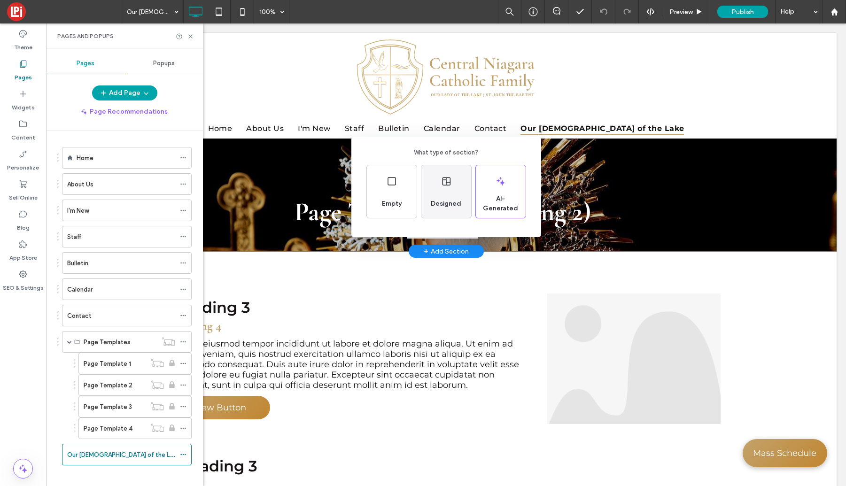
click at [441, 187] on icon at bounding box center [446, 181] width 11 height 11
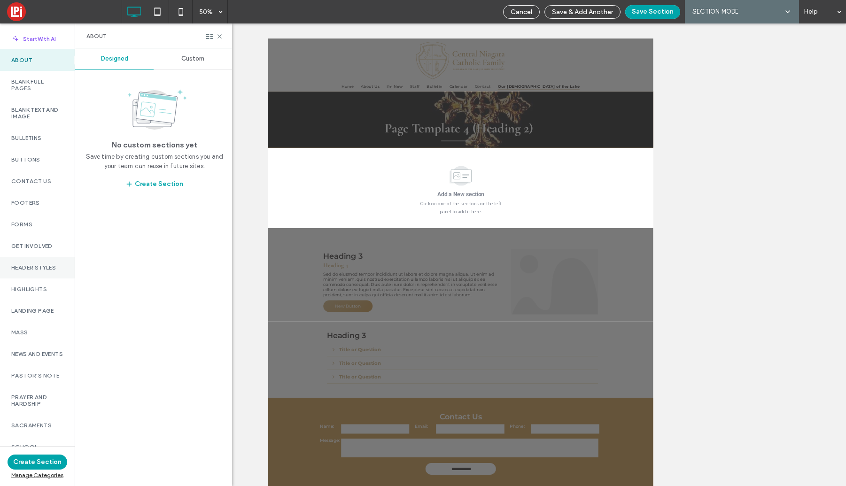
click at [46, 272] on div "Header Styles" at bounding box center [37, 268] width 75 height 22
click at [184, 56] on span "Custom" at bounding box center [192, 59] width 23 height 8
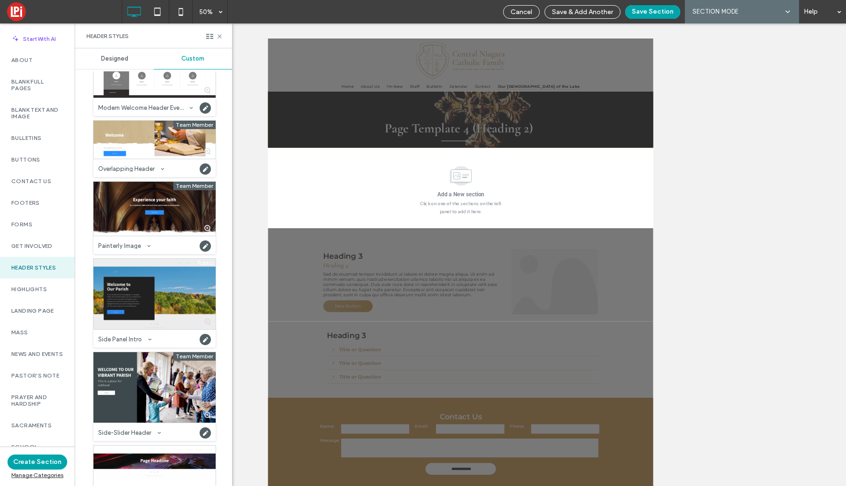
scroll to position [561, 0]
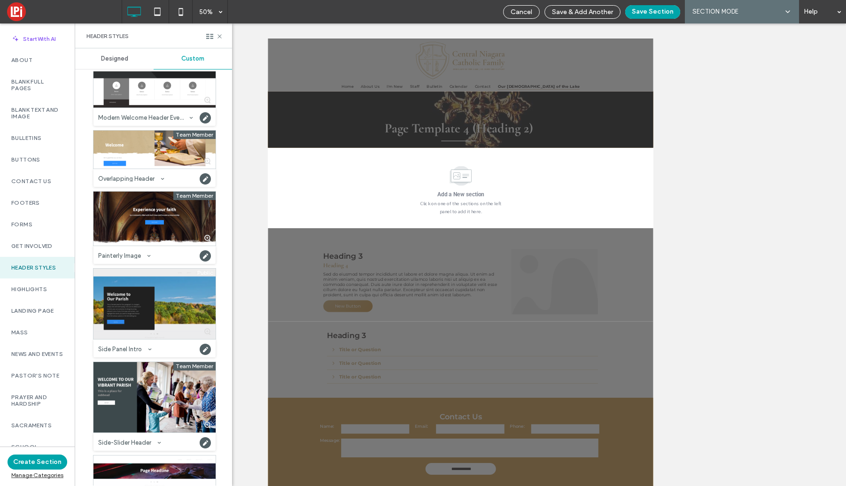
click at [165, 298] on div at bounding box center [155, 304] width 122 height 70
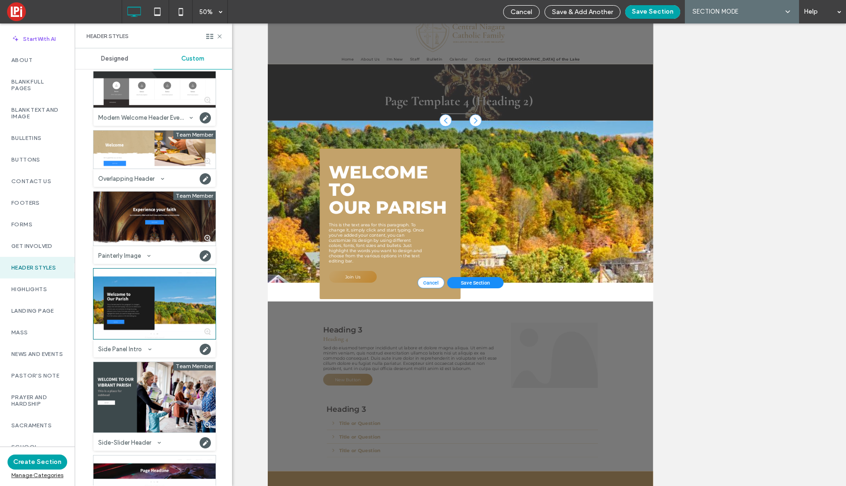
scroll to position [26, 0]
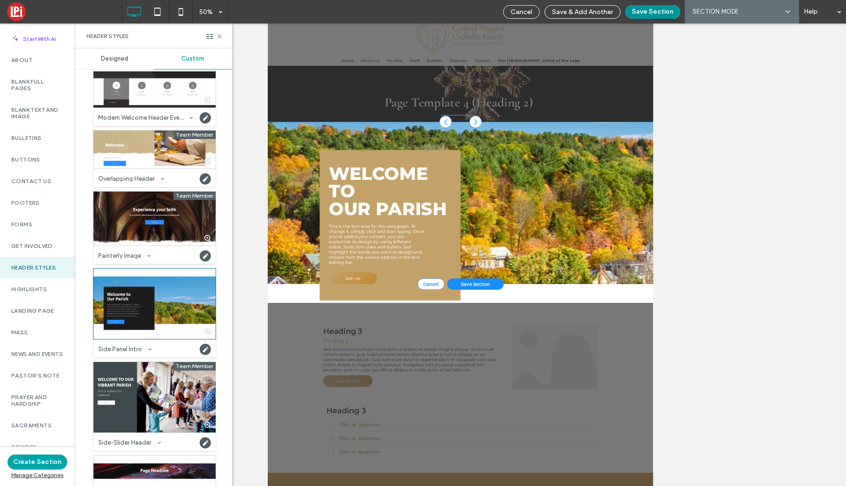
click at [660, 13] on button "Save Section" at bounding box center [652, 12] width 55 height 14
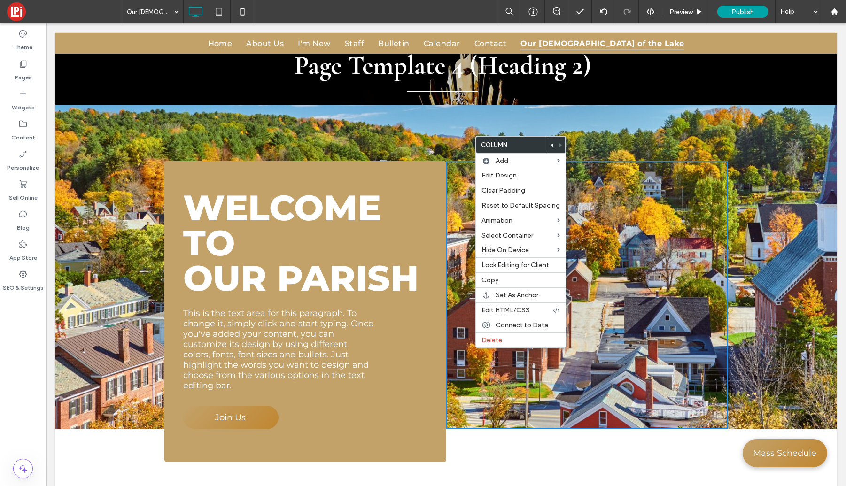
scroll to position [147, 0]
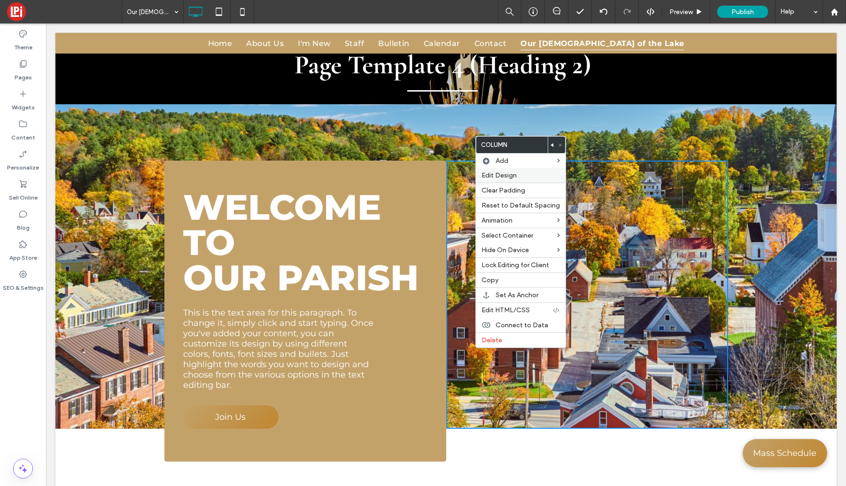
click at [510, 178] on span "Edit Design" at bounding box center [499, 176] width 35 height 8
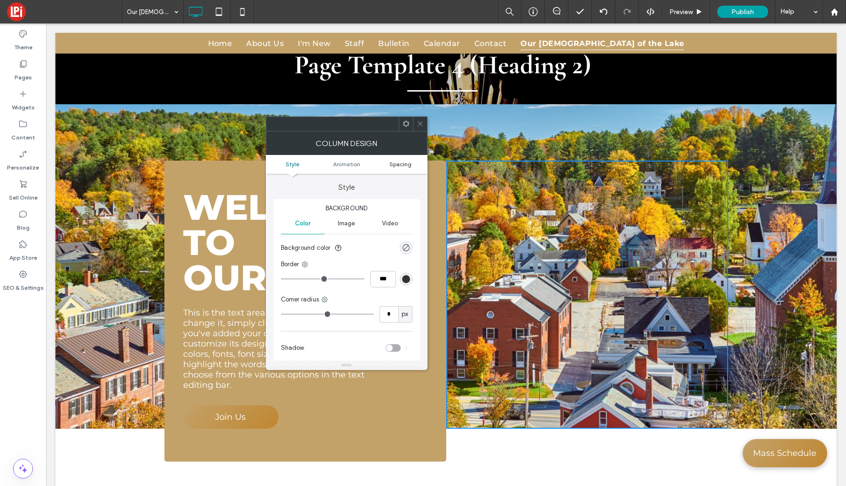
click at [392, 165] on span "Spacing" at bounding box center [401, 164] width 22 height 7
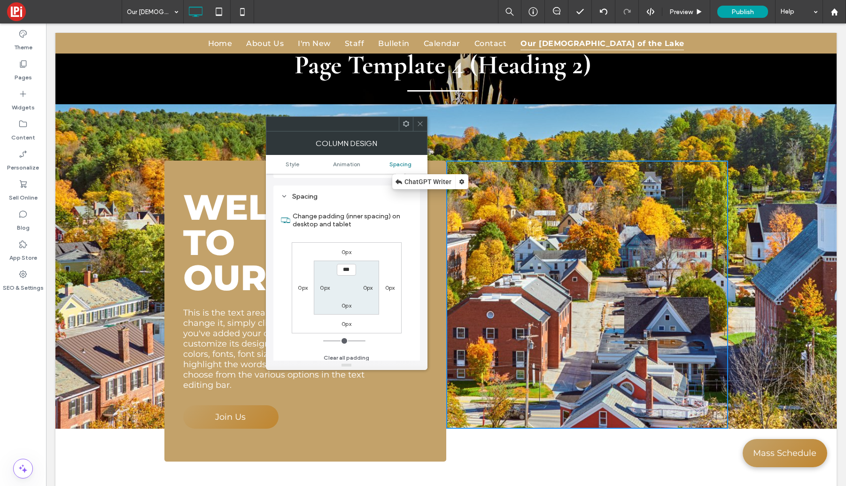
scroll to position [220, 0]
click at [424, 127] on div at bounding box center [420, 124] width 14 height 14
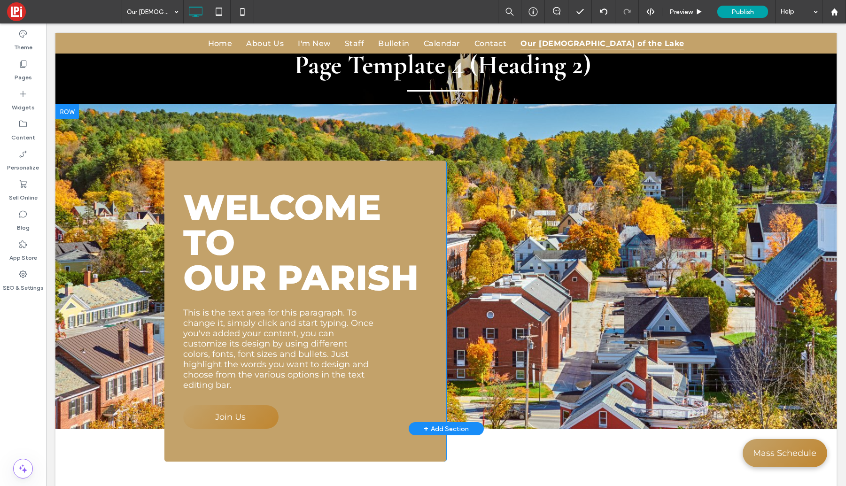
click at [509, 170] on div "Click To Paste" at bounding box center [587, 295] width 282 height 268
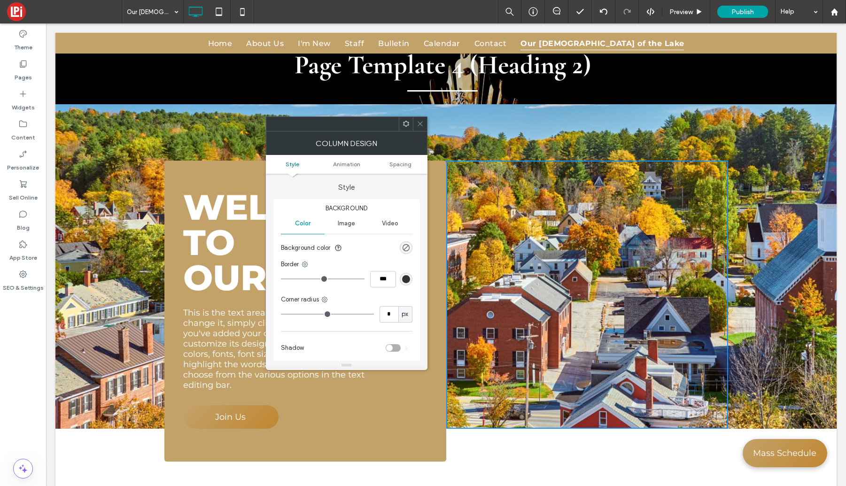
click at [405, 124] on icon at bounding box center [406, 123] width 7 height 7
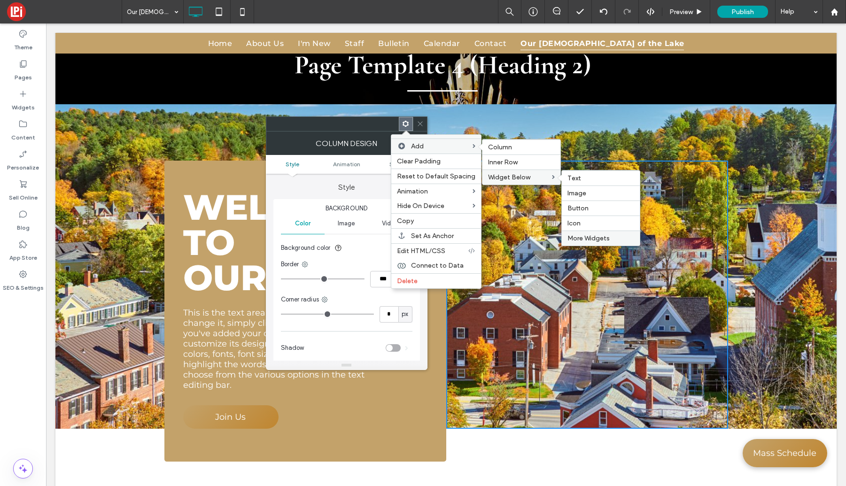
click at [577, 237] on span "More Widgets" at bounding box center [589, 238] width 42 height 8
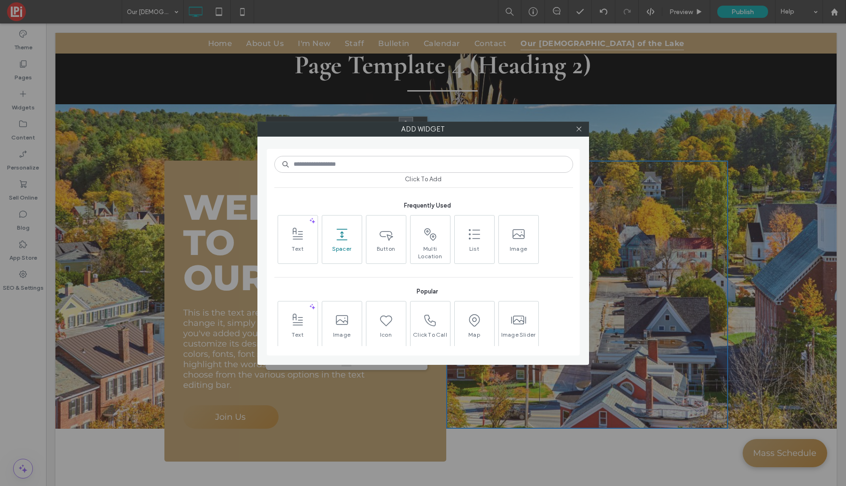
click at [341, 236] on icon at bounding box center [342, 234] width 15 height 15
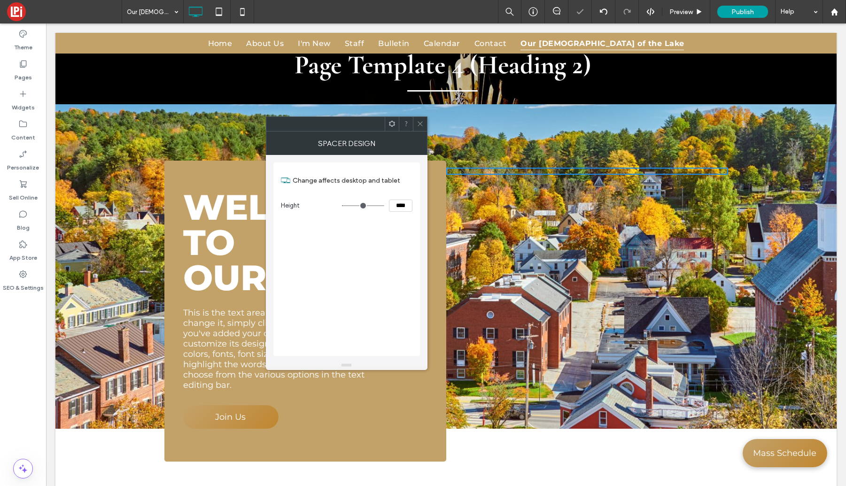
click at [419, 124] on icon at bounding box center [420, 123] width 7 height 7
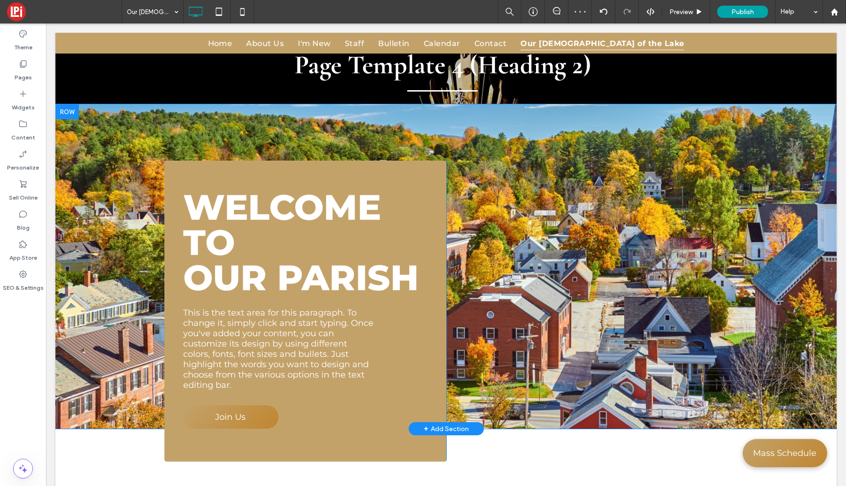
click at [238, 171] on div "Welcome to Our Parish This is the text area for this paragraph. To change it, s…" at bounding box center [305, 311] width 282 height 301
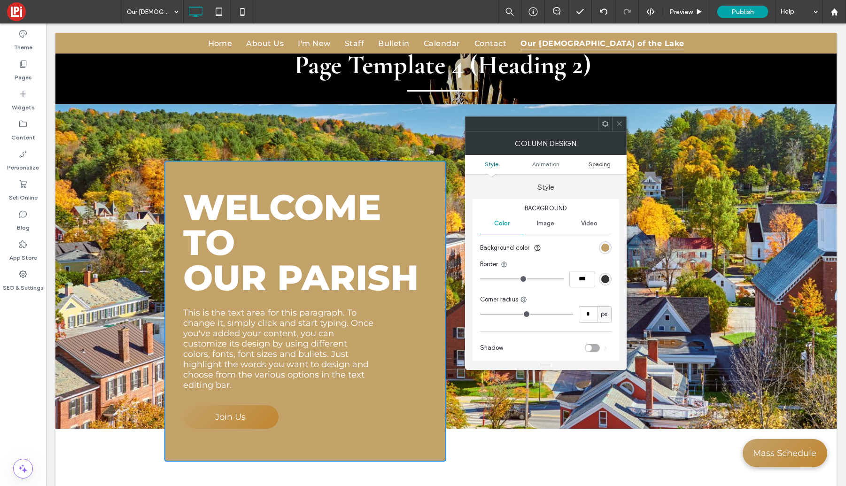
click at [607, 165] on span "Spacing" at bounding box center [600, 164] width 22 height 7
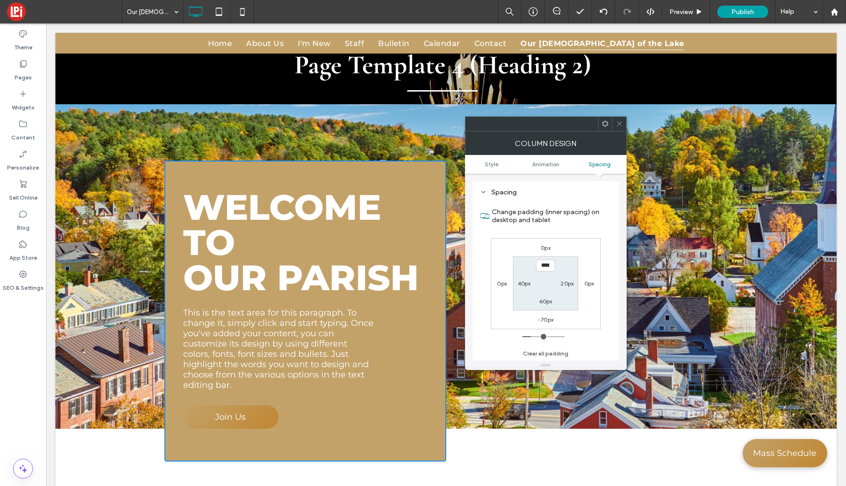
click at [564, 286] on label "20px" at bounding box center [567, 283] width 13 height 7
type input "**"
type input "****"
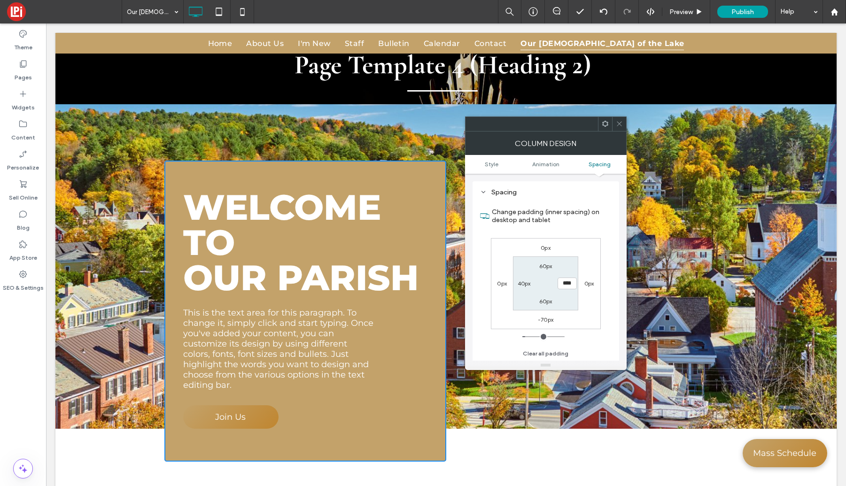
click at [524, 283] on label "40px" at bounding box center [524, 283] width 13 height 7
type input "**"
type input "****"
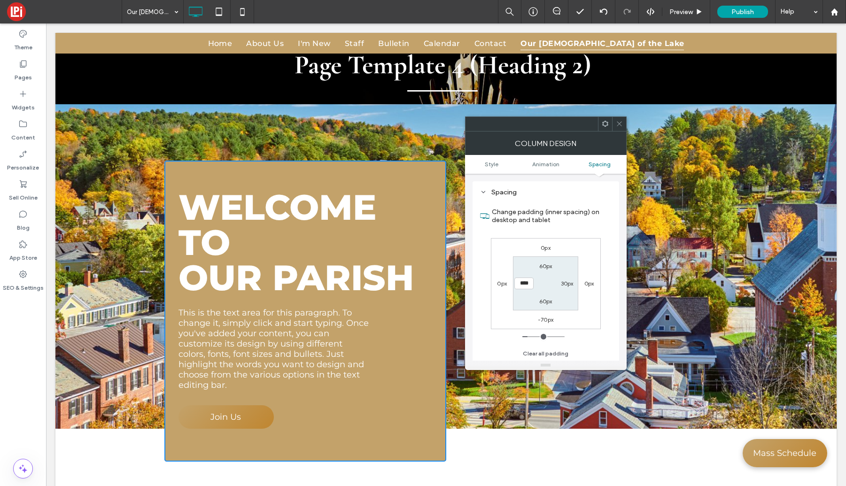
click at [544, 288] on section "60px 30px 60px ****" at bounding box center [545, 284] width 65 height 54
click at [548, 268] on label "60px" at bounding box center [545, 266] width 13 height 7
type input "**"
type input "*"
type input "**"
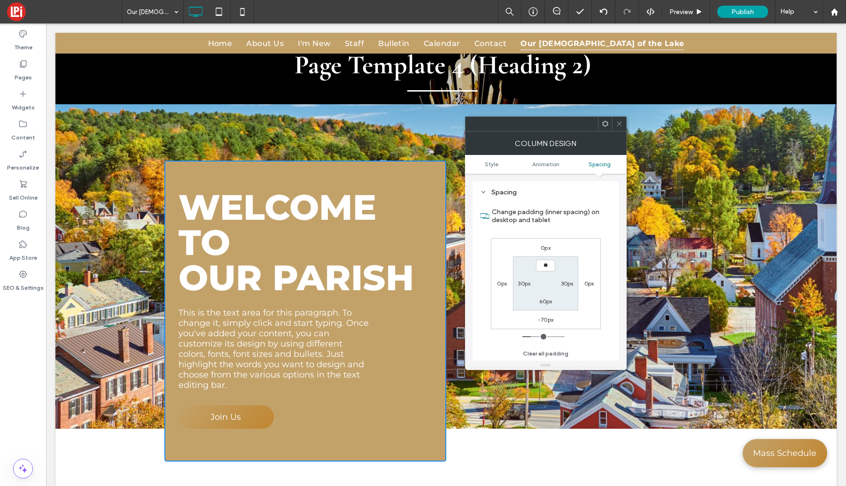
type input "**"
type input "****"
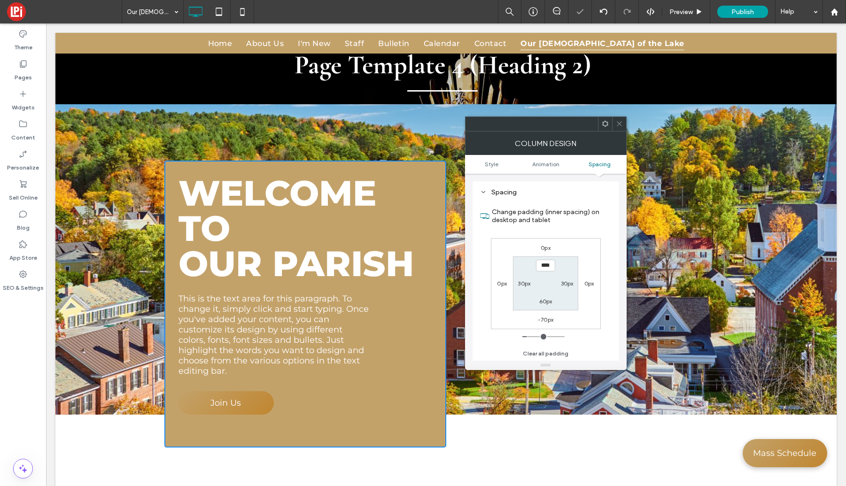
click at [544, 302] on label "60px" at bounding box center [545, 301] width 13 height 7
type input "**"
type input "****"
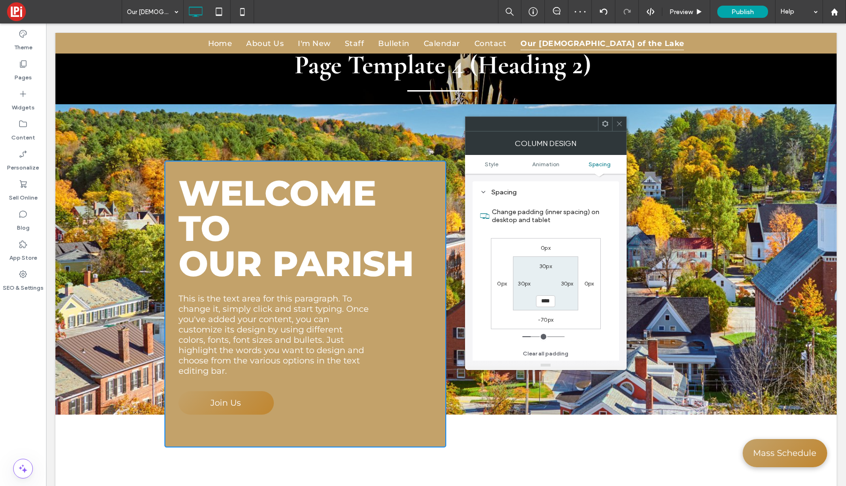
click at [549, 286] on section "30px 30px **** 30px" at bounding box center [545, 284] width 65 height 54
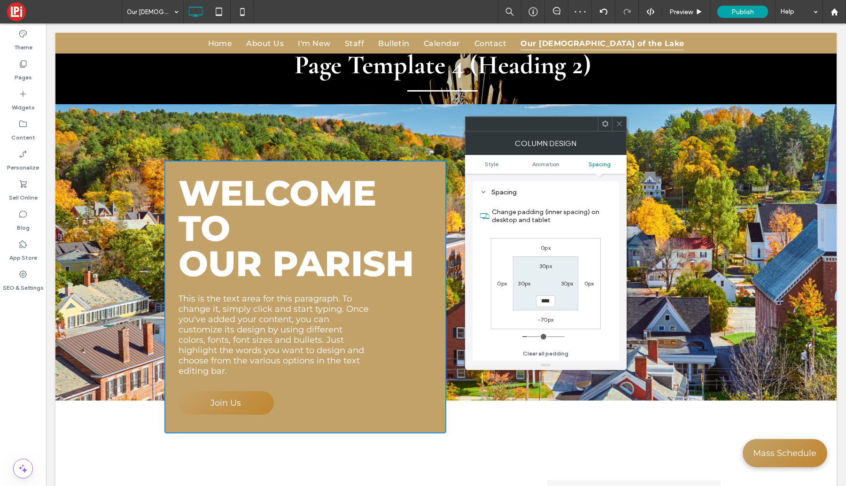
drag, startPoint x: 622, startPoint y: 120, endPoint x: 581, endPoint y: 116, distance: 40.6
click at [622, 120] on icon at bounding box center [619, 123] width 7 height 7
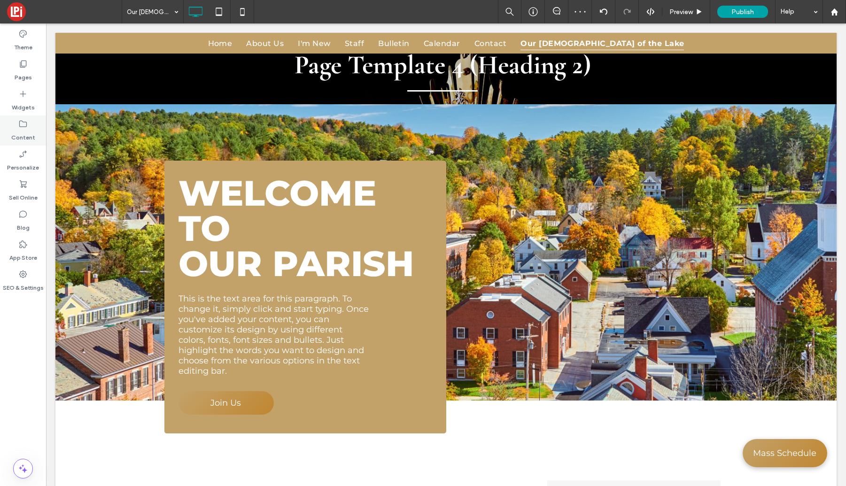
drag, startPoint x: 15, startPoint y: 66, endPoint x: 37, endPoint y: 133, distance: 70.3
click at [15, 66] on div "Pages" at bounding box center [23, 70] width 46 height 30
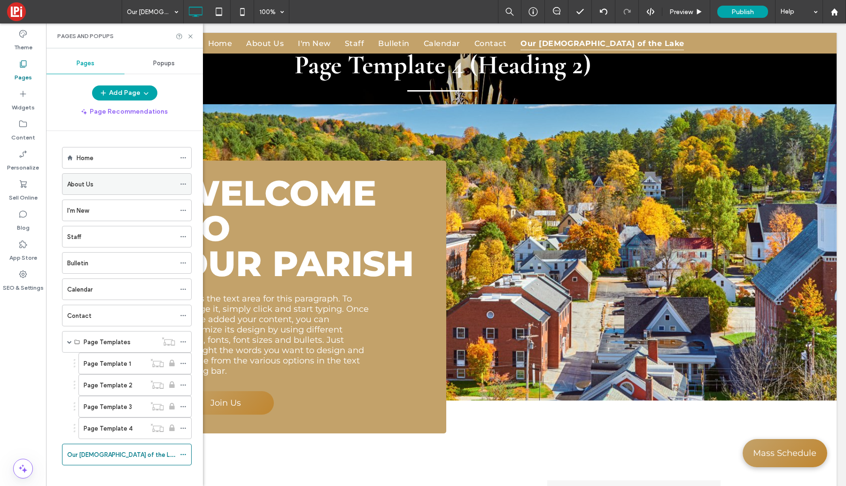
click at [109, 183] on div "About Us" at bounding box center [121, 185] width 108 height 10
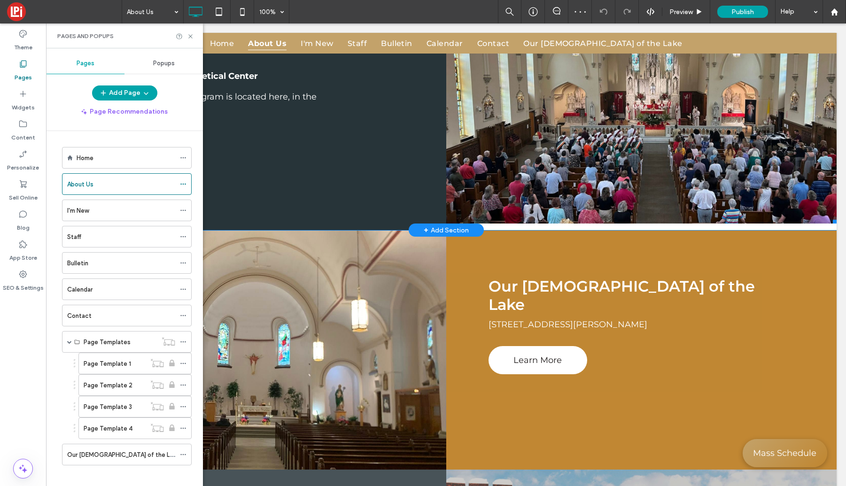
scroll to position [475, 0]
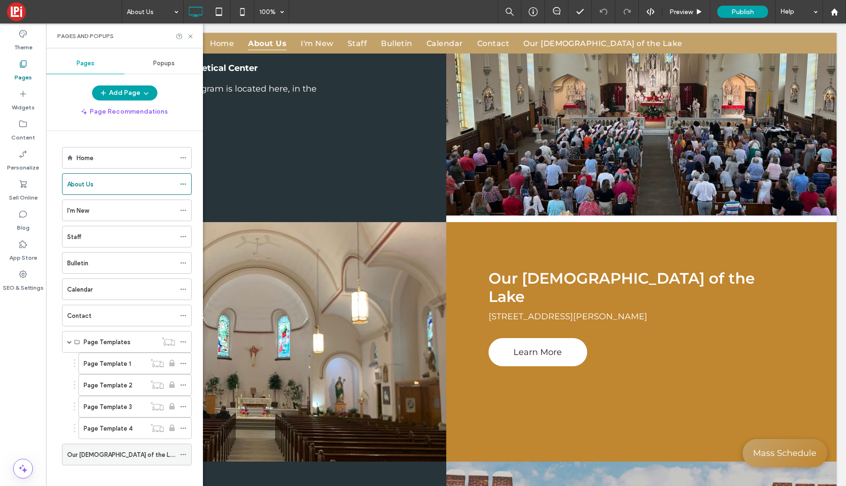
click at [120, 454] on label "Our [DEMOGRAPHIC_DATA] of the Lake" at bounding box center [123, 455] width 112 height 16
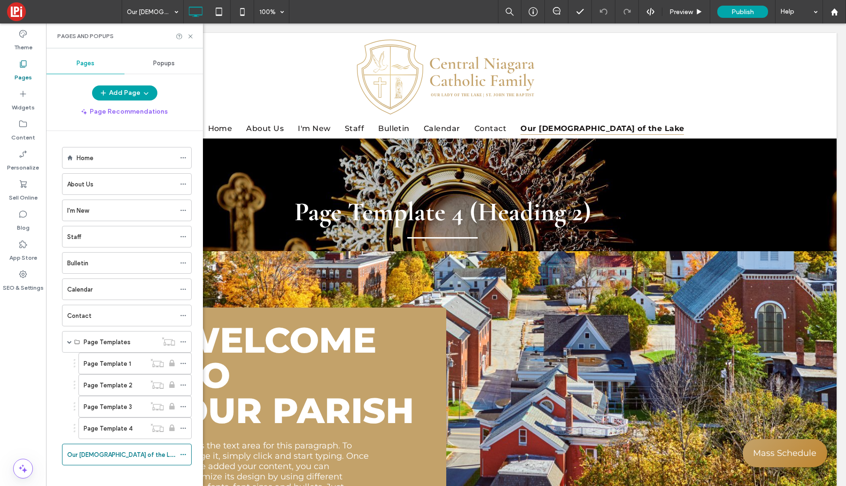
scroll to position [0, 0]
click at [550, 283] on div "Welcome to Our Parish This is the text area for this paragraph. To change it, s…" at bounding box center [445, 399] width 781 height 297
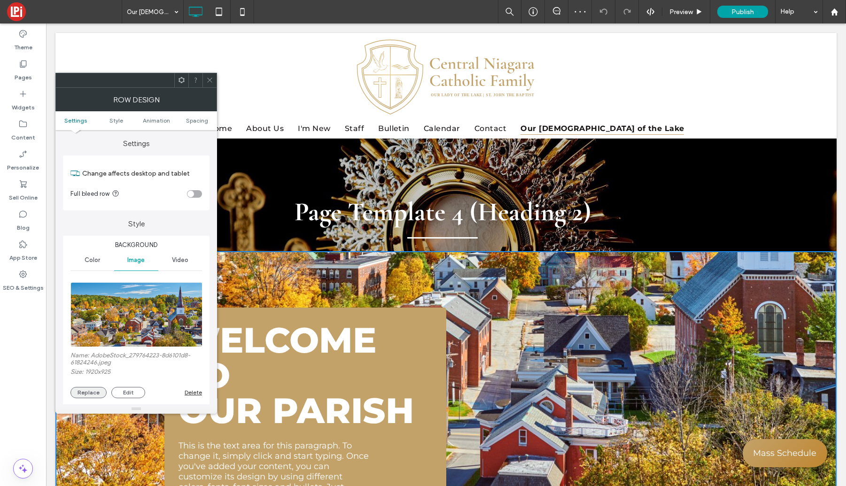
click at [77, 393] on button "Replace" at bounding box center [88, 392] width 36 height 11
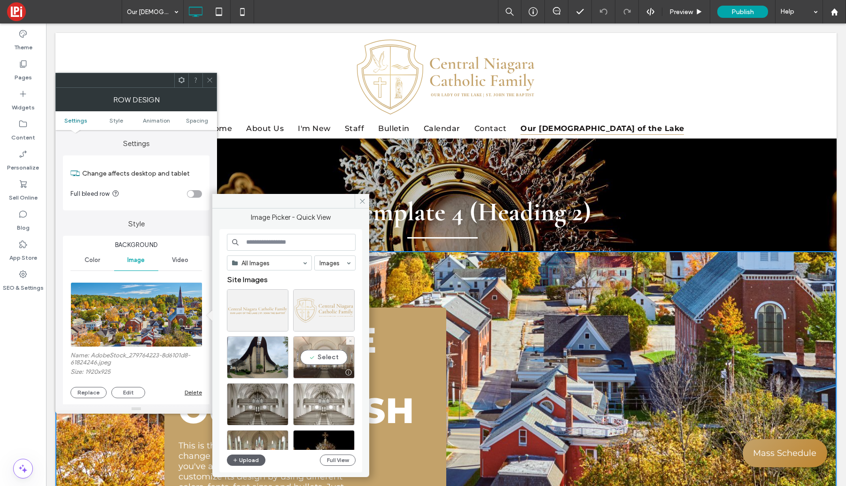
click at [316, 359] on div "Select" at bounding box center [324, 357] width 62 height 42
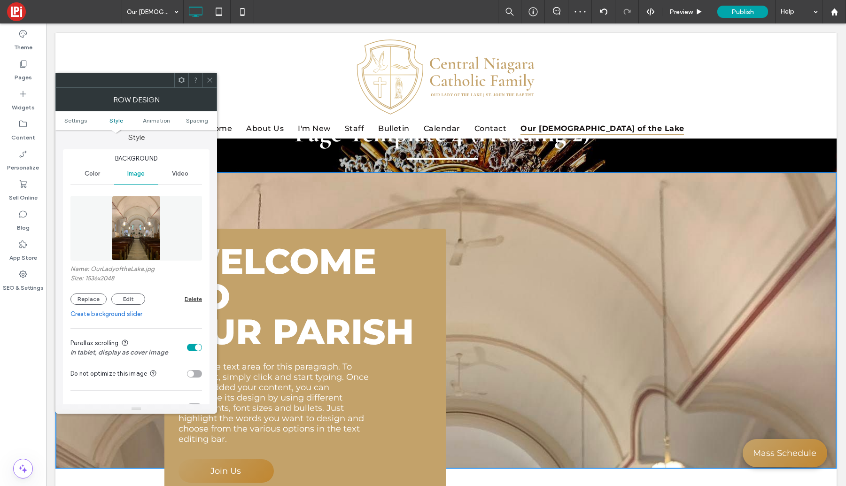
scroll to position [111, 0]
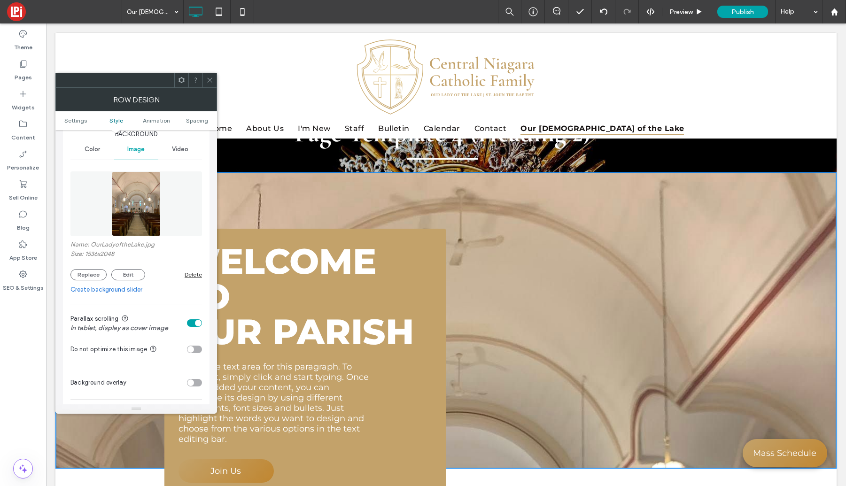
click at [199, 324] on div "toggle" at bounding box center [198, 323] width 7 height 7
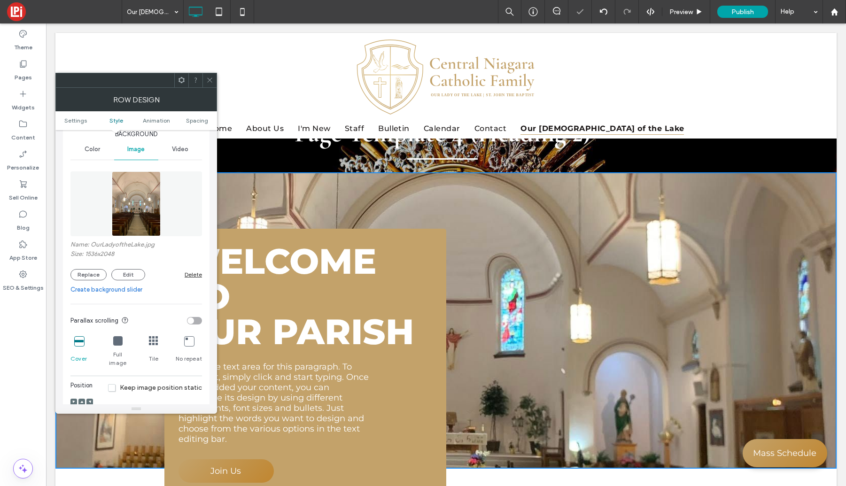
scroll to position [137, 0]
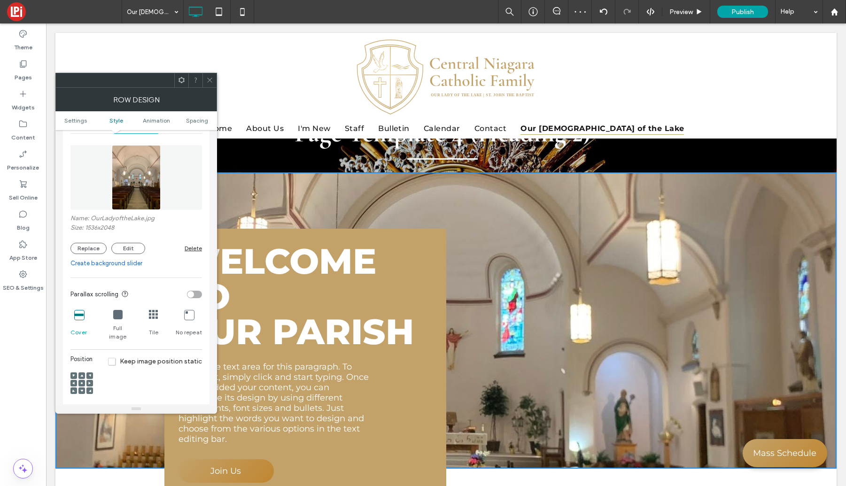
click at [79, 380] on div at bounding box center [81, 383] width 7 height 7
click at [81, 382] on icon at bounding box center [81, 383] width 3 height 3
click at [113, 358] on span "Keep image position static" at bounding box center [155, 362] width 94 height 8
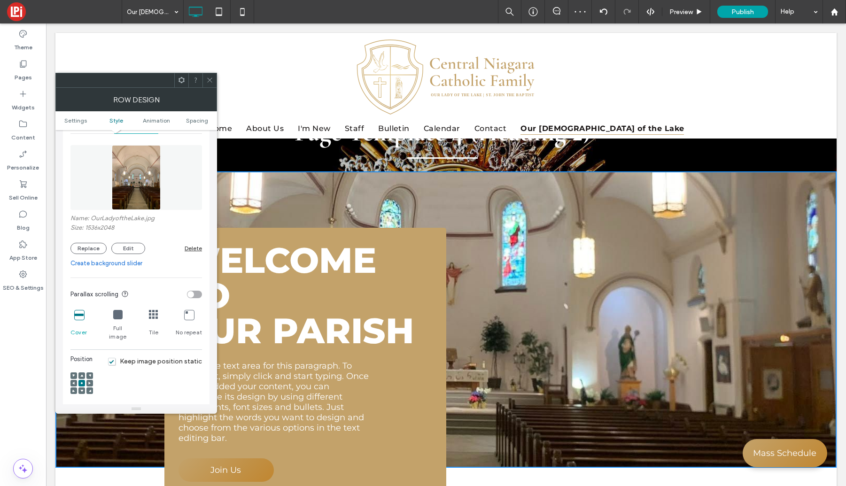
scroll to position [78, 0]
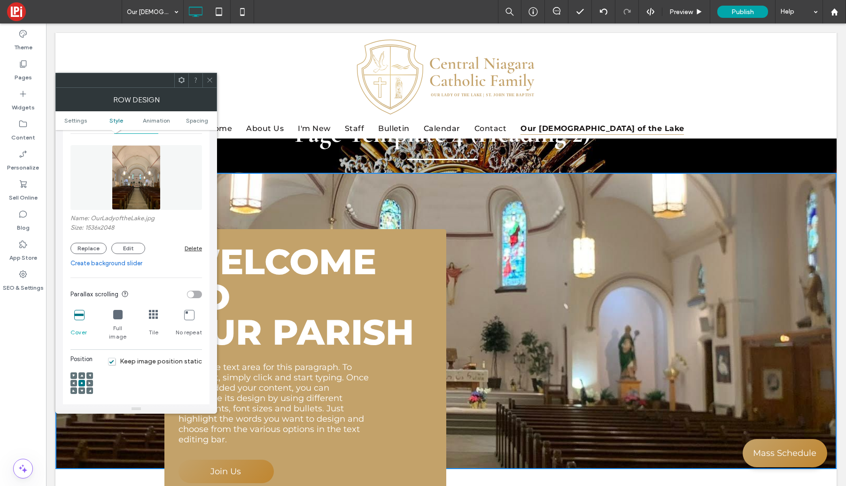
click at [210, 78] on icon at bounding box center [209, 80] width 7 height 7
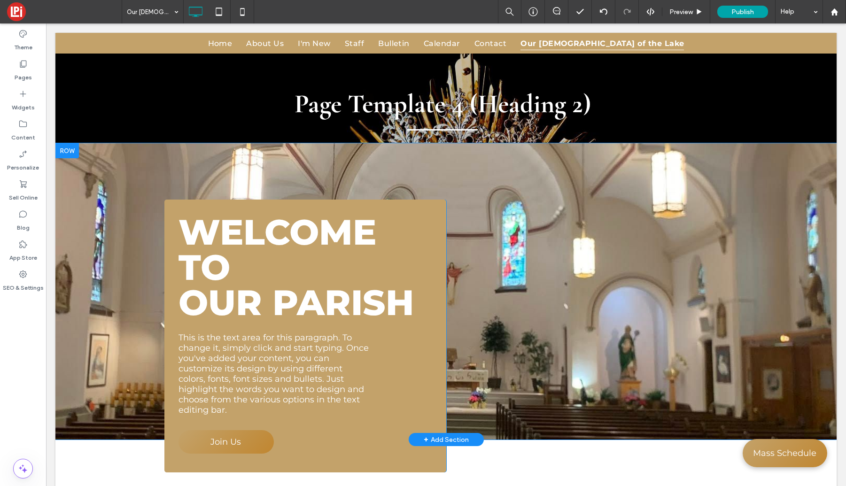
scroll to position [132, 0]
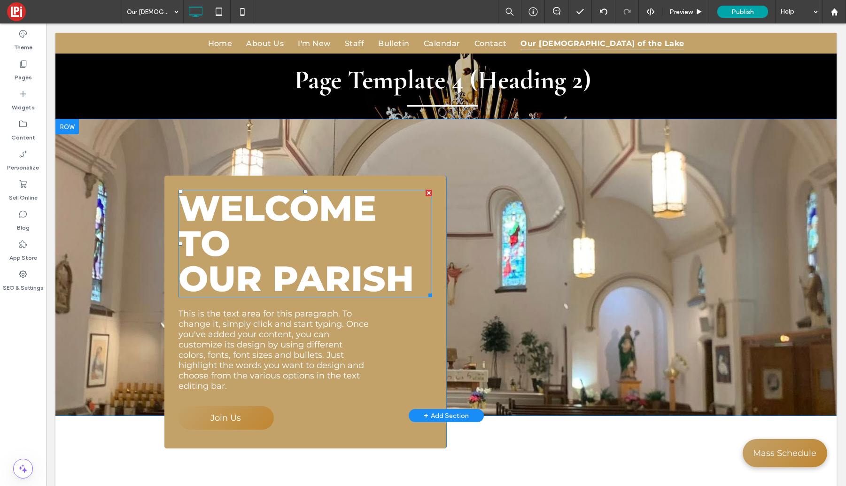
click at [261, 250] on h1 "Welcome to Our Parish" at bounding box center [306, 244] width 254 height 106
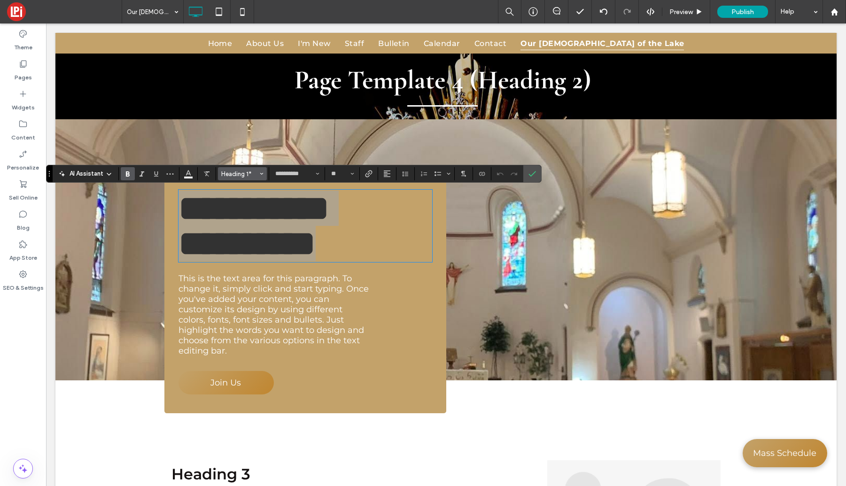
click at [234, 172] on span "Heading 1*" at bounding box center [239, 174] width 37 height 7
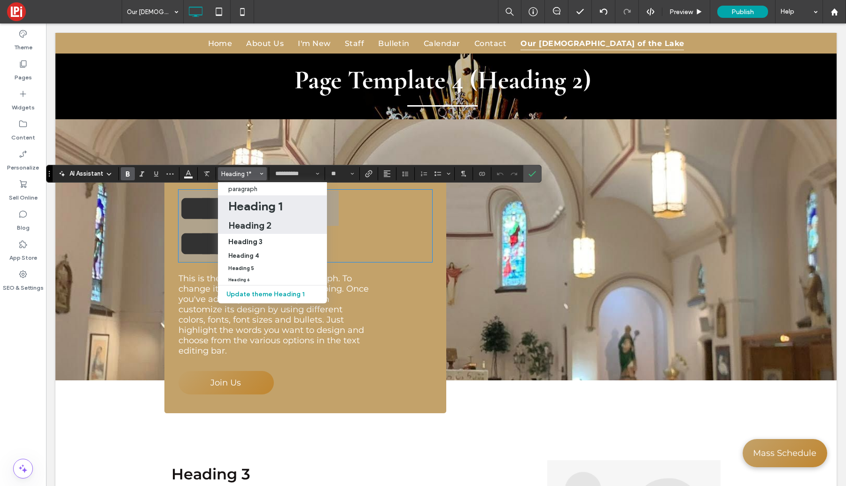
click at [246, 225] on h2 "Heading 2" at bounding box center [249, 225] width 43 height 11
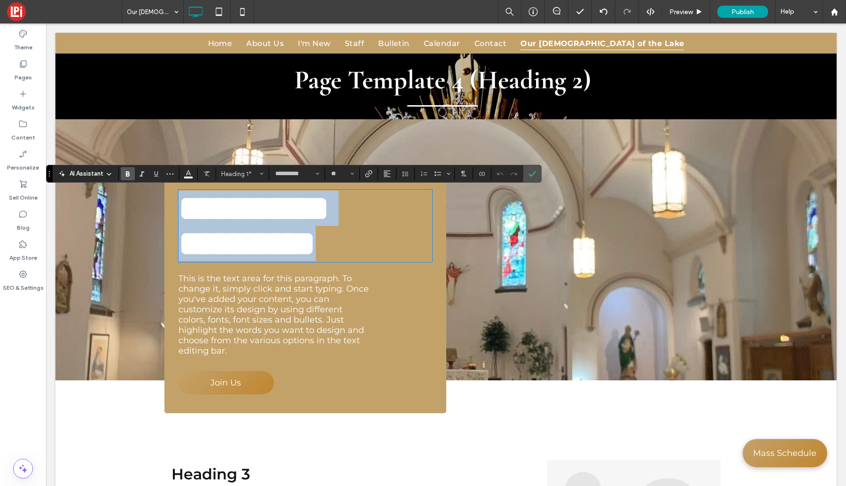
type input "**********"
type input "**"
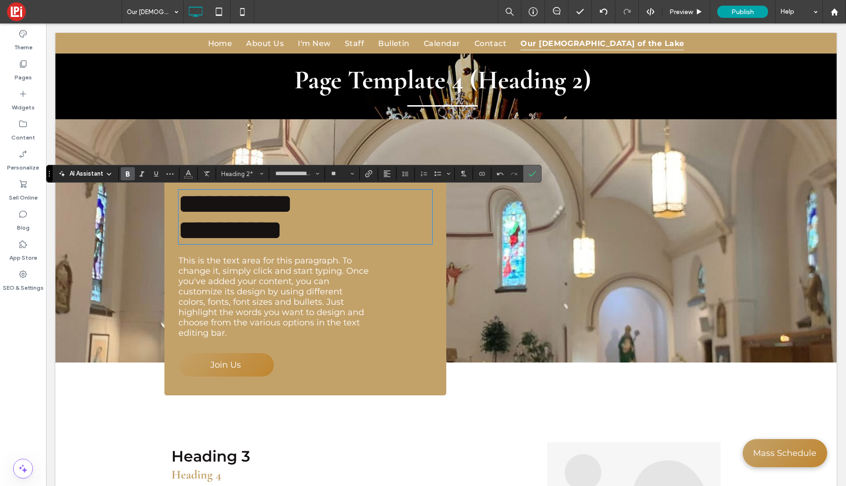
drag, startPoint x: 530, startPoint y: 173, endPoint x: 407, endPoint y: 186, distance: 123.8
click at [530, 173] on icon "Confirm" at bounding box center [533, 174] width 8 height 8
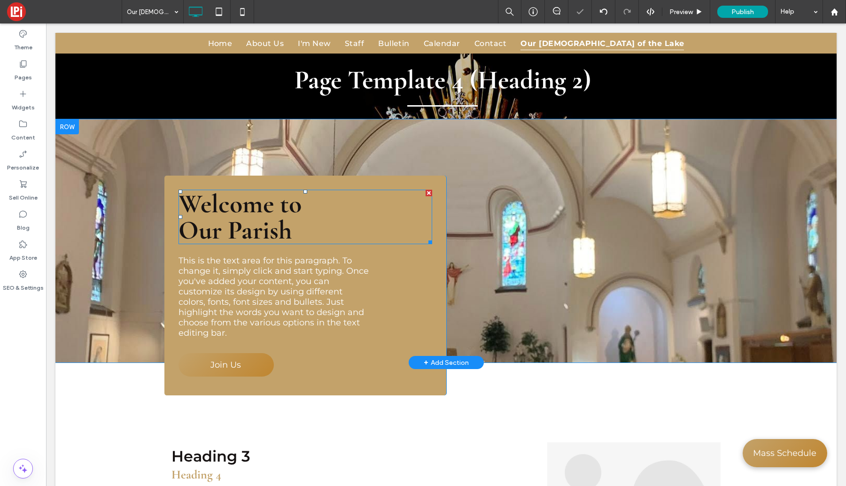
click at [316, 235] on h2 "Welcome to Our Parish" at bounding box center [306, 217] width 254 height 53
type input "**********"
type input "**"
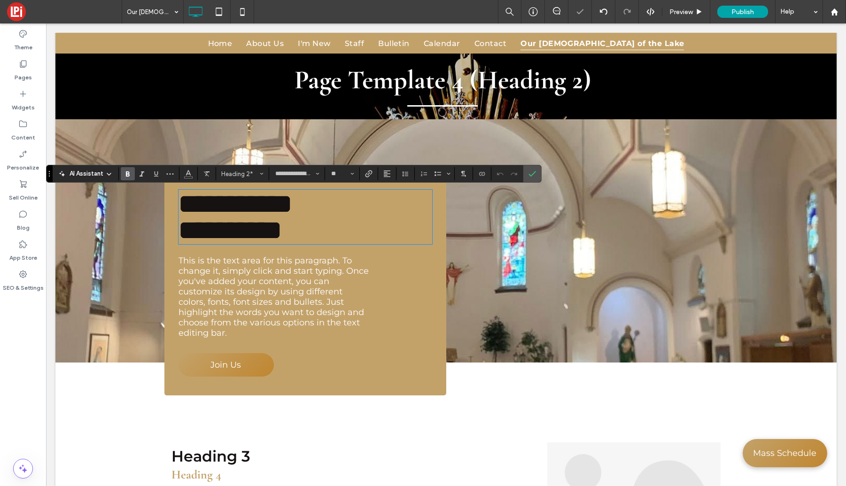
click at [319, 234] on h2 "**********" at bounding box center [306, 217] width 254 height 53
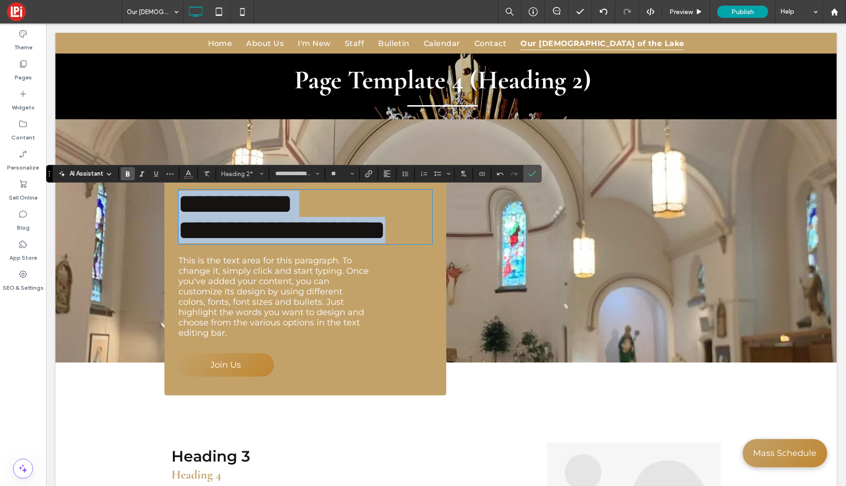
click at [266, 242] on span "**********" at bounding box center [282, 230] width 207 height 26
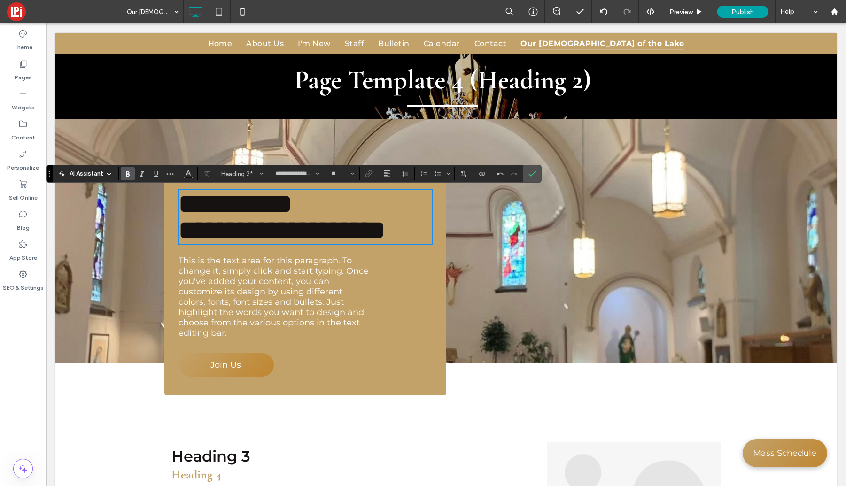
scroll to position [3, 0]
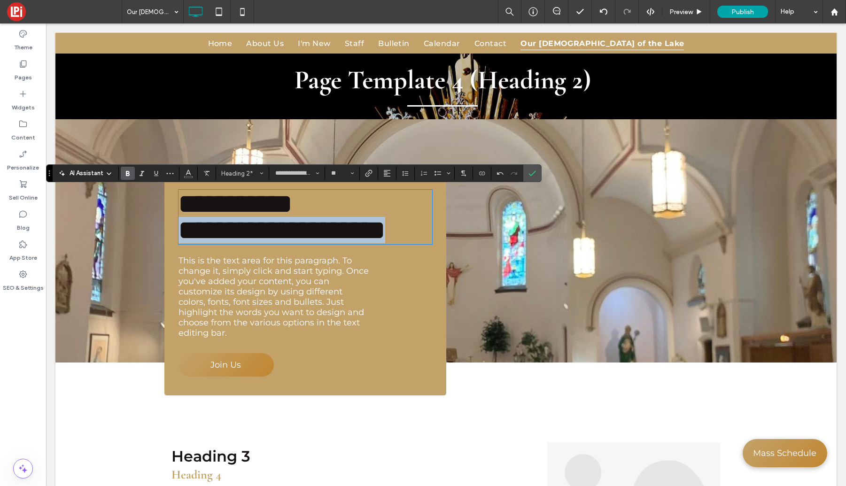
drag, startPoint x: 402, startPoint y: 228, endPoint x: 216, endPoint y: 195, distance: 189.0
click at [179, 224] on h2 "**********" at bounding box center [306, 217] width 254 height 53
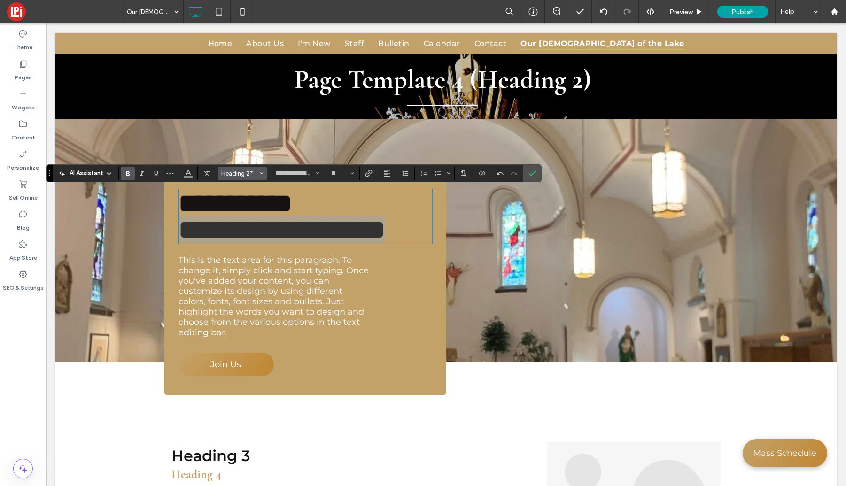
click at [234, 174] on span "Heading 2*" at bounding box center [239, 173] width 37 height 7
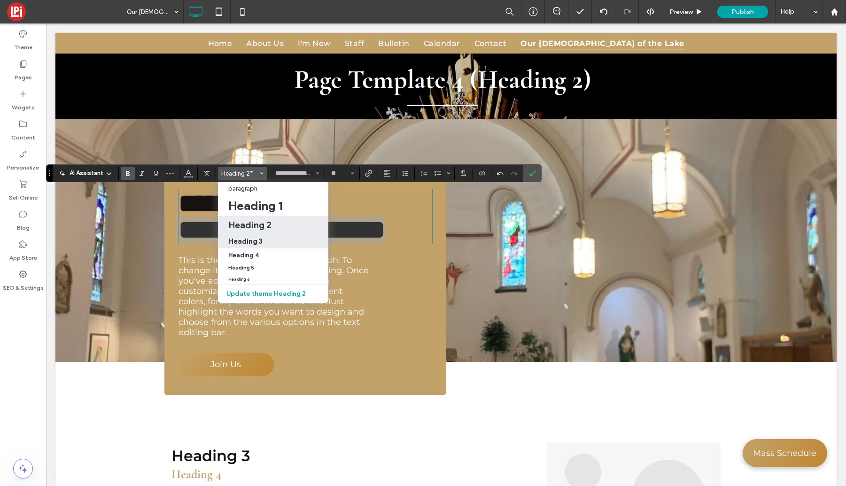
click at [247, 242] on h3 "Heading 3" at bounding box center [245, 241] width 34 height 9
type input "**********"
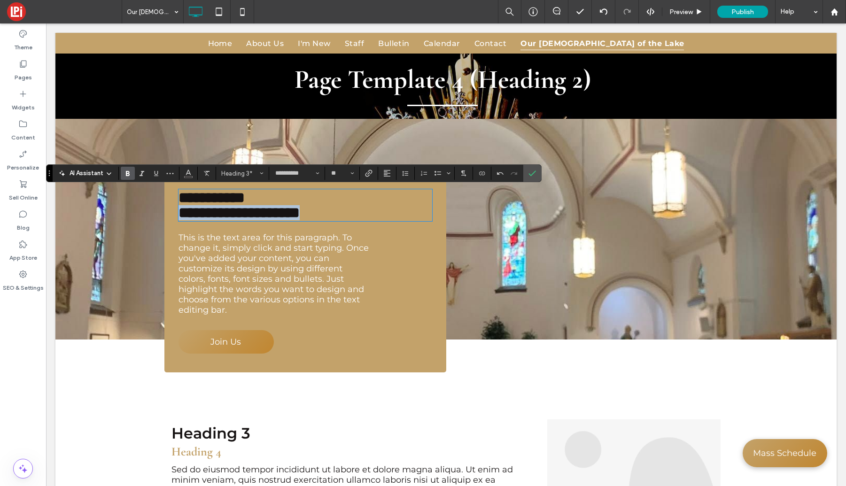
scroll to position [1, 0]
click at [281, 203] on span "**********" at bounding box center [239, 205] width 121 height 30
click at [179, 212] on span "**********" at bounding box center [239, 205] width 121 height 30
drag, startPoint x: 270, startPoint y: 193, endPoint x: 156, endPoint y: 190, distance: 114.2
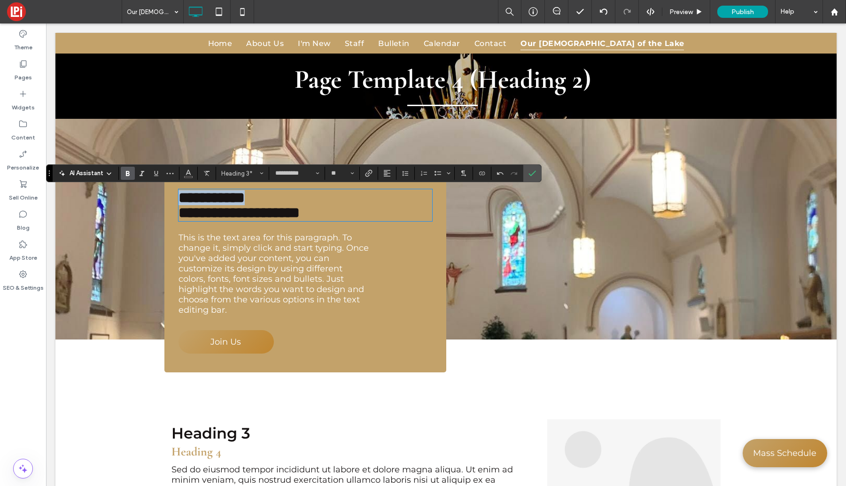
click at [156, 190] on div "**********" at bounding box center [445, 229] width 781 height 221
click at [243, 173] on span "Heading 3*" at bounding box center [239, 173] width 37 height 7
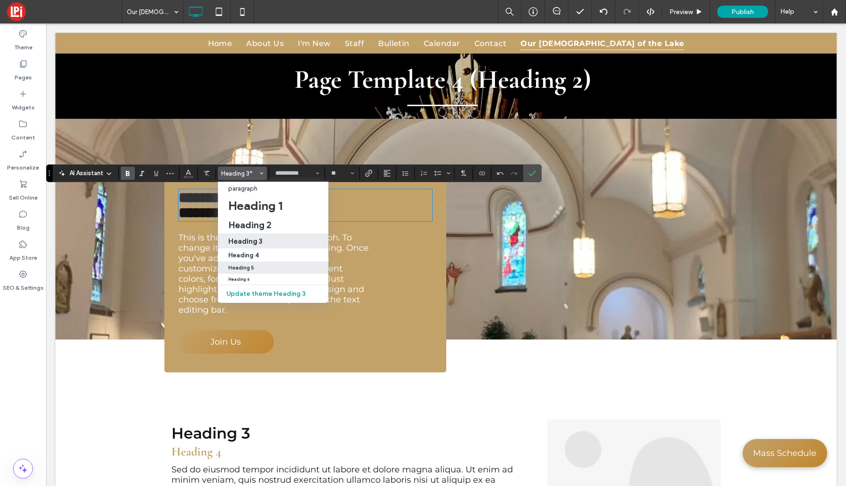
click at [238, 270] on h5 "Heading 5" at bounding box center [241, 268] width 26 height 6
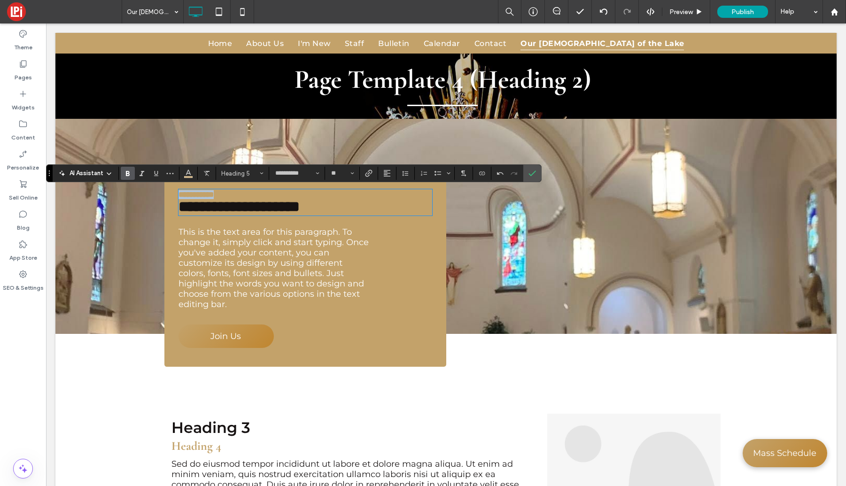
type input "**"
drag, startPoint x: 338, startPoint y: 208, endPoint x: 344, endPoint y: 208, distance: 6.1
click at [300, 208] on span "**********" at bounding box center [239, 206] width 121 height 15
drag, startPoint x: 292, startPoint y: 211, endPoint x: 221, endPoint y: 182, distance: 76.4
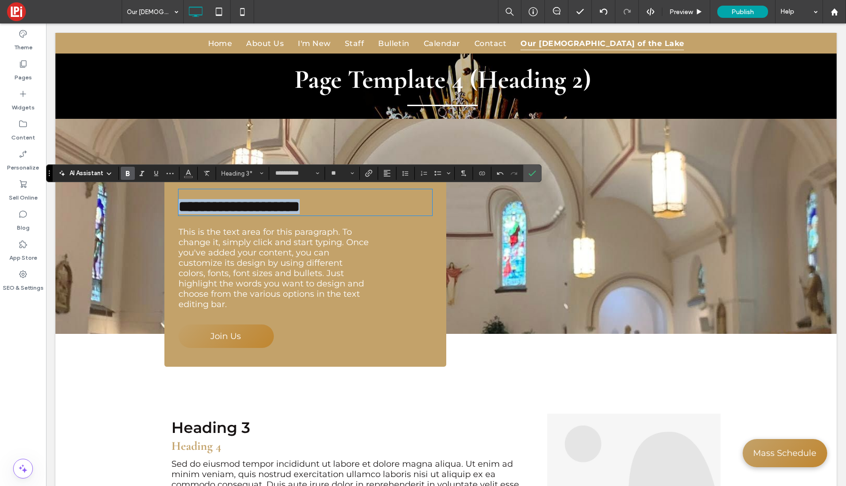
click at [175, 209] on div "**********" at bounding box center [305, 271] width 282 height 192
click at [241, 175] on span "Heading 3*" at bounding box center [239, 173] width 37 height 7
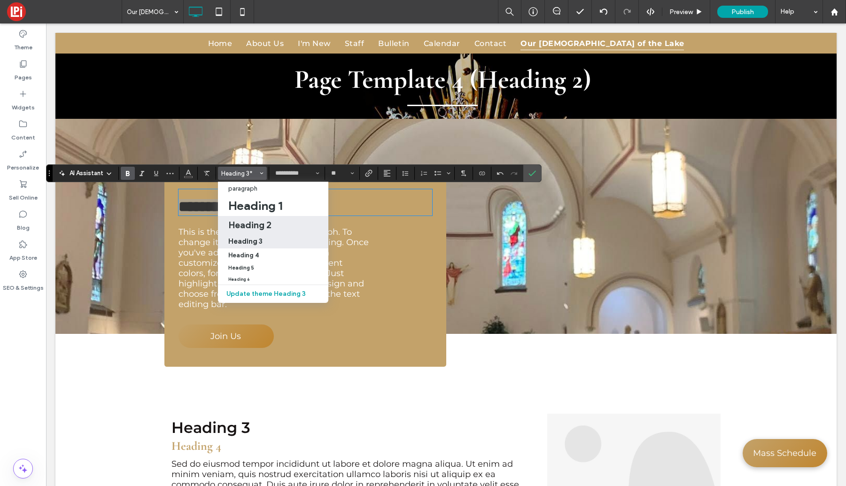
click at [235, 229] on h2 "Heading 2" at bounding box center [249, 224] width 43 height 11
type input "**********"
type input "**"
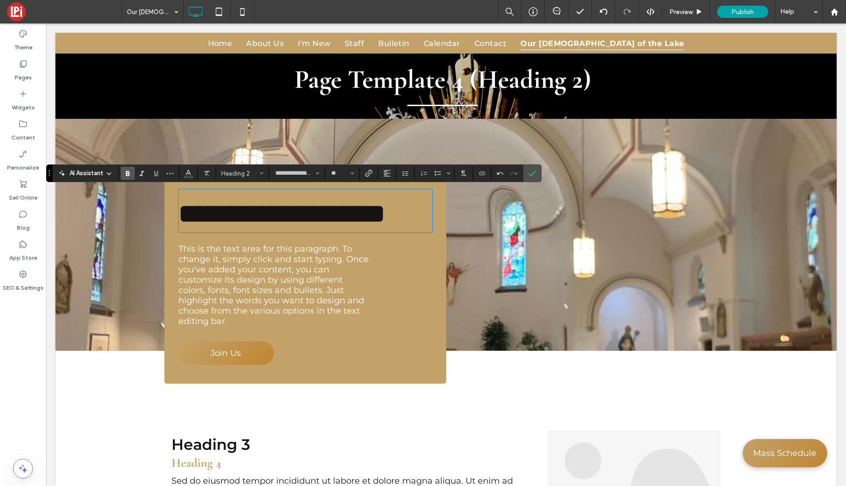
click at [282, 220] on span "**********" at bounding box center [282, 214] width 207 height 26
type input "*"
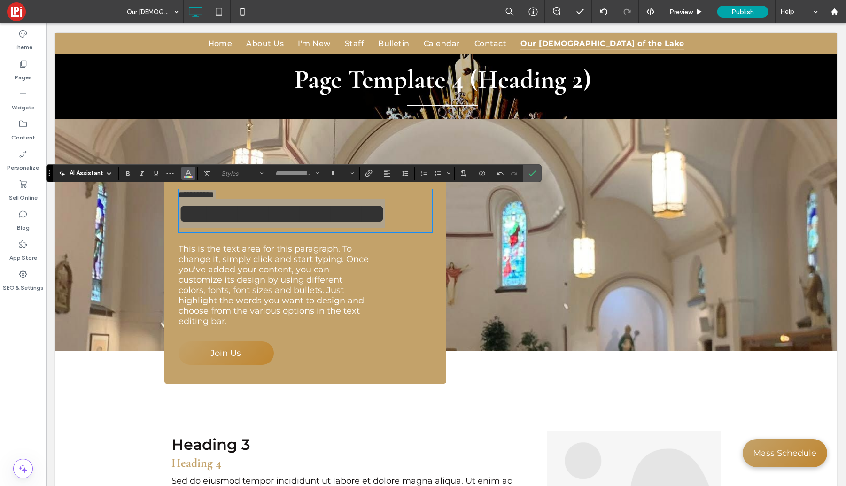
click at [185, 174] on icon "Color" at bounding box center [189, 173] width 8 height 8
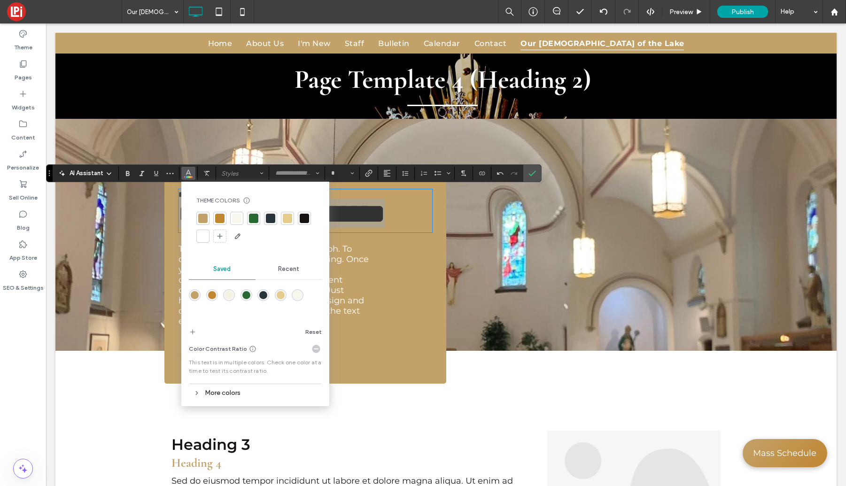
drag, startPoint x: 203, startPoint y: 234, endPoint x: 208, endPoint y: 232, distance: 6.1
click at [203, 234] on div at bounding box center [202, 236] width 9 height 9
click at [530, 171] on icon "Confirm" at bounding box center [533, 174] width 8 height 8
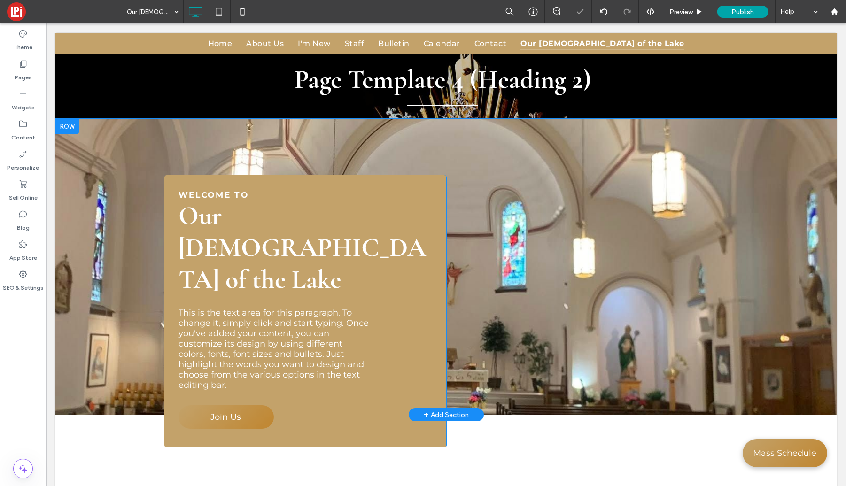
click at [378, 182] on div "Welcome to Our Lady of the Lake This is the text area for this paragraph. To ch…" at bounding box center [305, 311] width 282 height 273
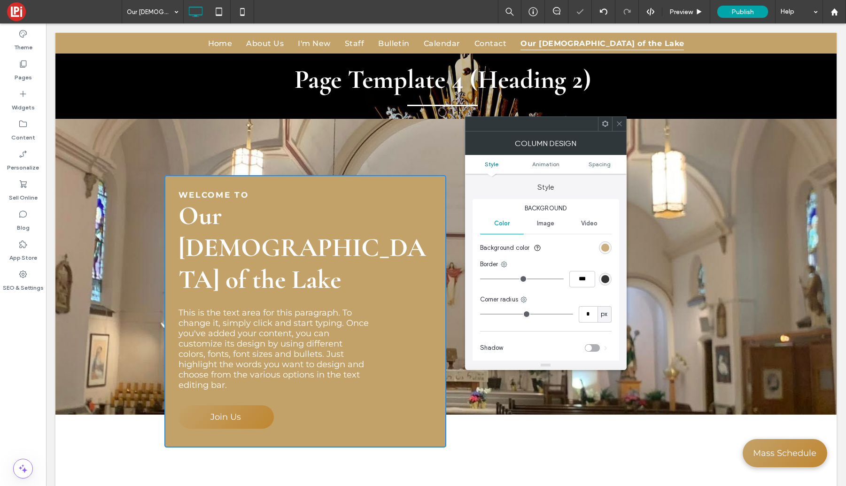
click at [608, 249] on div "rgb(195, 162, 106)" at bounding box center [606, 248] width 8 height 8
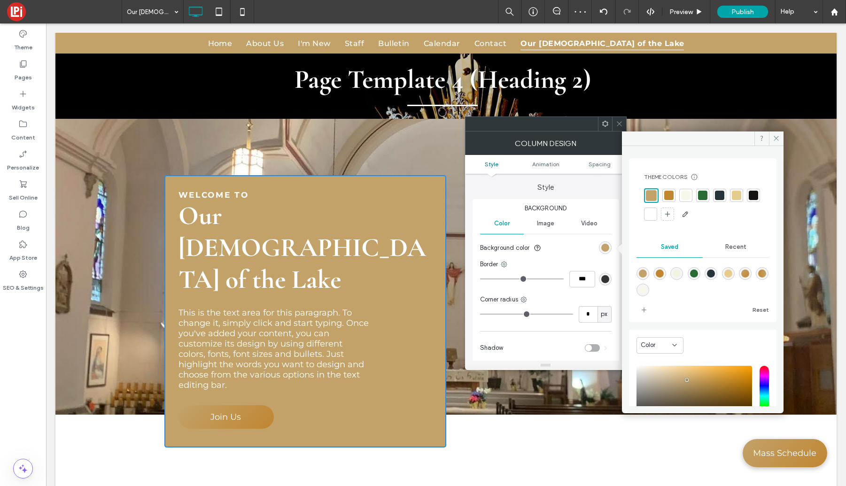
click at [668, 195] on div at bounding box center [668, 195] width 9 height 9
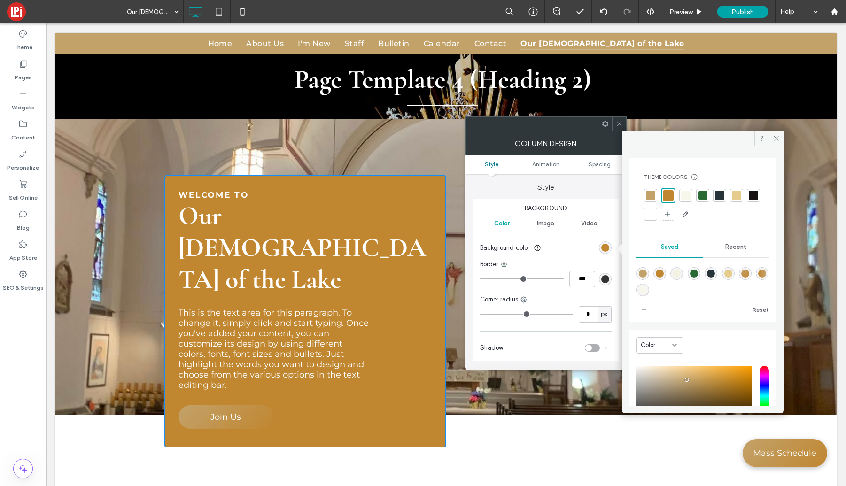
click at [736, 196] on div at bounding box center [736, 195] width 9 height 9
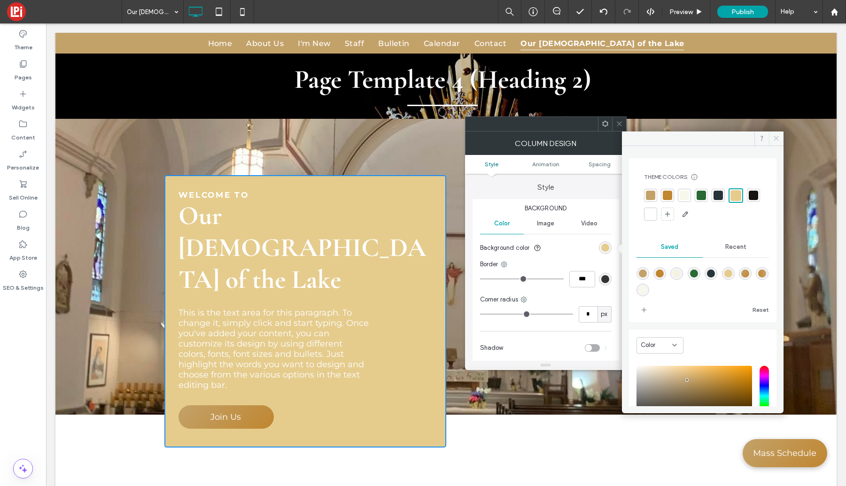
click at [776, 139] on use at bounding box center [776, 138] width 5 height 5
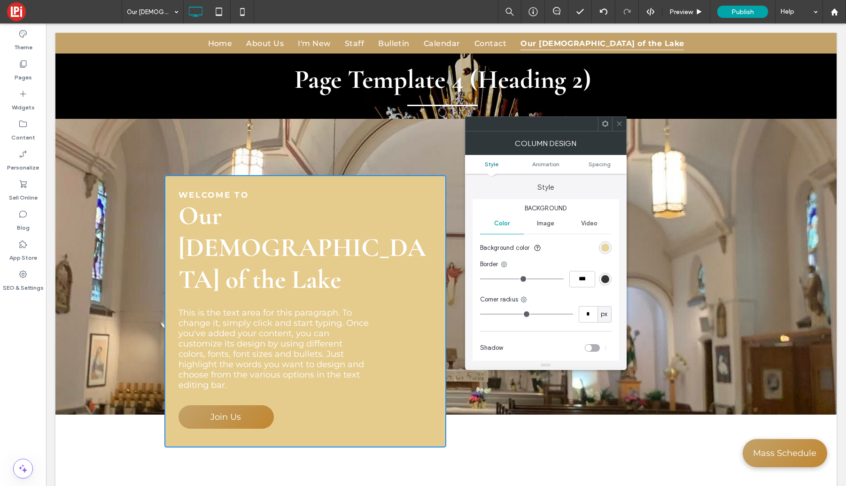
click at [602, 250] on div "rgba(229, 204, 141, 1)" at bounding box center [606, 248] width 8 height 8
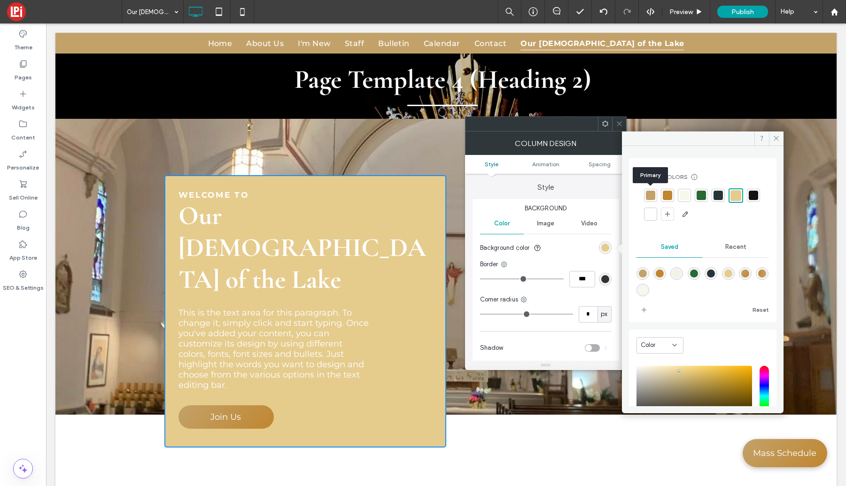
click at [653, 196] on div at bounding box center [650, 195] width 9 height 9
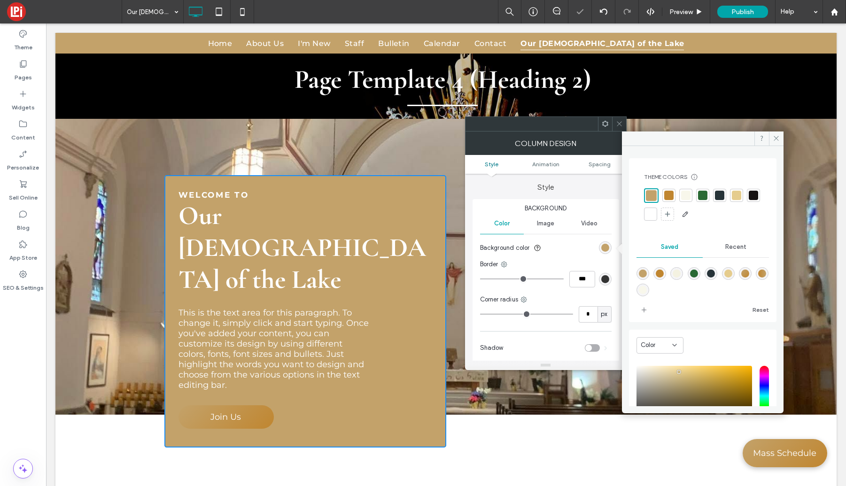
drag, startPoint x: 666, startPoint y: 193, endPoint x: 711, endPoint y: 176, distance: 47.3
click at [667, 193] on div at bounding box center [668, 195] width 9 height 9
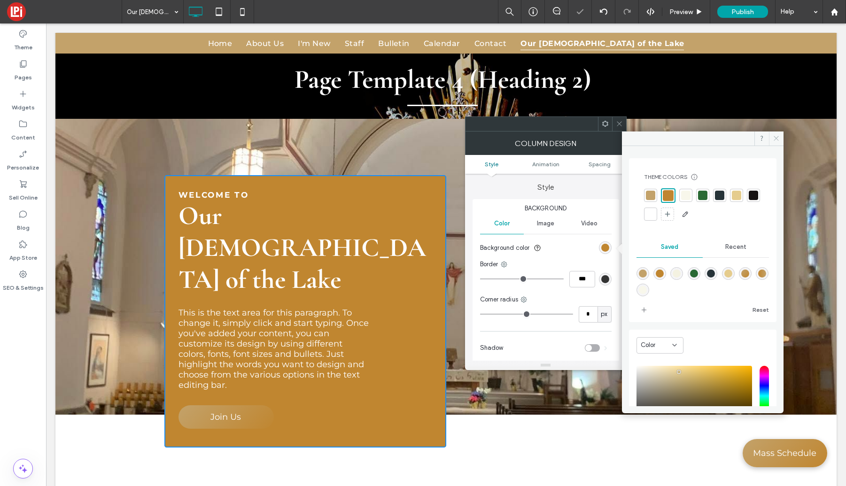
click at [775, 138] on use at bounding box center [776, 138] width 5 height 5
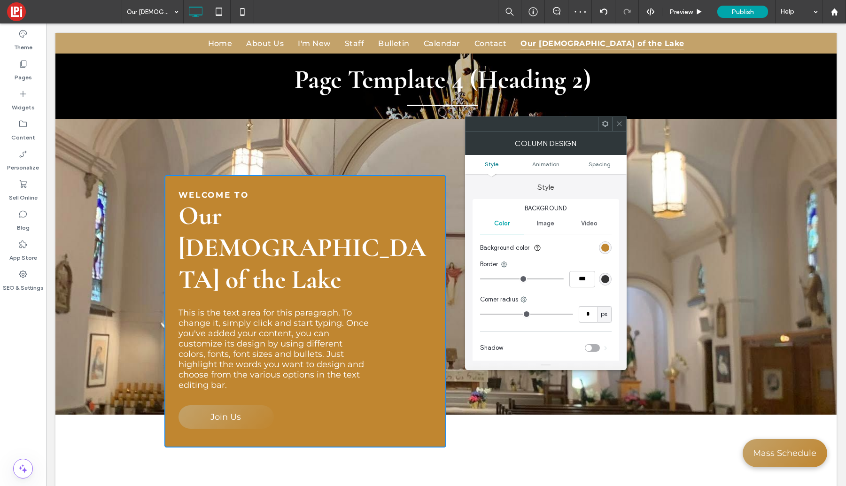
click at [621, 123] on icon at bounding box center [619, 123] width 7 height 7
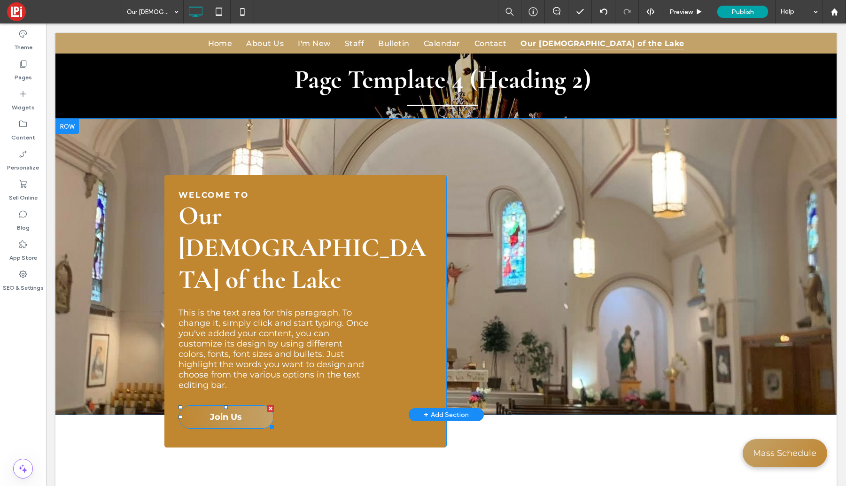
click at [271, 406] on div at bounding box center [270, 409] width 7 height 7
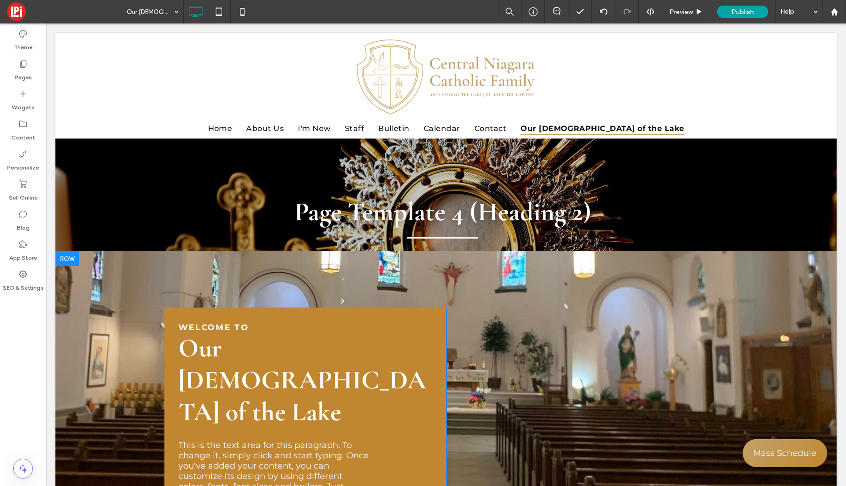
click at [106, 284] on div "Welcome to Our Lady of the Lake This is the text area for this paragraph. To ch…" at bounding box center [445, 380] width 781 height 258
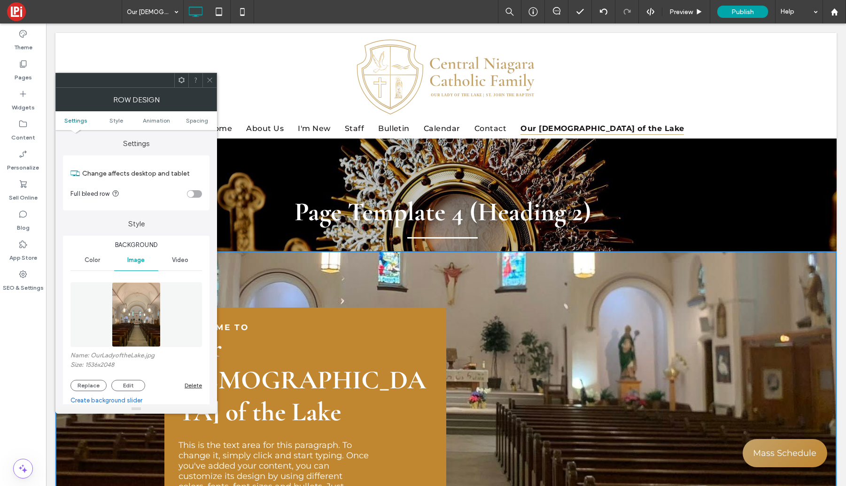
click at [202, 121] on span "Spacing" at bounding box center [197, 120] width 22 height 7
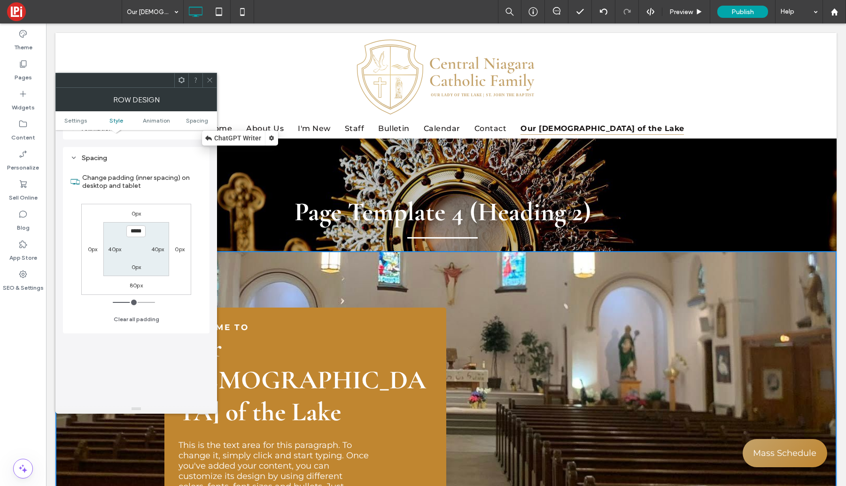
scroll to position [564, 0]
click at [157, 245] on label "40px" at bounding box center [157, 248] width 13 height 7
type input "**"
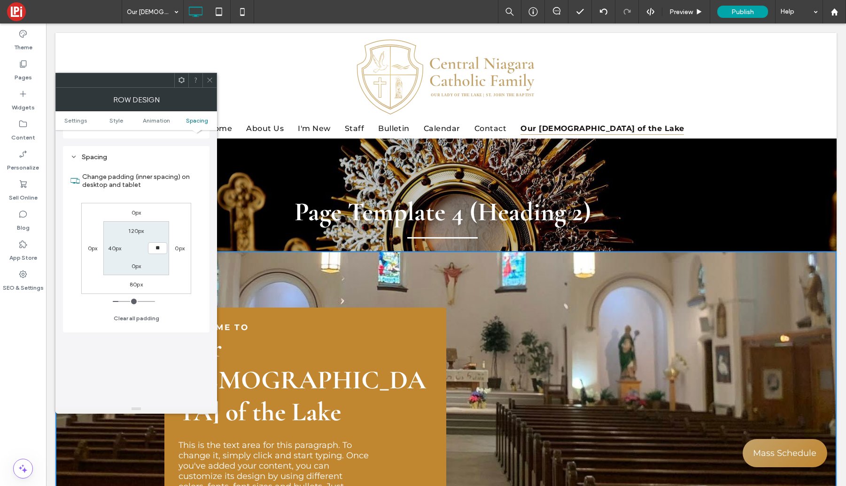
type input "****"
click at [114, 245] on label "40px" at bounding box center [114, 248] width 13 height 7
type input "**"
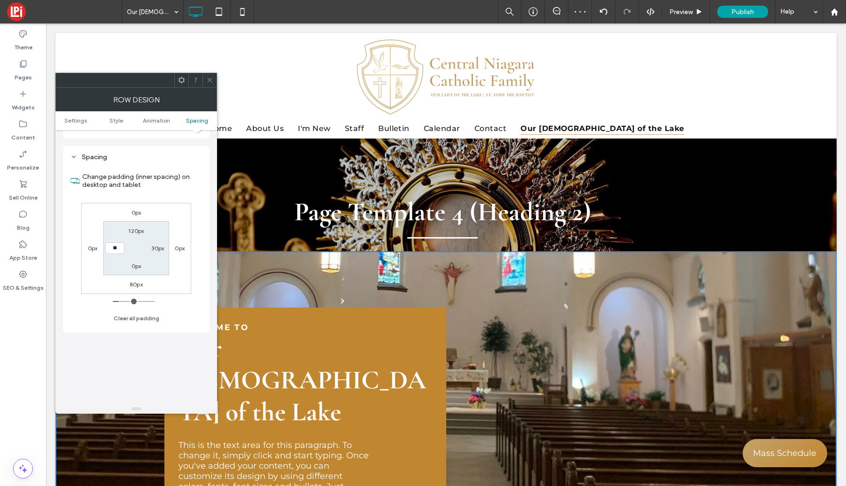
type input "****"
click at [136, 281] on label "80px" at bounding box center [136, 284] width 13 height 7
type input "**"
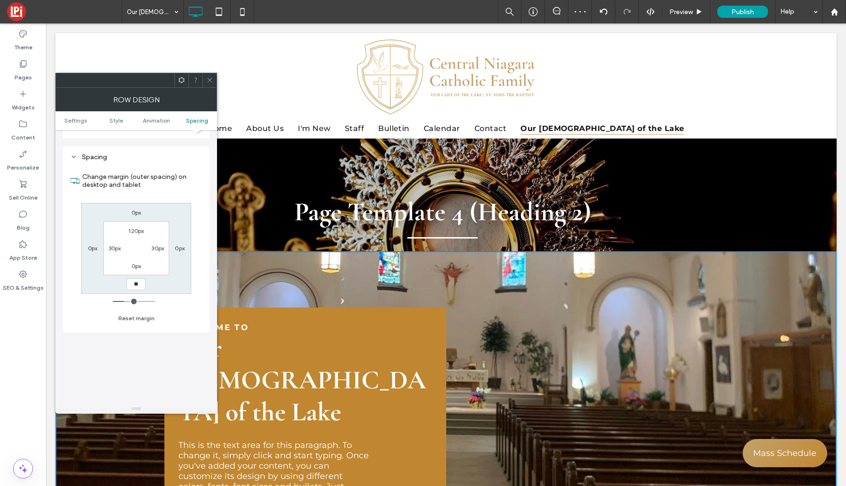
type input "**"
type input "****"
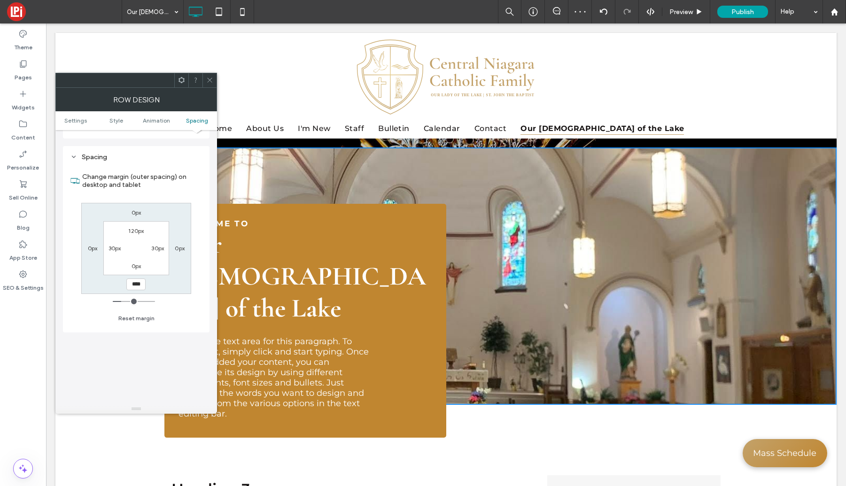
scroll to position [105, 0]
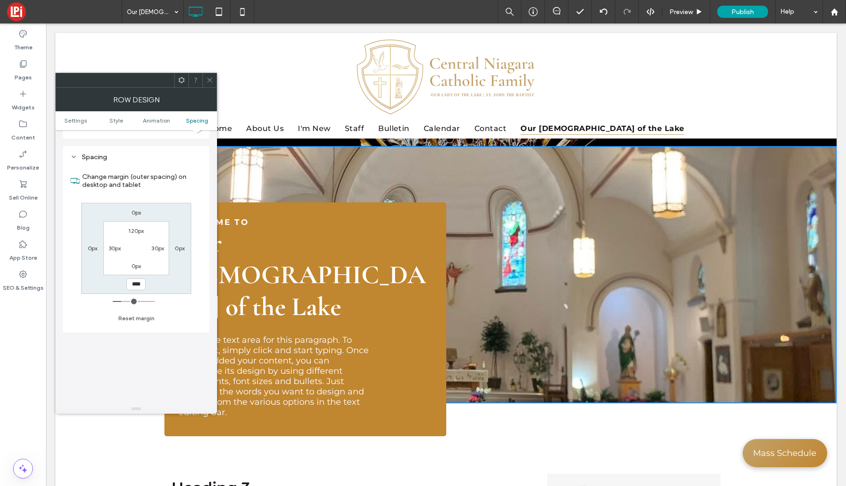
click at [138, 243] on section "120px 30px 0px 30px" at bounding box center [135, 248] width 65 height 54
click at [209, 77] on icon at bounding box center [209, 80] width 7 height 7
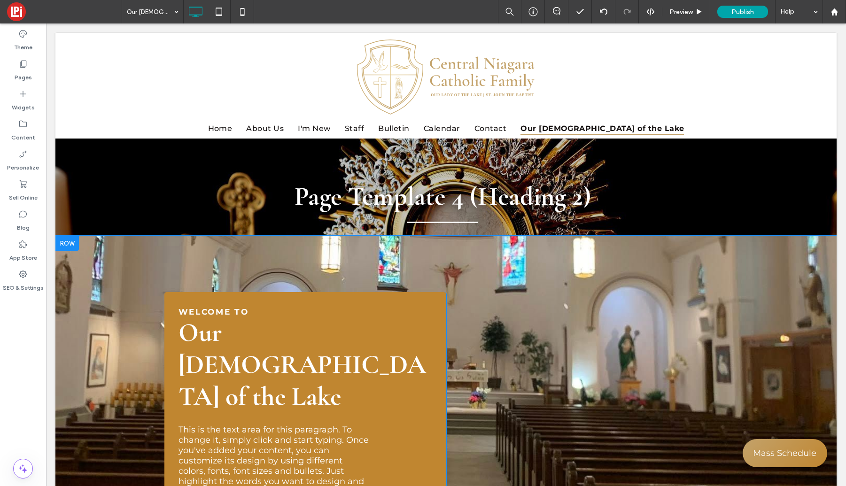
scroll to position [0, 0]
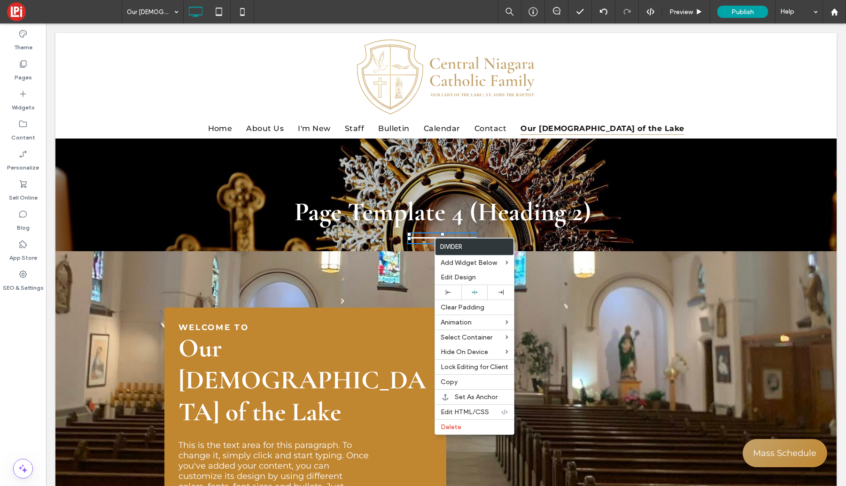
drag, startPoint x: 448, startPoint y: 382, endPoint x: 386, endPoint y: 383, distance: 62.5
click at [448, 382] on span "Copy" at bounding box center [449, 382] width 17 height 8
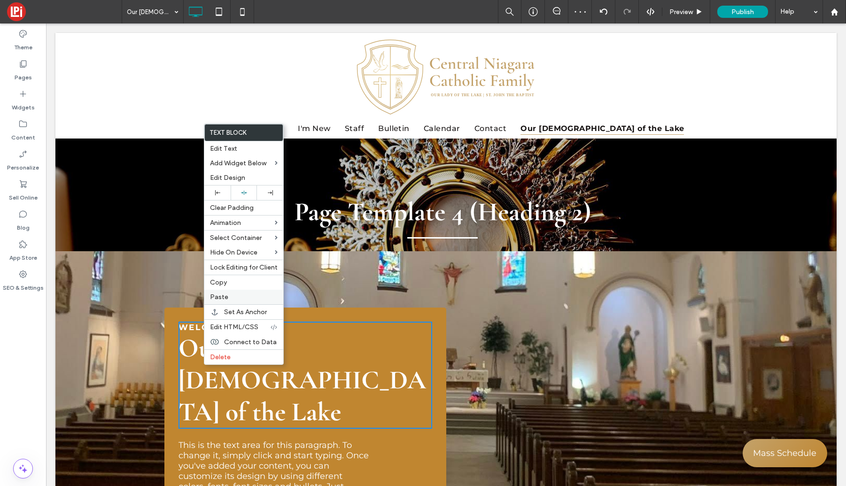
click at [221, 292] on div "Paste" at bounding box center [243, 297] width 79 height 15
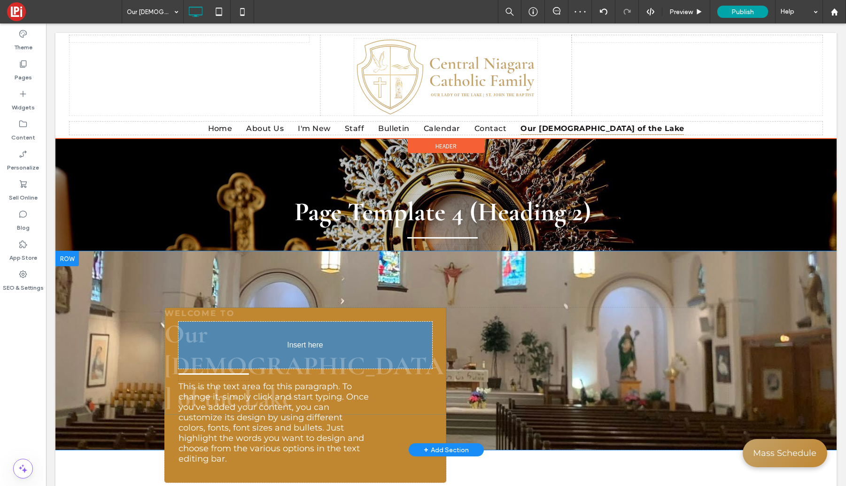
drag, startPoint x: 223, startPoint y: 357, endPoint x: 221, endPoint y: 327, distance: 30.1
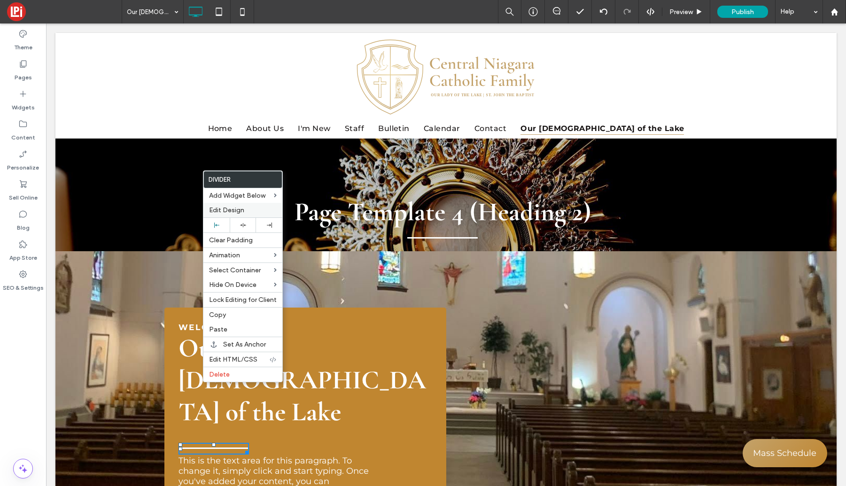
click at [230, 210] on span "Edit Design" at bounding box center [226, 210] width 35 height 8
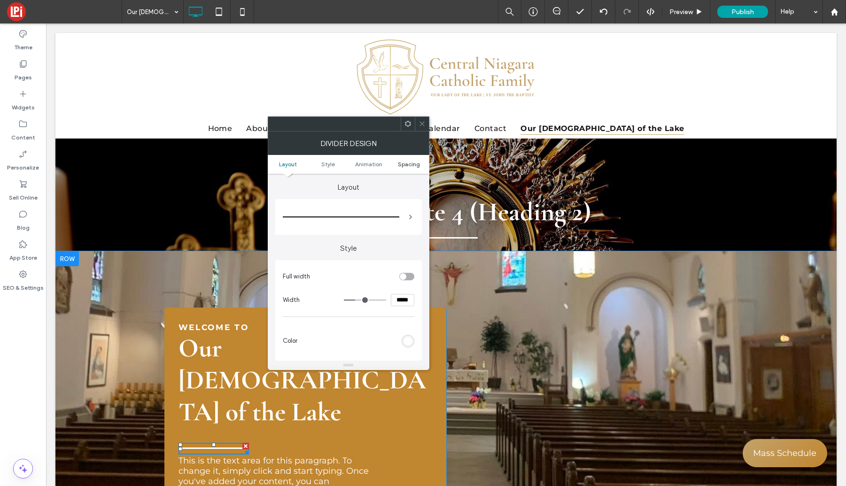
drag, startPoint x: 406, startPoint y: 166, endPoint x: 404, endPoint y: 172, distance: 6.1
click at [406, 166] on span "Spacing" at bounding box center [409, 164] width 22 height 7
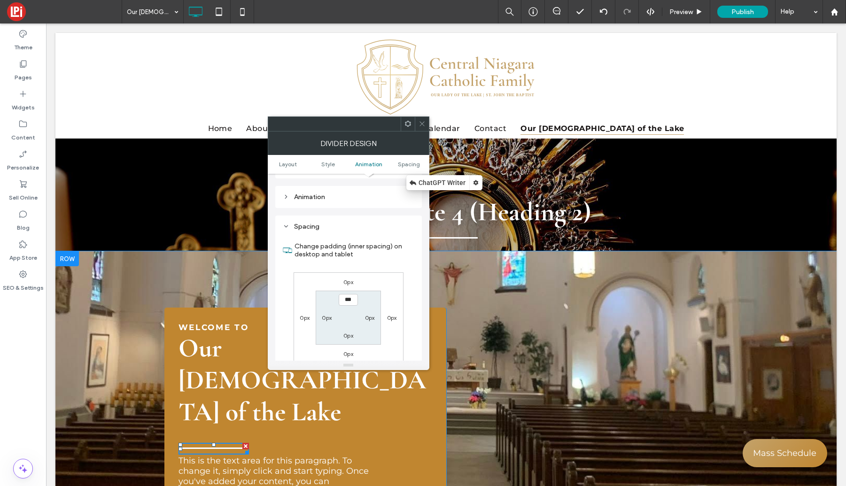
scroll to position [249, 0]
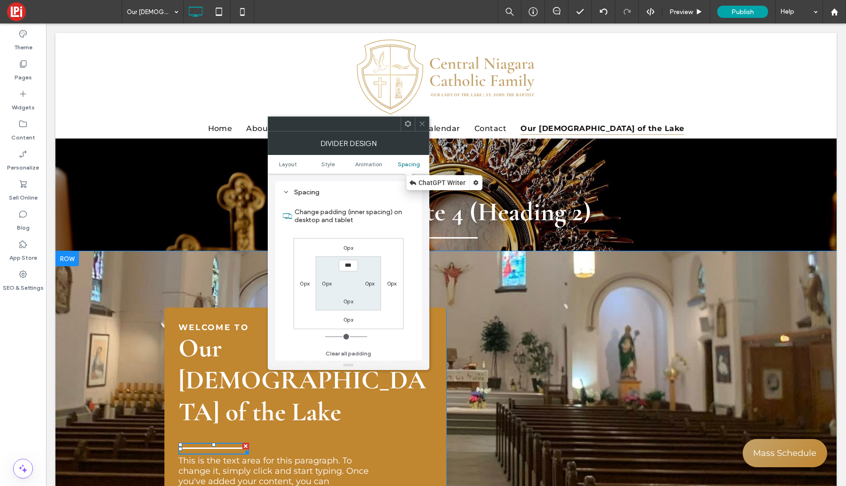
drag, startPoint x: 424, startPoint y: 123, endPoint x: 420, endPoint y: 151, distance: 28.5
click at [423, 123] on icon at bounding box center [422, 123] width 7 height 7
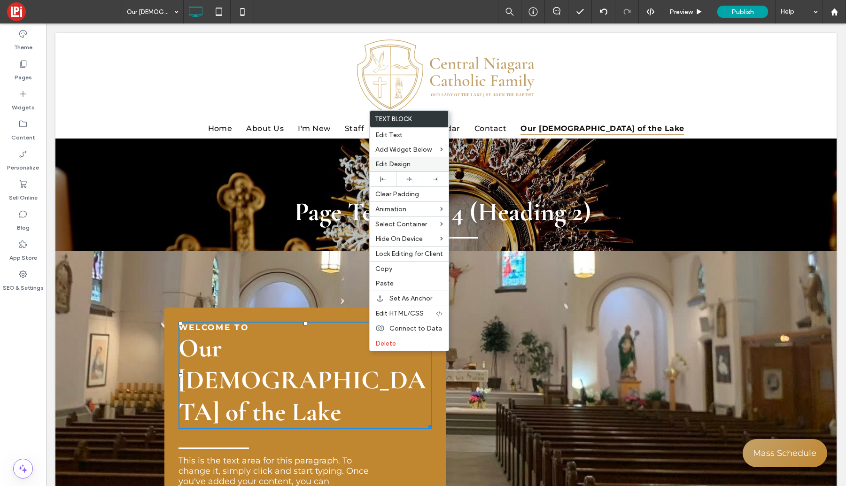
click at [391, 165] on span "Edit Design" at bounding box center [392, 164] width 35 height 8
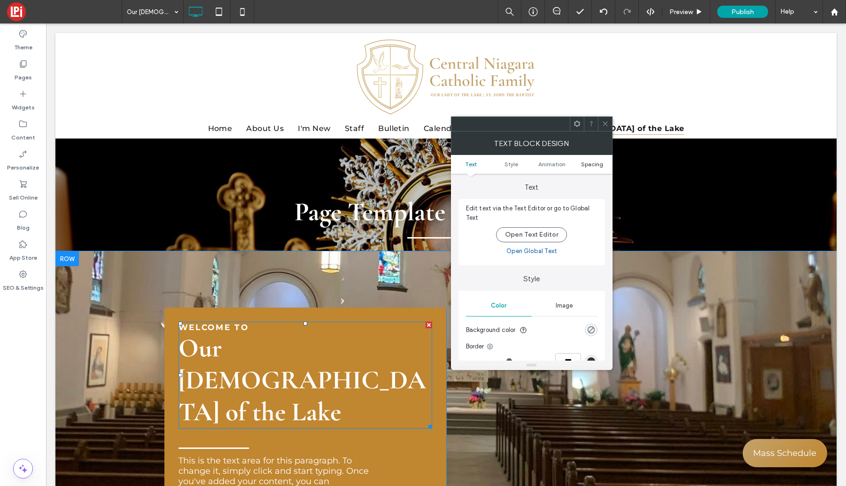
click at [588, 164] on span "Spacing" at bounding box center [592, 164] width 22 height 7
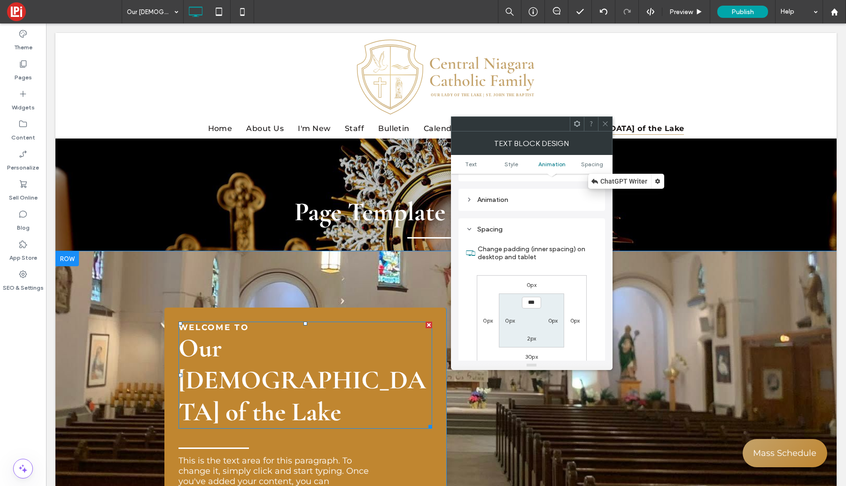
scroll to position [269, 0]
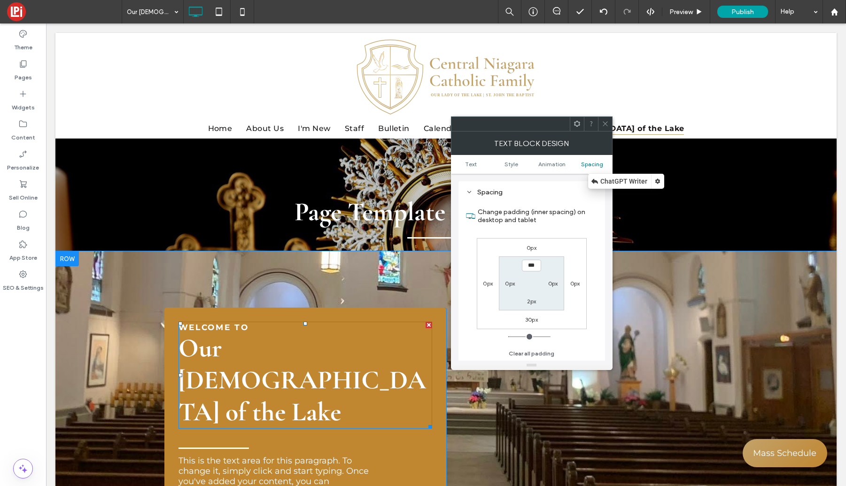
click at [535, 321] on label "30px" at bounding box center [531, 319] width 13 height 7
type input "**"
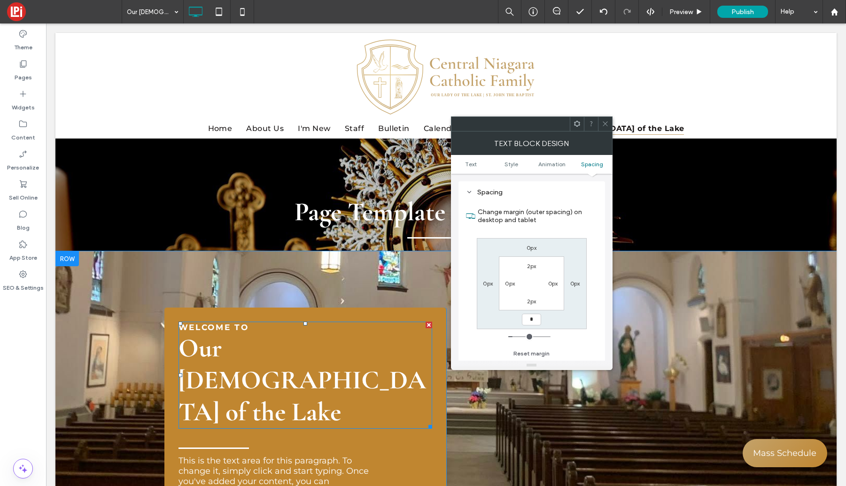
type input "*"
drag, startPoint x: 531, startPoint y: 322, endPoint x: 531, endPoint y: 330, distance: 8.5
click at [531, 322] on input "***" at bounding box center [531, 320] width 19 height 12
type input "***"
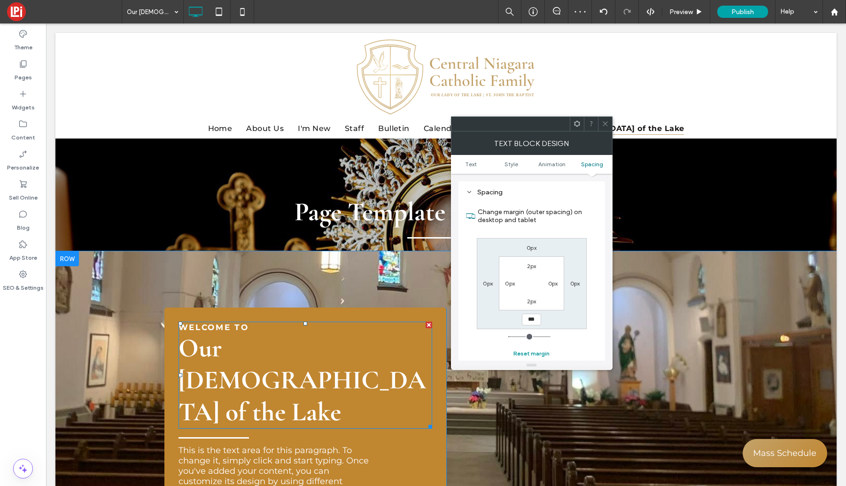
type input "*"
click at [598, 120] on div at bounding box center [605, 124] width 14 height 14
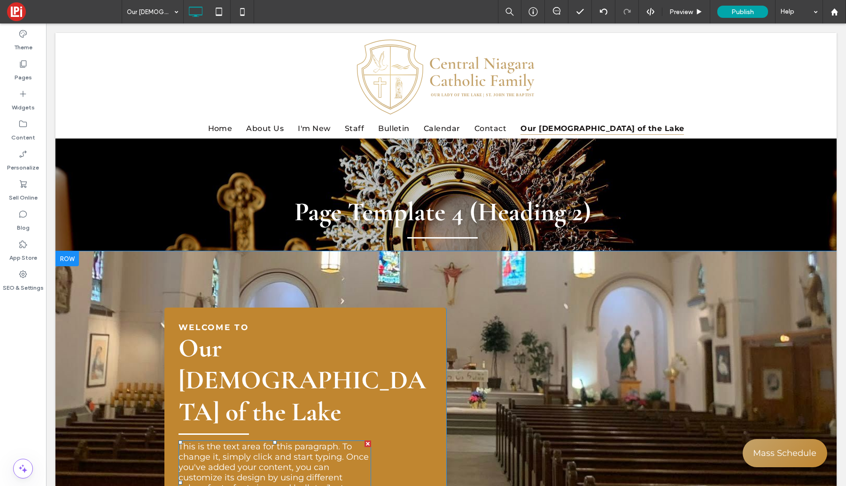
click at [320, 442] on span "This is the text area for this paragraph. To change it, simply click and start …" at bounding box center [274, 483] width 190 height 83
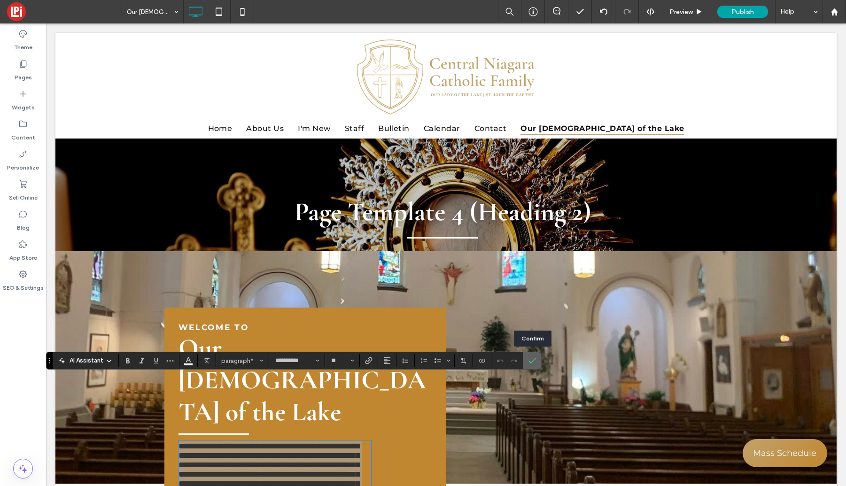
drag, startPoint x: 535, startPoint y: 358, endPoint x: 488, endPoint y: 335, distance: 52.5
click at [535, 358] on icon "Confirm" at bounding box center [533, 361] width 8 height 8
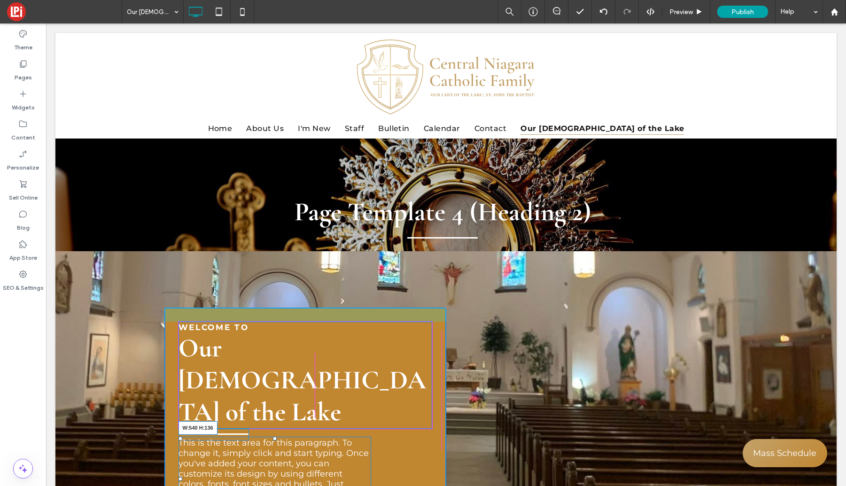
drag, startPoint x: 367, startPoint y: 459, endPoint x: 438, endPoint y: 458, distance: 70.0
click at [438, 458] on div "Welcome to Our Lady of the Lake This is the text area for this paragraph. To ch…" at bounding box center [305, 424] width 282 height 232
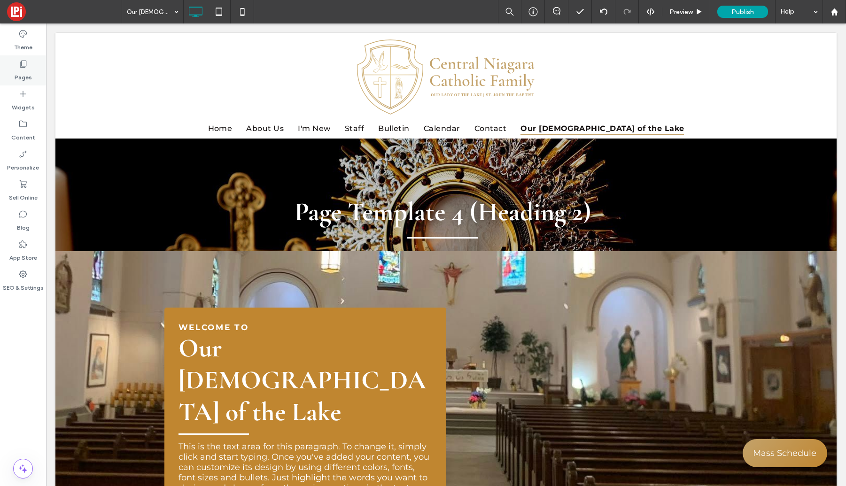
click at [26, 69] on label "Pages" at bounding box center [23, 75] width 17 height 13
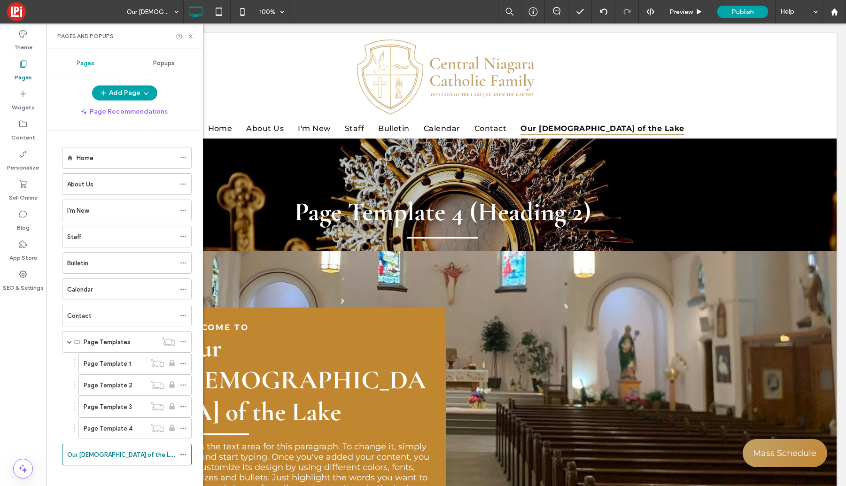
click at [90, 183] on label "About Us" at bounding box center [80, 184] width 26 height 16
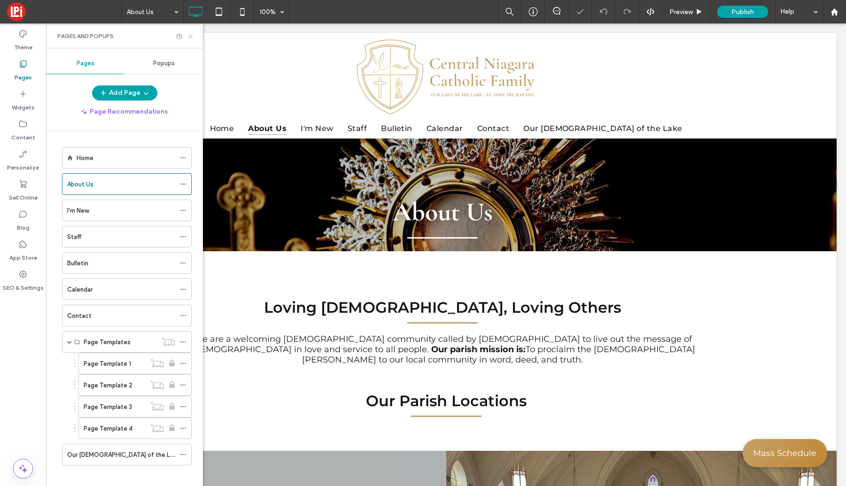
click at [188, 35] on icon at bounding box center [190, 36] width 7 height 7
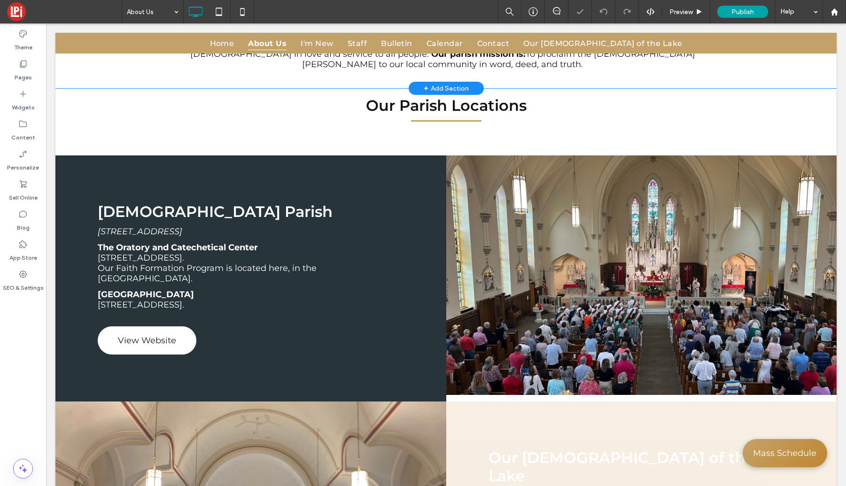
scroll to position [441, 0]
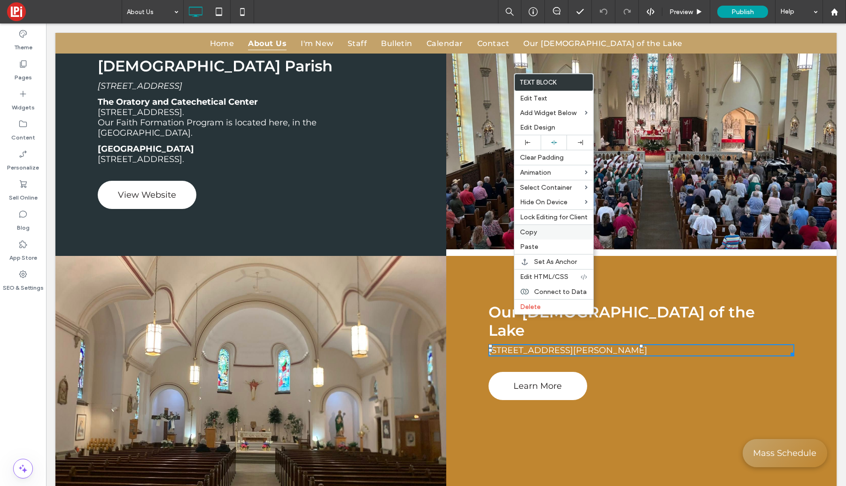
click at [532, 233] on span "Copy" at bounding box center [528, 232] width 17 height 8
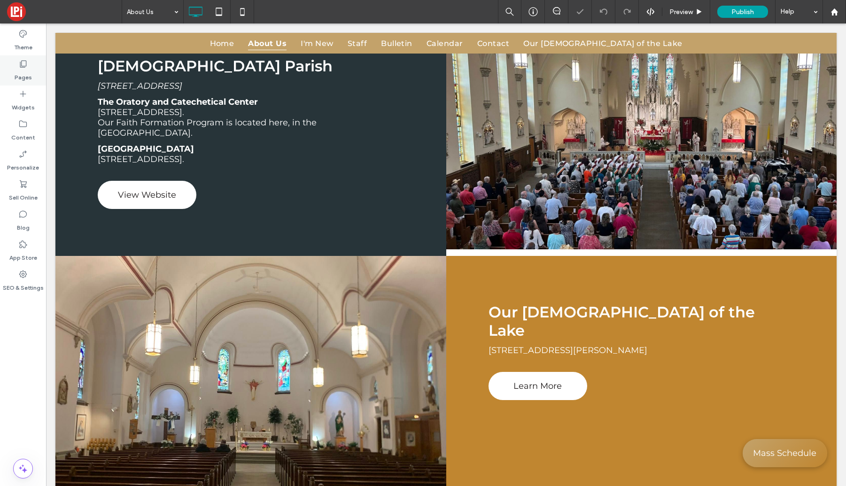
click at [21, 68] on icon at bounding box center [22, 63] width 9 height 9
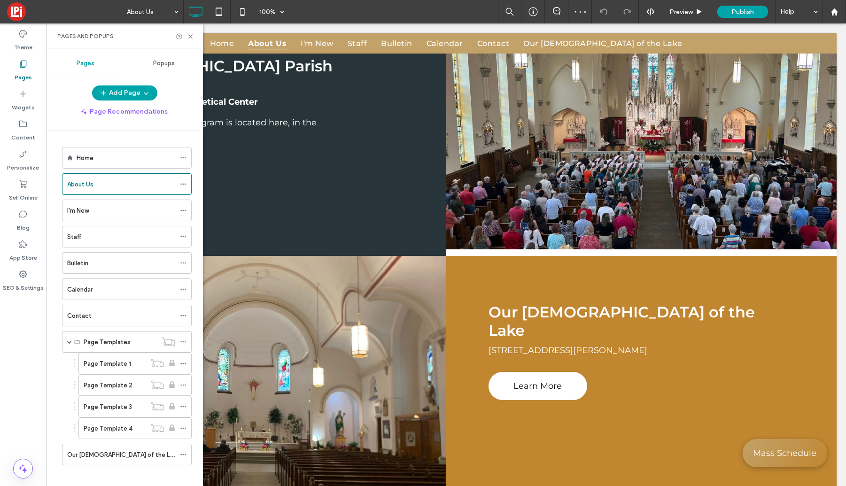
click at [105, 458] on label "Our [DEMOGRAPHIC_DATA] of the Lake" at bounding box center [123, 455] width 112 height 16
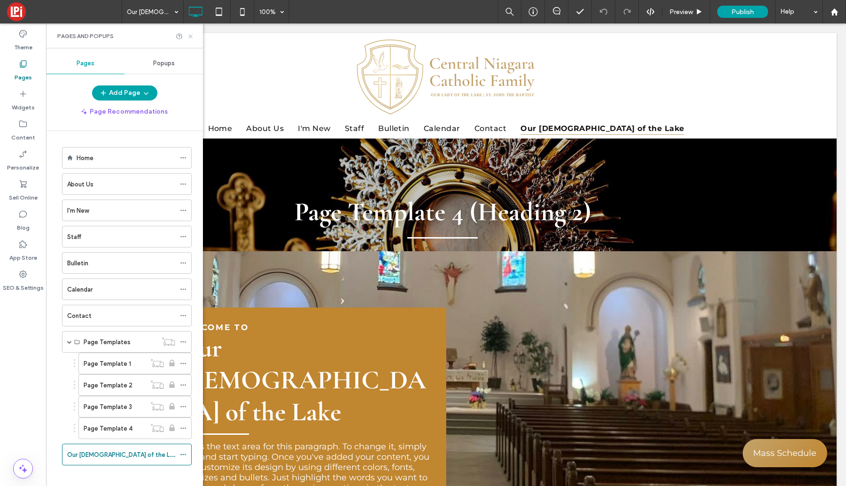
scroll to position [0, 0]
click at [189, 37] on icon at bounding box center [190, 36] width 7 height 7
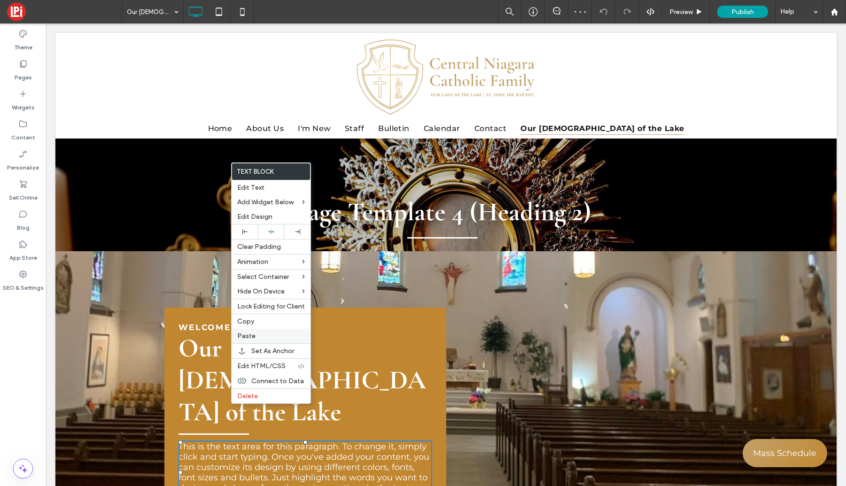
click at [246, 338] on span "Paste" at bounding box center [246, 336] width 18 height 8
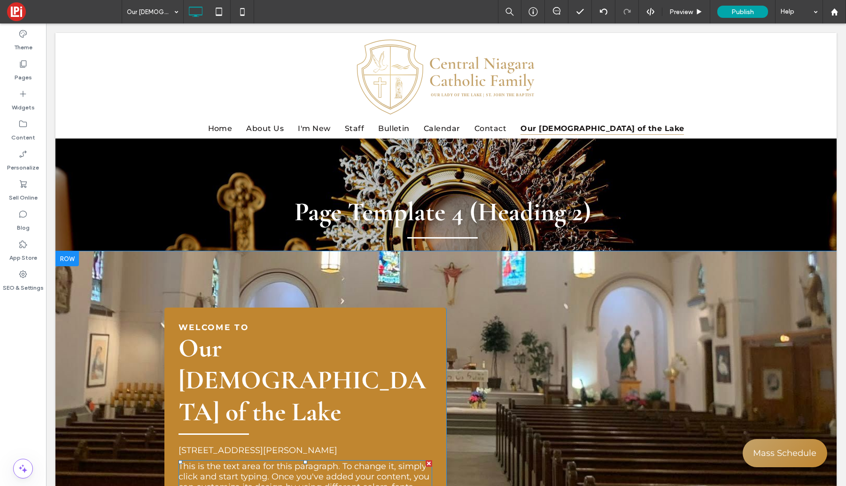
click at [429, 461] on div at bounding box center [429, 464] width 7 height 7
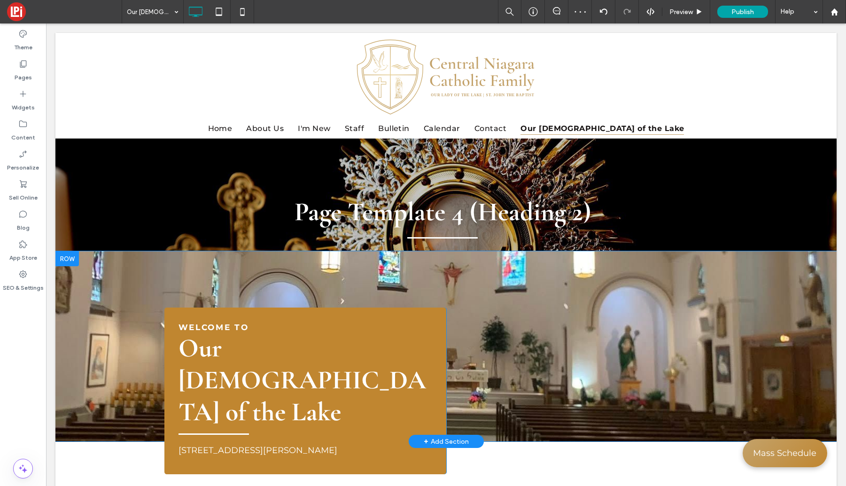
click at [187, 270] on div "Welcome to Our Lady of the Lake 1726 Quaker Road, Barker, NY 14012 Click To Pas…" at bounding box center [445, 346] width 781 height 190
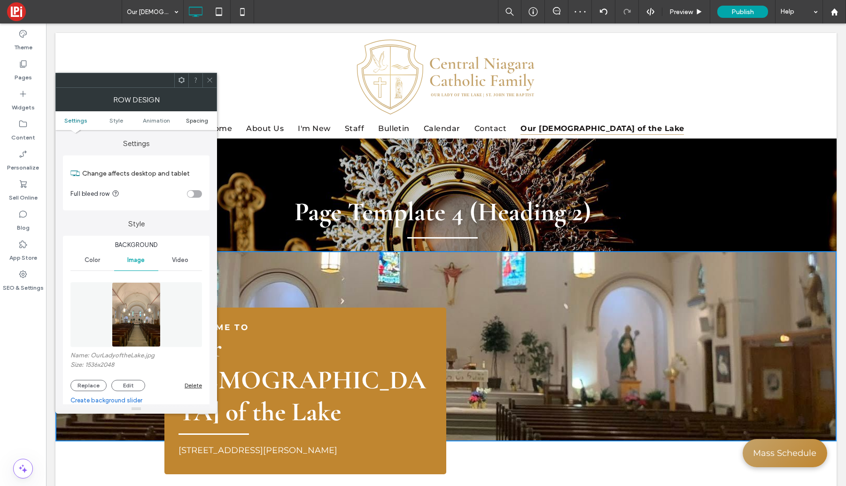
click at [200, 119] on span "Spacing" at bounding box center [197, 120] width 22 height 7
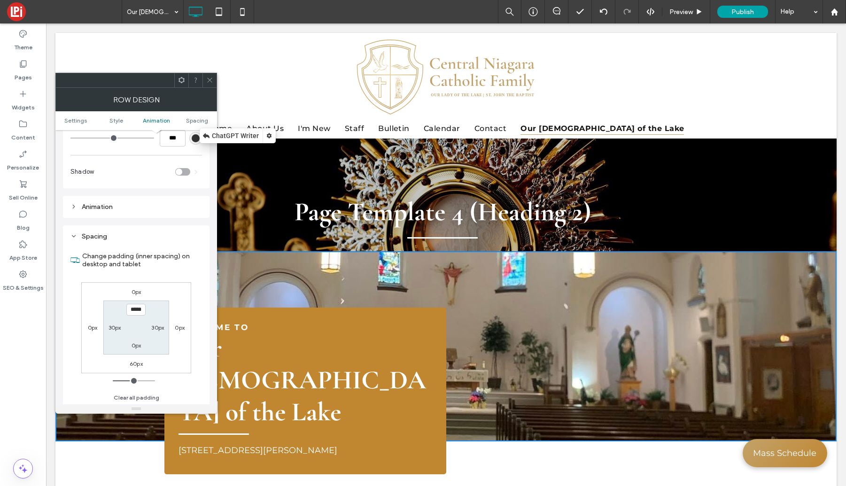
scroll to position [564, 0]
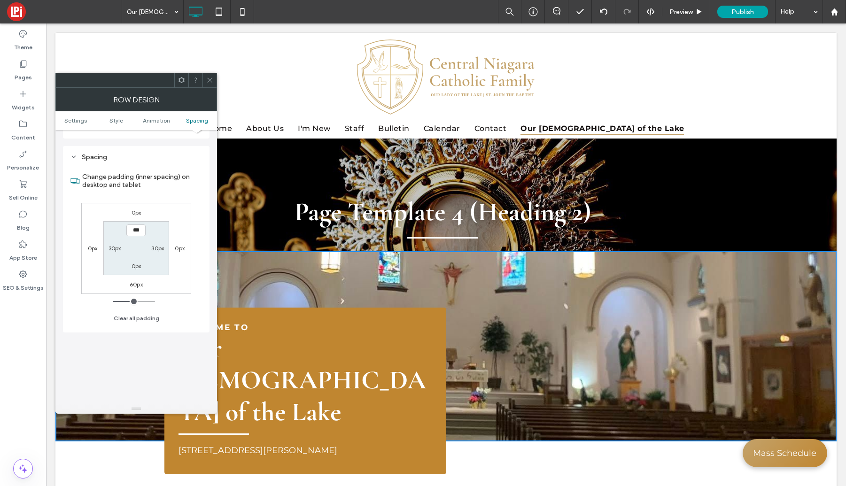
type input "*****"
type input "***"
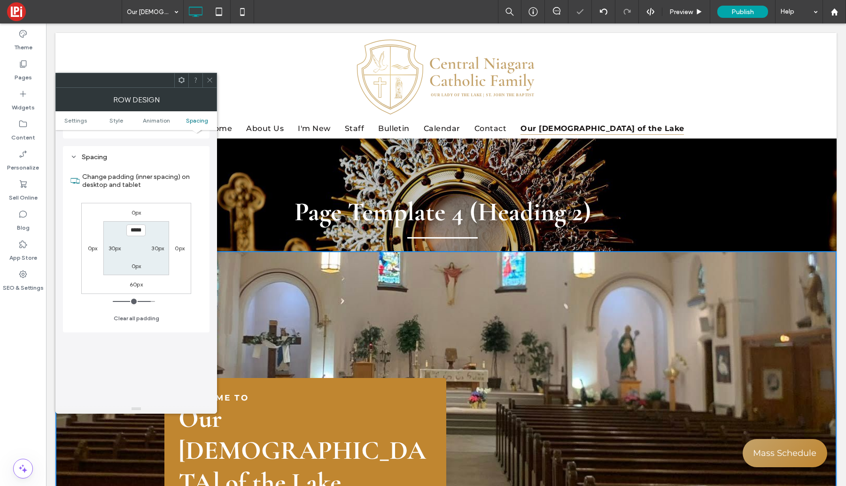
drag, startPoint x: 211, startPoint y: 81, endPoint x: 194, endPoint y: 111, distance: 34.5
click at [211, 81] on icon at bounding box center [209, 80] width 7 height 7
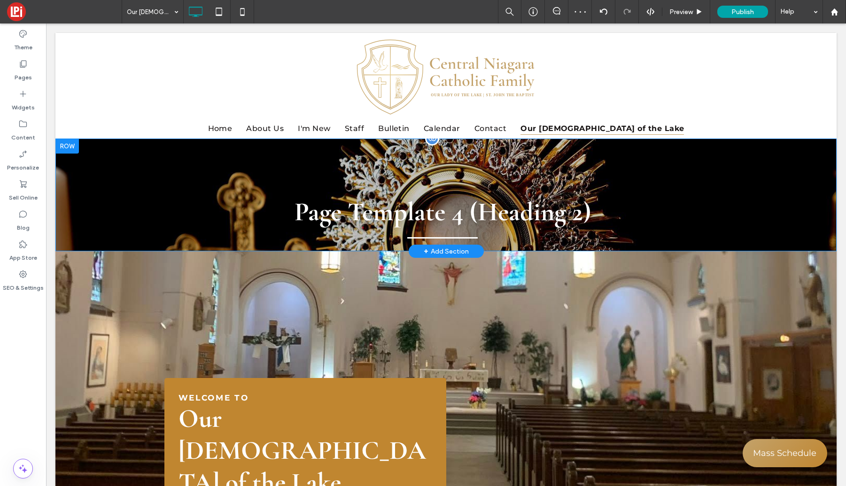
click at [74, 148] on div at bounding box center [66, 146] width 23 height 15
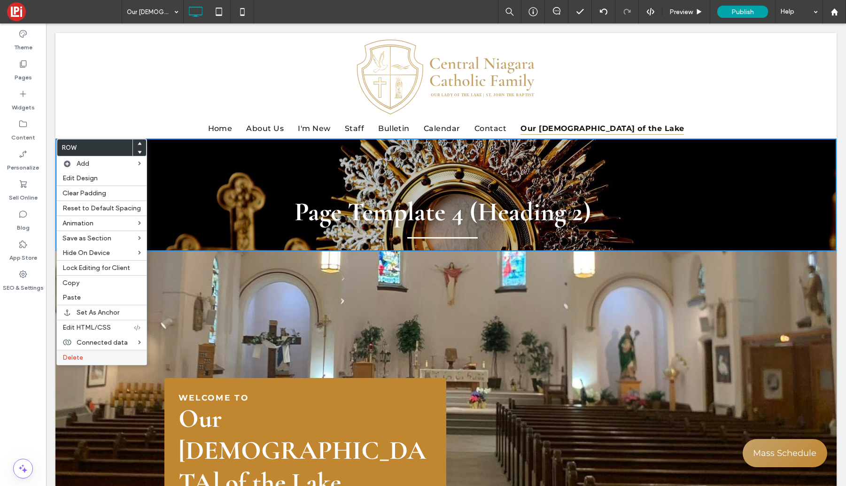
click at [67, 357] on span "Delete" at bounding box center [73, 358] width 21 height 8
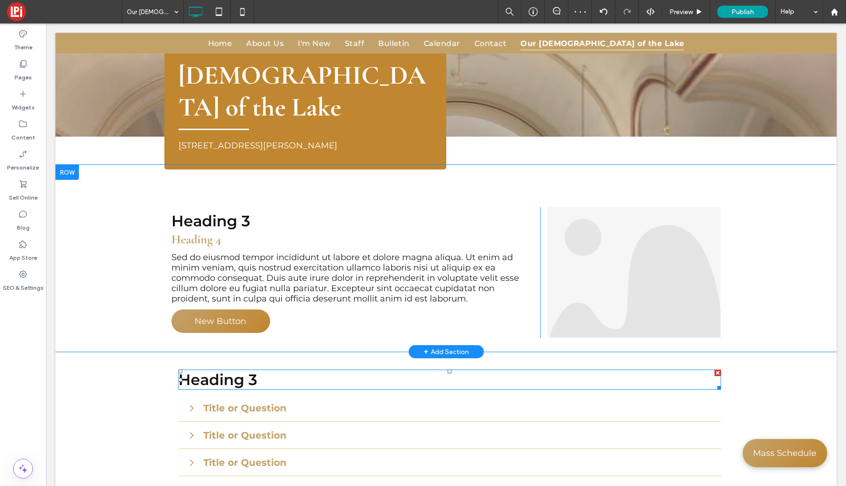
scroll to position [265, 0]
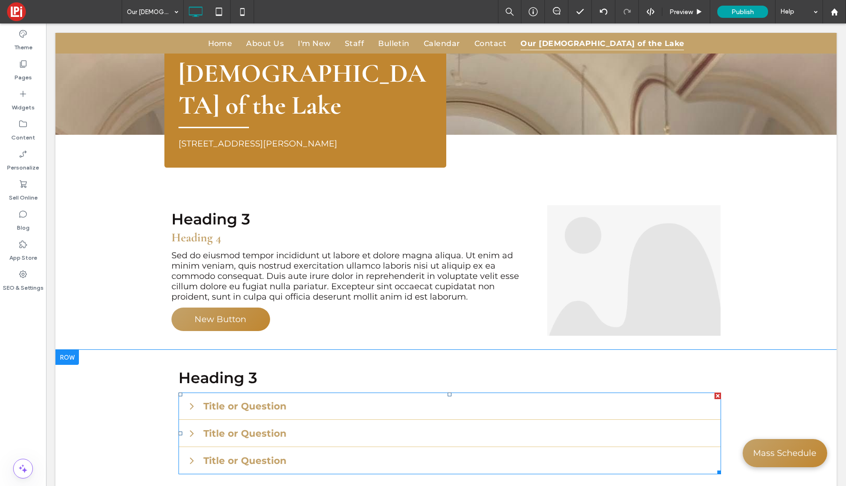
click at [469, 447] on div "Title or Question" at bounding box center [450, 460] width 543 height 27
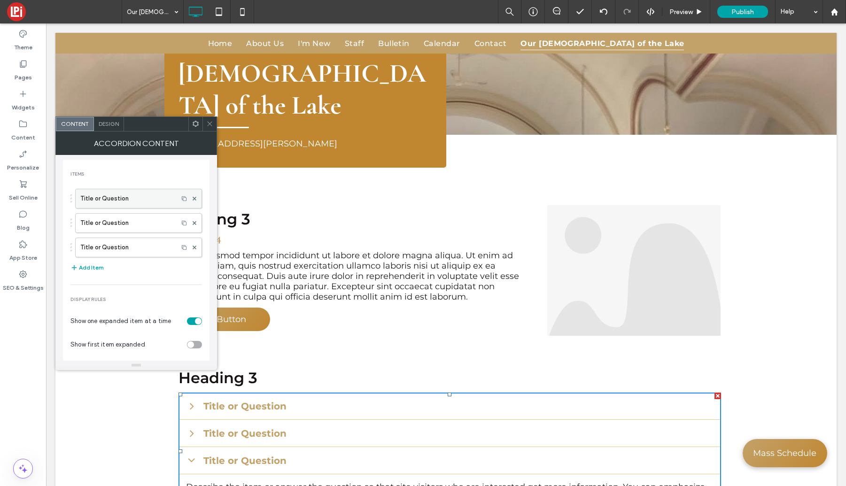
click at [94, 198] on label "Title or Question" at bounding box center [126, 198] width 93 height 19
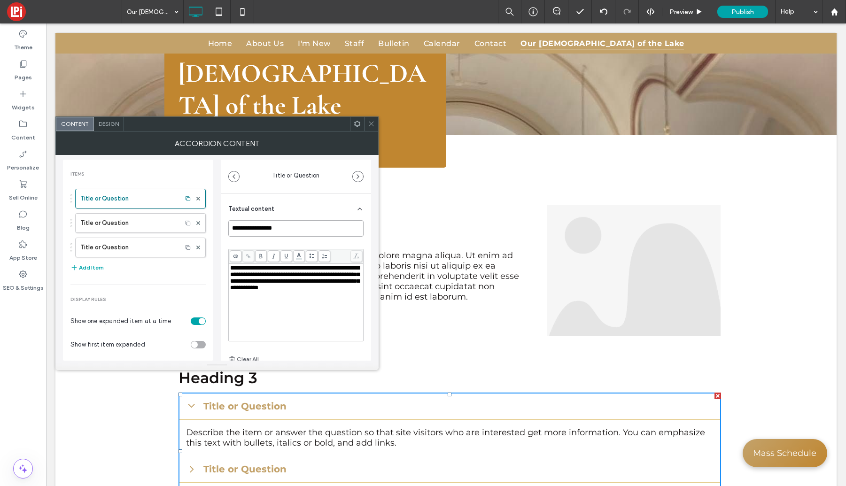
drag, startPoint x: 309, startPoint y: 229, endPoint x: 208, endPoint y: 224, distance: 101.1
click at [209, 225] on div "**********" at bounding box center [217, 258] width 308 height 206
click at [372, 122] on icon at bounding box center [371, 123] width 7 height 7
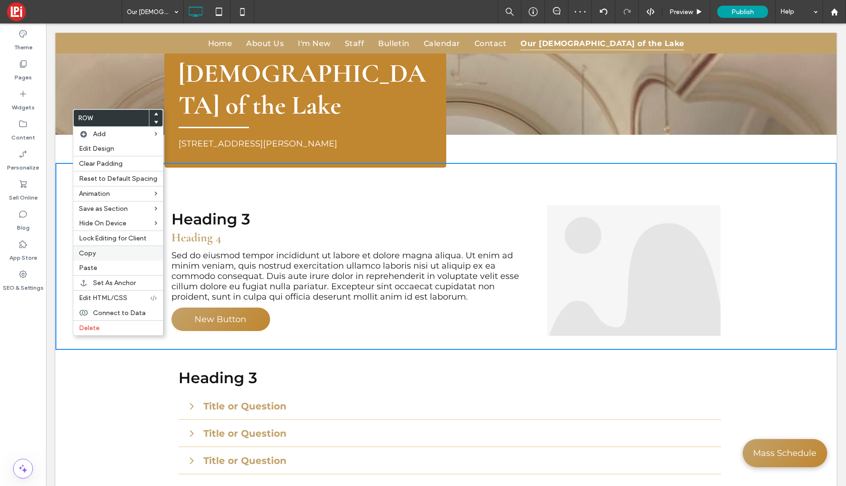
click at [86, 256] on span "Copy" at bounding box center [87, 254] width 17 height 8
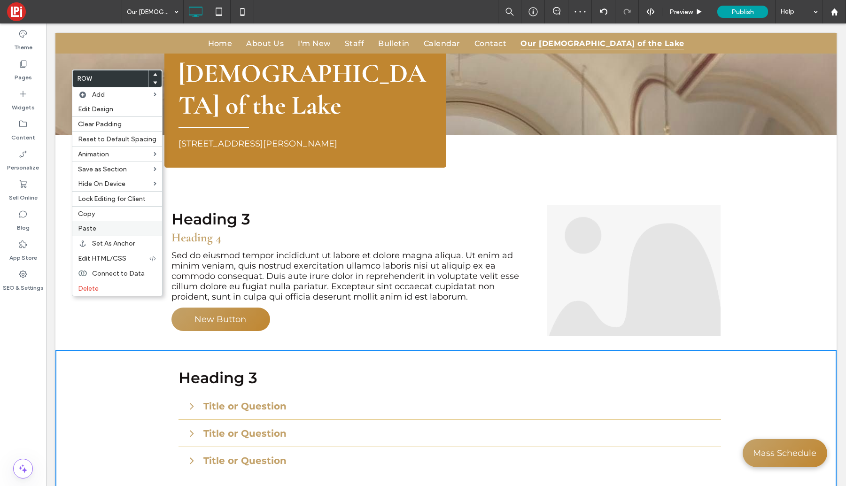
click at [88, 230] on span "Paste" at bounding box center [87, 229] width 18 height 8
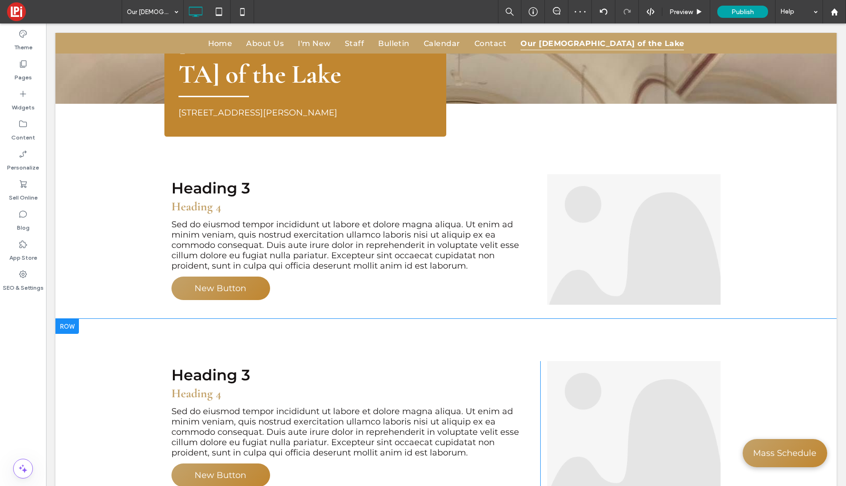
scroll to position [296, 0]
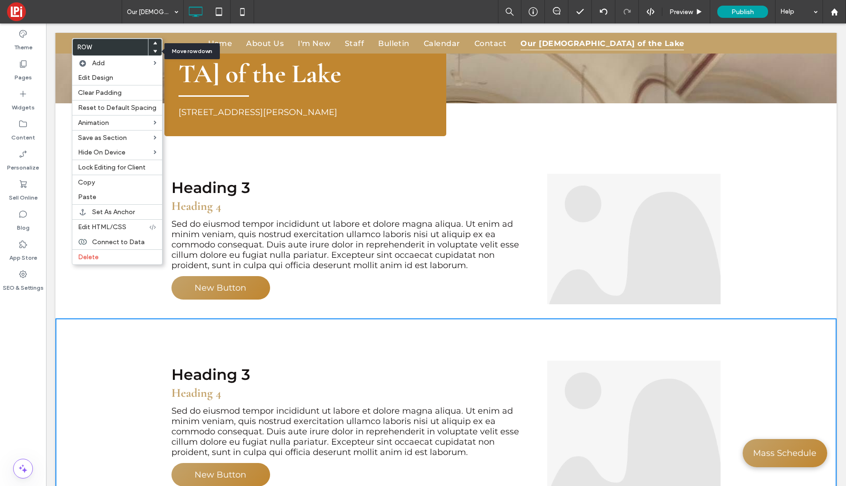
click at [153, 52] on use at bounding box center [155, 51] width 4 height 3
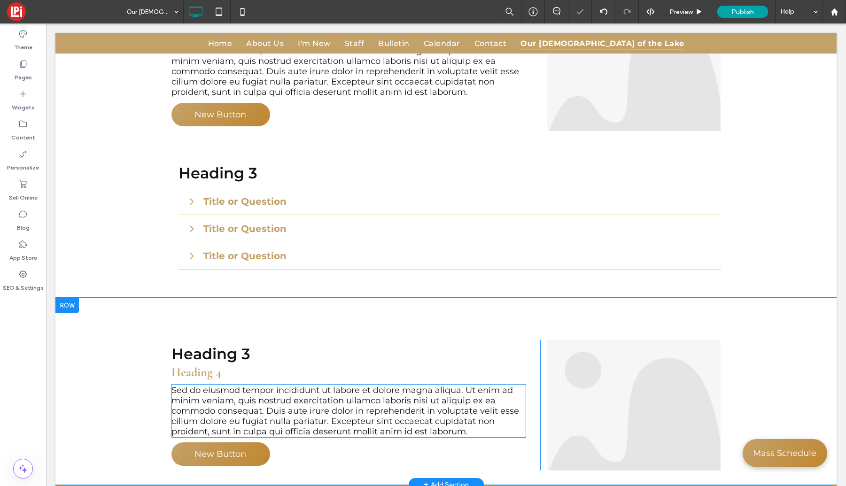
scroll to position [475, 0]
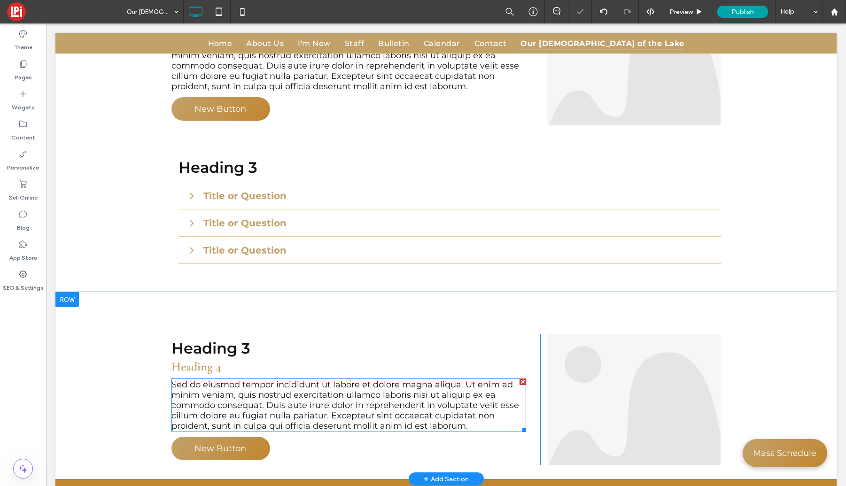
drag, startPoint x: 327, startPoint y: 334, endPoint x: 302, endPoint y: 313, distance: 32.7
click at [328, 380] on span "Sed do eiusmod tempor incididunt ut labore et dolore magna aliqua. Ut enim ad m…" at bounding box center [346, 406] width 348 height 52
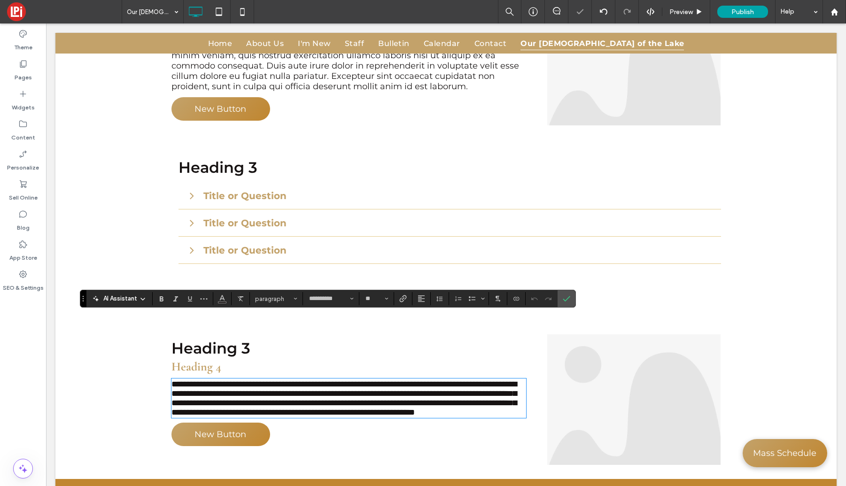
click at [264, 339] on h3 "Heading 3" at bounding box center [349, 348] width 355 height 18
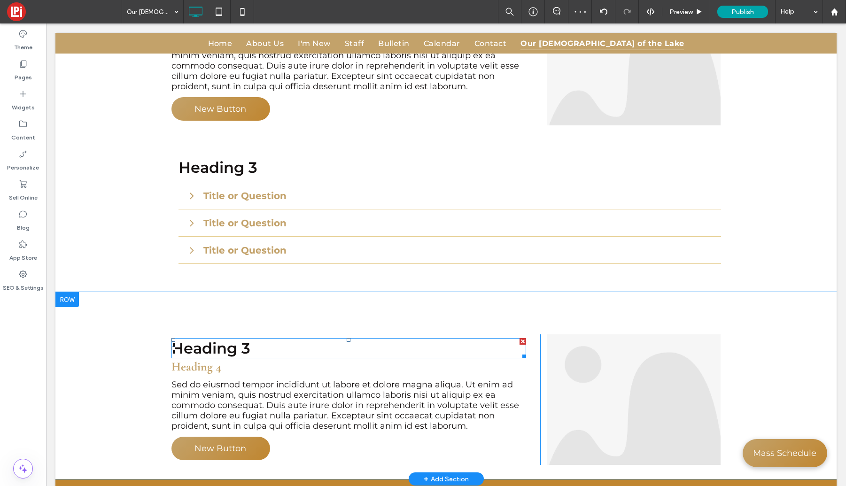
click at [281, 339] on h3 "Heading 3" at bounding box center [349, 348] width 355 height 18
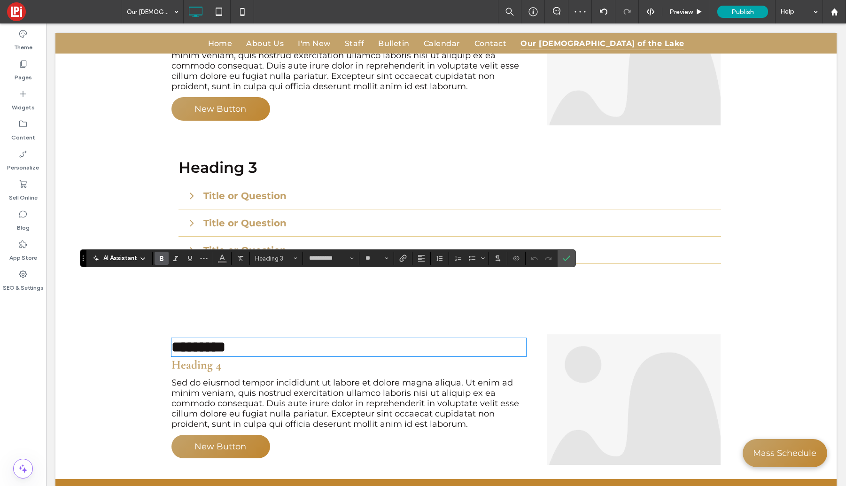
drag, startPoint x: 281, startPoint y: 285, endPoint x: 275, endPoint y: 285, distance: 6.1
click at [275, 339] on h3 "*********" at bounding box center [349, 347] width 355 height 16
drag, startPoint x: 249, startPoint y: 283, endPoint x: 169, endPoint y: 288, distance: 80.5
click at [169, 335] on div "**********" at bounding box center [352, 400] width 376 height 130
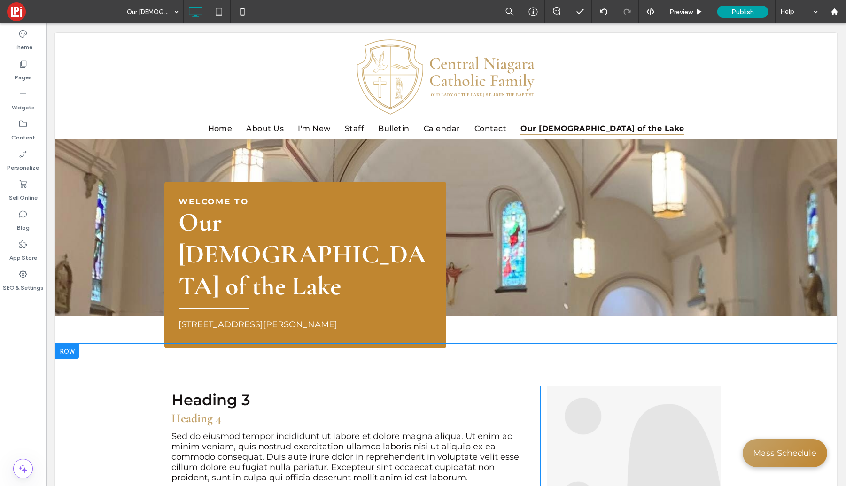
scroll to position [0, 0]
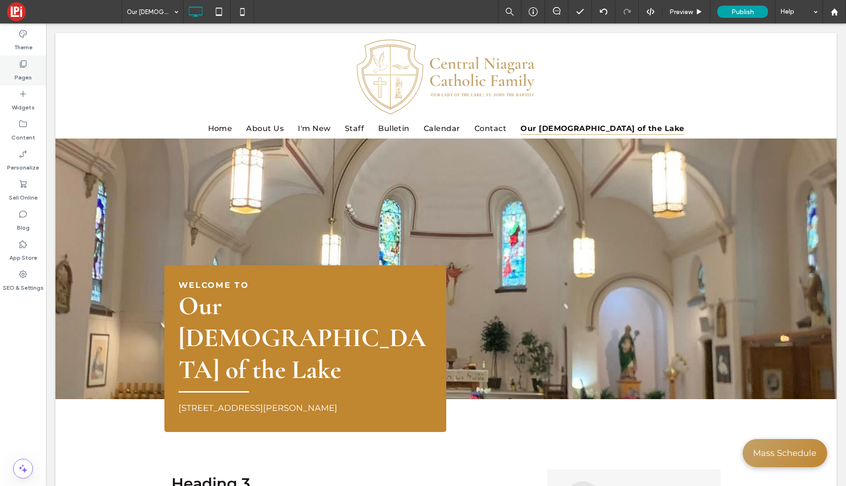
click at [22, 66] on use at bounding box center [23, 64] width 7 height 7
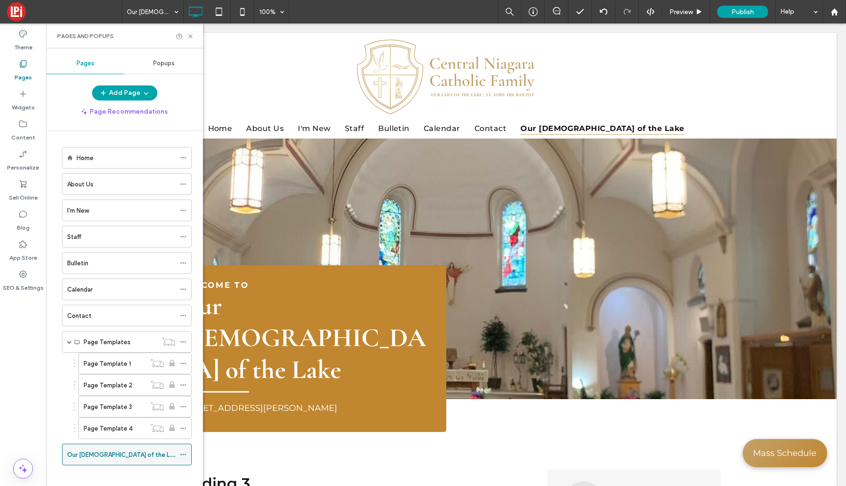
click at [184, 456] on icon at bounding box center [183, 455] width 7 height 7
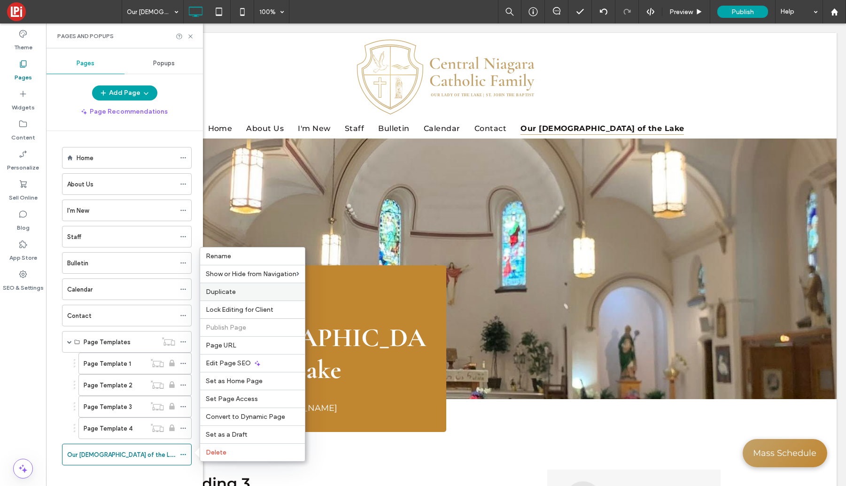
click at [219, 294] on span "Duplicate" at bounding box center [221, 292] width 30 height 8
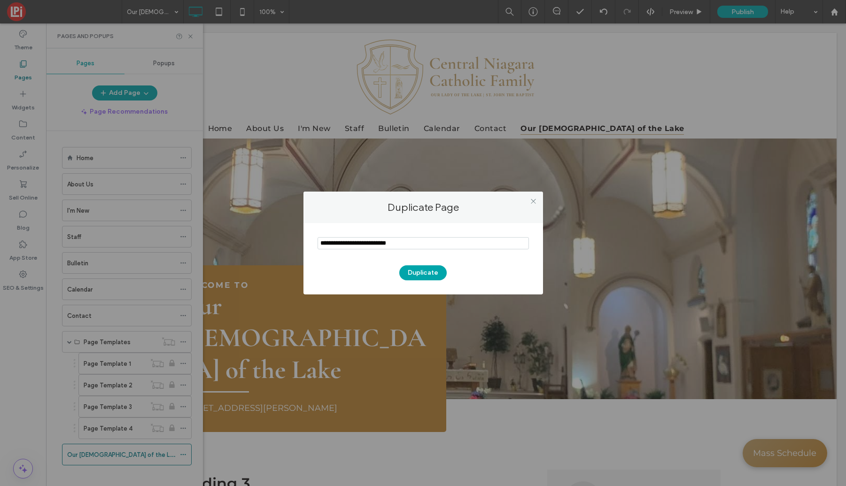
drag, startPoint x: 420, startPoint y: 242, endPoint x: 284, endPoint y: 231, distance: 135.8
click at [284, 231] on div "Duplicate Page Duplicate" at bounding box center [423, 243] width 846 height 486
type input "**********"
click at [417, 274] on button "Duplicate" at bounding box center [422, 273] width 47 height 15
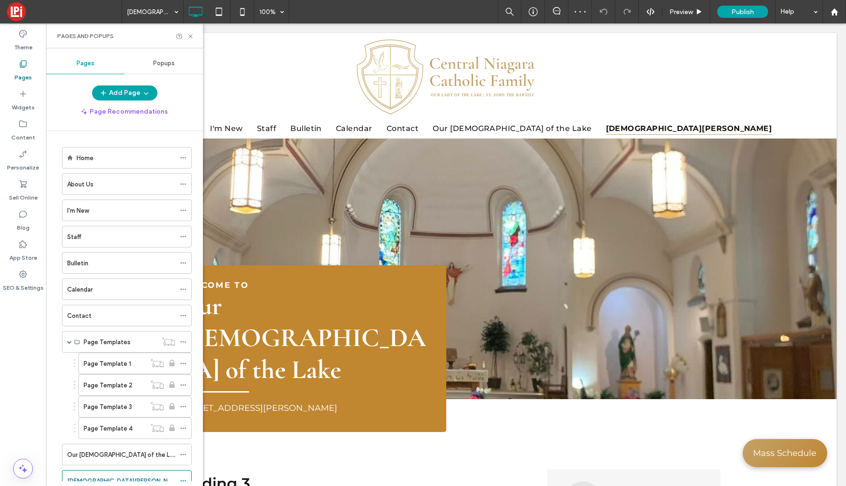
drag, startPoint x: 101, startPoint y: 162, endPoint x: 86, endPoint y: 166, distance: 15.6
click at [101, 162] on div "Home" at bounding box center [126, 158] width 99 height 10
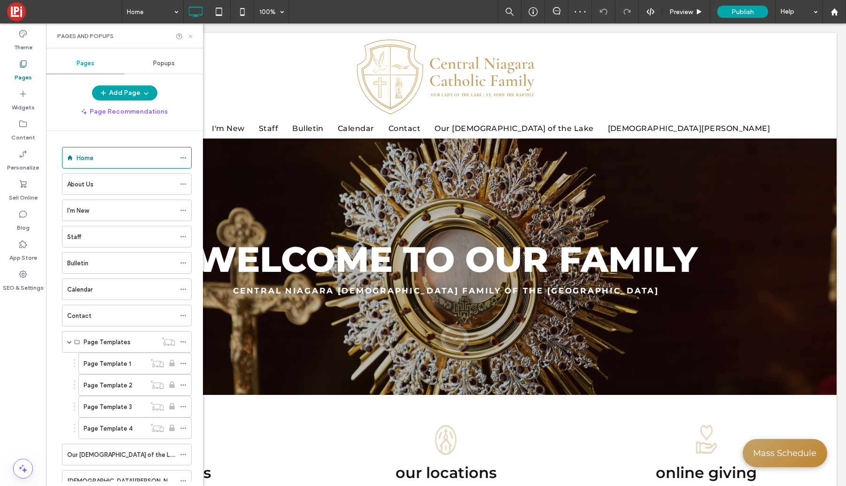
drag, startPoint x: 190, startPoint y: 35, endPoint x: 312, endPoint y: 166, distance: 178.2
click at [190, 35] on icon at bounding box center [190, 36] width 7 height 7
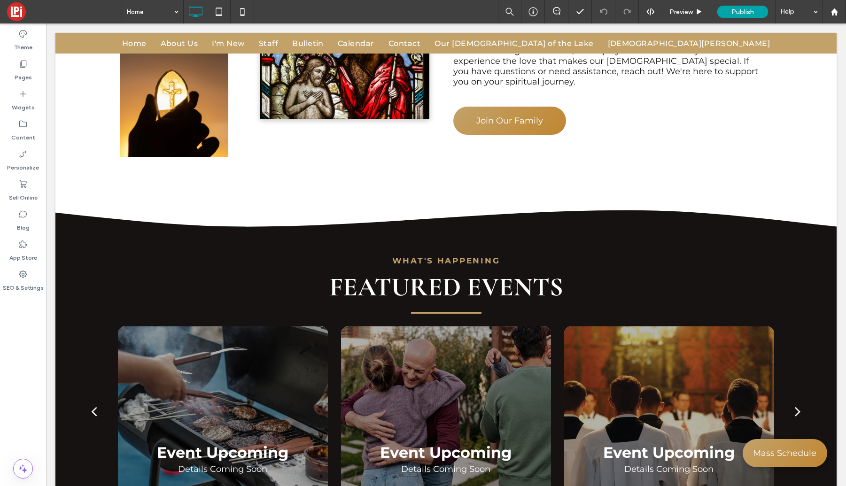
scroll to position [1241, 0]
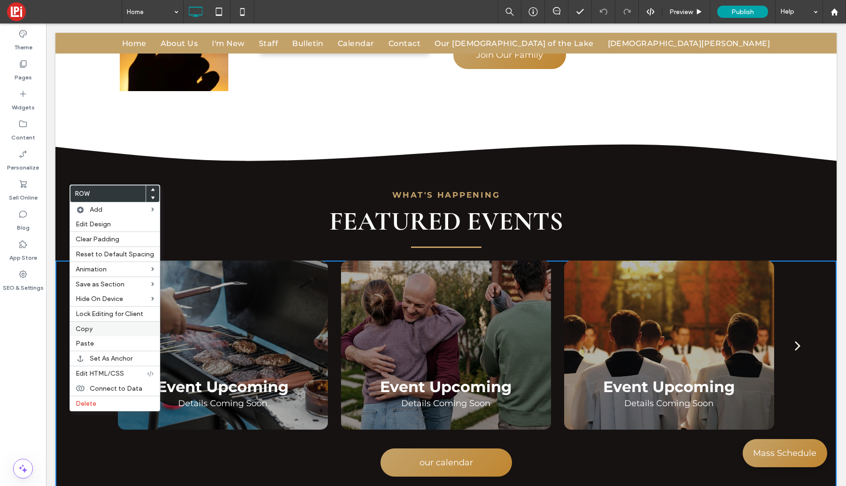
click at [88, 332] on span "Copy" at bounding box center [84, 329] width 17 height 8
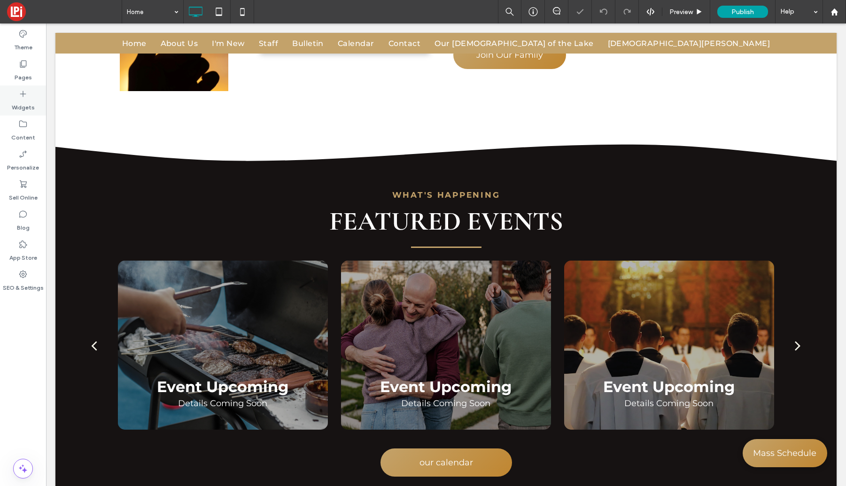
drag, startPoint x: 32, startPoint y: 72, endPoint x: 35, endPoint y: 97, distance: 25.5
click at [32, 72] on div "Pages" at bounding box center [23, 70] width 46 height 30
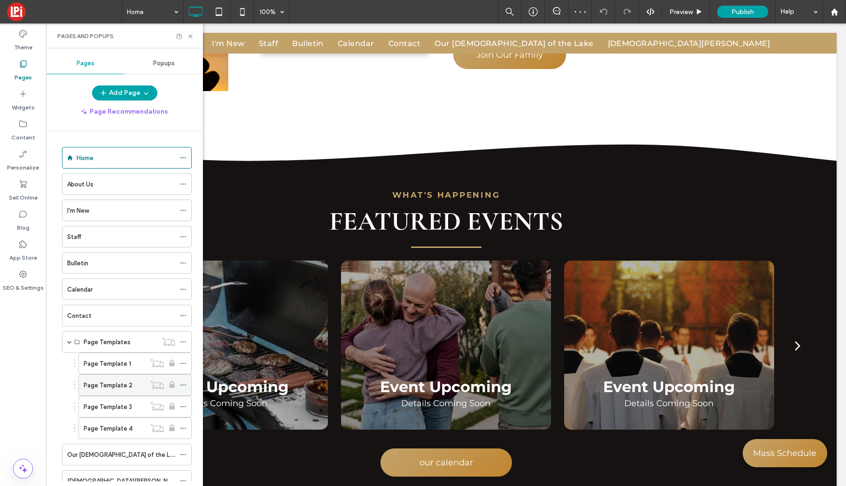
scroll to position [34, 0]
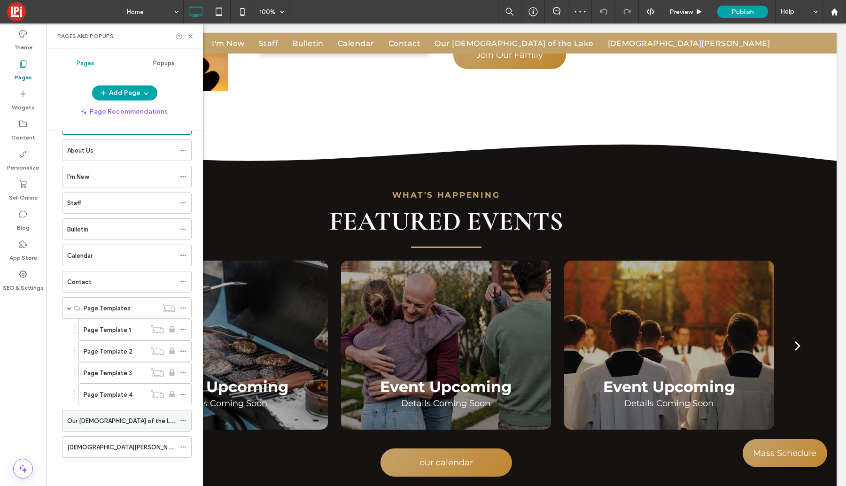
click at [114, 422] on label "Our [DEMOGRAPHIC_DATA] of the Lake" at bounding box center [123, 421] width 112 height 16
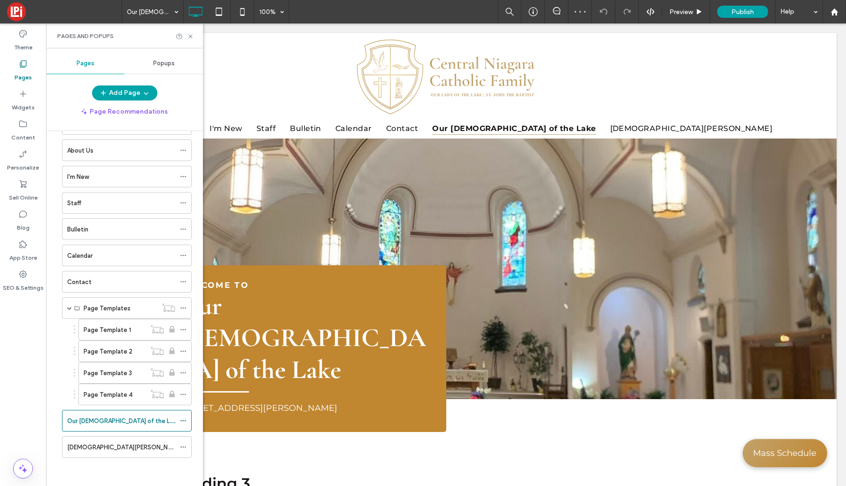
scroll to position [0, 0]
click at [189, 36] on icon at bounding box center [190, 36] width 7 height 7
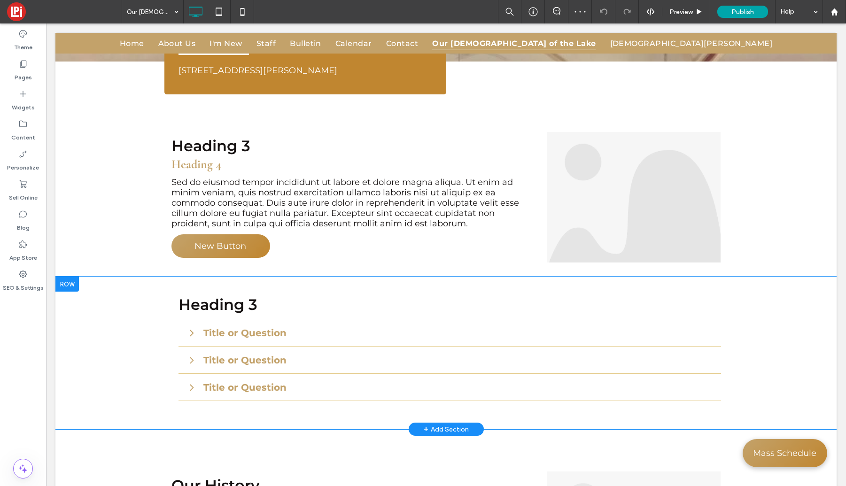
scroll to position [358, 0]
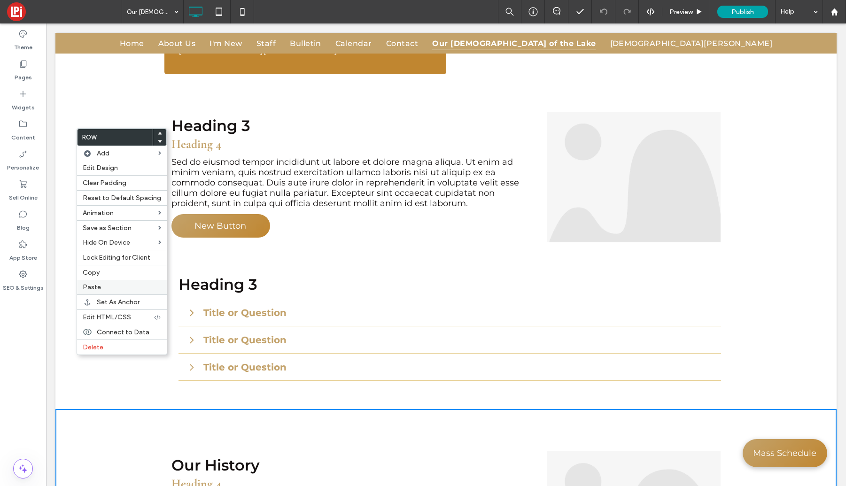
click at [98, 284] on span "Paste" at bounding box center [92, 287] width 18 height 8
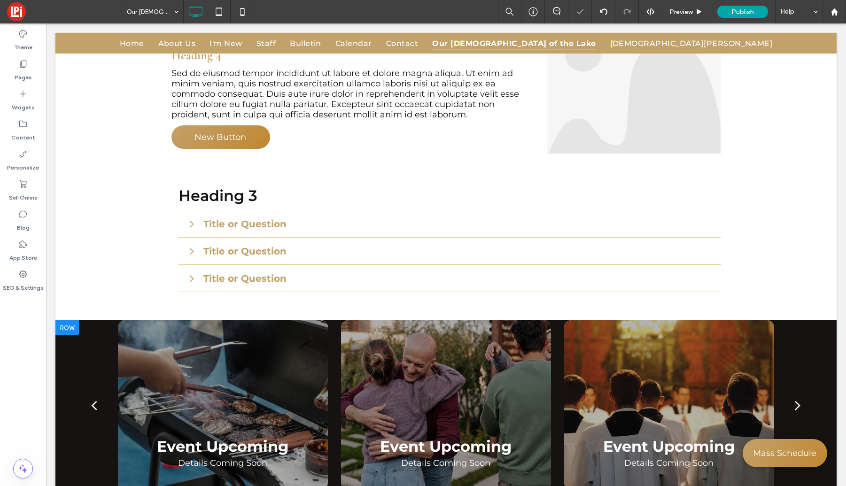
scroll to position [458, 0]
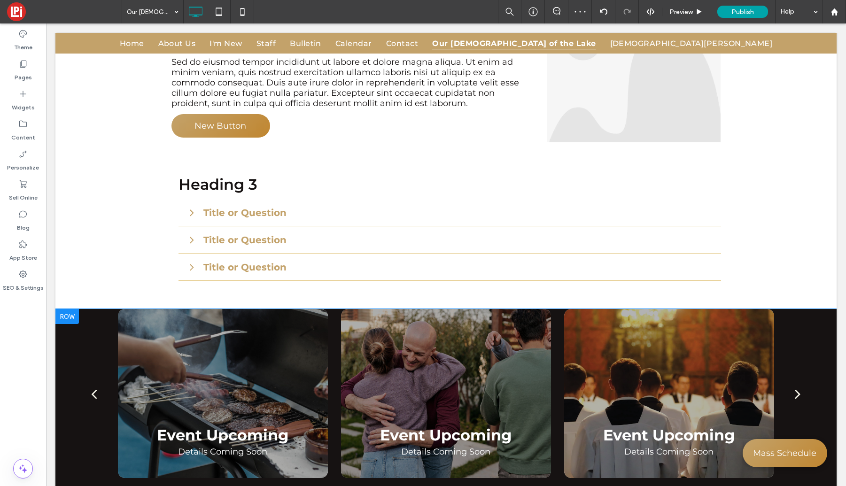
click at [63, 321] on div "Event Upcoming Details Coming Soon Event Upcoming Details Coming Soon Event Upc…" at bounding box center [445, 440] width 781 height 263
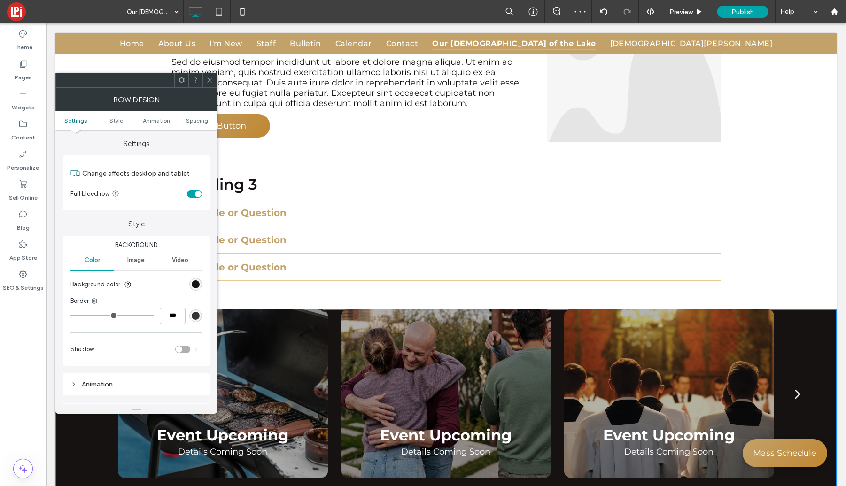
drag, startPoint x: 195, startPoint y: 288, endPoint x: 187, endPoint y: 288, distance: 8.0
click at [195, 288] on div "rgb(22, 18, 18)" at bounding box center [196, 285] width 8 height 8
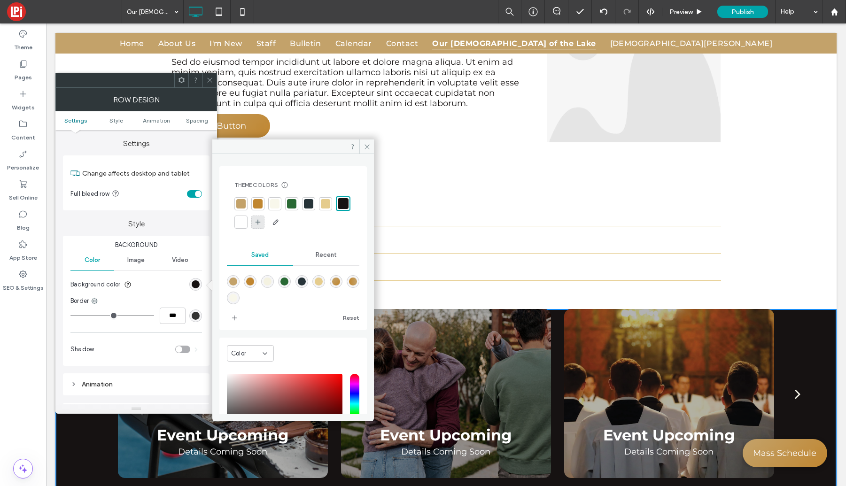
drag, startPoint x: 277, startPoint y: 203, endPoint x: 270, endPoint y: 217, distance: 16.0
click at [277, 203] on div at bounding box center [274, 203] width 9 height 9
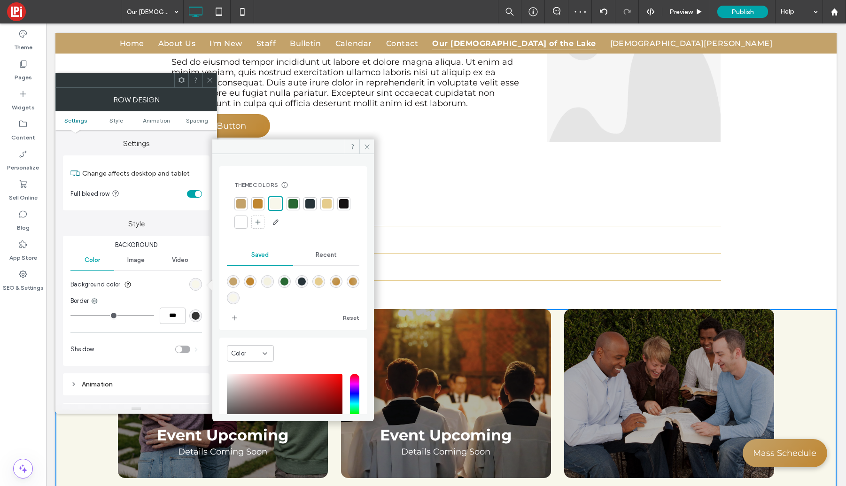
click at [263, 204] on div at bounding box center [257, 203] width 13 height 13
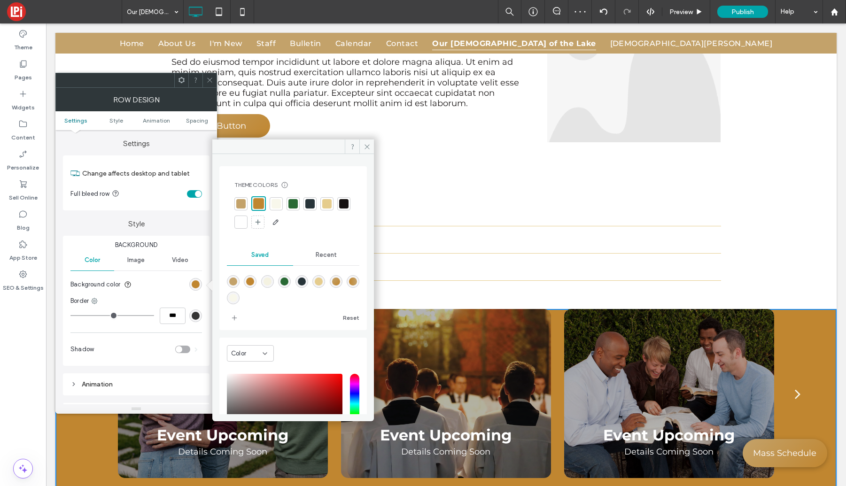
click at [244, 203] on div at bounding box center [240, 203] width 9 height 9
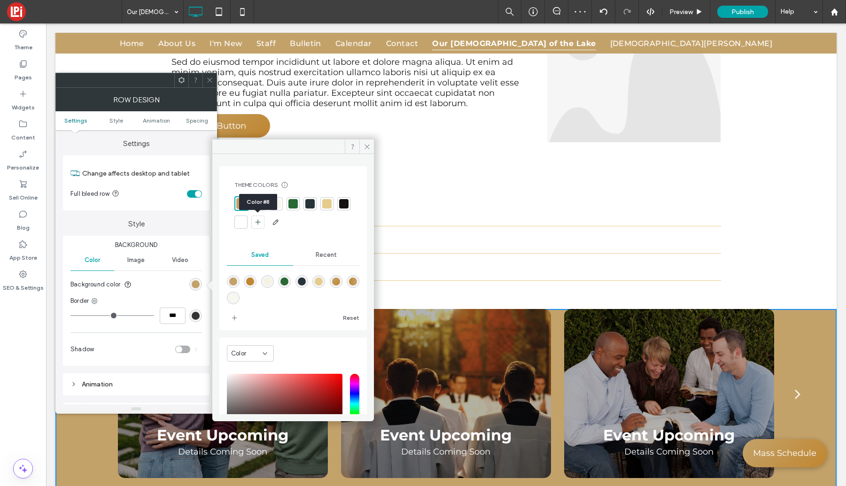
click at [246, 222] on div at bounding box center [240, 222] width 9 height 9
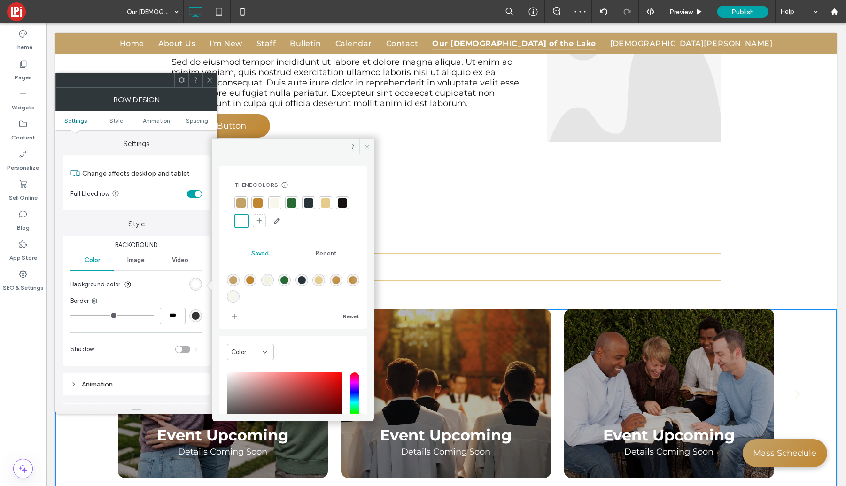
click at [362, 145] on span at bounding box center [366, 147] width 15 height 14
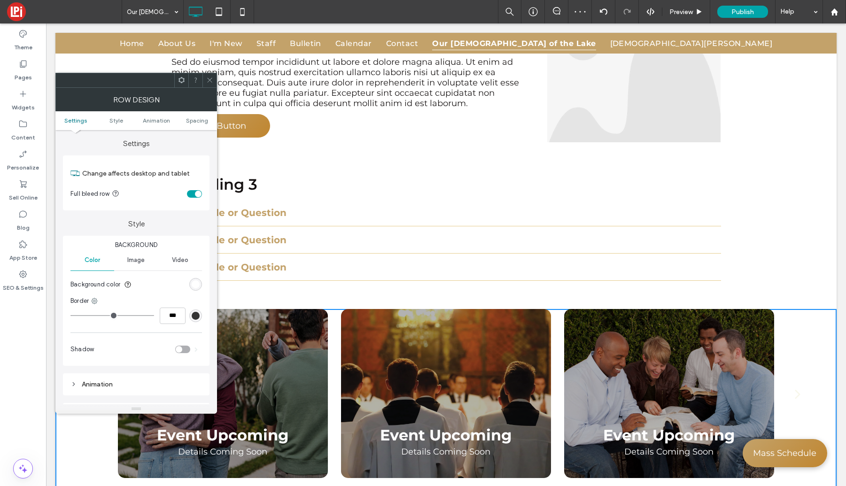
click at [211, 80] on icon at bounding box center [209, 80] width 7 height 7
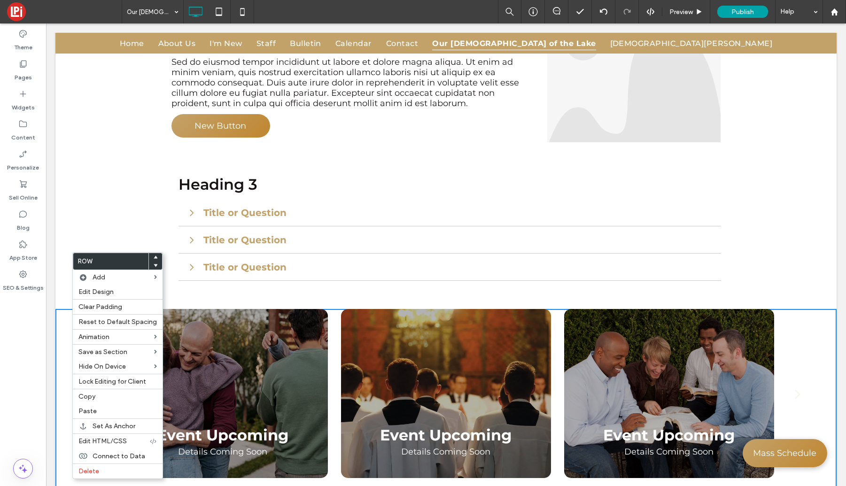
click at [238, 175] on span "Heading 3" at bounding box center [218, 184] width 79 height 18
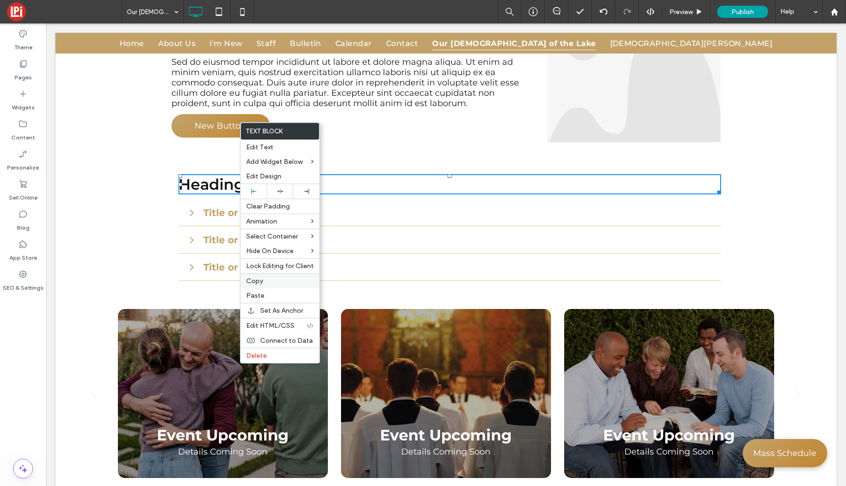
click at [273, 282] on label "Copy" at bounding box center [280, 281] width 68 height 8
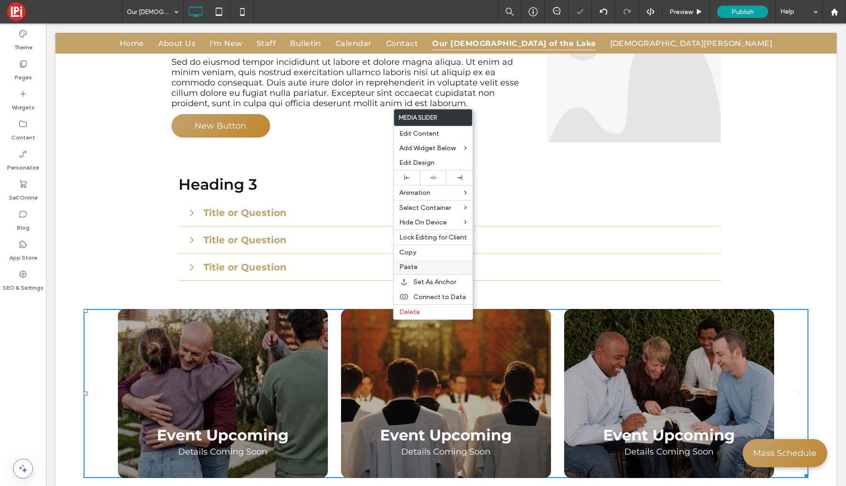
click at [410, 267] on span "Paste" at bounding box center [408, 267] width 18 height 8
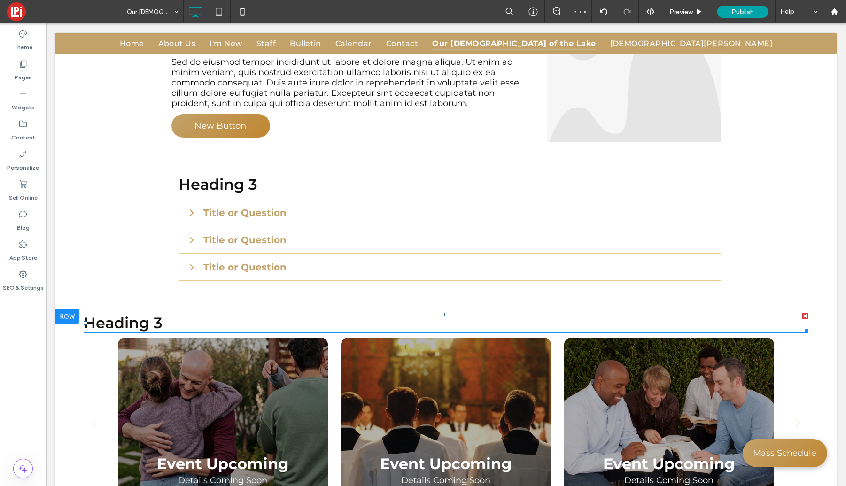
click at [169, 314] on h3 "Heading 3" at bounding box center [446, 323] width 725 height 18
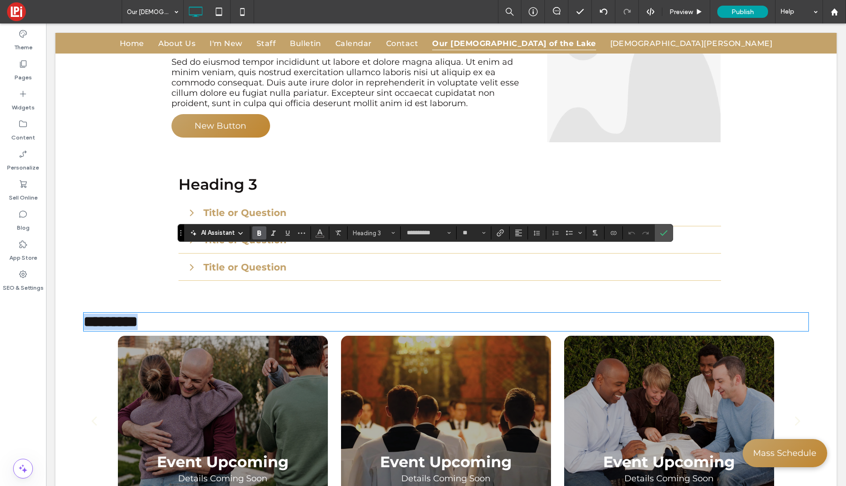
click at [182, 314] on h3 "*********" at bounding box center [446, 322] width 725 height 16
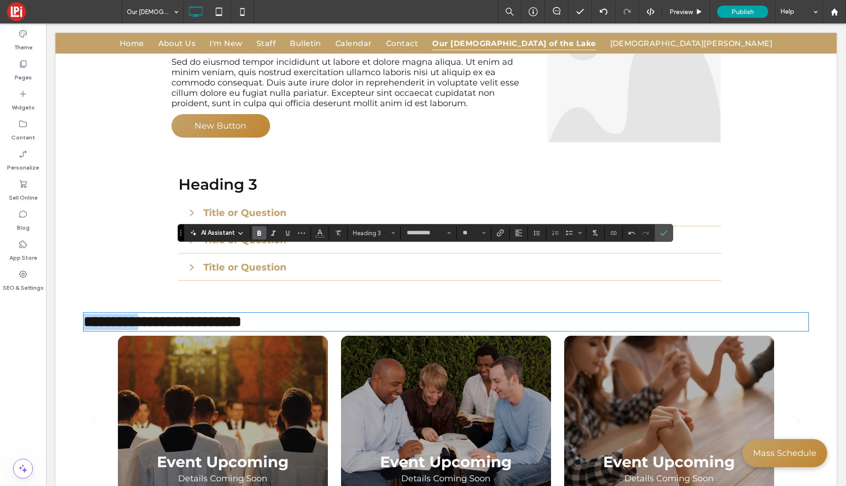
drag, startPoint x: 163, startPoint y: 258, endPoint x: -14, endPoint y: 256, distance: 176.7
click at [46, 256] on html "Click To Paste Click To Paste Click To Paste Home About Us I'm New Staff Bullet…" at bounding box center [446, 376] width 800 height 1622
click at [516, 231] on use "Alignment" at bounding box center [519, 233] width 7 height 7
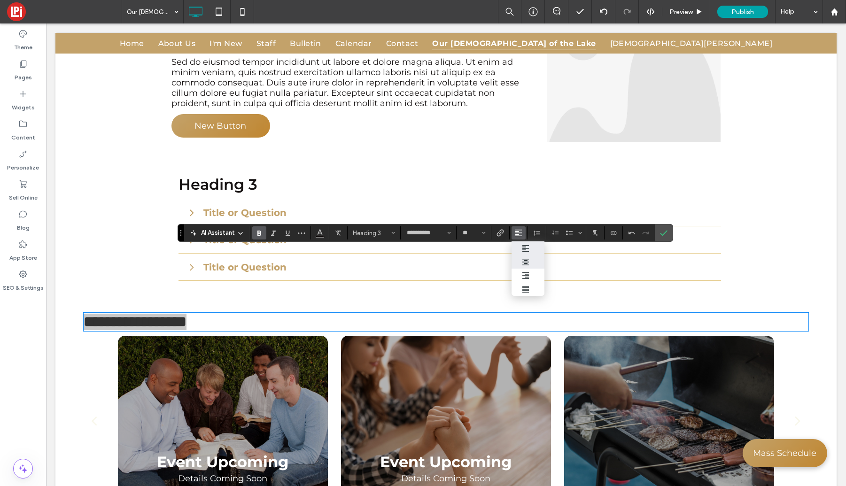
click at [522, 263] on icon "ui.textEditor.alignment.center" at bounding box center [526, 262] width 8 height 8
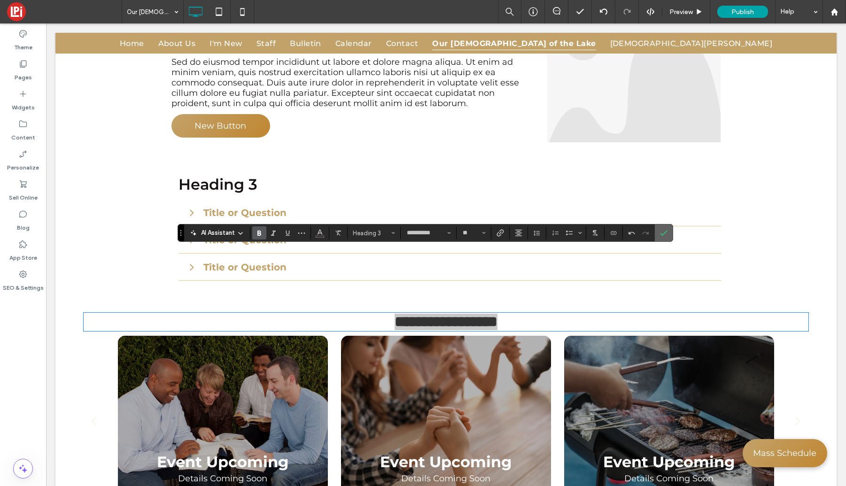
click at [661, 234] on icon "Confirm" at bounding box center [664, 233] width 8 height 8
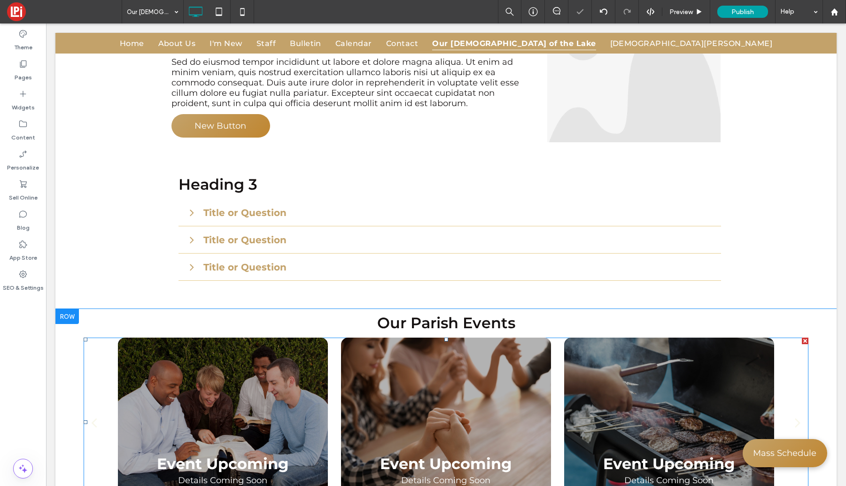
click at [520, 344] on div at bounding box center [446, 422] width 210 height 169
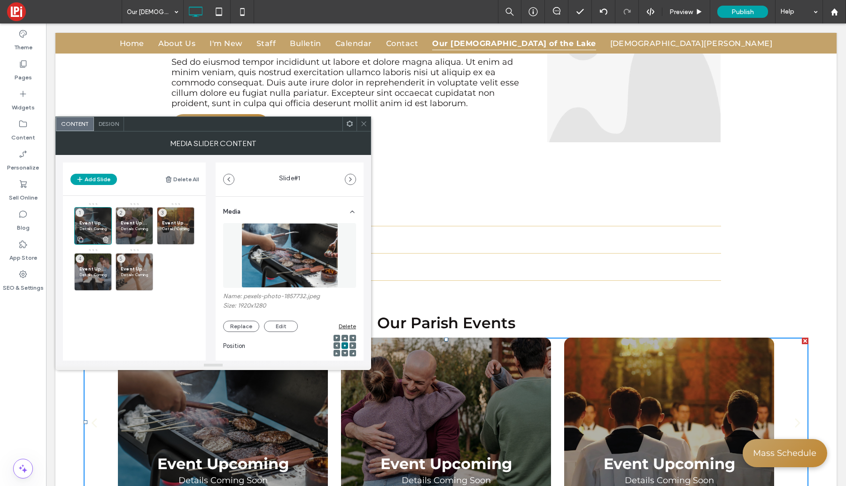
click at [96, 213] on div "Event Upcoming Details Coming Soon 1" at bounding box center [93, 226] width 38 height 38
click at [240, 328] on button "Replace" at bounding box center [241, 326] width 36 height 11
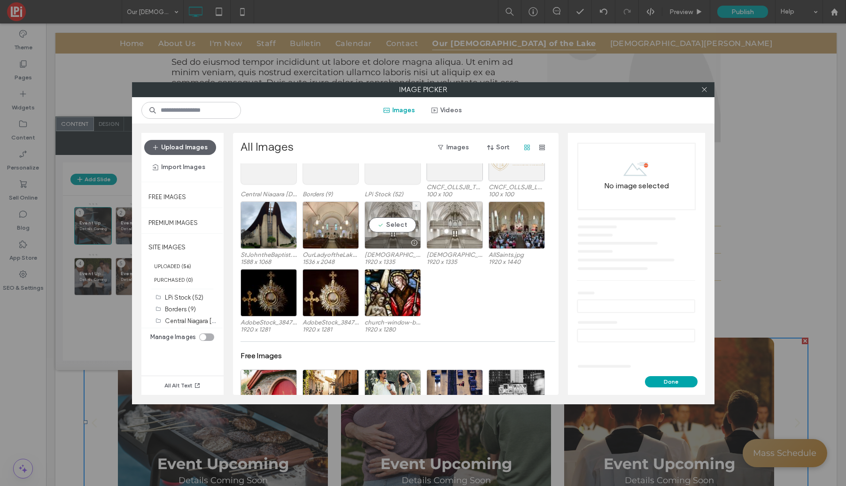
scroll to position [65, 0]
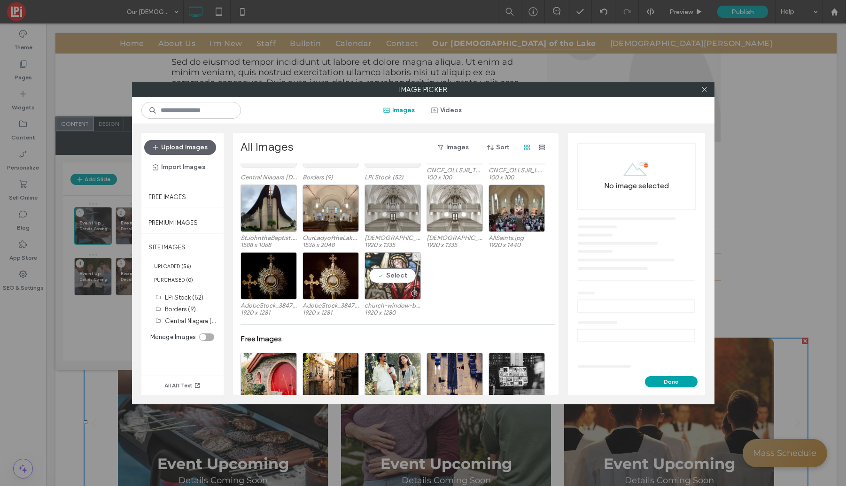
click at [388, 275] on div "Select" at bounding box center [393, 275] width 56 height 47
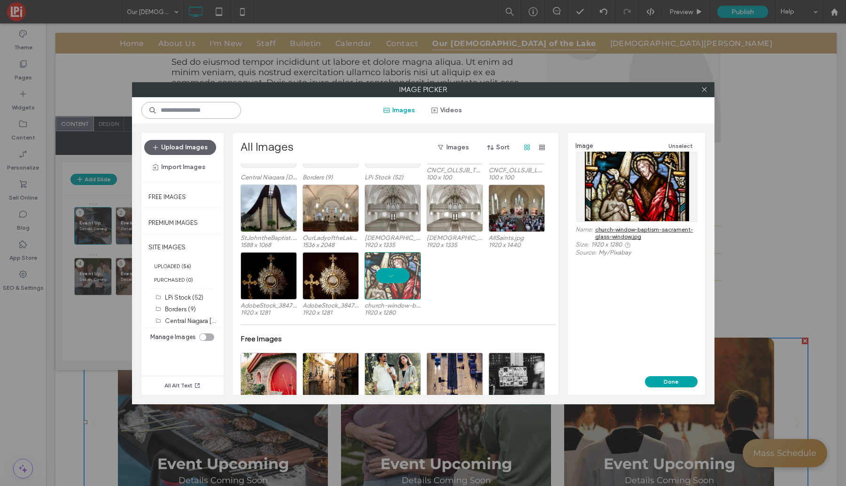
click at [176, 109] on input at bounding box center [191, 110] width 100 height 17
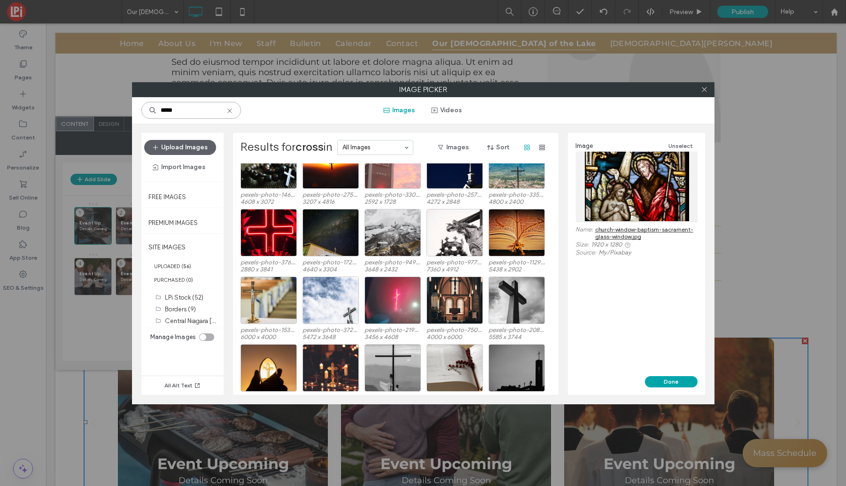
scroll to position [506, 0]
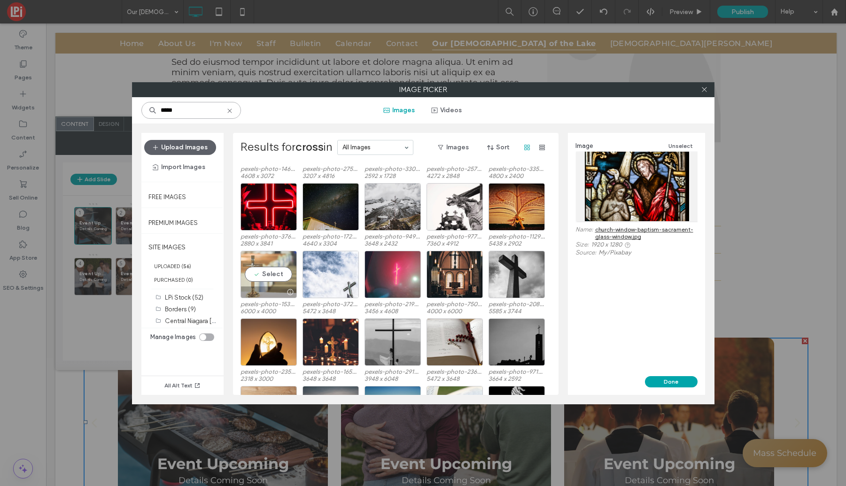
type input "*****"
click at [266, 274] on div "Select" at bounding box center [269, 274] width 56 height 47
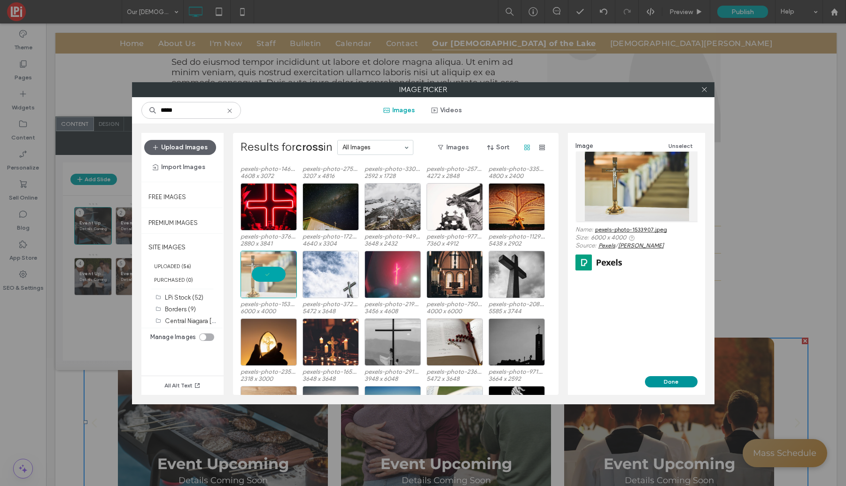
click at [680, 382] on button "Done" at bounding box center [671, 381] width 53 height 11
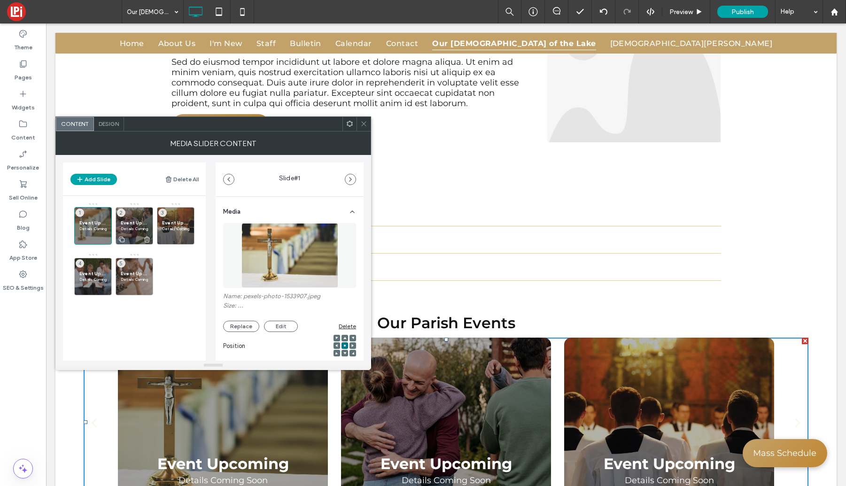
click at [138, 216] on div "Event Upcoming Details Coming Soon 2" at bounding box center [135, 226] width 38 height 38
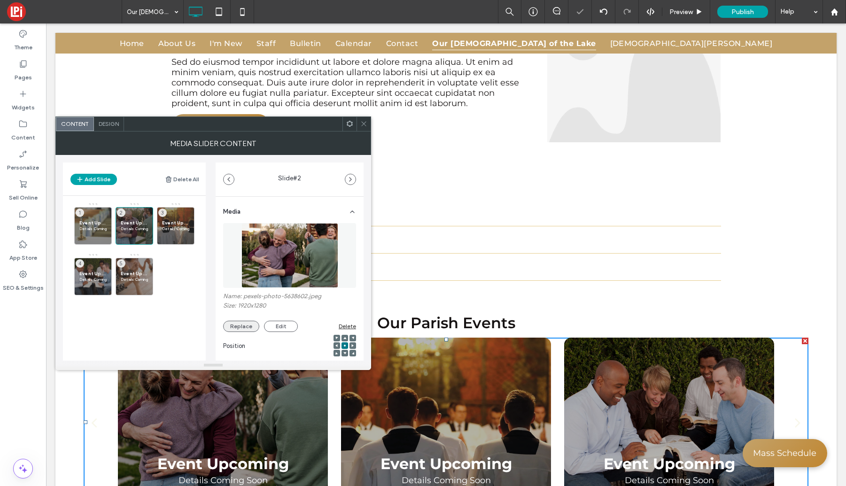
click at [246, 328] on button "Replace" at bounding box center [241, 326] width 36 height 11
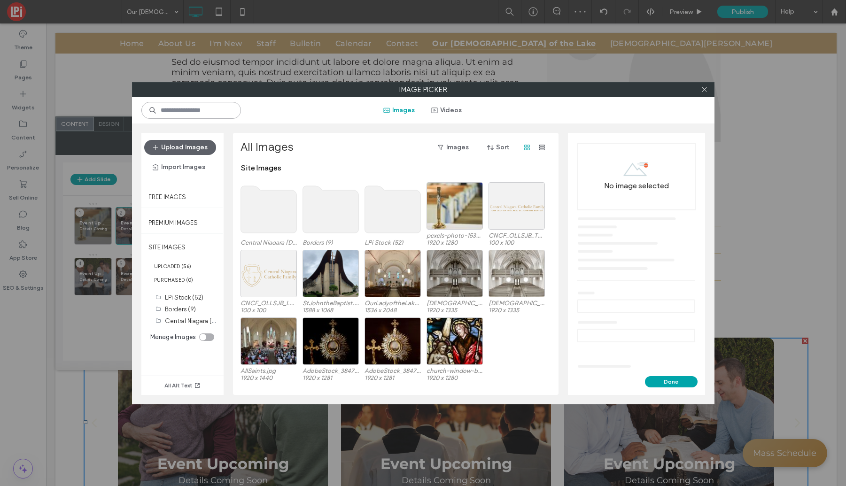
click at [181, 107] on input at bounding box center [191, 110] width 100 height 17
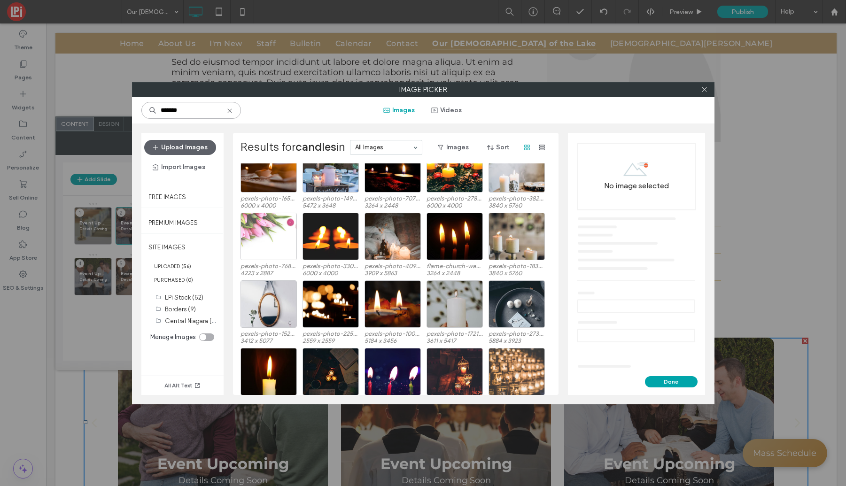
scroll to position [364, 0]
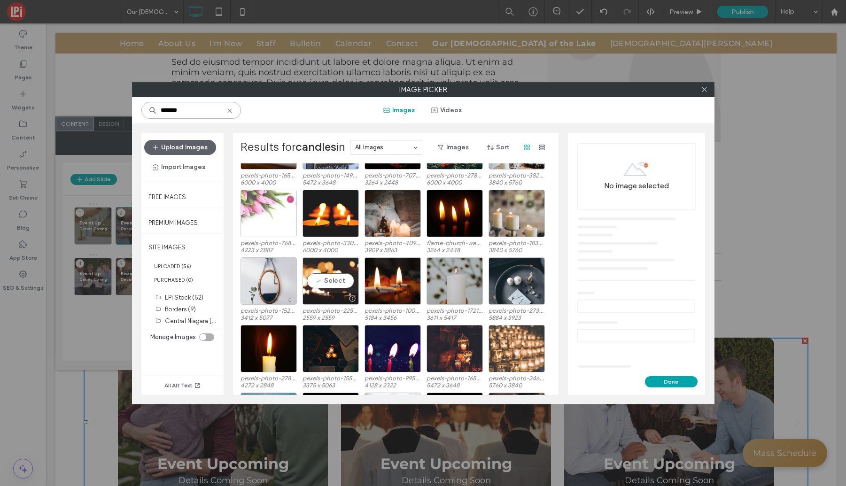
type input "*******"
drag, startPoint x: 330, startPoint y: 279, endPoint x: 325, endPoint y: 279, distance: 5.2
click at [330, 279] on div "Select" at bounding box center [331, 281] width 56 height 47
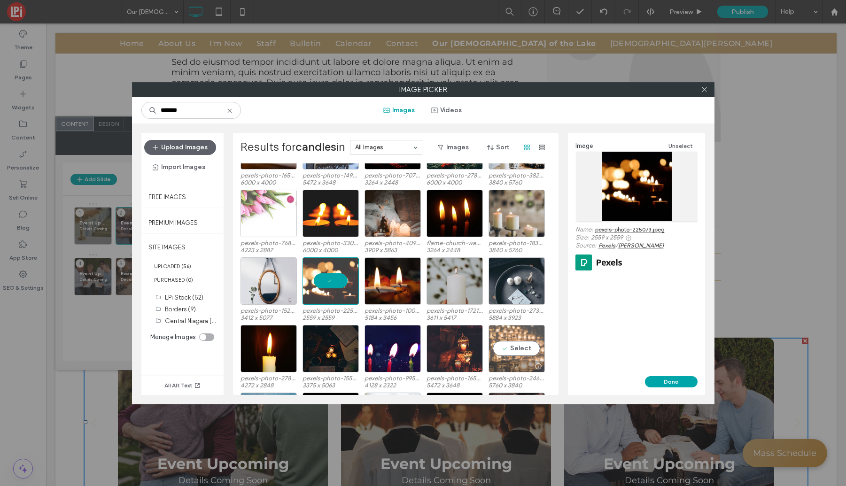
click at [520, 352] on div "Select" at bounding box center [517, 348] width 56 height 47
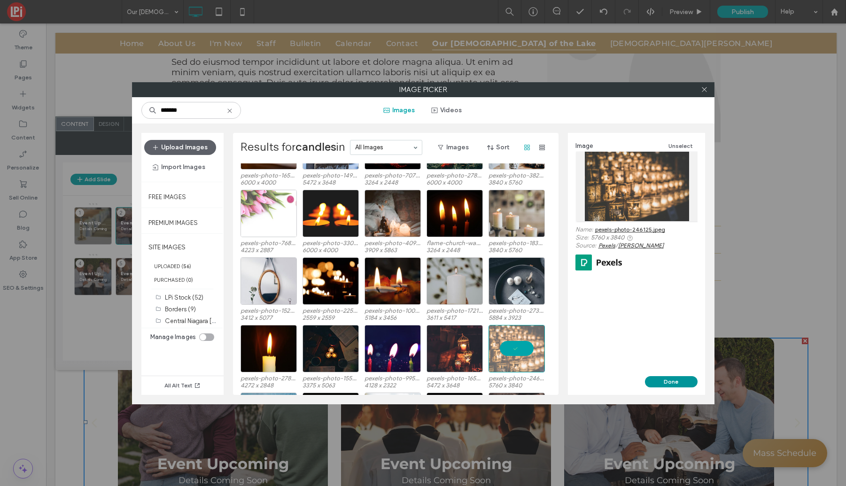
click at [672, 380] on button "Done" at bounding box center [671, 381] width 53 height 11
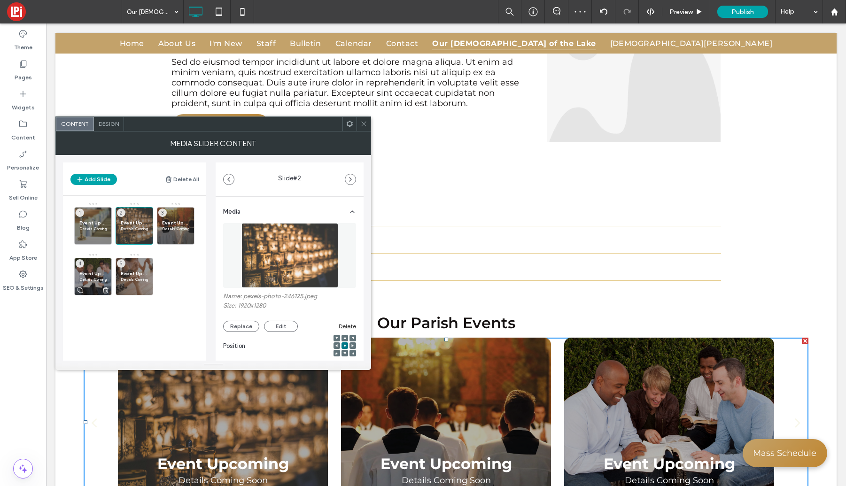
click at [0, 0] on icon at bounding box center [0, 0] width 0 height 0
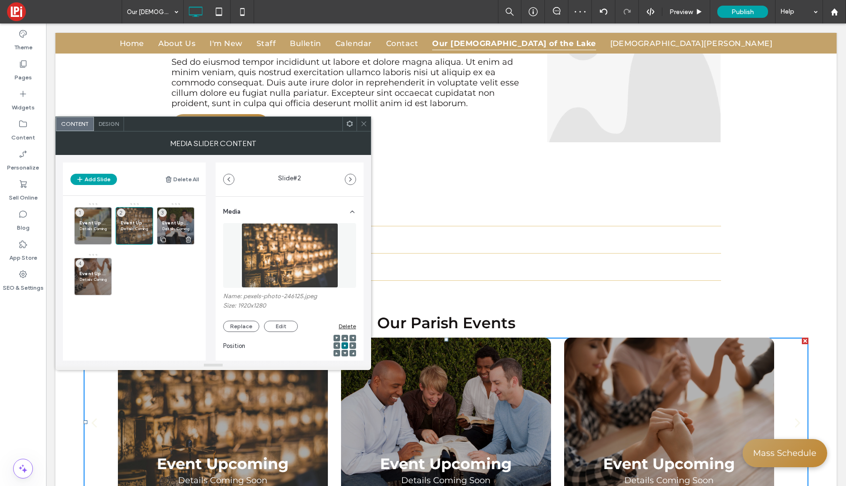
drag, startPoint x: 180, startPoint y: 216, endPoint x: 176, endPoint y: 219, distance: 5.0
click at [180, 216] on div "Event Upcoming Details Coming Soon 3" at bounding box center [176, 226] width 38 height 38
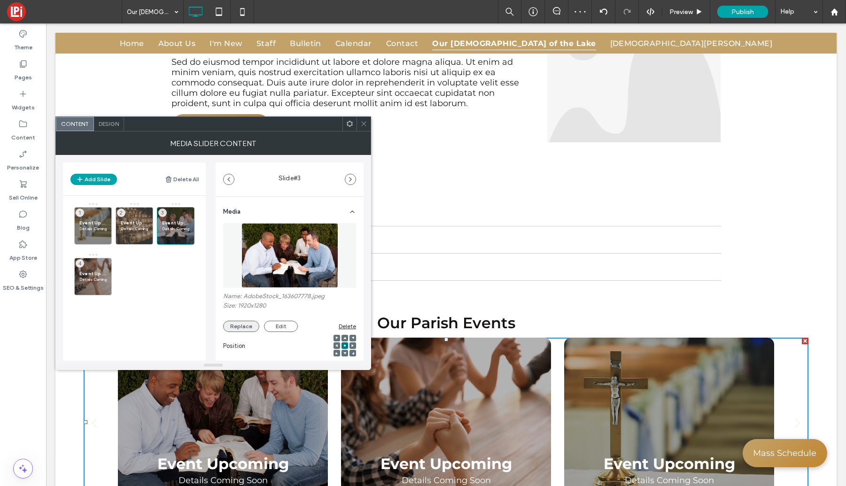
click at [242, 326] on button "Replace" at bounding box center [241, 326] width 36 height 11
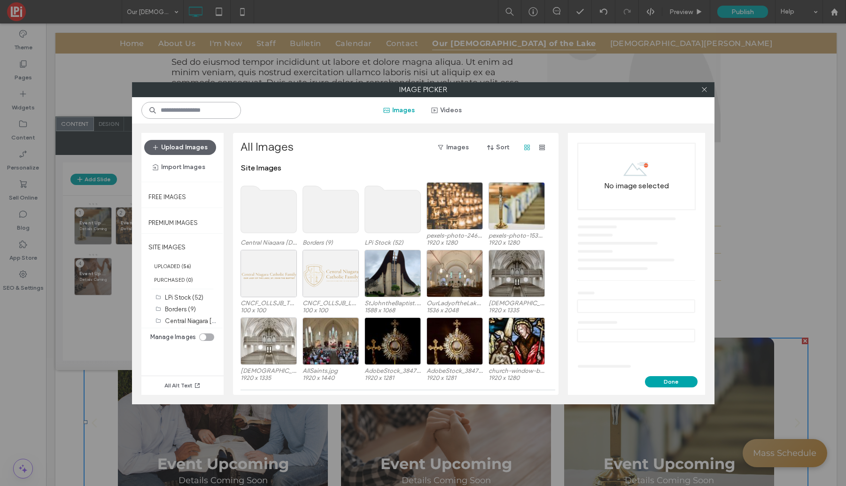
click at [203, 109] on input at bounding box center [191, 110] width 100 height 17
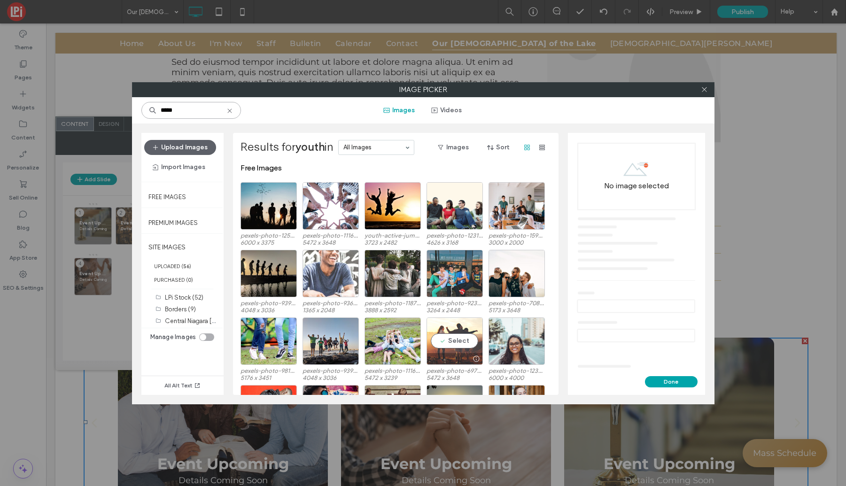
type input "*****"
click at [455, 339] on div "Select" at bounding box center [455, 341] width 56 height 47
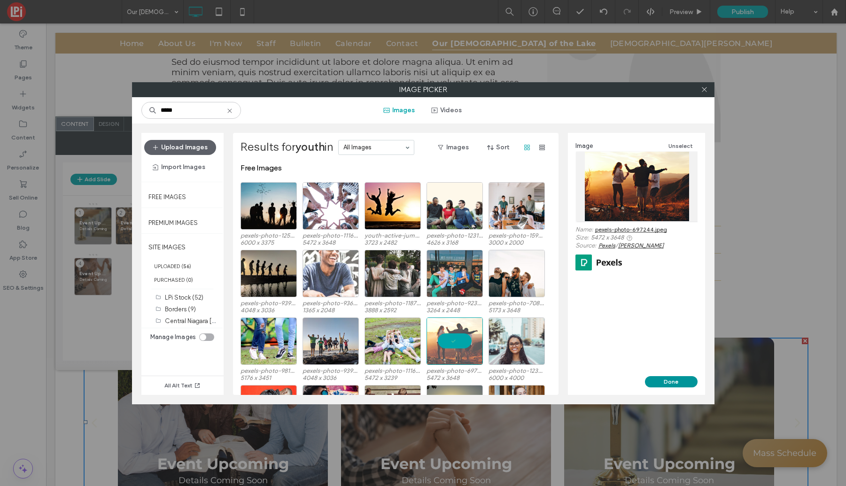
click at [668, 381] on button "Done" at bounding box center [671, 381] width 53 height 11
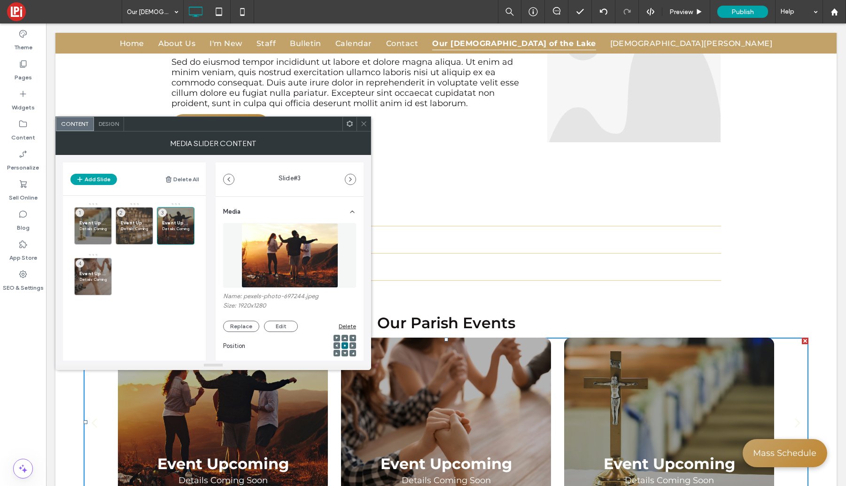
click at [0, 0] on icon at bounding box center [0, 0] width 0 height 0
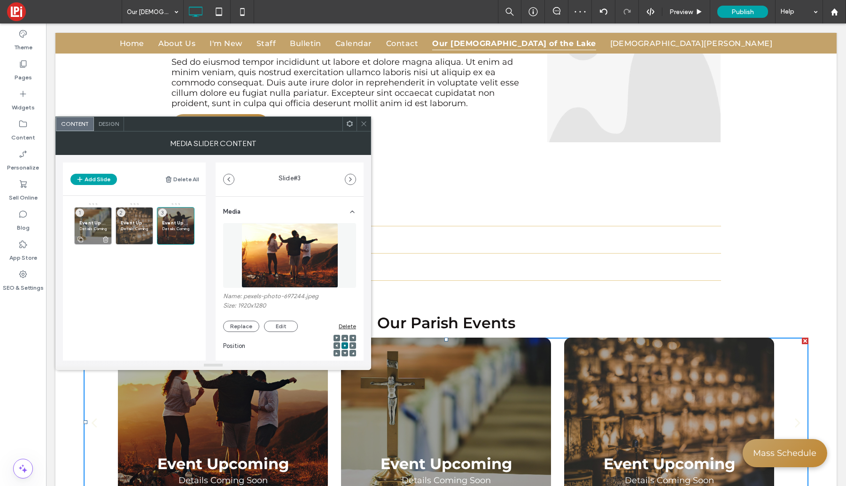
click at [99, 213] on div "Event Upcoming Details Coming Soon 1" at bounding box center [93, 226] width 38 height 38
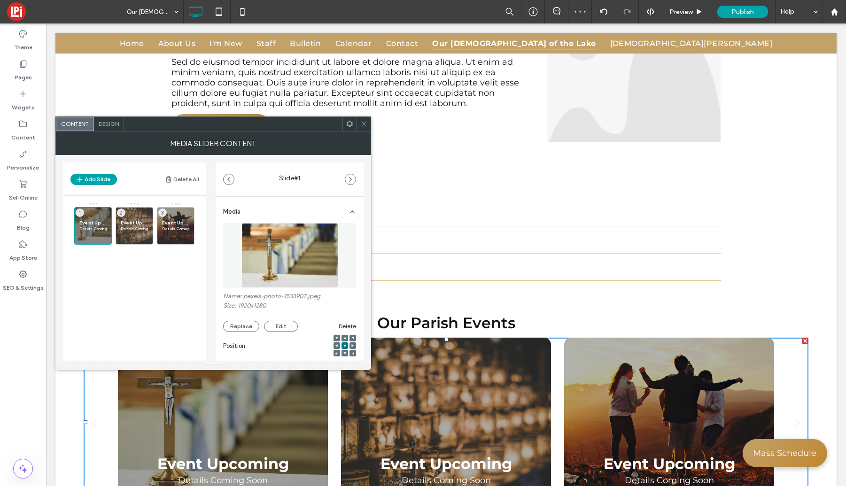
drag, startPoint x: 365, startPoint y: 122, endPoint x: 359, endPoint y: 123, distance: 6.1
click at [365, 122] on use at bounding box center [363, 124] width 5 height 5
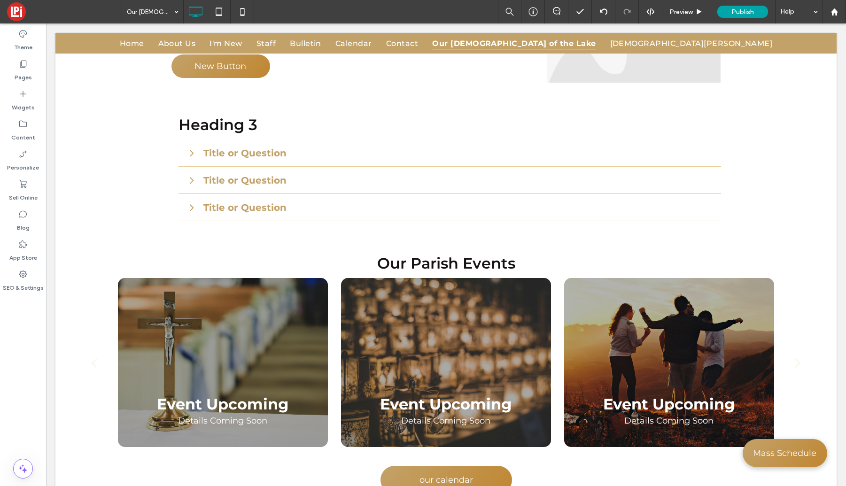
scroll to position [516, 0]
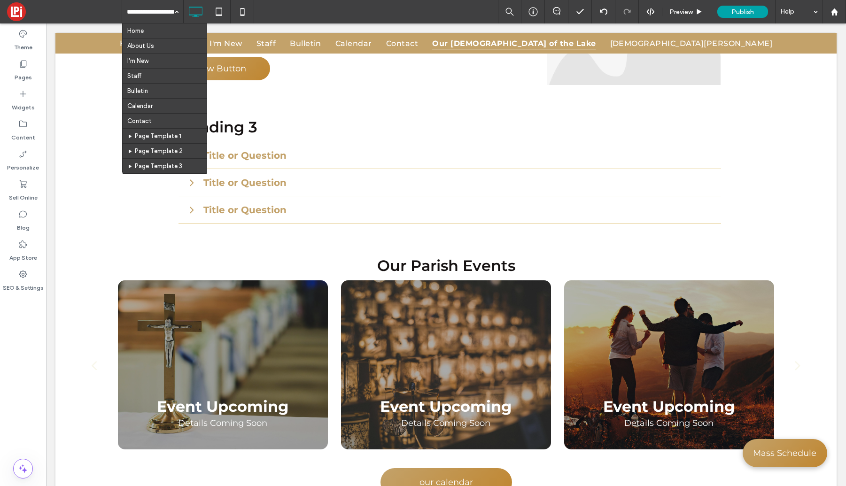
drag, startPoint x: 143, startPoint y: 31, endPoint x: 138, endPoint y: 27, distance: 7.0
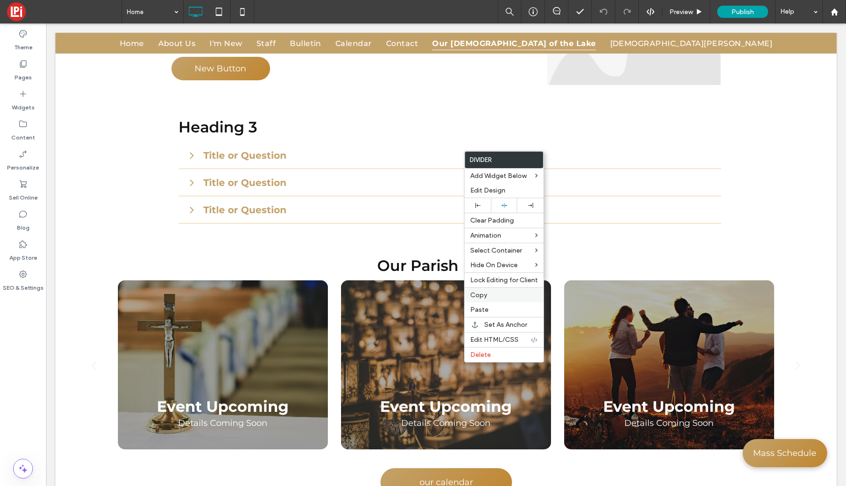
click at [481, 295] on span "Copy" at bounding box center [478, 295] width 17 height 8
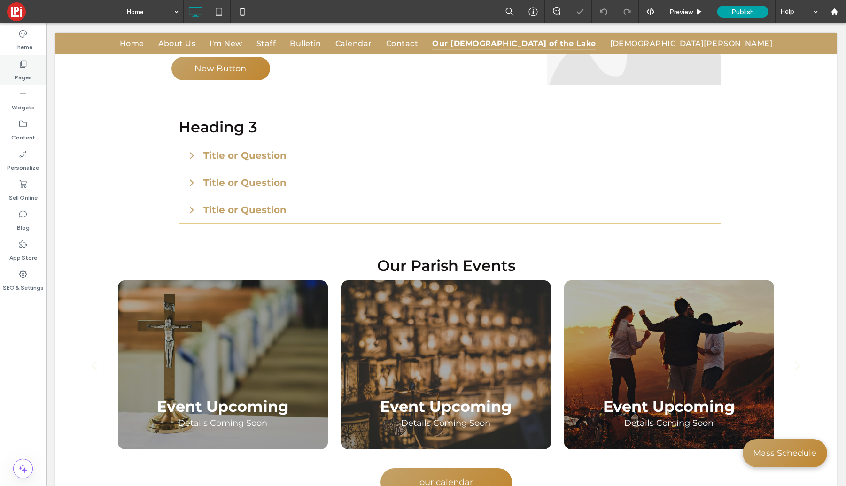
drag, startPoint x: 25, startPoint y: 67, endPoint x: 33, endPoint y: 69, distance: 8.3
click at [25, 67] on icon at bounding box center [22, 63] width 9 height 9
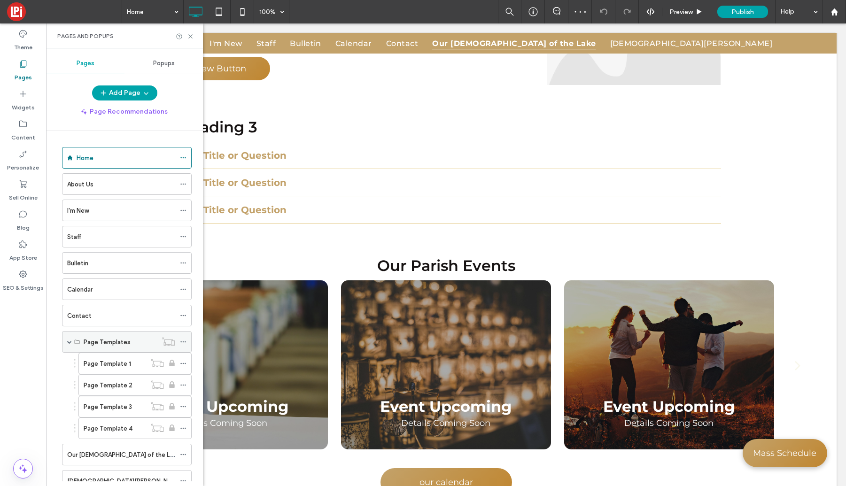
scroll to position [34, 0]
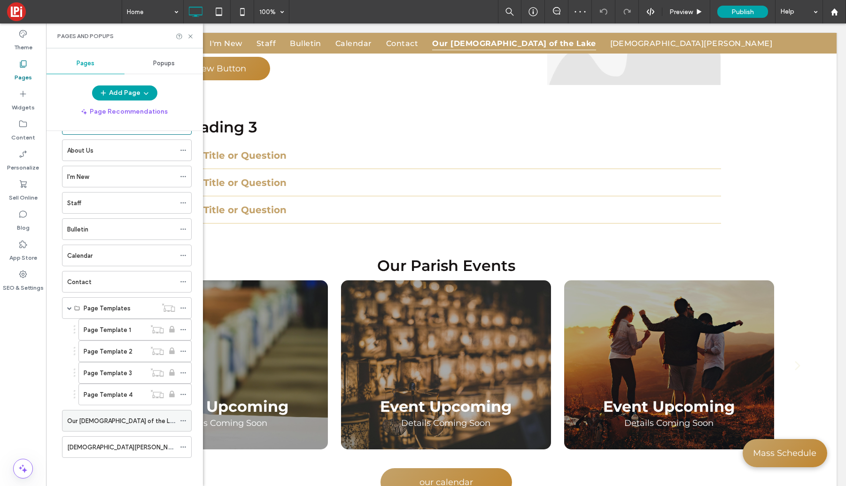
click at [114, 423] on label "Our [DEMOGRAPHIC_DATA] of the Lake" at bounding box center [123, 421] width 112 height 16
click at [188, 38] on use at bounding box center [190, 36] width 4 height 4
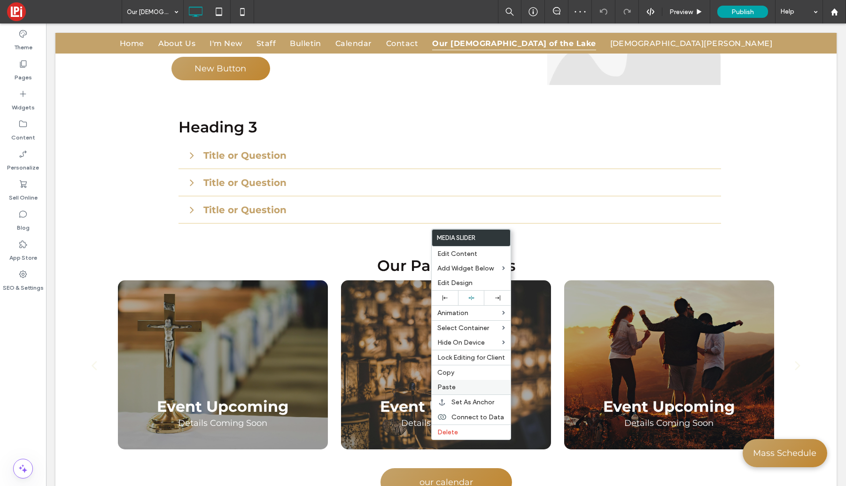
click at [445, 387] on span "Paste" at bounding box center [447, 387] width 18 height 8
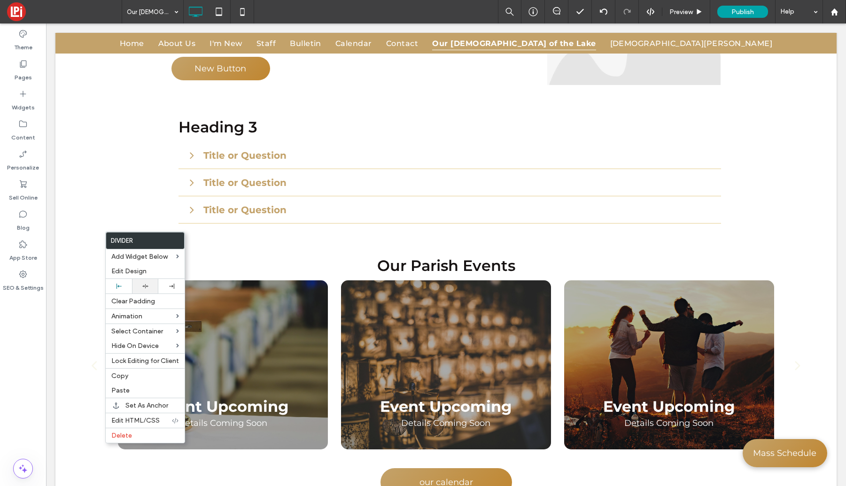
drag, startPoint x: 145, startPoint y: 287, endPoint x: 137, endPoint y: 280, distance: 11.0
click at [145, 286] on icon at bounding box center [145, 286] width 6 height 6
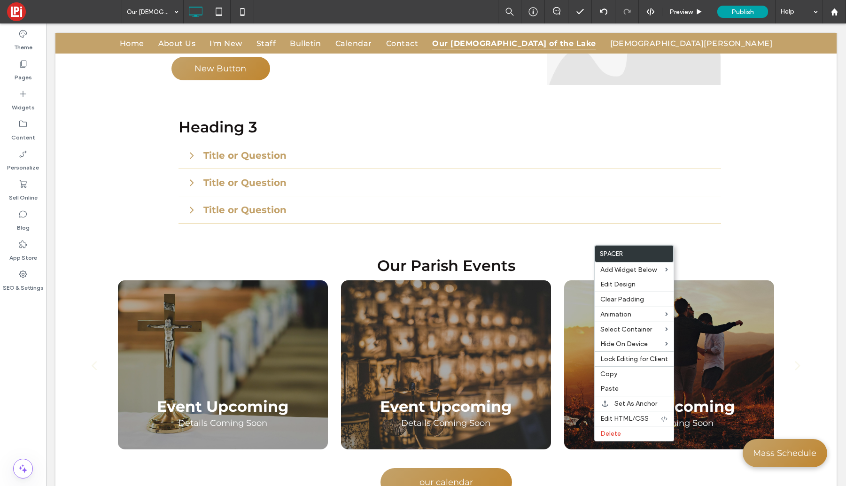
drag, startPoint x: 606, startPoint y: 433, endPoint x: 498, endPoint y: 315, distance: 160.0
click at [605, 433] on span "Delete" at bounding box center [611, 434] width 21 height 8
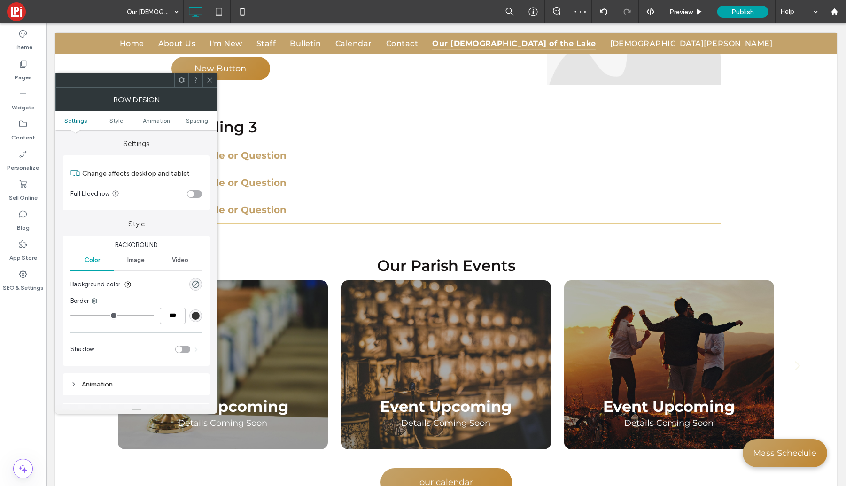
drag, startPoint x: 192, startPoint y: 117, endPoint x: 188, endPoint y: 148, distance: 30.3
click at [192, 117] on span "Spacing" at bounding box center [197, 120] width 22 height 7
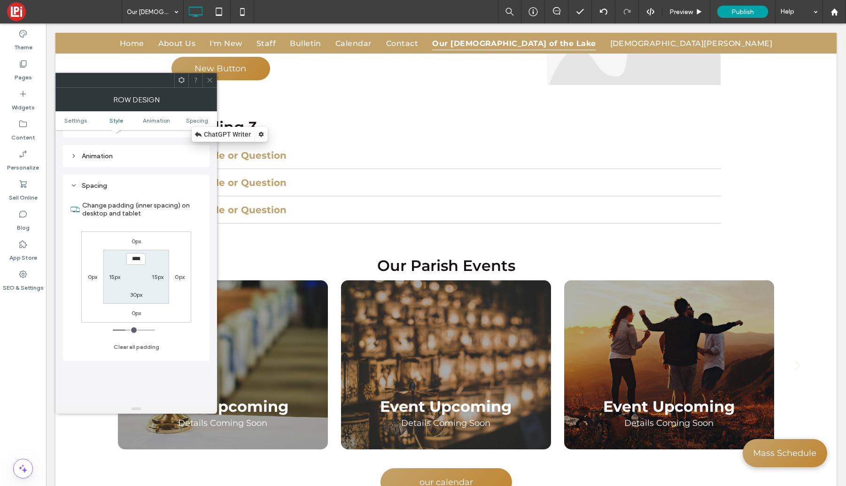
scroll to position [266, 0]
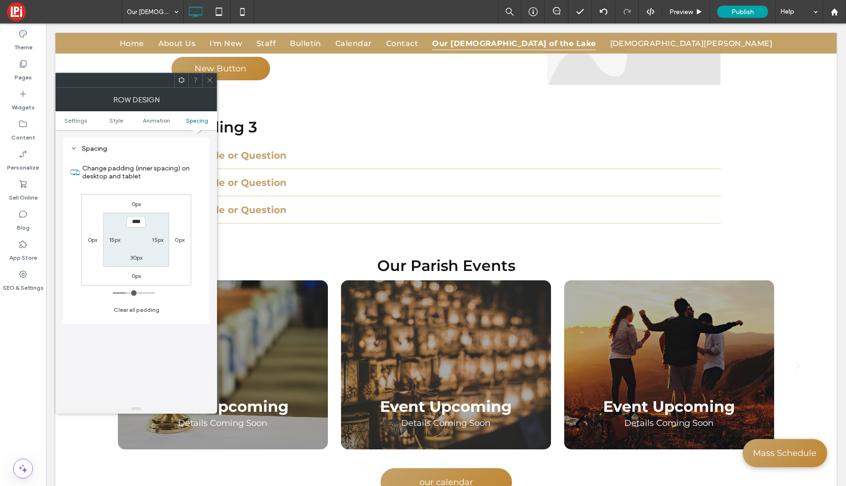
click at [134, 257] on label "30px" at bounding box center [136, 257] width 13 height 7
type input "**"
type input "****"
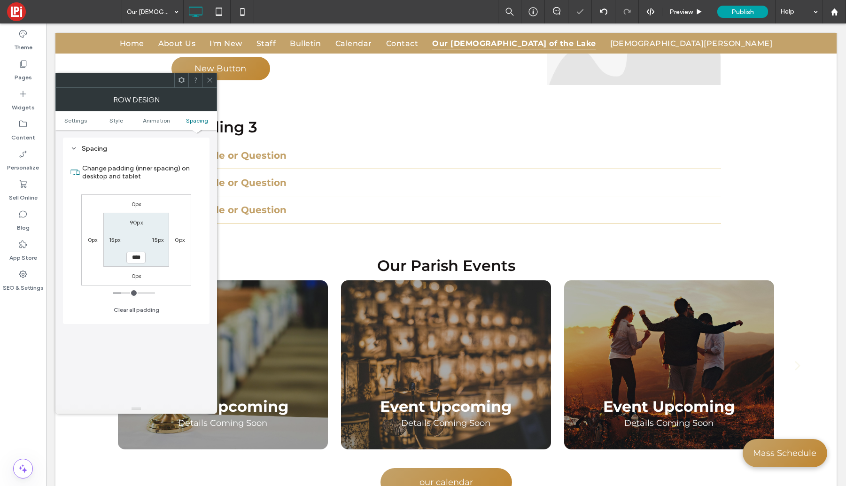
click at [141, 238] on section "90px 15px **** 15px" at bounding box center [135, 240] width 65 height 54
click at [211, 78] on icon at bounding box center [209, 80] width 7 height 7
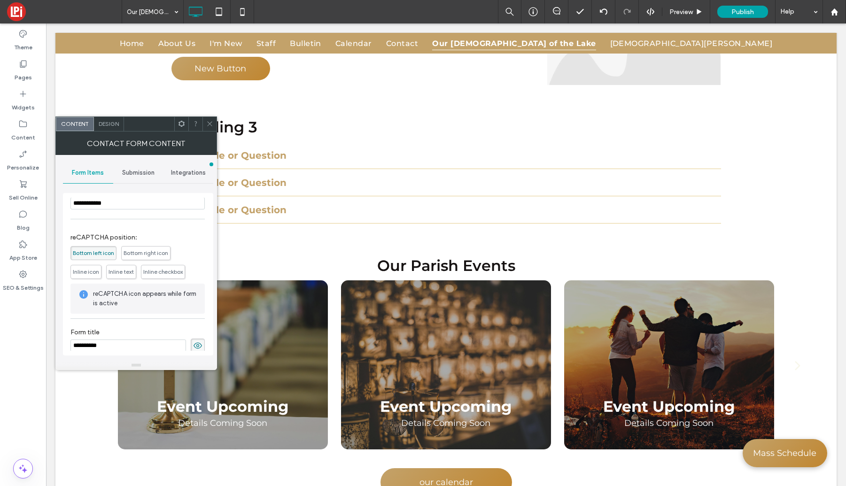
scroll to position [190, 0]
click at [152, 338] on input "**********" at bounding box center [128, 338] width 116 height 12
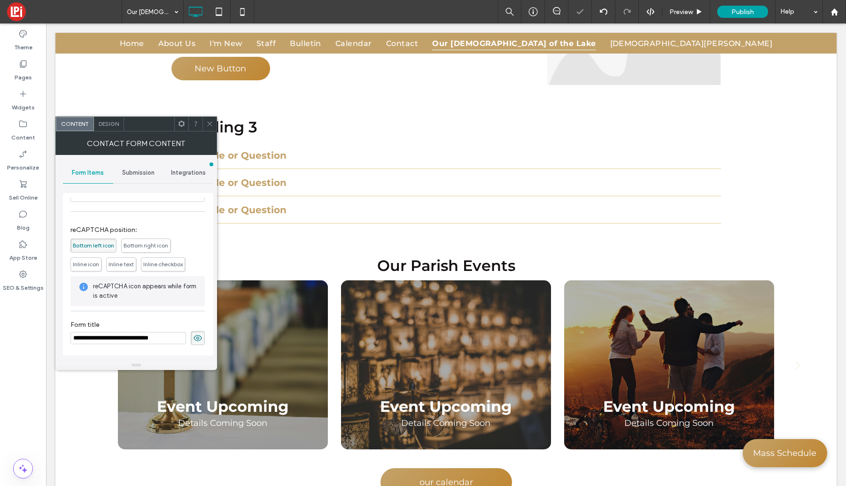
type input "**********"
click at [193, 338] on icon at bounding box center [197, 338] width 9 height 10
click at [210, 123] on icon at bounding box center [209, 123] width 7 height 7
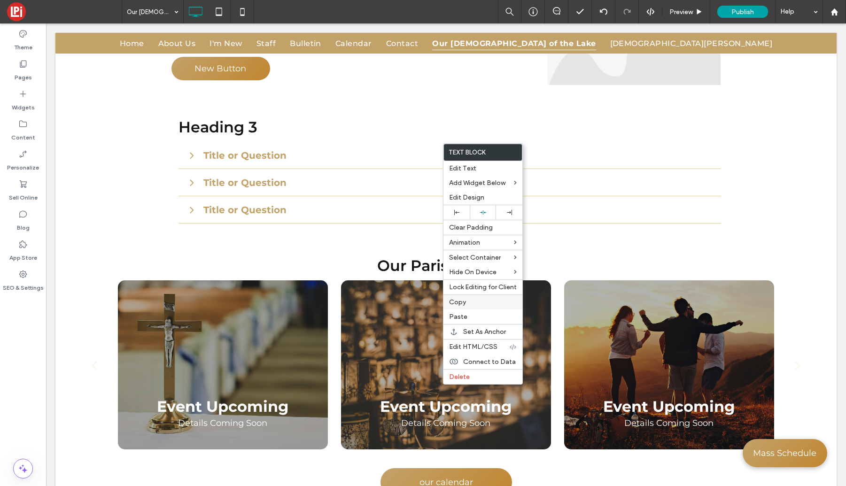
click at [469, 302] on label "Copy" at bounding box center [483, 302] width 68 height 8
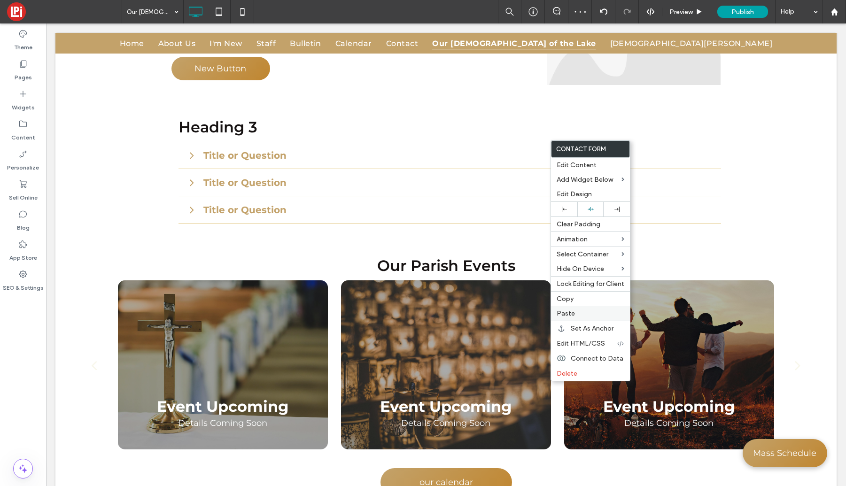
click at [571, 314] on span "Paste" at bounding box center [566, 314] width 18 height 8
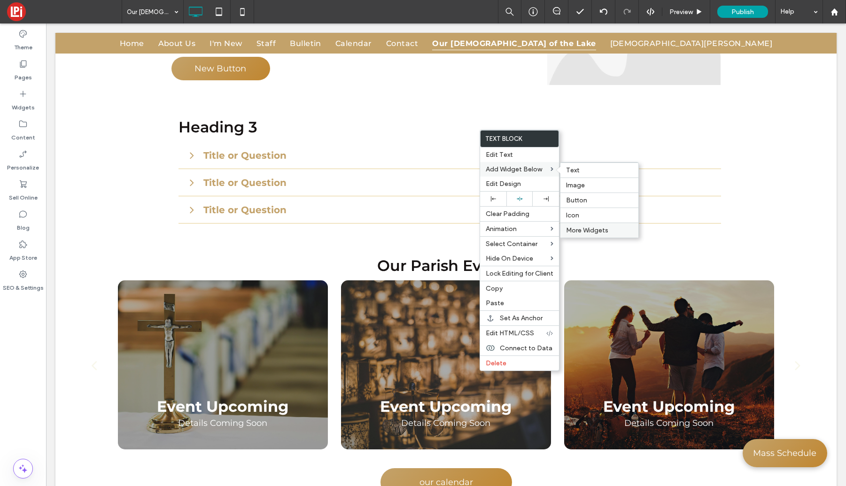
click at [596, 228] on span "More Widgets" at bounding box center [587, 231] width 42 height 8
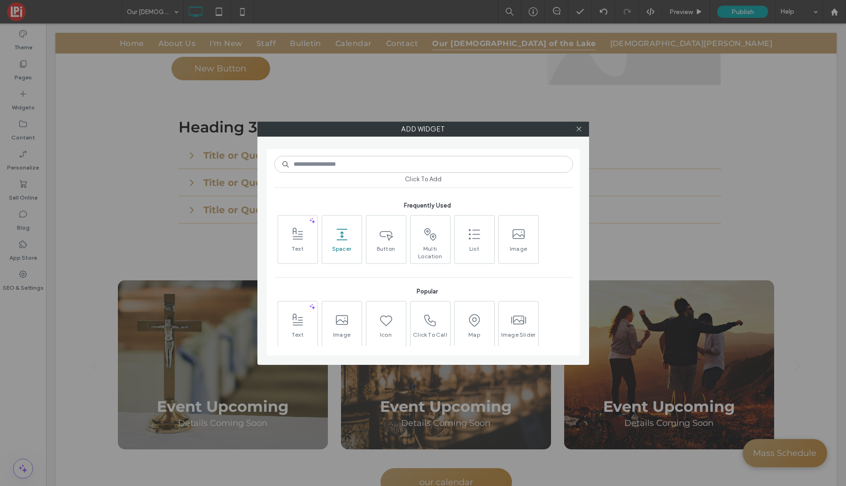
click at [336, 242] on icon at bounding box center [342, 234] width 15 height 15
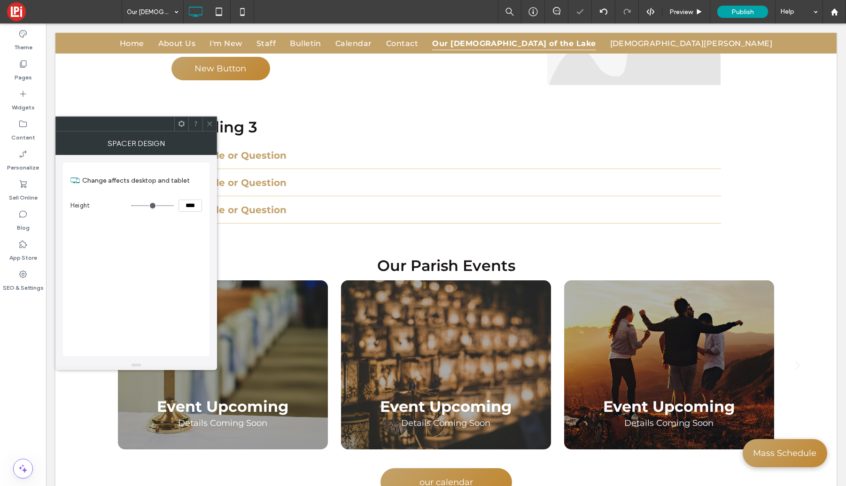
drag, startPoint x: 208, startPoint y: 121, endPoint x: 211, endPoint y: 130, distance: 9.8
click at [208, 121] on icon at bounding box center [209, 123] width 7 height 7
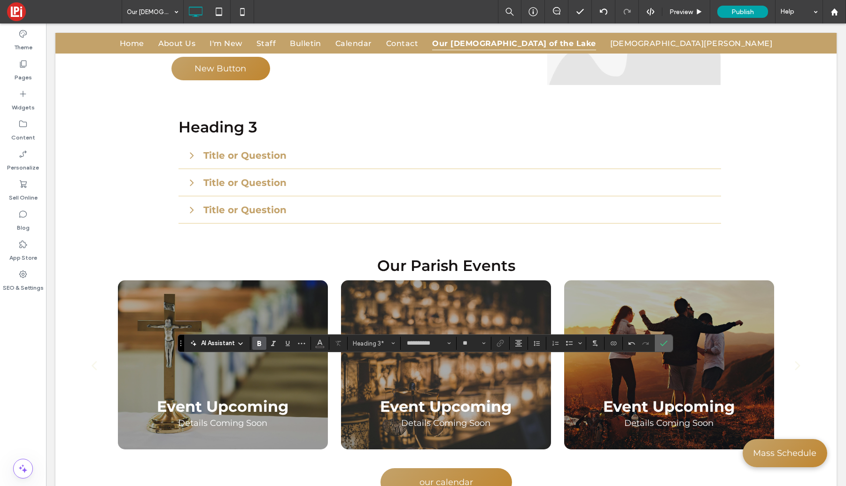
click at [666, 342] on icon "Confirm" at bounding box center [664, 344] width 8 height 8
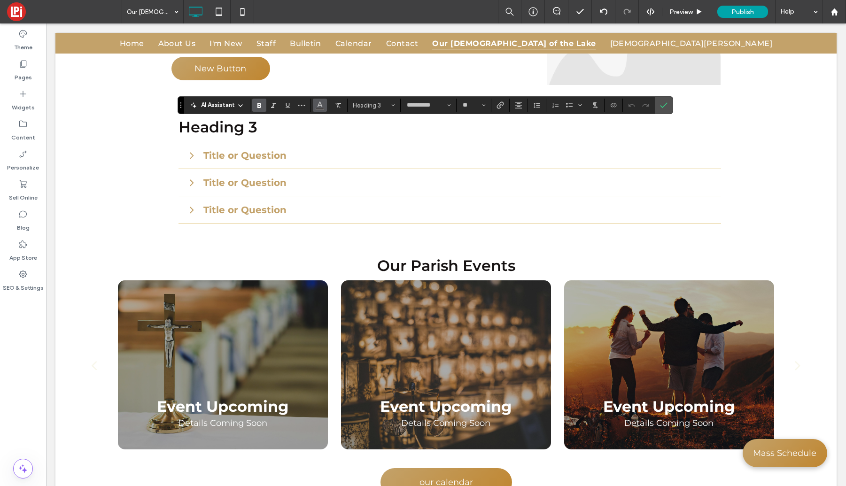
click at [316, 106] on icon "Color" at bounding box center [320, 105] width 8 height 8
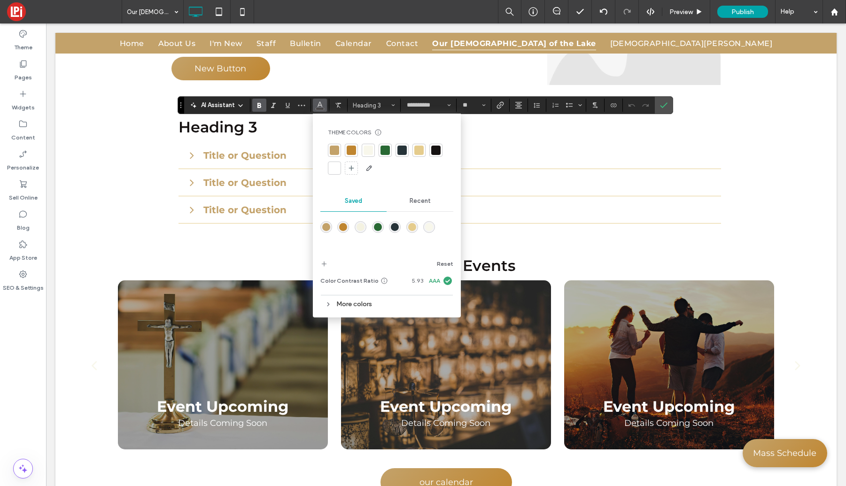
click at [334, 169] on div at bounding box center [334, 168] width 9 height 9
click at [667, 103] on label "Confirm" at bounding box center [664, 105] width 14 height 17
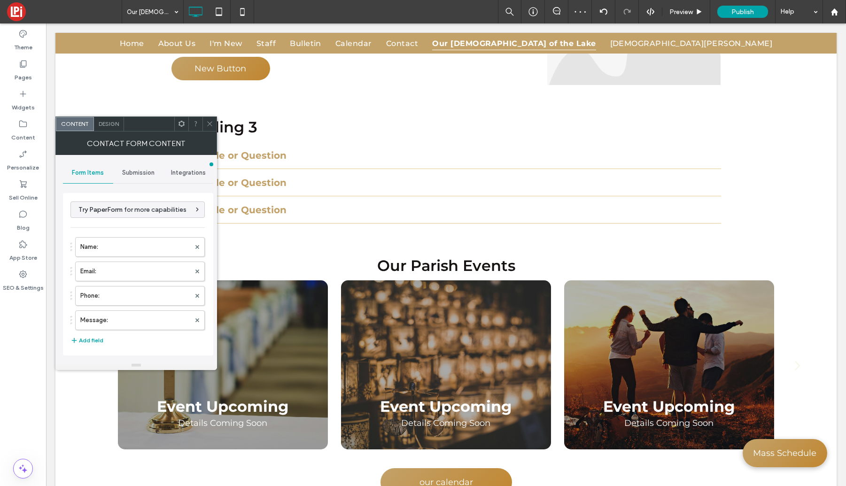
click at [106, 125] on span "Design" at bounding box center [109, 123] width 20 height 7
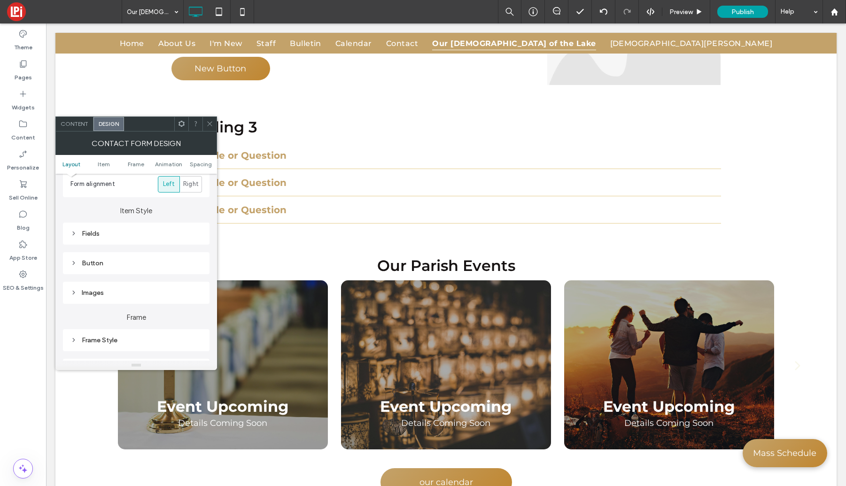
scroll to position [119, 0]
click at [75, 233] on icon at bounding box center [73, 233] width 7 height 7
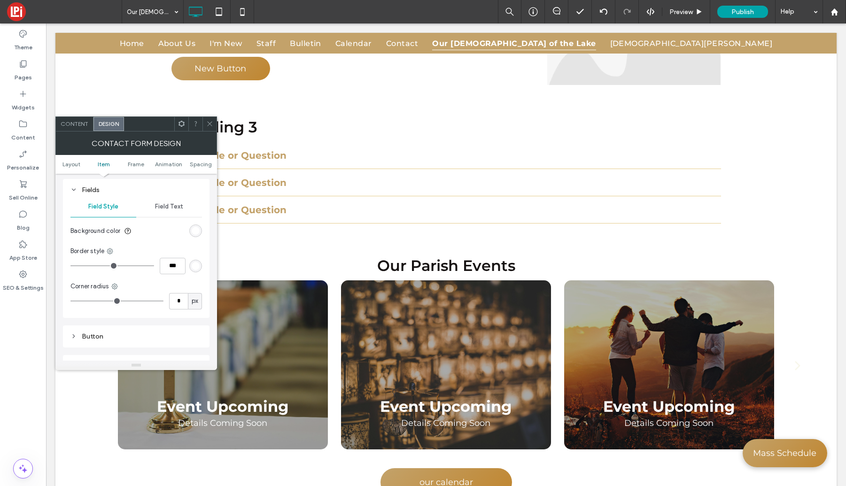
scroll to position [165, 0]
drag, startPoint x: 180, startPoint y: 301, endPoint x: 188, endPoint y: 330, distance: 30.0
click at [181, 302] on input "*" at bounding box center [178, 298] width 19 height 16
type input "**"
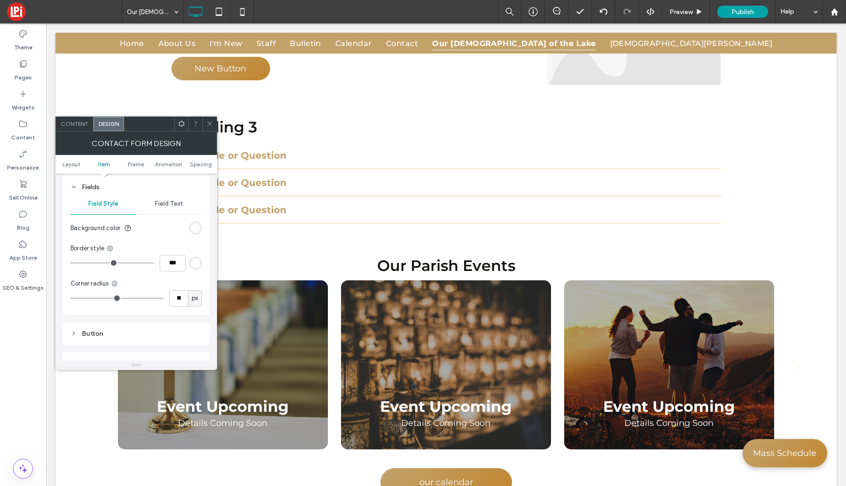
click at [139, 274] on div "Background color Border style *** Corner radius ** px" at bounding box center [136, 264] width 132 height 94
click at [180, 303] on input "**" at bounding box center [178, 298] width 19 height 16
type input "*"
drag, startPoint x: 143, startPoint y: 285, endPoint x: 145, endPoint y: 276, distance: 9.0
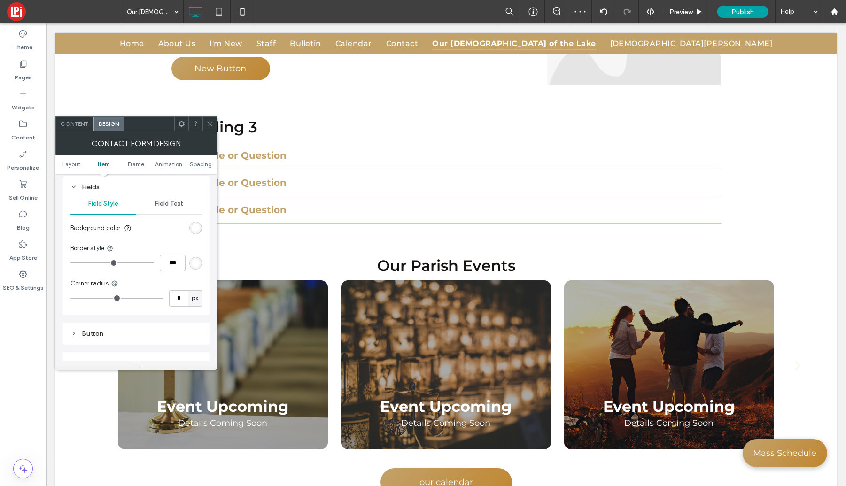
click at [143, 285] on div "Corner radius" at bounding box center [136, 283] width 132 height 9
drag, startPoint x: 211, startPoint y: 125, endPoint x: 175, endPoint y: 116, distance: 37.5
click at [211, 125] on icon at bounding box center [209, 123] width 7 height 7
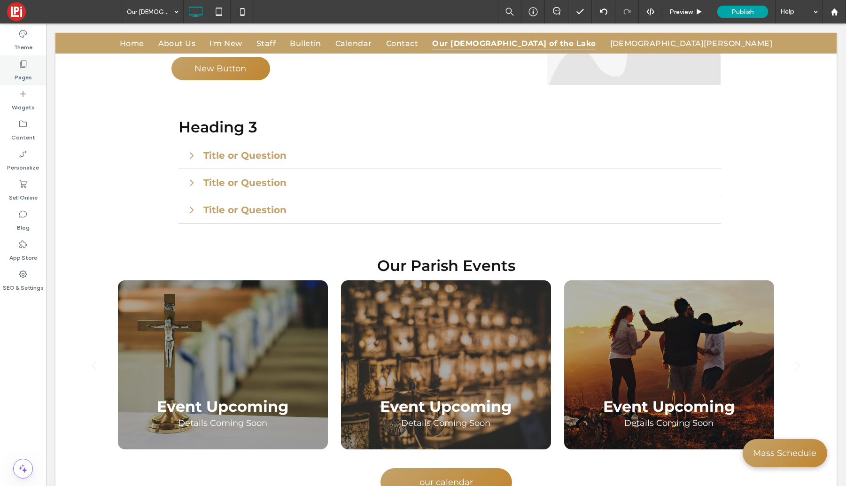
click at [28, 70] on label "Pages" at bounding box center [23, 75] width 17 height 13
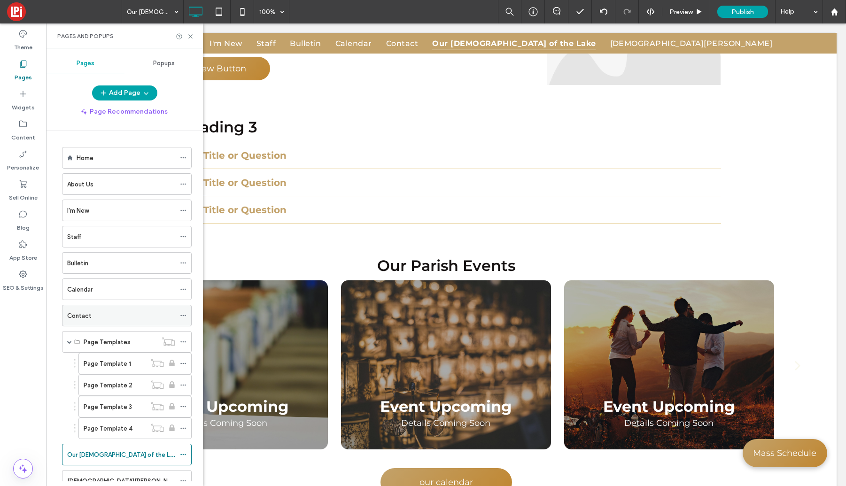
click at [98, 319] on div "Contact" at bounding box center [121, 316] width 108 height 10
click at [190, 37] on icon at bounding box center [190, 36] width 7 height 7
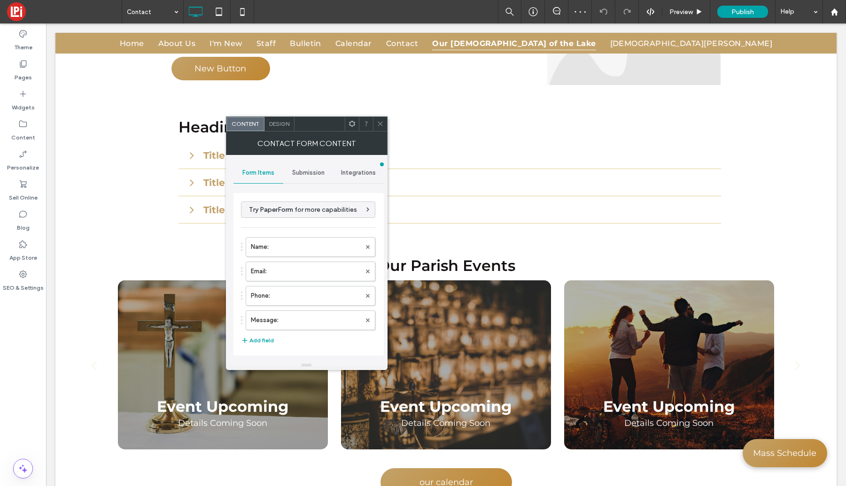
type input "**********"
click at [281, 119] on div "Design" at bounding box center [280, 124] width 30 height 14
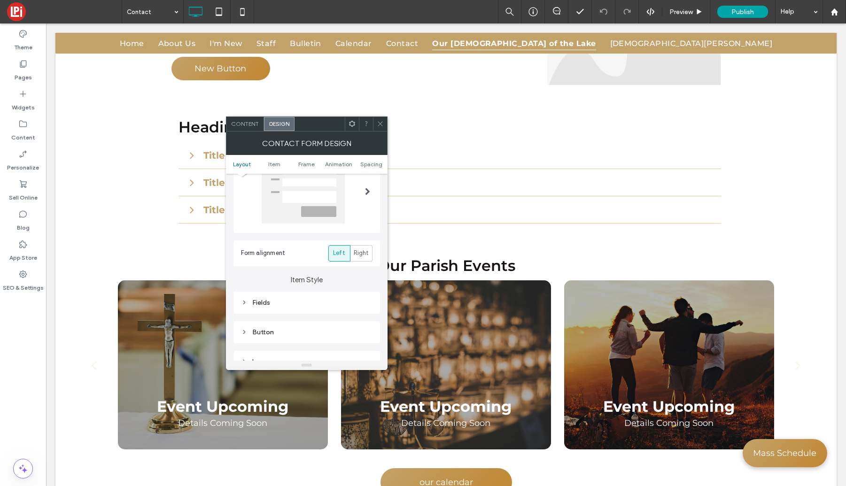
scroll to position [77, 0]
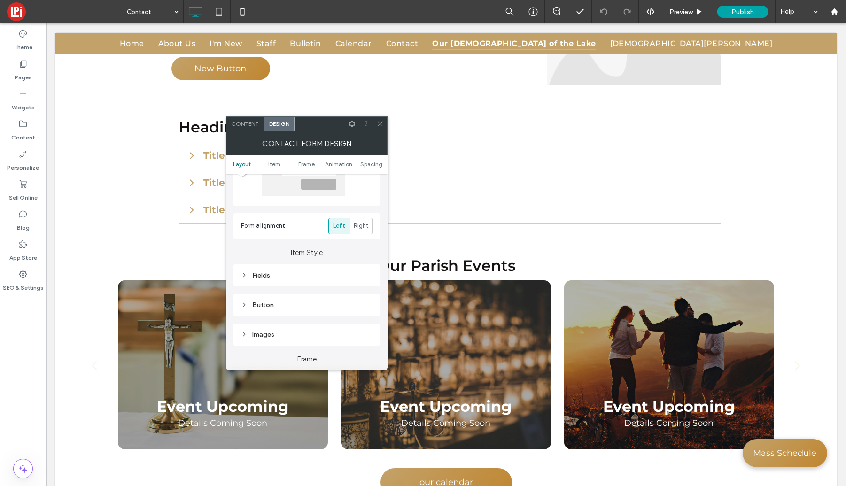
click at [244, 279] on div "Fields" at bounding box center [307, 275] width 132 height 13
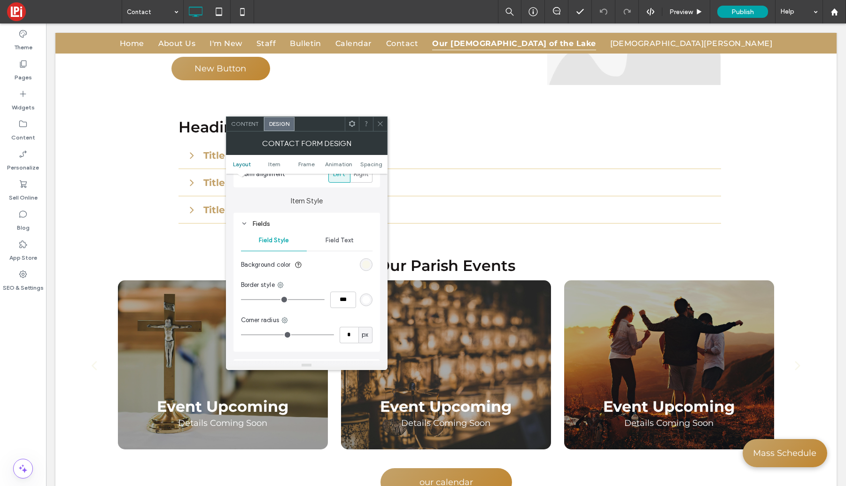
scroll to position [141, 0]
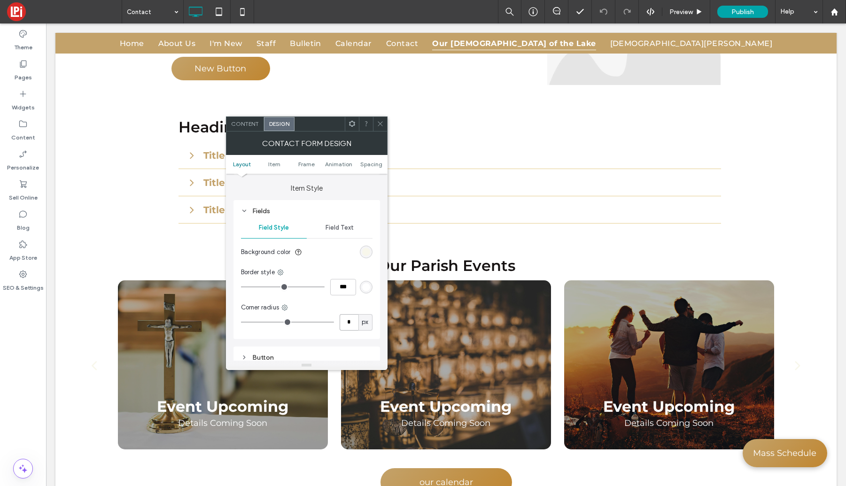
click at [351, 325] on input "*" at bounding box center [349, 322] width 19 height 16
type input "*"
drag, startPoint x: 307, startPoint y: 305, endPoint x: 341, endPoint y: 258, distance: 57.4
click at [307, 305] on div "Corner radius" at bounding box center [307, 307] width 132 height 9
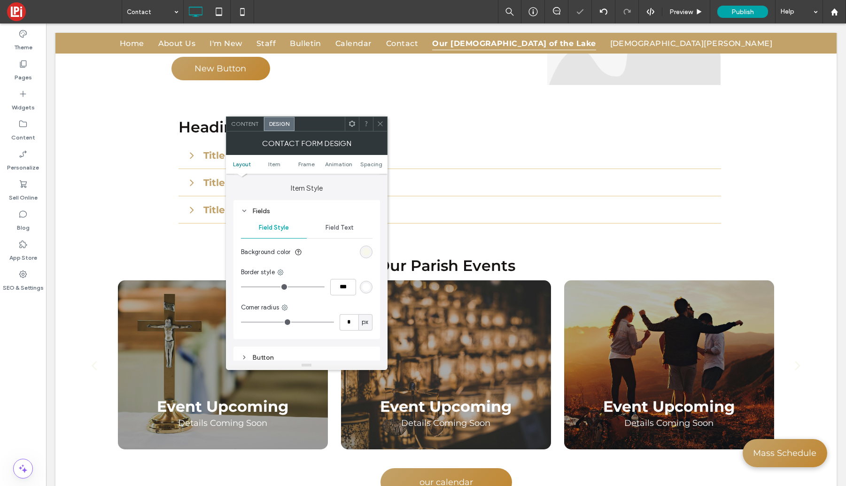
drag, startPoint x: 366, startPoint y: 250, endPoint x: 361, endPoint y: 253, distance: 5.1
click at [366, 251] on div "rgb(248, 247, 235)" at bounding box center [366, 252] width 8 height 8
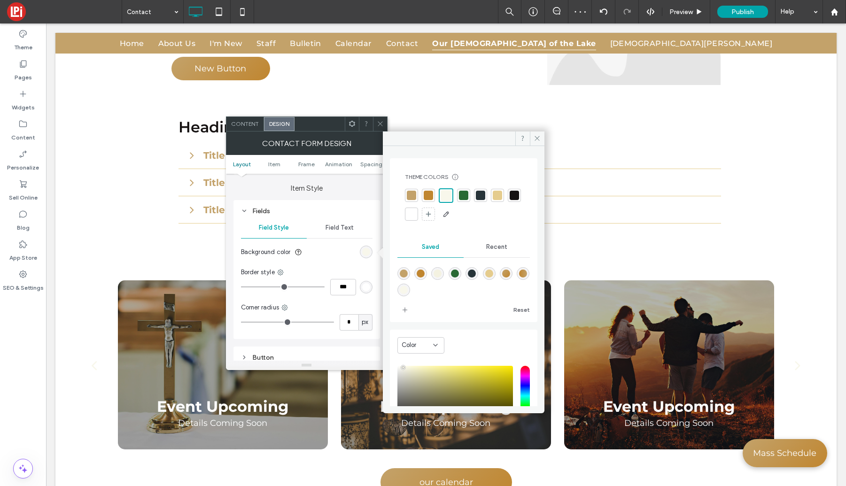
click at [510, 200] on div at bounding box center [514, 195] width 9 height 9
click at [534, 137] on icon at bounding box center [537, 138] width 7 height 7
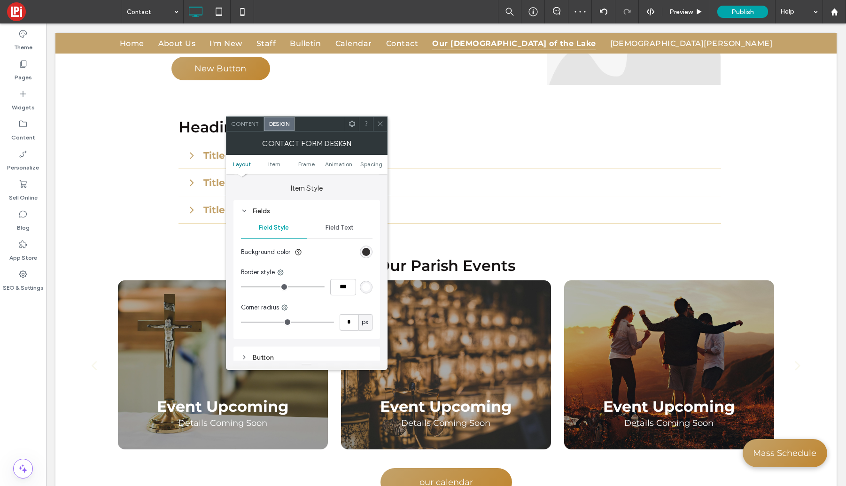
click at [364, 250] on div "rgba(22, 18, 18, 1)" at bounding box center [366, 252] width 8 height 8
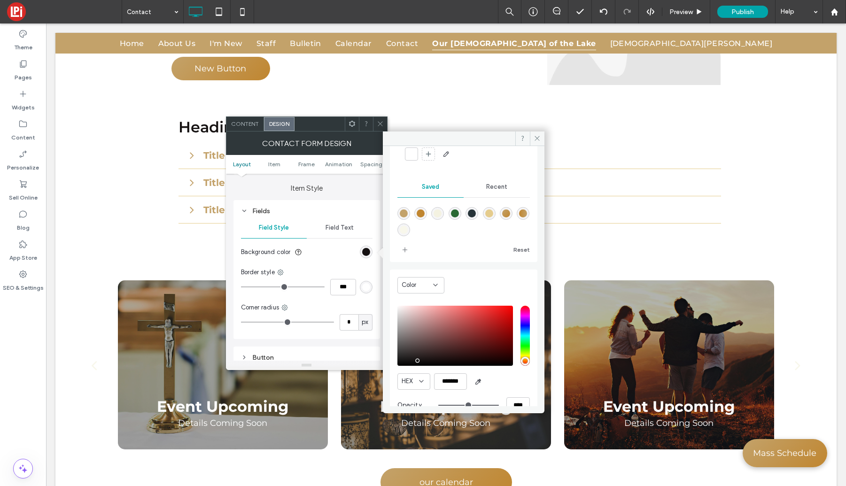
scroll to position [78, 0]
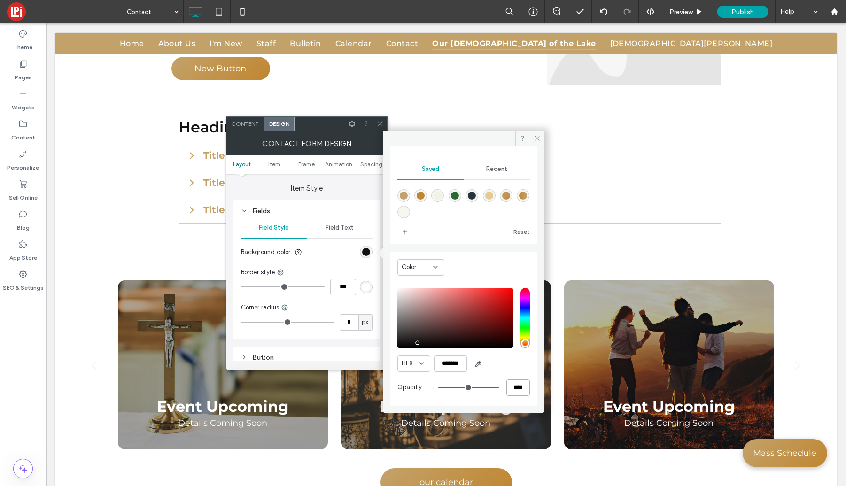
click at [512, 386] on input "****" at bounding box center [518, 388] width 23 height 16
type input "**"
type input "***"
type input "*"
type input "**"
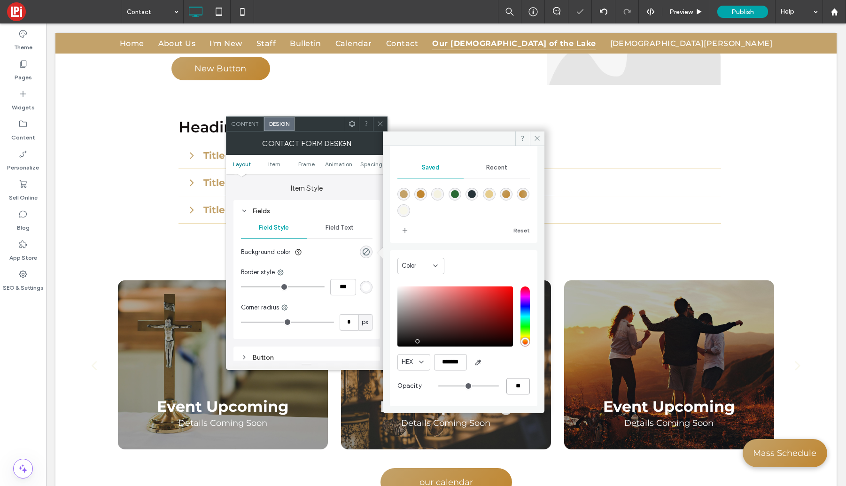
type input "**"
type input "***"
type input "*"
type input "**"
type input "*"
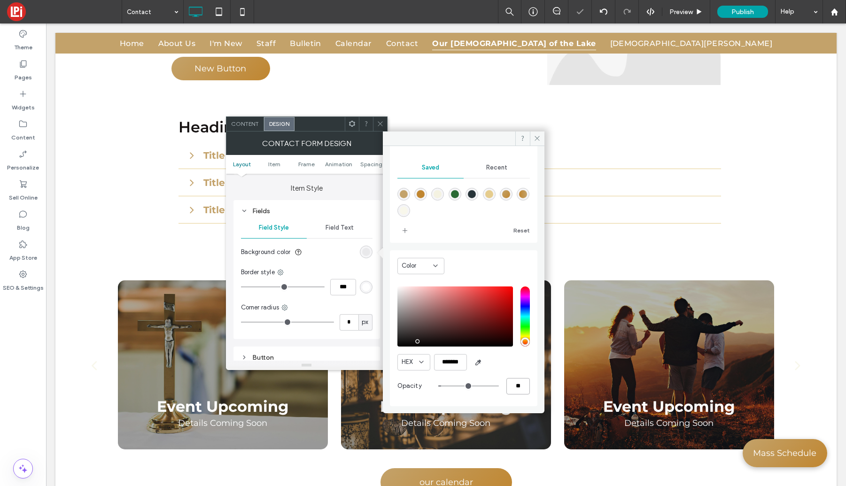
type input "**"
type input "*"
type input "**"
drag, startPoint x: 518, startPoint y: 364, endPoint x: 527, endPoint y: 325, distance: 40.1
click at [517, 364] on div "HEX *******" at bounding box center [464, 362] width 133 height 16
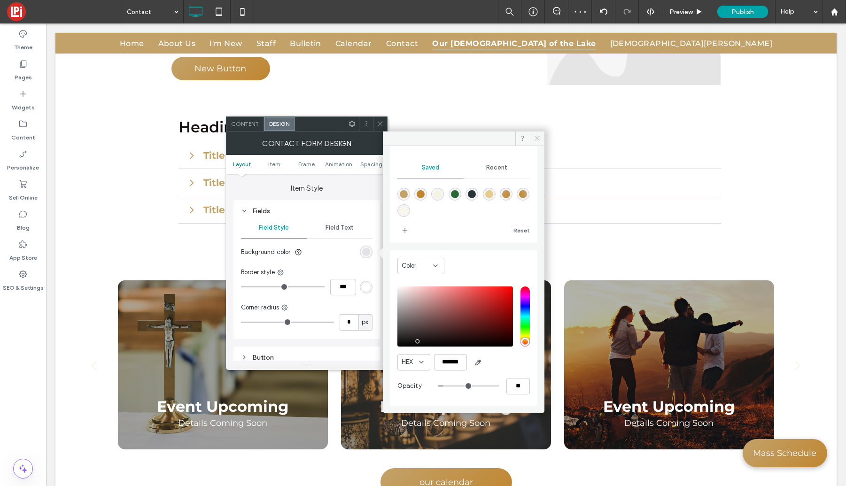
click at [540, 140] on icon at bounding box center [537, 138] width 7 height 7
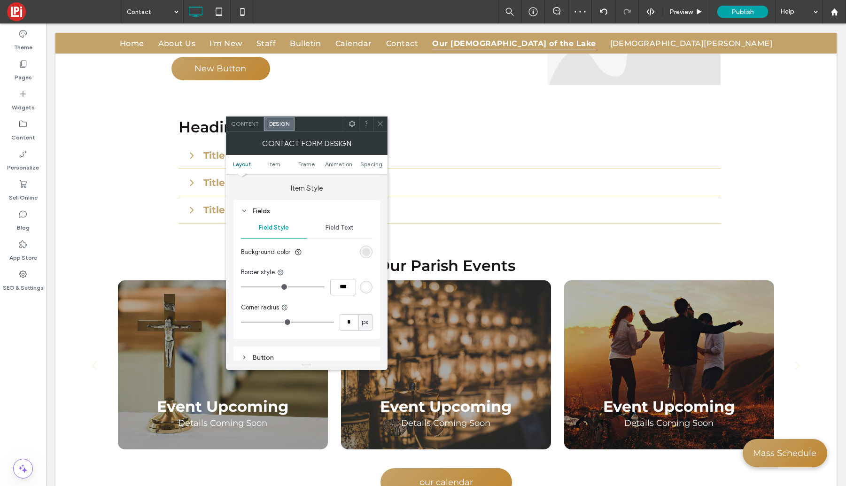
click at [379, 122] on icon at bounding box center [380, 123] width 7 height 7
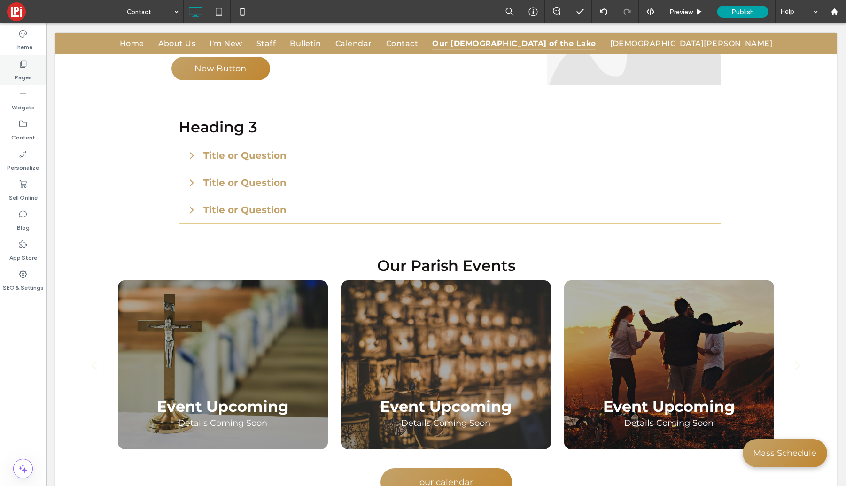
click at [20, 63] on use at bounding box center [23, 64] width 7 height 7
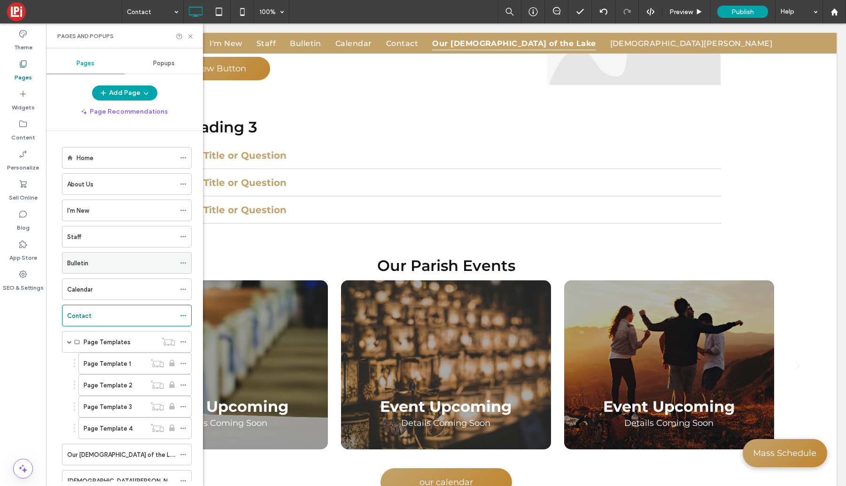
scroll to position [34, 0]
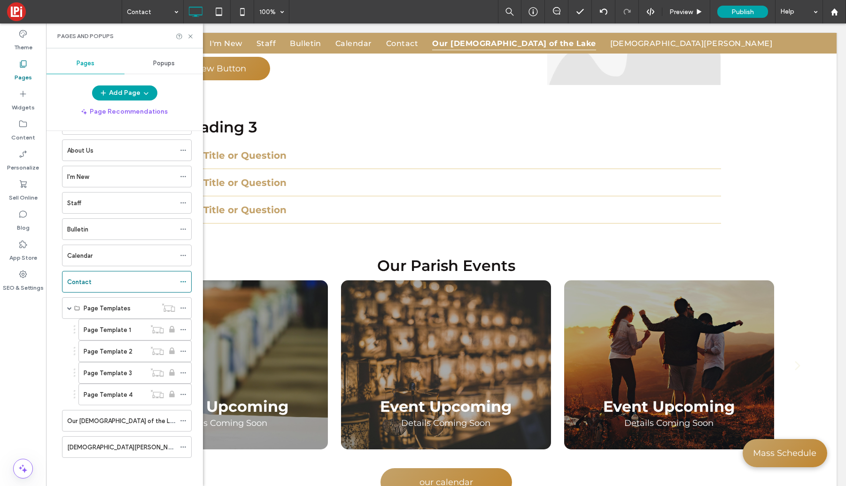
click at [113, 424] on label "Our [DEMOGRAPHIC_DATA] of the Lake" at bounding box center [123, 421] width 112 height 16
click at [186, 449] on icon at bounding box center [183, 447] width 7 height 7
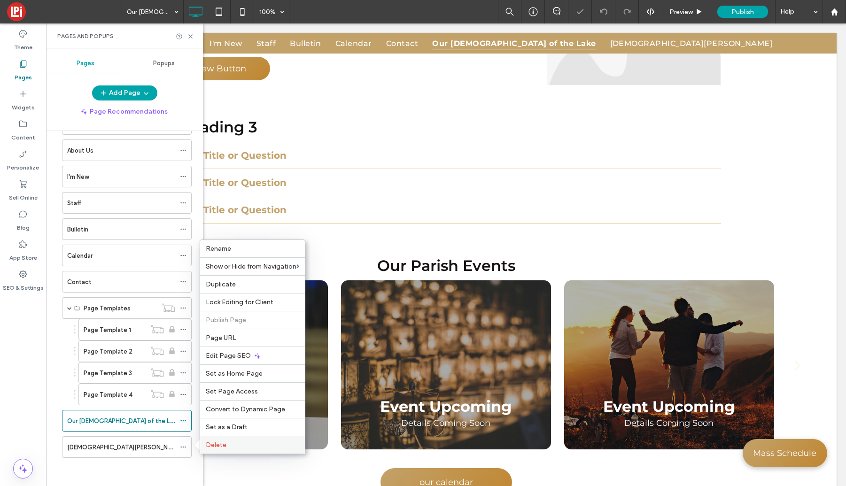
click at [223, 445] on span "Delete" at bounding box center [216, 445] width 21 height 8
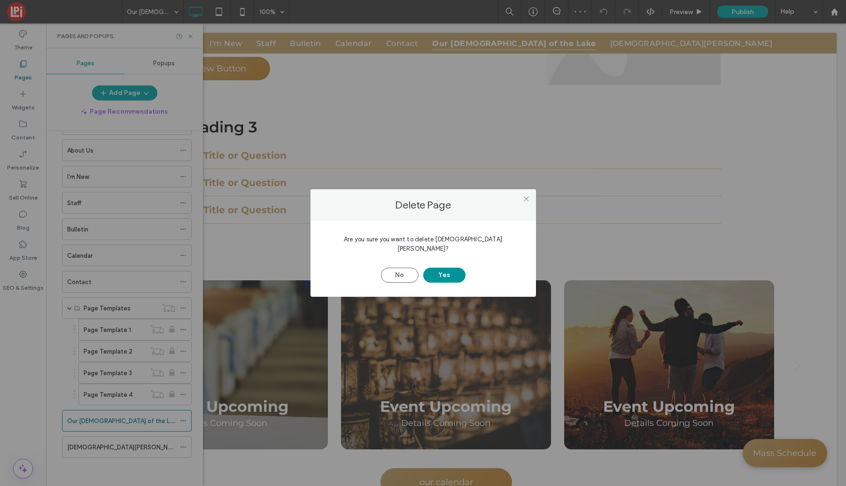
click at [452, 272] on button "Yes" at bounding box center [444, 275] width 42 height 15
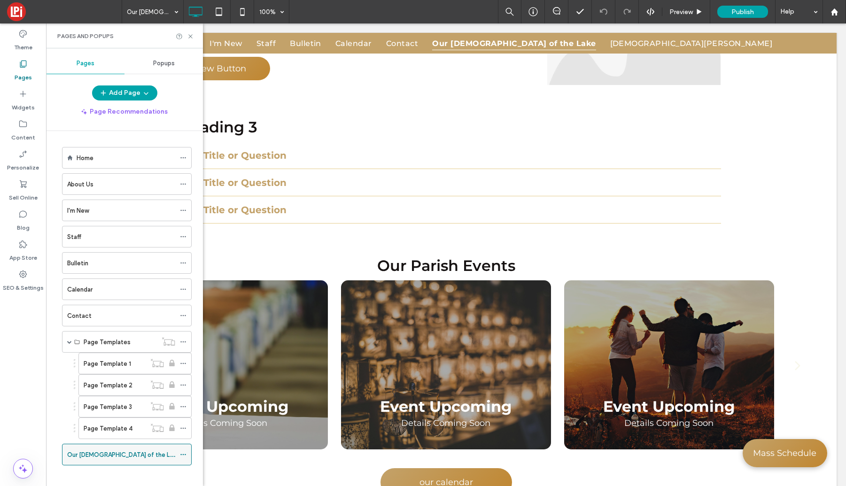
click at [185, 453] on icon at bounding box center [183, 455] width 7 height 7
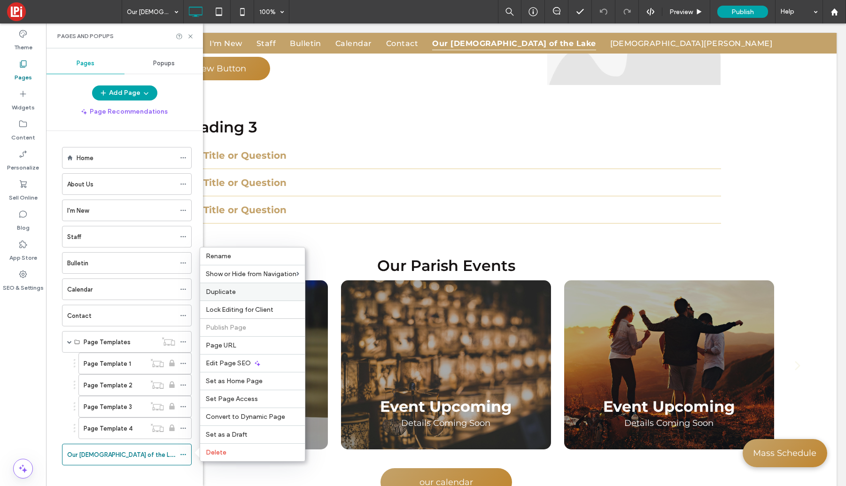
click at [241, 290] on label "Duplicate" at bounding box center [253, 292] width 94 height 8
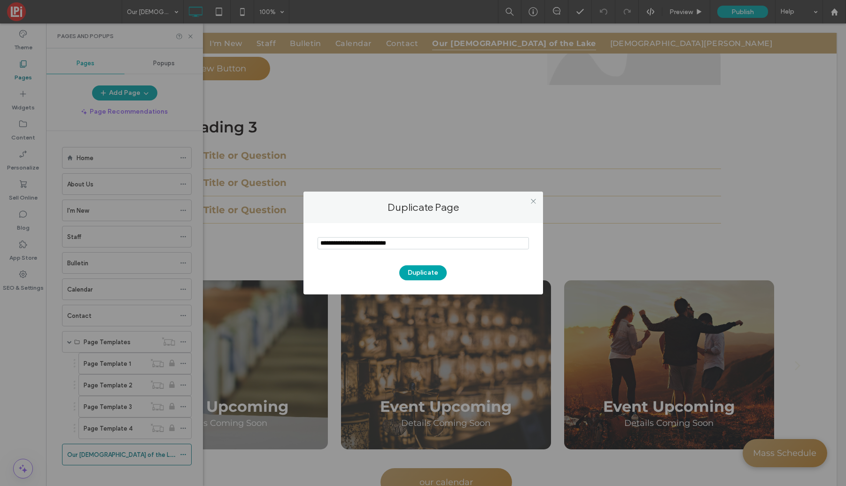
drag, startPoint x: 425, startPoint y: 249, endPoint x: 304, endPoint y: 244, distance: 121.8
click at [304, 244] on div "Duplicate" at bounding box center [424, 258] width 240 height 71
type input "**********"
click at [410, 276] on button "Duplicate" at bounding box center [422, 273] width 47 height 15
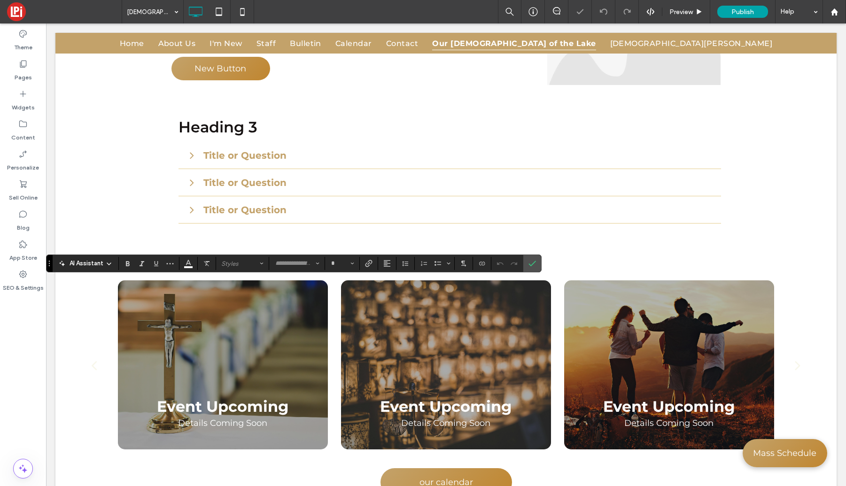
type input "**********"
type input "**"
click at [531, 265] on icon "Confirm" at bounding box center [533, 264] width 8 height 8
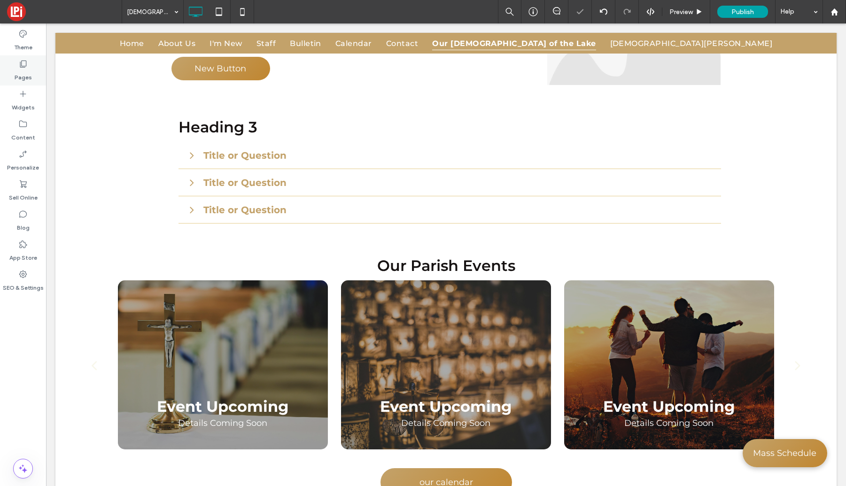
click at [23, 75] on label "Pages" at bounding box center [23, 75] width 17 height 13
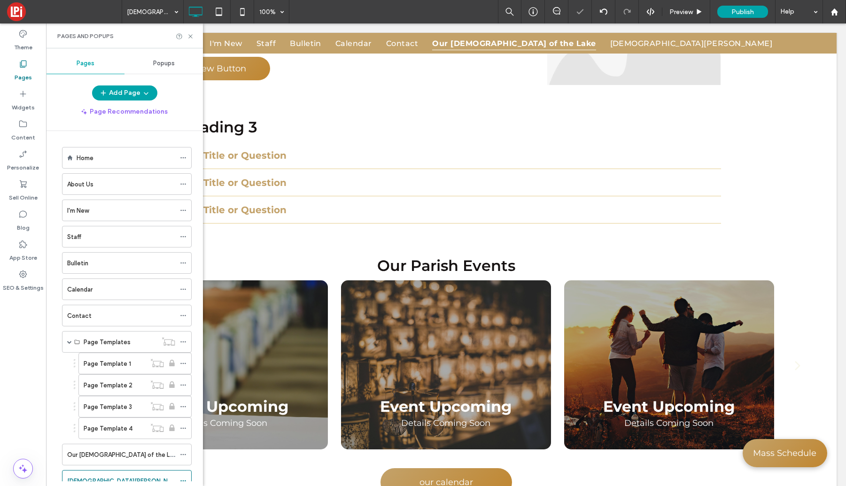
click at [106, 189] on div "About Us" at bounding box center [121, 184] width 108 height 21
click at [190, 35] on icon at bounding box center [190, 36] width 7 height 7
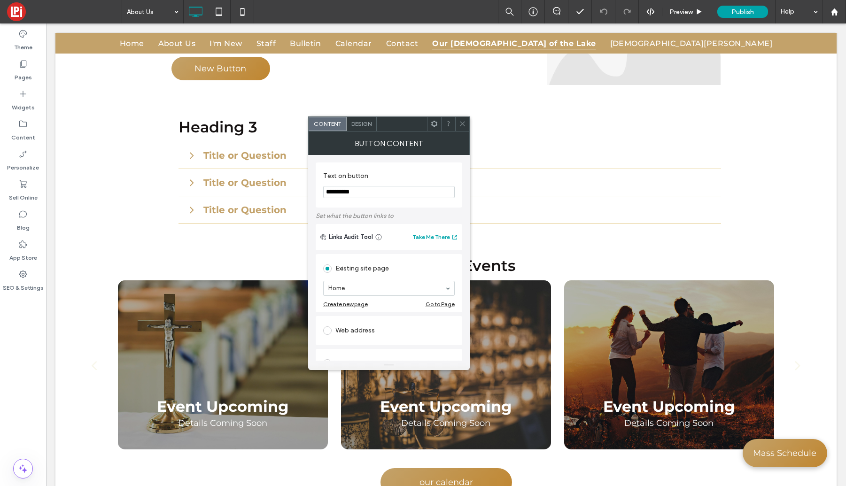
click at [464, 122] on icon at bounding box center [462, 123] width 7 height 7
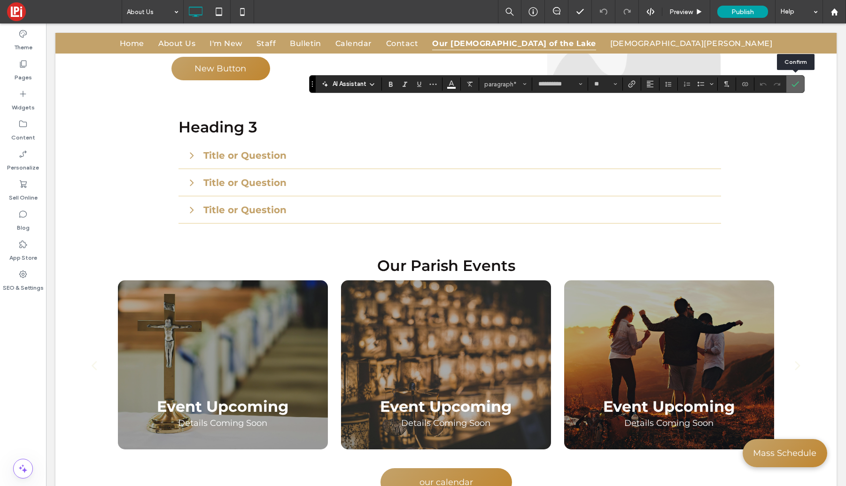
click at [797, 82] on icon "Confirm" at bounding box center [796, 84] width 8 height 8
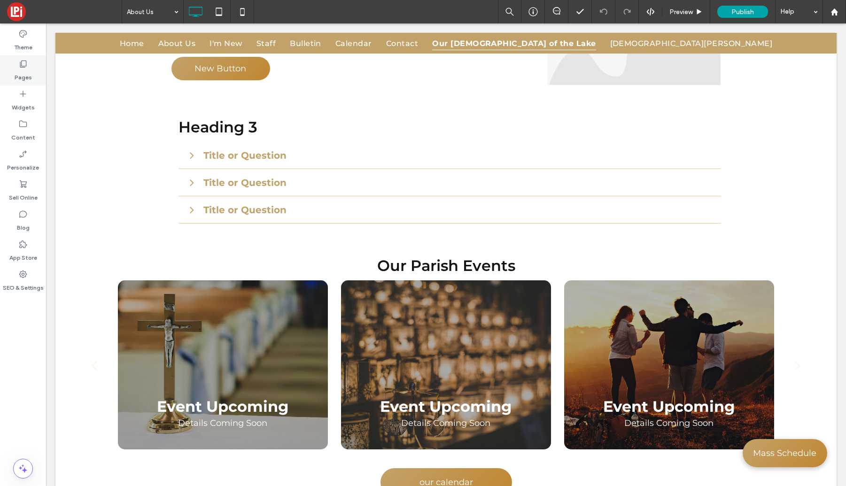
click at [17, 74] on label "Pages" at bounding box center [23, 75] width 17 height 13
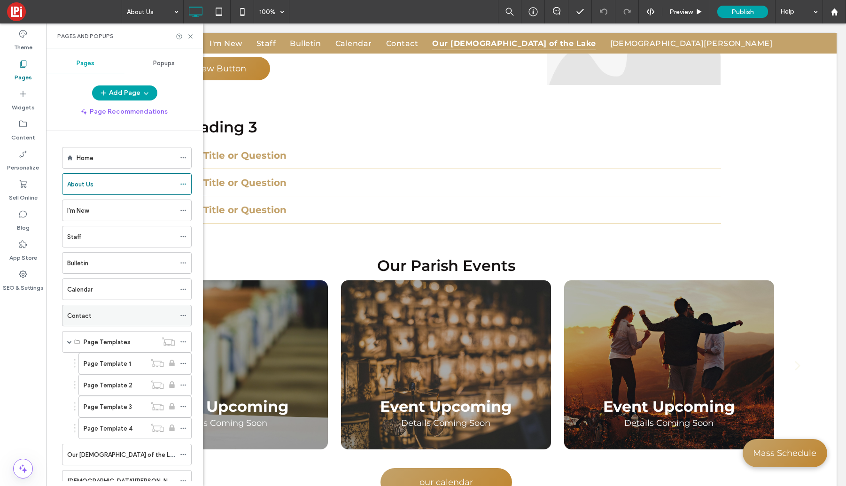
scroll to position [34, 0]
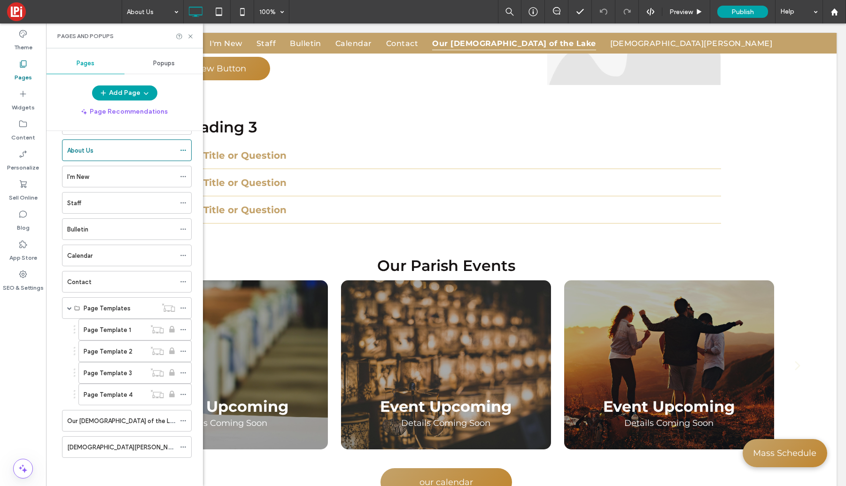
drag, startPoint x: 132, startPoint y: 447, endPoint x: 126, endPoint y: 450, distance: 6.3
click at [132, 447] on div "[DEMOGRAPHIC_DATA][PERSON_NAME]" at bounding box center [121, 448] width 108 height 10
click at [190, 38] on icon at bounding box center [190, 36] width 7 height 7
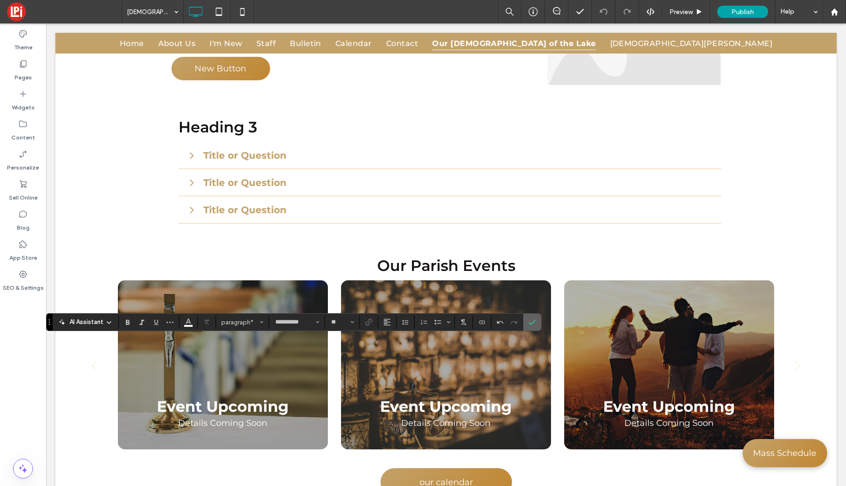
click at [540, 326] on section at bounding box center [533, 322] width 18 height 17
click at [532, 322] on icon "Confirm" at bounding box center [533, 323] width 8 height 8
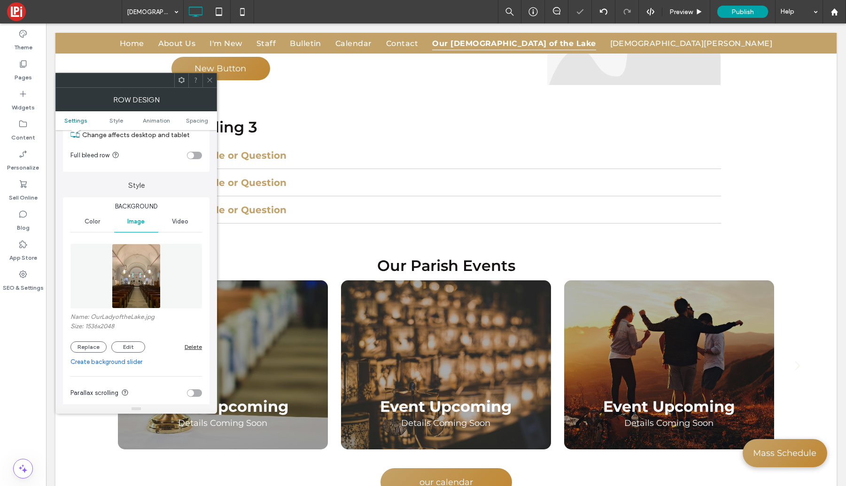
scroll to position [75, 0]
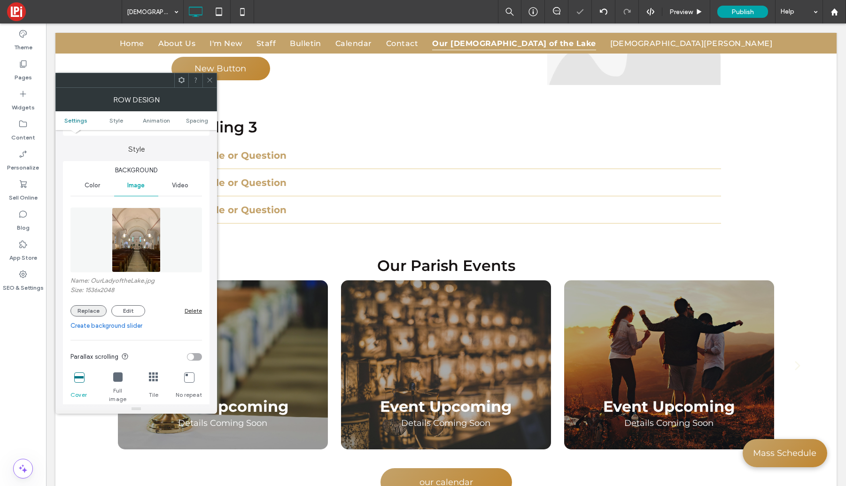
click at [88, 313] on button "Replace" at bounding box center [88, 310] width 36 height 11
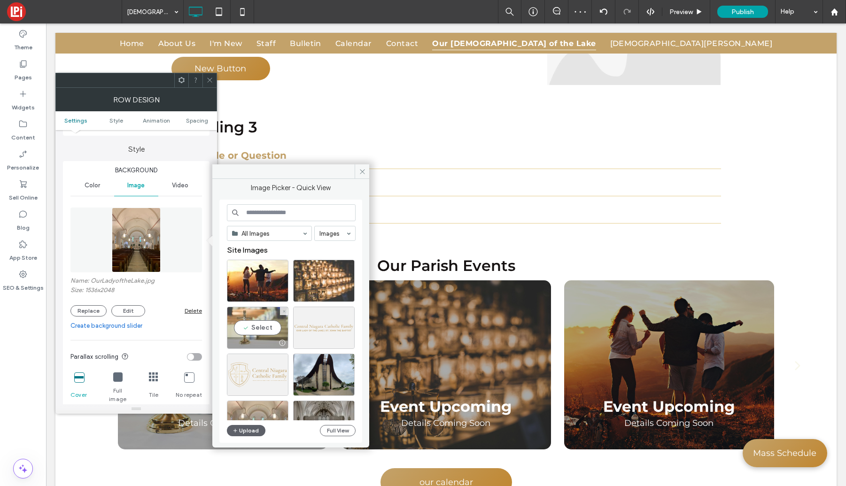
scroll to position [23, 0]
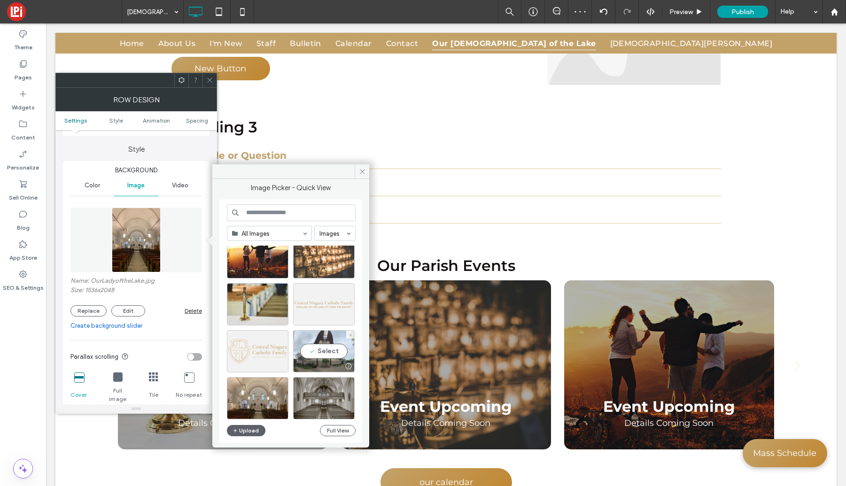
click at [323, 345] on div "Select" at bounding box center [324, 351] width 62 height 42
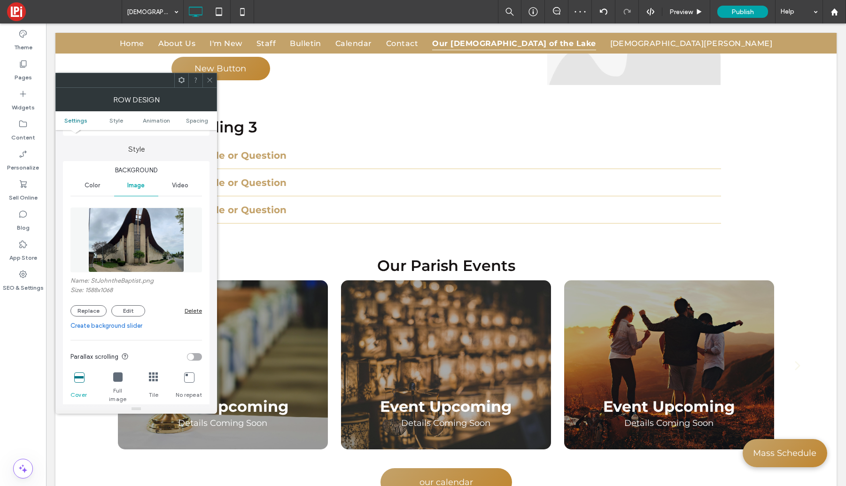
click at [213, 80] on div at bounding box center [210, 80] width 14 height 14
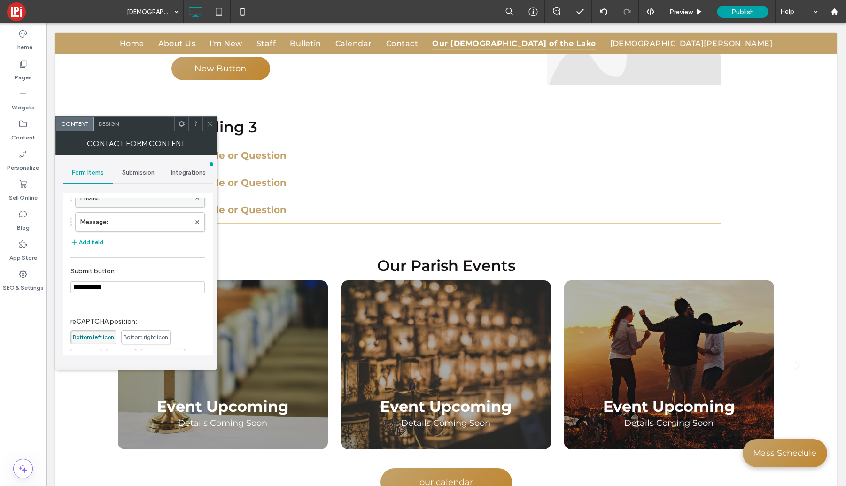
scroll to position [190, 0]
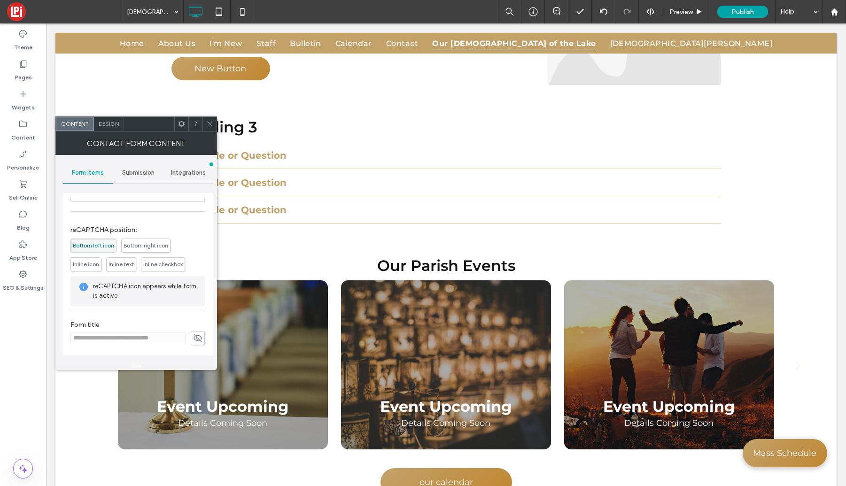
drag, startPoint x: 196, startPoint y: 337, endPoint x: 175, endPoint y: 340, distance: 20.8
click at [196, 337] on use at bounding box center [198, 338] width 8 height 8
drag, startPoint x: 172, startPoint y: 339, endPoint x: 107, endPoint y: 335, distance: 65.0
click at [107, 335] on input "**********" at bounding box center [128, 338] width 116 height 12
type input "**********"
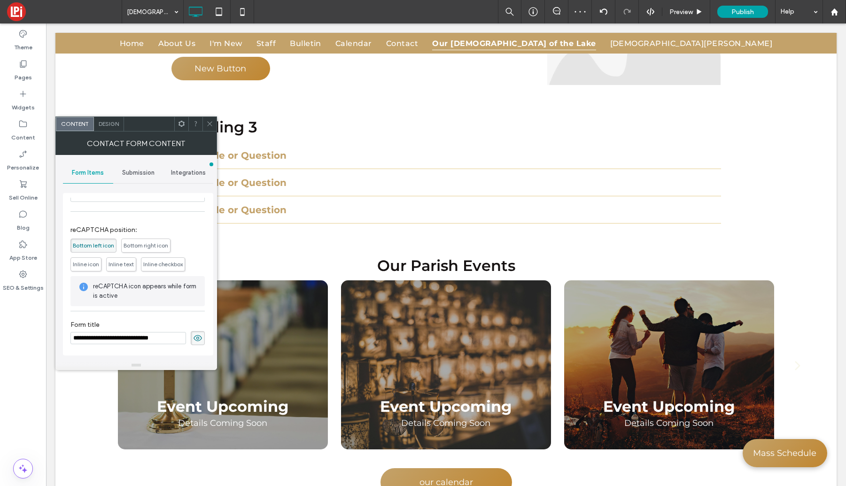
click at [195, 337] on use at bounding box center [198, 338] width 8 height 6
click at [212, 128] on span at bounding box center [209, 124] width 7 height 14
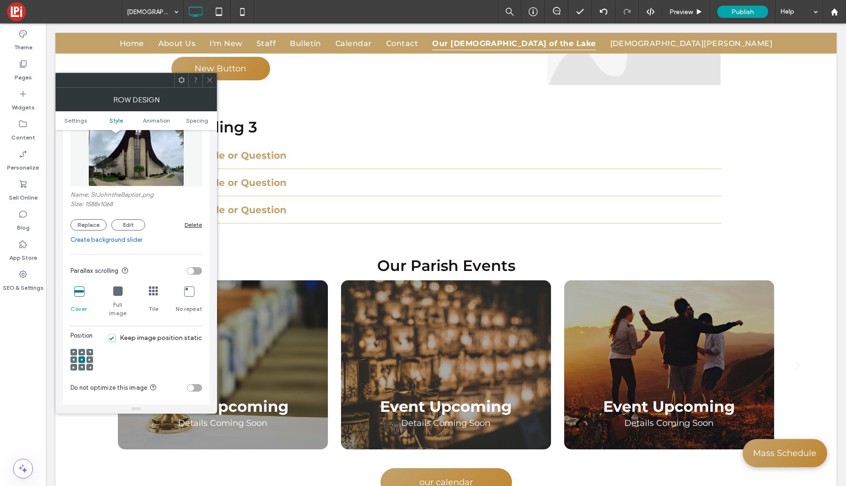
scroll to position [163, 0]
click at [113, 332] on span "Keep image position static" at bounding box center [155, 336] width 94 height 8
drag, startPoint x: 81, startPoint y: 343, endPoint x: 94, endPoint y: 347, distance: 14.3
click at [81, 347] on span at bounding box center [81, 350] width 3 height 7
click at [81, 356] on icon at bounding box center [81, 357] width 3 height 3
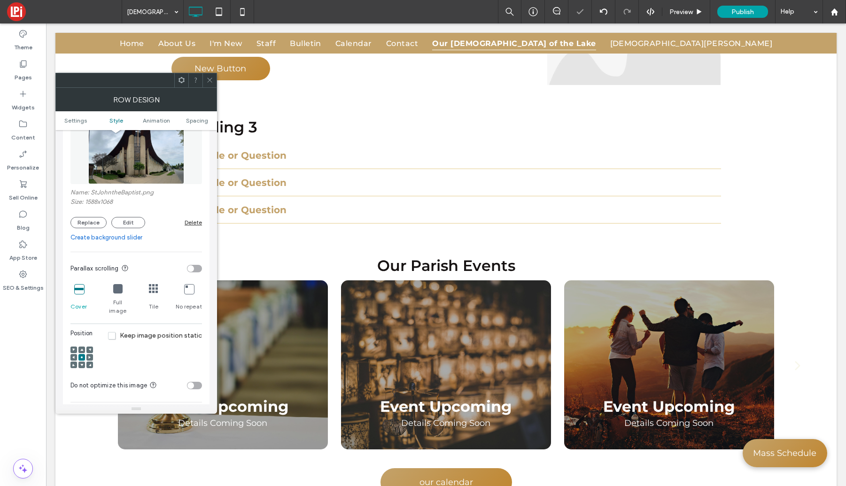
click at [79, 362] on div at bounding box center [81, 365] width 7 height 7
click at [82, 364] on use at bounding box center [81, 365] width 3 height 2
drag, startPoint x: 114, startPoint y: 329, endPoint x: 91, endPoint y: 342, distance: 26.5
click at [114, 332] on span "Keep image position static" at bounding box center [155, 336] width 94 height 8
click at [81, 357] on use at bounding box center [82, 358] width 2 height 2
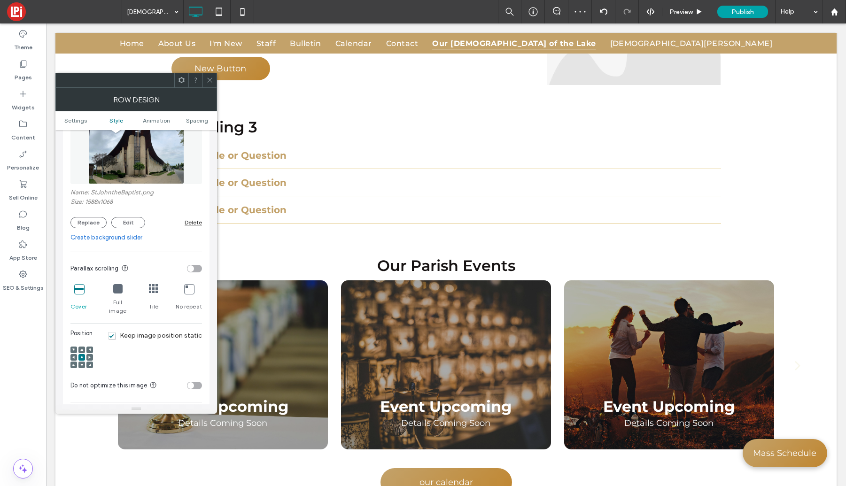
click at [80, 364] on icon at bounding box center [81, 365] width 3 height 3
drag, startPoint x: 206, startPoint y: 78, endPoint x: 68, endPoint y: 80, distance: 138.2
click at [205, 78] on div at bounding box center [210, 80] width 14 height 14
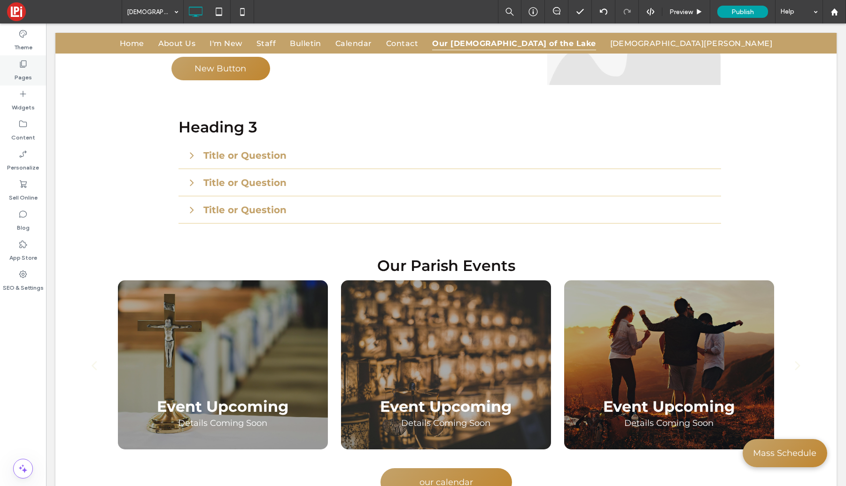
click at [27, 67] on icon at bounding box center [22, 63] width 9 height 9
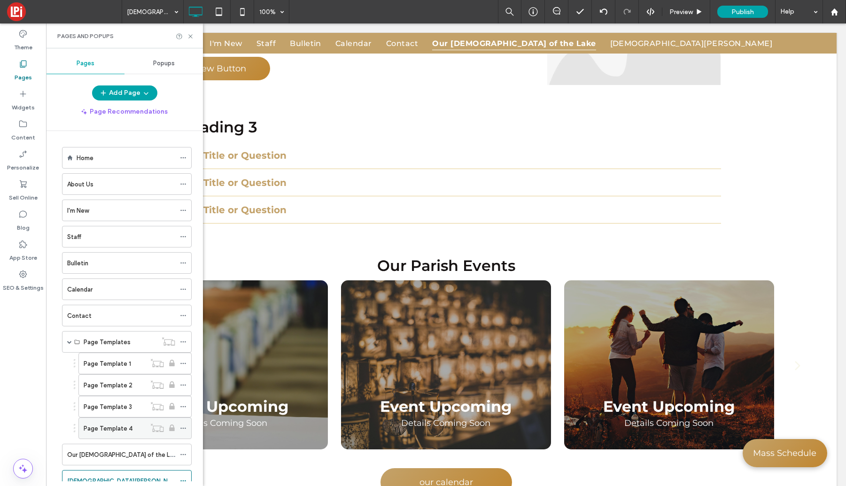
scroll to position [34, 0]
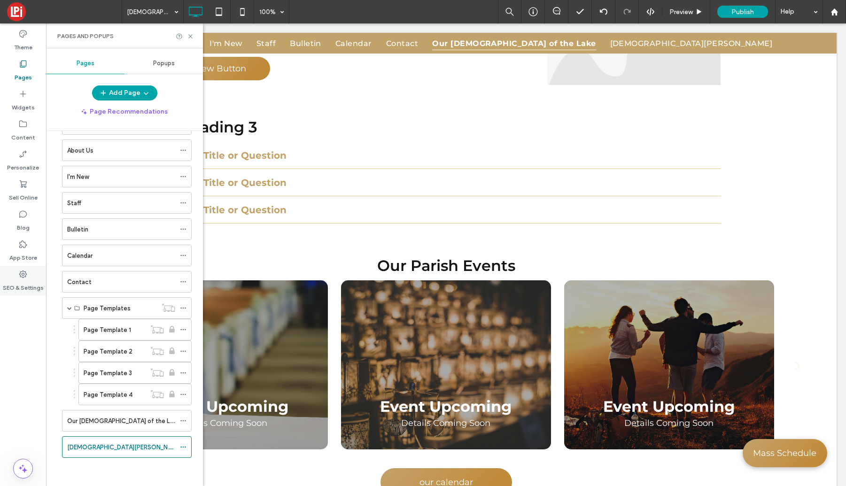
click at [33, 278] on div "SEO & Settings" at bounding box center [23, 281] width 46 height 30
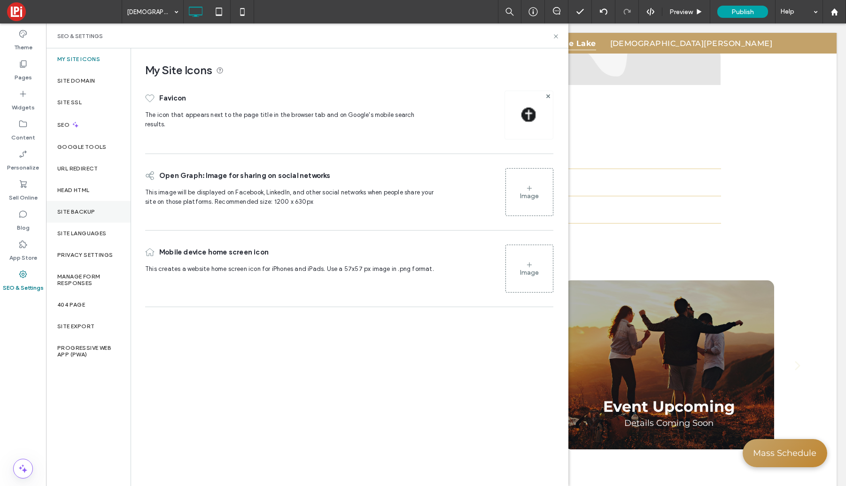
drag, startPoint x: 81, startPoint y: 205, endPoint x: 72, endPoint y: 209, distance: 9.7
click at [81, 205] on div "Site Backup" at bounding box center [88, 212] width 85 height 22
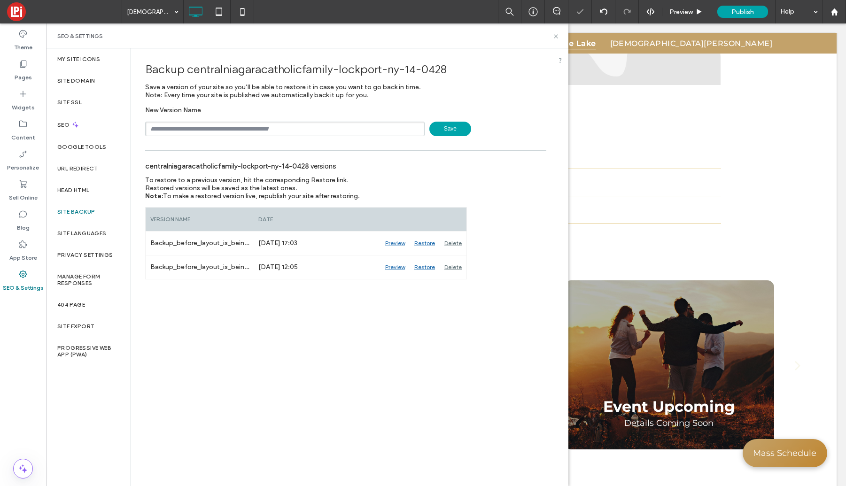
click at [445, 133] on span "Save" at bounding box center [451, 129] width 42 height 15
click at [555, 34] on icon at bounding box center [556, 36] width 7 height 7
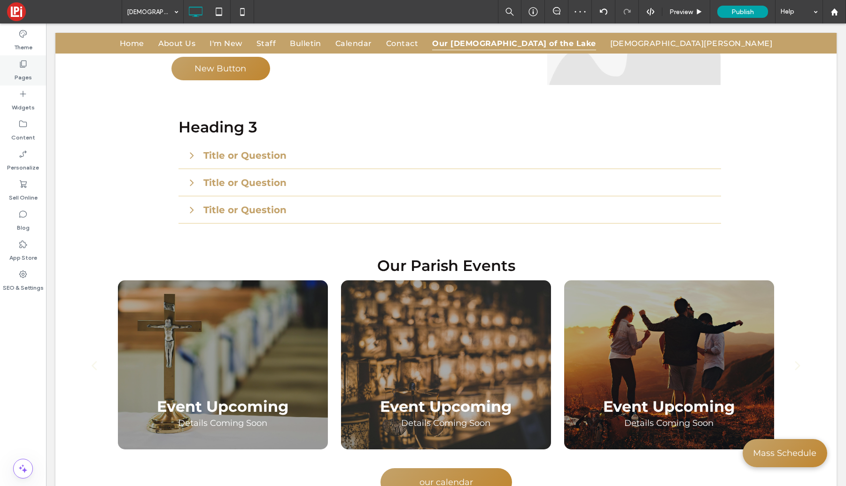
click at [23, 71] on label "Pages" at bounding box center [23, 75] width 17 height 13
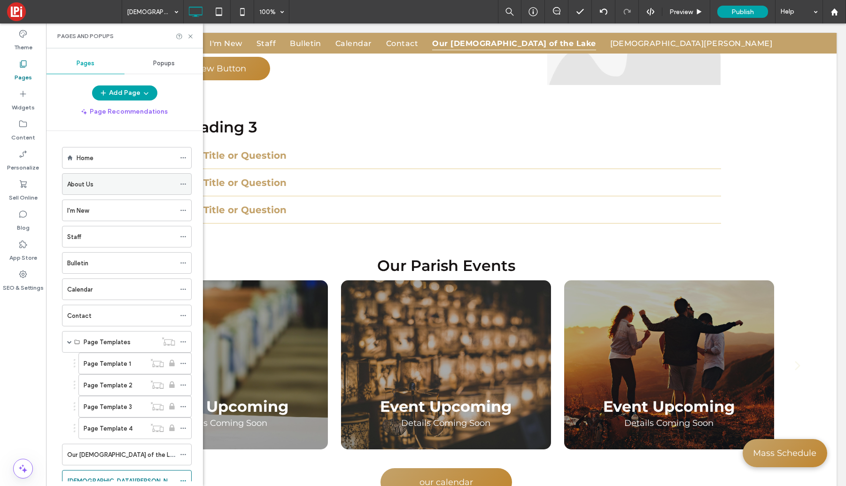
click at [109, 188] on div "About Us" at bounding box center [121, 185] width 108 height 10
click at [190, 36] on use at bounding box center [190, 36] width 4 height 4
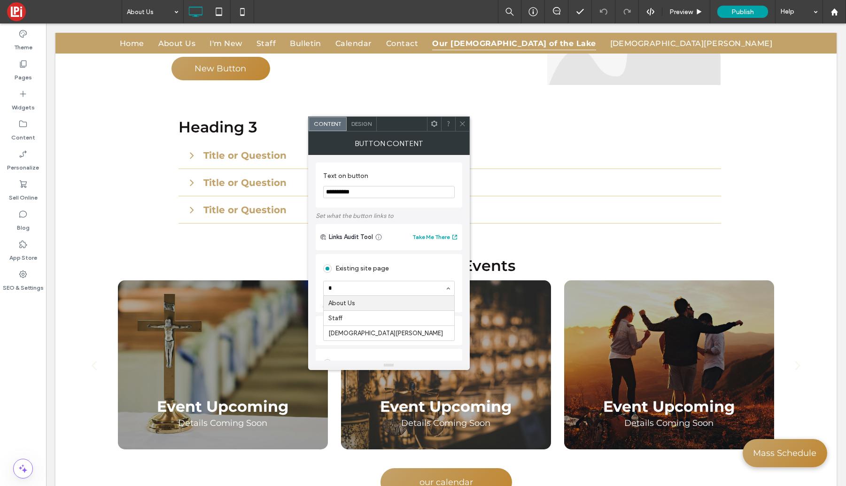
type input "**"
click at [464, 124] on icon at bounding box center [462, 123] width 7 height 7
type input "***"
click at [464, 128] on span at bounding box center [462, 124] width 7 height 14
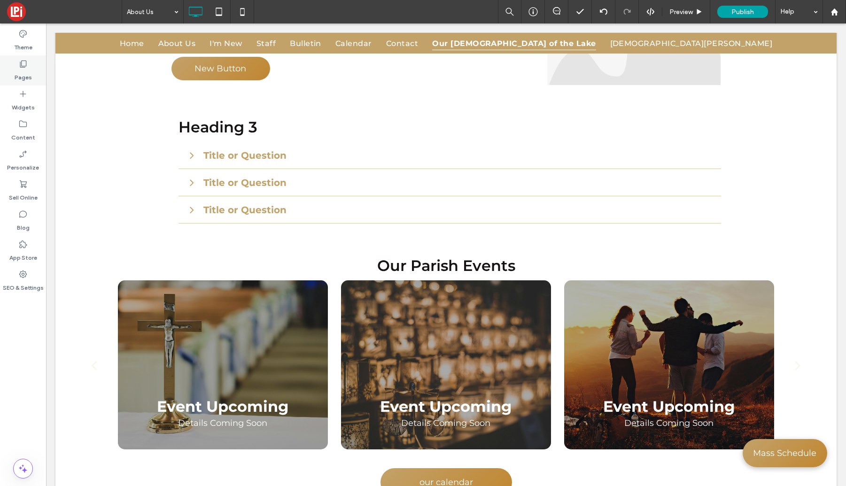
click at [28, 68] on div "Pages" at bounding box center [23, 70] width 46 height 30
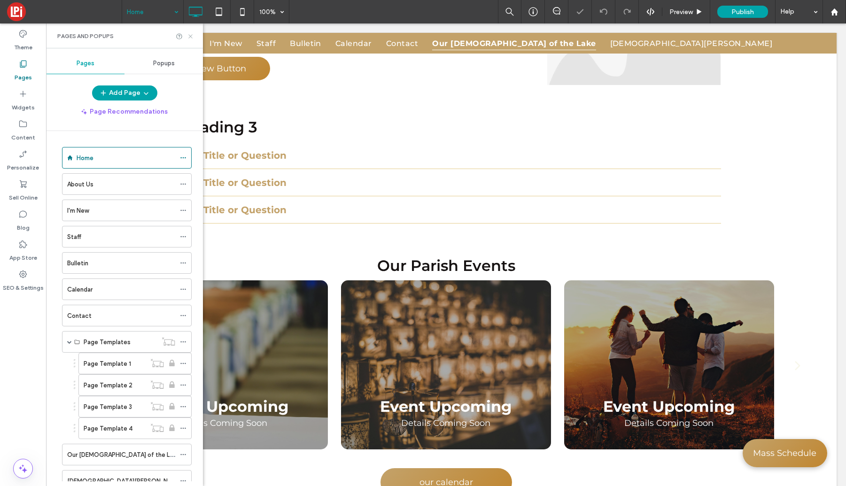
click at [191, 33] on icon at bounding box center [190, 36] width 7 height 7
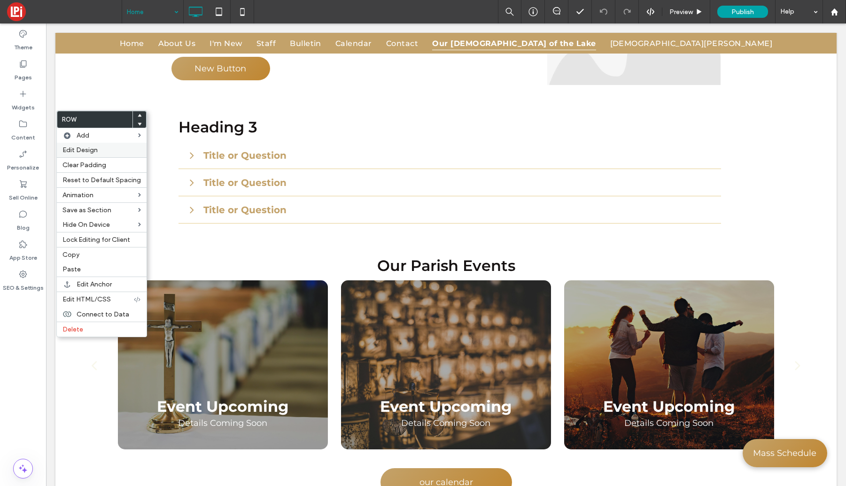
click at [83, 150] on span "Edit Design" at bounding box center [80, 150] width 35 height 8
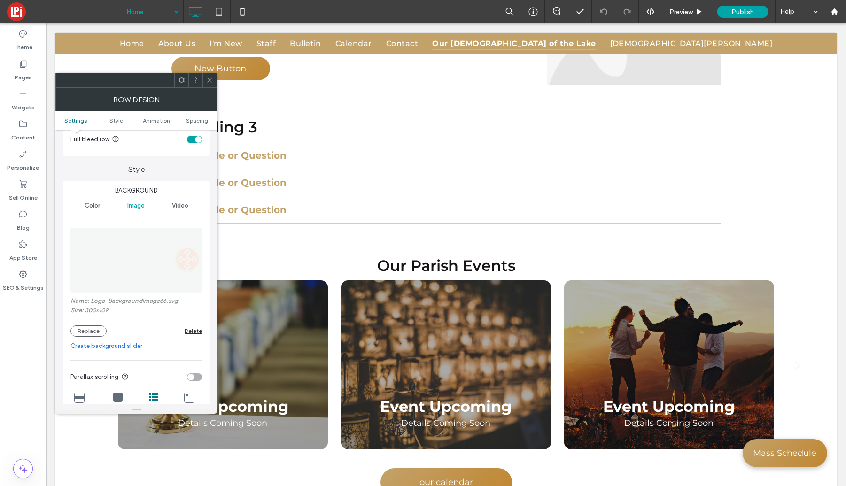
scroll to position [78, 0]
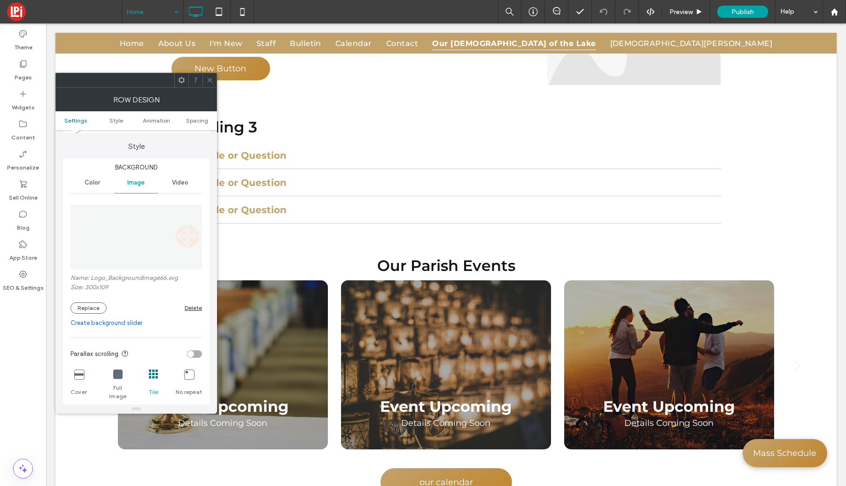
click at [192, 305] on div "Delete" at bounding box center [193, 308] width 17 height 7
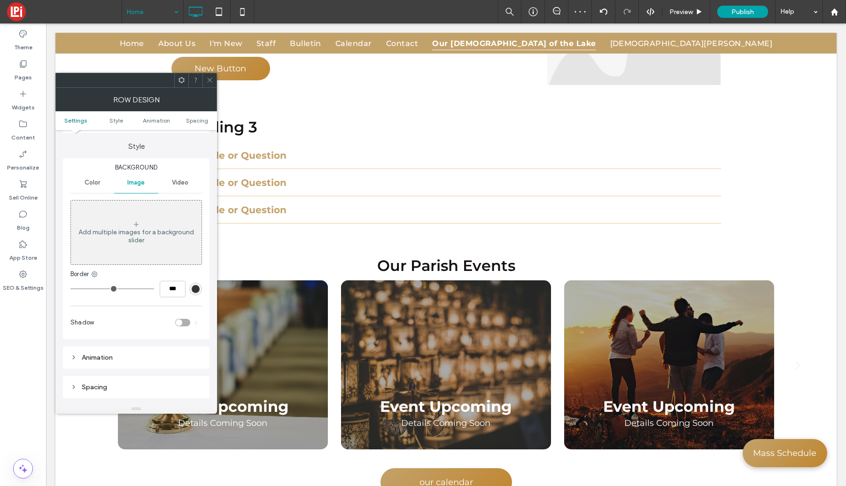
click at [99, 185] on span "Color" at bounding box center [93, 183] width 16 height 8
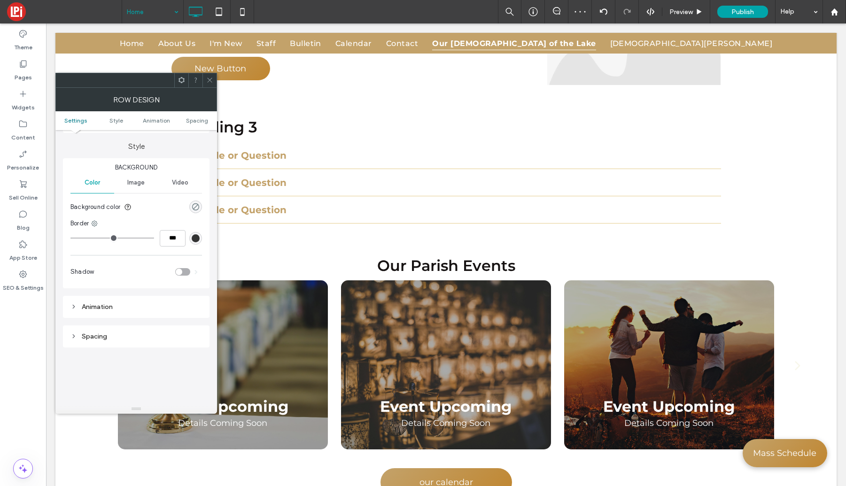
drag, startPoint x: 192, startPoint y: 207, endPoint x: 182, endPoint y: 217, distance: 14.0
click at [192, 207] on div "rgba(0, 0, 0, 0)" at bounding box center [196, 207] width 8 height 8
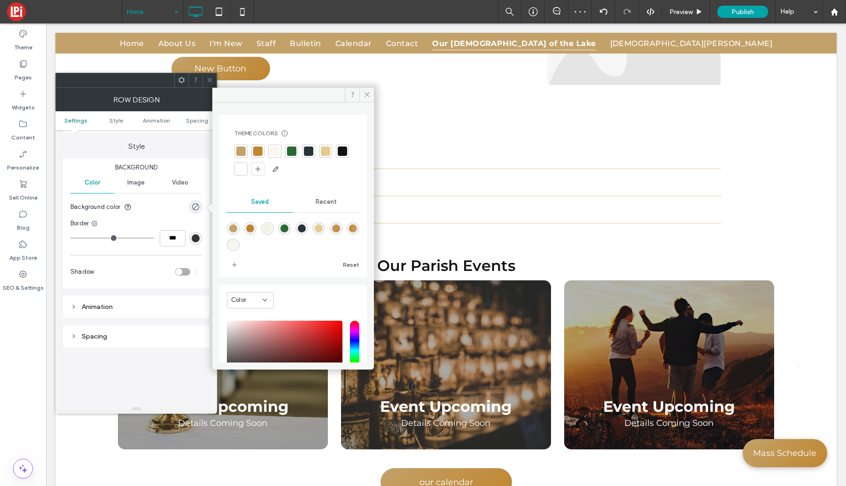
click at [273, 154] on div at bounding box center [274, 151] width 9 height 9
drag, startPoint x: 368, startPoint y: 94, endPoint x: 202, endPoint y: 91, distance: 166.4
click at [368, 94] on icon at bounding box center [367, 94] width 7 height 7
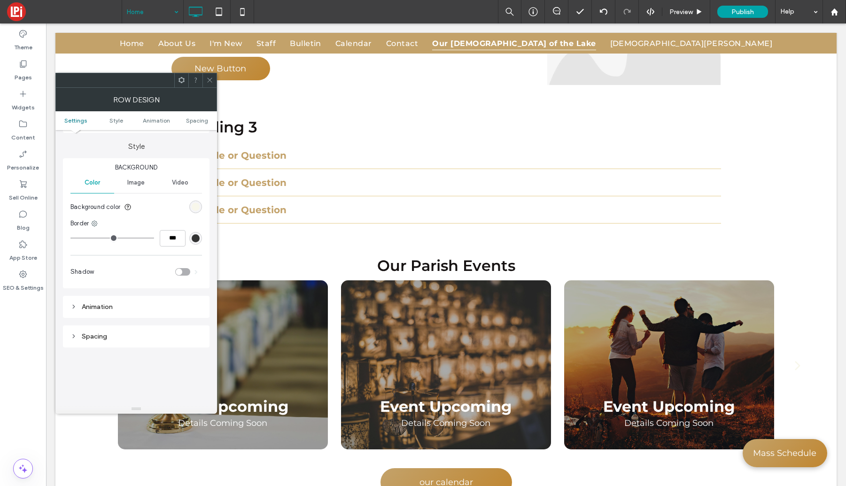
click at [212, 81] on icon at bounding box center [209, 80] width 7 height 7
